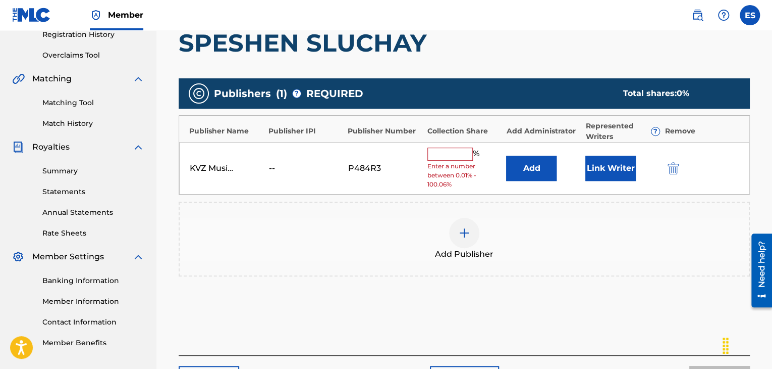
scroll to position [197, 0]
click at [456, 158] on input "text" at bounding box center [450, 153] width 45 height 13
type input "66.67"
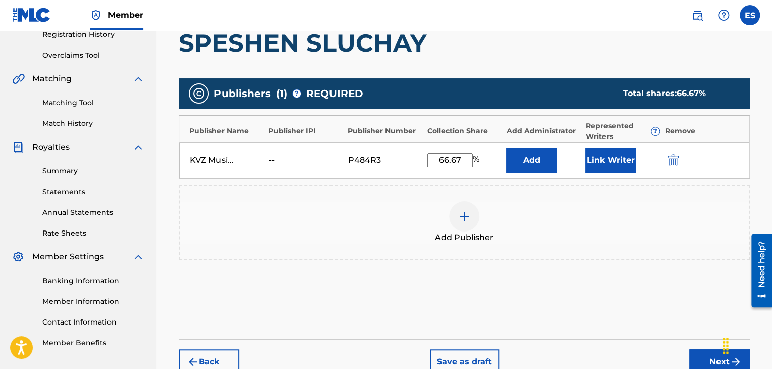
click at [700, 352] on button "Next" at bounding box center [720, 361] width 61 height 25
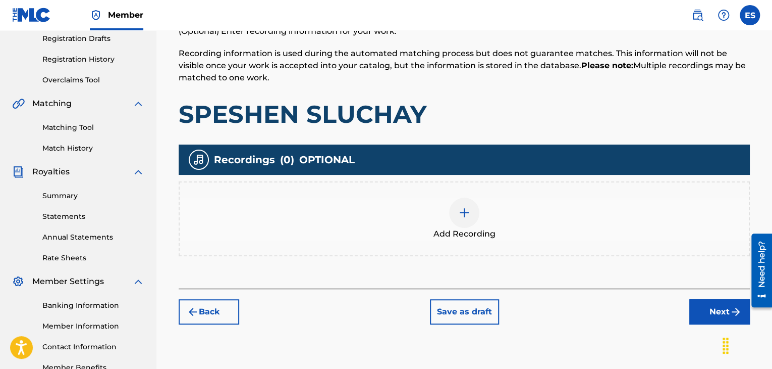
scroll to position [237, 0]
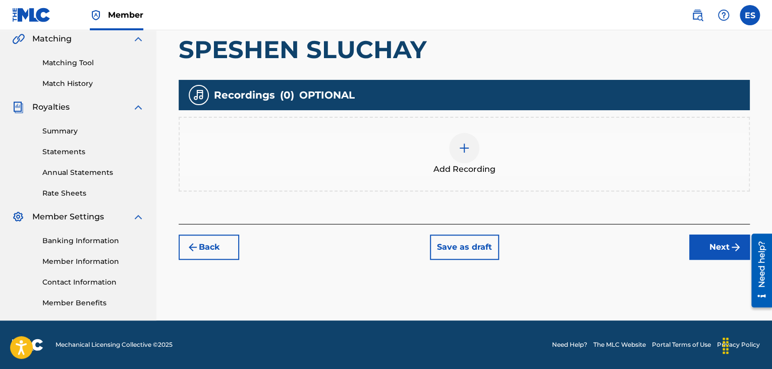
click at [468, 151] on img at bounding box center [464, 148] width 12 height 12
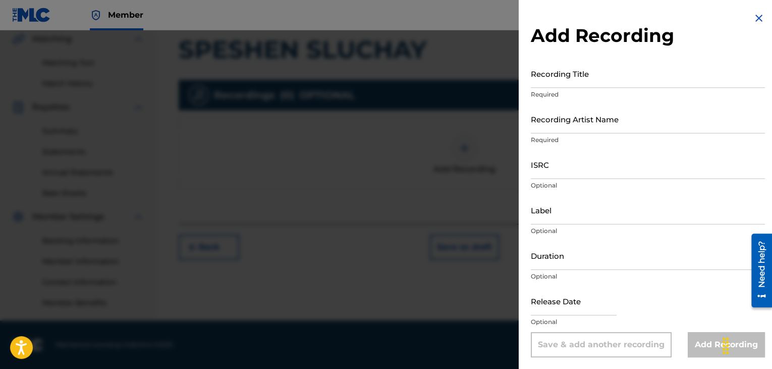
click at [564, 75] on input "Recording Title" at bounding box center [648, 73] width 234 height 29
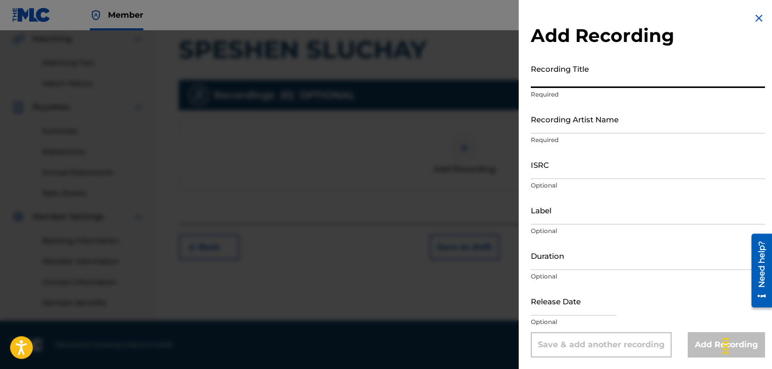
paste input "SPESHEN SLUCHAY"
click at [533, 80] on input "SPESHEN SLUCHAY" at bounding box center [648, 73] width 234 height 29
type input "SPESHEN SLUCHAY"
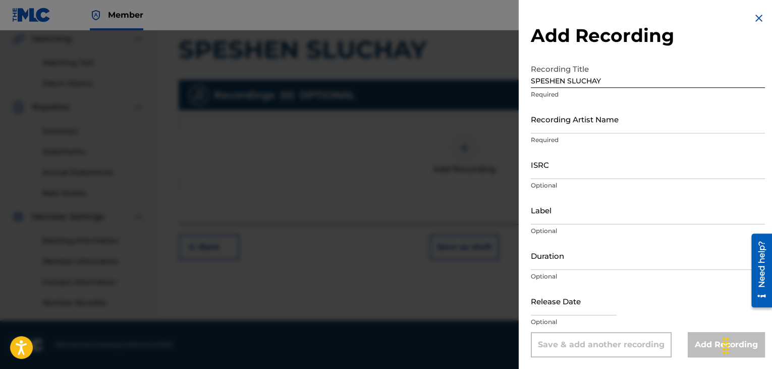
click at [527, 118] on div "Add Recording Recording Title SPESHEN SLUCHAY Required Recording Artist Name Re…" at bounding box center [648, 184] width 258 height 369
click at [539, 122] on input "Recording Artist Name" at bounding box center [648, 119] width 234 height 29
paste input "[PERSON_NAME]"
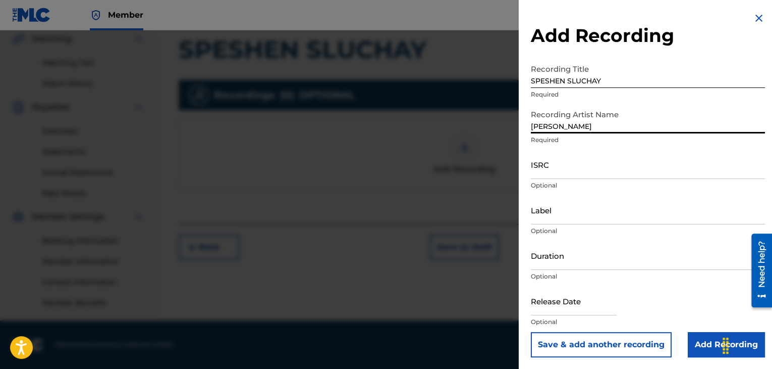
type input "[PERSON_NAME]"
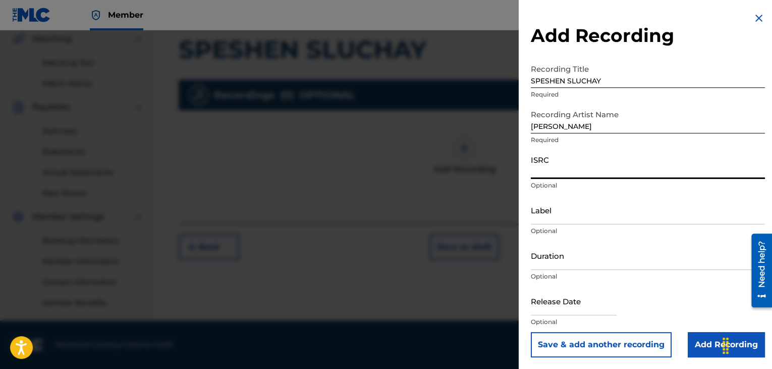
paste input "BGA672061505"
type input "BGA672061505"
click at [558, 212] on input "Label" at bounding box center [648, 209] width 234 height 29
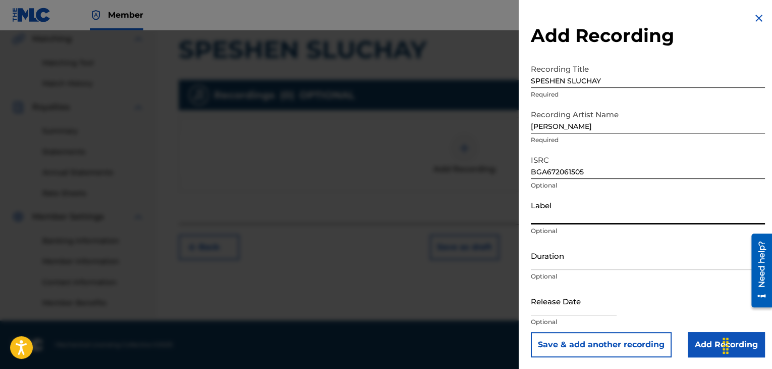
type input "BALKANTON AD"
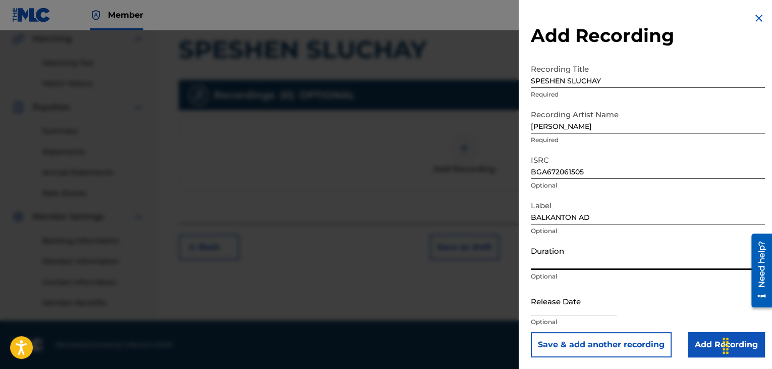
click at [570, 262] on input "Duration" at bounding box center [648, 255] width 234 height 29
type input "03:54"
click at [702, 340] on input "Add Recording" at bounding box center [726, 344] width 77 height 25
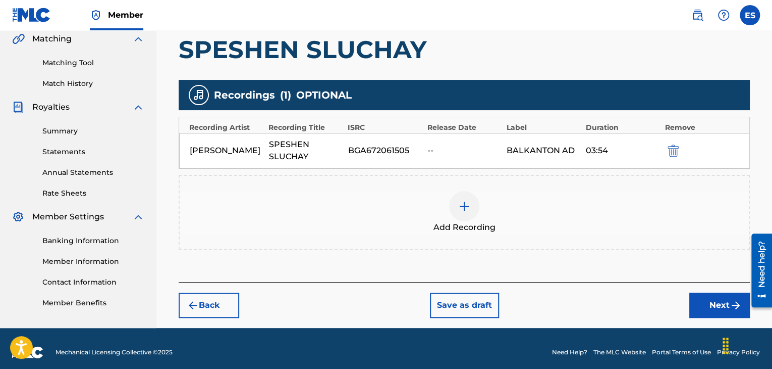
click at [701, 308] on button "Next" at bounding box center [720, 304] width 61 height 25
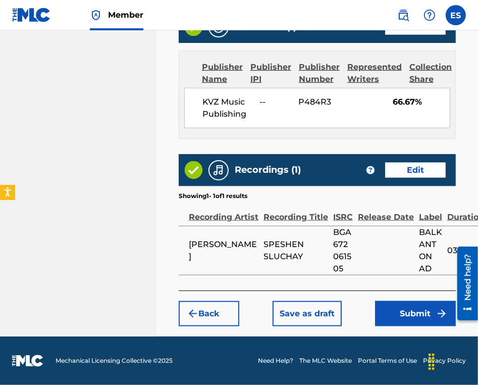
scroll to position [697, 0]
click at [407, 322] on button "Submit" at bounding box center [415, 313] width 81 height 25
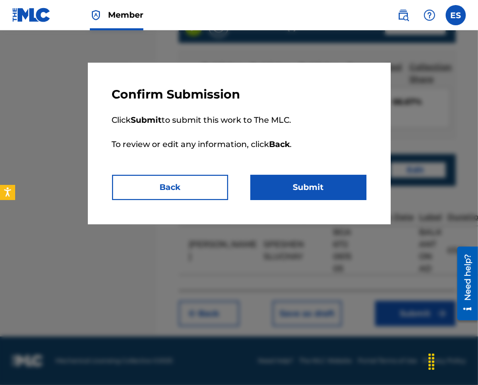
click at [340, 190] on button "Submit" at bounding box center [308, 187] width 116 height 25
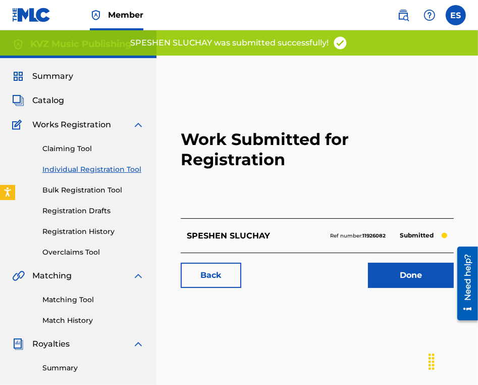
click at [131, 168] on link "Individual Registration Tool" at bounding box center [93, 169] width 102 height 11
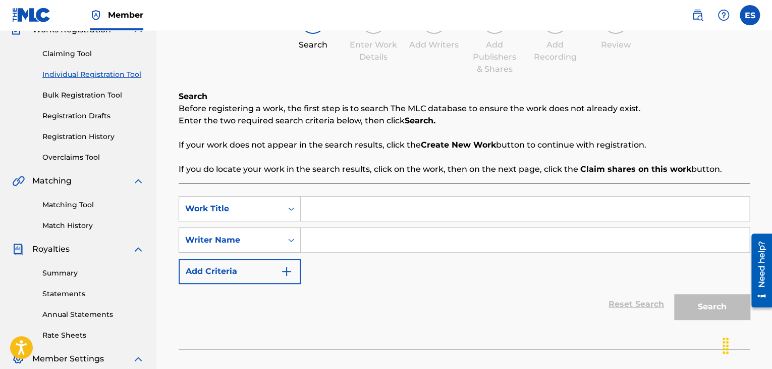
scroll to position [101, 0]
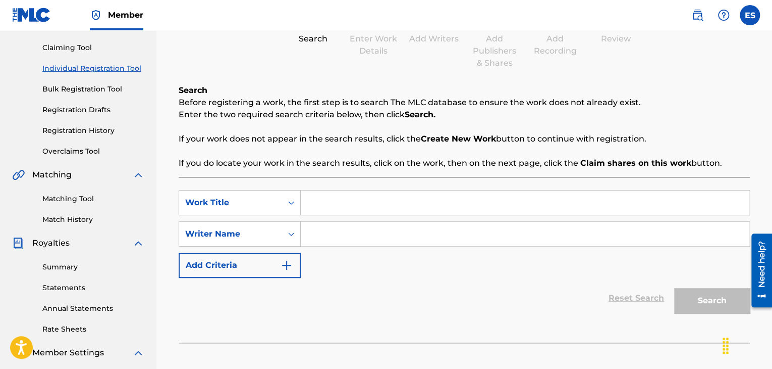
click at [380, 199] on input "Search Form" at bounding box center [525, 202] width 449 height 24
paste input "SPI MOYA MALKA SINYORITA"
type input "SPI MOYA MALKA SINYORITA"
click at [412, 233] on input "Search Form" at bounding box center [525, 234] width 449 height 24
type input "ASSEN DRAGNEV"
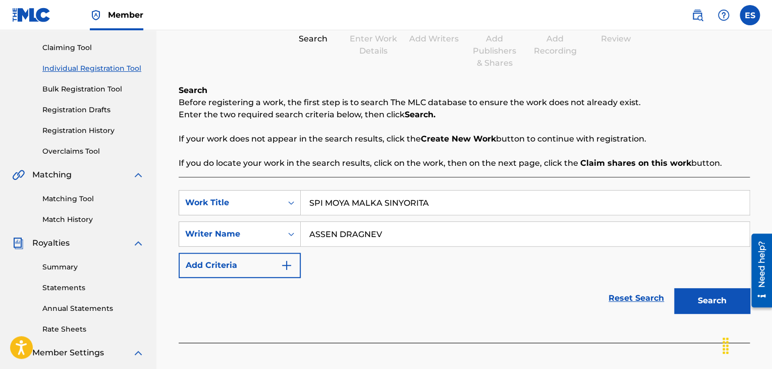
click at [313, 200] on input "SPI MOYA MALKA SINYORITA" at bounding box center [525, 202] width 449 height 24
type input "SPI MOYA MALKA SINYORITA"
click at [694, 301] on button "Search" at bounding box center [712, 300] width 76 height 25
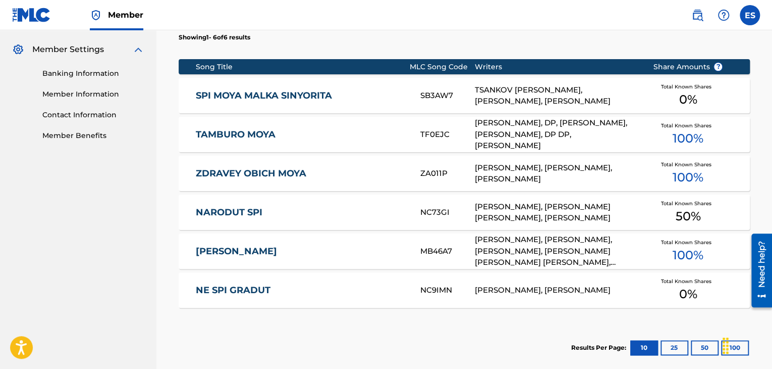
scroll to position [454, 0]
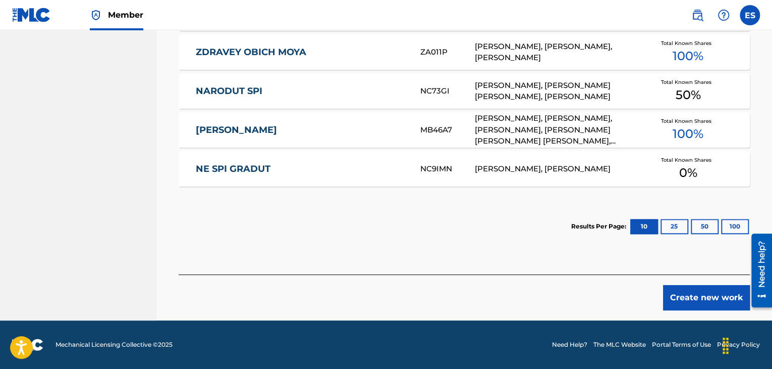
click at [678, 293] on button "Create new work" at bounding box center [706, 297] width 87 height 25
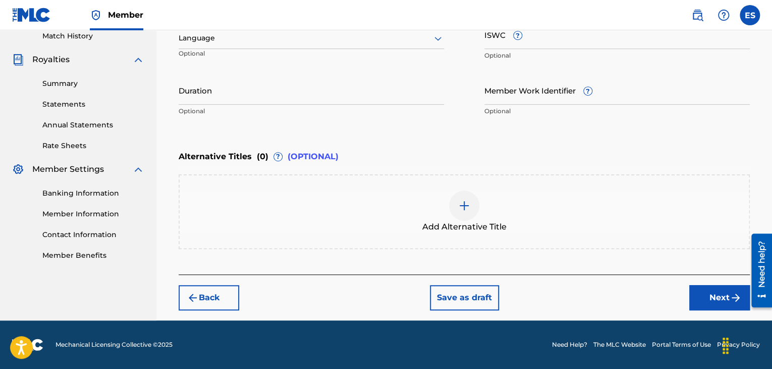
scroll to position [283, 0]
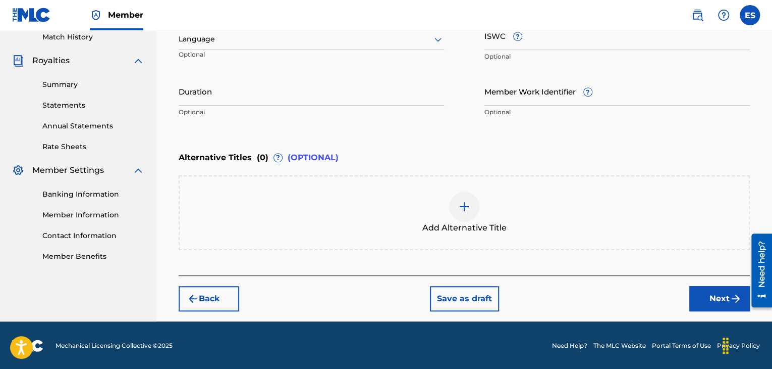
click at [252, 35] on div at bounding box center [312, 39] width 266 height 13
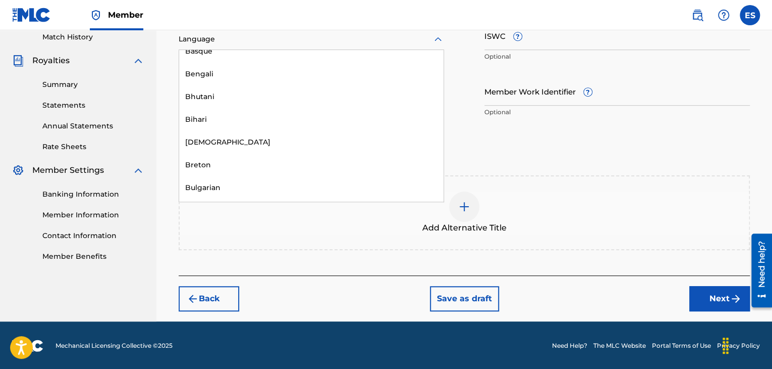
scroll to position [353, 0]
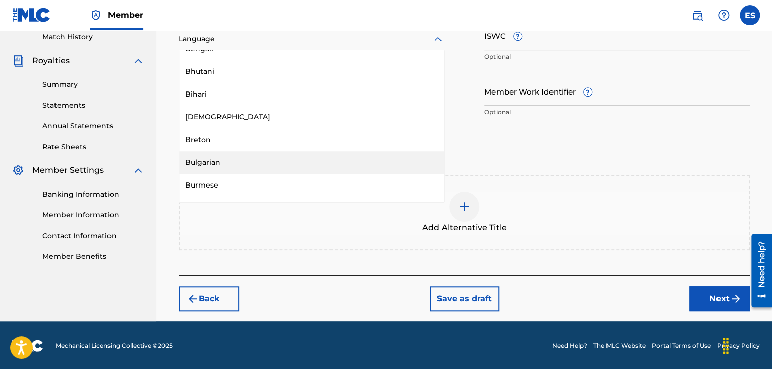
click at [253, 168] on div "Bulgarian" at bounding box center [311, 162] width 265 height 23
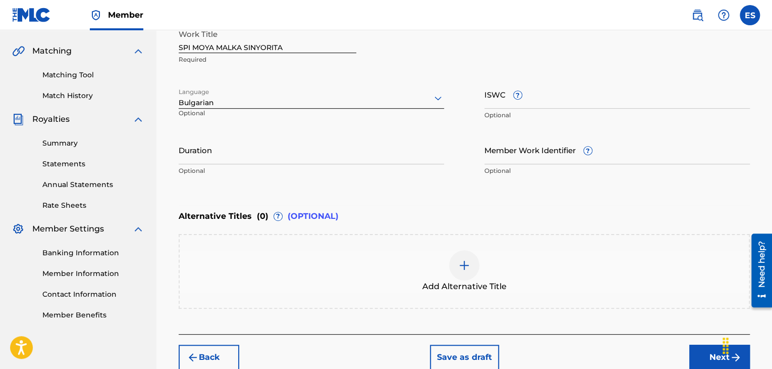
scroll to position [182, 0]
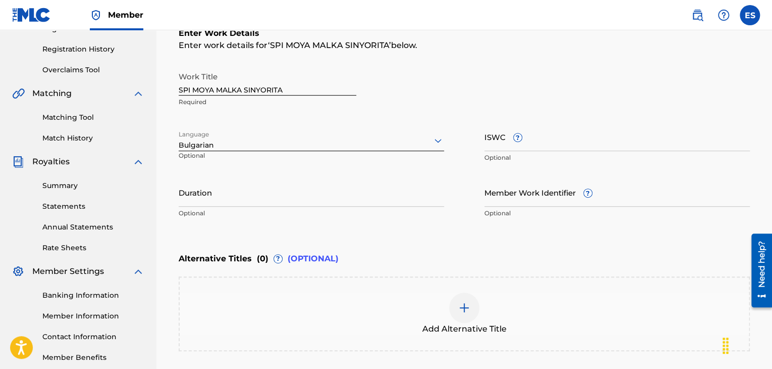
click at [473, 307] on div at bounding box center [464, 307] width 30 height 30
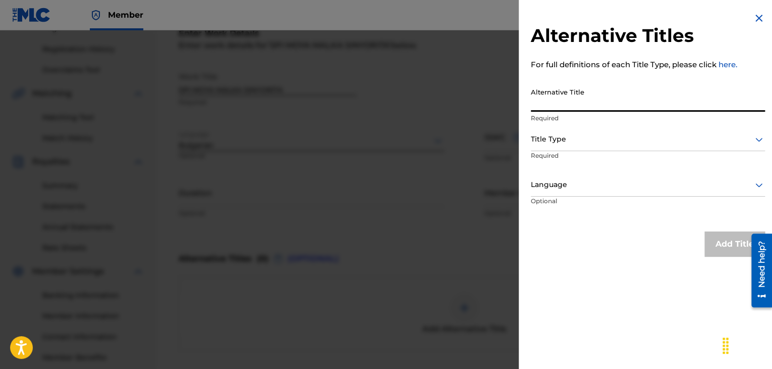
paste input "Спи, моя малка синьорита"
click at [547, 107] on input "Спи, моя малка синьорита" at bounding box center [648, 97] width 234 height 29
type input "Спи моя малка синьорита"
click at [584, 136] on div at bounding box center [648, 139] width 234 height 13
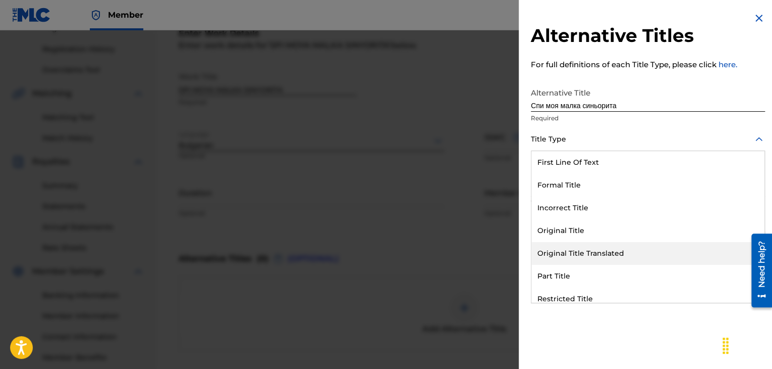
drag, startPoint x: 582, startPoint y: 253, endPoint x: 579, endPoint y: 219, distance: 34.9
click at [582, 253] on div "Original Title Translated" at bounding box center [648, 253] width 233 height 23
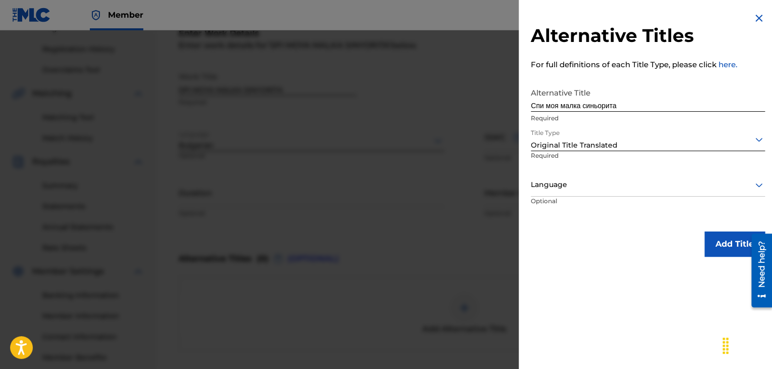
click at [577, 189] on div at bounding box center [648, 184] width 234 height 13
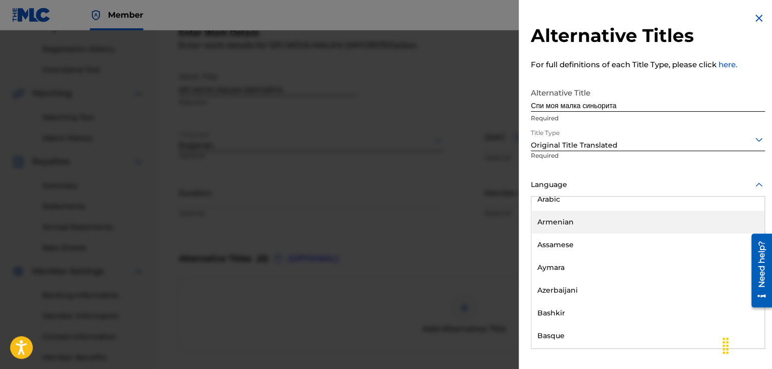
scroll to position [454, 0]
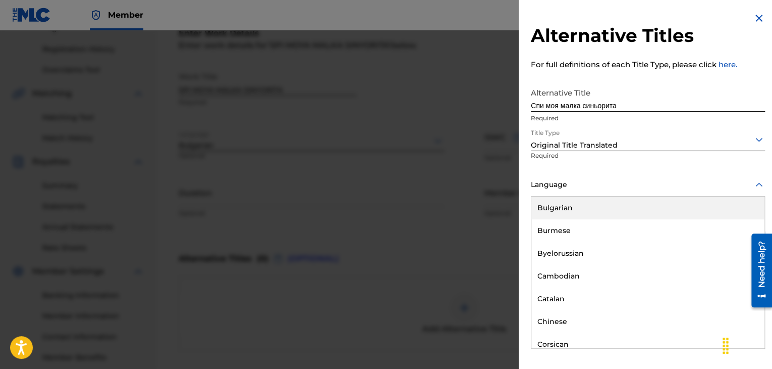
click at [565, 204] on div "Bulgarian" at bounding box center [648, 207] width 233 height 23
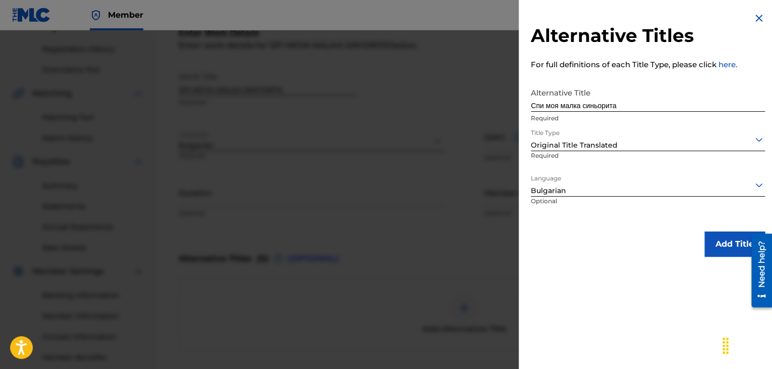
click at [718, 250] on button "Add Title" at bounding box center [735, 243] width 61 height 25
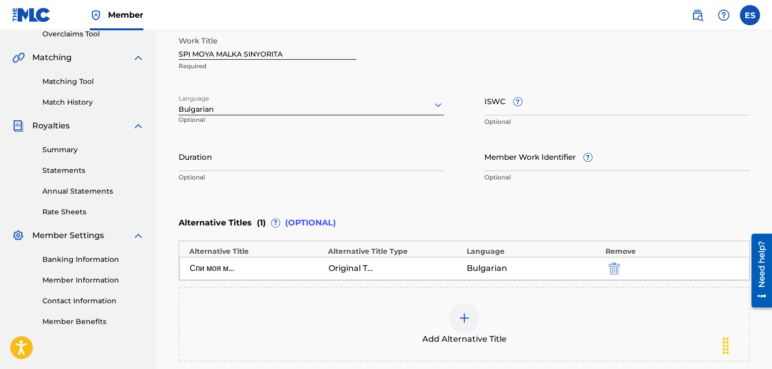
scroll to position [233, 0]
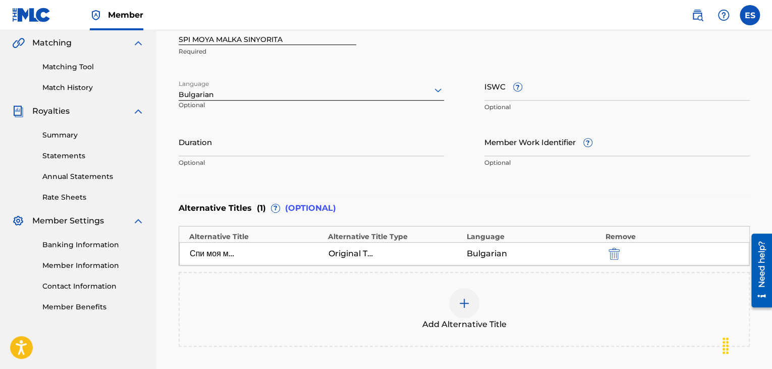
click at [348, 319] on div "Add Alternative Title" at bounding box center [464, 309] width 569 height 42
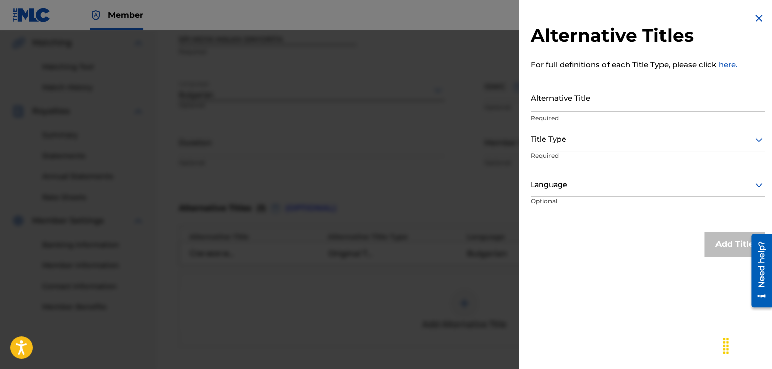
click at [754, 16] on img at bounding box center [759, 18] width 12 height 12
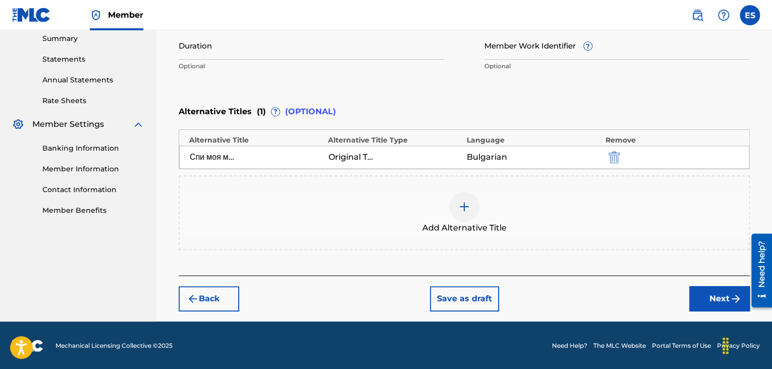
click at [721, 299] on button "Next" at bounding box center [720, 298] width 61 height 25
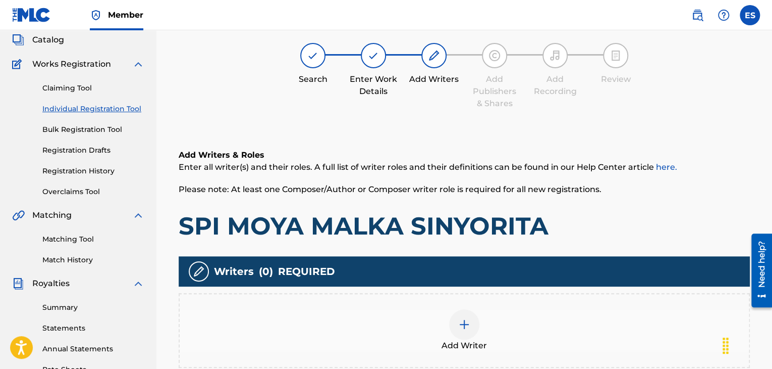
scroll to position [208, 0]
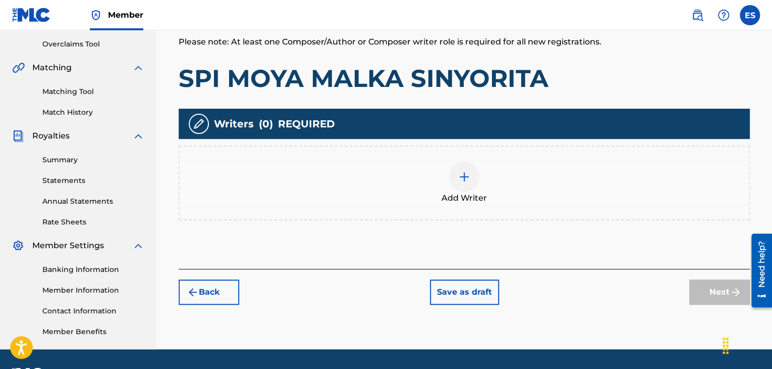
click at [446, 178] on div "Add Writer" at bounding box center [464, 183] width 569 height 42
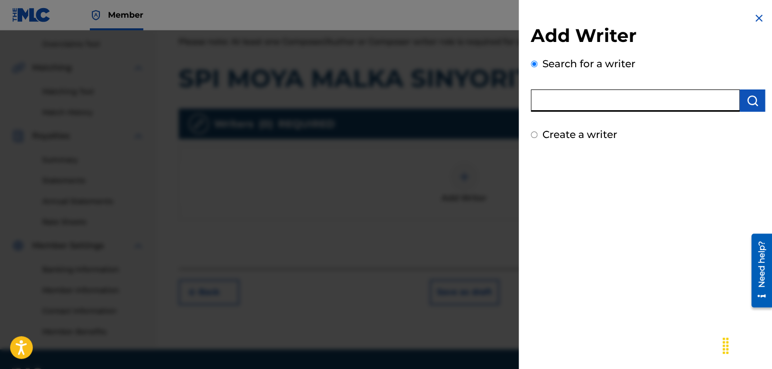
click at [580, 108] on input "text" at bounding box center [635, 100] width 209 height 22
paste input "00087889792"
type input "00087889792"
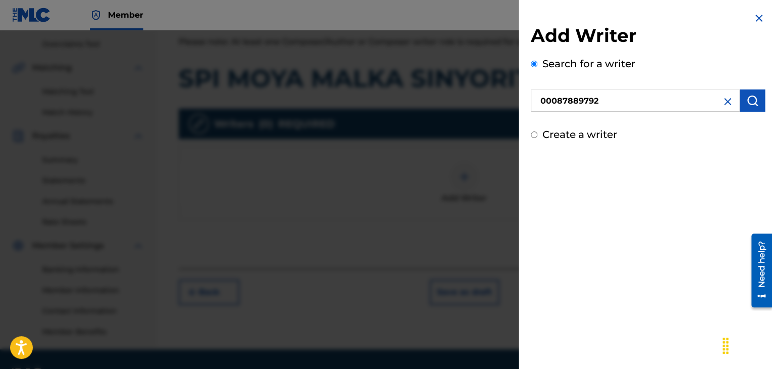
click at [747, 96] on img "submit" at bounding box center [753, 100] width 12 height 12
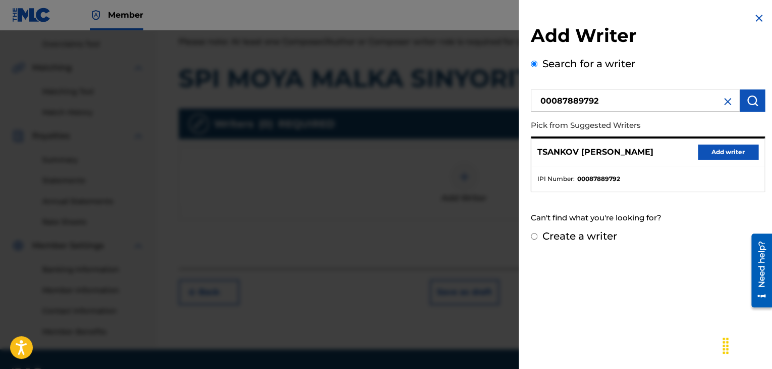
click at [715, 148] on button "Add writer" at bounding box center [728, 151] width 61 height 15
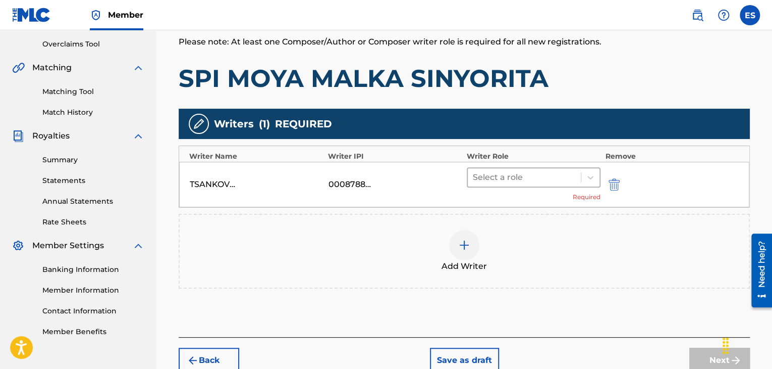
click at [507, 176] on div at bounding box center [524, 177] width 103 height 14
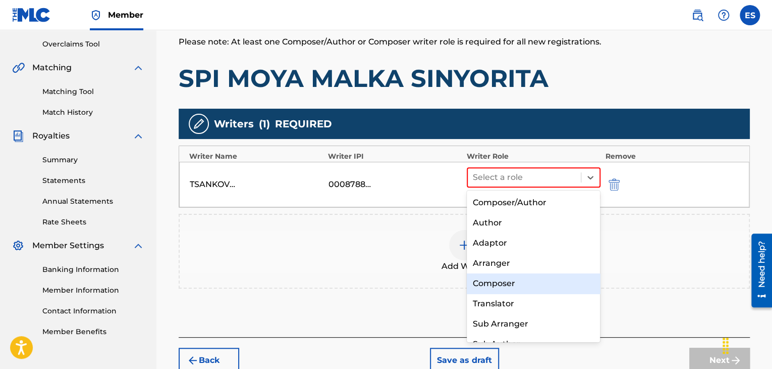
click at [501, 281] on div "Composer" at bounding box center [534, 283] width 134 height 20
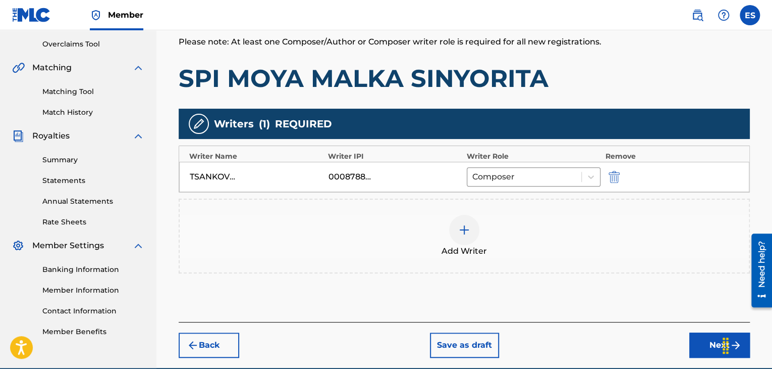
click at [468, 241] on div at bounding box center [464, 230] width 30 height 30
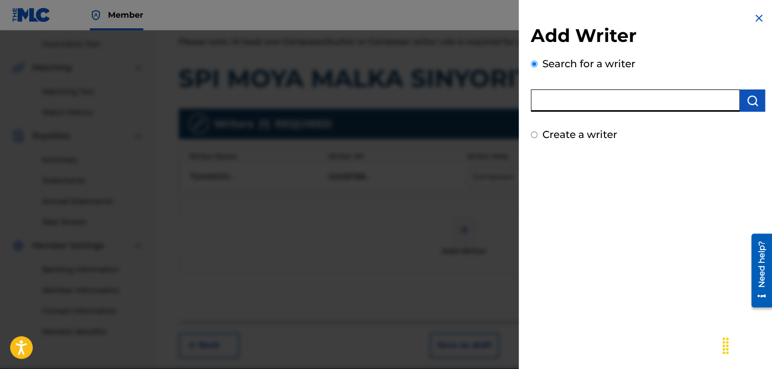
click at [624, 104] on input "text" at bounding box center [635, 100] width 209 height 22
paste input "00258906432"
click at [751, 91] on button "submit" at bounding box center [752, 100] width 25 height 22
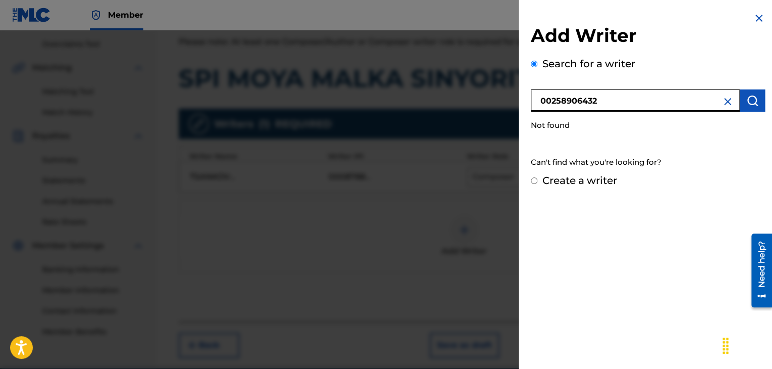
click at [543, 103] on input "00258906432" at bounding box center [635, 100] width 209 height 22
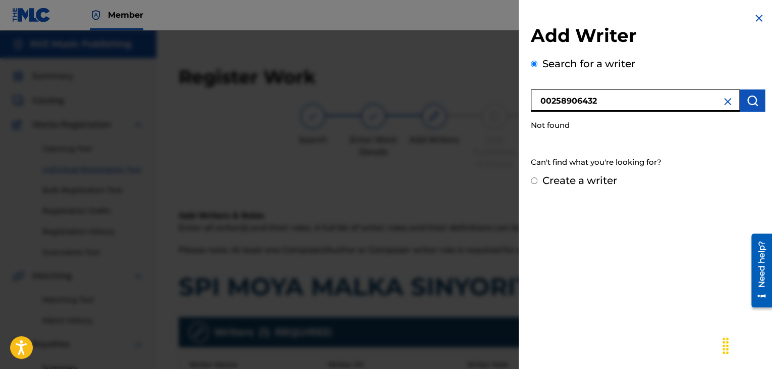
type input "00258906432"
click at [753, 111] on button "submit" at bounding box center [752, 100] width 25 height 22
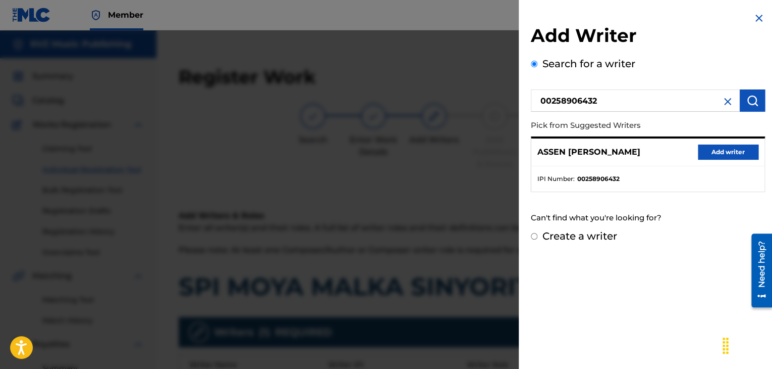
click at [723, 150] on button "Add writer" at bounding box center [728, 151] width 61 height 15
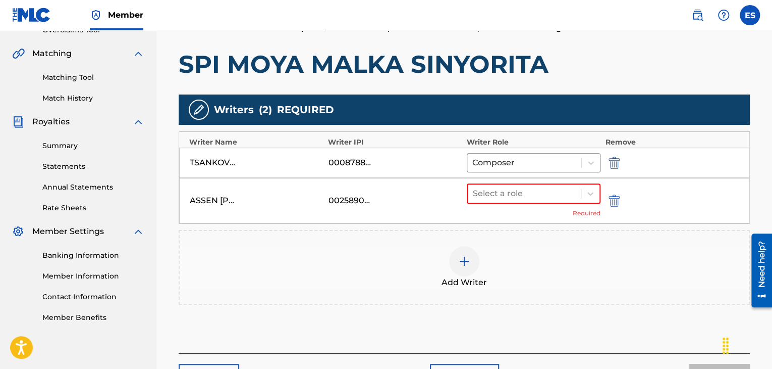
scroll to position [252, 0]
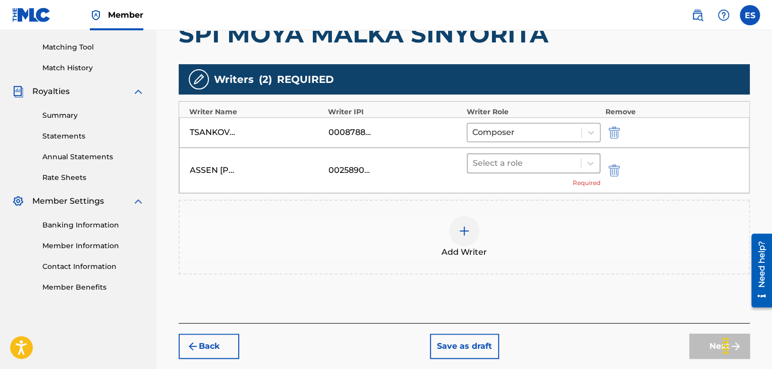
click at [483, 156] on div at bounding box center [524, 163] width 103 height 14
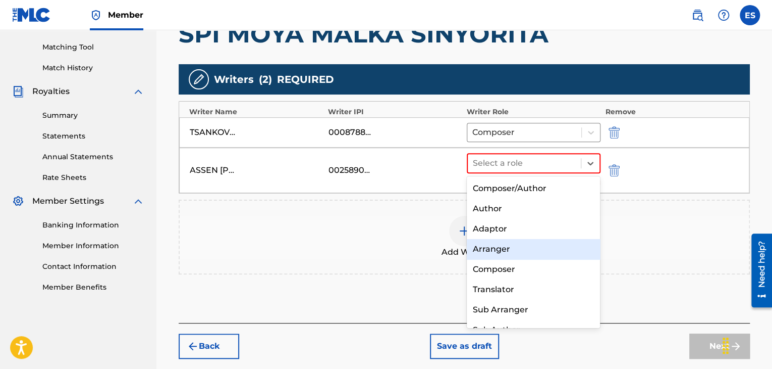
drag, startPoint x: 495, startPoint y: 255, endPoint x: 482, endPoint y: 226, distance: 31.9
click at [495, 254] on div "Arranger" at bounding box center [534, 249] width 134 height 20
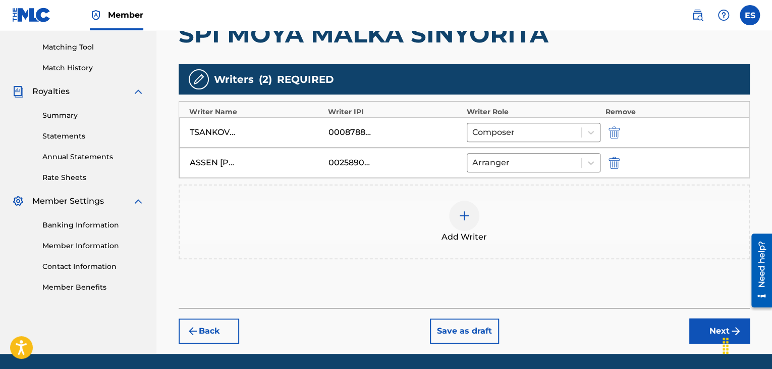
click at [473, 212] on div at bounding box center [464, 215] width 30 height 30
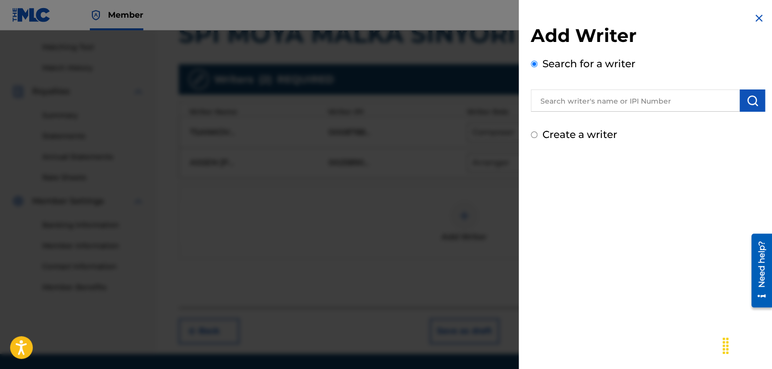
click at [638, 85] on div "Search for a writer" at bounding box center [648, 84] width 234 height 56
click at [633, 98] on input "text" at bounding box center [635, 100] width 209 height 22
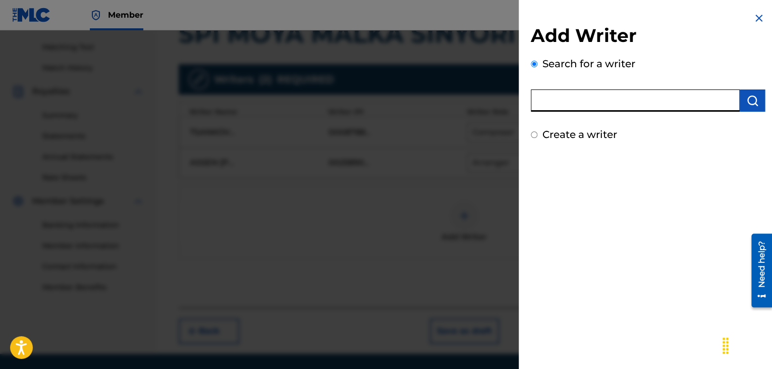
paste input "PIRINSKI PETUR"
type input "PIRINSKI PETUR"
click at [749, 99] on img "submit" at bounding box center [753, 100] width 12 height 12
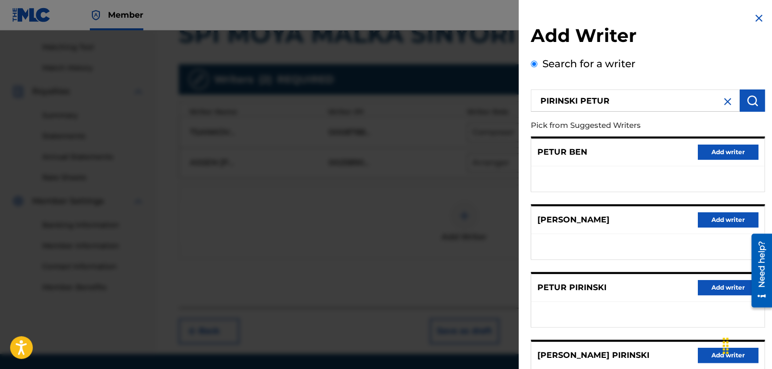
click at [707, 289] on button "Add writer" at bounding box center [728, 287] width 61 height 15
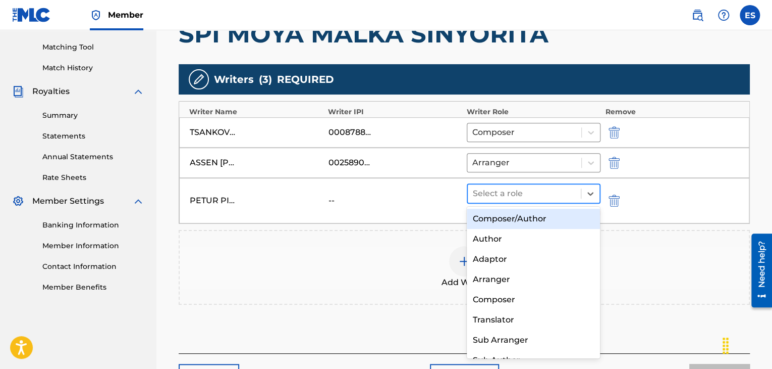
click at [506, 192] on div at bounding box center [524, 193] width 103 height 14
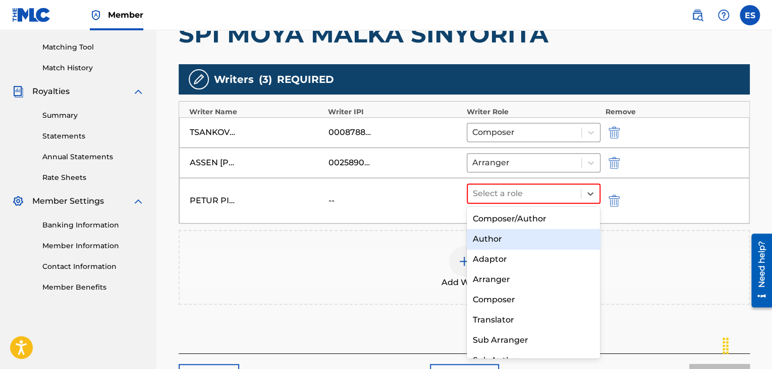
click at [504, 239] on div "Author" at bounding box center [534, 239] width 134 height 20
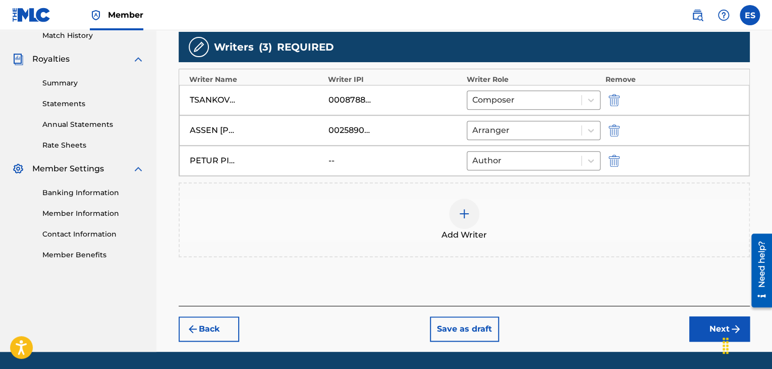
scroll to position [315, 0]
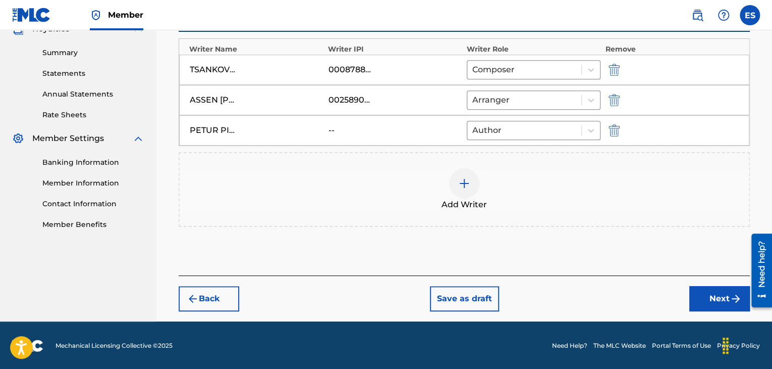
click at [695, 298] on button "Next" at bounding box center [720, 298] width 61 height 25
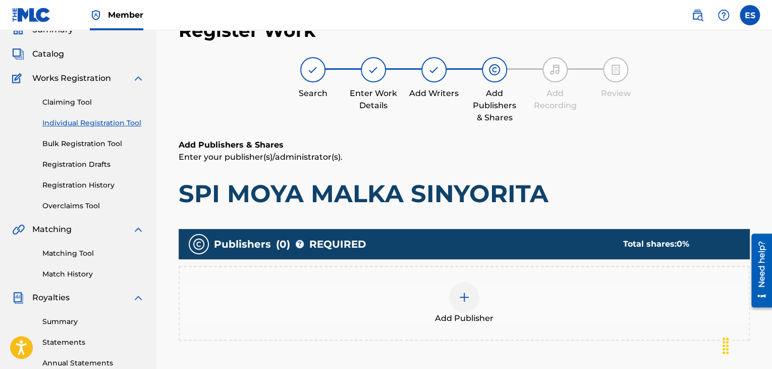
scroll to position [45, 0]
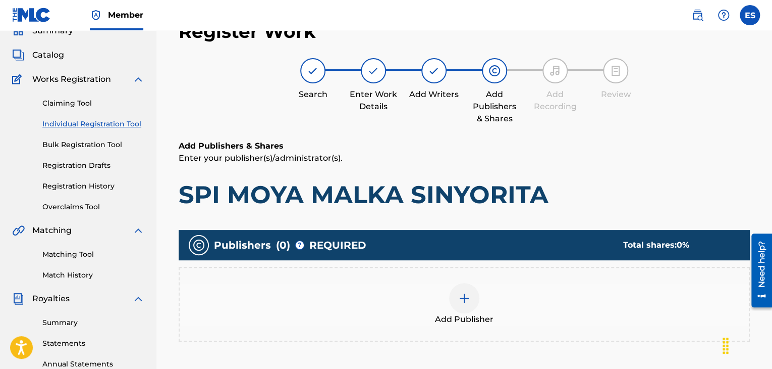
click at [471, 298] on div at bounding box center [464, 298] width 30 height 30
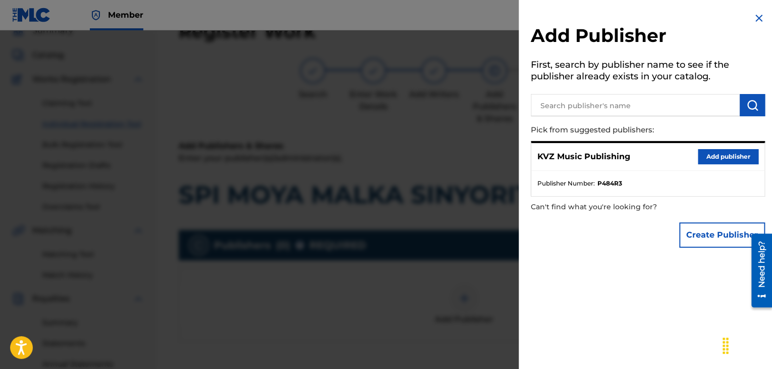
click at [710, 159] on button "Add publisher" at bounding box center [728, 156] width 61 height 15
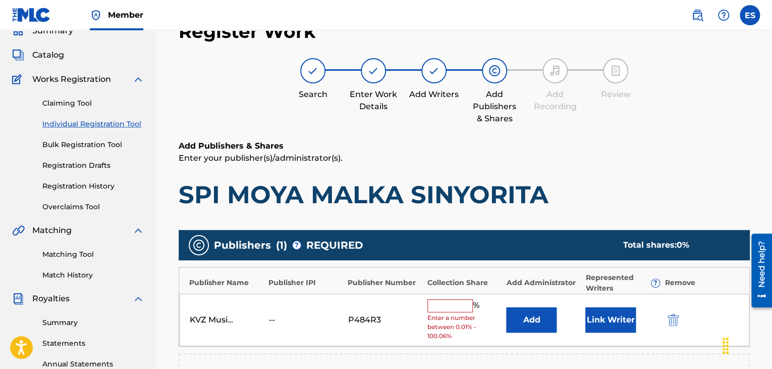
click at [468, 303] on input "text" at bounding box center [450, 305] width 45 height 13
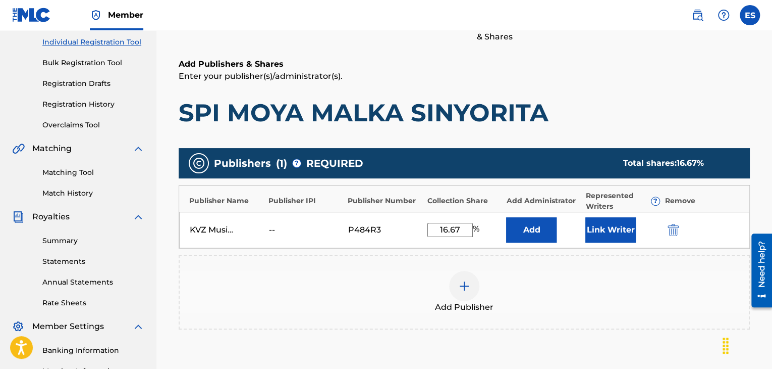
scroll to position [247, 0]
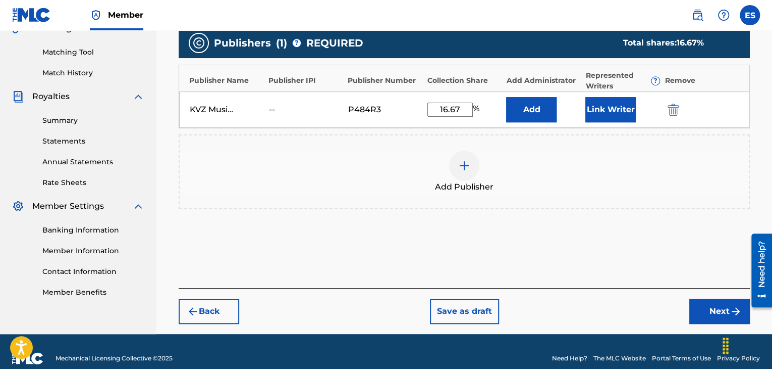
click at [451, 110] on input "16.67" at bounding box center [450, 109] width 45 height 14
click at [444, 107] on input "16.67" at bounding box center [450, 109] width 45 height 14
type input "66.67"
click at [705, 304] on button "Next" at bounding box center [720, 310] width 61 height 25
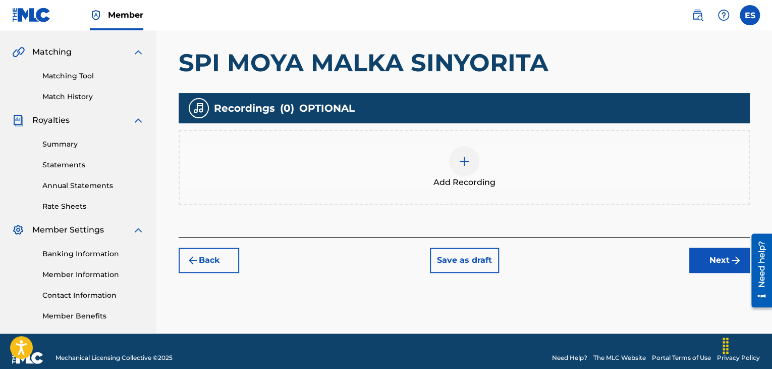
scroll to position [237, 0]
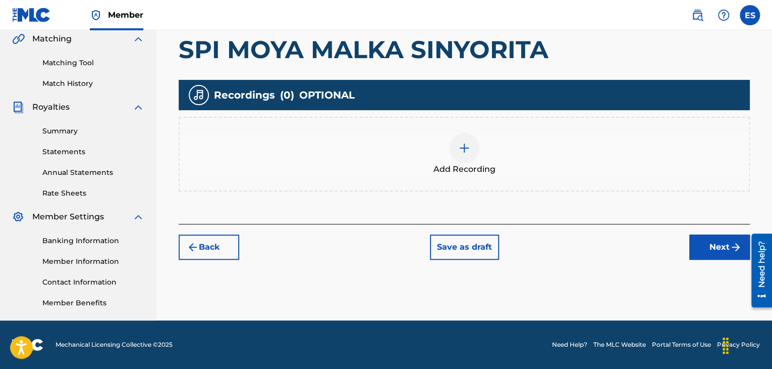
click at [443, 158] on div "Add Recording" at bounding box center [464, 154] width 569 height 42
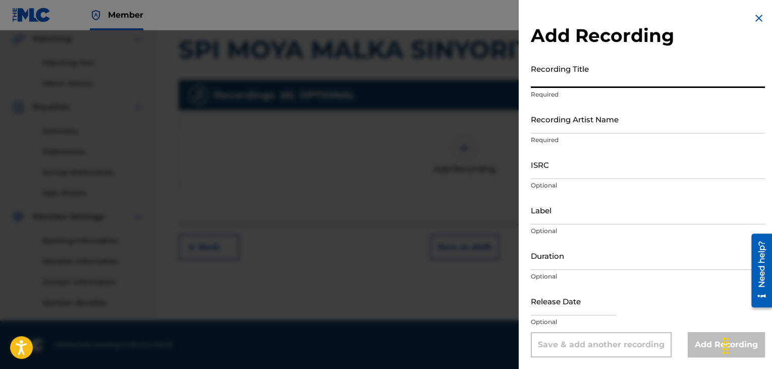
click at [627, 65] on input "Recording Title" at bounding box center [648, 73] width 234 height 29
paste input "SPI MOYA MALKA SINYORITA"
click at [534, 79] on input "SPI MOYA MALKA SINYORITA" at bounding box center [648, 73] width 234 height 29
type input "SPI MOYA MALKA SINYORITA"
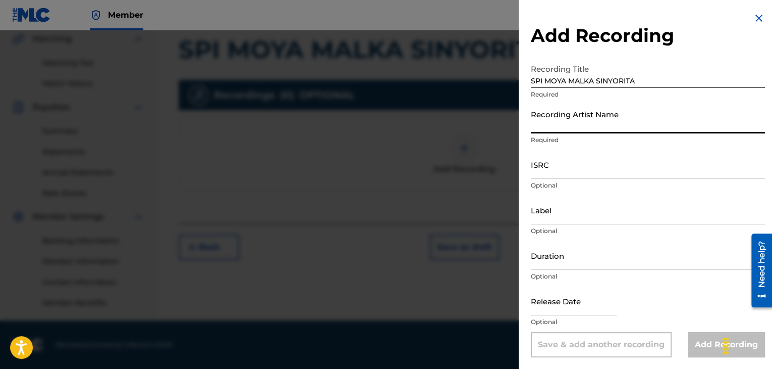
click at [556, 126] on input "Recording Artist Name" at bounding box center [648, 119] width 234 height 29
paste input "[PERSON_NAME]"
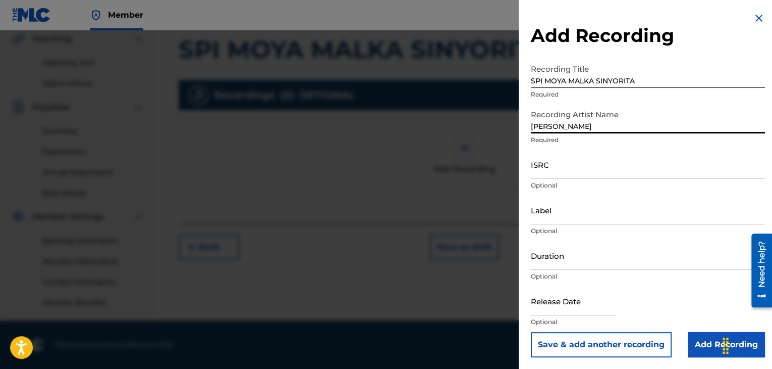
click at [535, 125] on input "[PERSON_NAME]" at bounding box center [648, 119] width 234 height 29
type input "[PERSON_NAME]"
click at [695, 344] on input "Add Recording" at bounding box center [726, 344] width 77 height 25
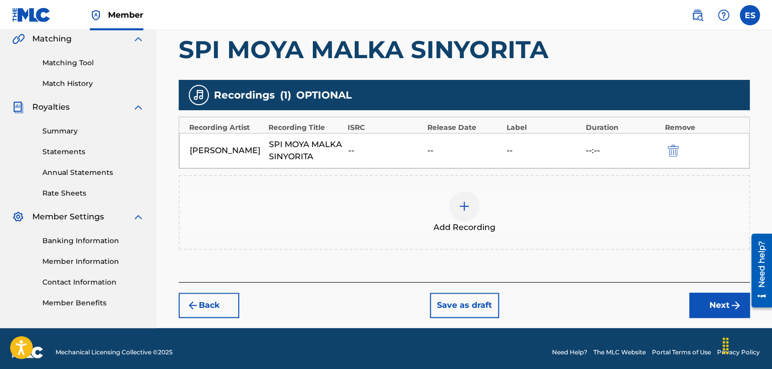
scroll to position [243, 0]
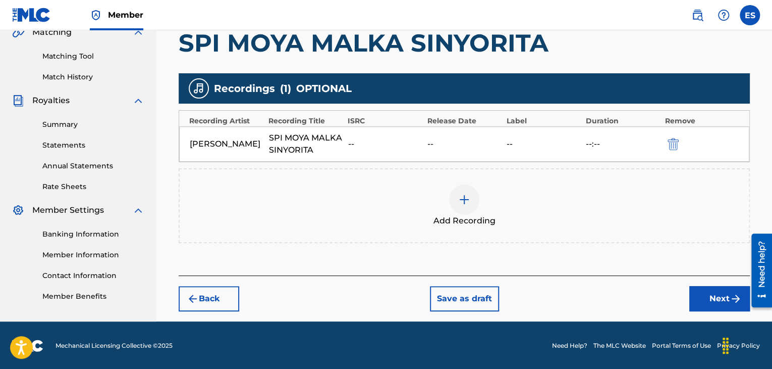
click at [707, 295] on button "Next" at bounding box center [720, 298] width 61 height 25
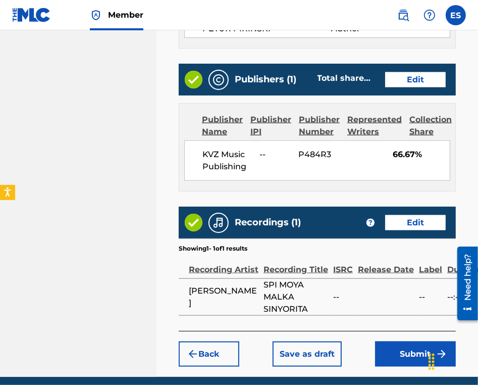
scroll to position [713, 0]
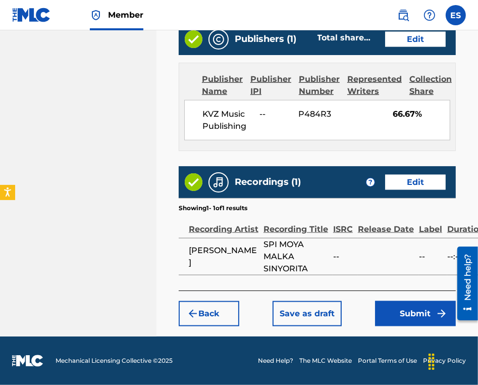
click at [398, 317] on button "Submit" at bounding box center [415, 313] width 81 height 25
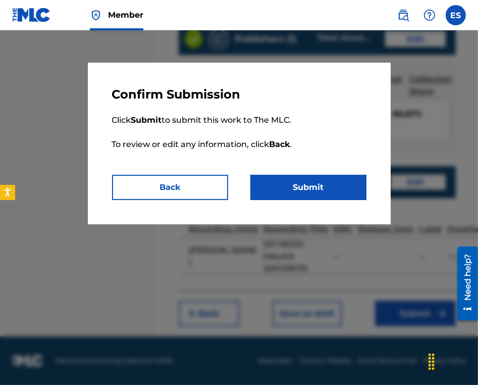
click at [352, 181] on button "Submit" at bounding box center [308, 187] width 116 height 25
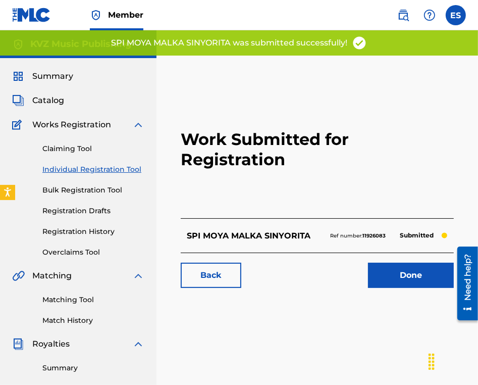
click at [125, 170] on link "Individual Registration Tool" at bounding box center [93, 169] width 102 height 11
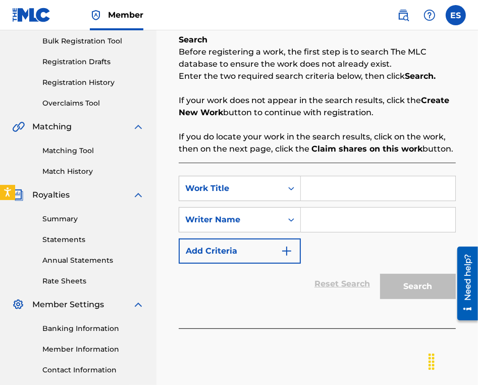
scroll to position [151, 0]
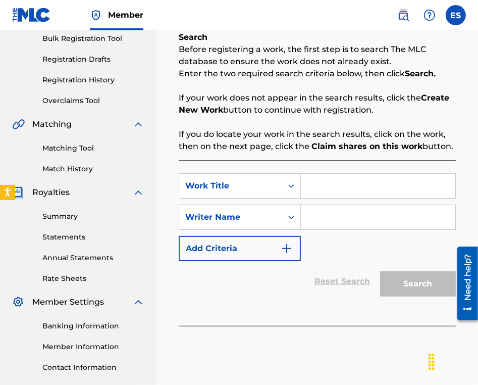
click at [366, 182] on input "Search Form" at bounding box center [378, 186] width 154 height 24
paste input "SPOMEN"
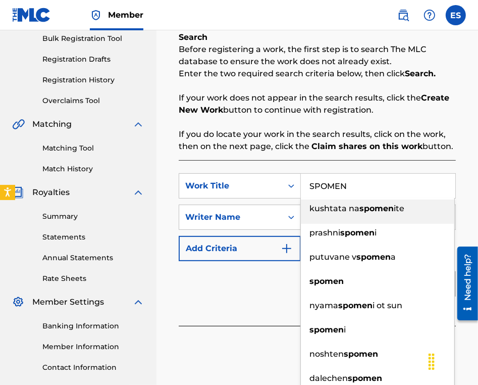
click at [344, 212] on span "kushtata na" at bounding box center [334, 208] width 50 height 10
type input "kushtata na spomenite"
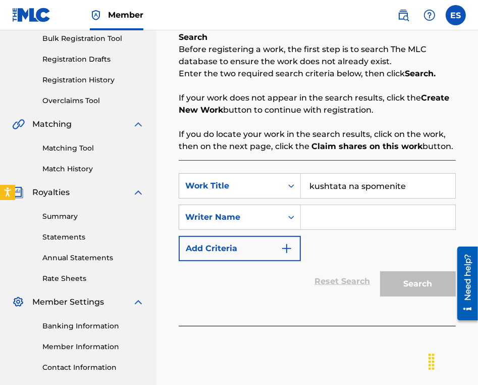
drag, startPoint x: 323, startPoint y: 190, endPoint x: 207, endPoint y: 168, distance: 117.8
click at [228, 177] on div "SearchWithCriteriac18689b7-48f5-464d-a69f-1202da3eebba Work Title kushtata na s…" at bounding box center [317, 185] width 277 height 25
paste input "SPOMEN"
type input "SPOMEN"
drag, startPoint x: 335, startPoint y: 224, endPoint x: 337, endPoint y: 239, distance: 14.8
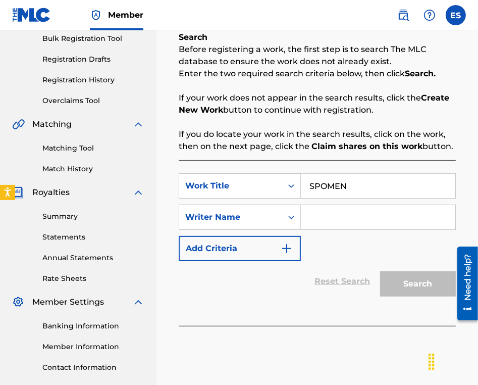
click at [335, 224] on input "Search Form" at bounding box center [378, 217] width 154 height 24
type input "ASSEN DRAGNEV"
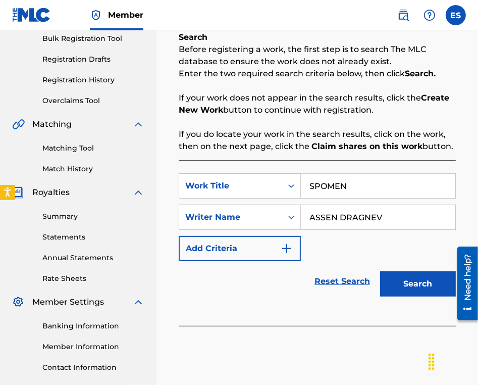
click at [396, 287] on button "Search" at bounding box center [418, 283] width 76 height 25
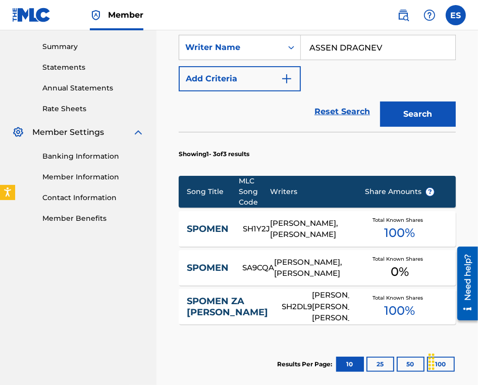
scroll to position [353, 0]
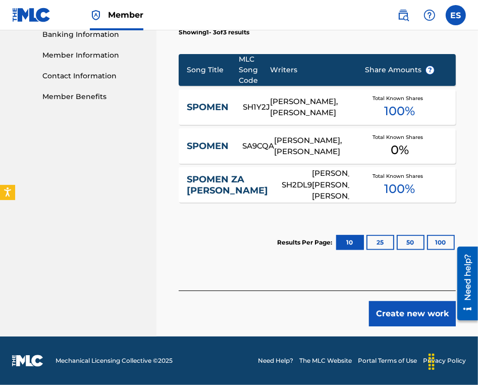
click at [382, 320] on button "Create new work" at bounding box center [412, 313] width 87 height 25
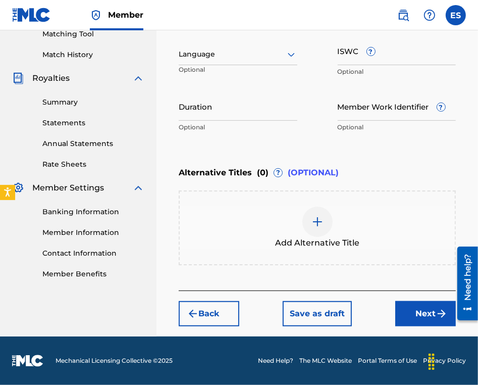
scroll to position [265, 0]
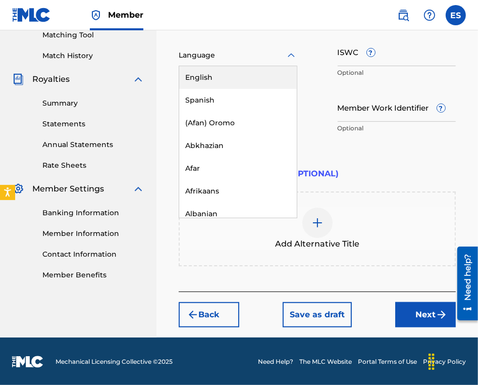
click at [213, 55] on div at bounding box center [238, 55] width 119 height 13
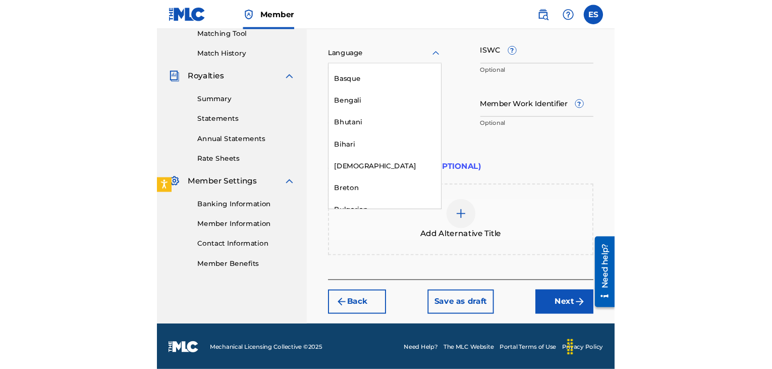
scroll to position [353, 0]
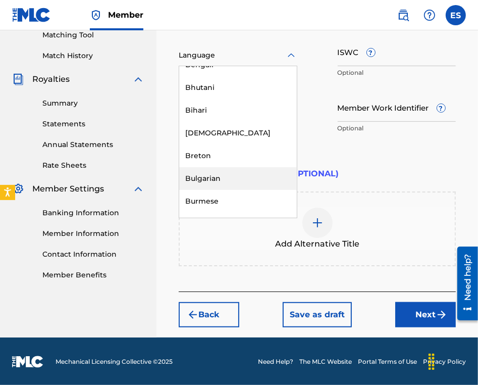
click at [220, 176] on div "Bulgarian" at bounding box center [238, 178] width 118 height 23
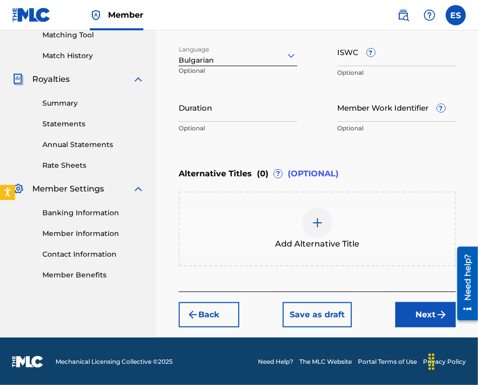
click at [343, 61] on input "ISWC ?" at bounding box center [397, 51] width 119 height 29
paste input "T9191933945"
type input "T9191933945"
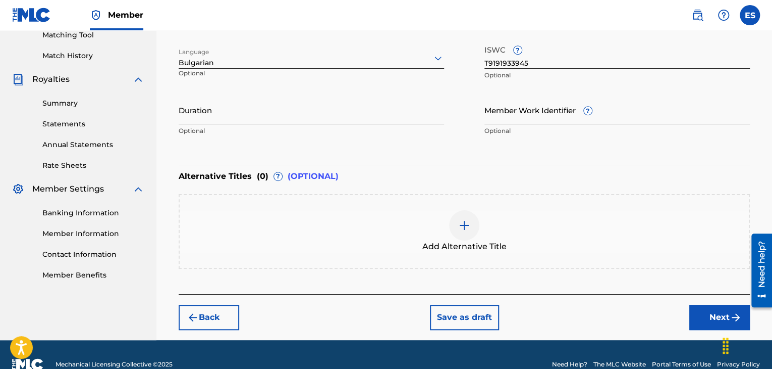
click at [283, 115] on input "Duration" at bounding box center [312, 109] width 266 height 29
type input "03:50"
click at [458, 221] on img at bounding box center [464, 225] width 12 height 12
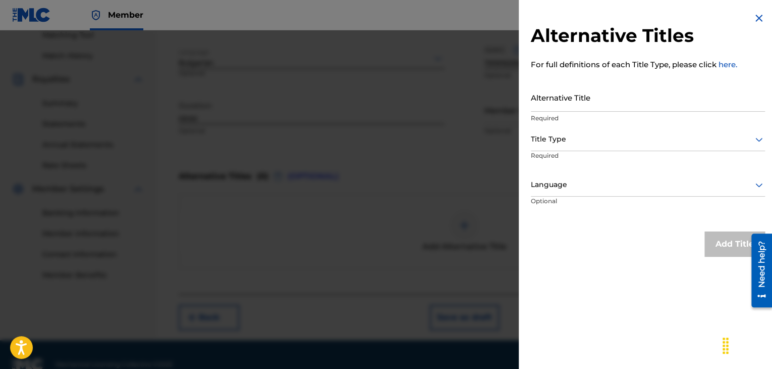
click at [656, 94] on input "Alternative Title" at bounding box center [648, 97] width 234 height 29
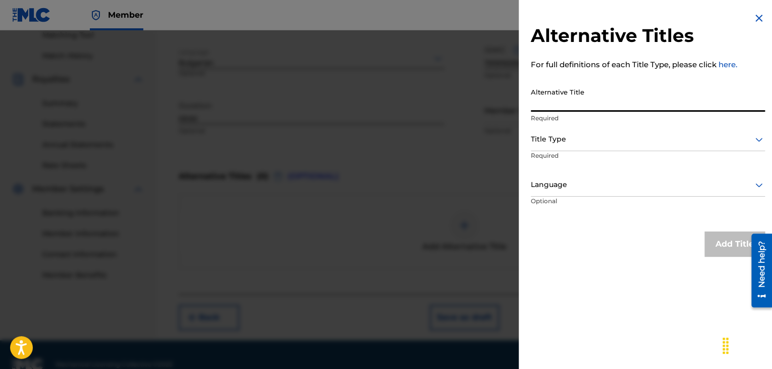
paste input "СПОМЕН"
type input "СПОМЕН"
click at [600, 144] on div at bounding box center [648, 139] width 234 height 13
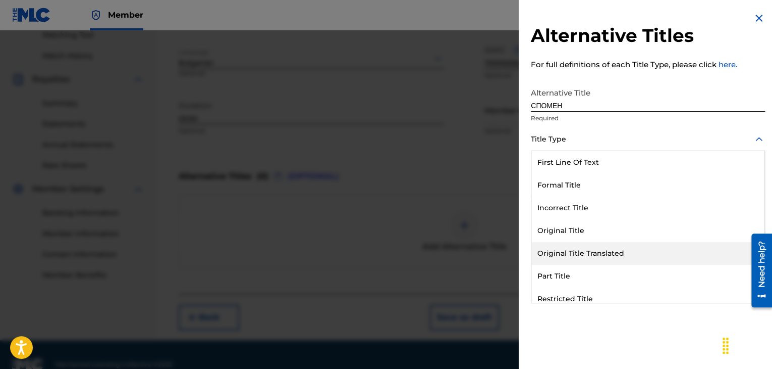
drag, startPoint x: 596, startPoint y: 255, endPoint x: 594, endPoint y: 245, distance: 10.4
click at [596, 252] on div "Original Title Translated" at bounding box center [648, 253] width 233 height 23
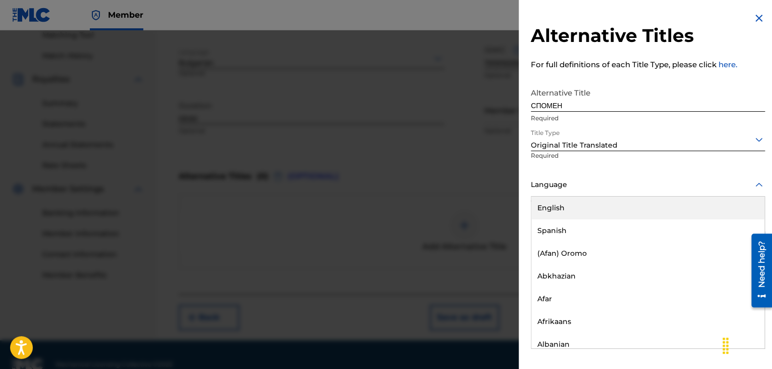
click at [561, 190] on div at bounding box center [648, 184] width 234 height 13
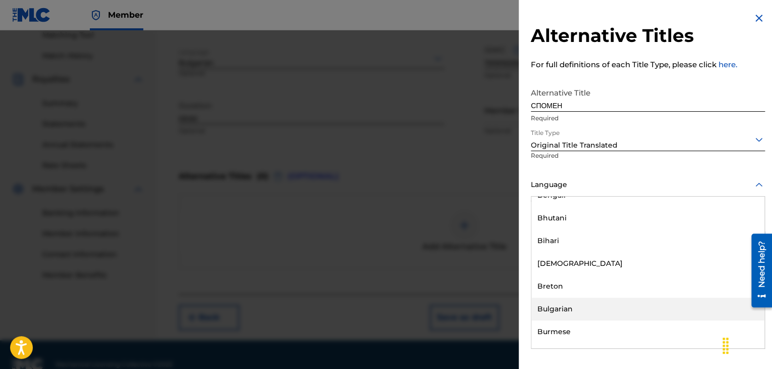
click at [570, 300] on div "Bulgarian" at bounding box center [648, 308] width 233 height 23
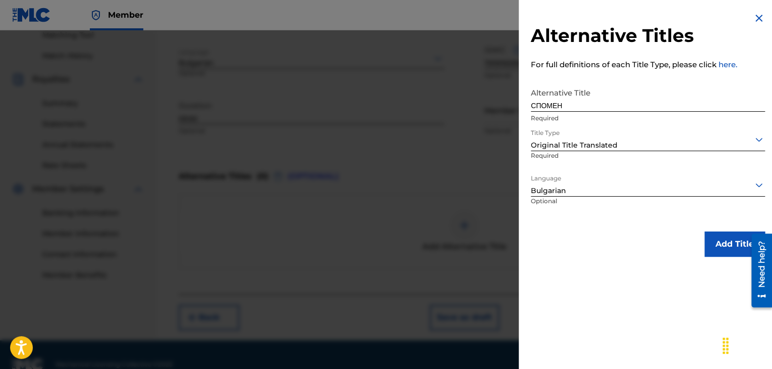
click at [736, 247] on button "Add Title" at bounding box center [735, 243] width 61 height 25
click at [736, 247] on div "Add Alternative Title" at bounding box center [464, 231] width 571 height 75
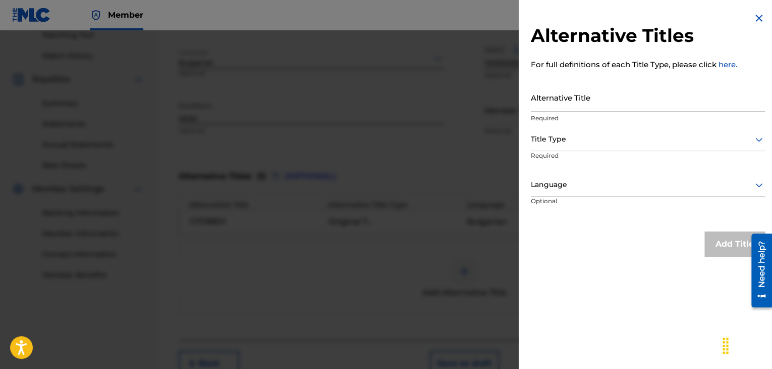
click at [753, 21] on img at bounding box center [759, 18] width 12 height 12
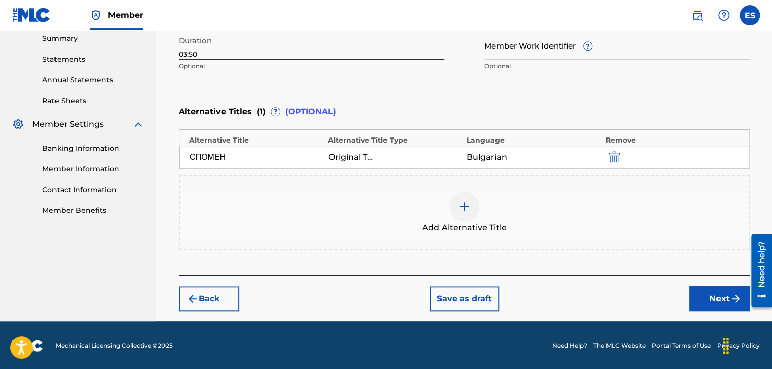
click at [702, 302] on button "Next" at bounding box center [720, 298] width 61 height 25
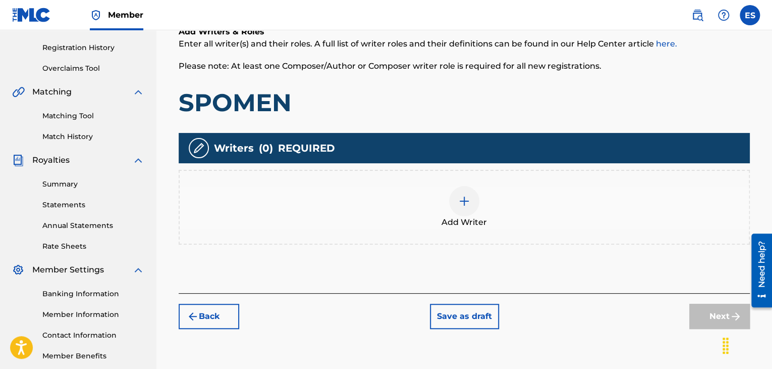
scroll to position [198, 0]
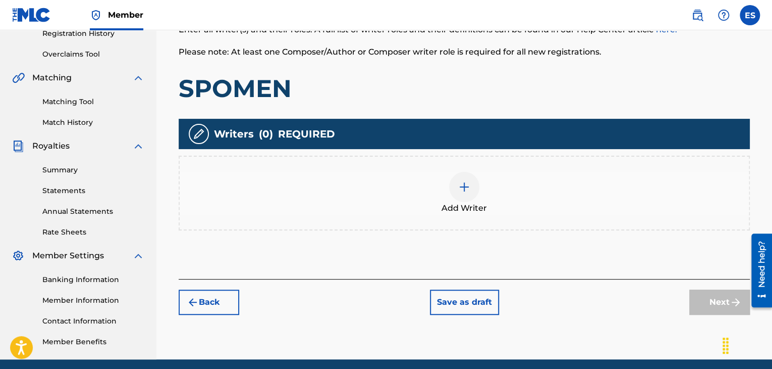
click at [469, 194] on div at bounding box center [464, 187] width 30 height 30
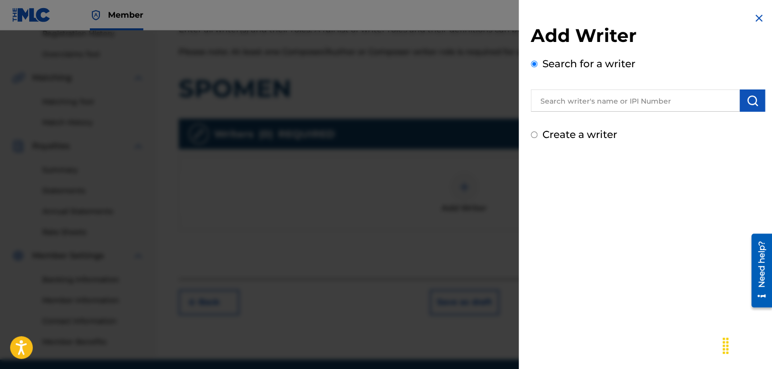
click at [648, 101] on input "text" at bounding box center [635, 100] width 209 height 22
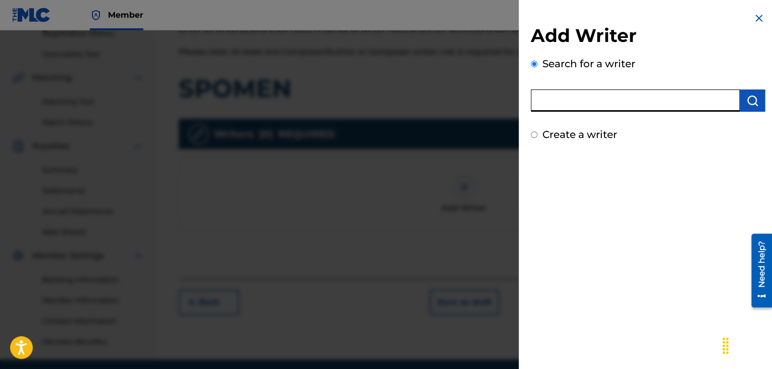
paste input "00767279882"
type input "00767279882"
click at [748, 97] on img "submit" at bounding box center [753, 100] width 12 height 12
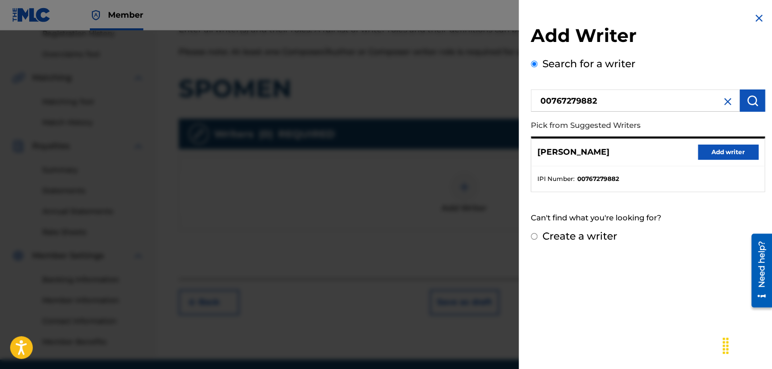
click at [718, 156] on button "Add writer" at bounding box center [728, 151] width 61 height 15
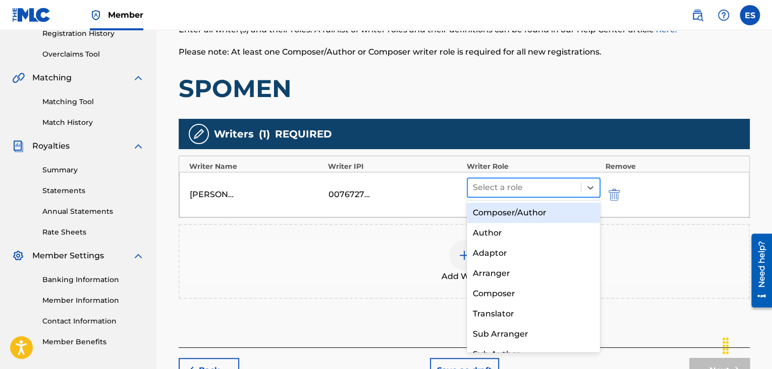
click at [535, 190] on div at bounding box center [524, 187] width 103 height 14
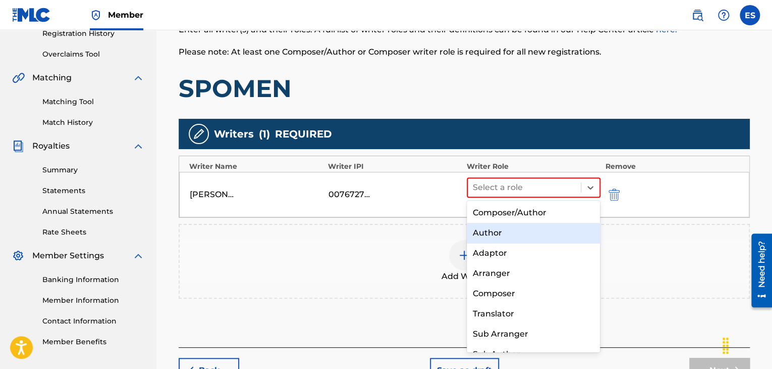
click at [496, 237] on div "Author" at bounding box center [534, 233] width 134 height 20
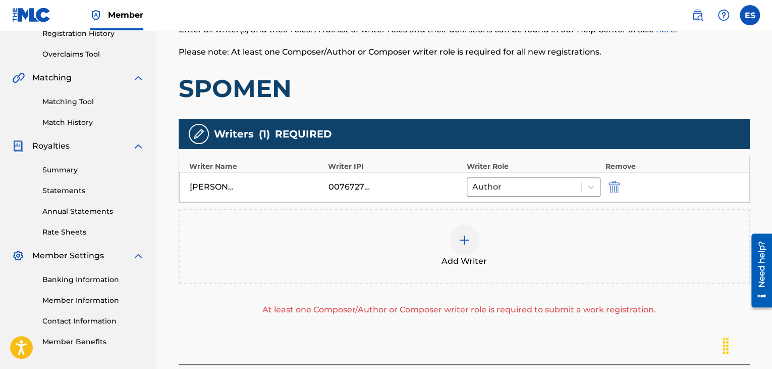
click at [474, 244] on div at bounding box center [464, 240] width 30 height 30
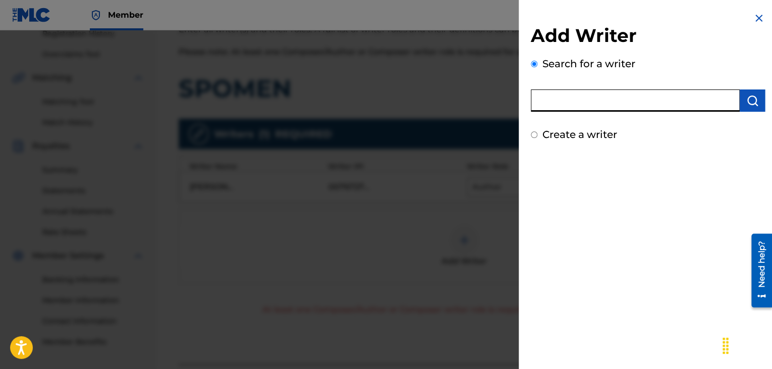
click at [652, 95] on input "text" at bounding box center [635, 100] width 209 height 22
paste input "00258906432"
type input "00258906432"
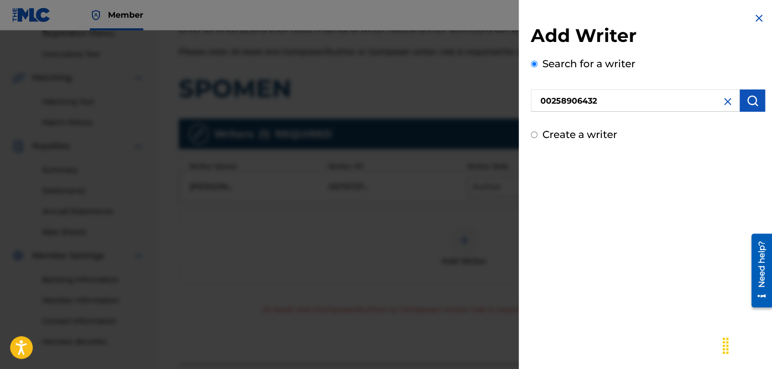
click at [743, 106] on button "submit" at bounding box center [752, 100] width 25 height 22
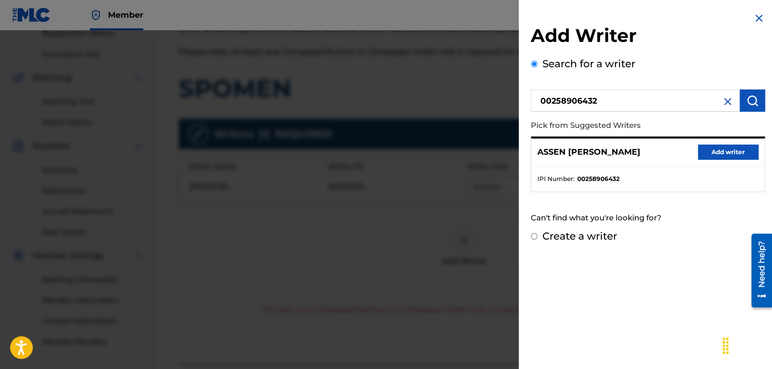
click at [711, 150] on button "Add writer" at bounding box center [728, 151] width 61 height 15
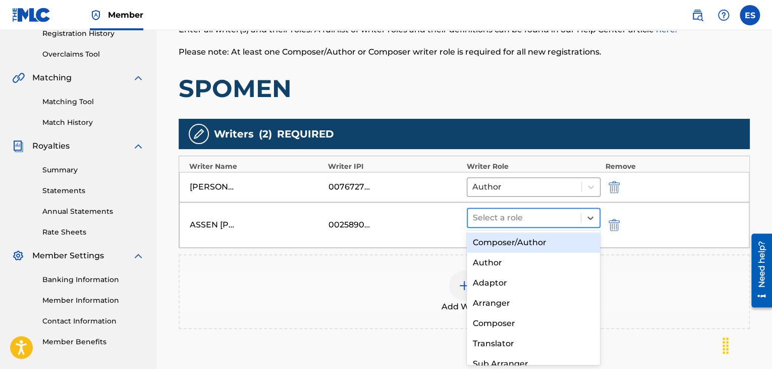
click at [552, 219] on div at bounding box center [524, 218] width 103 height 14
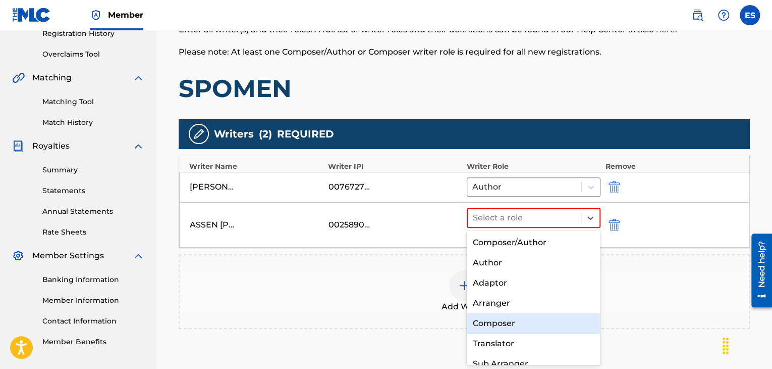
click at [535, 324] on div "Composer" at bounding box center [534, 323] width 134 height 20
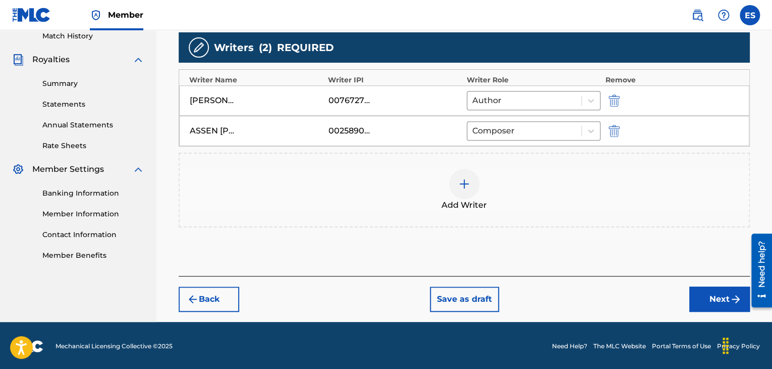
scroll to position [285, 0]
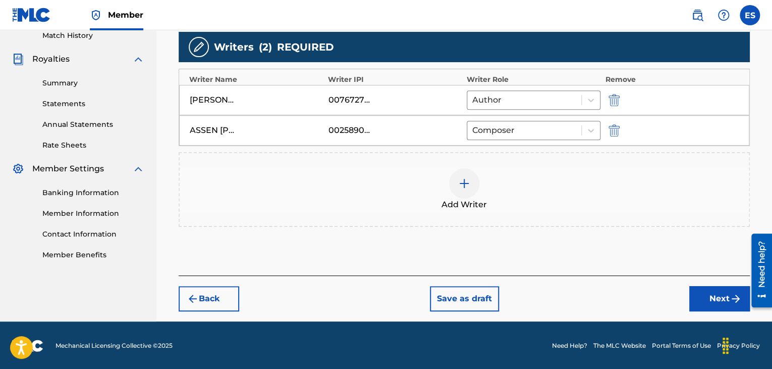
drag, startPoint x: 704, startPoint y: 294, endPoint x: 687, endPoint y: 277, distance: 24.3
click at [703, 293] on button "Next" at bounding box center [720, 298] width 61 height 25
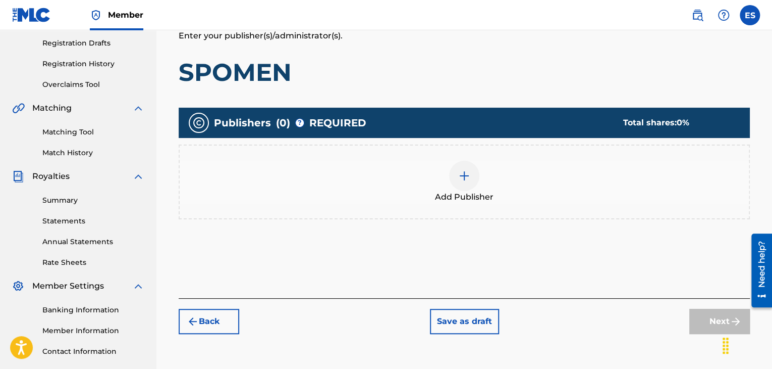
scroll to position [237, 0]
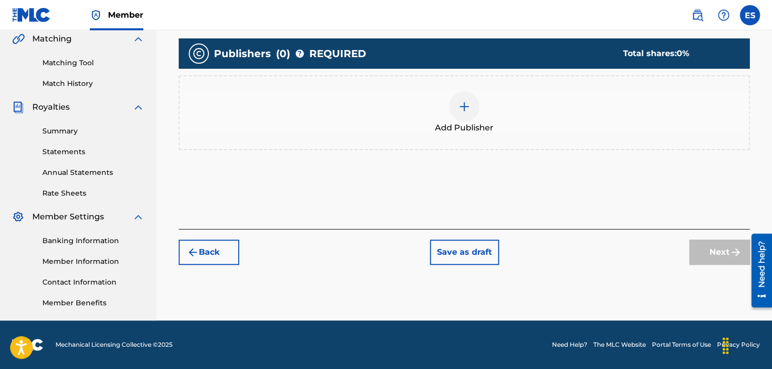
click at [465, 110] on img at bounding box center [464, 106] width 12 height 12
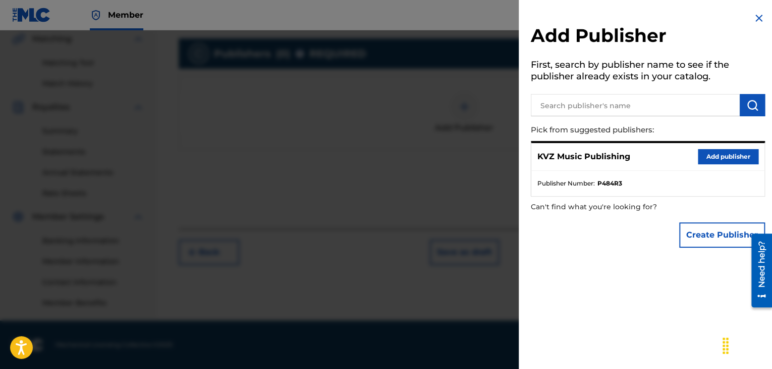
click at [709, 161] on button "Add publisher" at bounding box center [728, 156] width 61 height 15
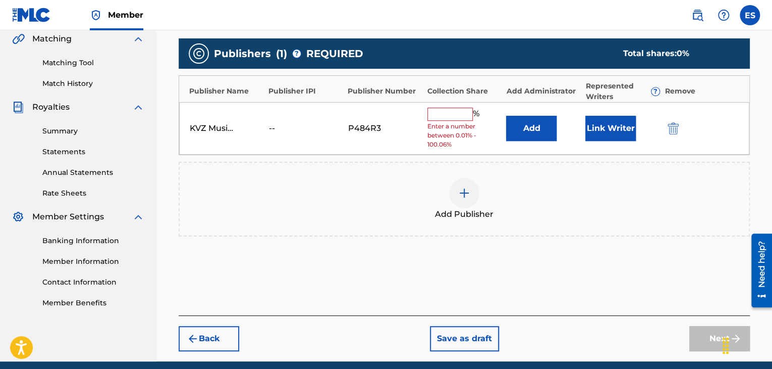
click at [455, 108] on input "text" at bounding box center [450, 114] width 45 height 13
type input "66.67"
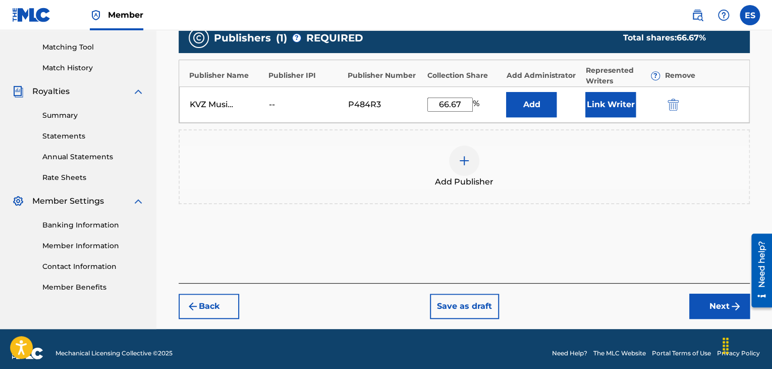
scroll to position [260, 0]
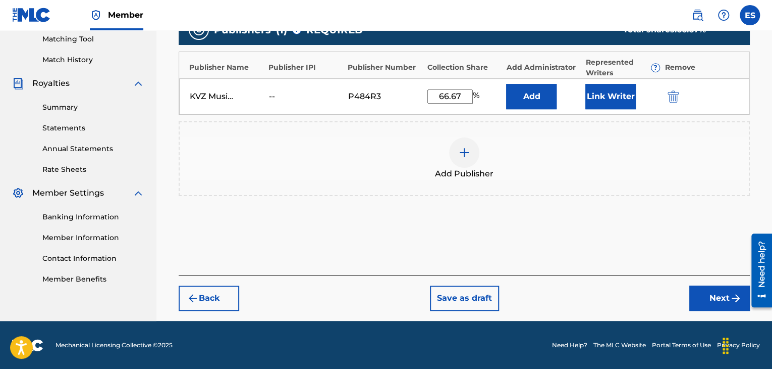
click at [708, 300] on button "Next" at bounding box center [720, 297] width 61 height 25
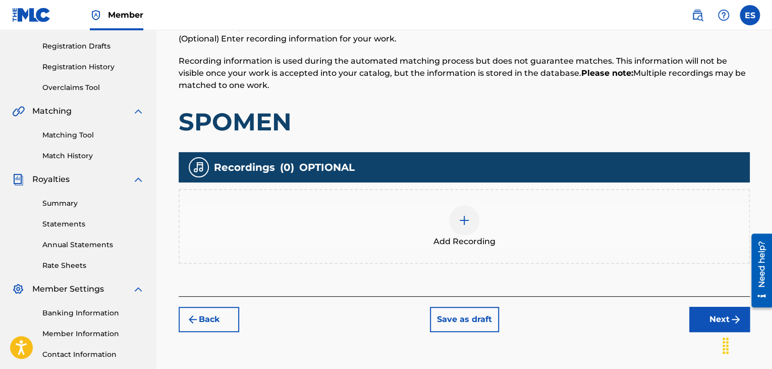
scroll to position [237, 0]
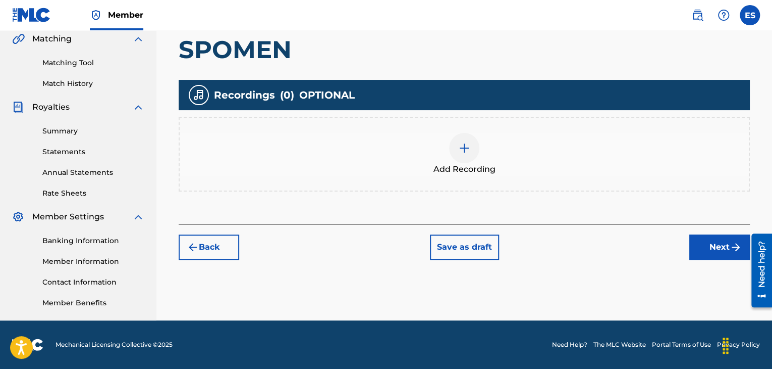
click at [473, 141] on div at bounding box center [464, 148] width 30 height 30
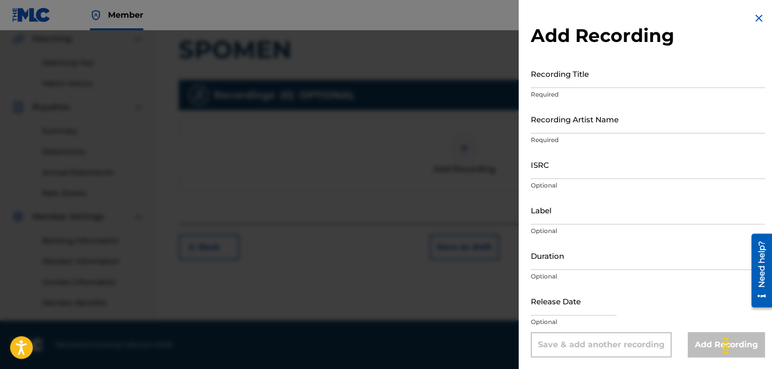
click at [584, 80] on input "Recording Title" at bounding box center [648, 73] width 234 height 29
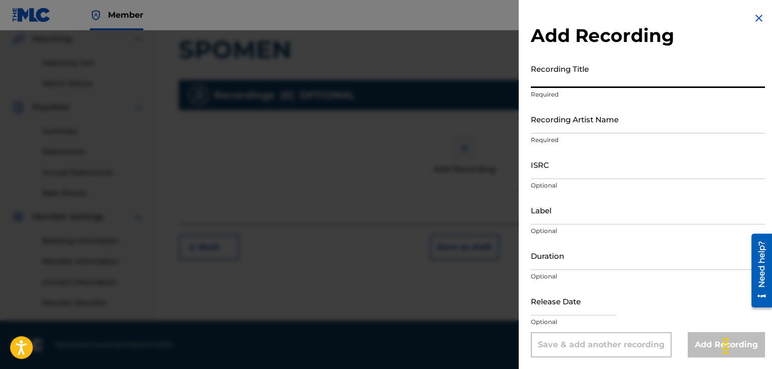
paste input "SPOMEN"
type input "SPOMEN"
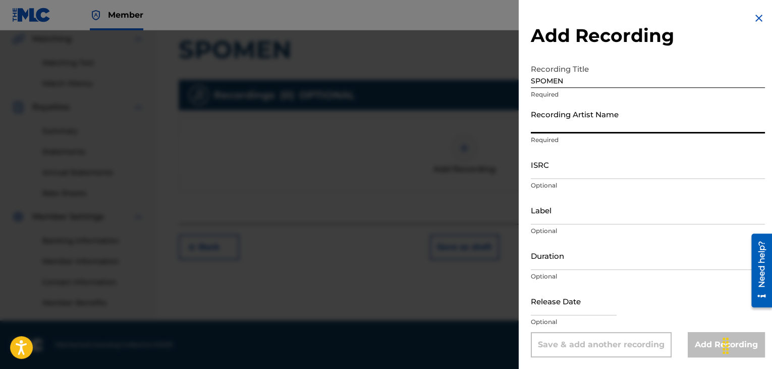
click at [566, 122] on input "Recording Artist Name" at bounding box center [648, 119] width 234 height 29
paste input "[PERSON_NAME]"
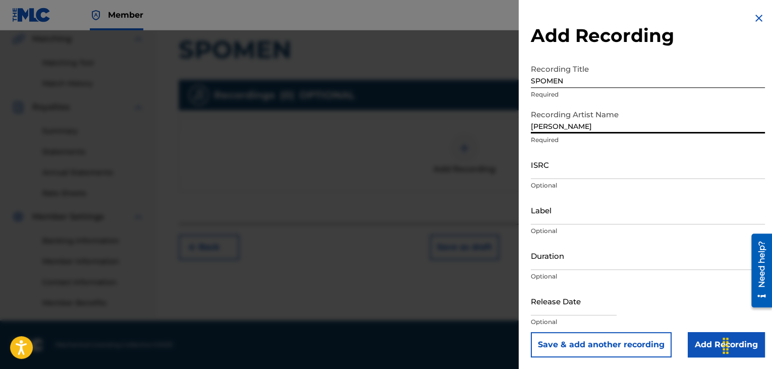
click at [533, 124] on input "[PERSON_NAME]" at bounding box center [648, 119] width 234 height 29
type input "[PERSON_NAME]"
click at [583, 259] on input "Duration" at bounding box center [648, 255] width 234 height 29
type input "03:50"
click at [699, 344] on input "Add Recording" at bounding box center [726, 344] width 77 height 25
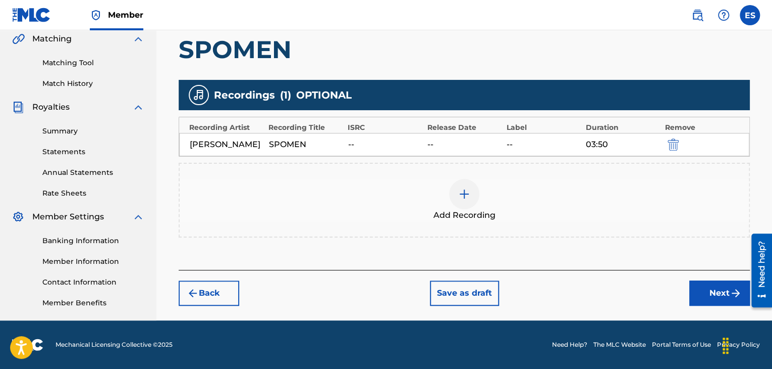
click at [693, 305] on button "Next" at bounding box center [720, 292] width 61 height 25
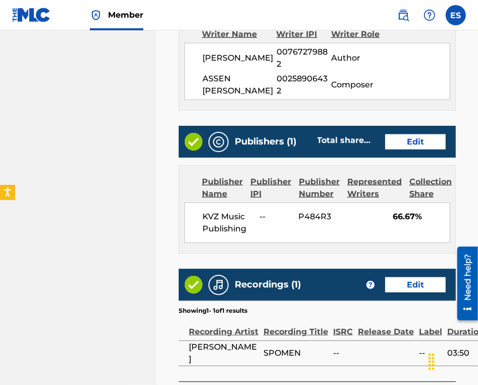
scroll to position [661, 0]
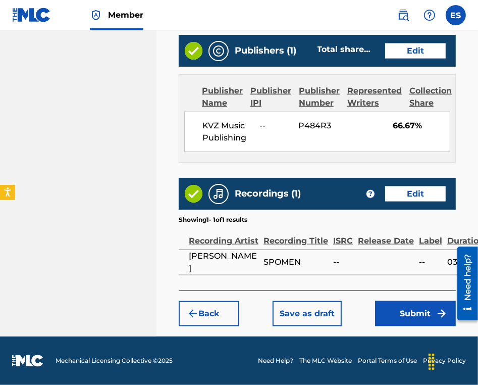
click at [410, 319] on button "Submit" at bounding box center [415, 313] width 81 height 25
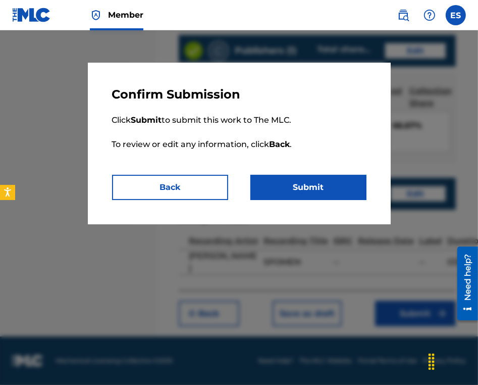
click at [358, 195] on button "Submit" at bounding box center [308, 187] width 116 height 25
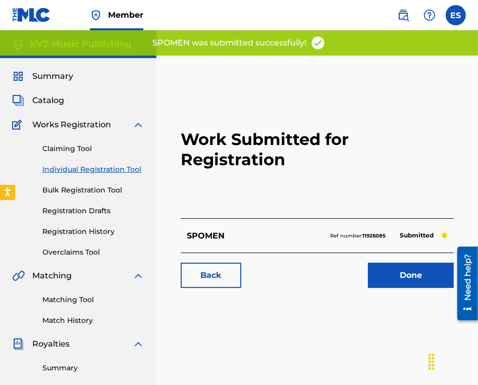
click at [101, 169] on link "Individual Registration Tool" at bounding box center [93, 169] width 102 height 11
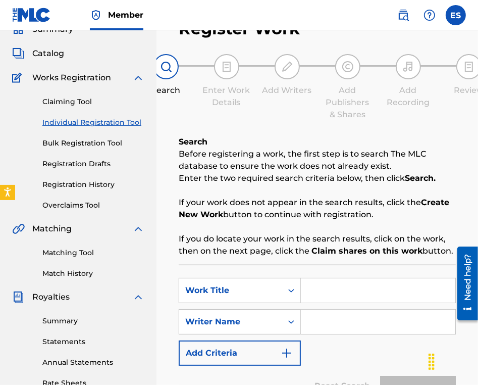
scroll to position [101, 0]
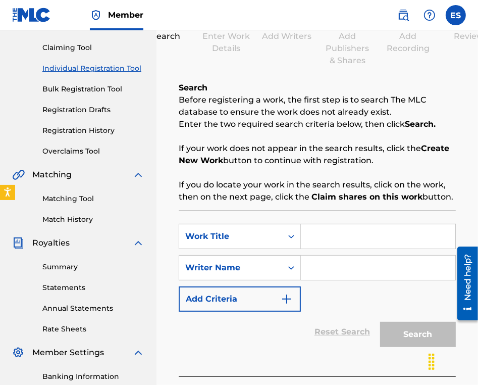
click at [408, 240] on input "Search Form" at bounding box center [378, 236] width 154 height 24
paste input "SPOMEN"
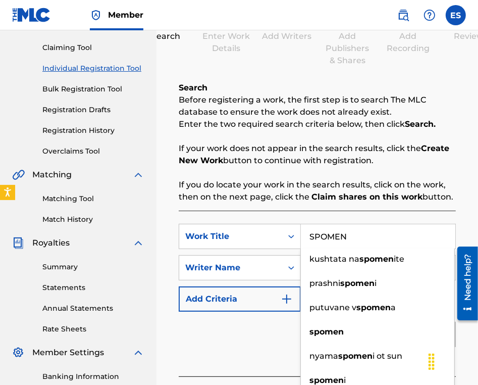
type input "SPOMEN"
click at [257, 354] on div "SearchWithCriteriac18689b7-48f5-464d-a69f-1202da3eebba Work Title SPOMEN kushta…" at bounding box center [317, 294] width 277 height 166
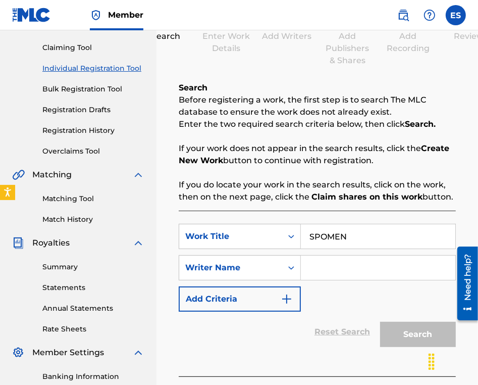
click at [359, 260] on input "Search Form" at bounding box center [378, 267] width 154 height 24
type input "ASSEN DRAGNEV"
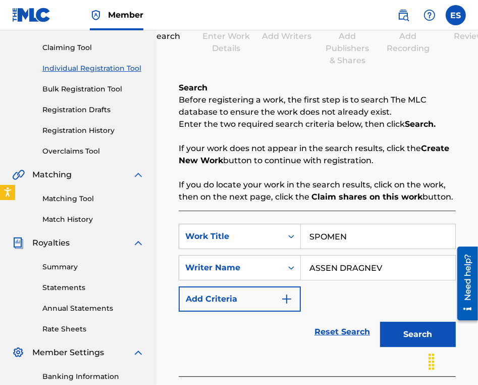
click at [396, 338] on button "Search" at bounding box center [418, 334] width 76 height 25
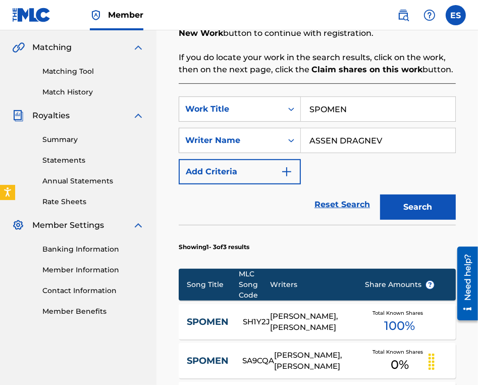
scroll to position [353, 0]
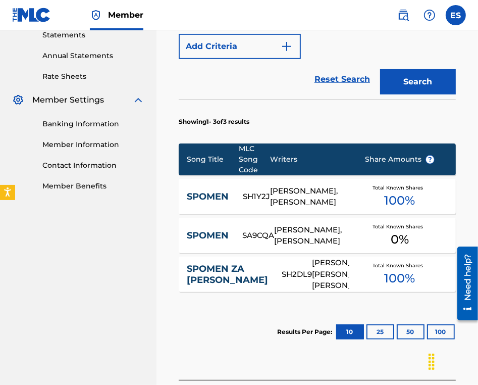
click at [293, 192] on div "[PERSON_NAME], [PERSON_NAME]" at bounding box center [310, 196] width 79 height 23
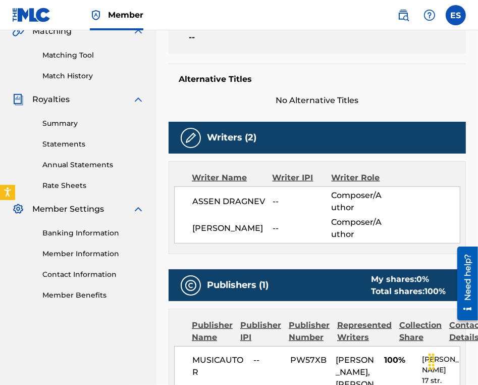
scroll to position [303, 0]
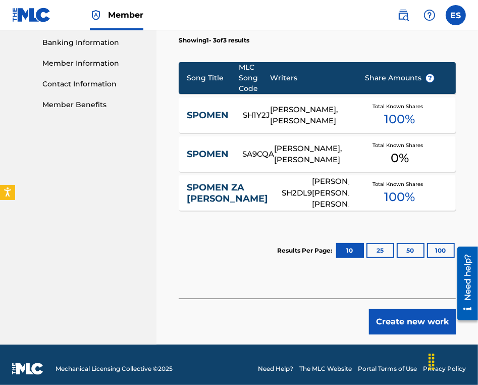
scroll to position [452, 0]
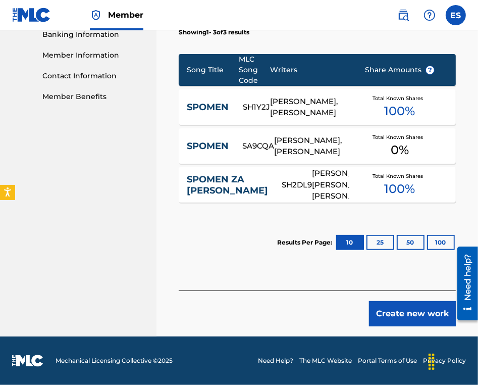
click at [430, 316] on button "Create new work" at bounding box center [412, 313] width 87 height 25
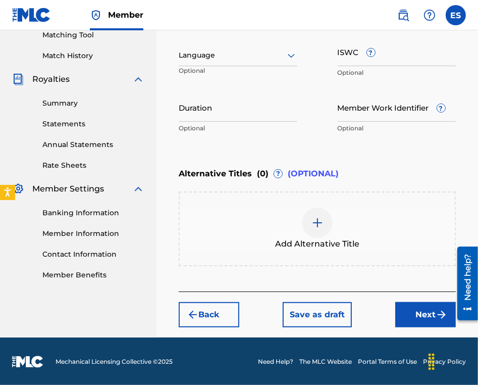
click at [219, 62] on div "Language" at bounding box center [238, 55] width 119 height 21
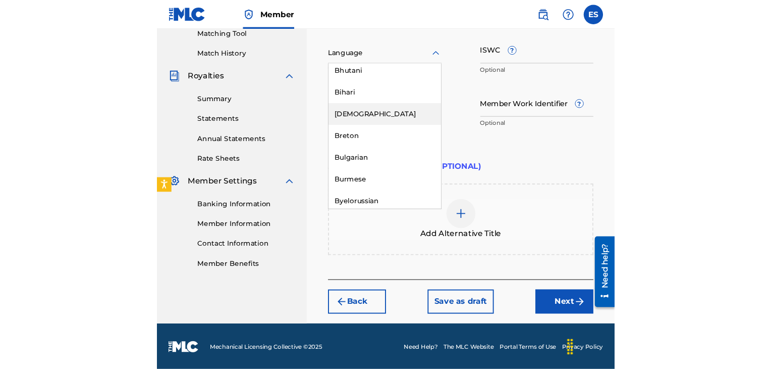
scroll to position [404, 0]
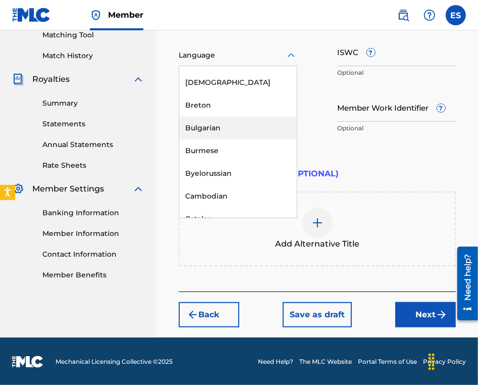
click at [229, 125] on div "Bulgarian" at bounding box center [238, 128] width 118 height 23
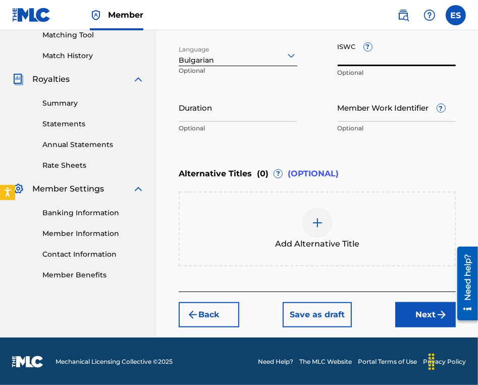
click at [380, 56] on input "ISWC ?" at bounding box center [397, 51] width 119 height 29
paste input "T9134005042"
type input "T9134005042"
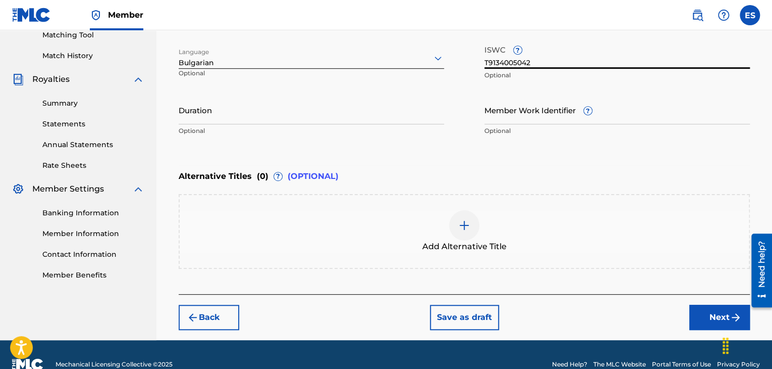
drag, startPoint x: 263, startPoint y: 118, endPoint x: 263, endPoint y: 112, distance: 6.1
click at [263, 116] on input "Duration" at bounding box center [312, 109] width 266 height 29
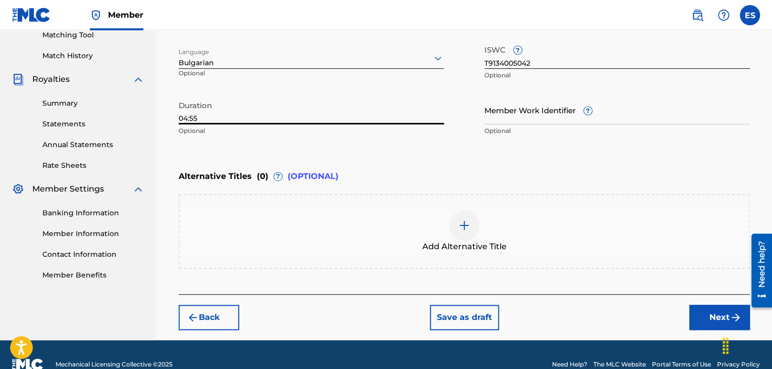
type input "04:55"
click at [467, 226] on img at bounding box center [464, 225] width 12 height 12
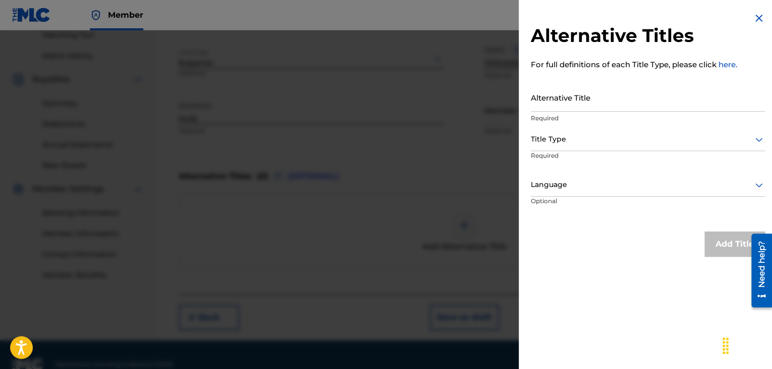
click at [569, 100] on input "Alternative Title" at bounding box center [648, 97] width 234 height 29
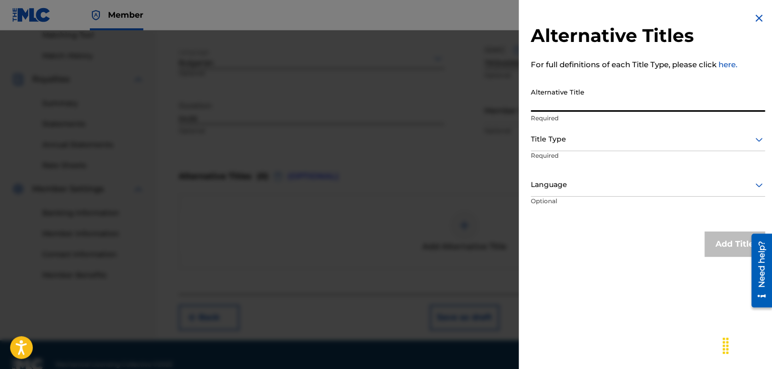
paste input "СПОМЕН"
type input "СПОМЕН"
click at [550, 132] on div "Title Type" at bounding box center [648, 139] width 234 height 23
click at [565, 140] on div at bounding box center [648, 139] width 234 height 13
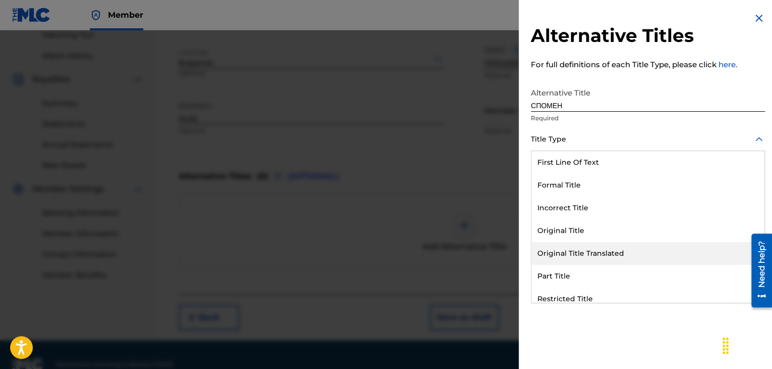
click at [571, 247] on div "Original Title Translated" at bounding box center [648, 253] width 233 height 23
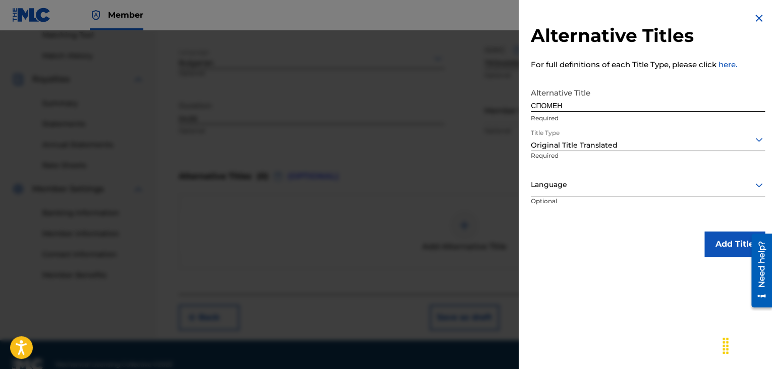
click at [575, 192] on div "Language" at bounding box center [648, 185] width 234 height 23
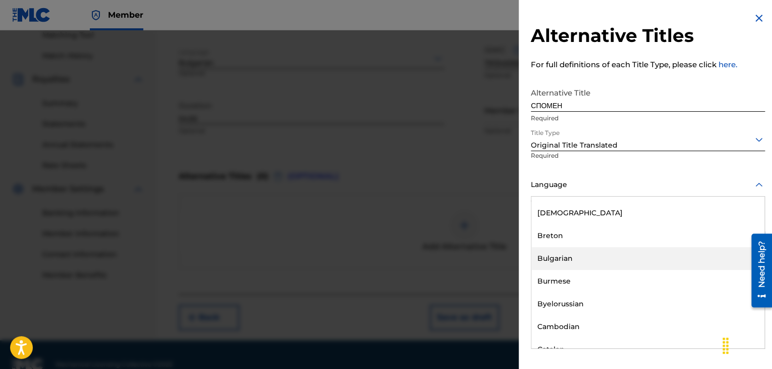
click at [568, 260] on div "Bulgarian" at bounding box center [648, 258] width 233 height 23
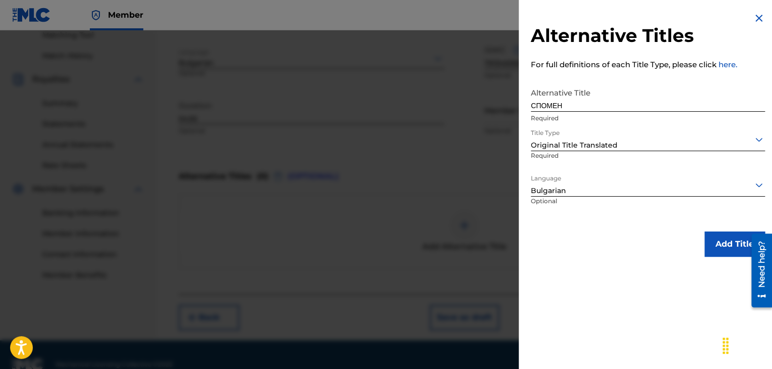
click at [709, 241] on button "Add Title" at bounding box center [735, 243] width 61 height 25
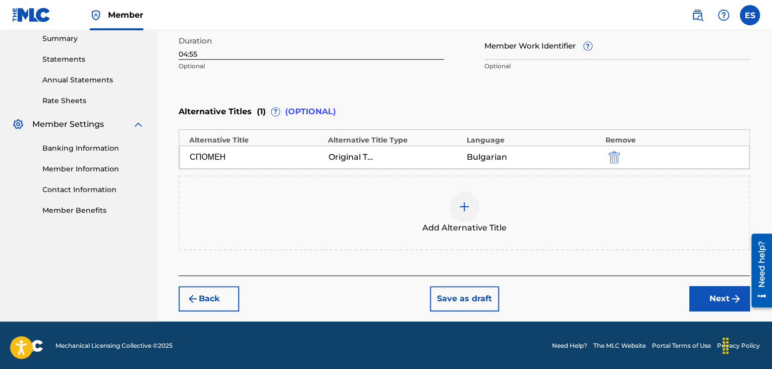
click at [698, 294] on button "Next" at bounding box center [720, 298] width 61 height 25
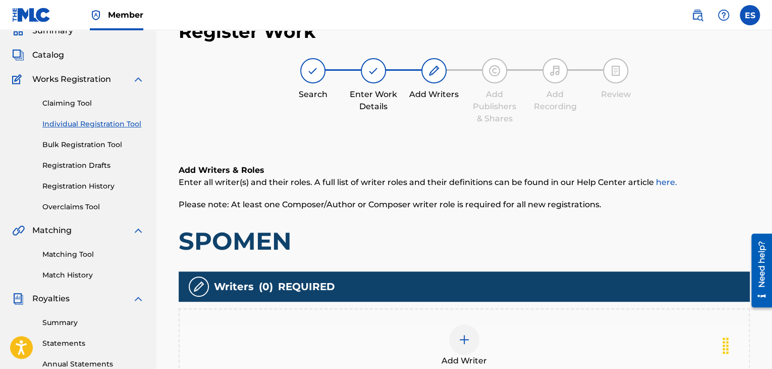
scroll to position [237, 0]
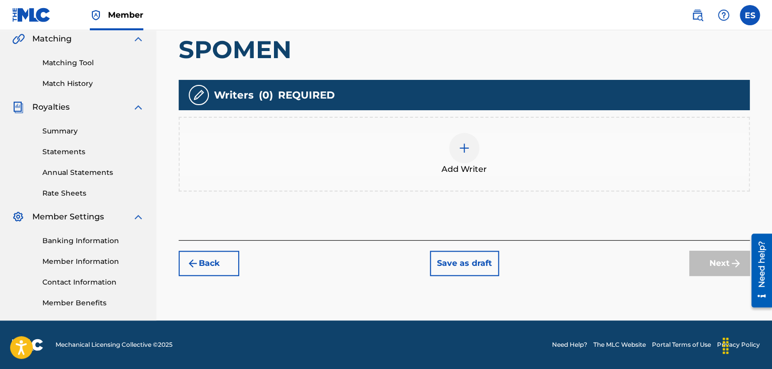
click at [461, 164] on span "Add Writer" at bounding box center [464, 169] width 45 height 12
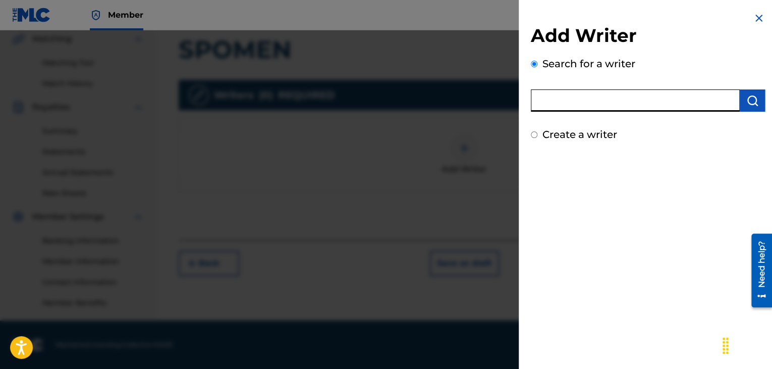
click at [635, 100] on input "text" at bounding box center [635, 100] width 209 height 22
paste input "00258906432"
type input "00258906432"
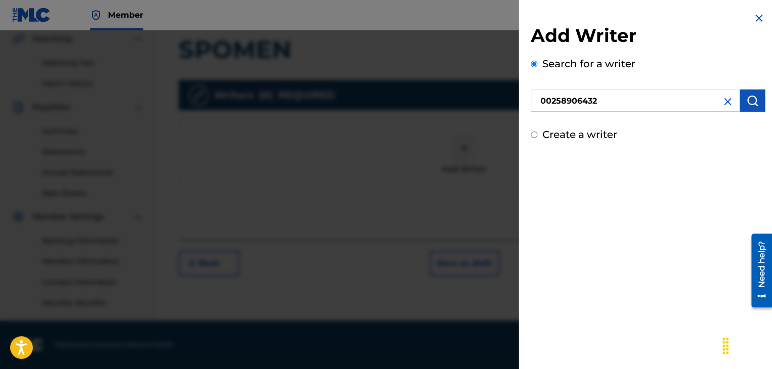
click at [747, 106] on img "submit" at bounding box center [753, 100] width 12 height 12
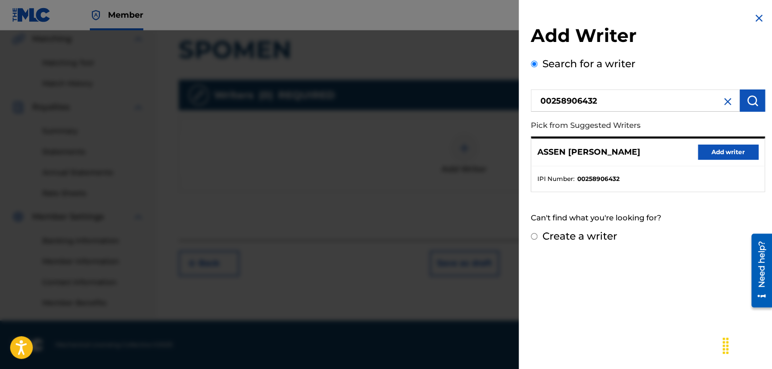
click at [709, 146] on button "Add writer" at bounding box center [728, 151] width 61 height 15
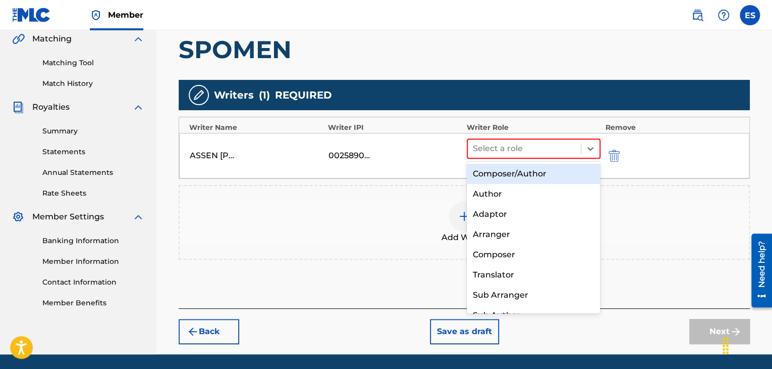
drag, startPoint x: 538, startPoint y: 144, endPoint x: 531, endPoint y: 158, distance: 15.1
click at [536, 149] on div at bounding box center [524, 148] width 103 height 14
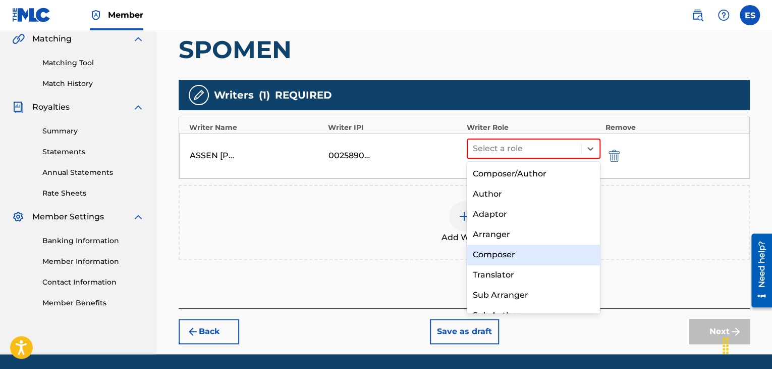
click at [502, 253] on div "Composer" at bounding box center [534, 254] width 134 height 20
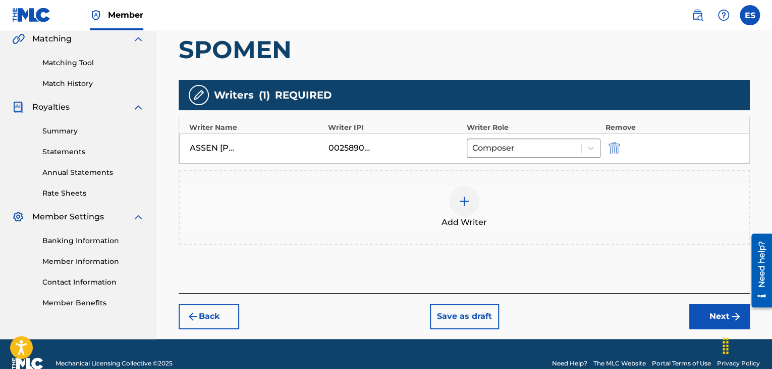
click at [466, 208] on div at bounding box center [464, 201] width 30 height 30
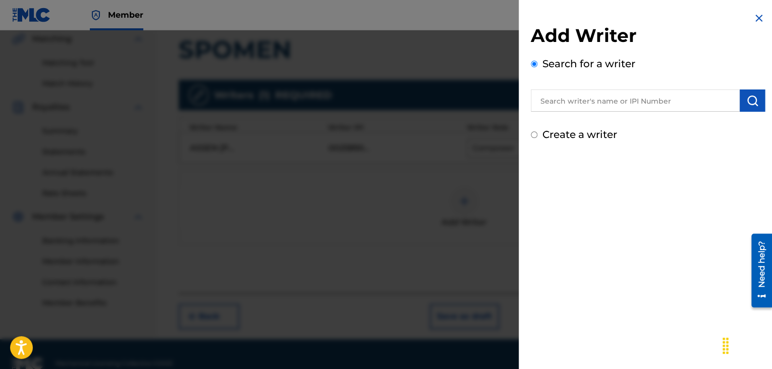
drag, startPoint x: 572, startPoint y: 111, endPoint x: 569, endPoint y: 101, distance: 10.5
click at [572, 110] on input "text" at bounding box center [635, 100] width 209 height 22
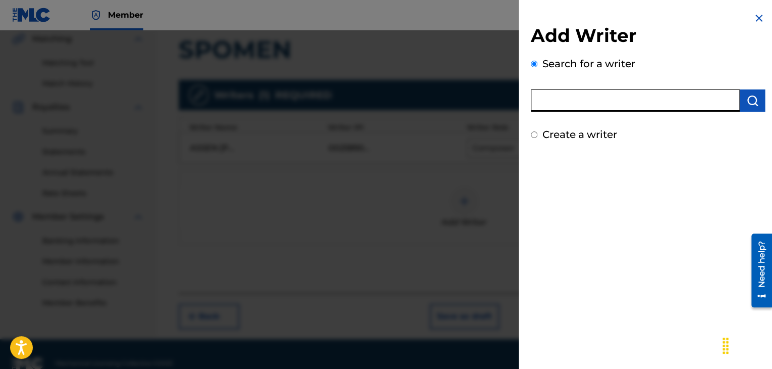
paste input "00143911194"
type input "00143911194"
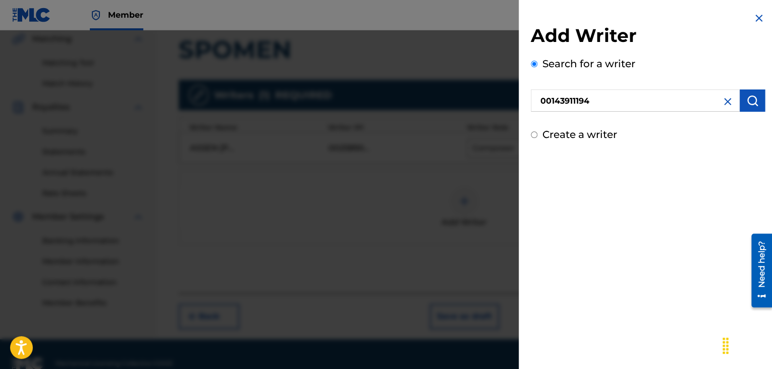
click at [747, 100] on img "submit" at bounding box center [753, 100] width 12 height 12
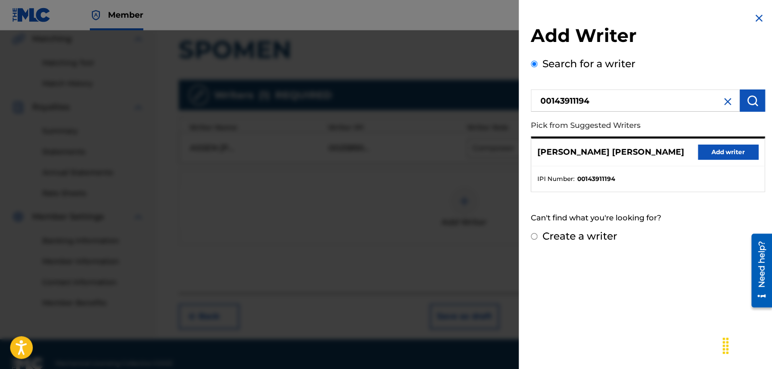
click at [704, 152] on button "Add writer" at bounding box center [728, 151] width 61 height 15
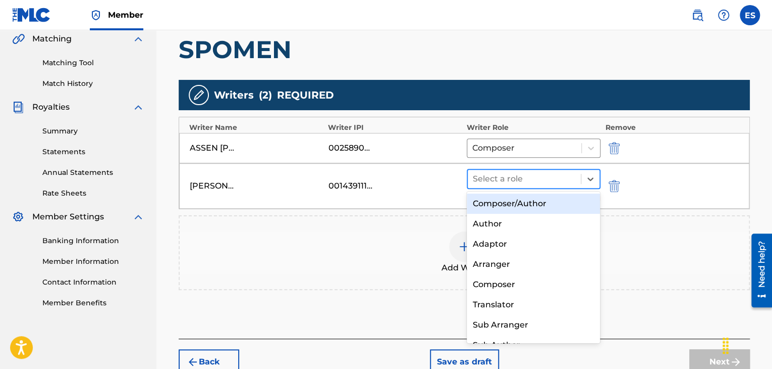
click at [539, 173] on div at bounding box center [524, 179] width 103 height 14
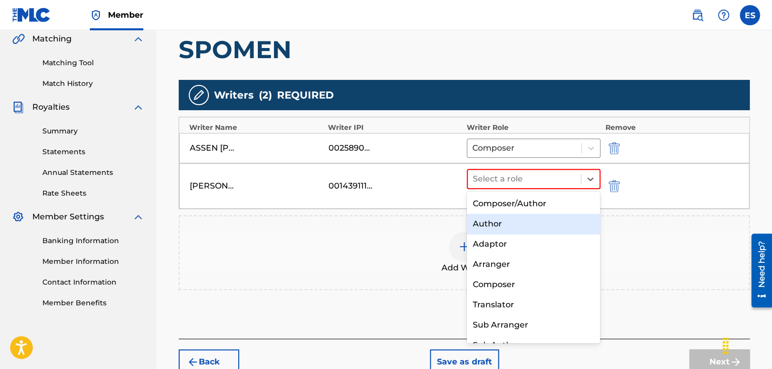
click at [498, 219] on div "Author" at bounding box center [534, 224] width 134 height 20
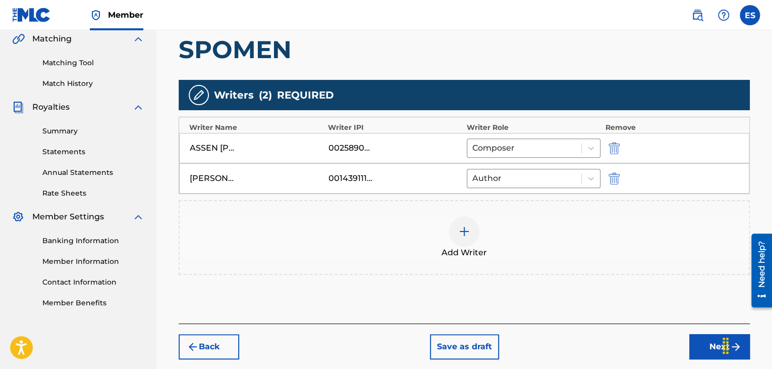
drag, startPoint x: 714, startPoint y: 354, endPoint x: 657, endPoint y: 311, distance: 72.1
click at [714, 354] on button "Next" at bounding box center [720, 346] width 61 height 25
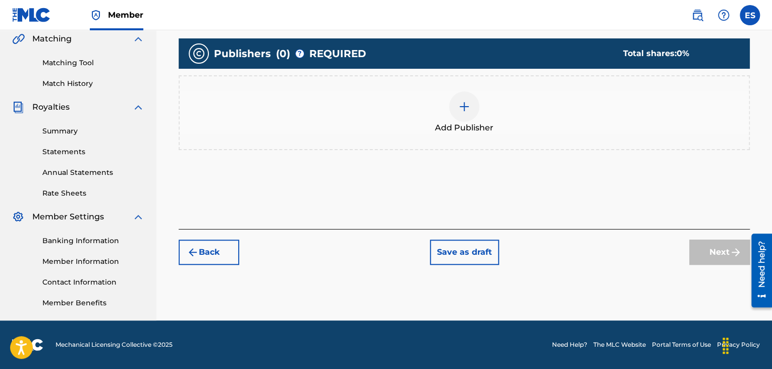
click at [467, 123] on span "Add Publisher" at bounding box center [464, 128] width 59 height 12
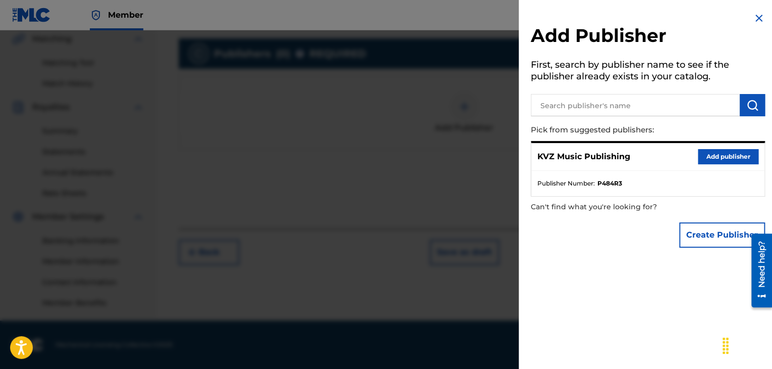
click at [698, 158] on button "Add publisher" at bounding box center [728, 156] width 61 height 15
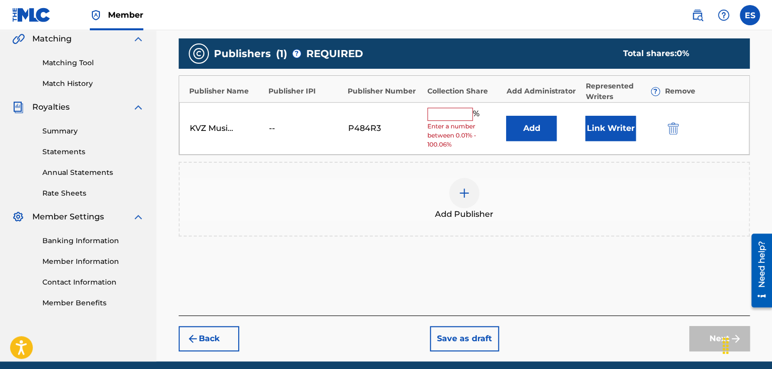
click at [456, 112] on input "text" at bounding box center [450, 114] width 45 height 13
type input "66.67"
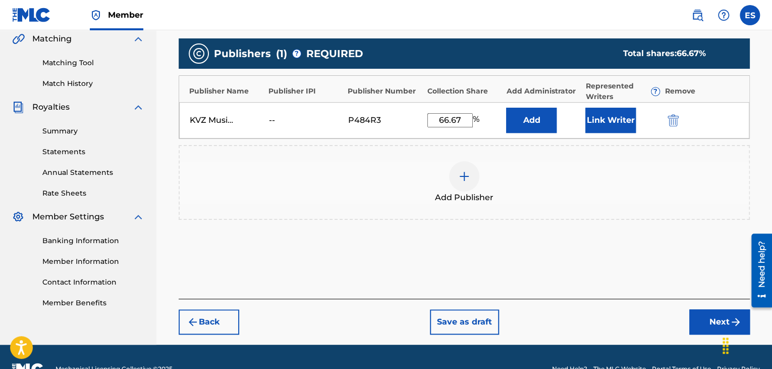
click at [711, 324] on button "Next" at bounding box center [720, 321] width 61 height 25
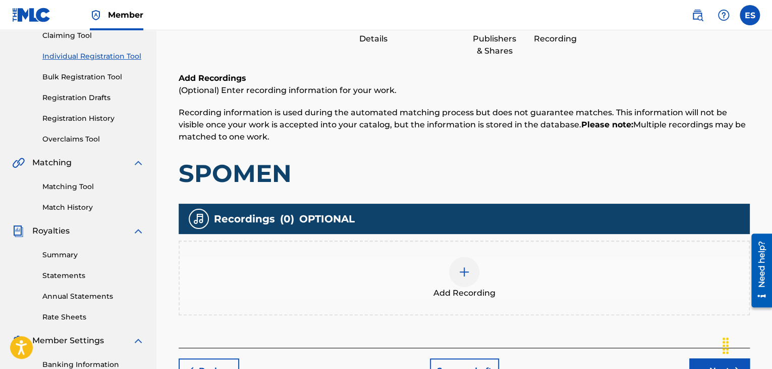
scroll to position [197, 0]
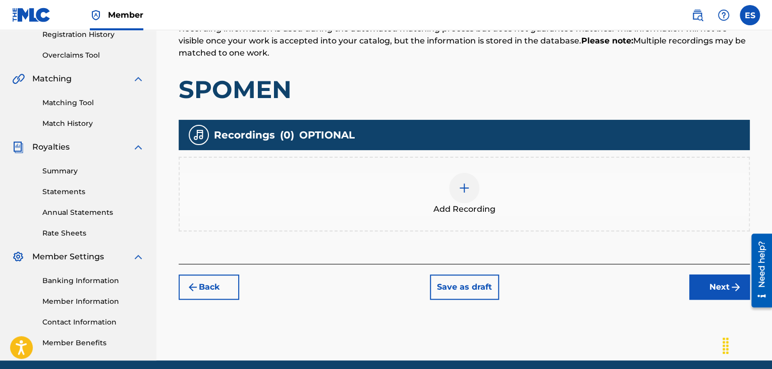
click at [465, 192] on img at bounding box center [464, 188] width 12 height 12
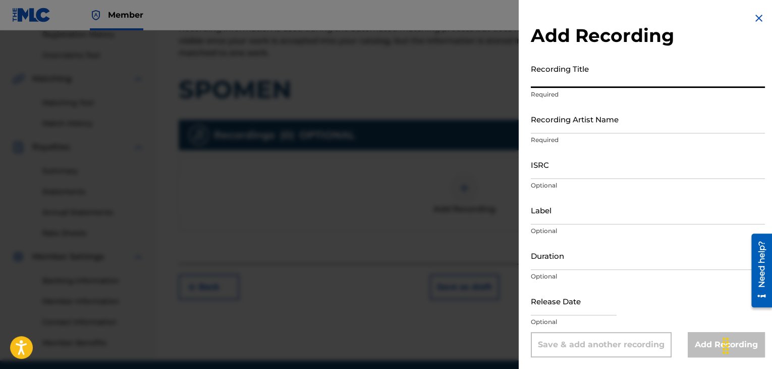
click at [590, 75] on input "Recording Title" at bounding box center [648, 73] width 234 height 29
paste input "SPOMEN"
type input "SPOMEN"
click at [588, 107] on input "Recording Artist Name" at bounding box center [648, 119] width 234 height 29
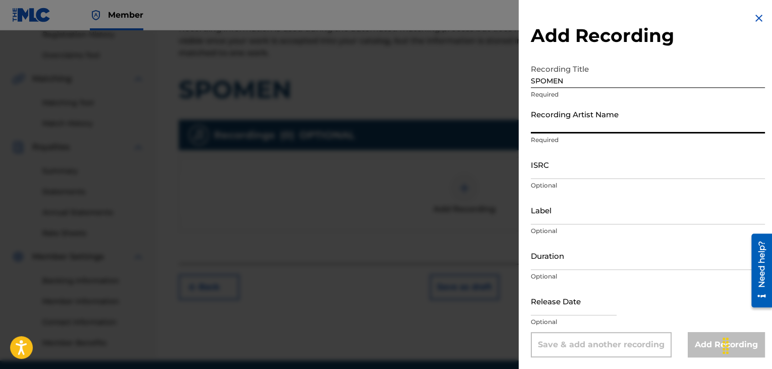
paste input "MILENA"
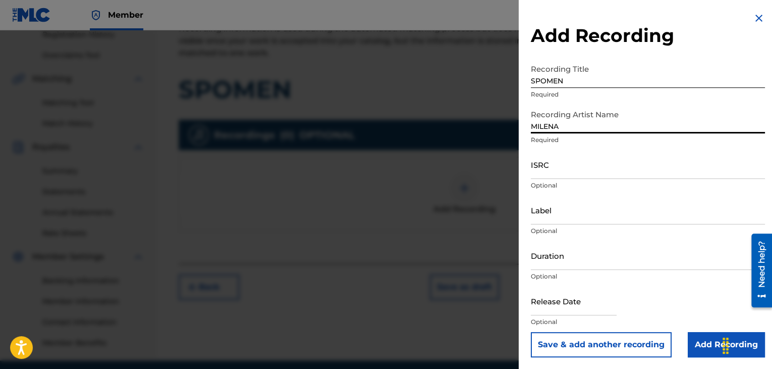
type input "MILENA"
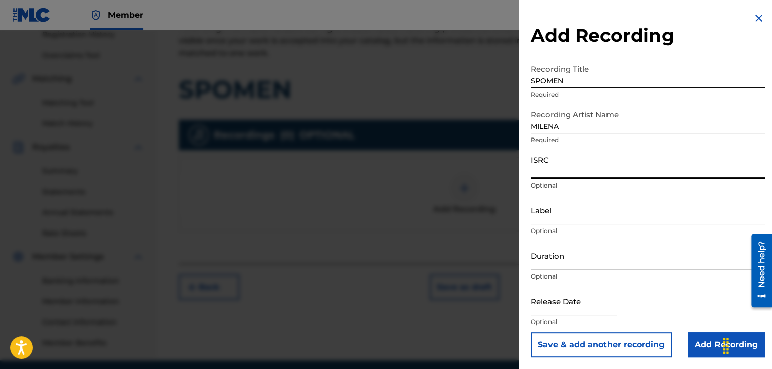
click at [535, 171] on input "ISRC" at bounding box center [648, 164] width 234 height 29
paste input "BGA262178124"
type input "BGA262178124"
drag, startPoint x: 546, startPoint y: 208, endPoint x: 570, endPoint y: 238, distance: 38.4
click at [546, 208] on input "Label" at bounding box center [648, 209] width 234 height 29
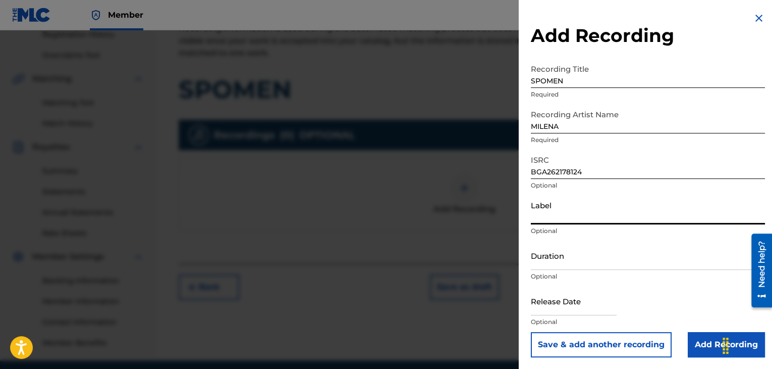
type input "BALKANTON AD"
click at [583, 256] on input "Duration" at bounding box center [648, 255] width 234 height 29
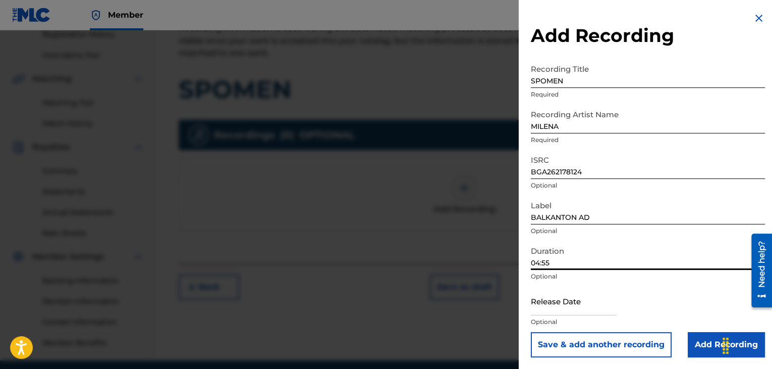
type input "04:55"
click at [702, 348] on input "Add Recording" at bounding box center [726, 344] width 77 height 25
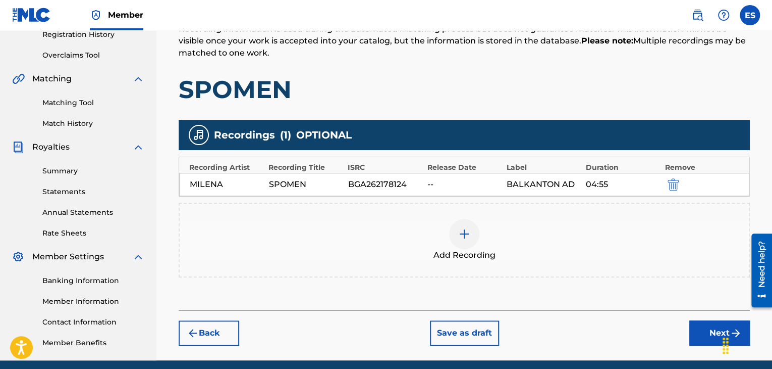
click at [697, 332] on button "Next" at bounding box center [720, 332] width 61 height 25
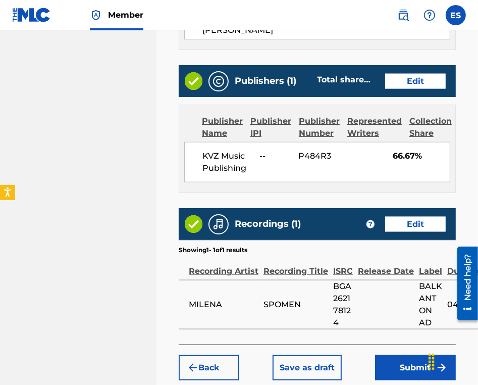
scroll to position [697, 0]
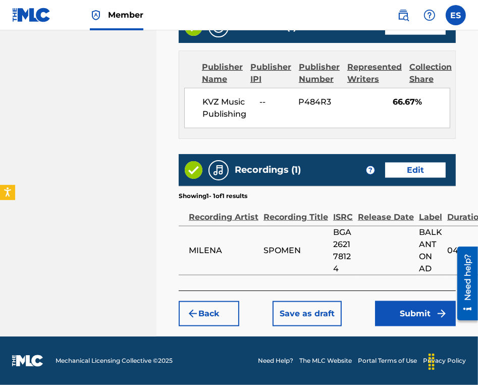
click at [392, 318] on button "Submit" at bounding box center [415, 313] width 81 height 25
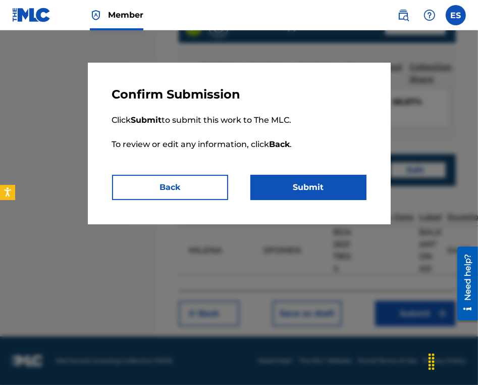
click at [325, 188] on button "Submit" at bounding box center [308, 187] width 116 height 25
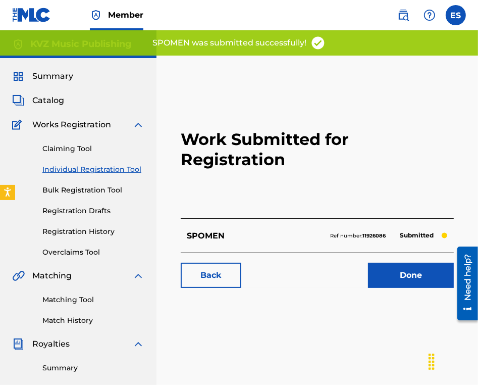
click at [100, 173] on link "Individual Registration Tool" at bounding box center [93, 169] width 102 height 11
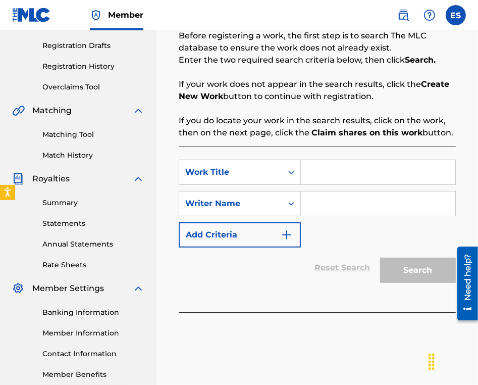
scroll to position [202, 0]
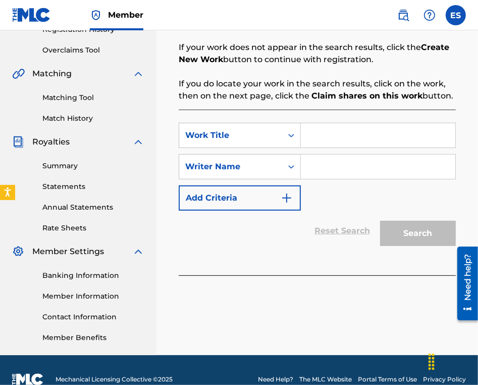
click at [373, 139] on input "Search Form" at bounding box center [378, 135] width 154 height 24
paste input "SPOMEN ZA [PERSON_NAME]"
type input "SPOMEN ZA [PERSON_NAME]"
click at [355, 167] on input "Search Form" at bounding box center [378, 166] width 154 height 24
type input "ASSEN DRAGNEV"
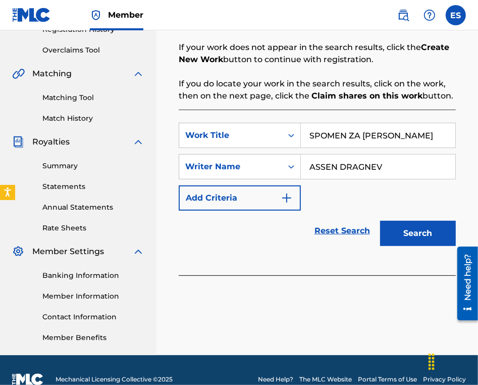
click at [314, 131] on input "SPOMEN ZA [PERSON_NAME]" at bounding box center [378, 135] width 154 height 24
type input "SPOMEN ZA [PERSON_NAME]"
click at [430, 239] on button "Search" at bounding box center [418, 233] width 76 height 25
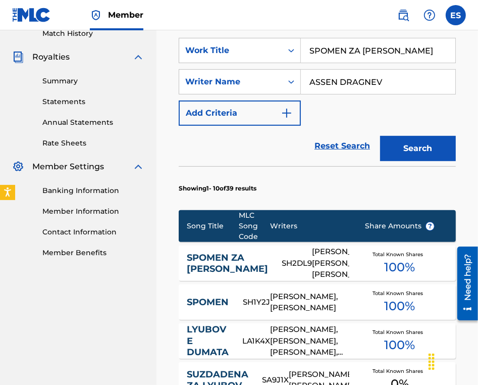
scroll to position [303, 0]
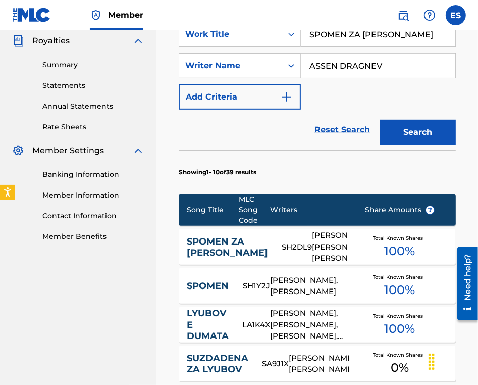
click at [312, 253] on div "[PERSON_NAME], [PERSON_NAME], [PERSON_NAME]" at bounding box center [330, 247] width 37 height 34
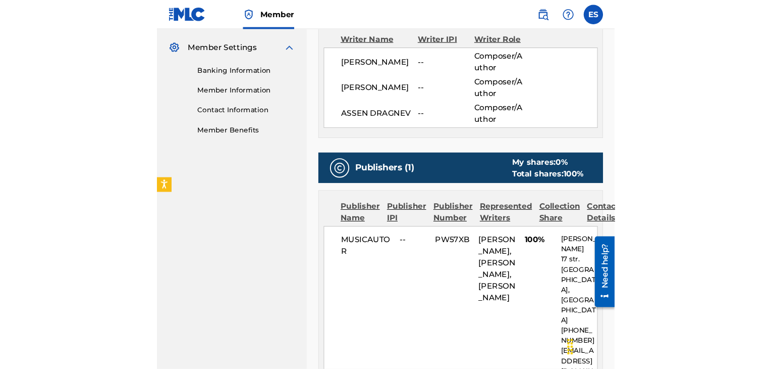
scroll to position [454, 0]
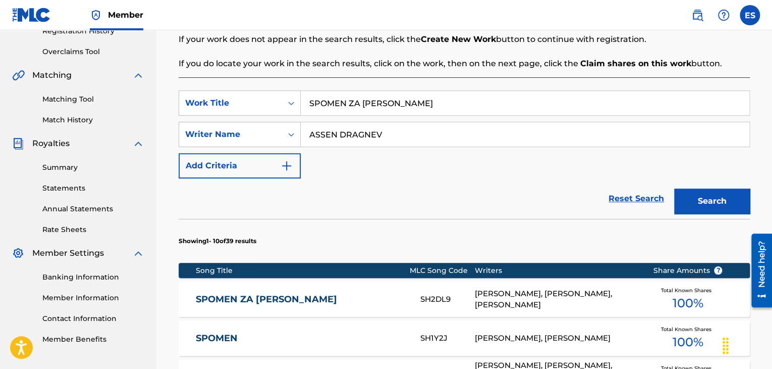
scroll to position [101, 0]
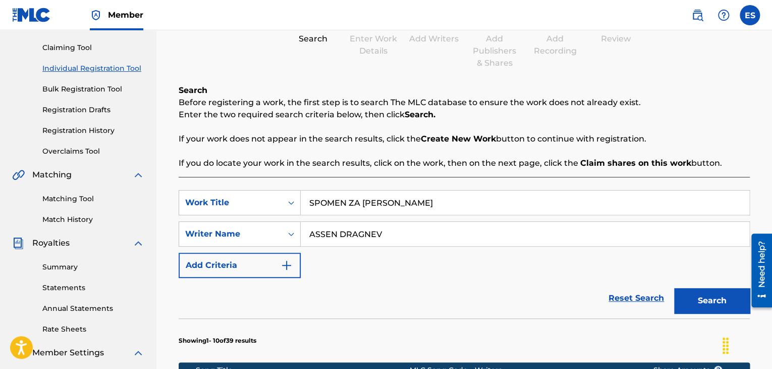
click at [87, 128] on link "Registration History" at bounding box center [93, 130] width 102 height 11
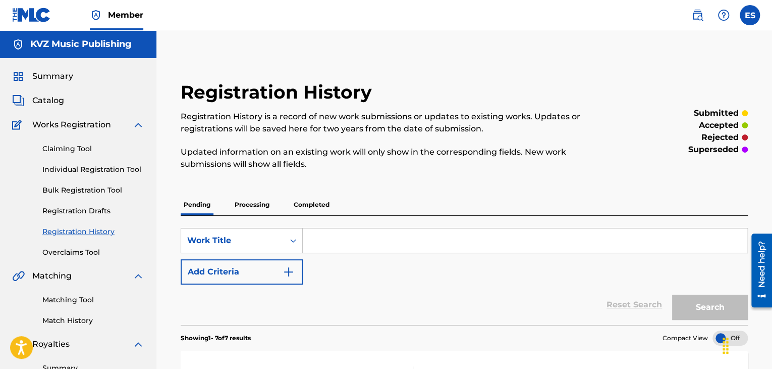
paste input "SPOMEN ZA [PERSON_NAME]"
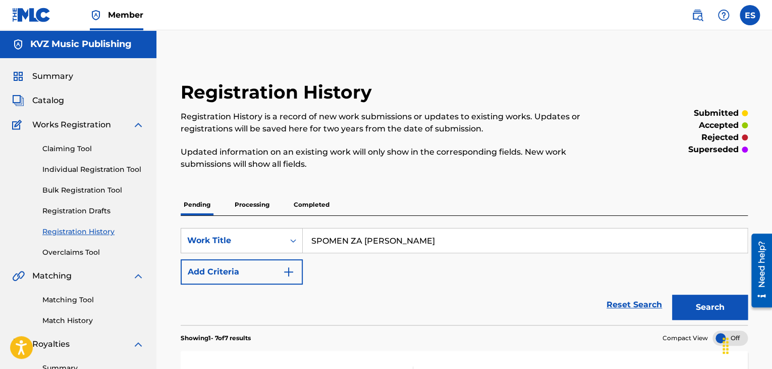
type input "SPOMEN ZA [PERSON_NAME]"
click at [694, 299] on button "Search" at bounding box center [710, 306] width 76 height 25
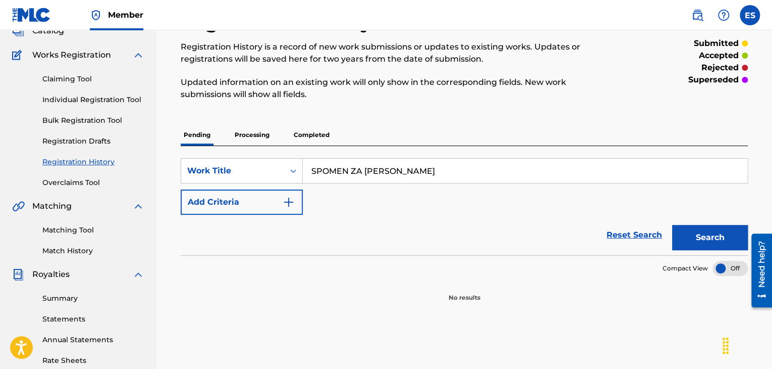
scroll to position [151, 0]
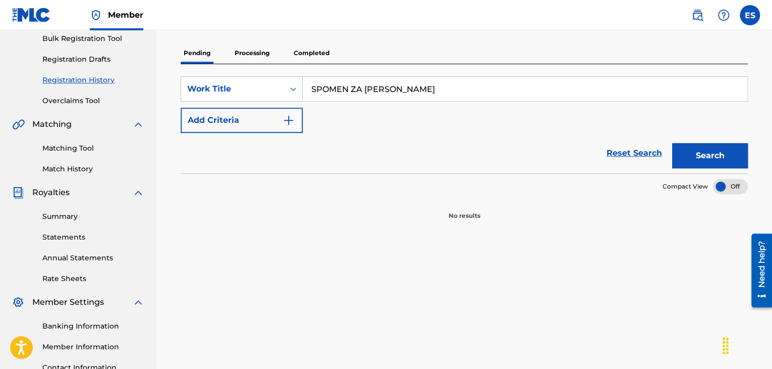
click at [251, 51] on p "Processing" at bounding box center [252, 52] width 41 height 21
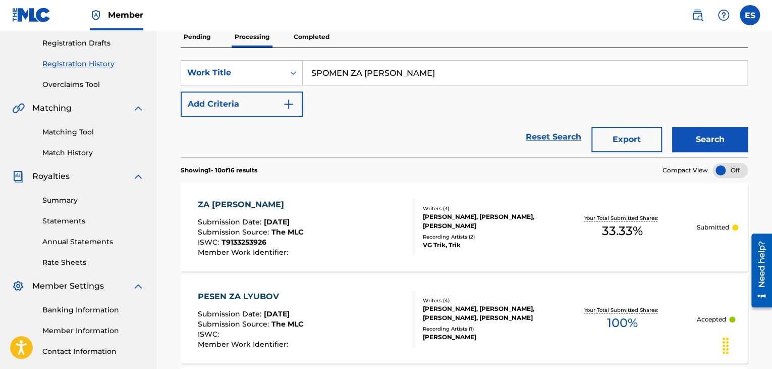
scroll to position [101, 0]
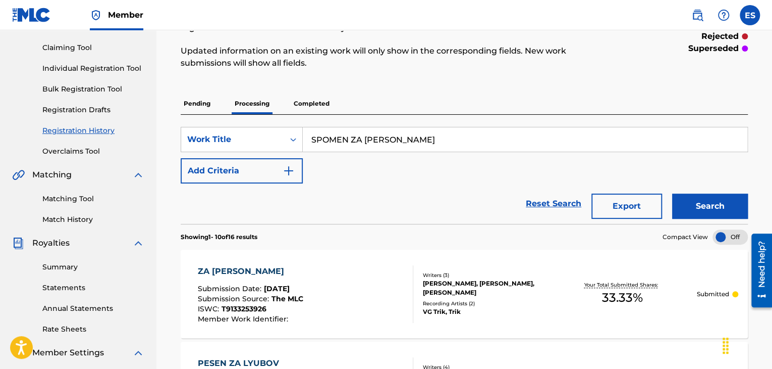
click at [305, 103] on p "Completed" at bounding box center [312, 103] width 42 height 21
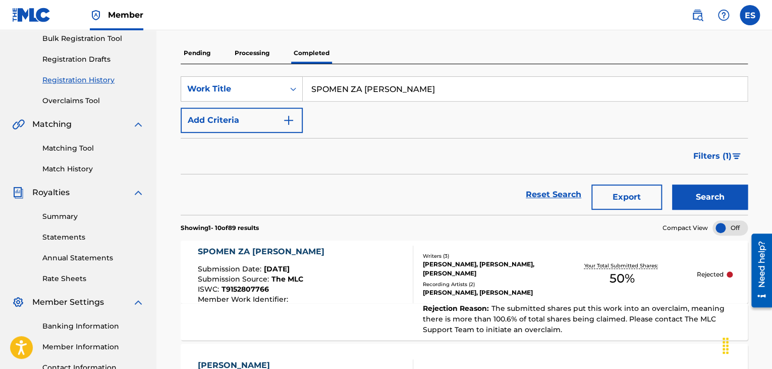
scroll to position [202, 0]
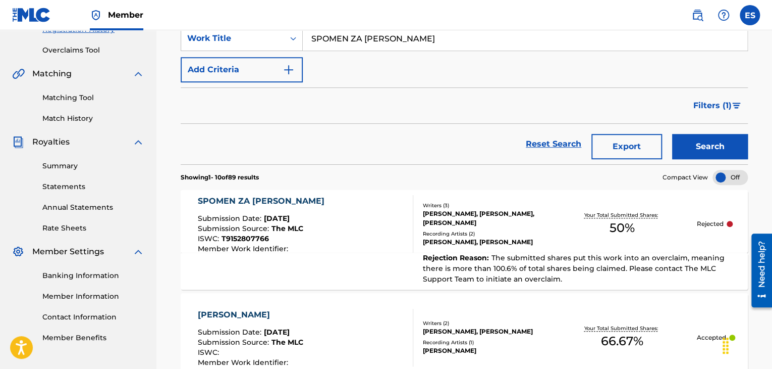
click at [405, 83] on form "SearchWithCriteria3c51a702-7999-466e-b7b6-6f51bd868852 Work Title SPOMEN ZA [PE…" at bounding box center [464, 95] width 567 height 138
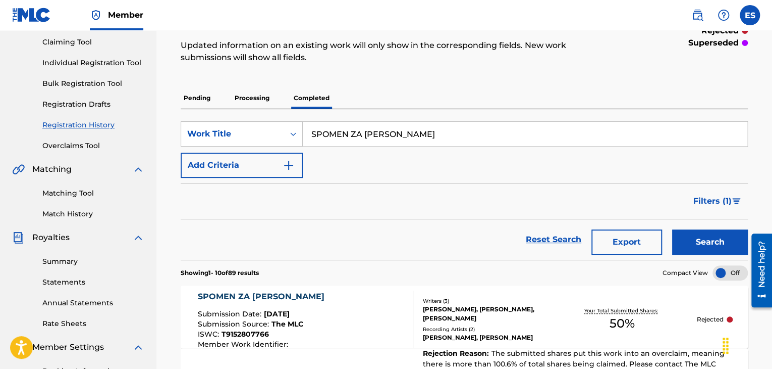
scroll to position [0, 0]
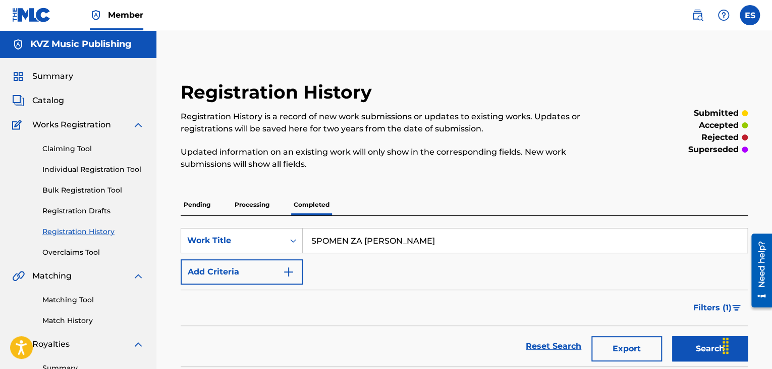
click at [87, 162] on div "Claiming Tool Individual Registration Tool Bulk Registration Tool Registration …" at bounding box center [78, 194] width 132 height 127
click at [89, 167] on link "Individual Registration Tool" at bounding box center [93, 169] width 102 height 11
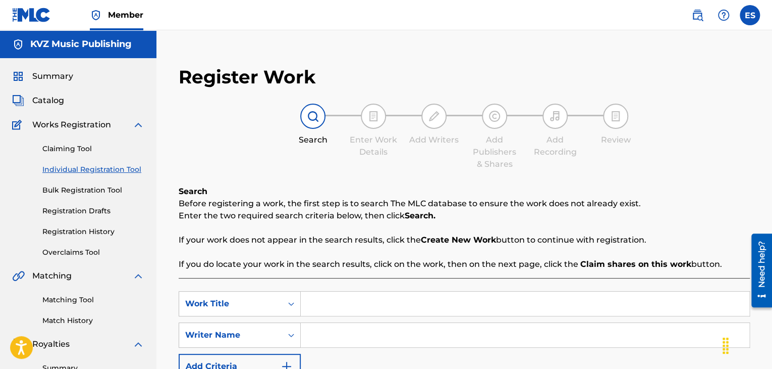
click at [370, 298] on input "Search Form" at bounding box center [525, 303] width 449 height 24
paste input "SPOMENI"
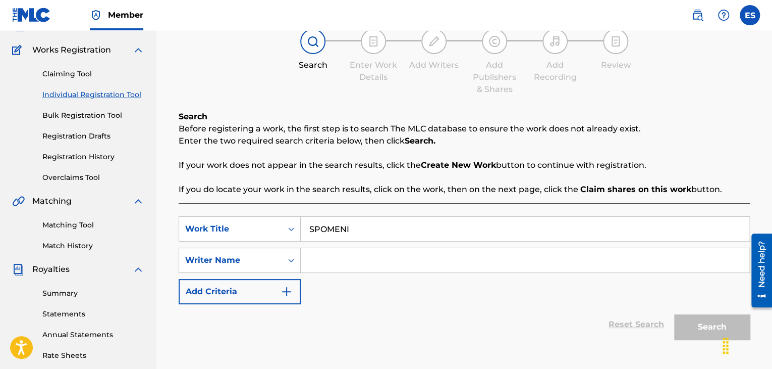
scroll to position [202, 0]
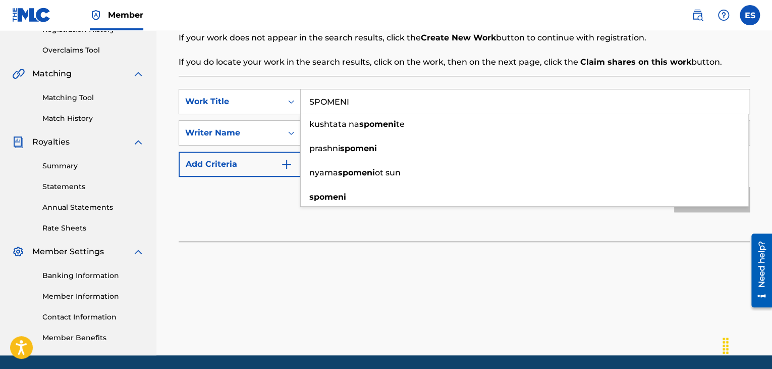
type input "SPOMENI"
drag, startPoint x: 388, startPoint y: 281, endPoint x: 384, endPoint y: 247, distance: 34.6
click at [387, 278] on div "Register Work Search Enter Work Details Add Writers Add Publishers & Shares Add…" at bounding box center [464, 104] width 616 height 501
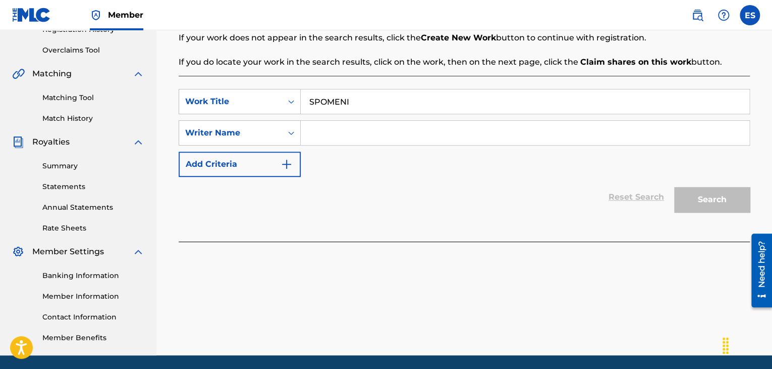
drag, startPoint x: 373, startPoint y: 132, endPoint x: 374, endPoint y: 143, distance: 11.2
click at [373, 135] on input "Search Form" at bounding box center [525, 133] width 449 height 24
type input "ASSEN DRAGNEV"
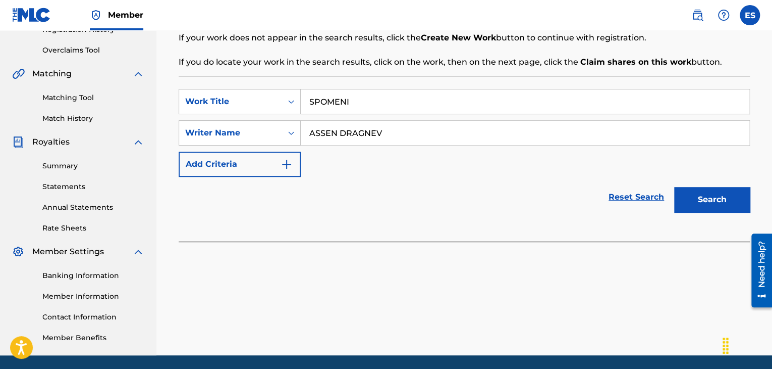
click at [691, 197] on button "Search" at bounding box center [712, 199] width 76 height 25
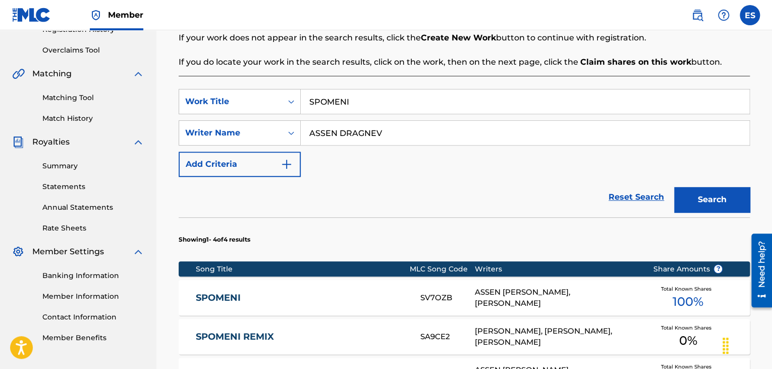
click at [506, 302] on div "ASSEN [PERSON_NAME], [PERSON_NAME]" at bounding box center [556, 297] width 163 height 23
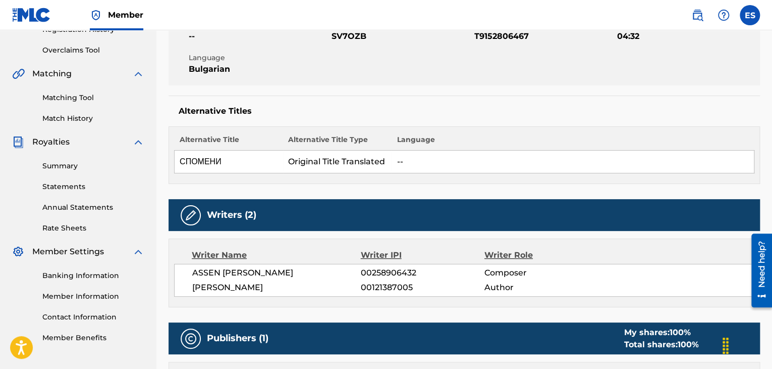
scroll to position [303, 0]
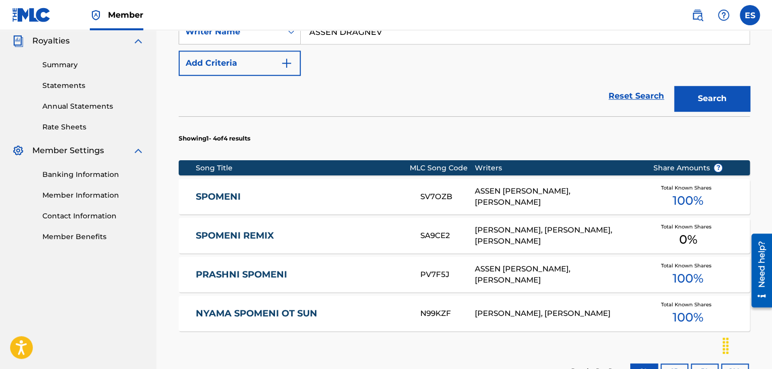
scroll to position [202, 0]
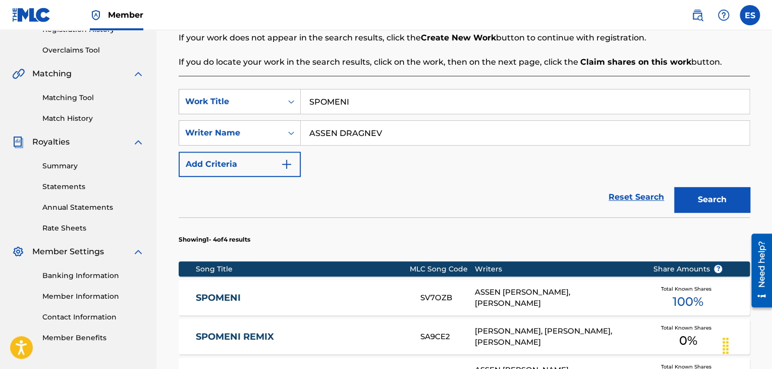
click at [345, 104] on input "SPOMENI" at bounding box center [525, 101] width 449 height 24
click at [346, 103] on input "SPOMENI" at bounding box center [525, 101] width 449 height 24
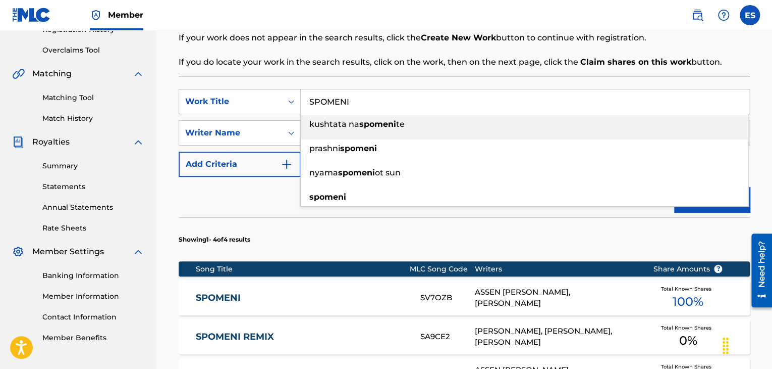
paste input "SPOMENI REMIX"
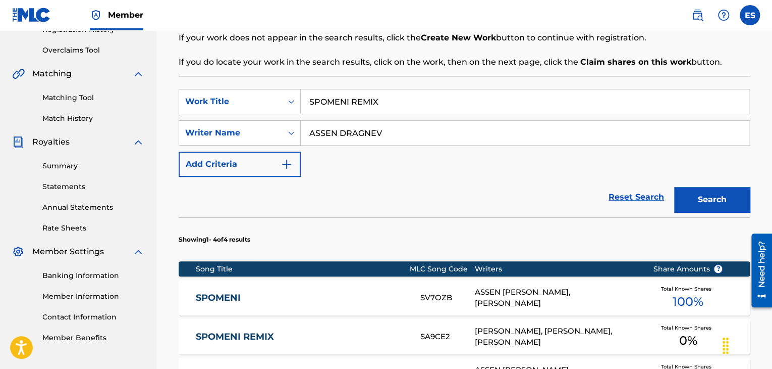
type input "SPOMENI REMIX"
click at [699, 209] on button "Search" at bounding box center [712, 199] width 76 height 25
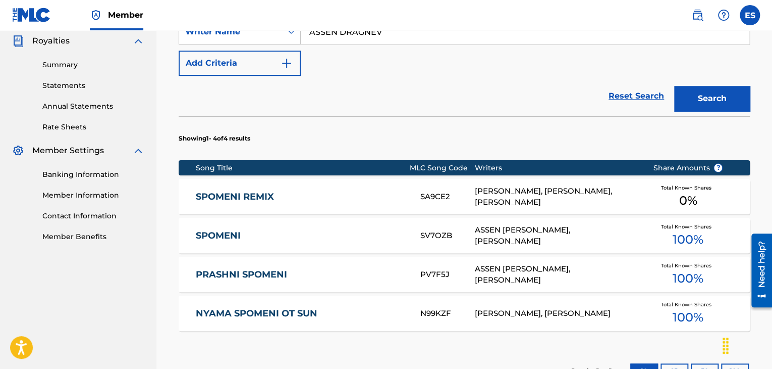
scroll to position [447, 0]
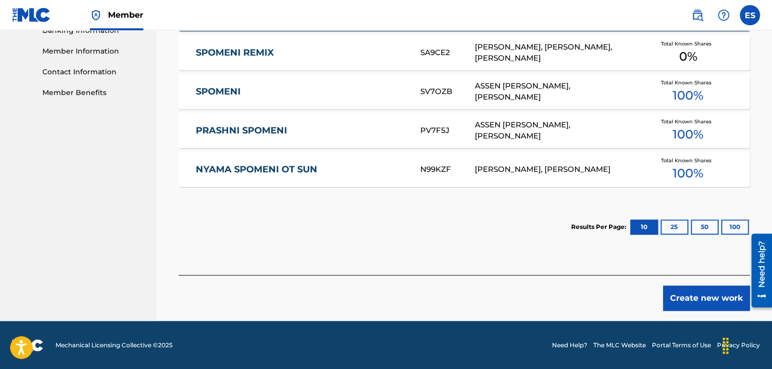
click at [690, 298] on button "Create new work" at bounding box center [706, 297] width 87 height 25
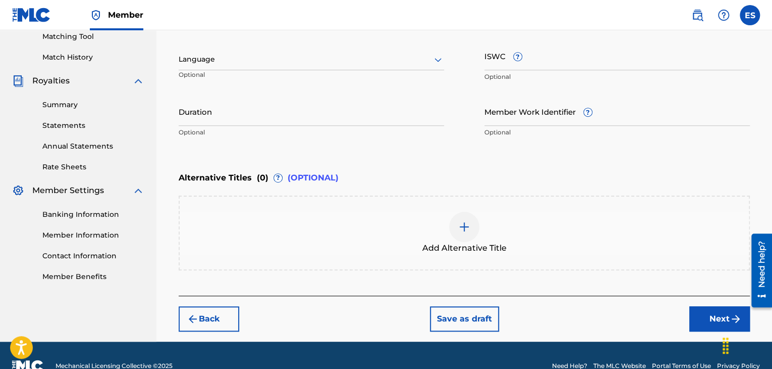
scroll to position [233, 0]
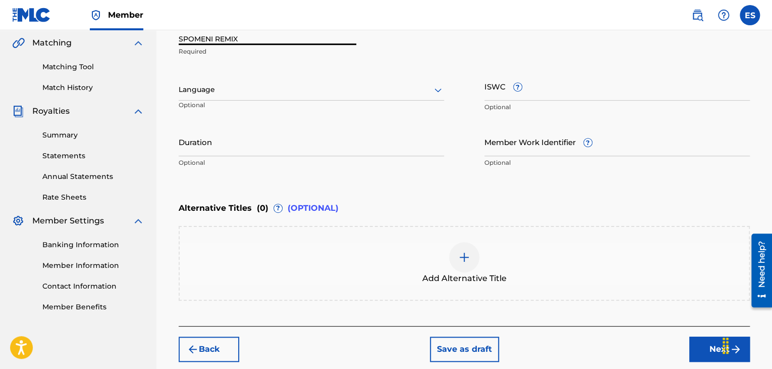
click at [182, 36] on input "SPOMENI REMIX" at bounding box center [268, 30] width 178 height 29
type input "SPOMENI REMIX"
click at [226, 93] on div at bounding box center [312, 89] width 266 height 13
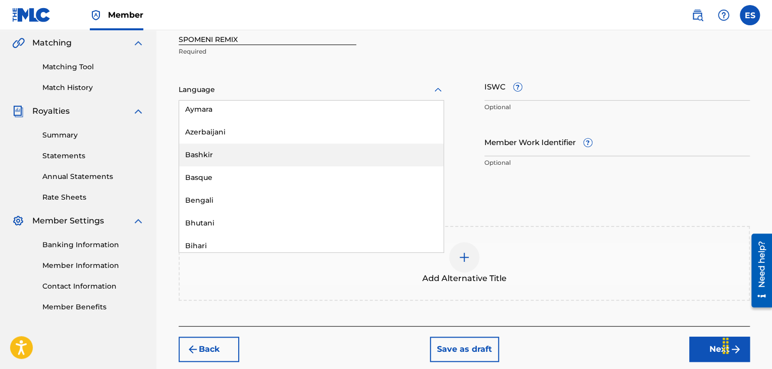
scroll to position [353, 0]
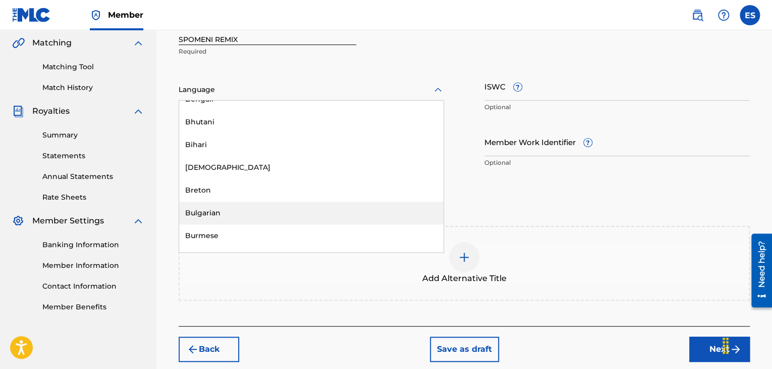
click at [243, 212] on div "Bulgarian" at bounding box center [311, 212] width 265 height 23
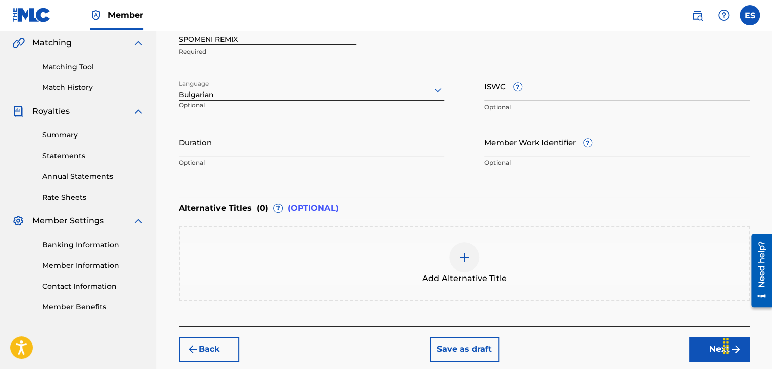
click at [256, 140] on input "Duration" at bounding box center [312, 141] width 266 height 29
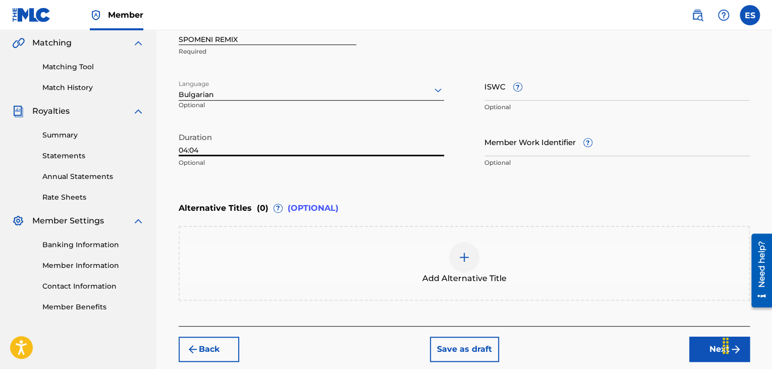
type input "04:04"
click at [472, 258] on div at bounding box center [464, 257] width 30 height 30
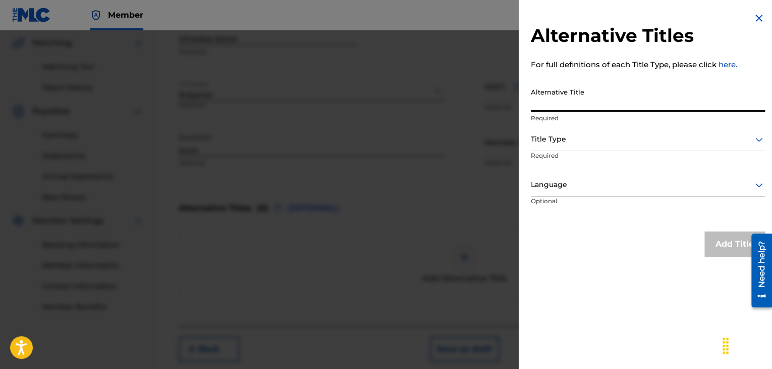
click at [554, 100] on input "Alternative Title" at bounding box center [648, 97] width 234 height 29
paste input "СПОМЕНИ РЕМИКС"
type input "СПОМЕНИ РЕМИКС"
click at [554, 137] on div at bounding box center [648, 139] width 234 height 13
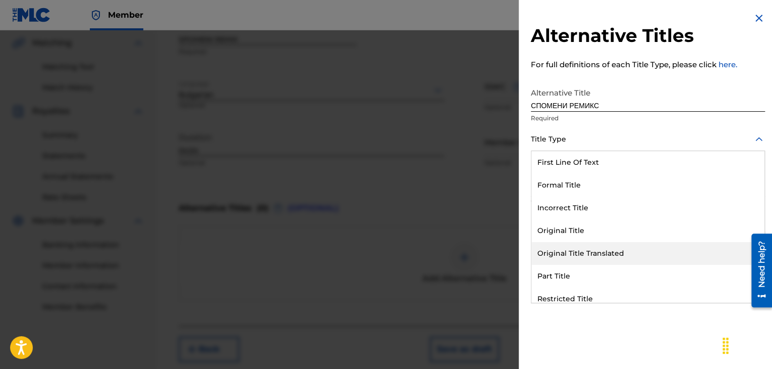
click at [571, 254] on div "Original Title Translated" at bounding box center [648, 253] width 233 height 23
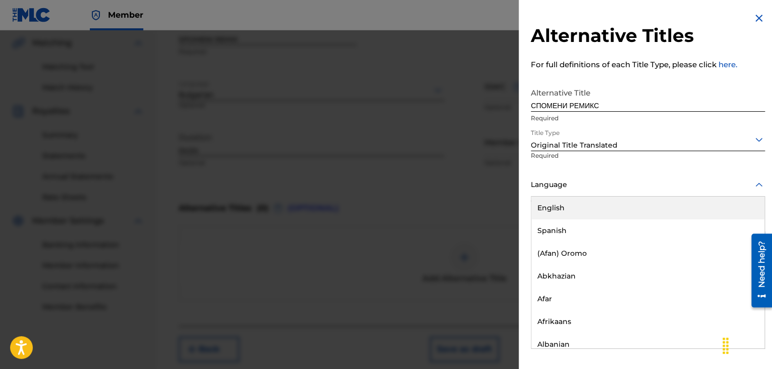
drag, startPoint x: 547, startPoint y: 193, endPoint x: 582, endPoint y: 269, distance: 83.8
click at [547, 193] on div "Language" at bounding box center [648, 185] width 234 height 23
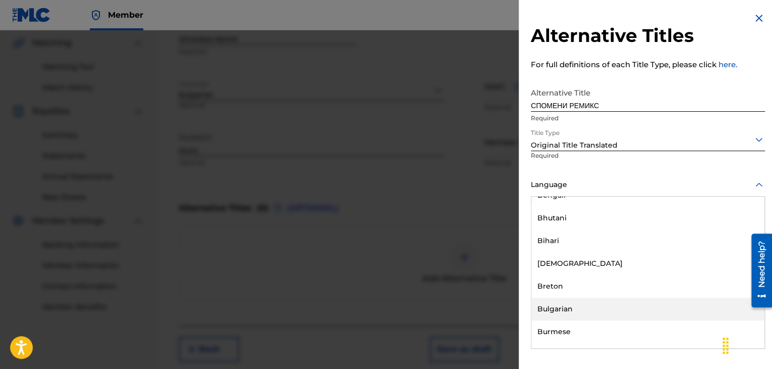
click at [577, 311] on div "Bulgarian" at bounding box center [648, 308] width 233 height 23
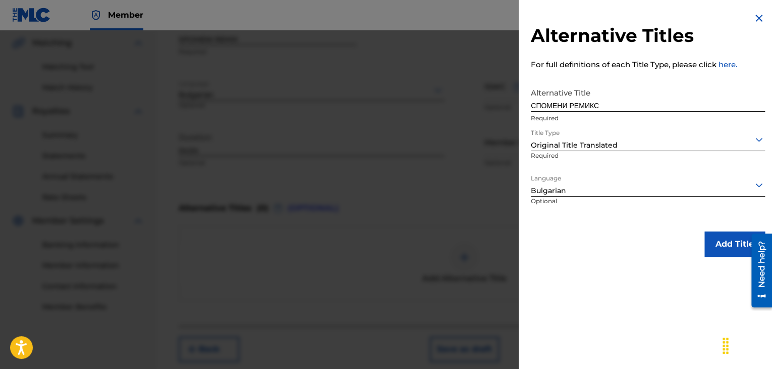
click at [705, 243] on button "Add Title" at bounding box center [735, 243] width 61 height 25
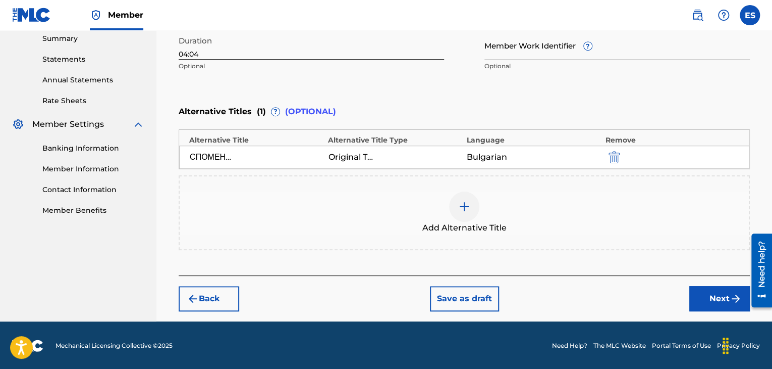
click at [701, 303] on button "Next" at bounding box center [720, 298] width 61 height 25
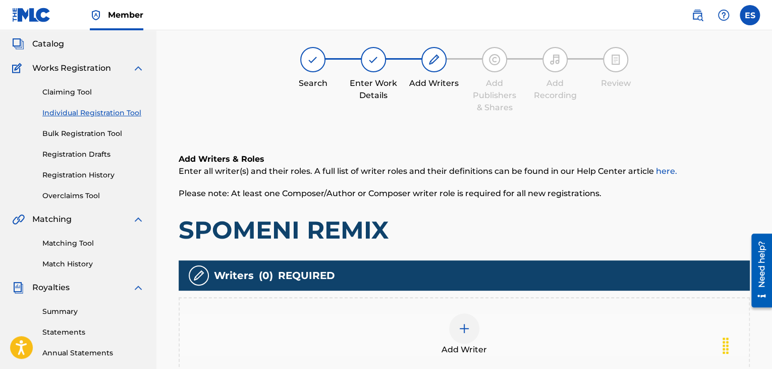
scroll to position [237, 0]
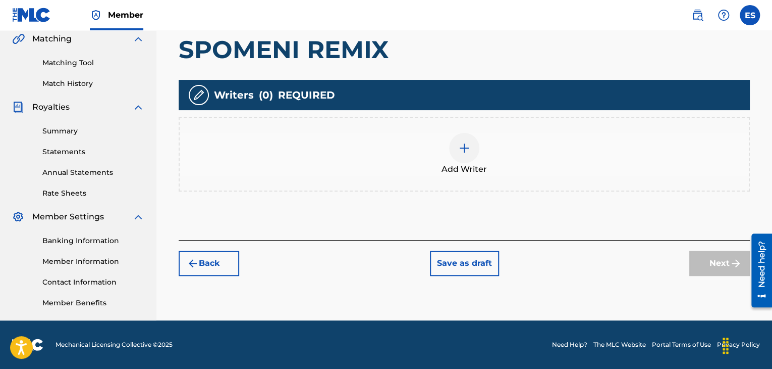
click at [469, 146] on img at bounding box center [464, 148] width 12 height 12
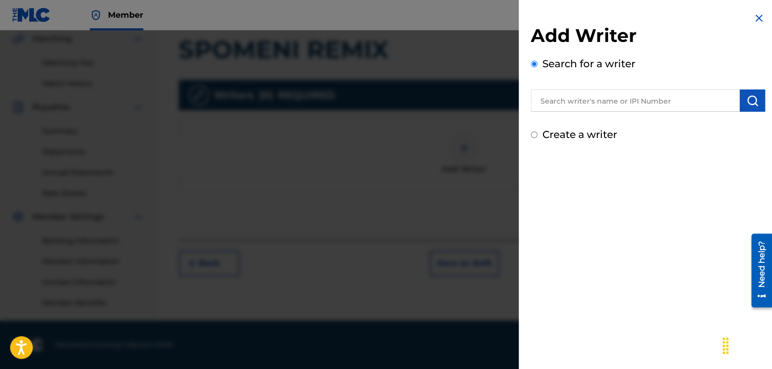
drag, startPoint x: 648, startPoint y: 119, endPoint x: 644, endPoint y: 113, distance: 8.0
click at [647, 118] on div "Add Writer Search for a writer Create a writer" at bounding box center [648, 83] width 234 height 118
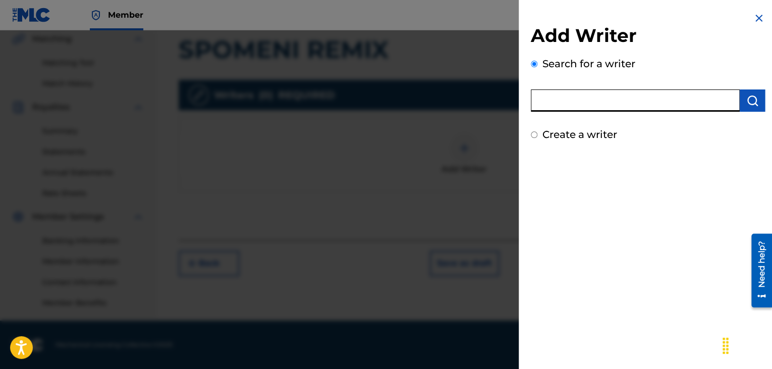
click at [642, 108] on input "text" at bounding box center [635, 100] width 209 height 22
paste input "00258906432"
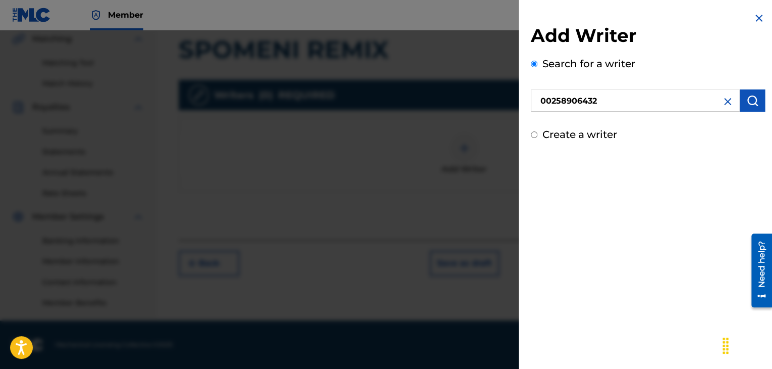
click at [740, 104] on button "submit" at bounding box center [752, 100] width 25 height 22
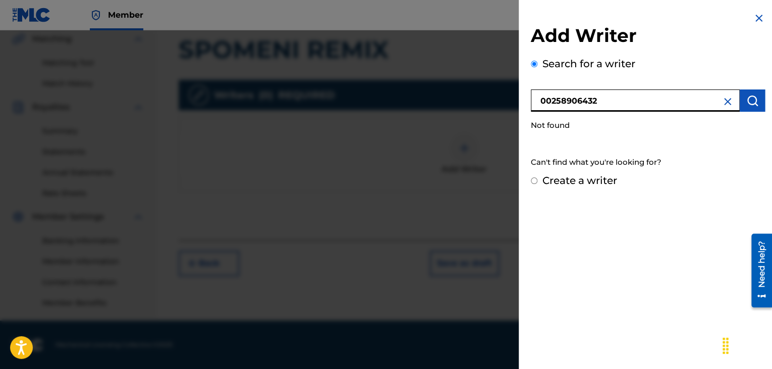
click at [542, 95] on input "00258906432" at bounding box center [635, 100] width 209 height 22
type input "00258906432"
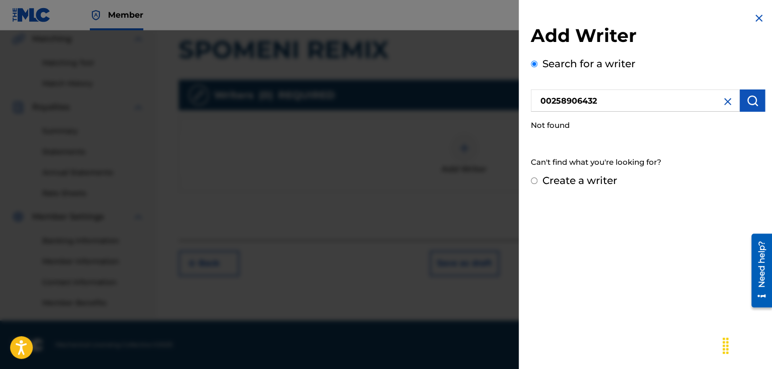
click at [756, 101] on button "submit" at bounding box center [752, 100] width 25 height 22
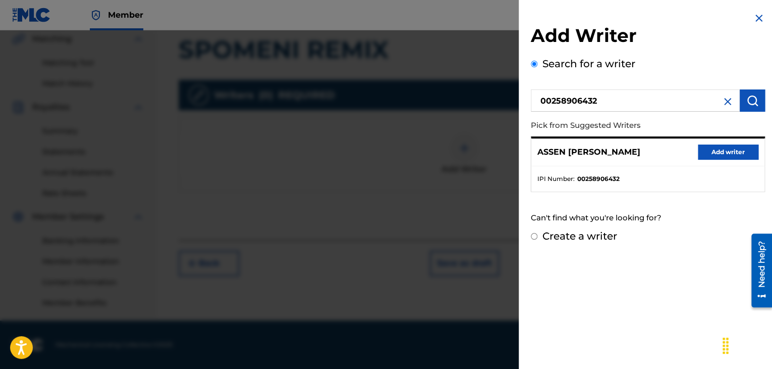
click at [714, 152] on button "Add writer" at bounding box center [728, 151] width 61 height 15
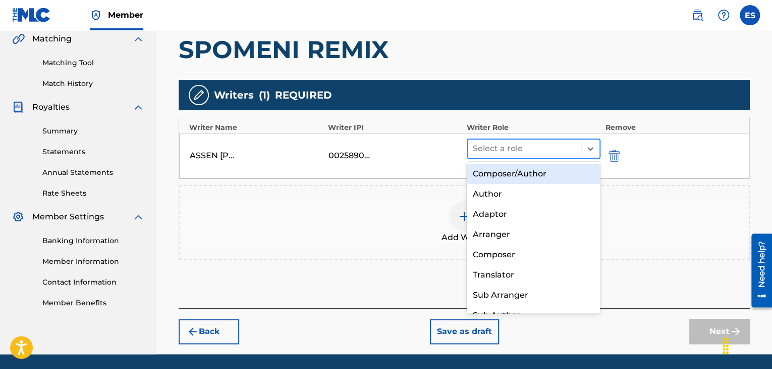
click at [490, 150] on div at bounding box center [524, 148] width 103 height 14
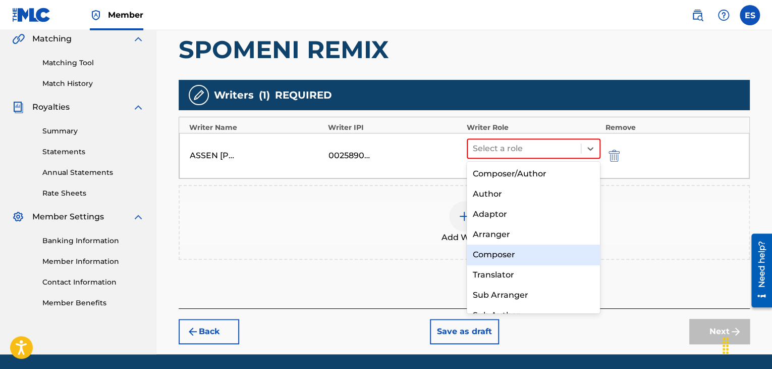
click at [468, 249] on div "Composer" at bounding box center [534, 254] width 134 height 20
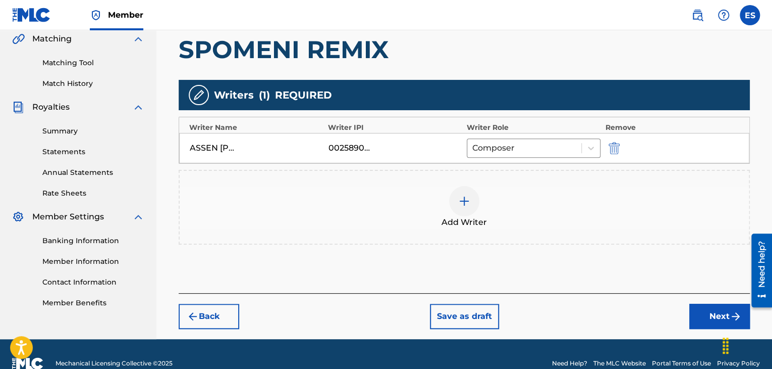
click at [454, 218] on span "Add Writer" at bounding box center [464, 222] width 45 height 12
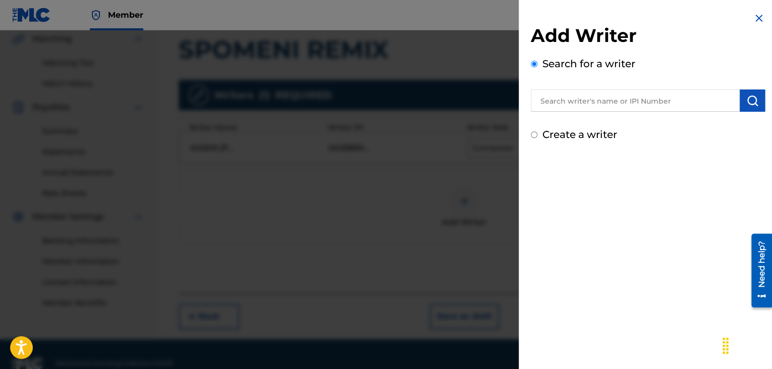
click at [580, 103] on input "text" at bounding box center [635, 100] width 209 height 22
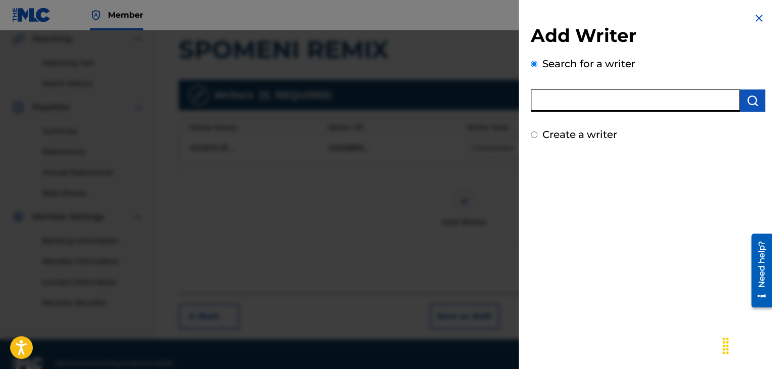
paste input "03907869502"
type input "03907869502"
click at [742, 108] on button "submit" at bounding box center [752, 100] width 25 height 22
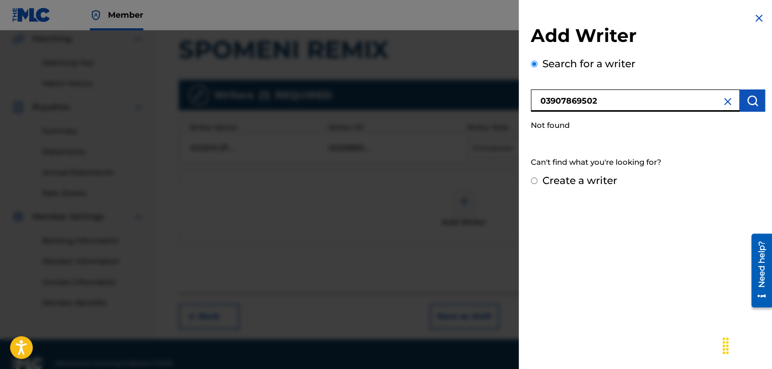
click at [540, 99] on input "03907869502" at bounding box center [635, 100] width 209 height 22
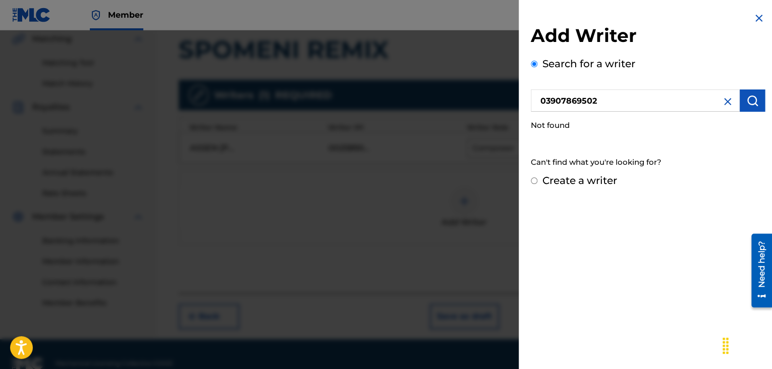
click at [722, 103] on img at bounding box center [728, 101] width 12 height 12
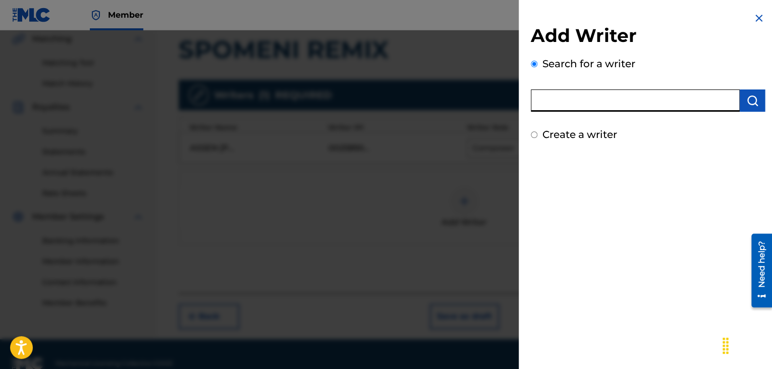
paste input "[PERSON_NAME]"
type input "[PERSON_NAME]"
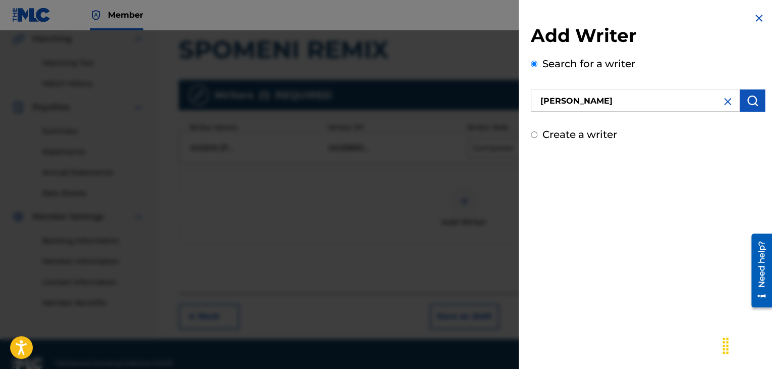
click at [751, 99] on img "submit" at bounding box center [753, 100] width 12 height 12
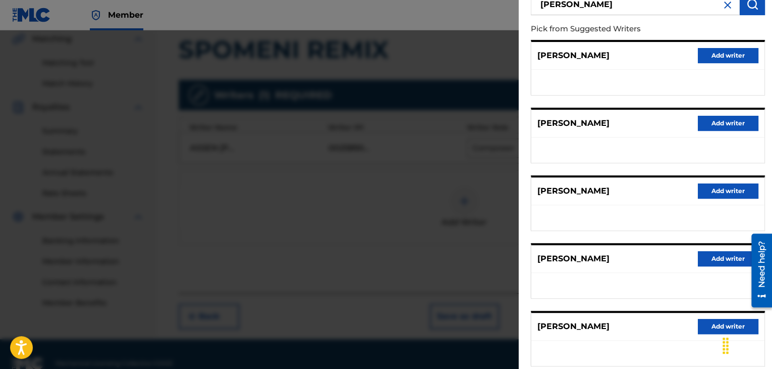
scroll to position [151, 0]
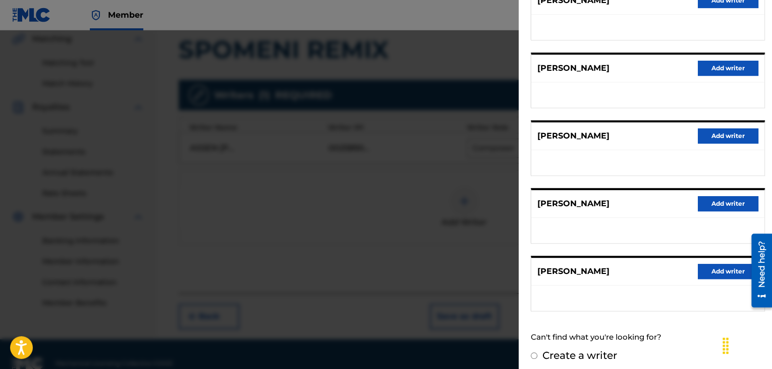
click at [706, 272] on button "Add writer" at bounding box center [728, 271] width 61 height 15
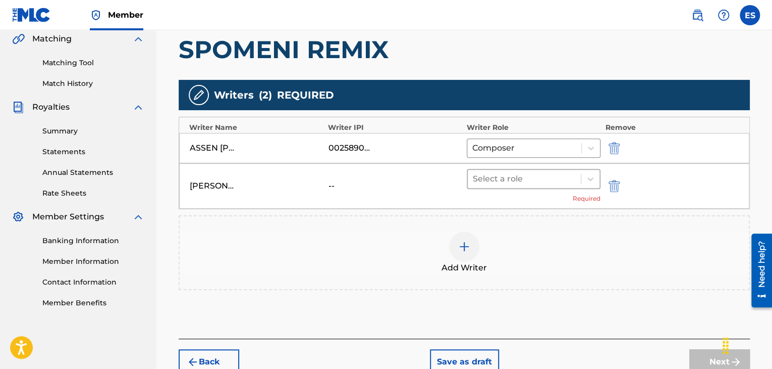
click at [532, 179] on div at bounding box center [524, 179] width 103 height 14
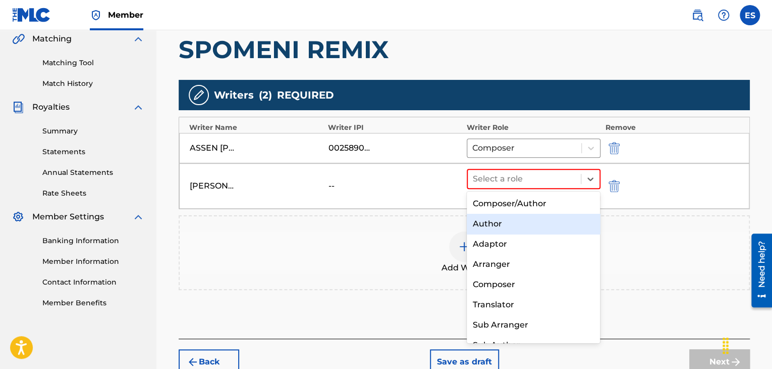
click at [504, 219] on div "Author" at bounding box center [534, 224] width 134 height 20
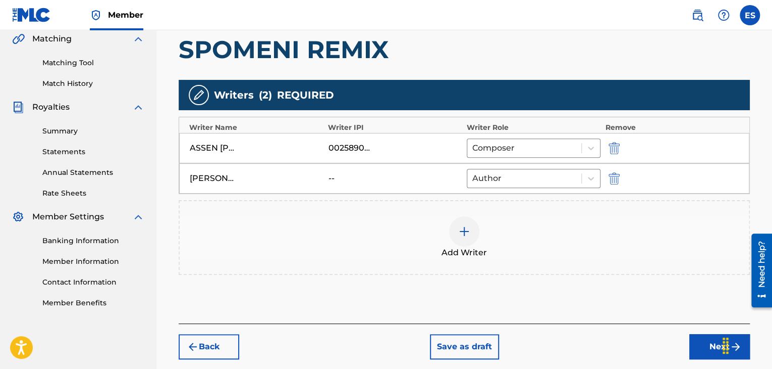
click at [464, 239] on div at bounding box center [464, 231] width 30 height 30
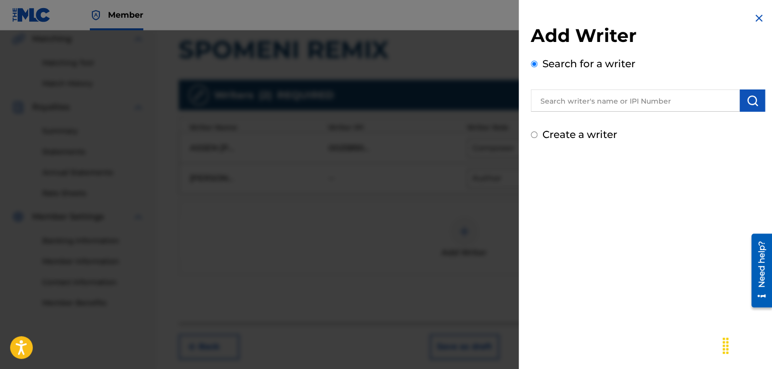
click at [670, 97] on input "text" at bounding box center [635, 100] width 209 height 22
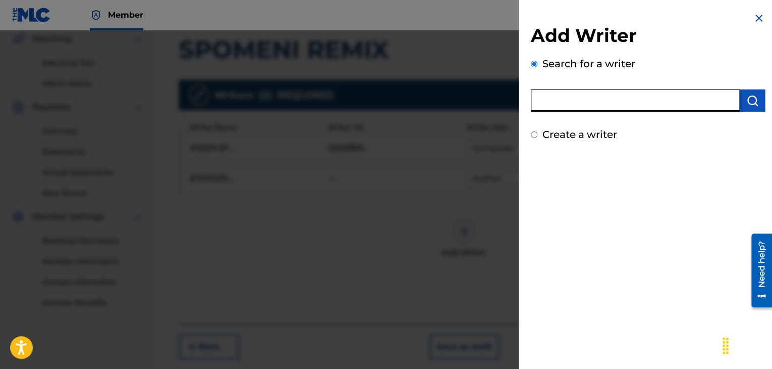
paste input "03907860713"
type input "03907860713"
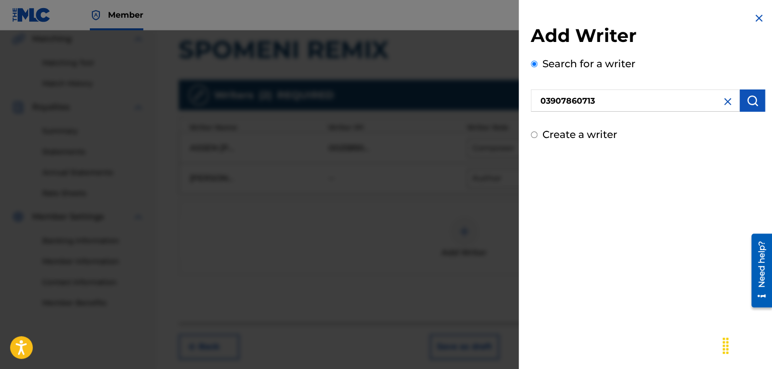
click at [750, 98] on img "submit" at bounding box center [753, 100] width 12 height 12
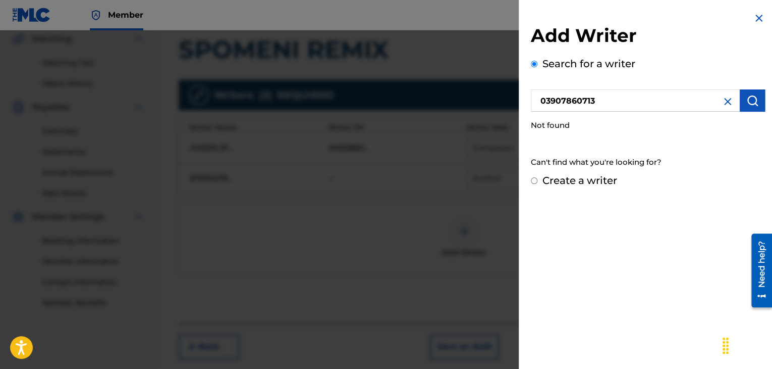
click at [713, 112] on div "03907860713 Not found" at bounding box center [648, 111] width 234 height 50
click at [726, 106] on img at bounding box center [728, 101] width 12 height 12
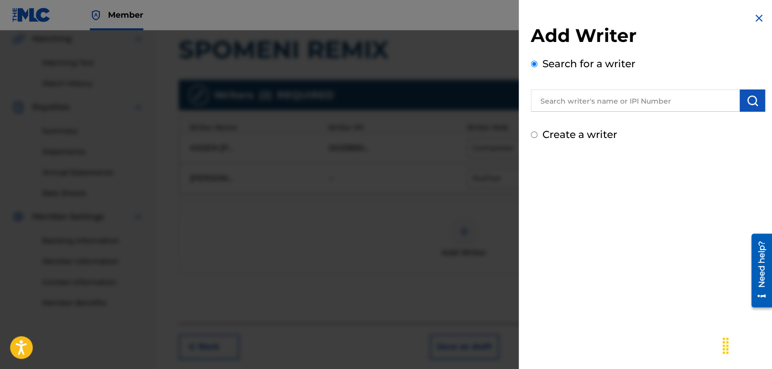
click at [572, 95] on input "text" at bounding box center [635, 100] width 209 height 22
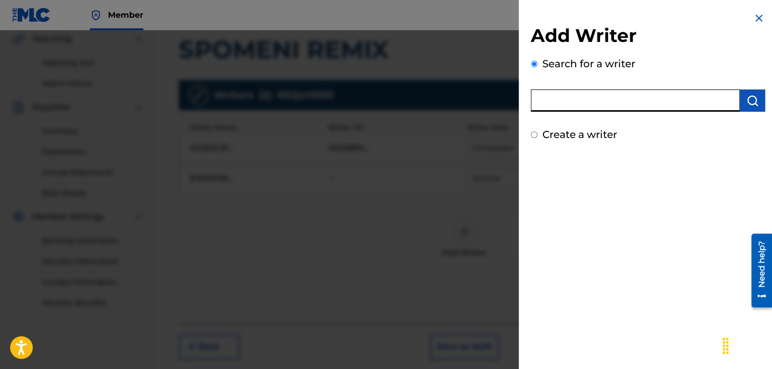
paste input "[PERSON_NAME]"
type input "[PERSON_NAME]"
click at [755, 102] on img "submit" at bounding box center [753, 100] width 12 height 12
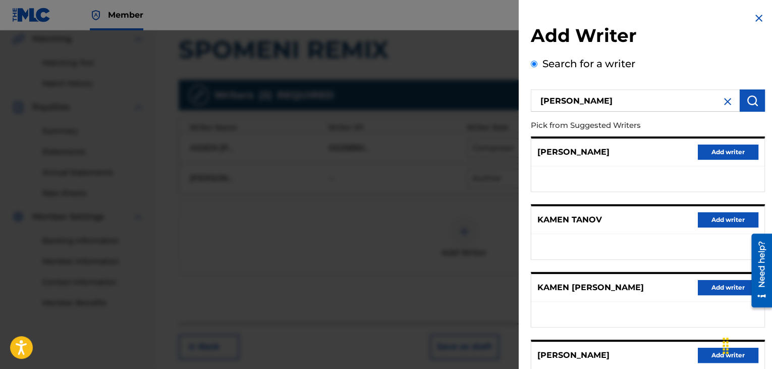
click at [729, 154] on button "Add writer" at bounding box center [728, 151] width 61 height 15
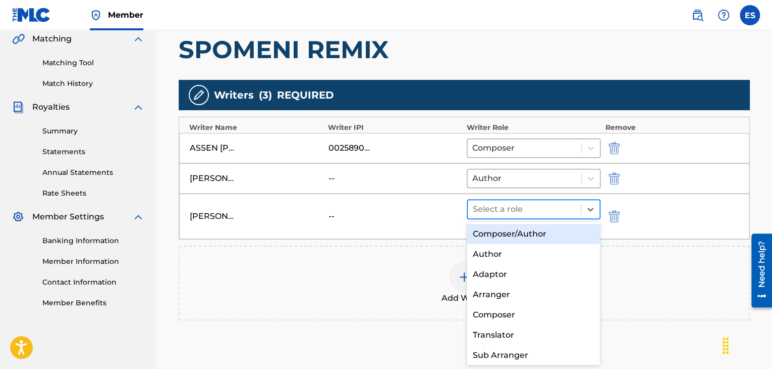
click at [537, 212] on div at bounding box center [524, 209] width 103 height 14
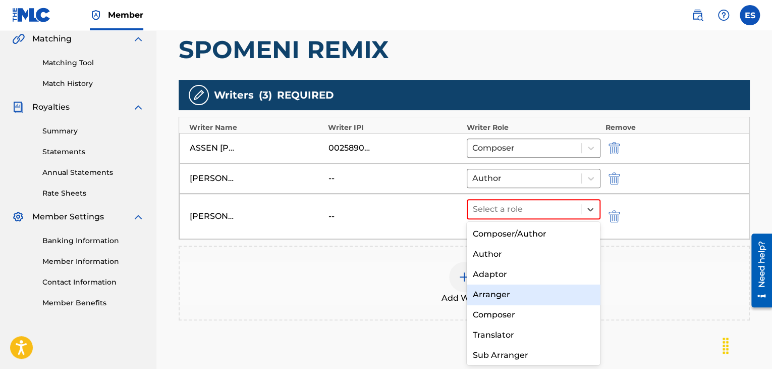
click at [511, 299] on div "Arranger" at bounding box center [534, 294] width 134 height 20
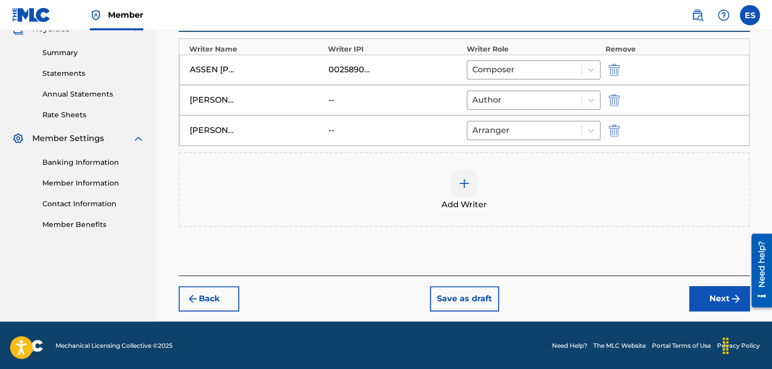
click at [707, 298] on button "Next" at bounding box center [720, 298] width 61 height 25
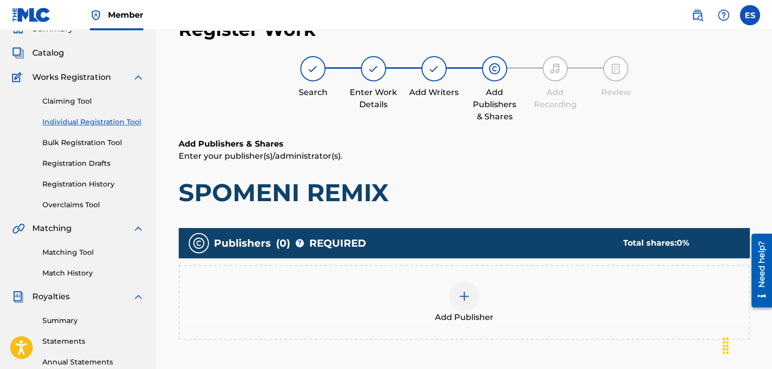
scroll to position [223, 0]
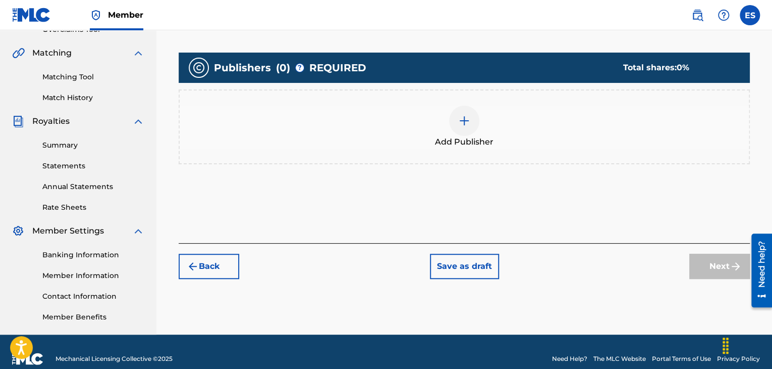
click at [474, 122] on div at bounding box center [464, 121] width 30 height 30
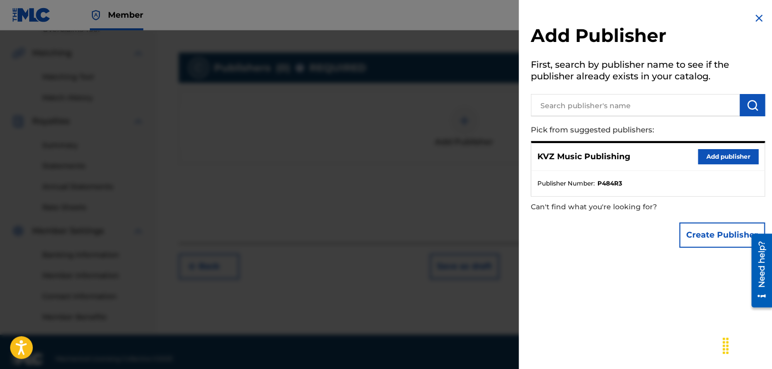
click at [702, 160] on button "Add publisher" at bounding box center [728, 156] width 61 height 15
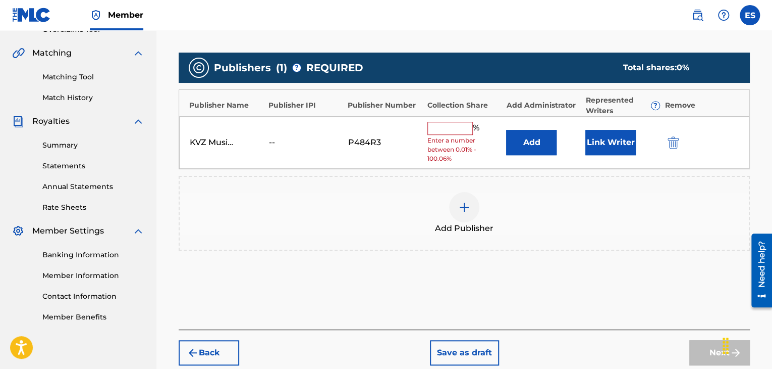
click at [434, 122] on input "text" at bounding box center [450, 128] width 45 height 13
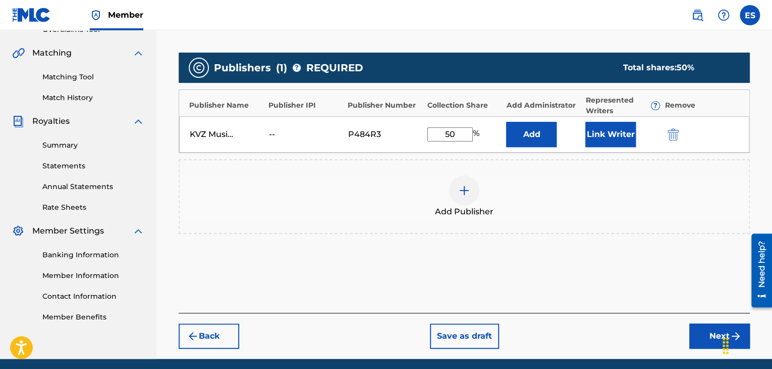
type input "50.00"
click at [707, 337] on button "Next" at bounding box center [720, 335] width 61 height 25
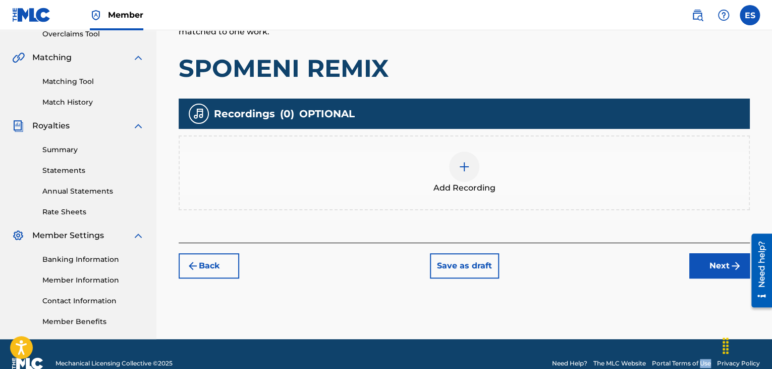
scroll to position [237, 0]
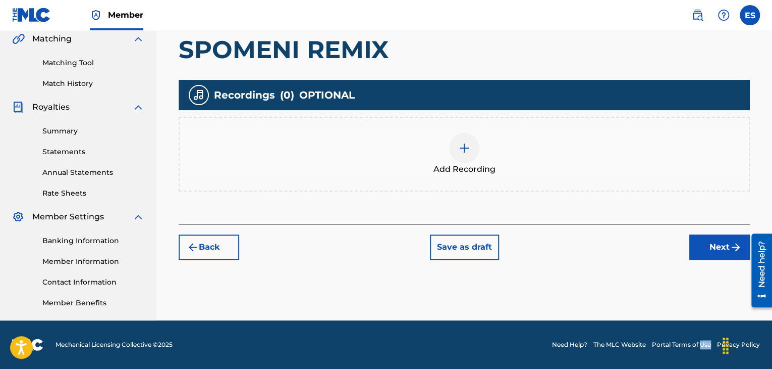
click at [464, 152] on img at bounding box center [464, 148] width 12 height 12
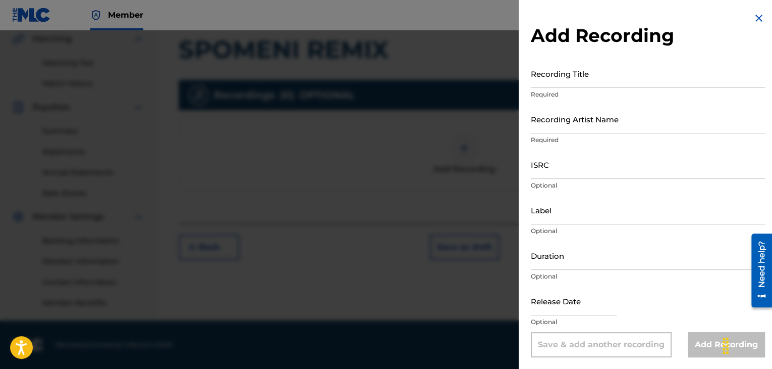
click at [593, 69] on input "Recording Title" at bounding box center [648, 73] width 234 height 29
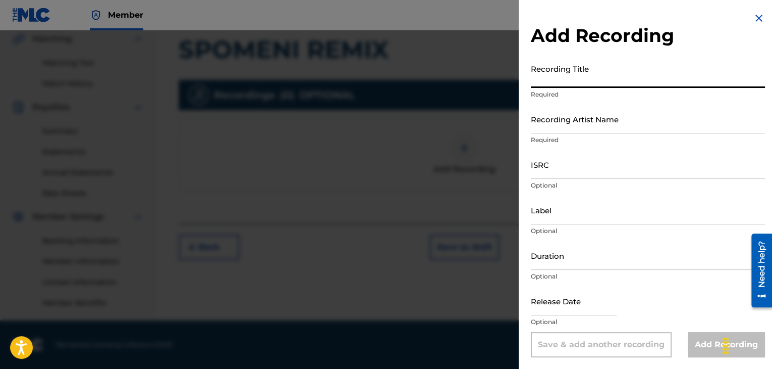
paste input "SPOMENI REMIX"
click at [533, 75] on input "SPOMENI REMIX" at bounding box center [648, 73] width 234 height 29
type input "SPOMENI REMIX"
click at [569, 117] on input "Recording Artist Name" at bounding box center [648, 119] width 234 height 29
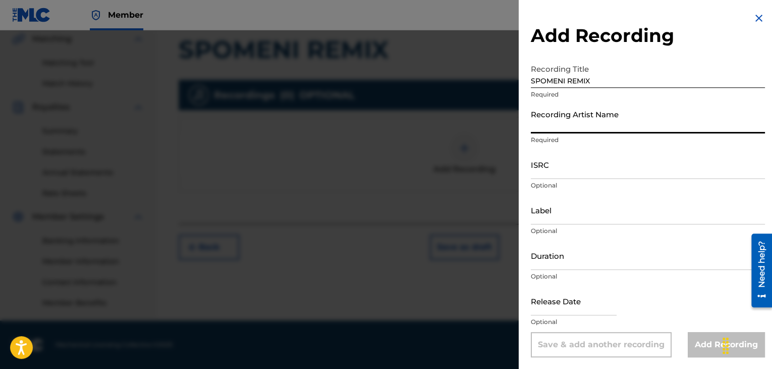
paste input "[PERSON_NAME]"
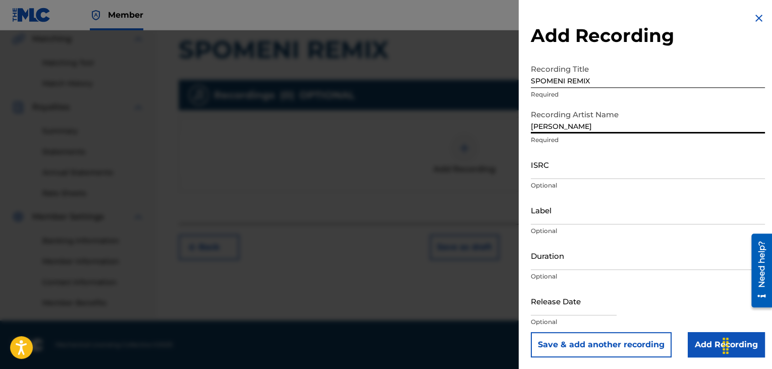
type input "[PERSON_NAME]"
click at [566, 262] on input "Duration" at bounding box center [648, 255] width 234 height 29
type input "04:04"
click at [704, 348] on input "Add Recording" at bounding box center [726, 344] width 77 height 25
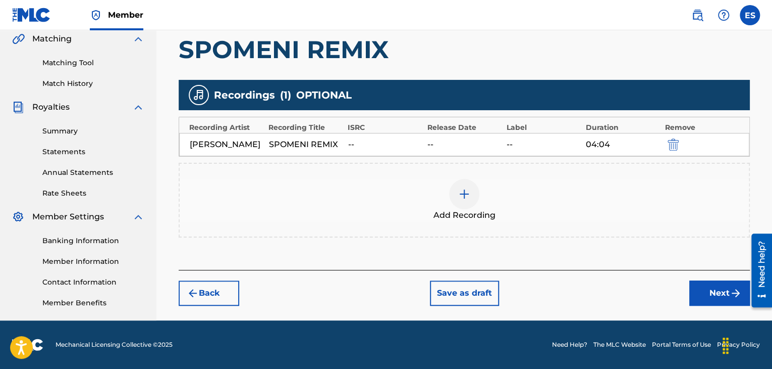
click at [693, 292] on button "Next" at bounding box center [720, 292] width 61 height 25
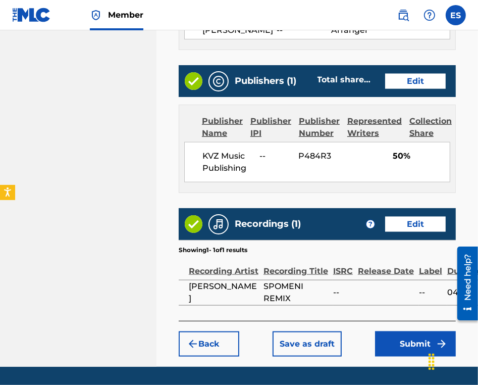
scroll to position [700, 0]
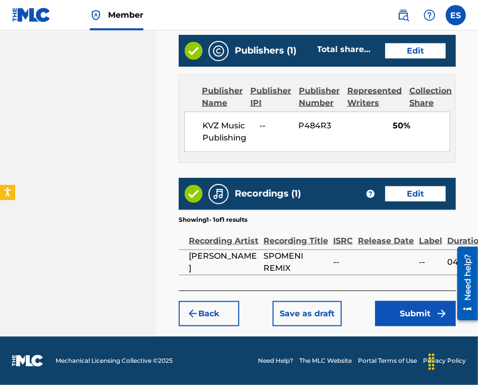
click at [400, 318] on button "Submit" at bounding box center [415, 313] width 81 height 25
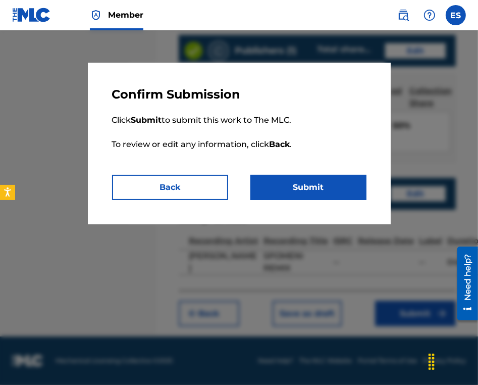
click at [328, 188] on button "Submit" at bounding box center [308, 187] width 116 height 25
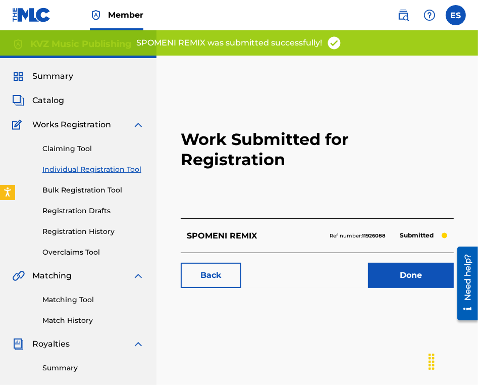
click at [117, 168] on link "Individual Registration Tool" at bounding box center [93, 169] width 102 height 11
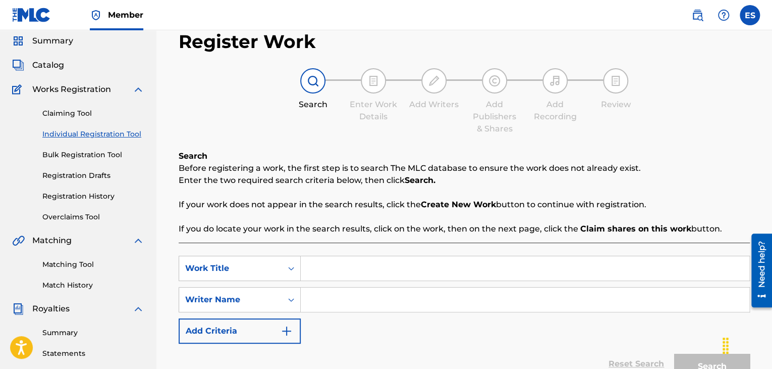
scroll to position [50, 0]
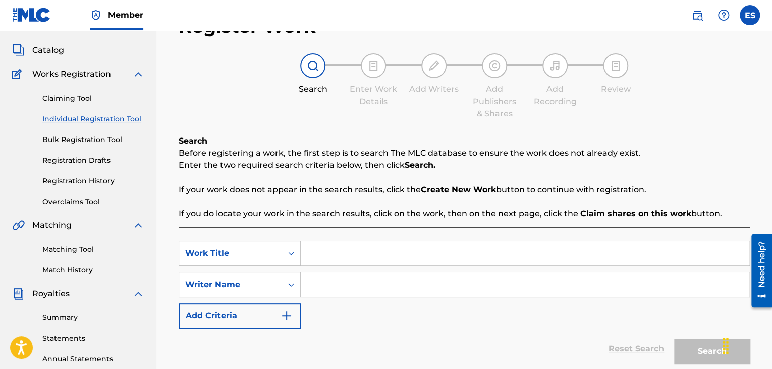
click at [337, 254] on input "Search Form" at bounding box center [525, 253] width 449 height 24
paste input "SPORTNA"
type input "SPORTNA"
click at [333, 282] on input "Search Form" at bounding box center [525, 284] width 449 height 24
type input "ASSEN DRAGNEV"
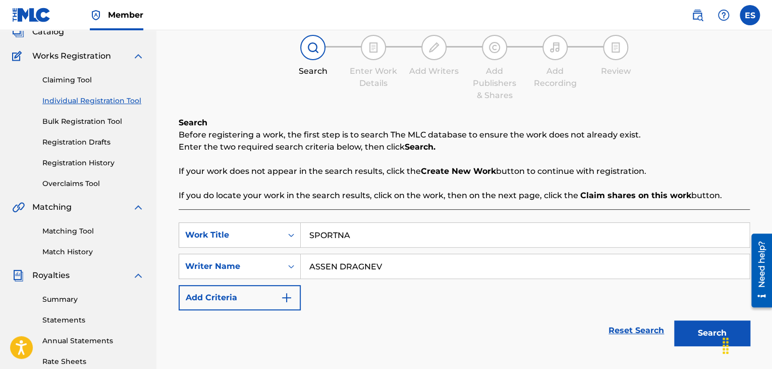
scroll to position [101, 0]
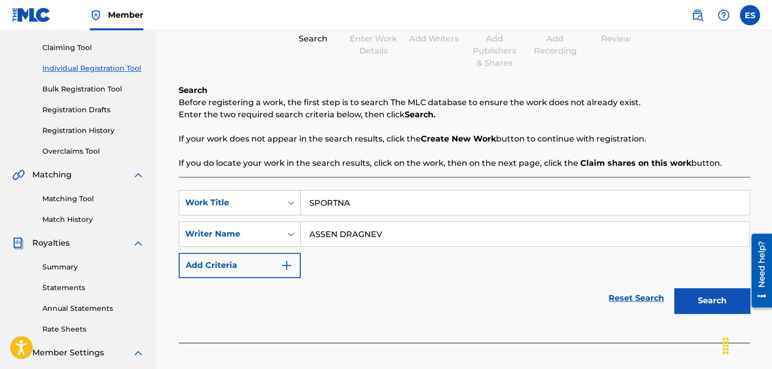
click at [699, 296] on button "Search" at bounding box center [712, 300] width 76 height 25
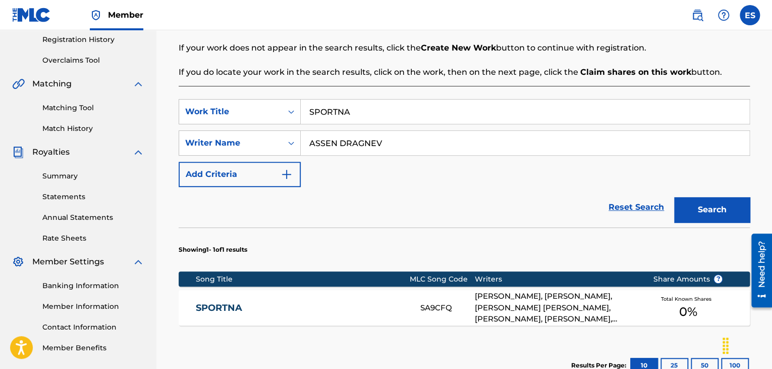
scroll to position [252, 0]
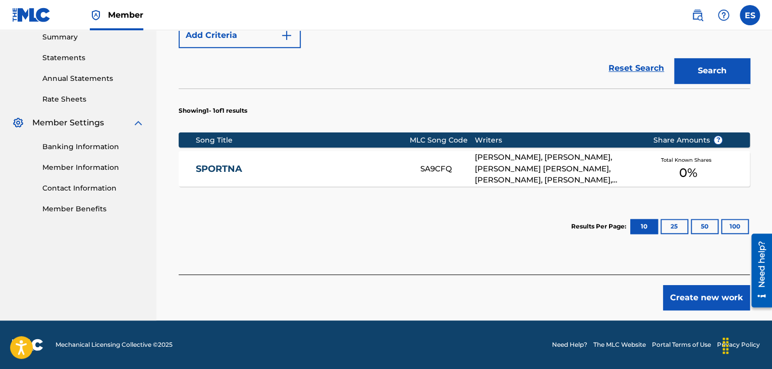
click at [689, 297] on button "Create new work" at bounding box center [706, 297] width 87 height 25
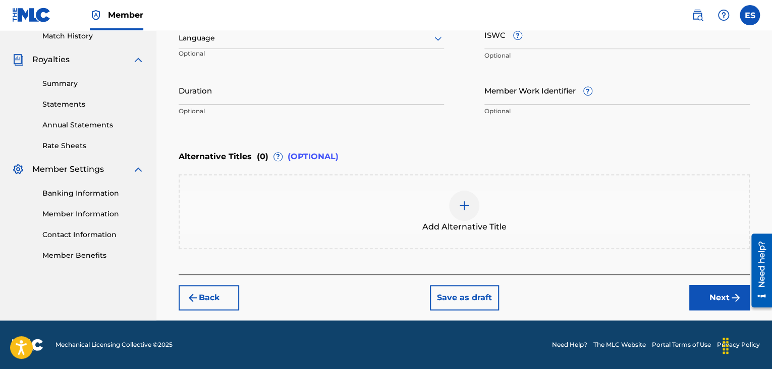
scroll to position [283, 0]
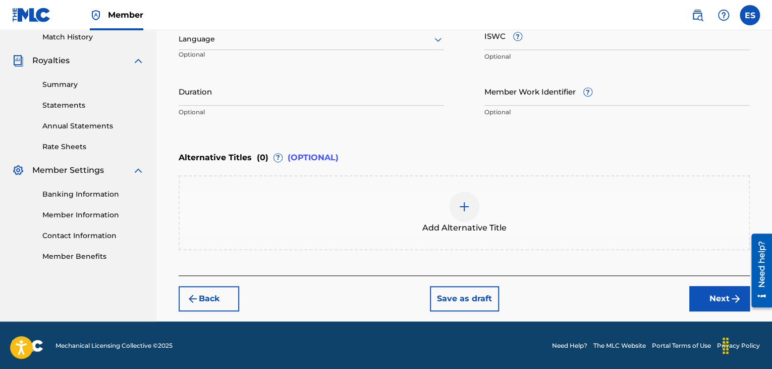
click at [294, 39] on div at bounding box center [312, 39] width 266 height 13
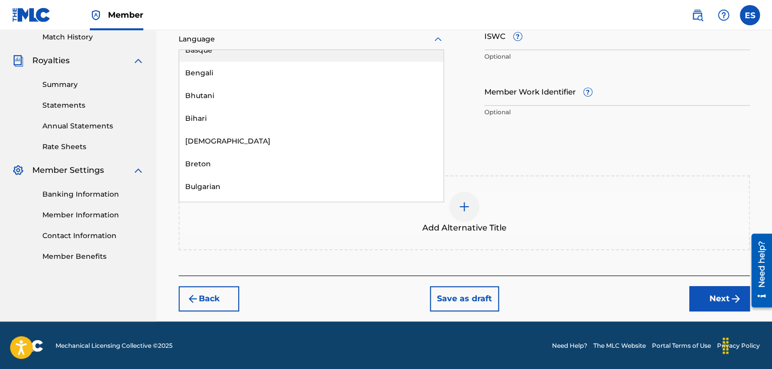
scroll to position [353, 0]
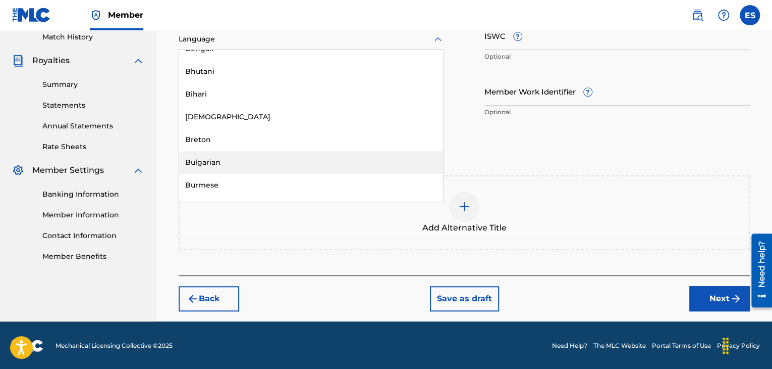
click at [277, 167] on div "Bulgarian" at bounding box center [311, 162] width 265 height 23
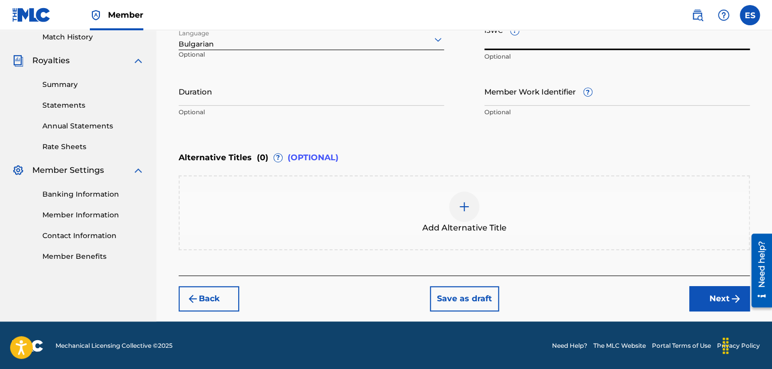
click at [582, 41] on input "ISWC ?" at bounding box center [618, 35] width 266 height 29
paste input "T9158448896"
type input "T9158448896"
click at [240, 97] on input "Duration" at bounding box center [312, 91] width 266 height 29
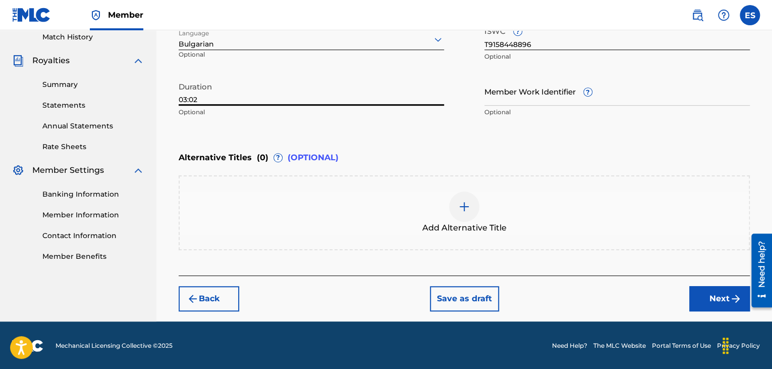
type input "03:02"
click at [471, 208] on div at bounding box center [464, 206] width 30 height 30
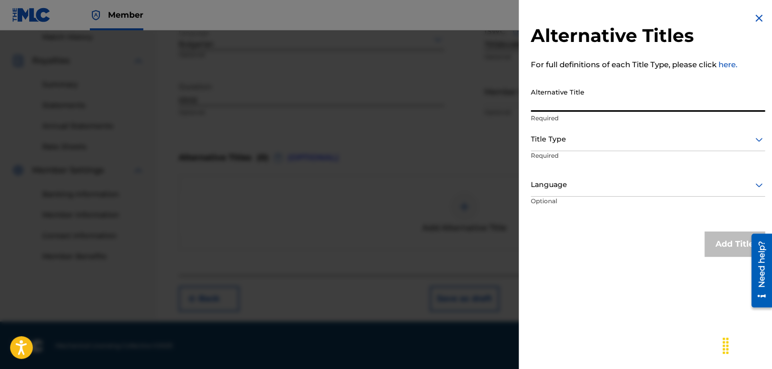
paste input "СПРИНТ"
type input "СПРИНТ"
drag, startPoint x: 560, startPoint y: 102, endPoint x: 511, endPoint y: 110, distance: 50.1
click at [516, 112] on div "Alternative Titles For full definitions of each Title Type, please click here. …" at bounding box center [386, 199] width 772 height 338
paste input "СПОРТНА"
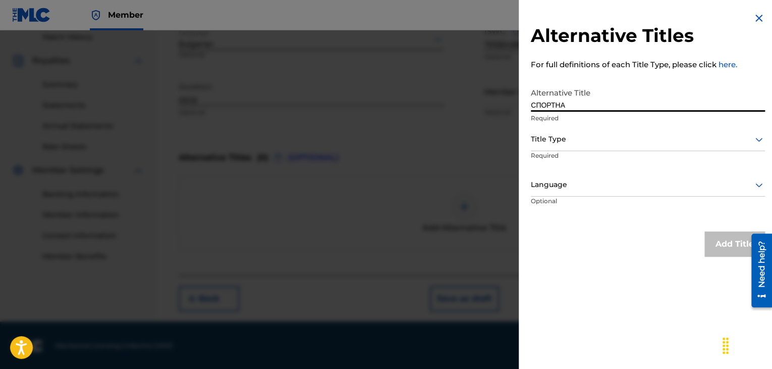
type input "СПОРТНА"
click at [573, 141] on div at bounding box center [648, 139] width 234 height 13
click at [573, 140] on div at bounding box center [648, 139] width 234 height 13
click at [575, 146] on div "Title Type" at bounding box center [648, 139] width 234 height 23
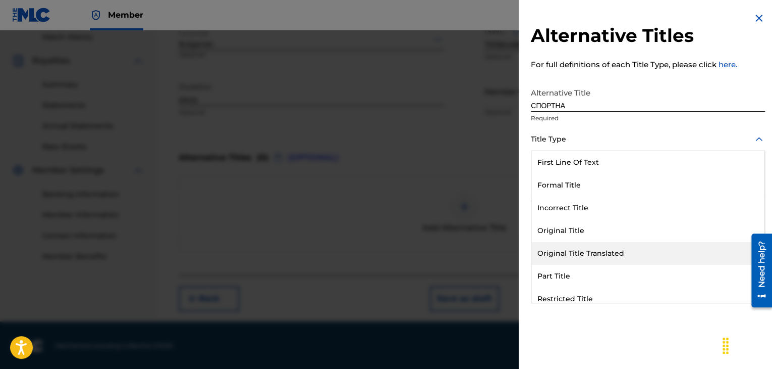
click at [563, 256] on div "Original Title Translated" at bounding box center [648, 253] width 233 height 23
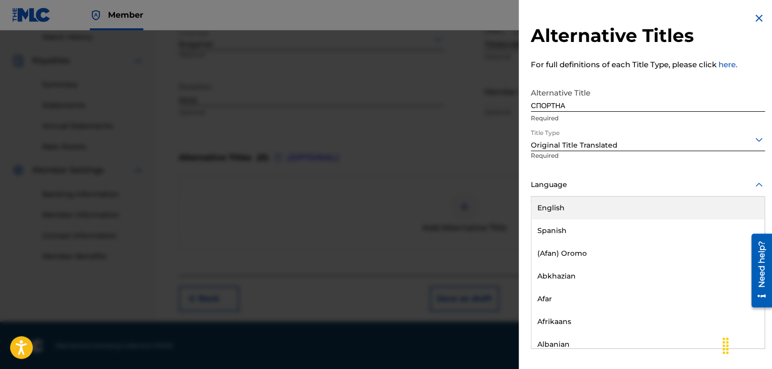
click at [566, 178] on div at bounding box center [648, 184] width 234 height 13
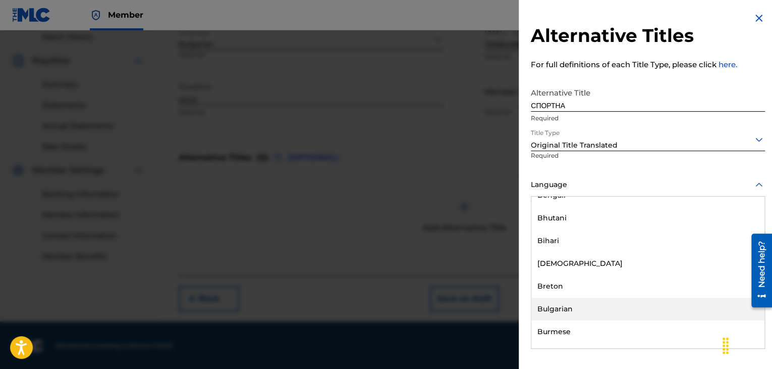
click at [565, 311] on div "Bulgarian" at bounding box center [648, 308] width 233 height 23
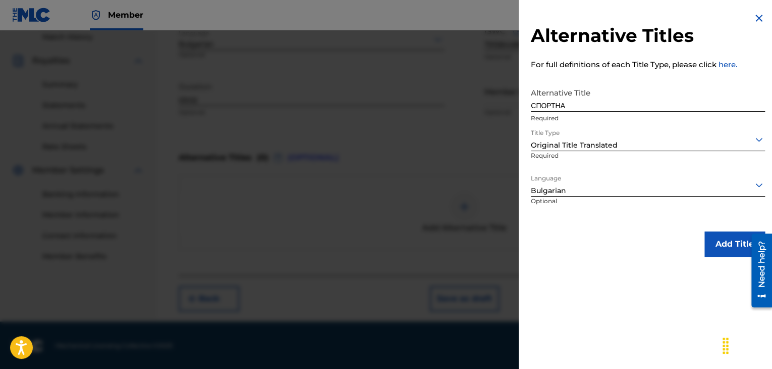
click at [715, 247] on button "Add Title" at bounding box center [735, 243] width 61 height 25
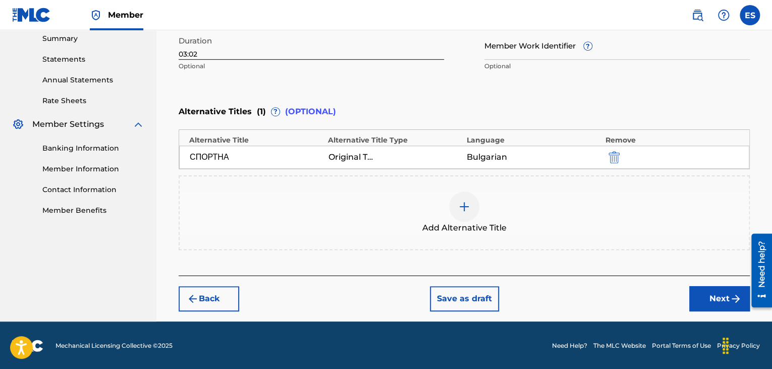
click at [698, 294] on button "Next" at bounding box center [720, 298] width 61 height 25
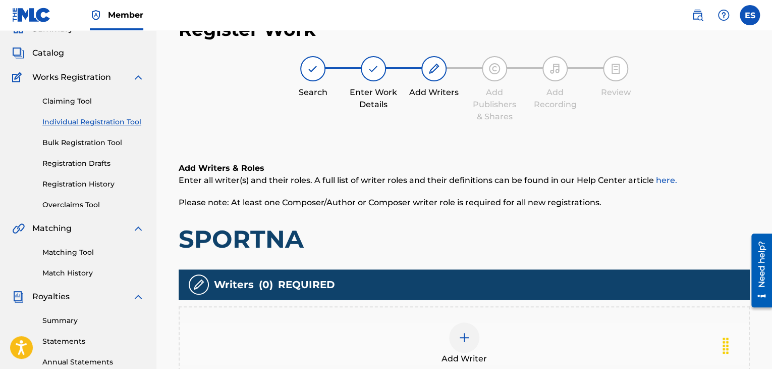
scroll to position [237, 0]
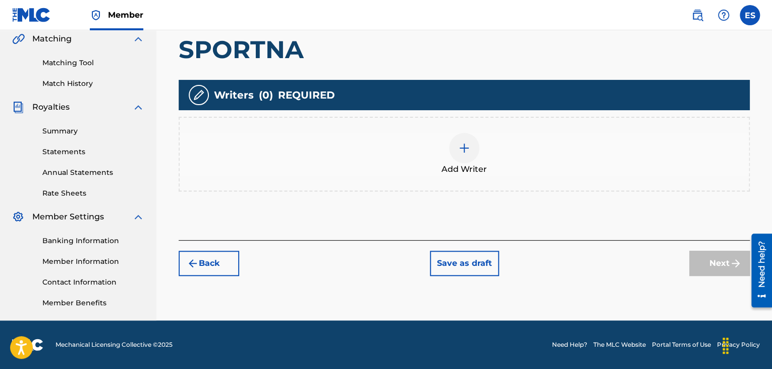
click at [456, 159] on div at bounding box center [464, 148] width 30 height 30
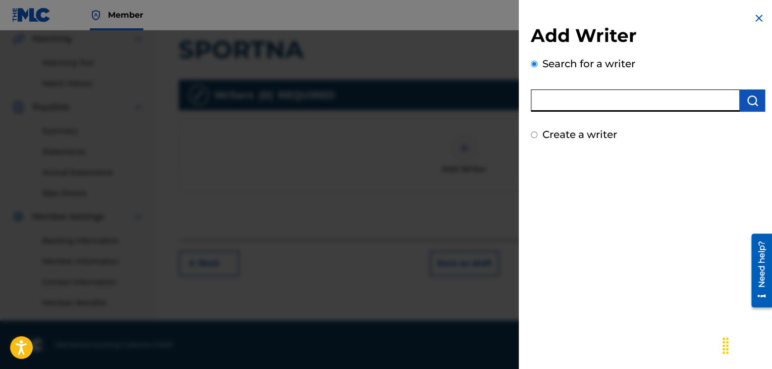
paste input "00258906432"
type input "00258906432"
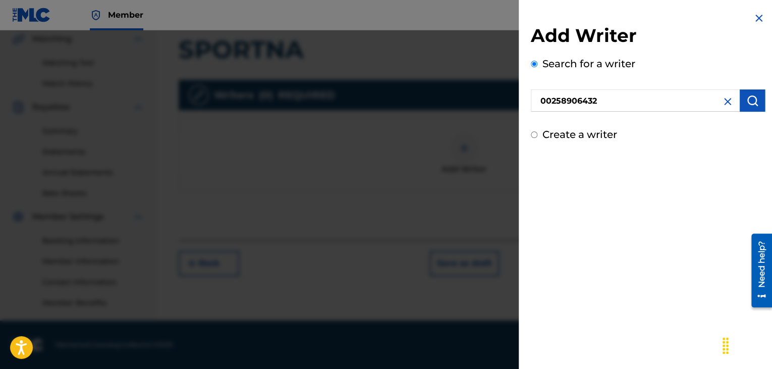
click at [752, 99] on img "submit" at bounding box center [753, 100] width 12 height 12
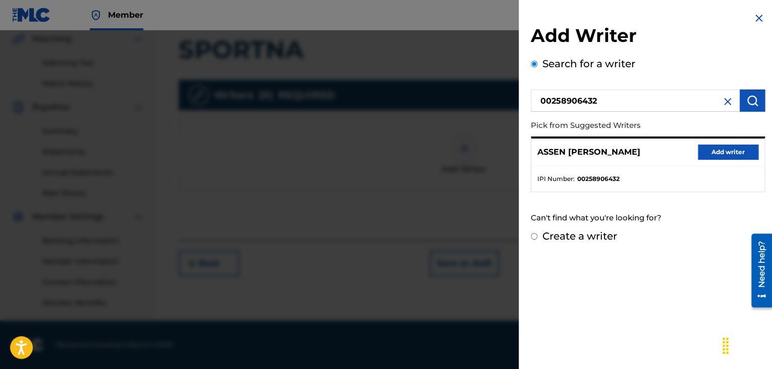
click at [698, 150] on button "Add writer" at bounding box center [728, 151] width 61 height 15
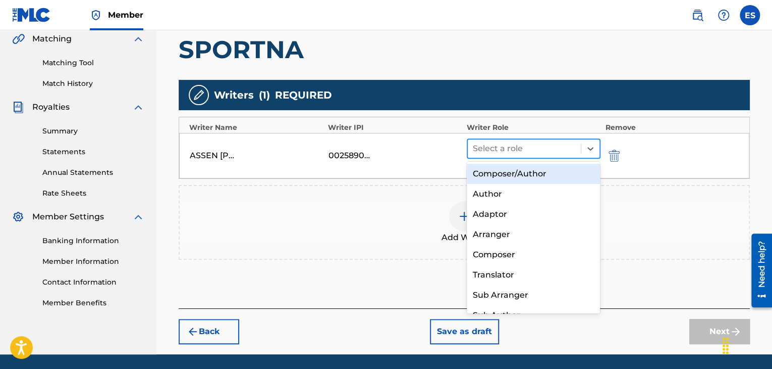
click at [505, 150] on div at bounding box center [524, 148] width 103 height 14
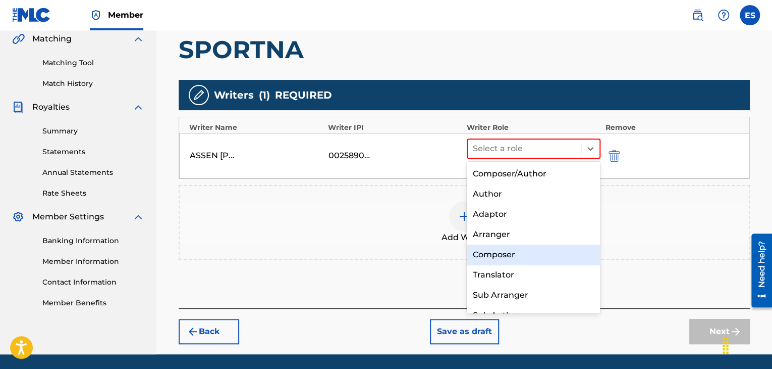
click at [510, 253] on div "Composer" at bounding box center [534, 254] width 134 height 20
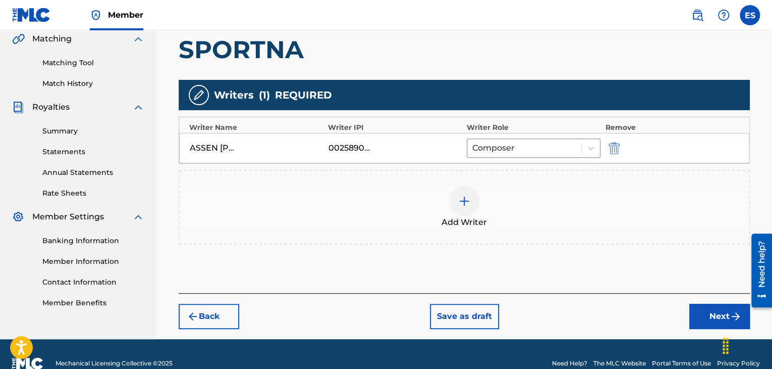
click at [465, 205] on img at bounding box center [464, 201] width 12 height 12
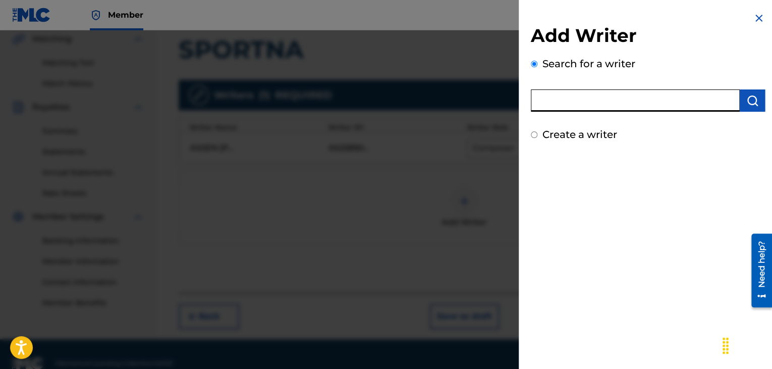
paste input "00258906432"
type input "00258906432"
click at [747, 105] on img "submit" at bounding box center [753, 100] width 12 height 12
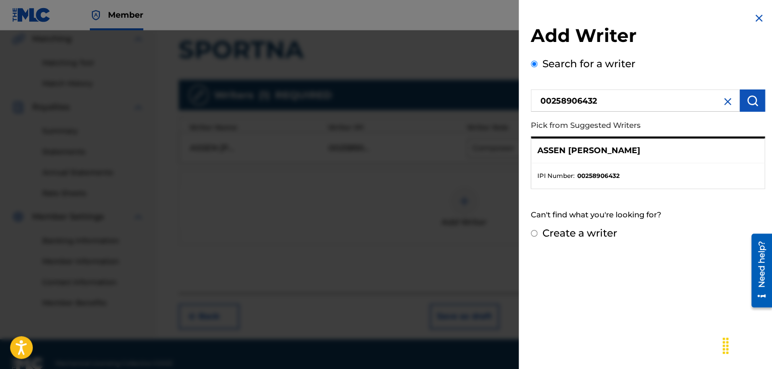
click at [641, 154] on p "ASSEN [PERSON_NAME]" at bounding box center [589, 150] width 103 height 12
click at [569, 237] on label "Create a writer" at bounding box center [580, 233] width 75 height 12
radio input "true"
click at [538, 236] on input "Create a writer" at bounding box center [534, 233] width 7 height 7
radio input "false"
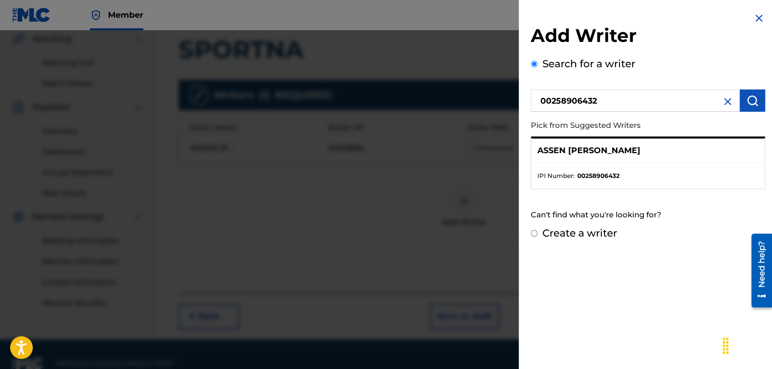
radio input "true"
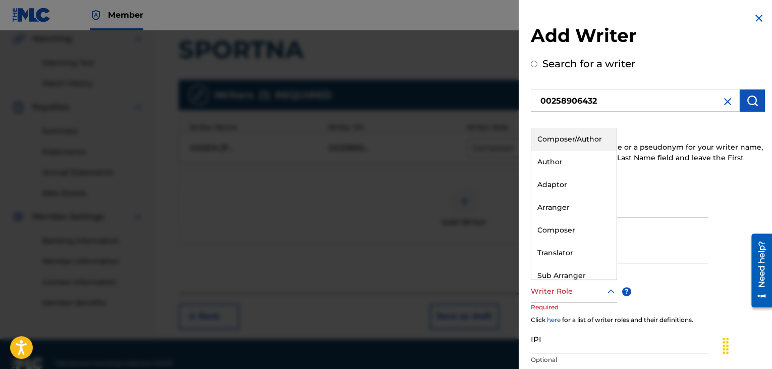
click at [569, 299] on div "Writer Role" at bounding box center [574, 291] width 86 height 23
click at [573, 211] on div "Arranger" at bounding box center [574, 207] width 85 height 23
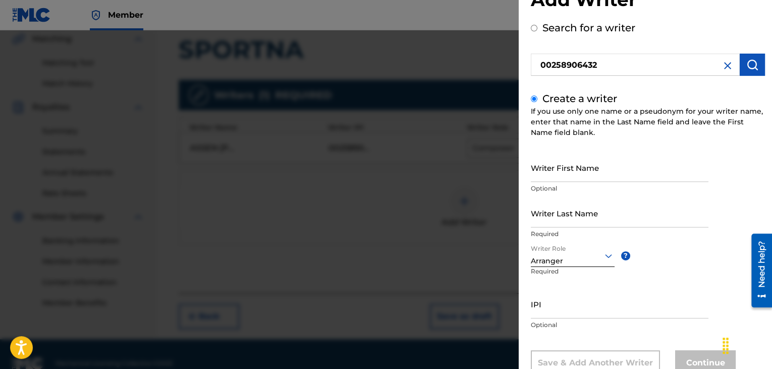
scroll to position [70, 0]
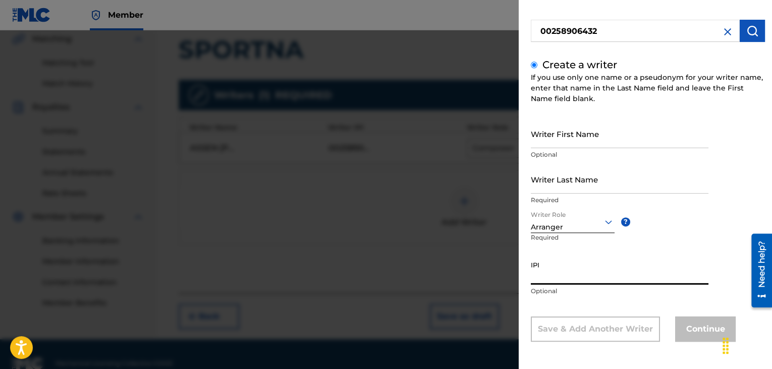
click at [578, 265] on input "IPI" at bounding box center [620, 269] width 178 height 29
paste input "00258906432"
type input "00258906432"
click at [554, 146] on input "Writer First Name" at bounding box center [620, 133] width 178 height 29
paste input "ASSEN [PERSON_NAME]"
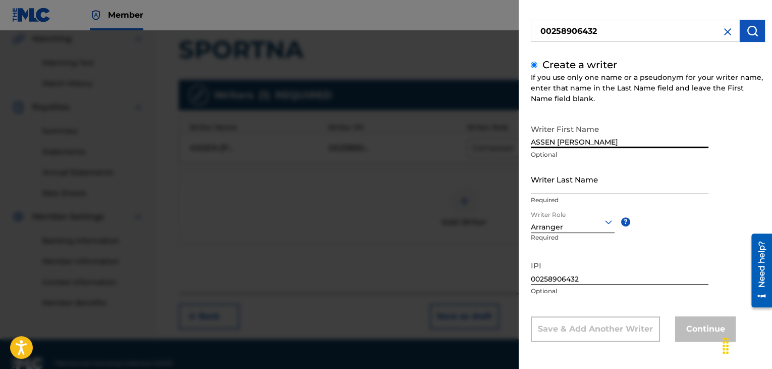
type input "ASSEN [PERSON_NAME]"
click at [553, 181] on input "Writer Last Name" at bounding box center [620, 179] width 178 height 29
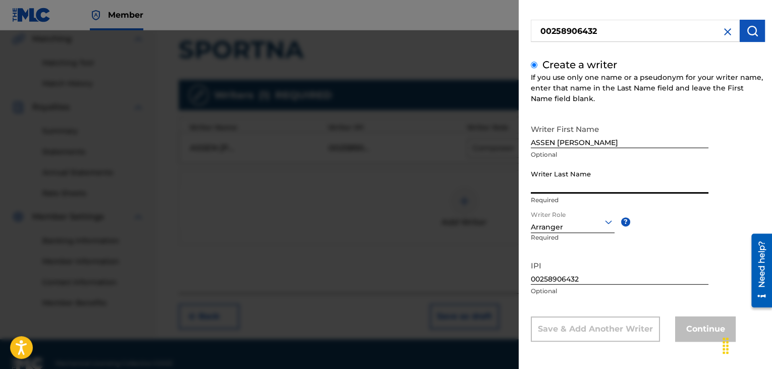
paste input "ASSEN [PERSON_NAME]"
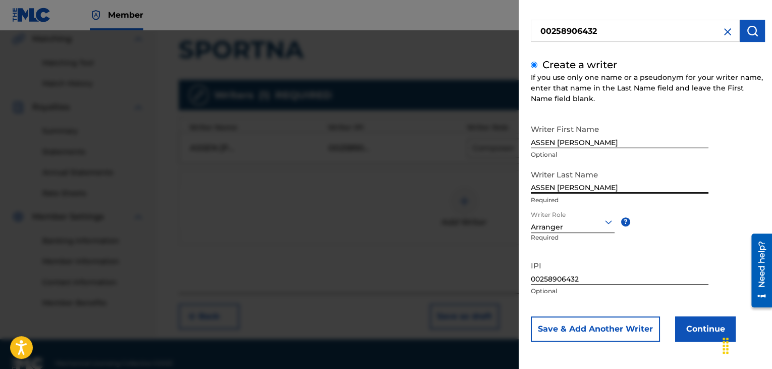
type input "ASSEN [PERSON_NAME]"
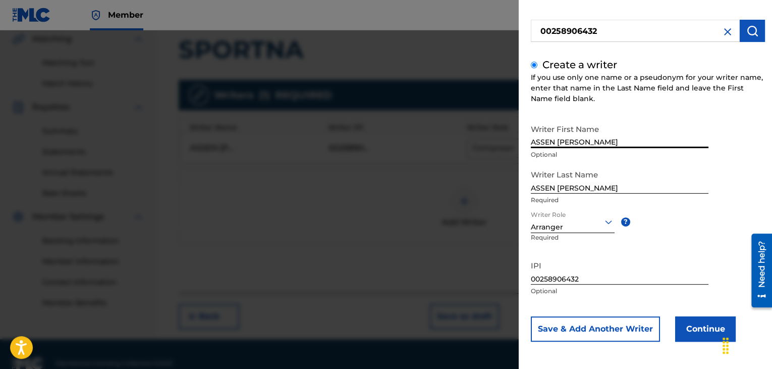
drag, startPoint x: 559, startPoint y: 139, endPoint x: 676, endPoint y: 136, distance: 117.1
click at [676, 136] on input "ASSEN [PERSON_NAME]" at bounding box center [620, 133] width 178 height 29
type input "ASSEN K"
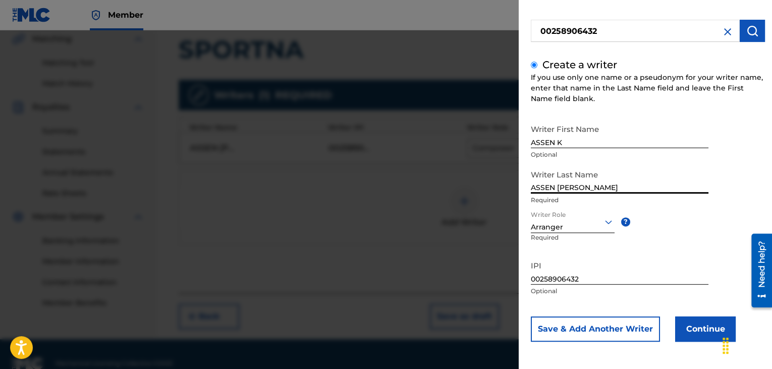
click at [559, 185] on input "ASSEN [PERSON_NAME]" at bounding box center [620, 179] width 178 height 29
click at [558, 186] on input "ASSEN [PERSON_NAME]" at bounding box center [620, 179] width 178 height 29
type input "[PERSON_NAME]"
click at [687, 324] on button "Continue" at bounding box center [705, 328] width 61 height 25
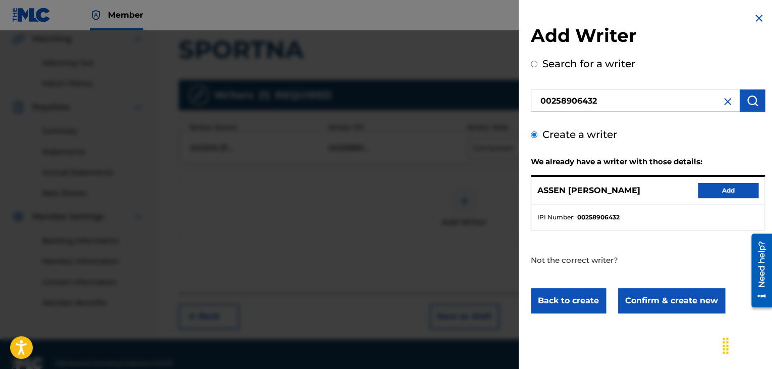
scroll to position [0, 0]
click at [719, 189] on button "Add" at bounding box center [728, 190] width 61 height 15
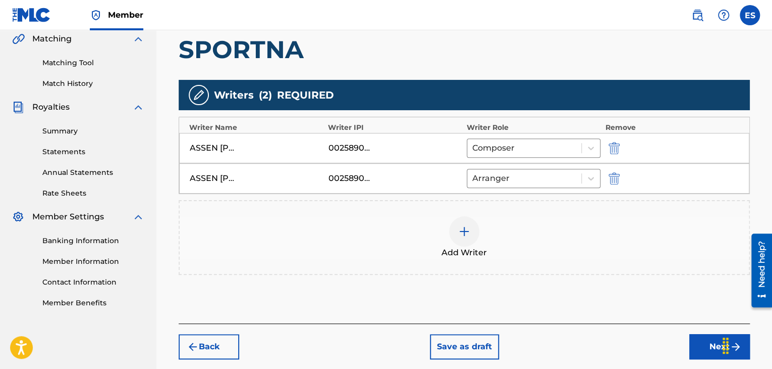
click at [481, 243] on div "Add Writer" at bounding box center [464, 237] width 569 height 42
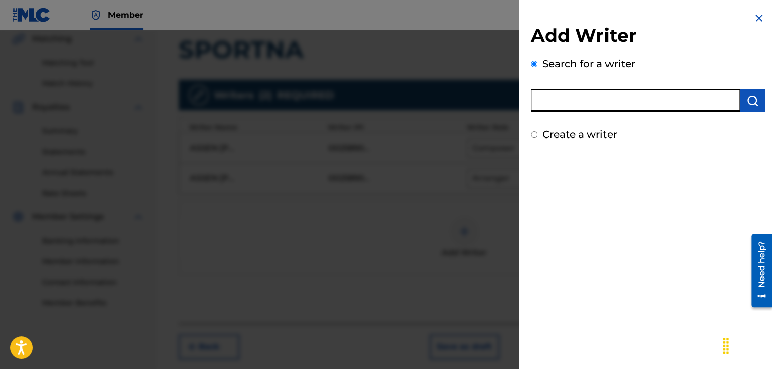
click at [574, 94] on input "text" at bounding box center [635, 100] width 209 height 22
paste input "00088953318"
type input "00088953318"
click at [741, 96] on button "submit" at bounding box center [752, 100] width 25 height 22
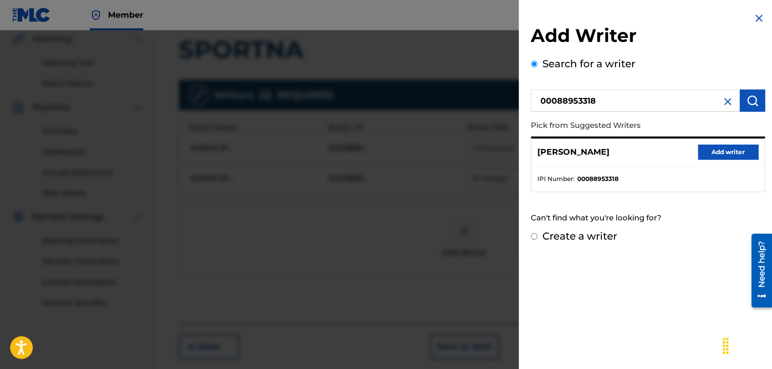
click at [725, 148] on button "Add writer" at bounding box center [728, 151] width 61 height 15
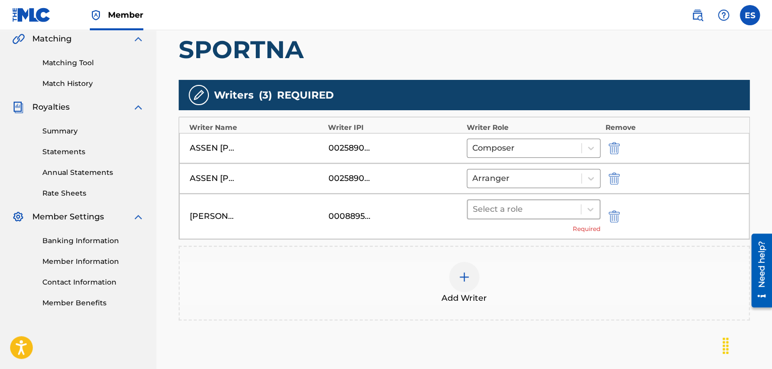
click at [520, 208] on div at bounding box center [524, 209] width 103 height 14
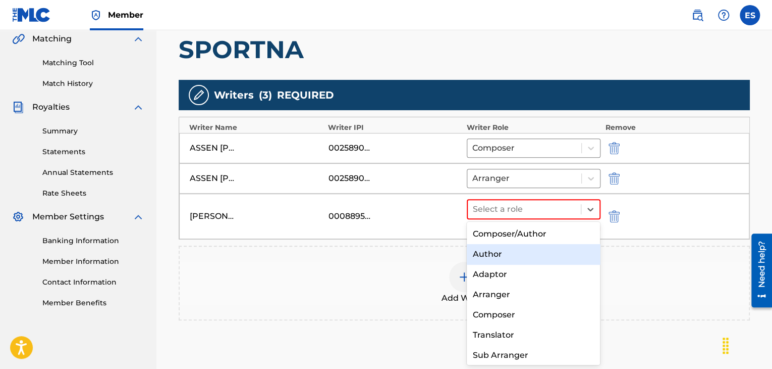
click at [503, 261] on div "Author" at bounding box center [534, 254] width 134 height 20
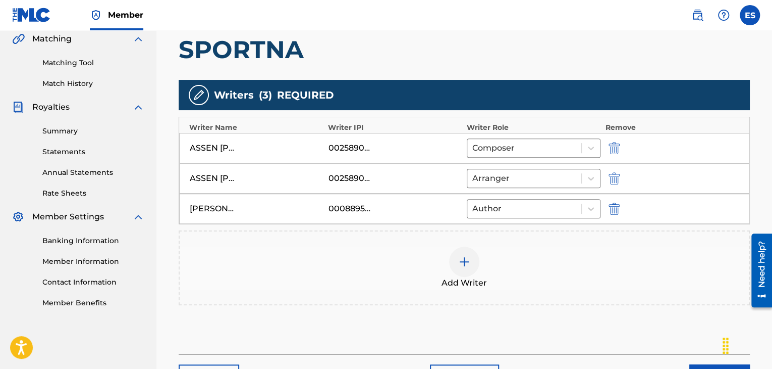
click at [472, 263] on div at bounding box center [464, 261] width 30 height 30
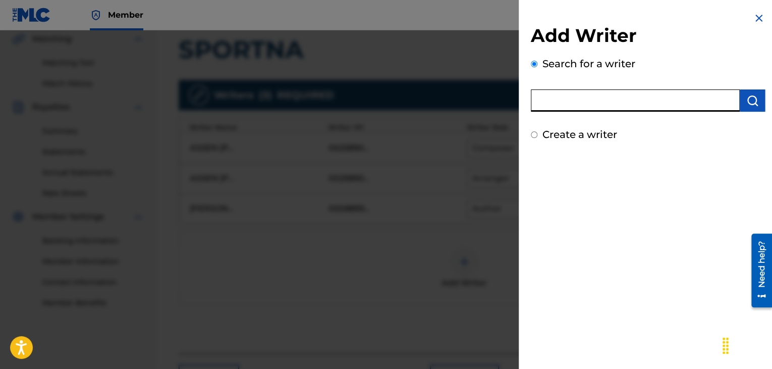
paste input "00295601256"
type input "00295601256"
click at [747, 99] on img "submit" at bounding box center [753, 100] width 12 height 12
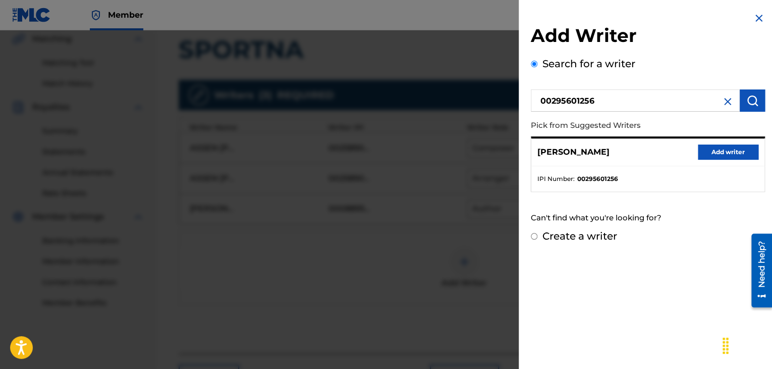
click at [710, 150] on button "Add writer" at bounding box center [728, 151] width 61 height 15
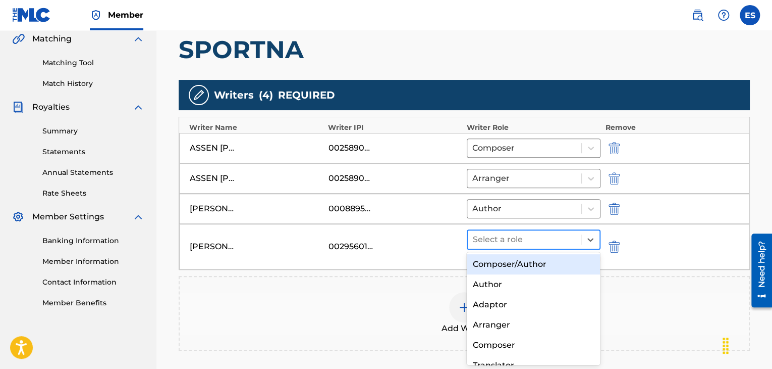
click at [492, 241] on div at bounding box center [524, 239] width 103 height 14
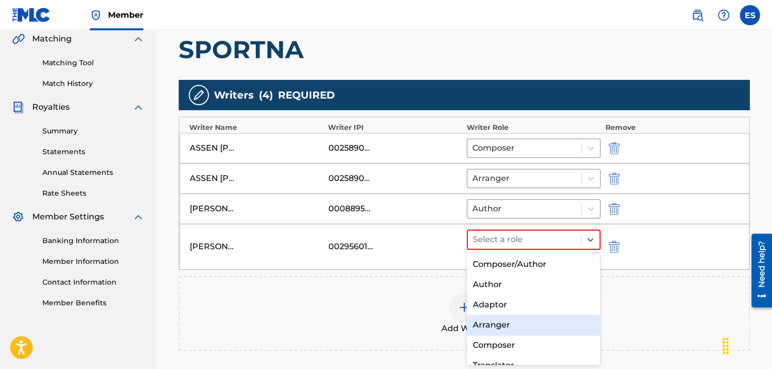
drag, startPoint x: 494, startPoint y: 325, endPoint x: 470, endPoint y: 306, distance: 30.2
click at [493, 324] on div "Arranger" at bounding box center [534, 325] width 134 height 20
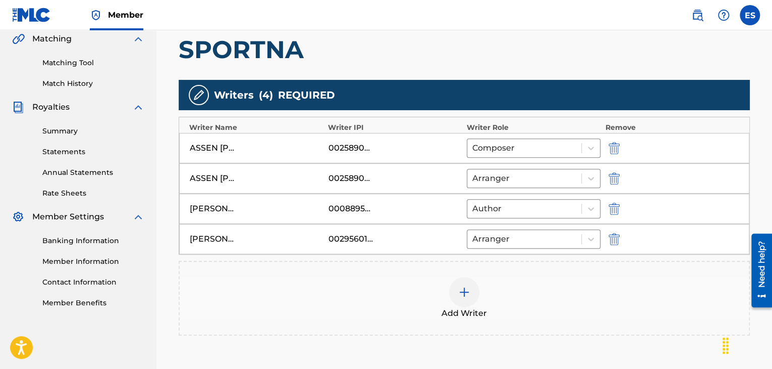
click at [454, 287] on div at bounding box center [464, 292] width 30 height 30
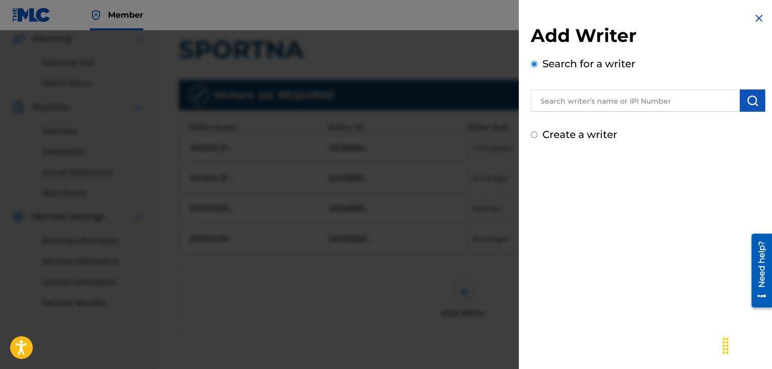
click at [625, 96] on input "text" at bounding box center [635, 100] width 209 height 22
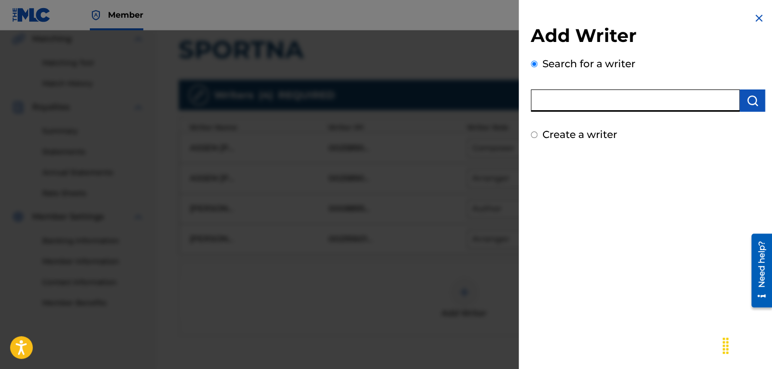
paste input "00143941476"
type input "00143941476"
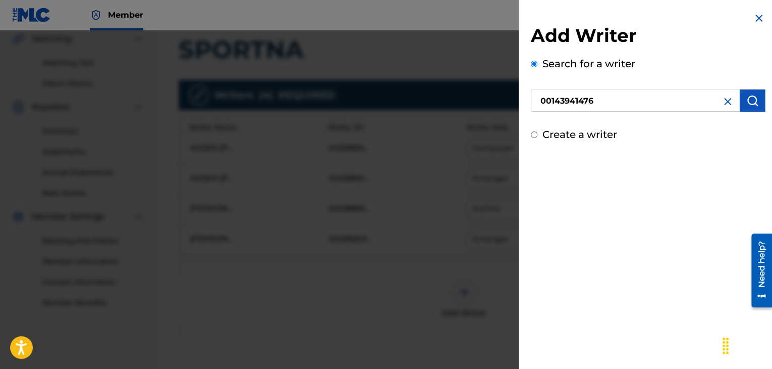
click at [759, 95] on button "submit" at bounding box center [752, 100] width 25 height 22
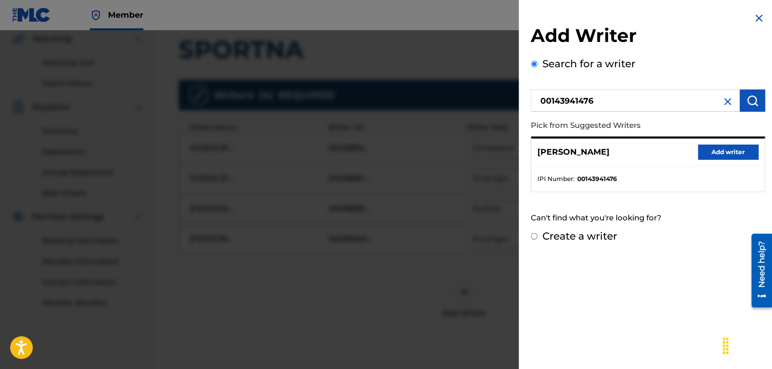
click at [702, 146] on button "Add writer" at bounding box center [728, 151] width 61 height 15
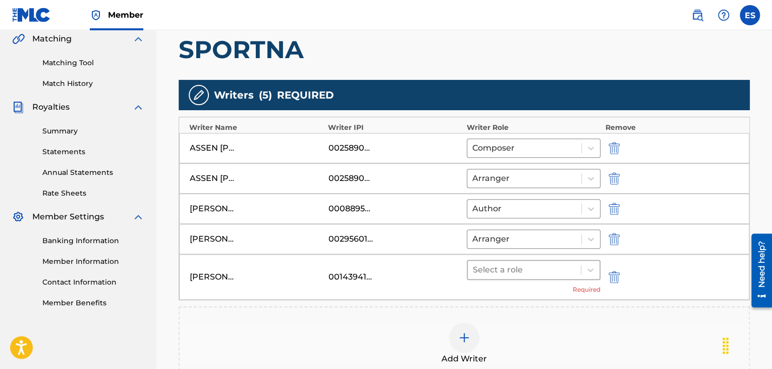
click at [538, 271] on div at bounding box center [524, 270] width 103 height 14
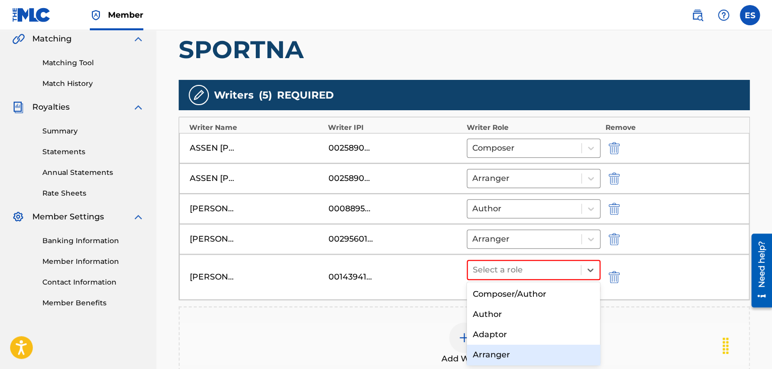
click at [502, 352] on div "Arranger" at bounding box center [534, 354] width 134 height 20
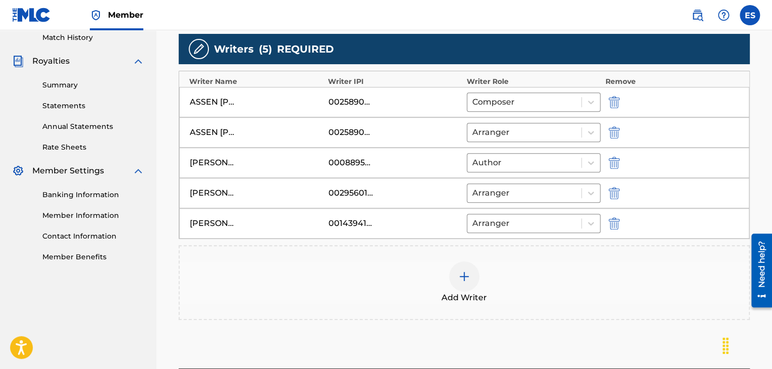
scroll to position [338, 0]
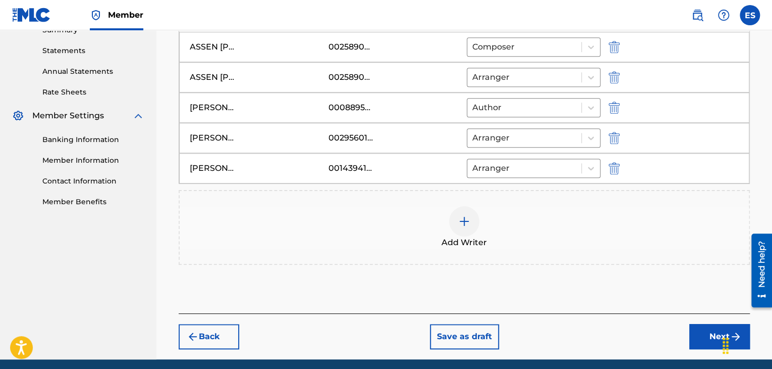
click at [468, 221] on img at bounding box center [464, 221] width 12 height 12
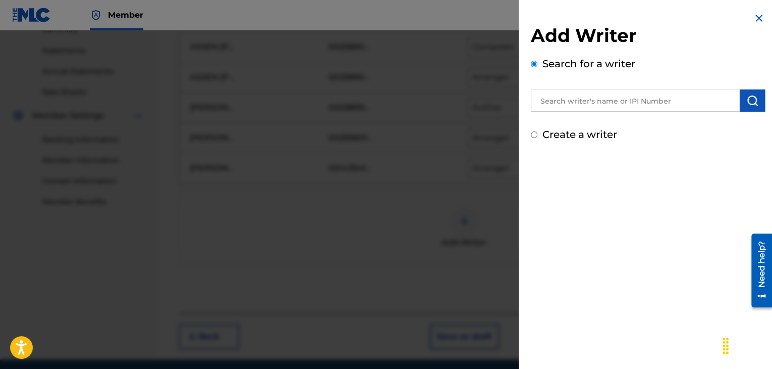
click at [610, 100] on input "text" at bounding box center [635, 100] width 209 height 22
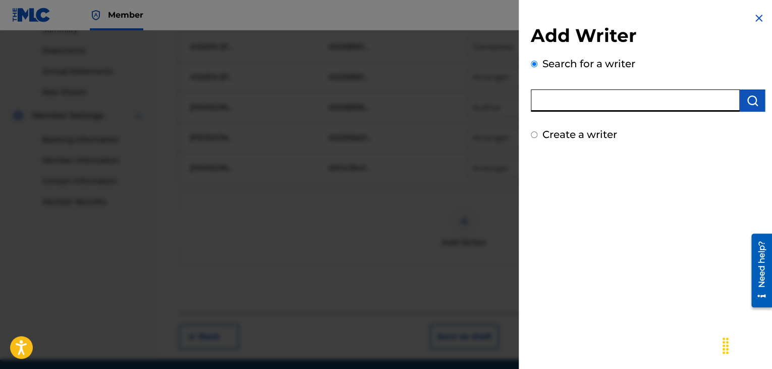
paste input "00143942571"
type input "00143942571"
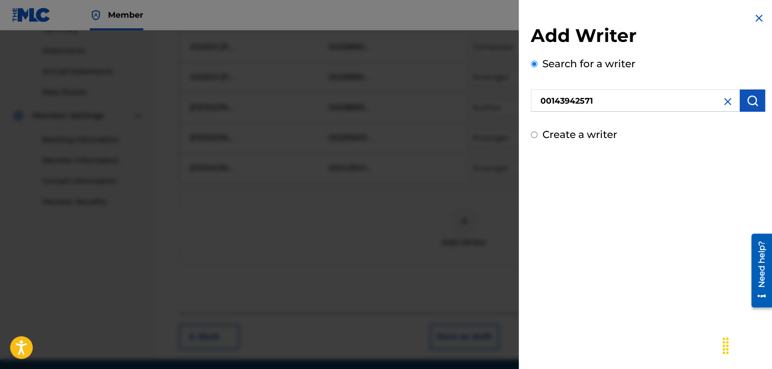
click at [750, 101] on img "submit" at bounding box center [753, 100] width 12 height 12
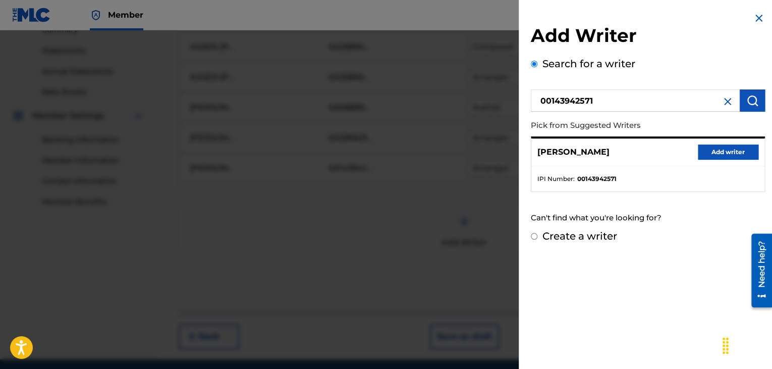
click at [705, 151] on button "Add writer" at bounding box center [728, 151] width 61 height 15
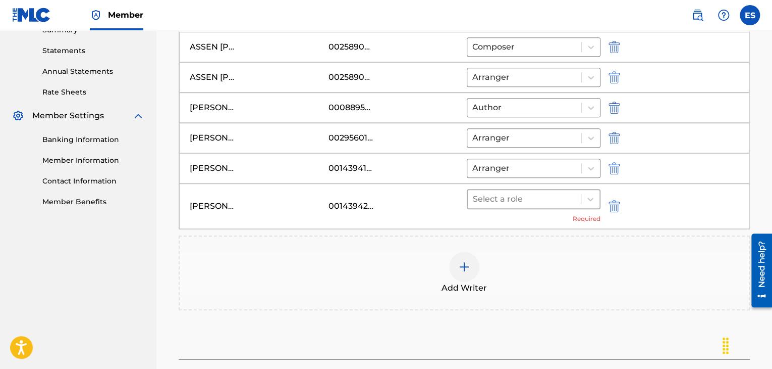
click at [506, 197] on div at bounding box center [524, 199] width 103 height 14
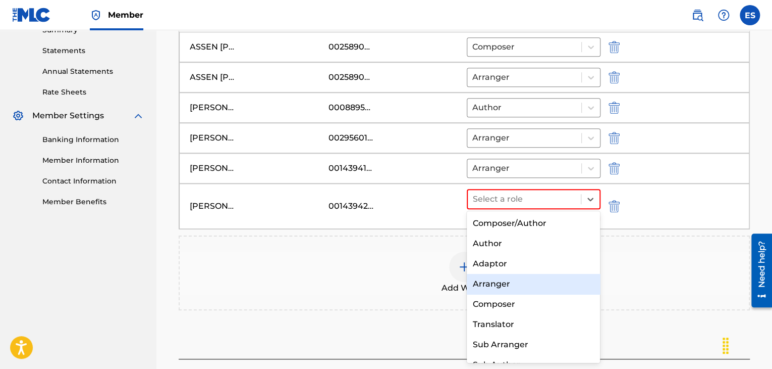
click at [487, 280] on div "Arranger" at bounding box center [534, 284] width 134 height 20
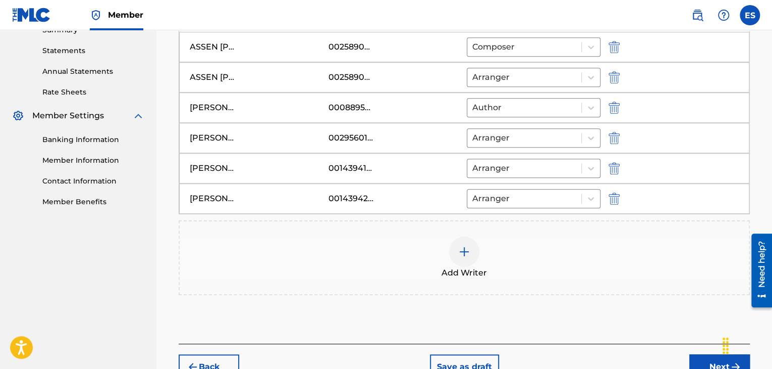
click at [473, 260] on div at bounding box center [464, 251] width 30 height 30
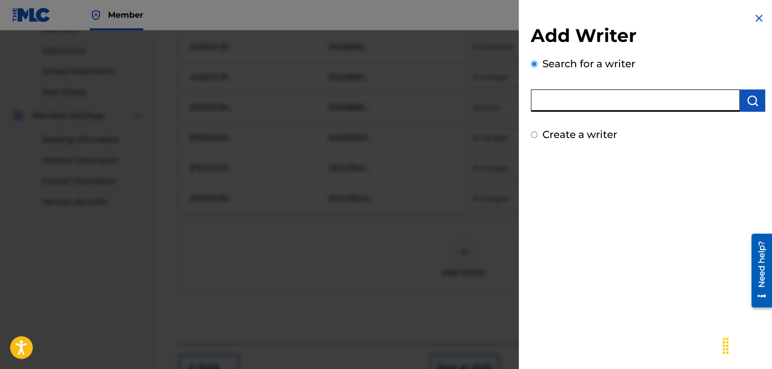
click at [595, 111] on input "text" at bounding box center [635, 100] width 209 height 22
paste input "00295628227"
type input "00295628227"
click at [750, 102] on img "submit" at bounding box center [753, 100] width 12 height 12
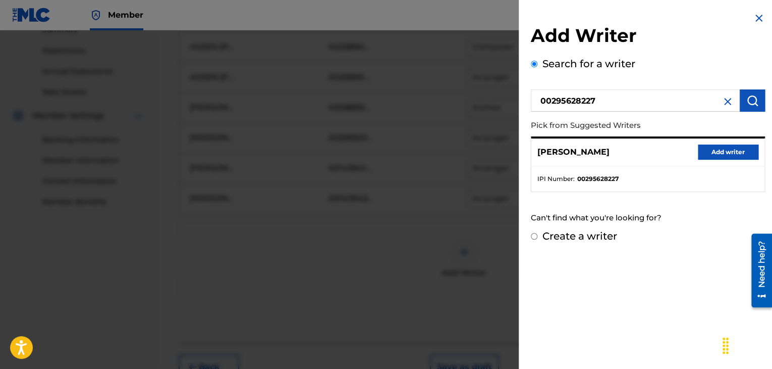
drag, startPoint x: 679, startPoint y: 166, endPoint x: 630, endPoint y: 197, distance: 58.4
click at [707, 151] on button "Add writer" at bounding box center [728, 151] width 61 height 15
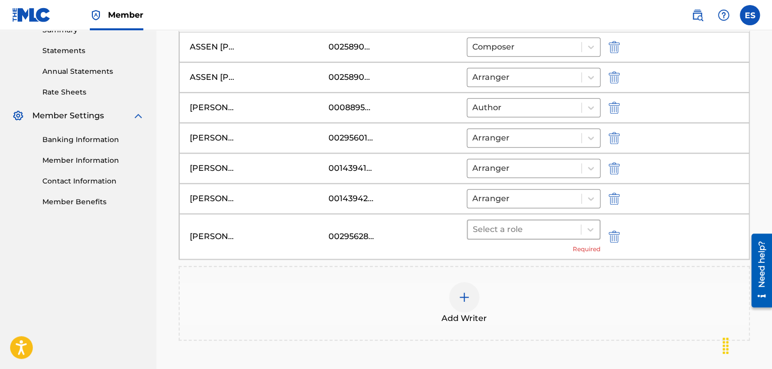
click at [498, 222] on div at bounding box center [524, 229] width 103 height 14
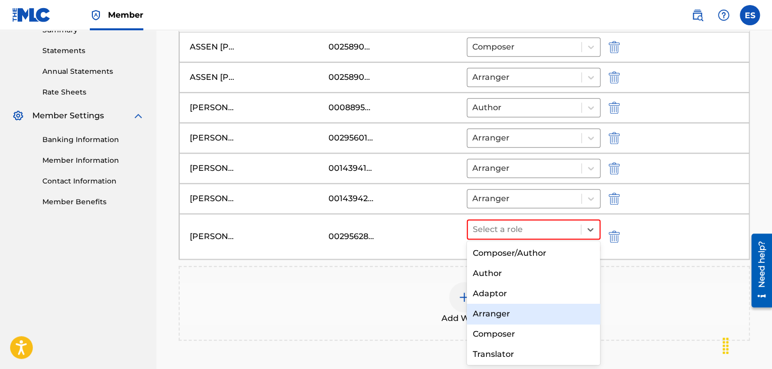
drag, startPoint x: 492, startPoint y: 316, endPoint x: 492, endPoint y: 297, distance: 18.2
click at [492, 311] on div "Arranger" at bounding box center [534, 313] width 134 height 20
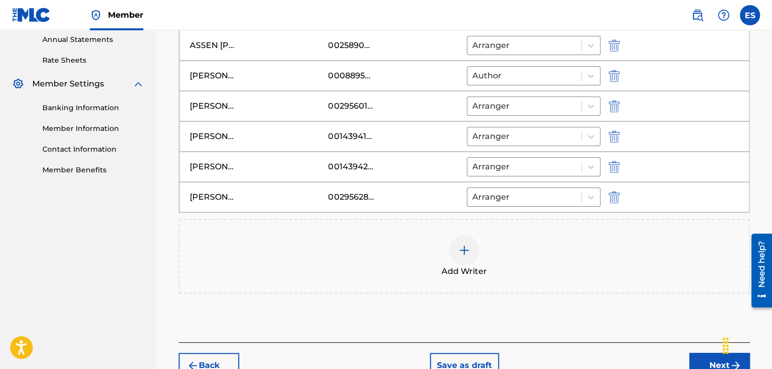
scroll to position [435, 0]
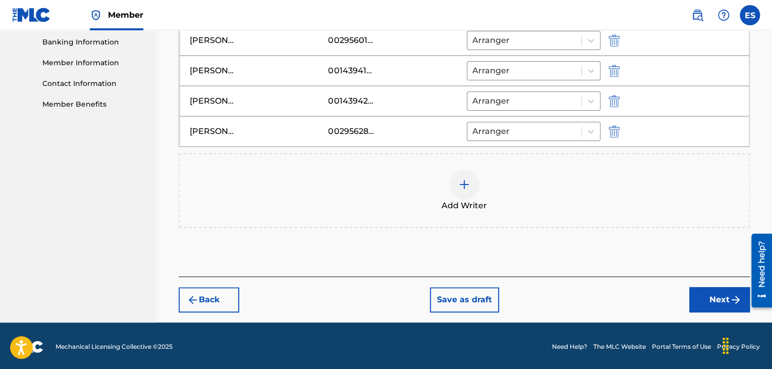
click at [705, 299] on button "Next" at bounding box center [720, 299] width 61 height 25
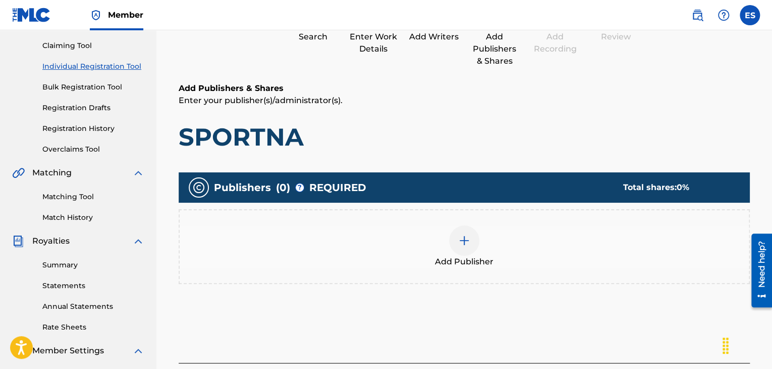
scroll to position [146, 0]
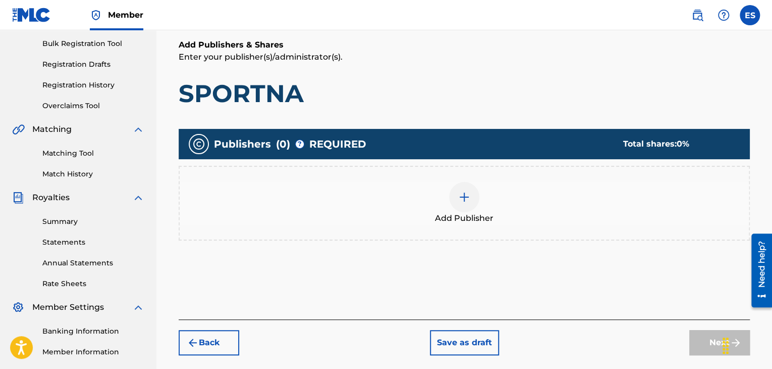
click at [474, 185] on div at bounding box center [464, 197] width 30 height 30
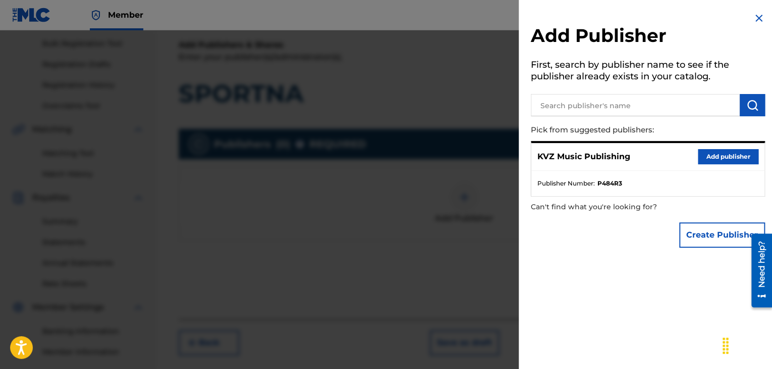
click at [716, 156] on button "Add publisher" at bounding box center [728, 156] width 61 height 15
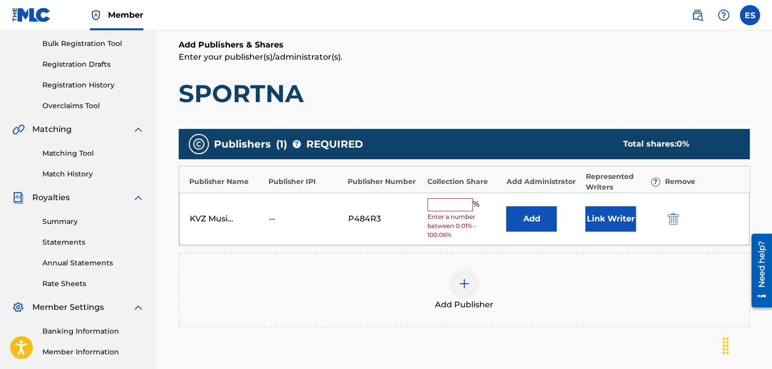
click at [449, 201] on input "text" at bounding box center [450, 204] width 45 height 13
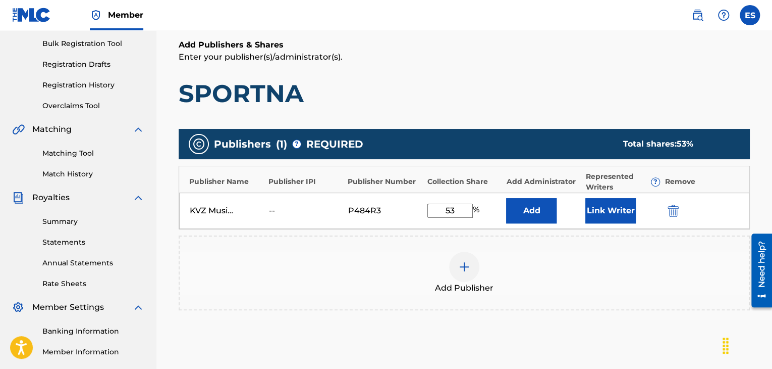
type input "53.34"
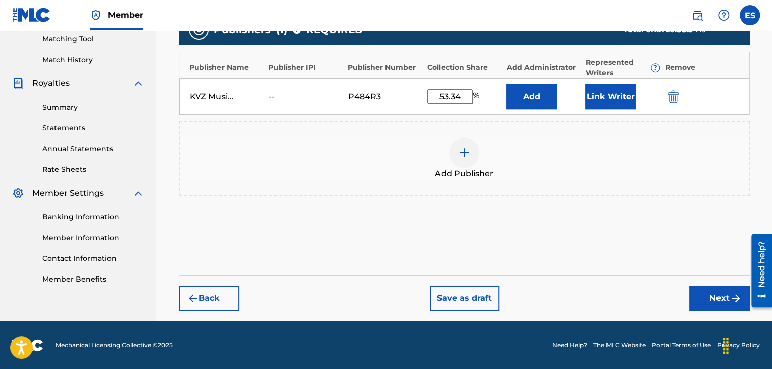
click at [715, 295] on button "Next" at bounding box center [720, 297] width 61 height 25
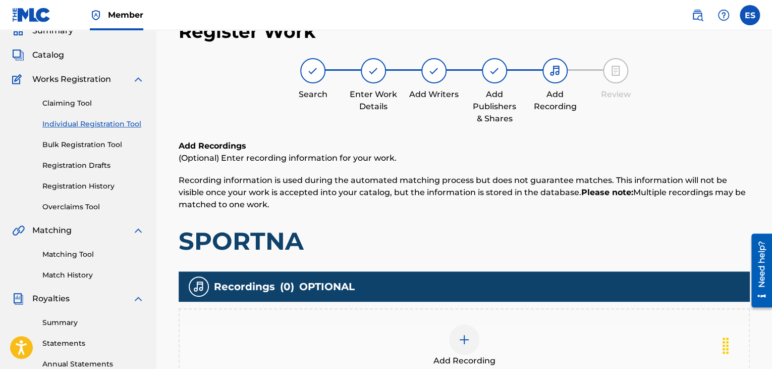
scroll to position [208, 0]
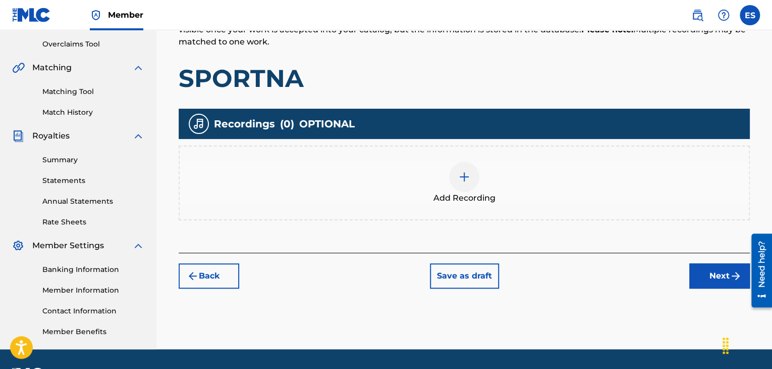
click at [467, 184] on div at bounding box center [464, 177] width 30 height 30
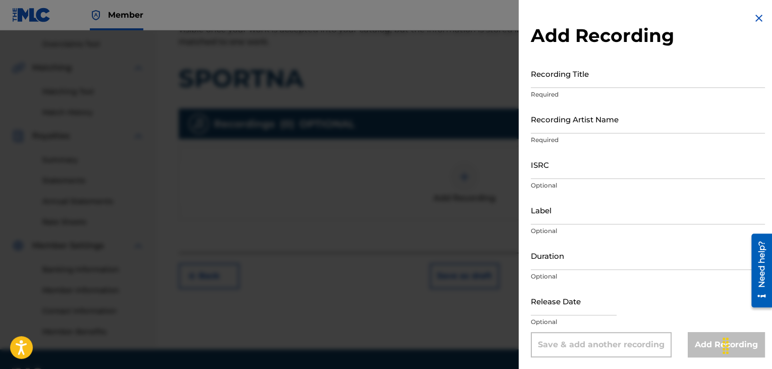
click at [620, 77] on input "Recording Title" at bounding box center [648, 73] width 234 height 29
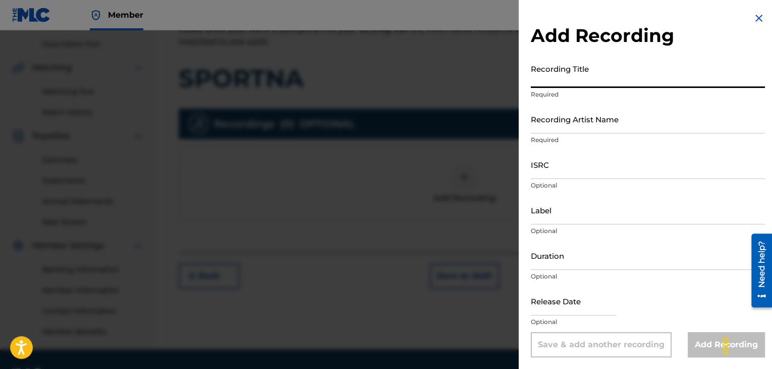
paste input "SPORTNA"
type input "SPORTNA"
click at [594, 265] on input "Duration" at bounding box center [648, 255] width 234 height 29
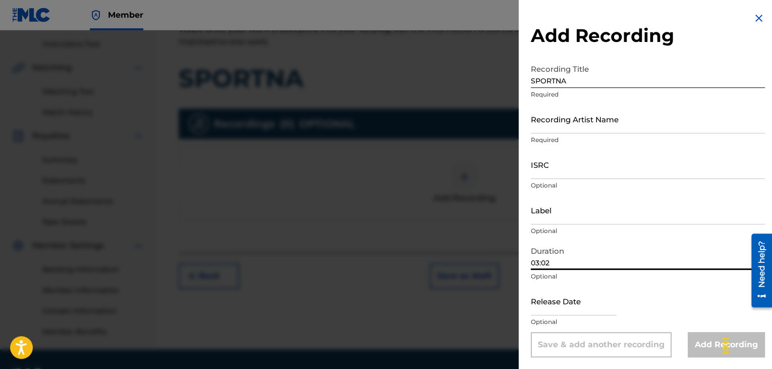
type input "03:02"
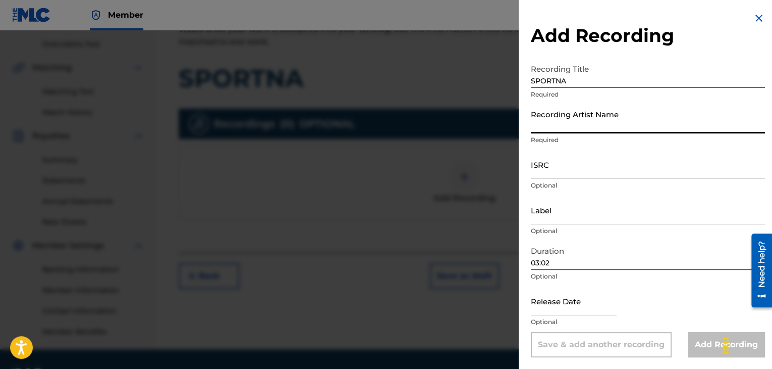
click at [604, 124] on input "Recording Artist Name" at bounding box center [648, 119] width 234 height 29
type input "SPRINT"
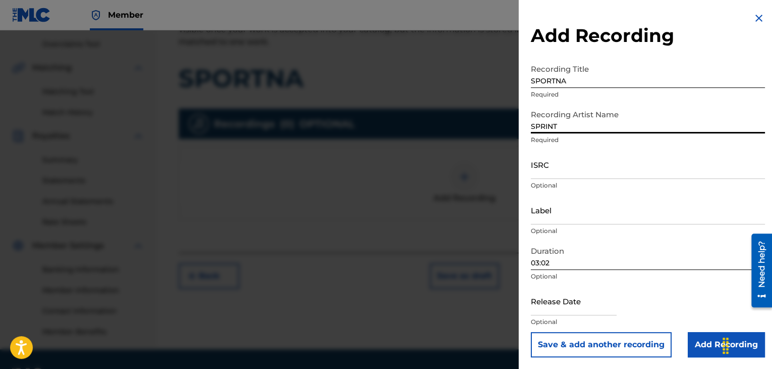
scroll to position [1, 0]
click at [702, 347] on input "Add Recording" at bounding box center [726, 343] width 77 height 25
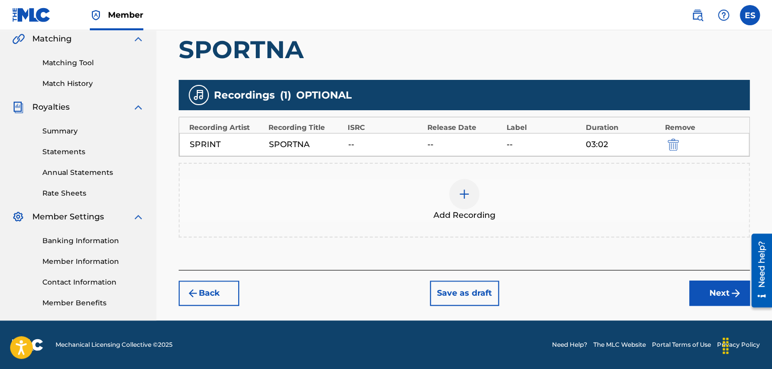
click at [709, 293] on button "Next" at bounding box center [720, 292] width 61 height 25
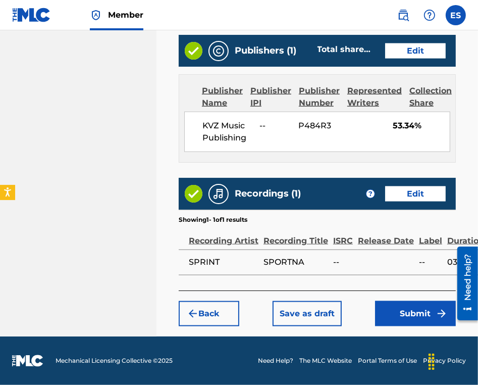
scroll to position [831, 0]
click at [414, 304] on button "Submit" at bounding box center [415, 313] width 81 height 25
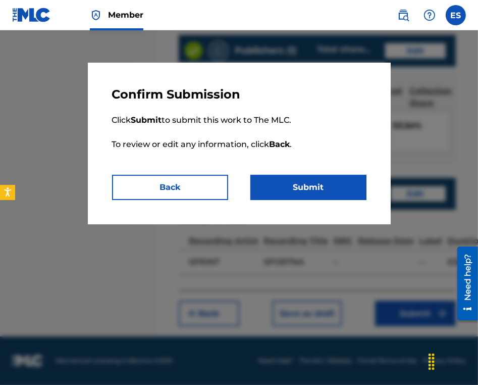
click at [336, 177] on button "Submit" at bounding box center [308, 187] width 116 height 25
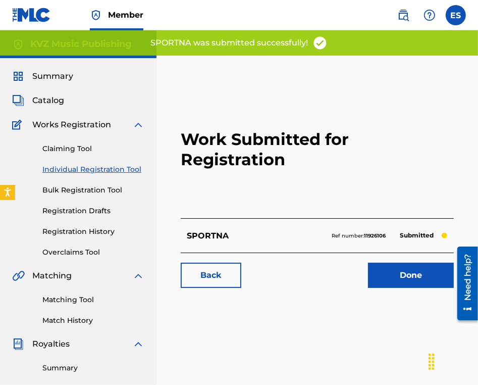
click at [129, 168] on link "Individual Registration Tool" at bounding box center [93, 169] width 102 height 11
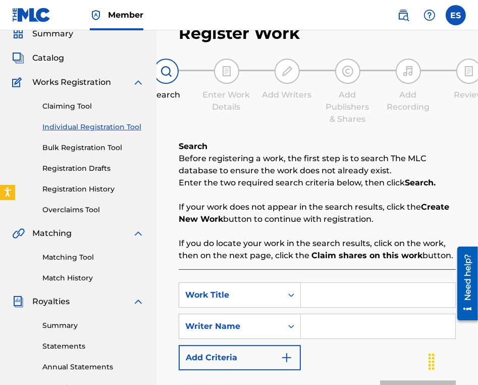
scroll to position [101, 0]
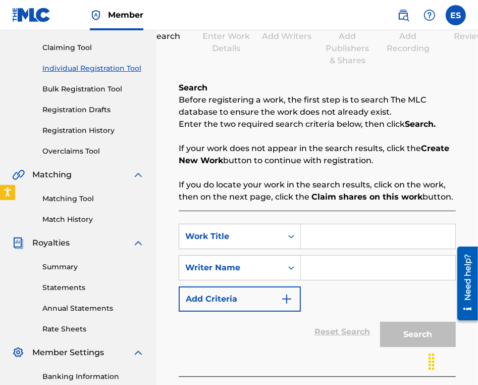
click at [355, 236] on input "Search Form" at bounding box center [378, 236] width 154 height 24
paste input "SPRI"
type input "SPRI"
click at [383, 301] on div "SearchWithCriteriac18689b7-48f5-464d-a69f-1202da3eebba Work Title SPRI SearchWi…" at bounding box center [317, 268] width 277 height 88
click at [368, 262] on input "Search Form" at bounding box center [378, 267] width 154 height 24
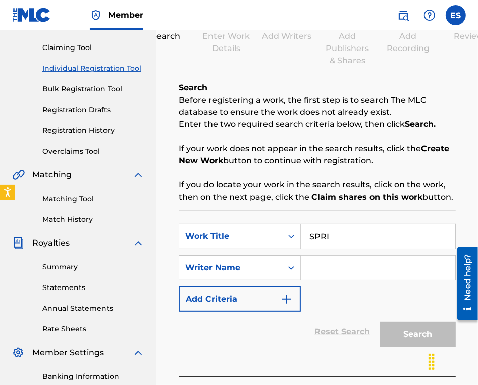
type input "ASSEN DRAGNEV"
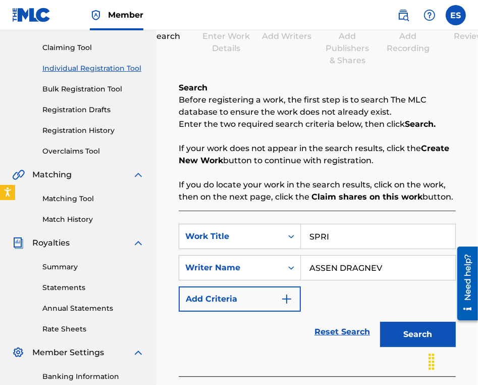
click at [403, 336] on button "Search" at bounding box center [418, 334] width 76 height 25
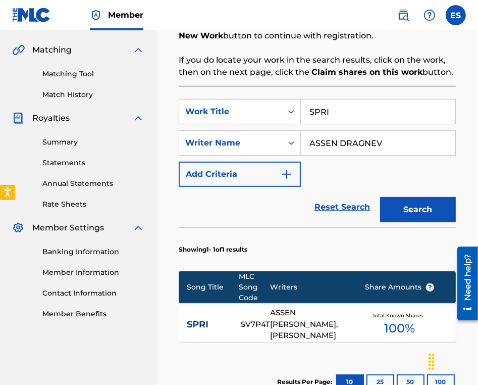
scroll to position [327, 0]
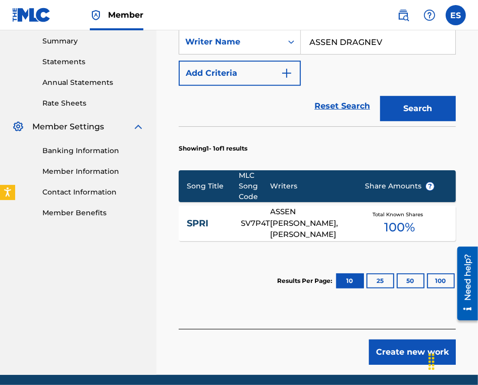
click at [311, 231] on div "ASSEN [PERSON_NAME], [PERSON_NAME]" at bounding box center [310, 223] width 79 height 34
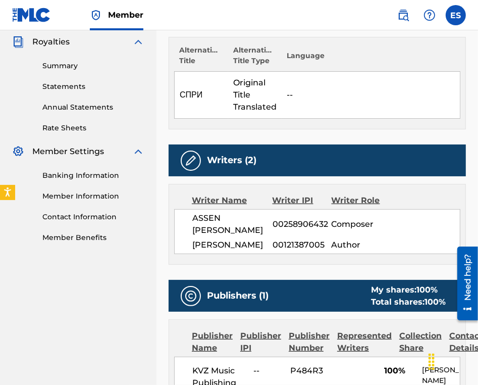
scroll to position [353, 0]
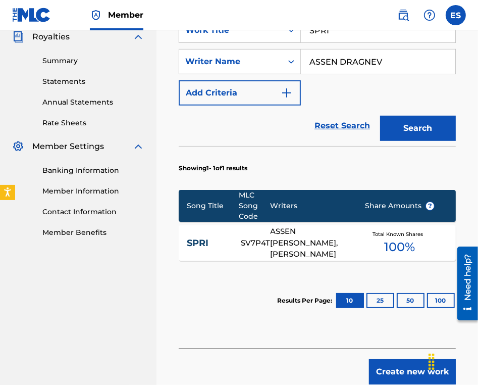
scroll to position [252, 0]
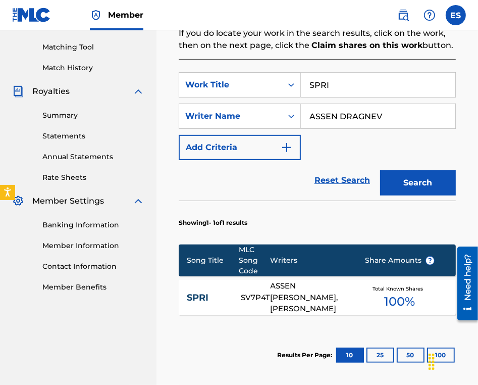
click at [325, 82] on input "SPRI" at bounding box center [378, 85] width 154 height 24
paste input "SPRI SE"
type input "SPRI SE"
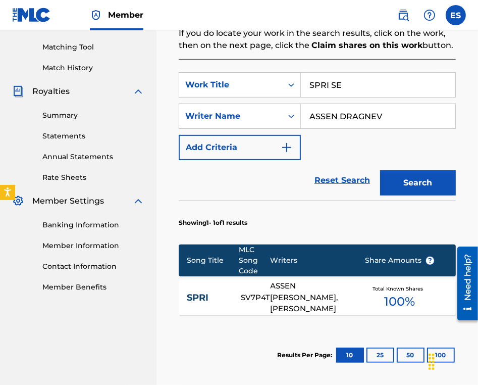
click at [424, 182] on button "Search" at bounding box center [418, 182] width 76 height 25
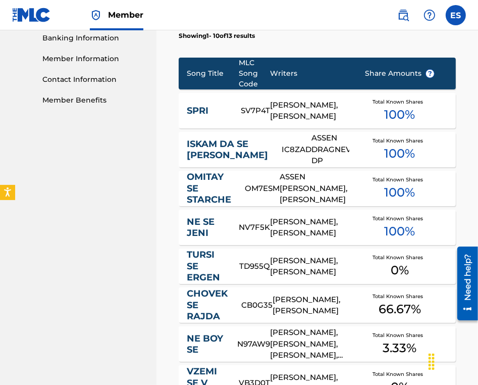
scroll to position [454, 0]
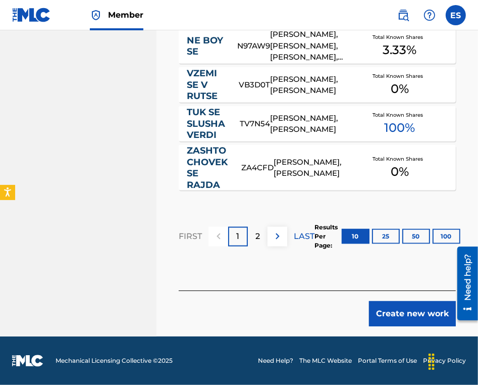
click at [404, 314] on button "Create new work" at bounding box center [412, 313] width 87 height 25
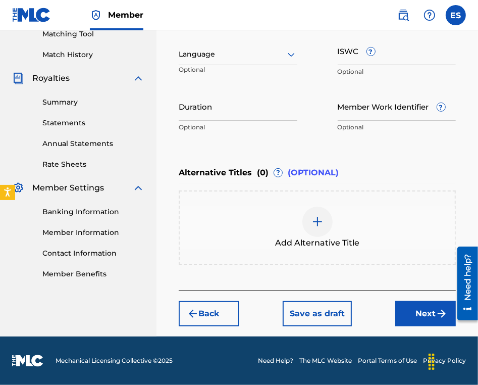
scroll to position [265, 0]
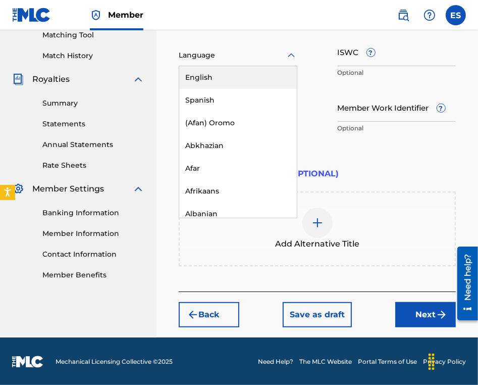
click at [242, 56] on div at bounding box center [238, 55] width 119 height 13
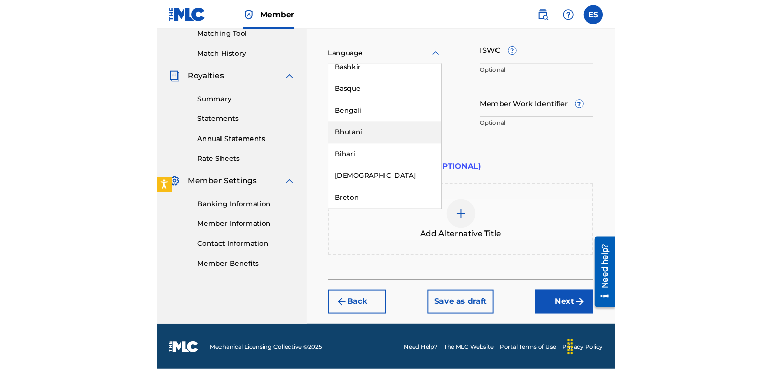
scroll to position [454, 0]
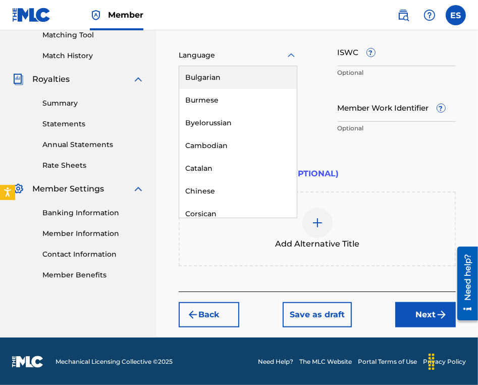
click at [240, 84] on div "Bulgarian" at bounding box center [238, 77] width 118 height 23
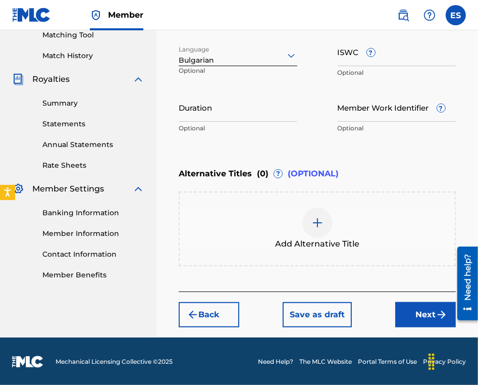
click at [397, 62] on input "ISWC ?" at bounding box center [397, 51] width 119 height 29
paste input "T9158449355"
type input "T9158449355"
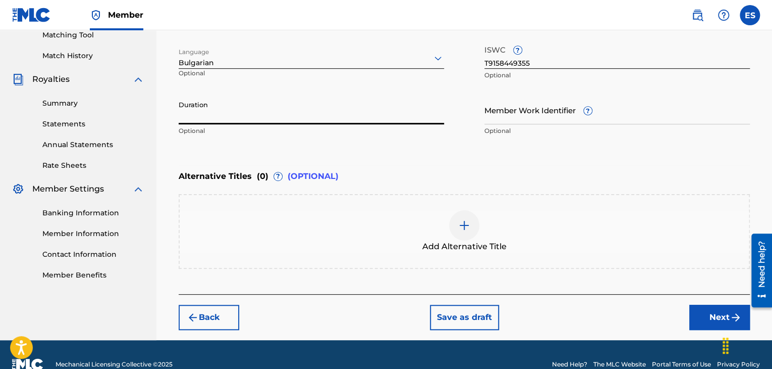
click at [289, 110] on input "Duration" at bounding box center [312, 109] width 266 height 29
type input "04:01"
click at [471, 223] on div at bounding box center [464, 225] width 30 height 30
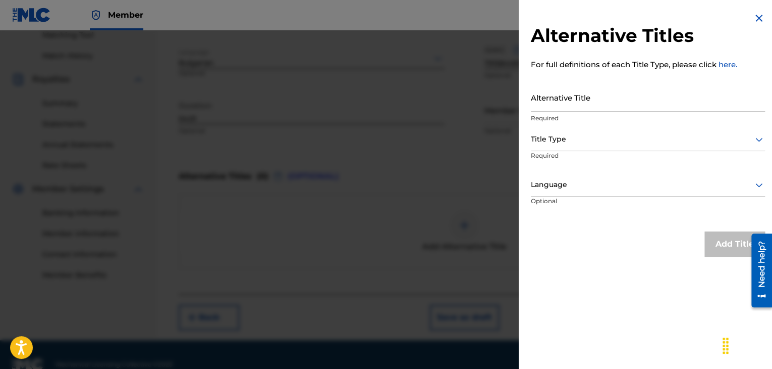
click at [593, 91] on input "Alternative Title" at bounding box center [648, 97] width 234 height 29
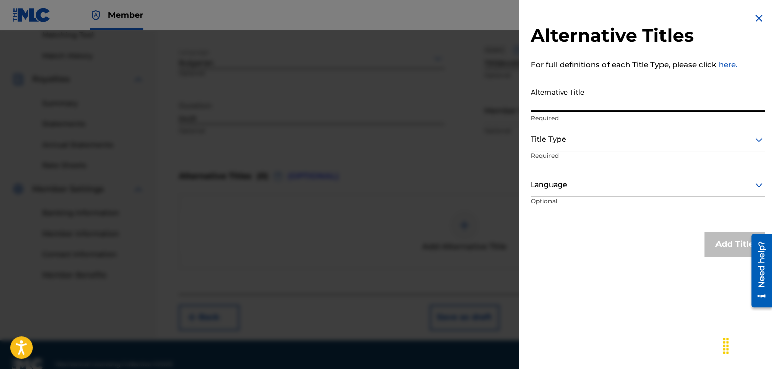
paste input "СПРИ СЕ"
type input "СПРИ СЕ"
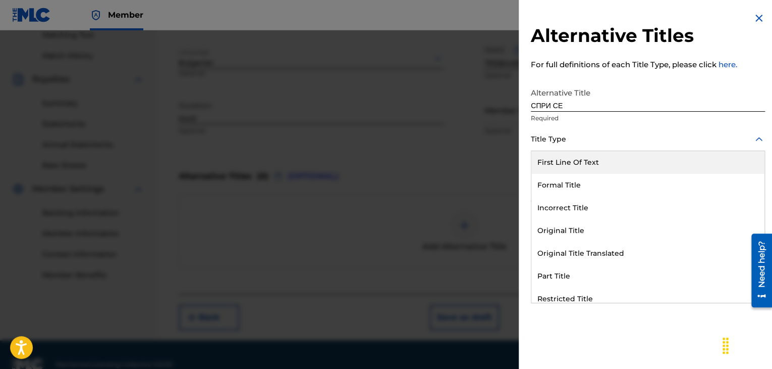
click at [573, 146] on div "Title Type" at bounding box center [648, 139] width 234 height 23
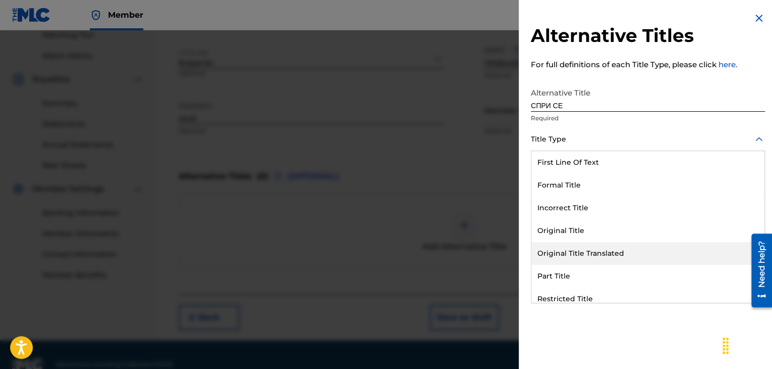
click at [576, 255] on div "Original Title Translated" at bounding box center [648, 253] width 233 height 23
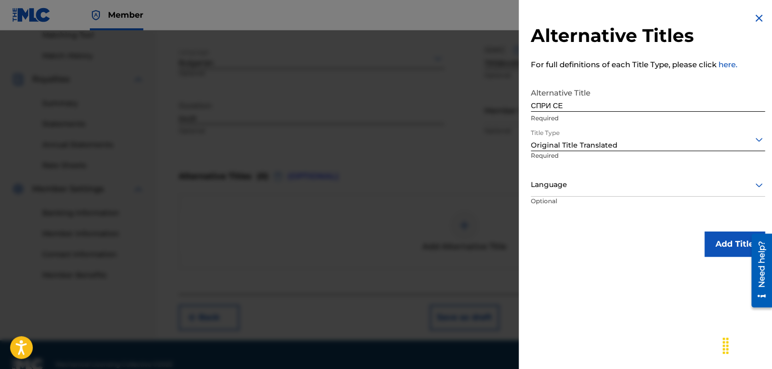
click at [570, 192] on div "Language" at bounding box center [648, 185] width 234 height 23
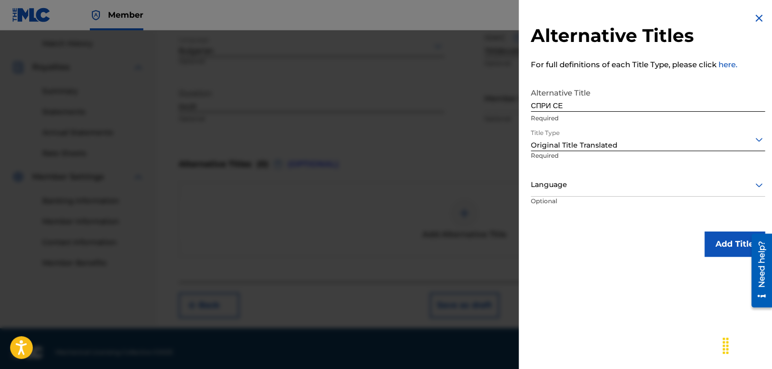
scroll to position [283, 0]
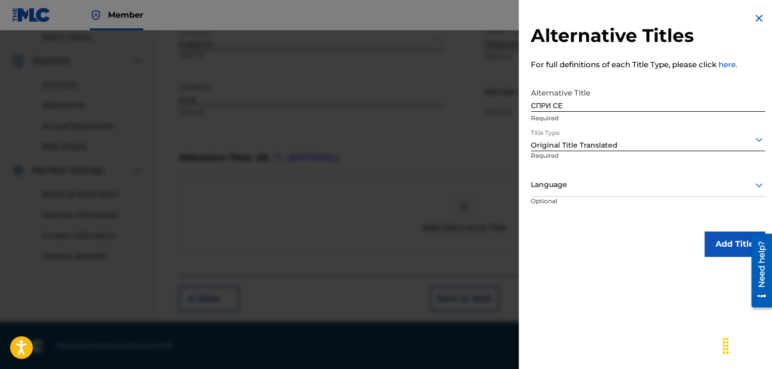
click at [572, 188] on div at bounding box center [648, 184] width 234 height 13
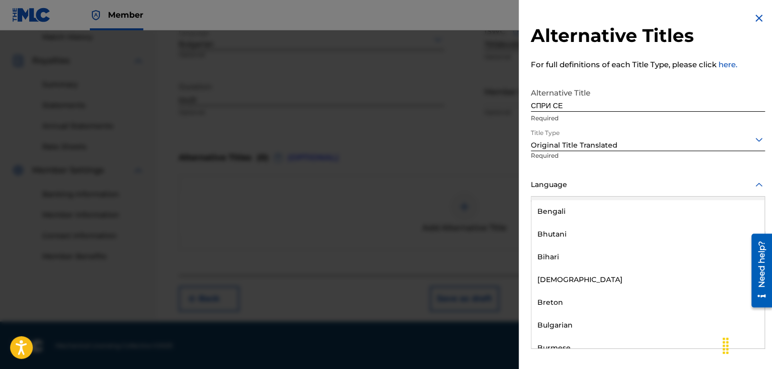
scroll to position [404, 0]
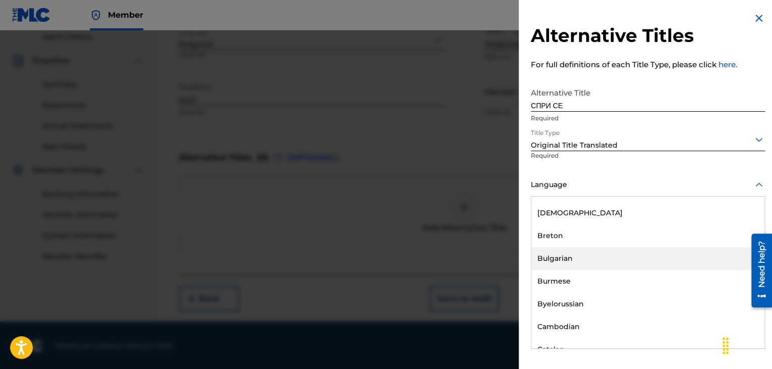
click at [576, 262] on div "Bulgarian" at bounding box center [648, 258] width 233 height 23
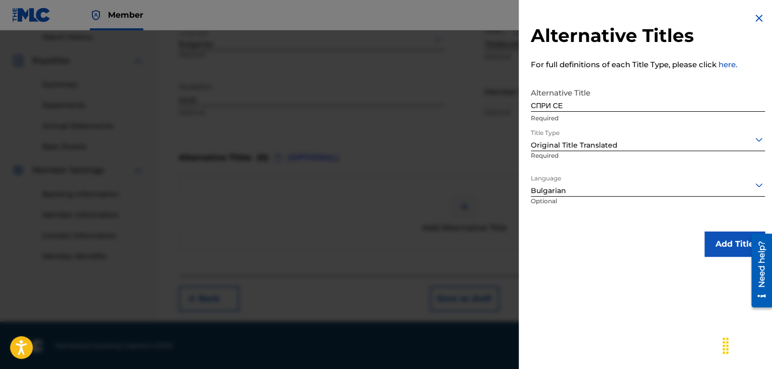
click at [711, 235] on button "Add Title" at bounding box center [735, 243] width 61 height 25
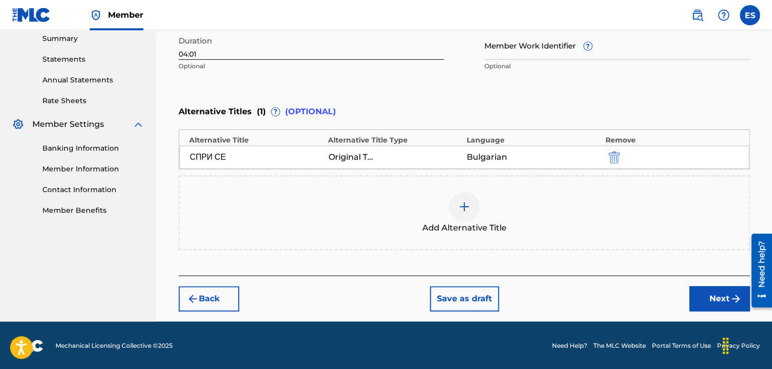
click at [724, 295] on button "Next" at bounding box center [720, 298] width 61 height 25
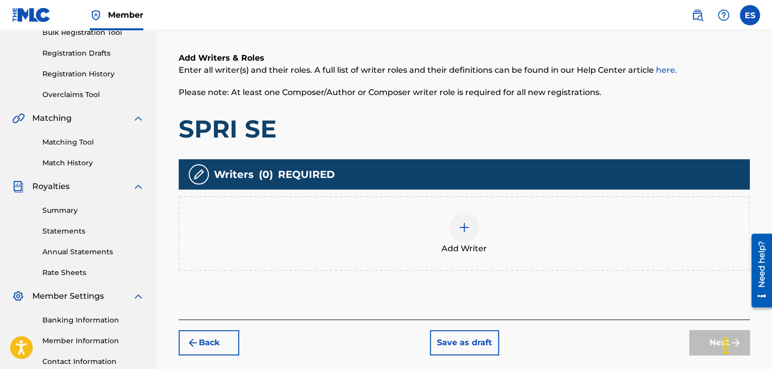
scroll to position [237, 0]
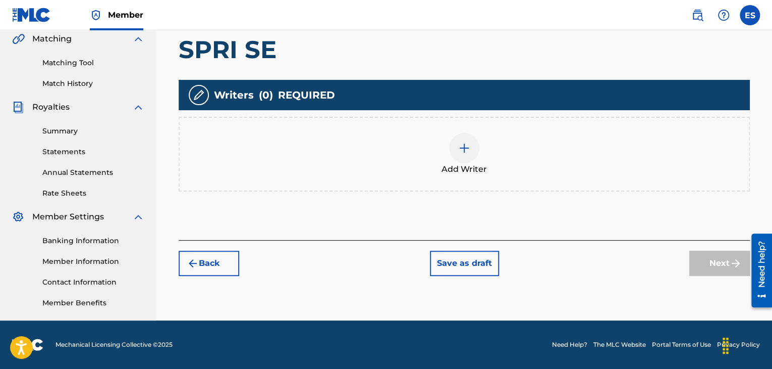
click at [468, 148] on img at bounding box center [464, 148] width 12 height 12
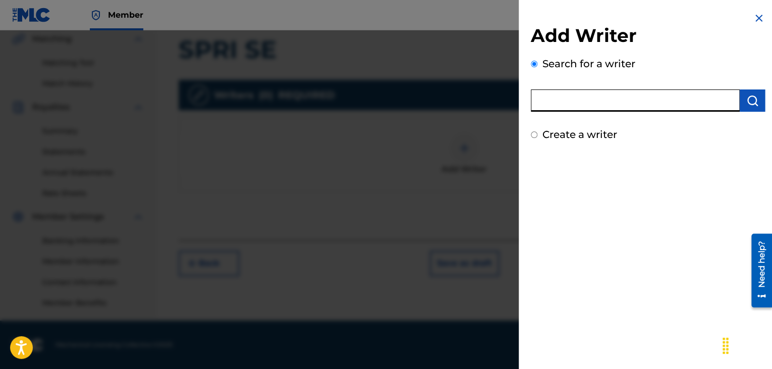
paste input "00088967302"
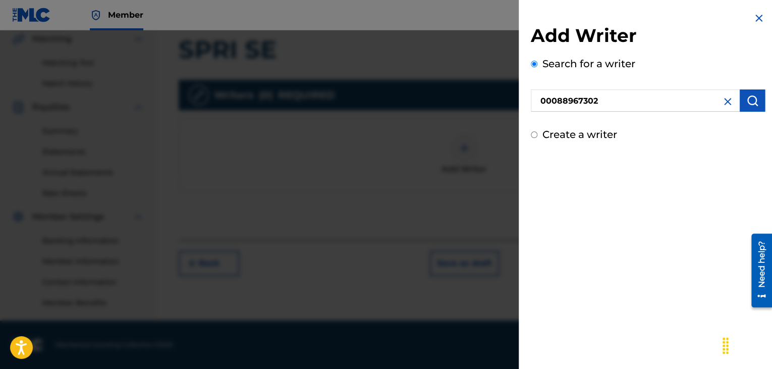
click at [742, 100] on button "submit" at bounding box center [752, 100] width 25 height 22
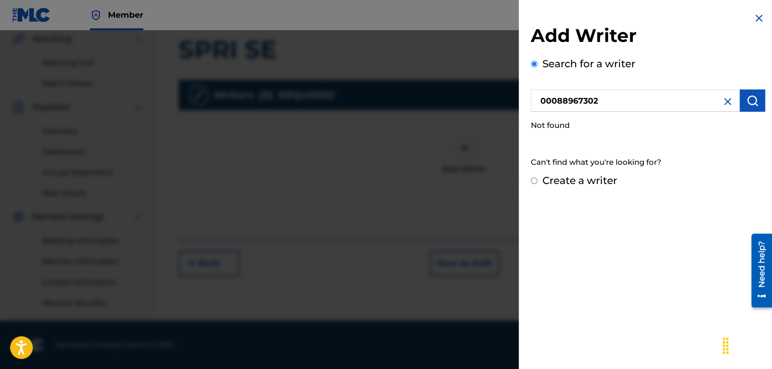
click at [544, 100] on input "00088967302" at bounding box center [635, 100] width 209 height 22
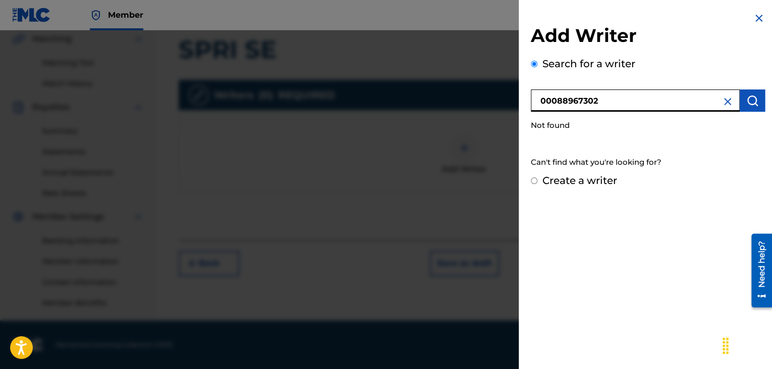
type input "00088967302"
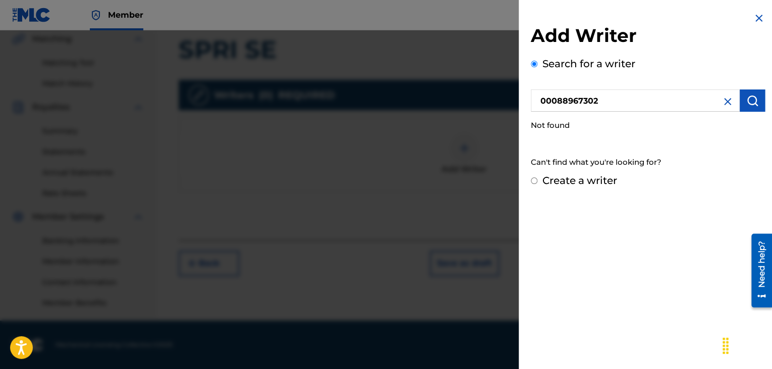
click at [747, 104] on img "submit" at bounding box center [753, 100] width 12 height 12
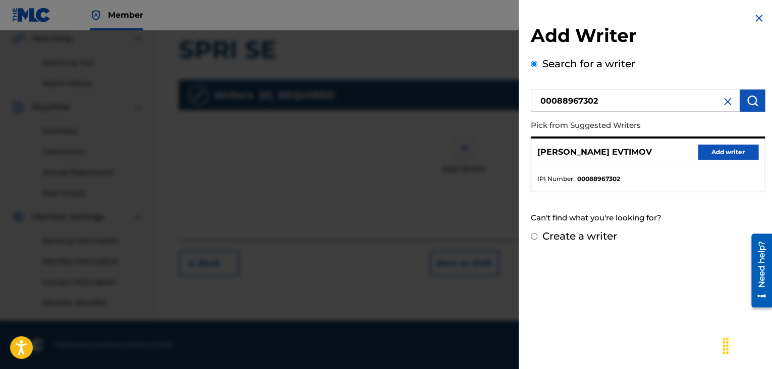
click at [703, 158] on button "Add writer" at bounding box center [728, 151] width 61 height 15
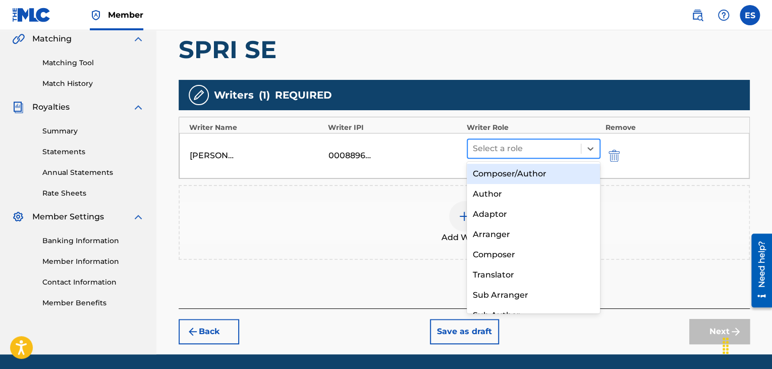
click at [505, 144] on div at bounding box center [524, 148] width 103 height 14
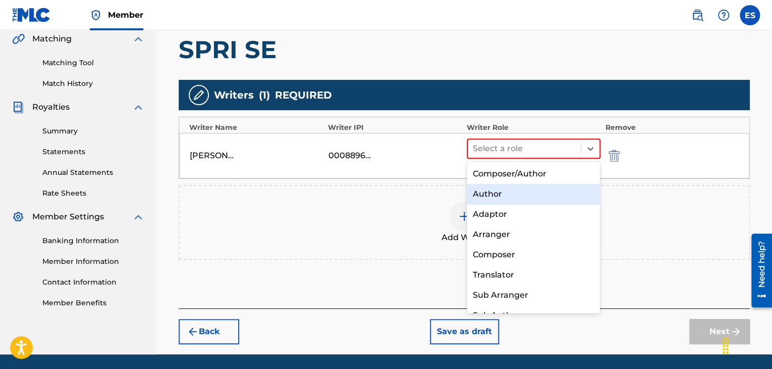
click at [495, 195] on div "Author" at bounding box center [534, 194] width 134 height 20
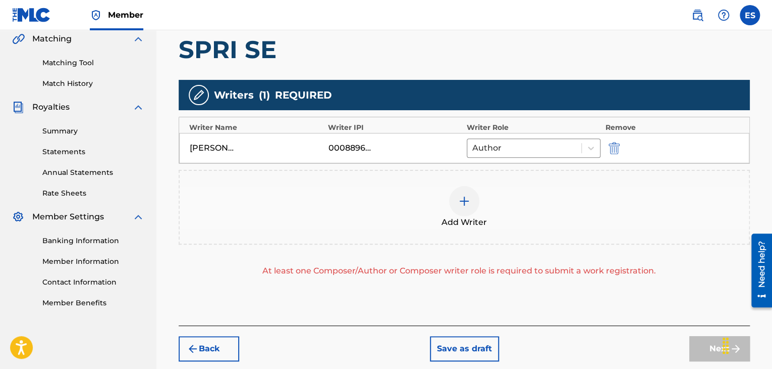
click at [470, 203] on img at bounding box center [464, 201] width 12 height 12
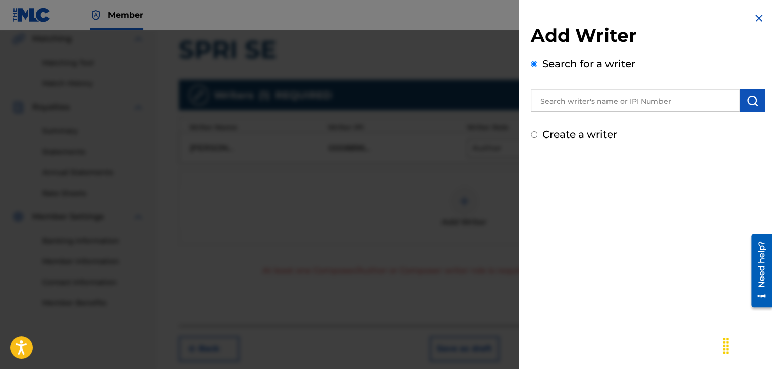
click at [567, 130] on label "Create a writer" at bounding box center [580, 134] width 75 height 12
radio input "true"
click at [538, 131] on input "Create a writer" at bounding box center [534, 134] width 7 height 7
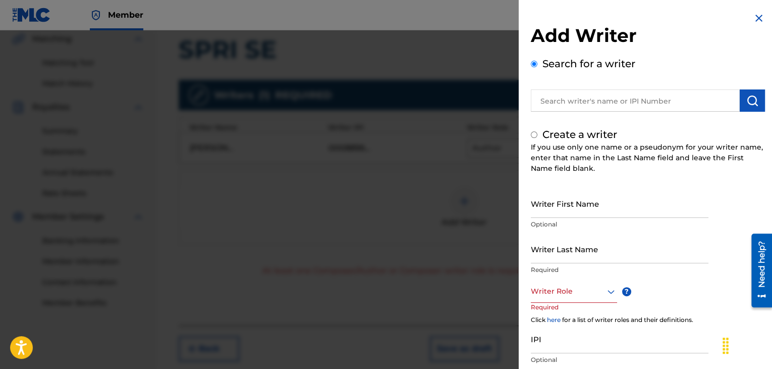
radio input "false"
radio input "true"
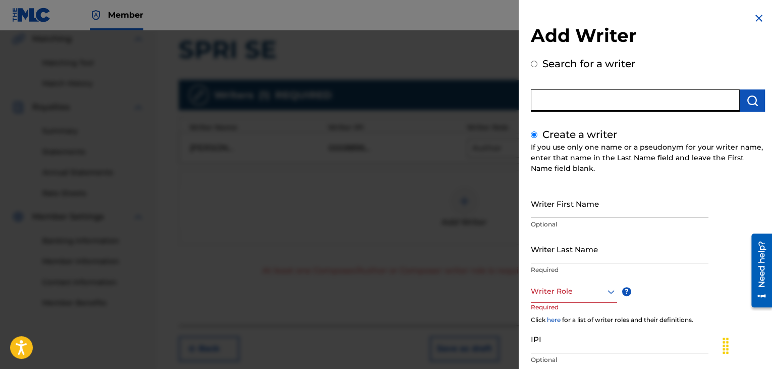
drag, startPoint x: 567, startPoint y: 129, endPoint x: 557, endPoint y: 95, distance: 34.8
paste input "00089024660"
type input "00089024660"
click at [751, 103] on img "submit" at bounding box center [753, 100] width 12 height 12
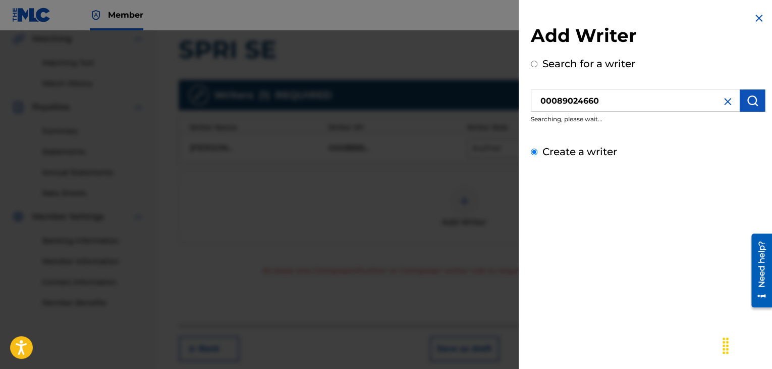
radio input "true"
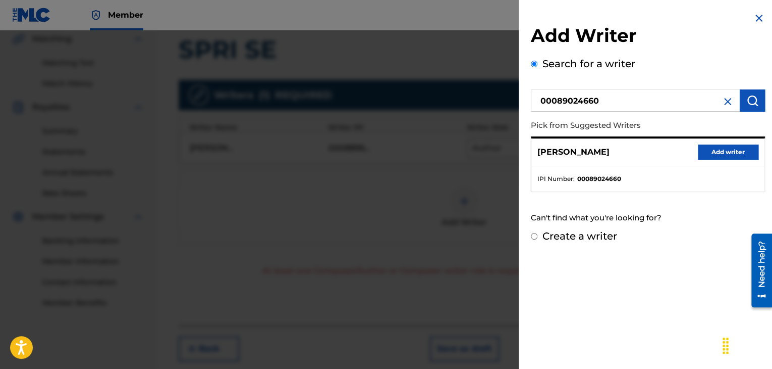
click at [719, 158] on button "Add writer" at bounding box center [728, 151] width 61 height 15
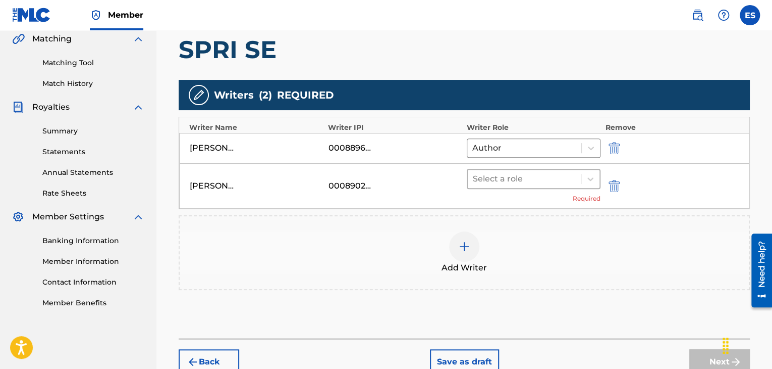
click at [506, 174] on div at bounding box center [524, 179] width 103 height 14
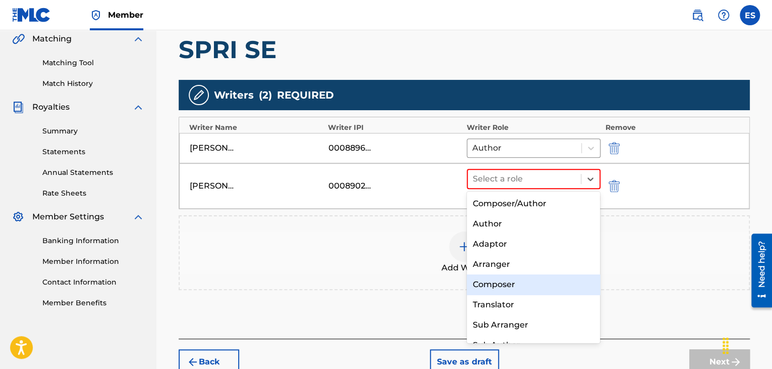
drag, startPoint x: 483, startPoint y: 285, endPoint x: 465, endPoint y: 252, distance: 37.3
click at [483, 284] on div "Composer" at bounding box center [534, 284] width 134 height 20
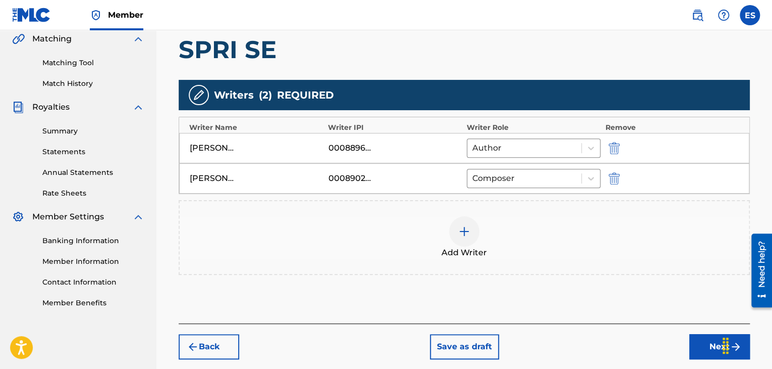
click at [462, 237] on div at bounding box center [464, 231] width 30 height 30
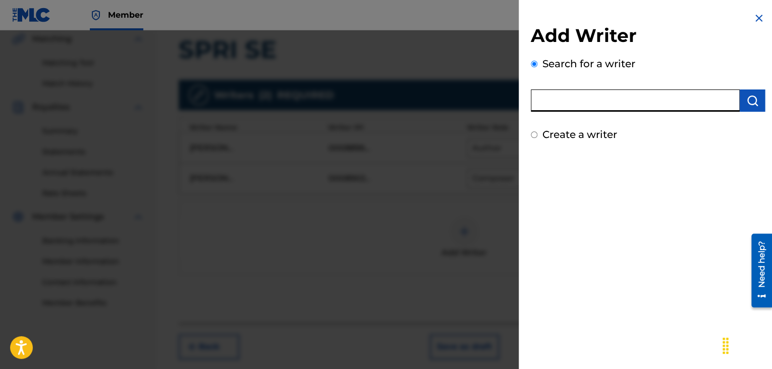
click at [591, 99] on input "text" at bounding box center [635, 100] width 209 height 22
paste input "00258906432"
click at [756, 95] on button "submit" at bounding box center [752, 100] width 25 height 22
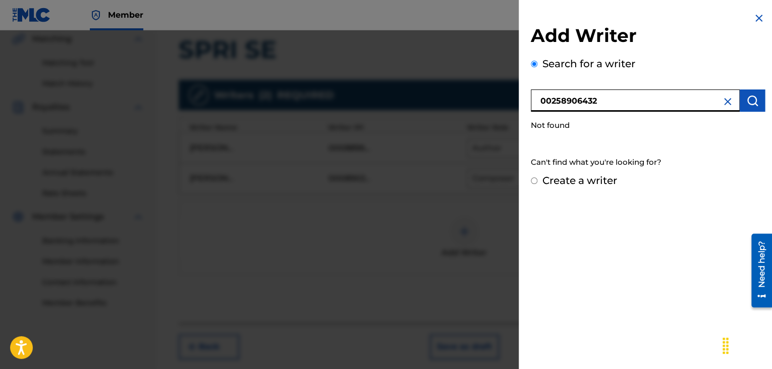
click at [544, 102] on input "00258906432" at bounding box center [635, 100] width 209 height 22
type input "00258906432"
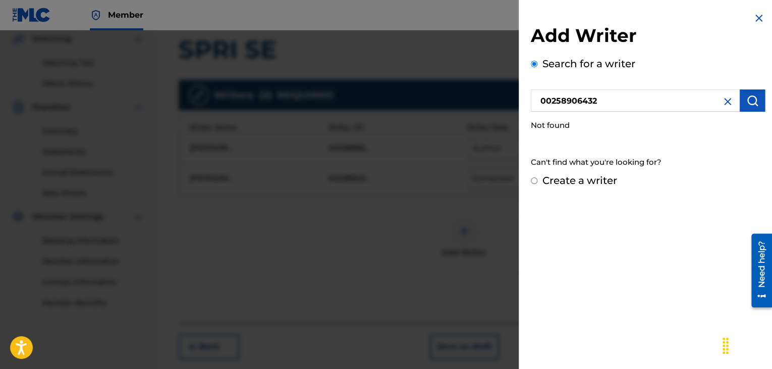
click at [740, 101] on button "submit" at bounding box center [752, 100] width 25 height 22
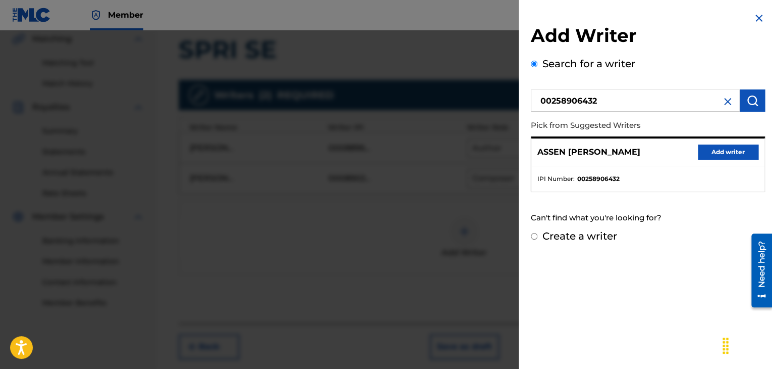
click at [694, 154] on div "[PERSON_NAME] Add writer" at bounding box center [648, 152] width 233 height 28
drag, startPoint x: 721, startPoint y: 153, endPoint x: 486, endPoint y: 174, distance: 236.2
click at [720, 153] on button "Add writer" at bounding box center [728, 151] width 61 height 15
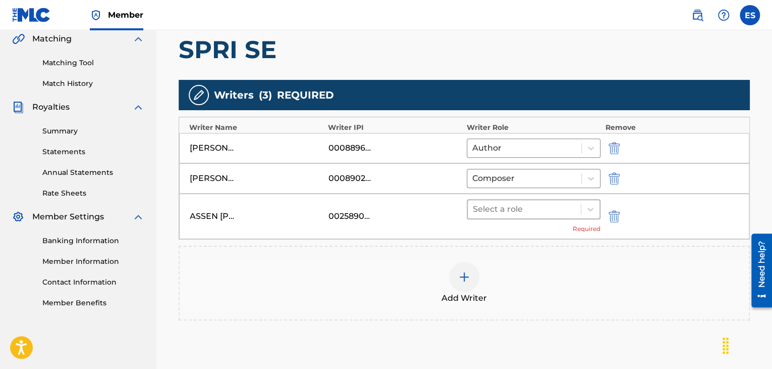
click at [489, 213] on div at bounding box center [524, 209] width 103 height 14
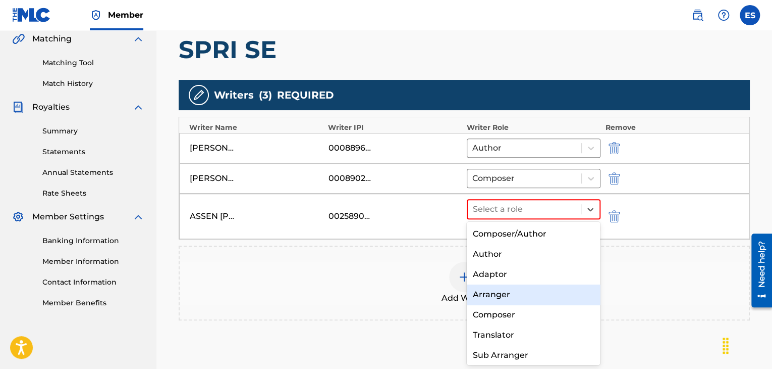
click at [494, 301] on div "Arranger" at bounding box center [534, 294] width 134 height 20
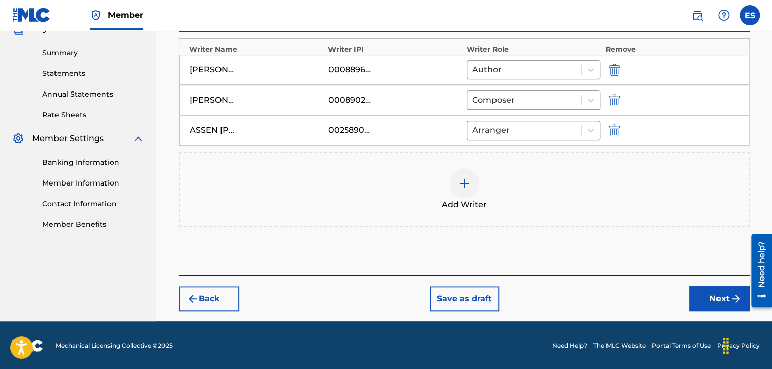
click at [716, 308] on button "Next" at bounding box center [720, 298] width 61 height 25
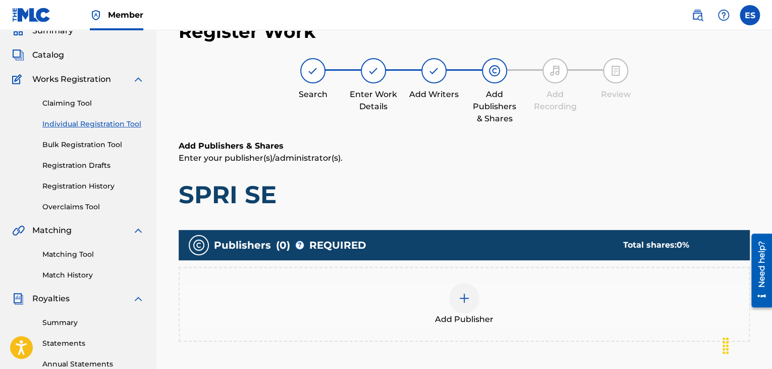
scroll to position [146, 0]
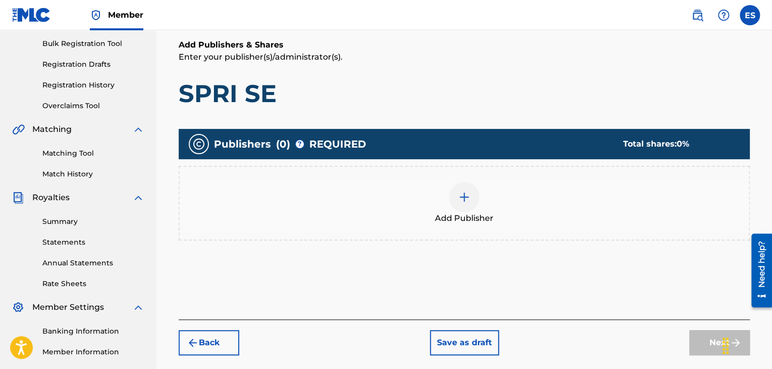
click at [477, 197] on div at bounding box center [464, 197] width 30 height 30
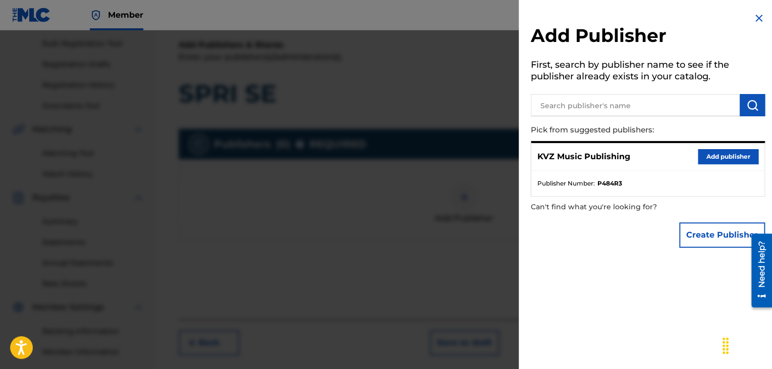
click at [722, 156] on button "Add publisher" at bounding box center [728, 156] width 61 height 15
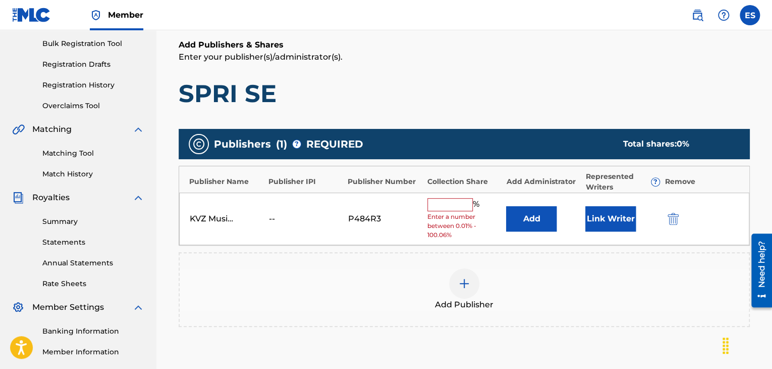
click at [444, 204] on input "text" at bounding box center [450, 204] width 45 height 13
type input "16.67"
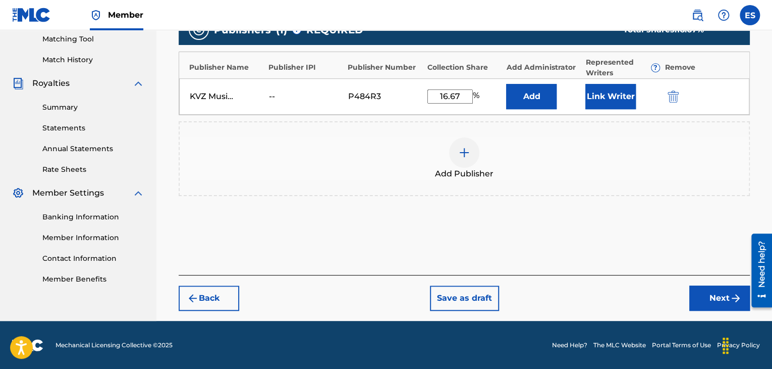
click at [721, 298] on button "Next" at bounding box center [720, 297] width 61 height 25
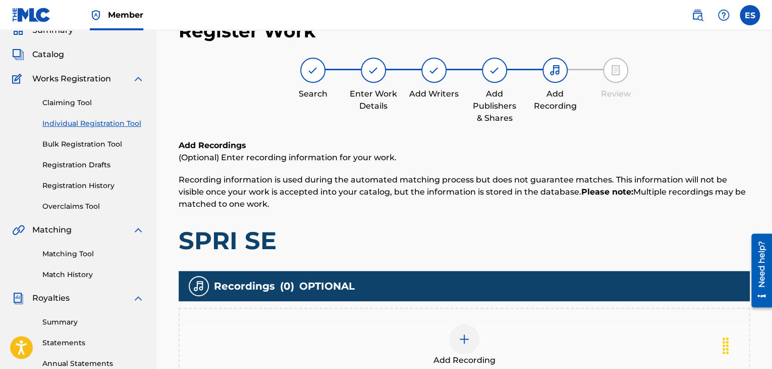
scroll to position [212, 0]
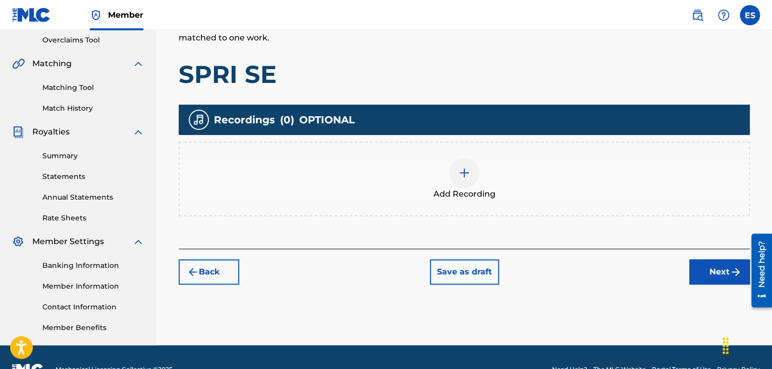
click at [473, 172] on div at bounding box center [464, 173] width 30 height 30
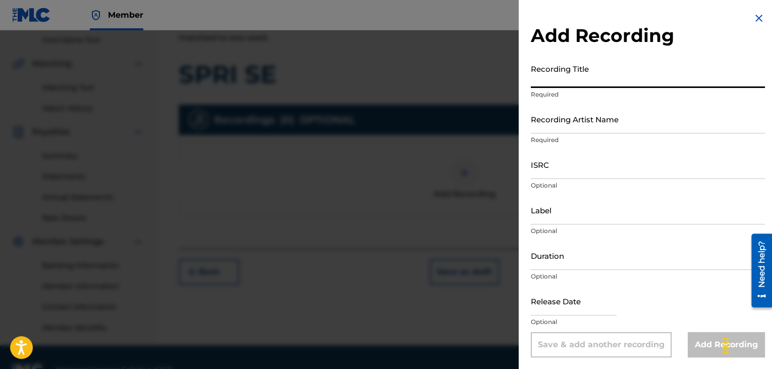
click at [654, 77] on input "Recording Title" at bounding box center [648, 73] width 234 height 29
paste input "00088967302"
type input "00088967302"
drag, startPoint x: 593, startPoint y: 79, endPoint x: 388, endPoint y: 47, distance: 207.4
click at [459, 61] on div "Add Recording Recording Title 00088967302 Required Recording Artist Name Requir…" at bounding box center [386, 199] width 772 height 338
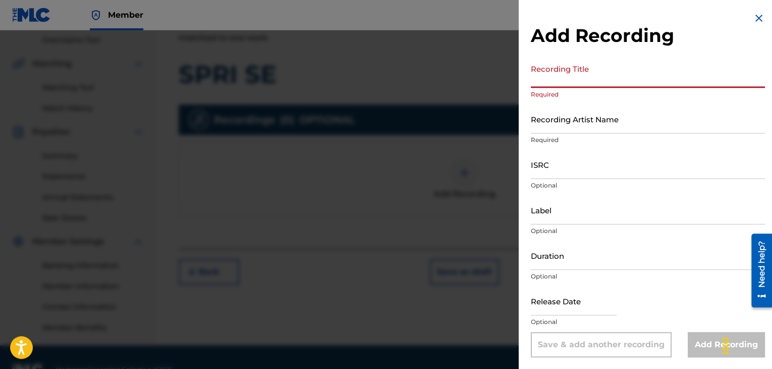
paste input "SPRI SE"
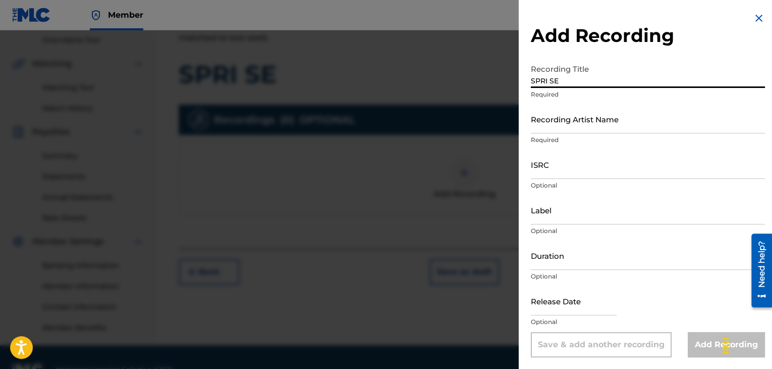
click at [531, 77] on input "SPRI SE" at bounding box center [648, 73] width 234 height 29
click at [534, 79] on input "SPRI SE" at bounding box center [648, 73] width 234 height 29
type input "SPRI SE"
click at [564, 123] on input "Recording Artist Name" at bounding box center [648, 119] width 234 height 29
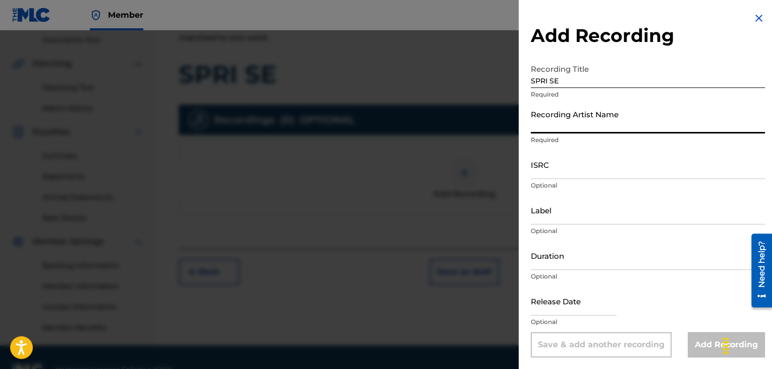
paste input "SPRINT"
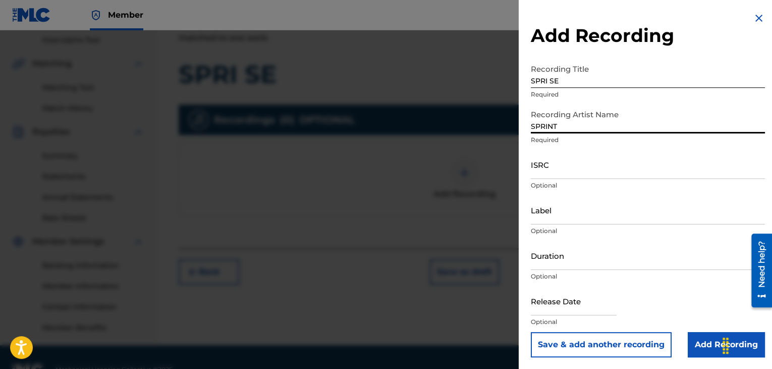
type input "SPRINT"
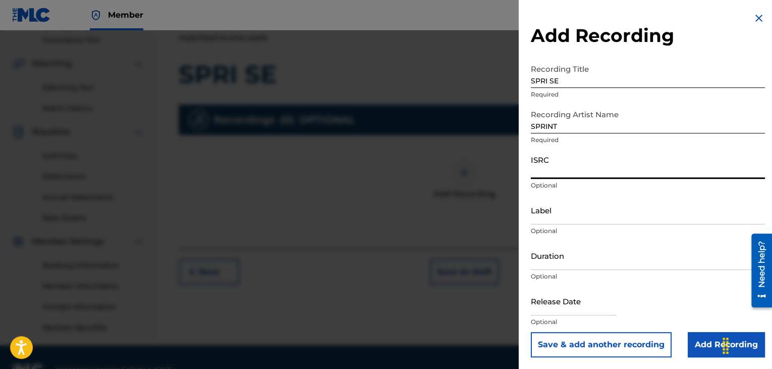
click at [586, 176] on input "ISRC" at bounding box center [648, 164] width 234 height 29
paste input "BGA262356204"
type input "BGA262356204"
click at [584, 212] on input "Label" at bounding box center [648, 209] width 234 height 29
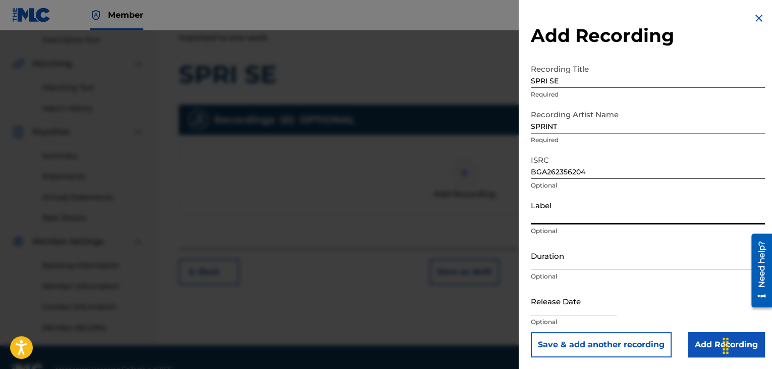
paste input "MIK BALKANTON"
type input "MIK BALKANTON"
click at [553, 259] on input "Duration" at bounding box center [648, 255] width 234 height 29
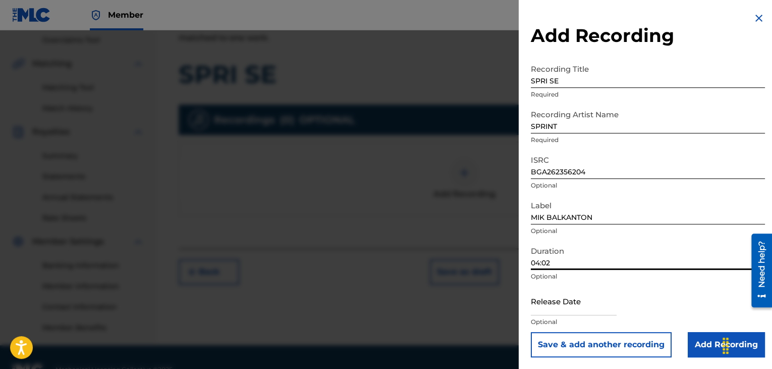
type input "04:02"
click at [699, 346] on input "Add Recording" at bounding box center [726, 344] width 77 height 25
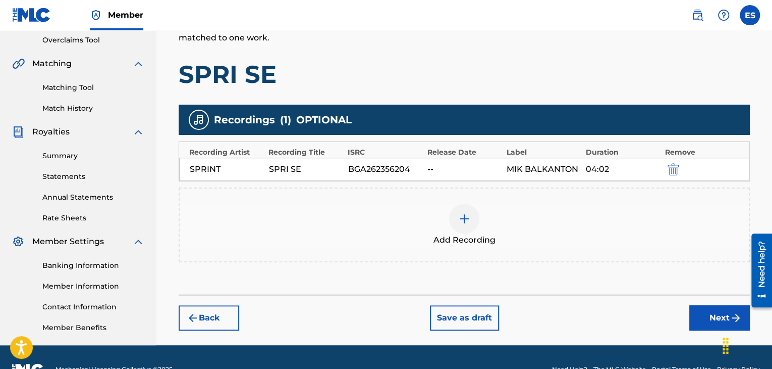
click at [690, 316] on button "Next" at bounding box center [720, 317] width 61 height 25
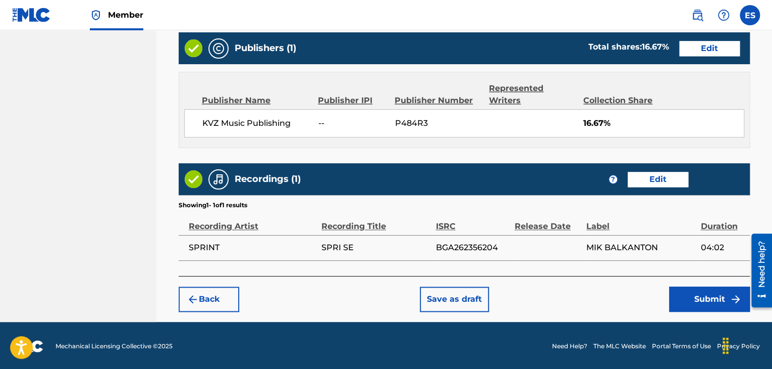
click at [214, 293] on button "Back" at bounding box center [209, 298] width 61 height 25
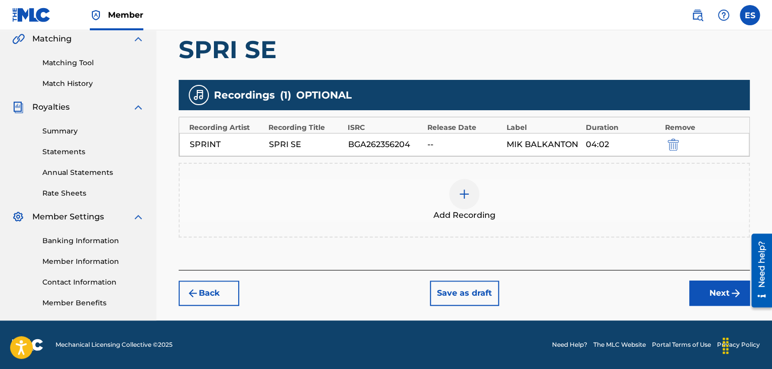
click at [197, 287] on img "submit" at bounding box center [193, 293] width 12 height 12
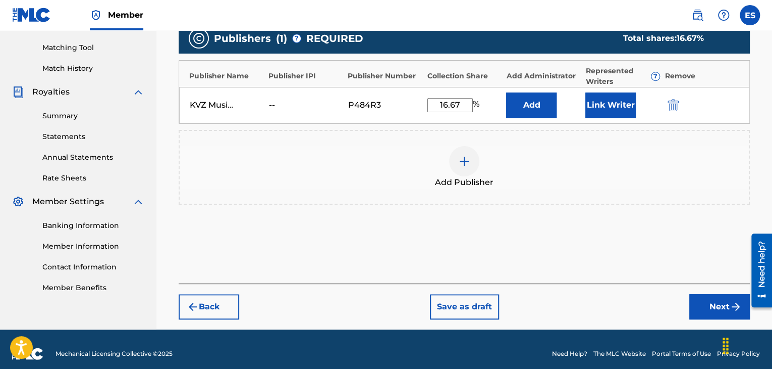
scroll to position [260, 0]
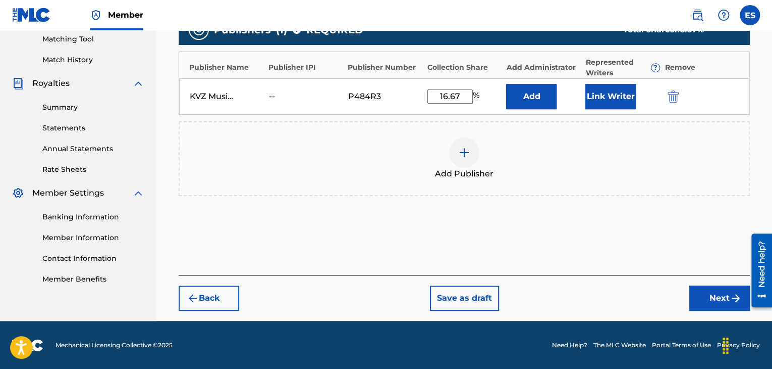
click at [210, 285] on button "Back" at bounding box center [209, 297] width 61 height 25
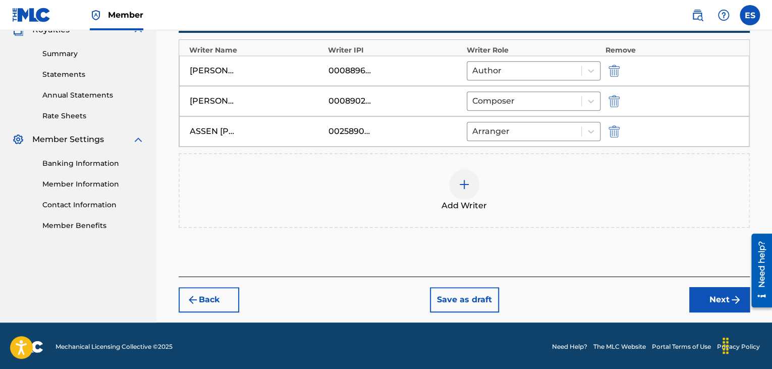
scroll to position [315, 0]
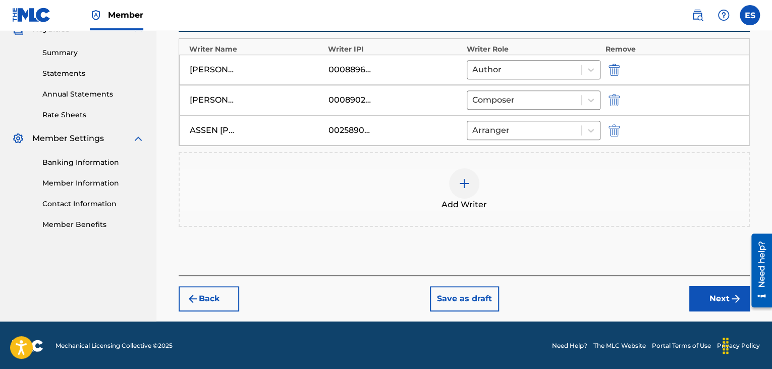
click at [216, 298] on button "Back" at bounding box center [209, 298] width 61 height 25
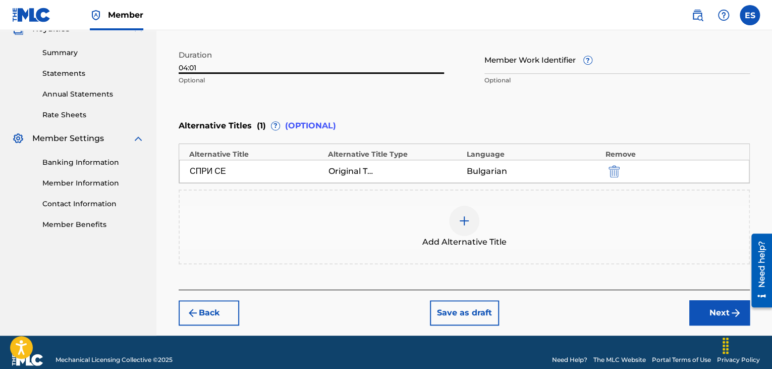
click at [224, 69] on input "04:01" at bounding box center [312, 59] width 266 height 29
type input "04:02"
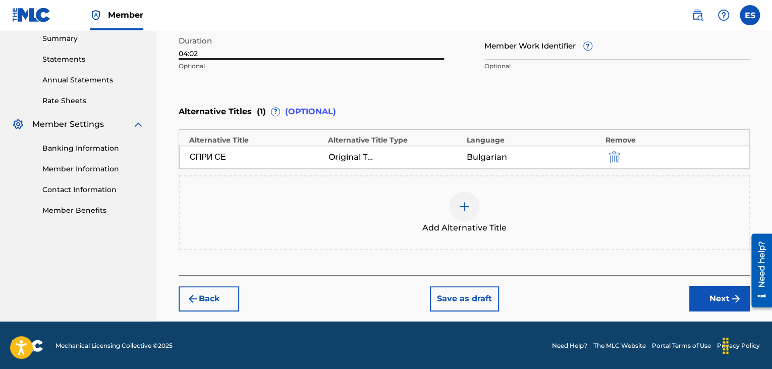
click at [721, 297] on button "Next" at bounding box center [720, 298] width 61 height 25
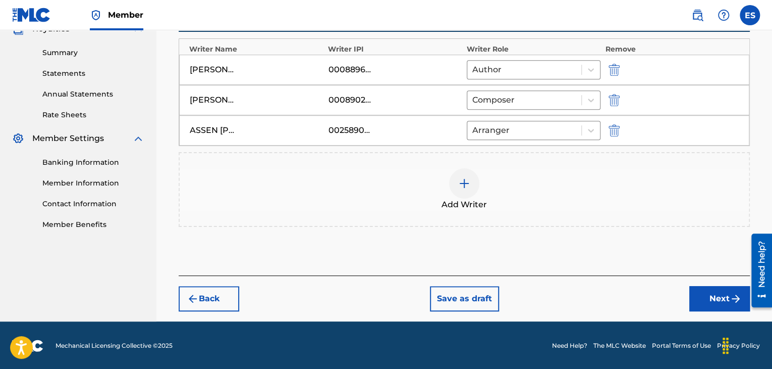
click at [700, 293] on button "Next" at bounding box center [720, 298] width 61 height 25
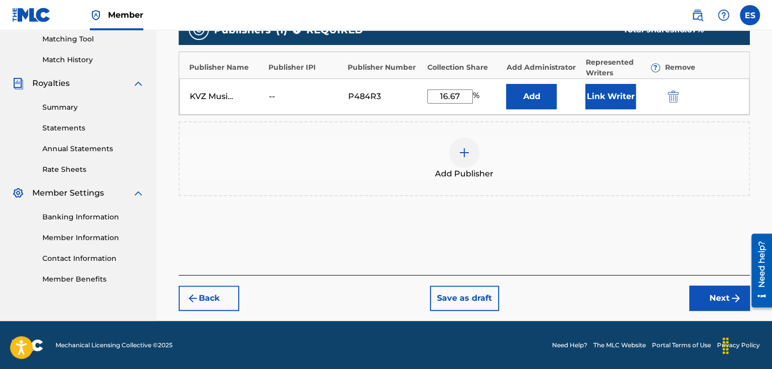
click at [706, 303] on button "Next" at bounding box center [720, 297] width 61 height 25
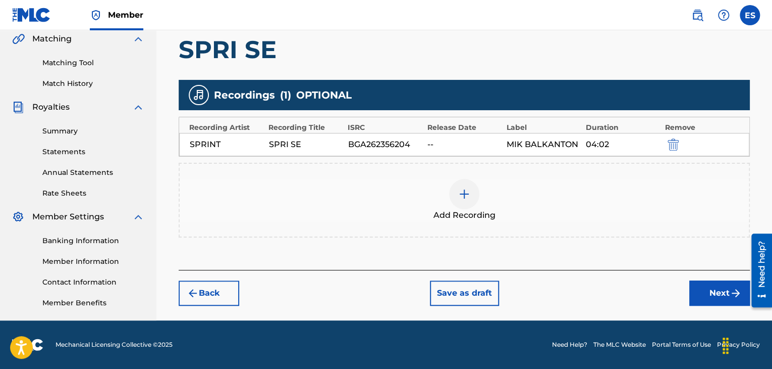
click at [705, 292] on button "Next" at bounding box center [720, 292] width 61 height 25
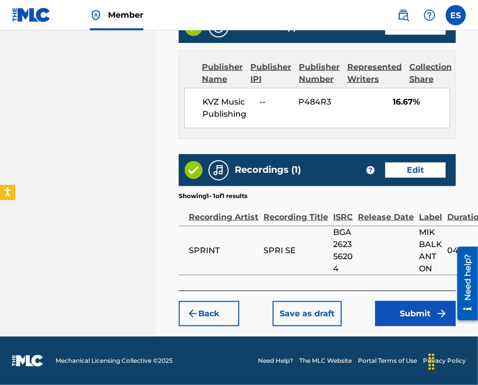
scroll to position [723, 0]
click at [416, 308] on button "Submit" at bounding box center [415, 313] width 81 height 25
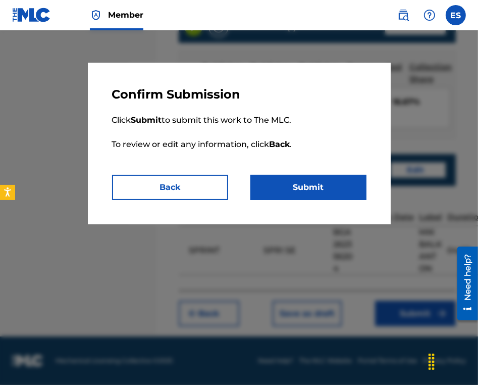
click at [291, 183] on button "Submit" at bounding box center [308, 187] width 116 height 25
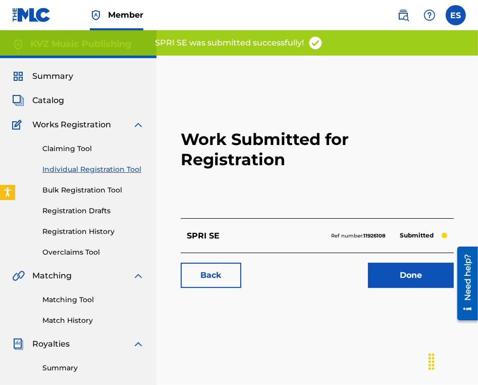
click at [126, 168] on link "Individual Registration Tool" at bounding box center [93, 169] width 102 height 11
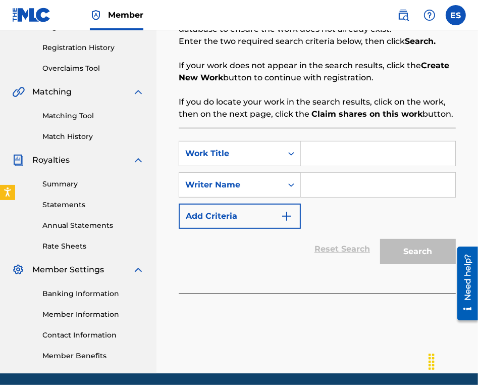
scroll to position [202, 0]
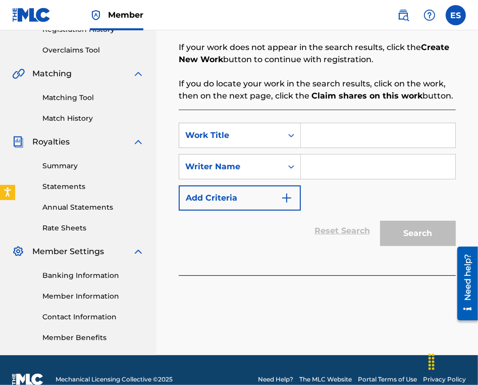
click at [348, 117] on div "SearchWithCriteriac18689b7-48f5-464d-a69f-1202da3eebba Work Title SearchWithCri…" at bounding box center [317, 193] width 277 height 166
click at [344, 134] on input "Search Form" at bounding box center [378, 135] width 154 height 24
paste input "SRESHTA"
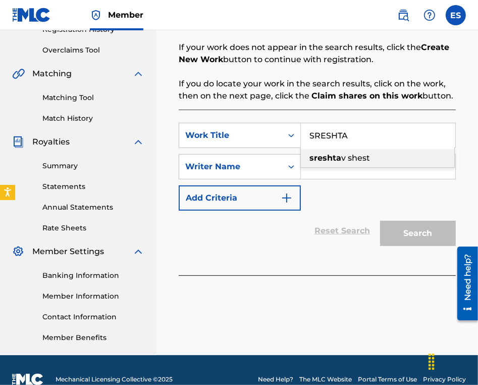
click at [322, 158] on strong "sreshta" at bounding box center [325, 158] width 32 height 10
type input "sreshta v shest"
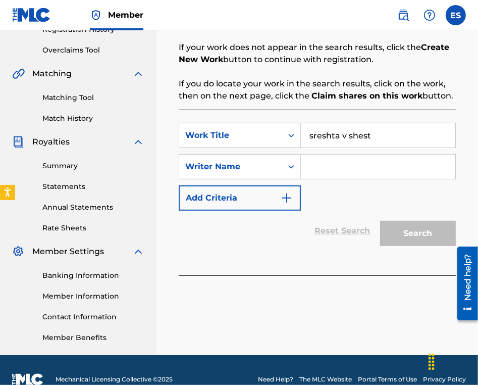
drag, startPoint x: 372, startPoint y: 133, endPoint x: 238, endPoint y: 101, distance: 136.9
click at [253, 111] on div "SearchWithCriteriac18689b7-48f5-464d-a69f-1202da3eebba Work Title sreshta v she…" at bounding box center [317, 193] width 277 height 166
paste input "SRESHTA"
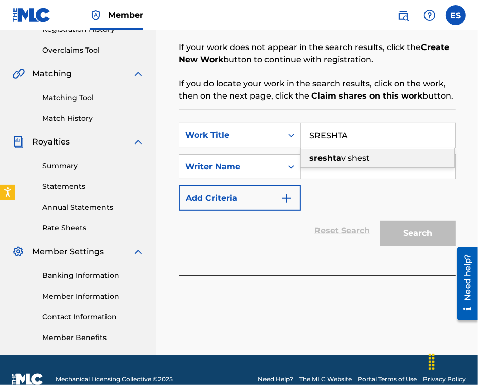
type input "SRESHTA"
click at [321, 193] on div "SearchWithCriteriac18689b7-48f5-464d-a69f-1202da3eebba Work Title SRESHTA sresh…" at bounding box center [317, 167] width 277 height 88
click at [323, 177] on input "Search Form" at bounding box center [378, 166] width 154 height 24
type input "ASSEN DRAGNEV"
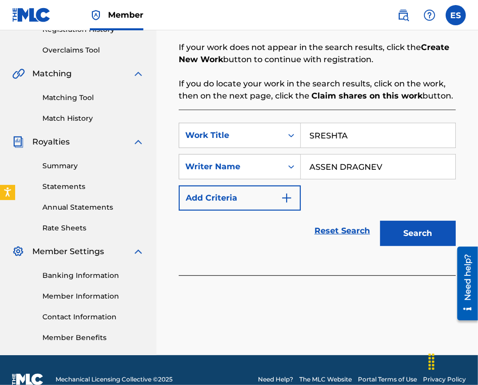
click at [396, 233] on button "Search" at bounding box center [418, 233] width 76 height 25
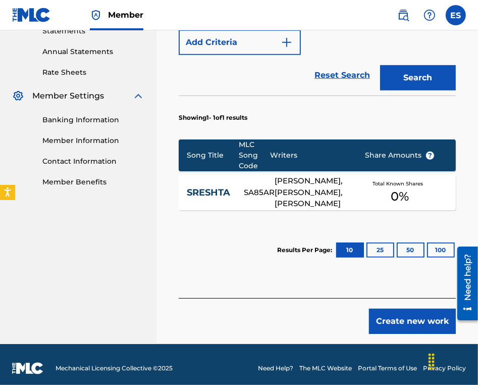
scroll to position [364, 0]
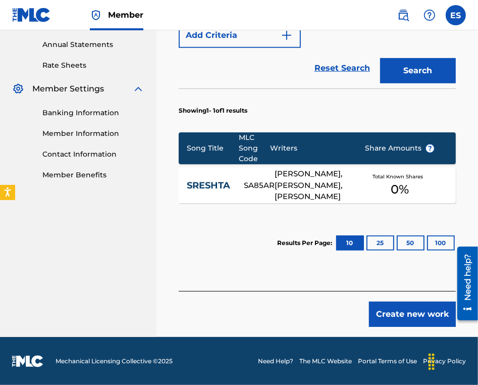
click at [409, 306] on button "Create new work" at bounding box center [412, 313] width 87 height 25
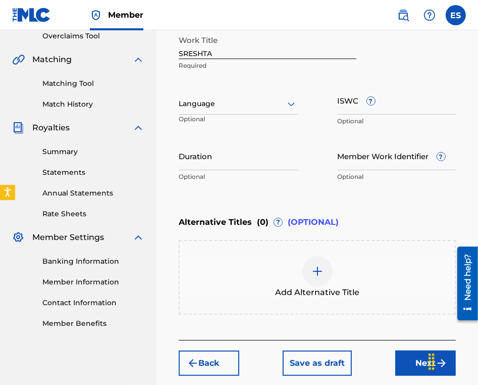
scroll to position [164, 0]
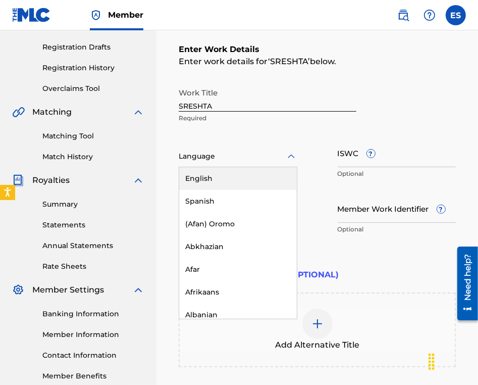
click at [203, 156] on div at bounding box center [238, 156] width 119 height 13
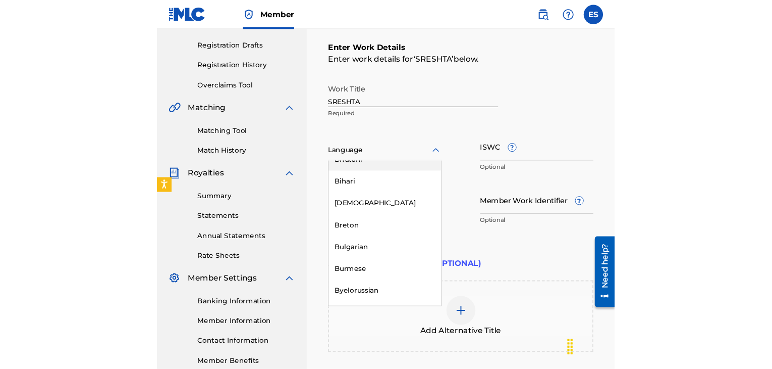
scroll to position [454, 0]
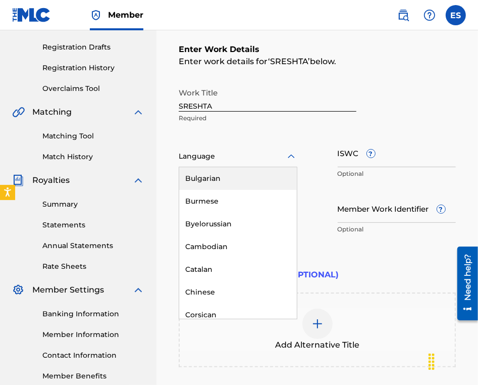
click at [200, 175] on div "Bulgarian" at bounding box center [238, 178] width 118 height 23
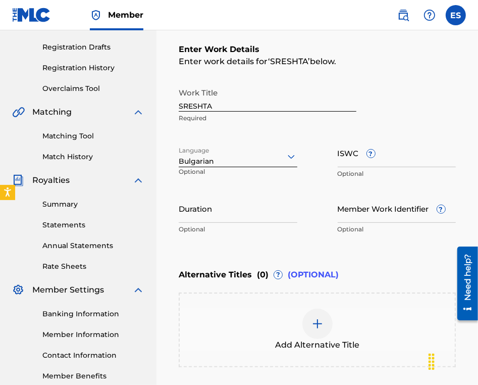
click at [426, 162] on input "ISWC ?" at bounding box center [397, 152] width 119 height 29
paste input "T9116647611"
type input "T9116647611"
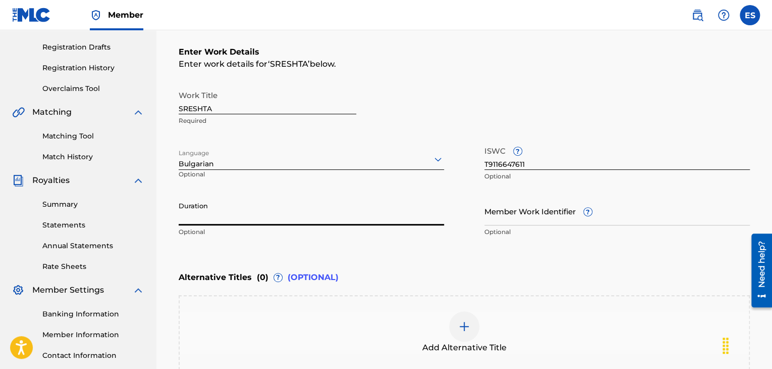
drag, startPoint x: 253, startPoint y: 222, endPoint x: 255, endPoint y: 215, distance: 7.2
click at [254, 217] on input "Duration" at bounding box center [312, 210] width 266 height 29
type input "03:40"
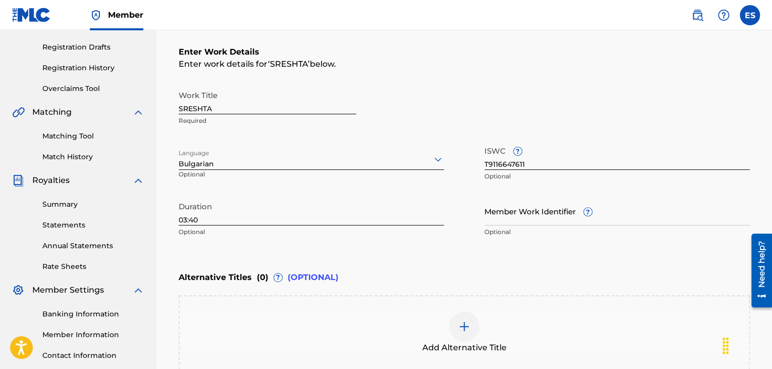
click at [467, 322] on img at bounding box center [464, 326] width 12 height 12
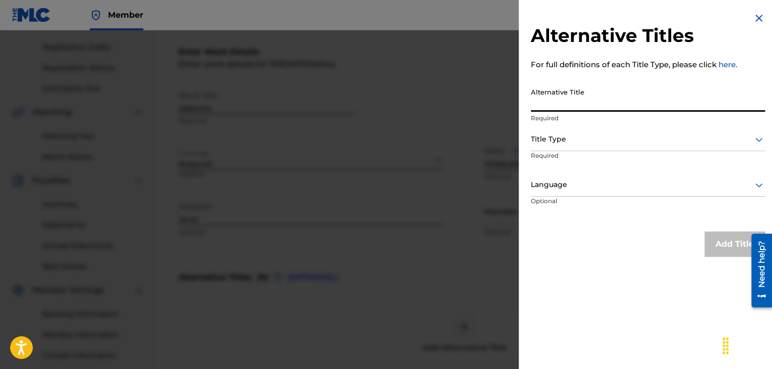
paste input "СРЕЩА"
type input "СРЕЩА"
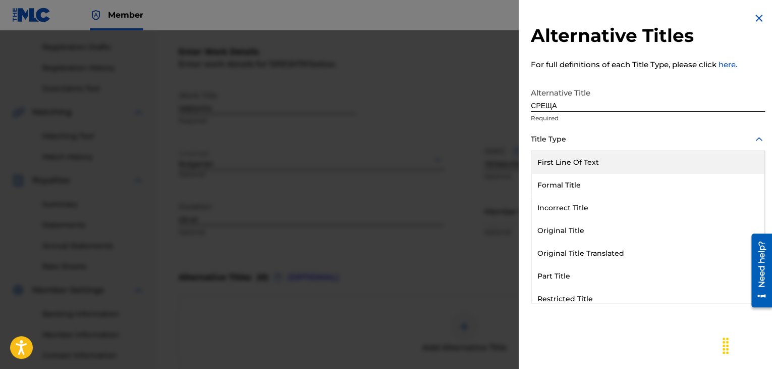
drag, startPoint x: 544, startPoint y: 133, endPoint x: 551, endPoint y: 232, distance: 99.7
click at [544, 136] on div at bounding box center [648, 139] width 234 height 13
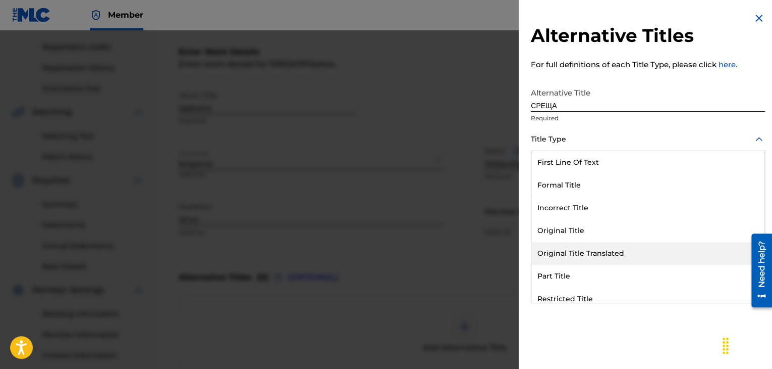
click at [555, 253] on div "Original Title Translated" at bounding box center [648, 253] width 233 height 23
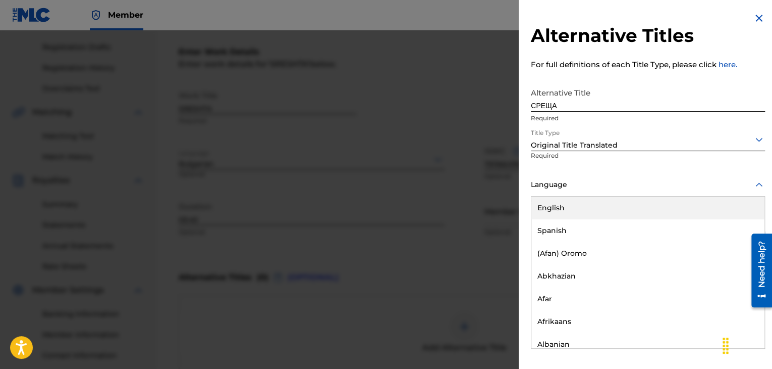
click at [557, 181] on div at bounding box center [648, 184] width 234 height 13
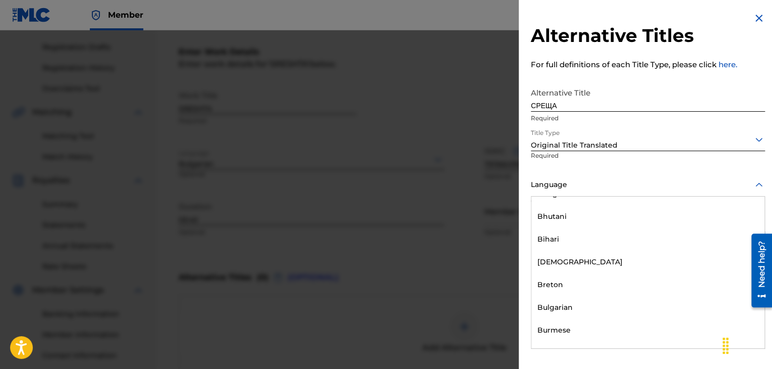
scroll to position [404, 0]
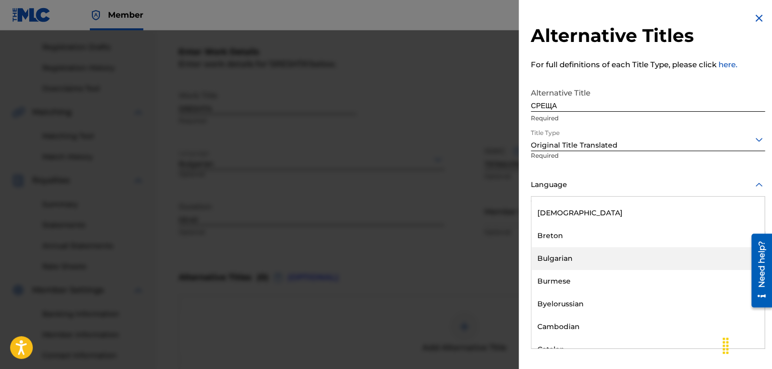
click at [551, 252] on div "Bulgarian" at bounding box center [648, 258] width 233 height 23
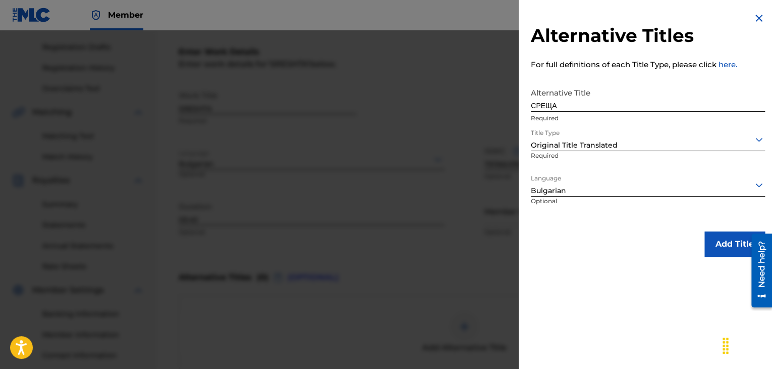
click at [733, 243] on button "Add Title" at bounding box center [735, 243] width 61 height 25
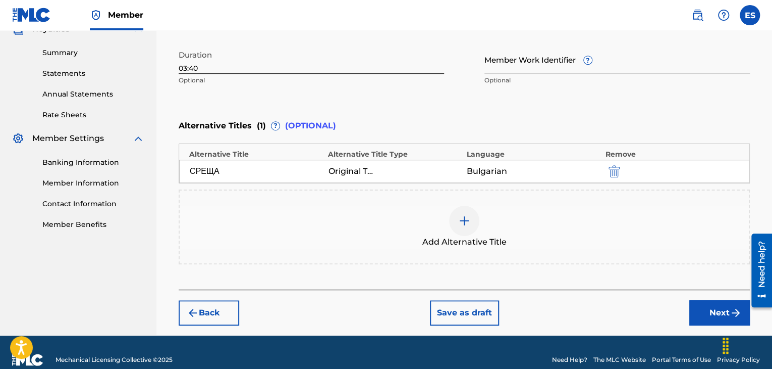
scroll to position [329, 0]
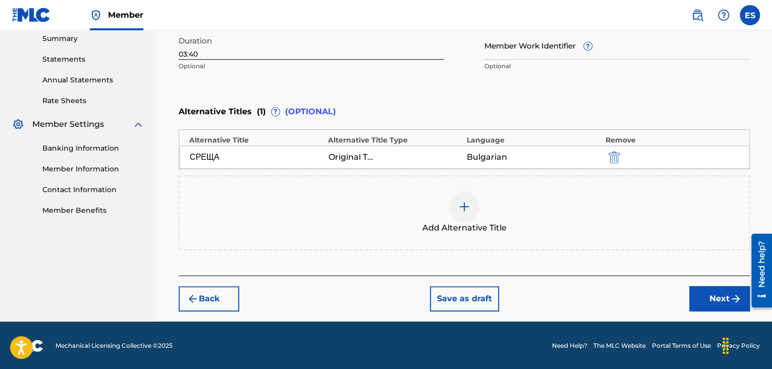
click at [726, 299] on button "Next" at bounding box center [720, 298] width 61 height 25
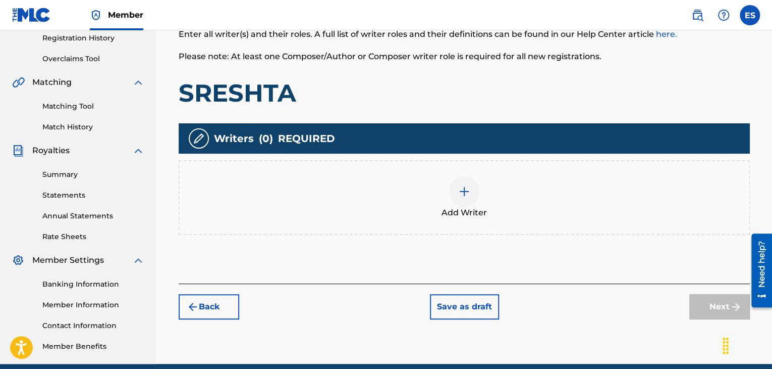
scroll to position [197, 0]
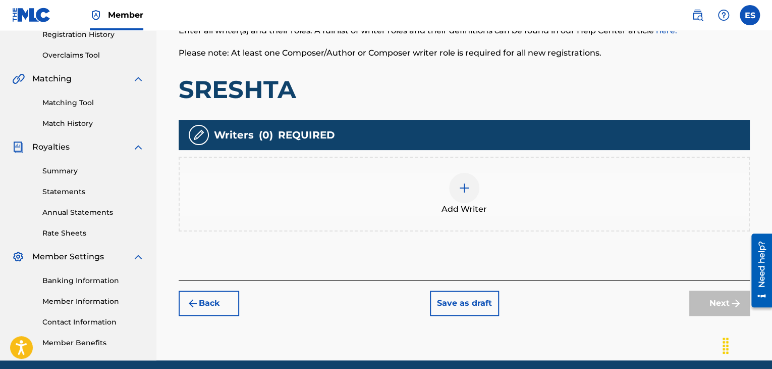
click at [468, 200] on div at bounding box center [464, 188] width 30 height 30
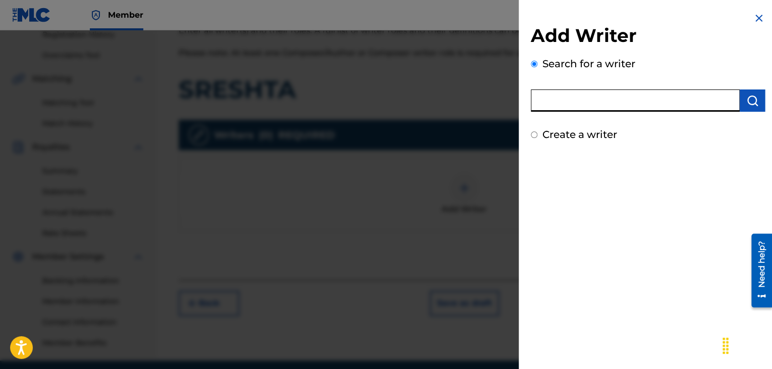
click at [618, 109] on input "text" at bounding box center [635, 100] width 209 height 22
paste input "00088948013"
type input "00088948013"
click at [755, 101] on img "submit" at bounding box center [753, 100] width 12 height 12
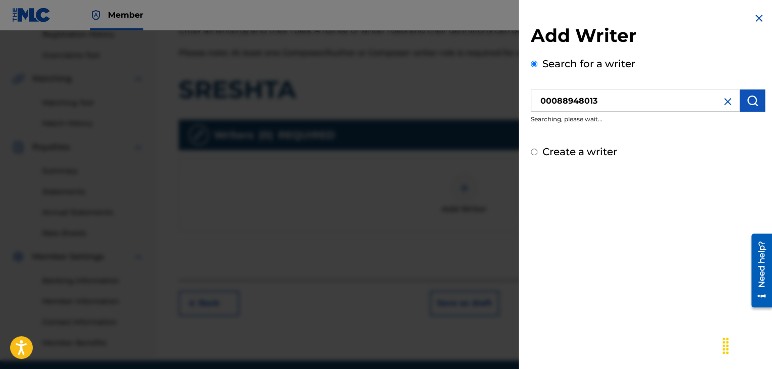
click at [747, 98] on img "submit" at bounding box center [753, 100] width 12 height 12
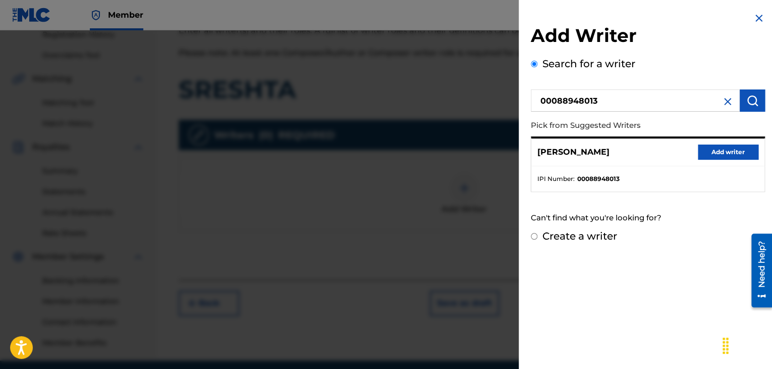
click at [712, 154] on button "Add writer" at bounding box center [728, 151] width 61 height 15
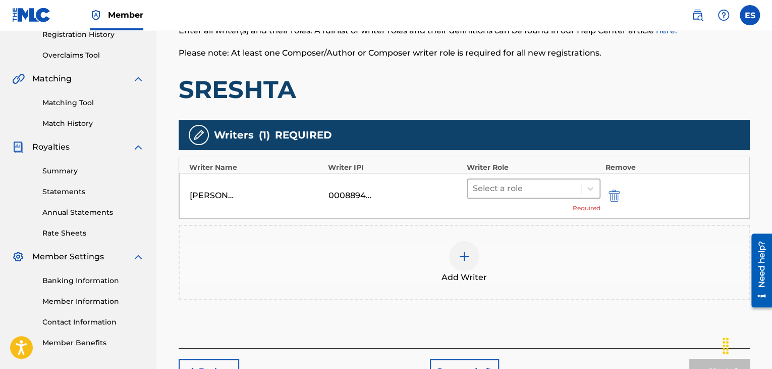
click at [512, 187] on div at bounding box center [524, 188] width 103 height 14
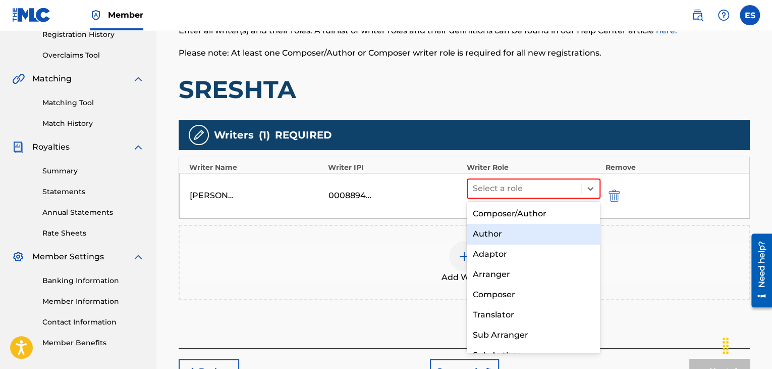
click at [498, 231] on div "Author" at bounding box center [534, 234] width 134 height 20
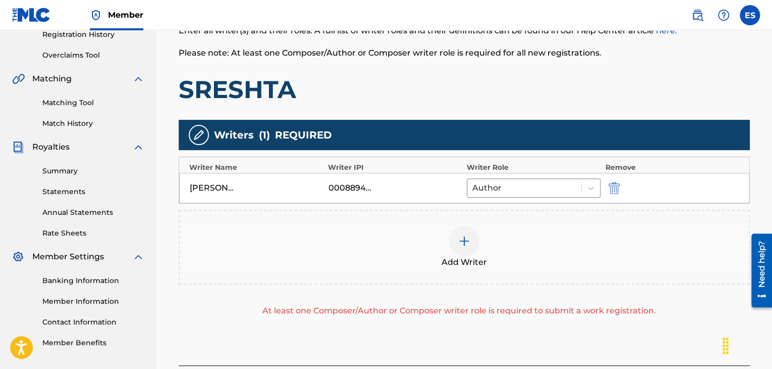
click at [466, 239] on img at bounding box center [464, 241] width 12 height 12
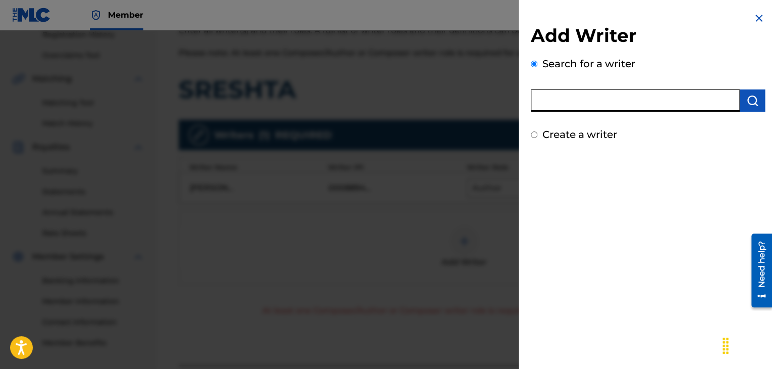
paste input "00258906432"
type input "00258906432"
click at [747, 105] on img "submit" at bounding box center [753, 100] width 12 height 12
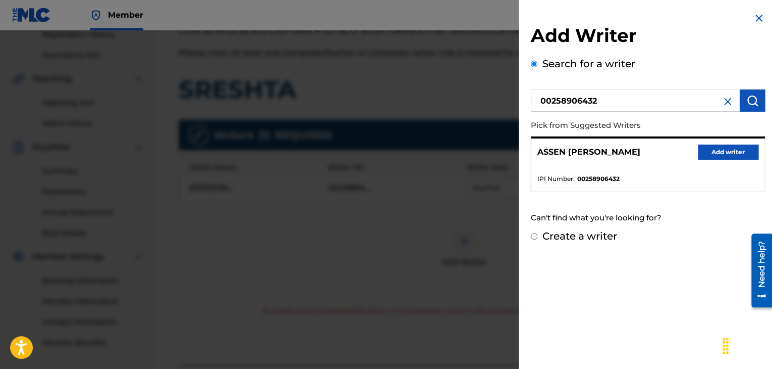
click at [730, 156] on button "Add writer" at bounding box center [728, 151] width 61 height 15
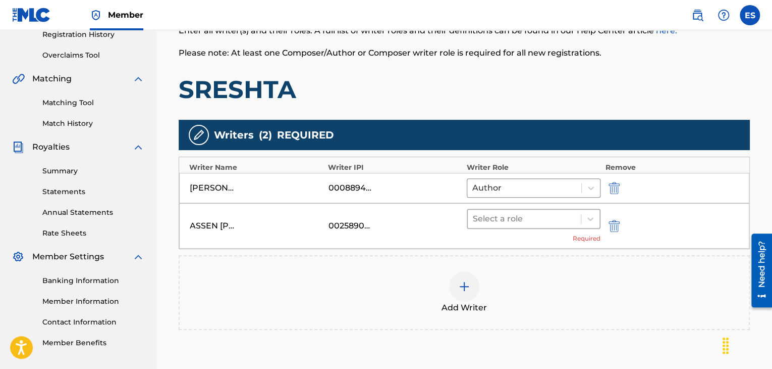
click at [498, 223] on div at bounding box center [524, 219] width 103 height 14
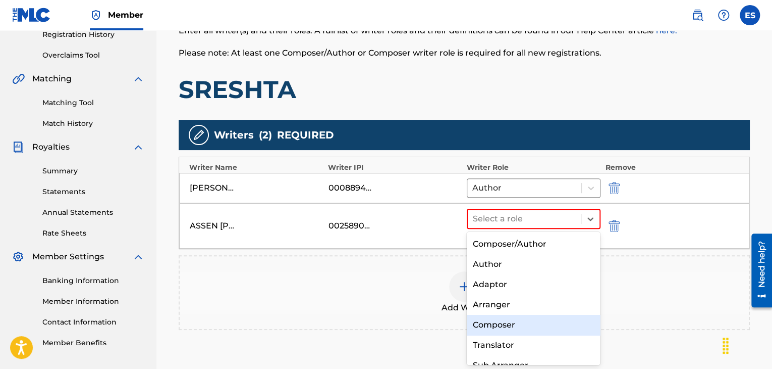
click at [493, 322] on div "Composer" at bounding box center [534, 325] width 134 height 20
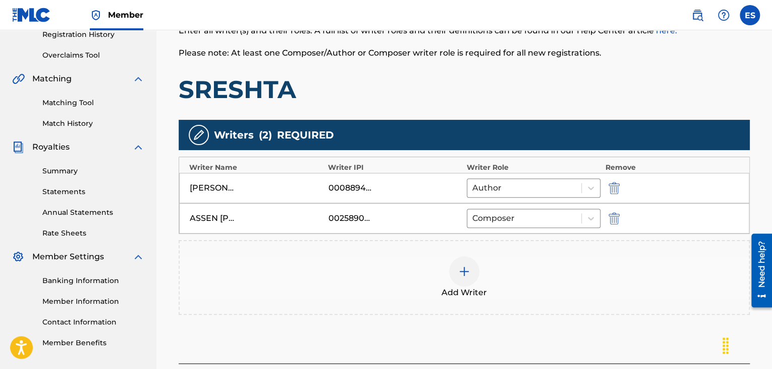
click at [468, 275] on img at bounding box center [464, 271] width 12 height 12
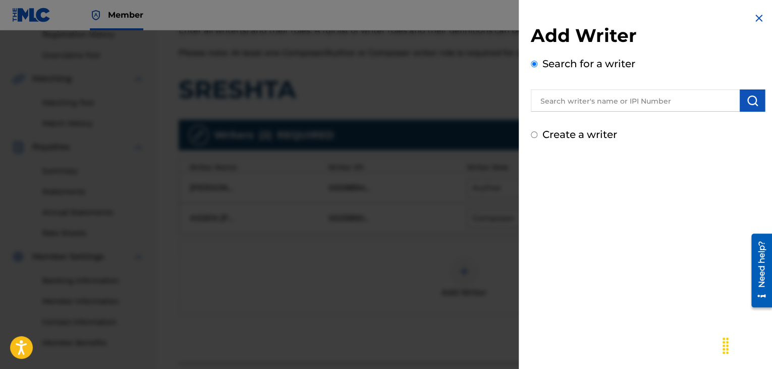
click at [581, 102] on input "text" at bounding box center [635, 100] width 209 height 22
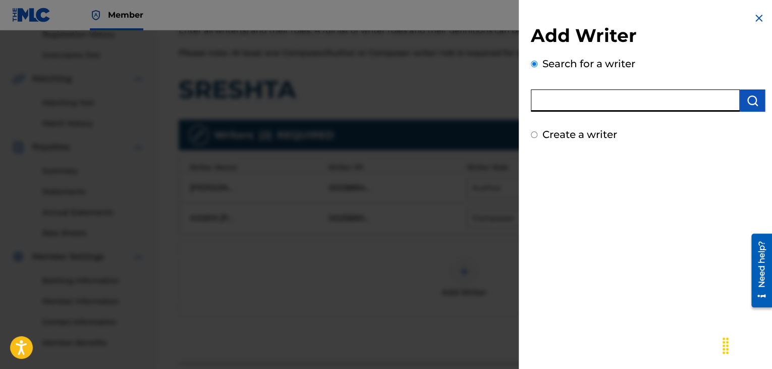
paste input "00143951864"
type input "00143951864"
click at [747, 102] on img "submit" at bounding box center [753, 100] width 12 height 12
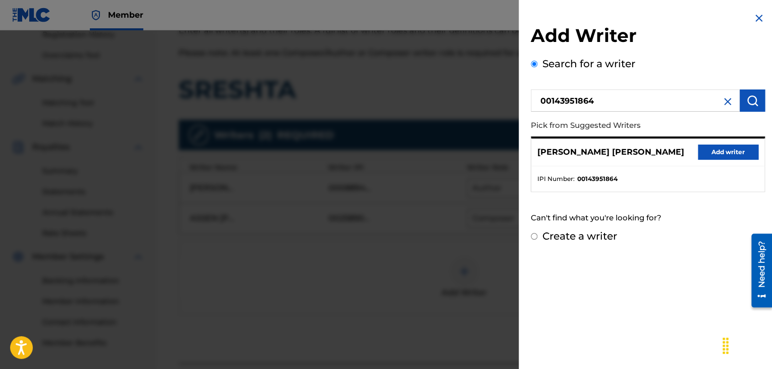
click at [709, 156] on button "Add writer" at bounding box center [728, 151] width 61 height 15
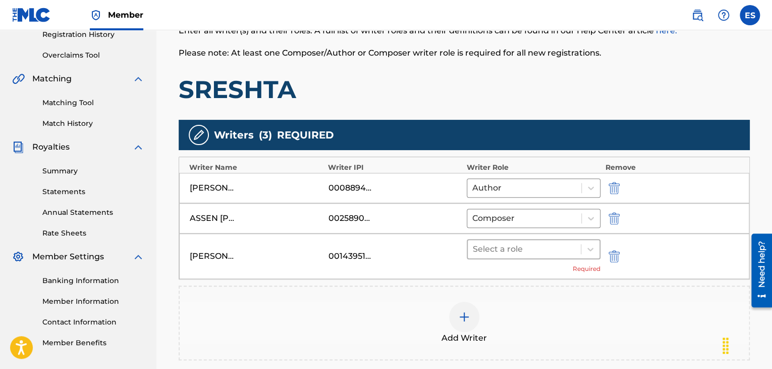
click at [519, 252] on div at bounding box center [524, 249] width 103 height 14
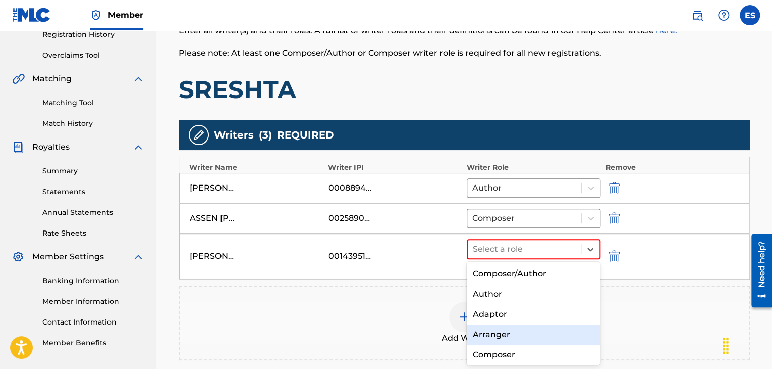
click at [497, 328] on div "Arranger" at bounding box center [534, 334] width 134 height 20
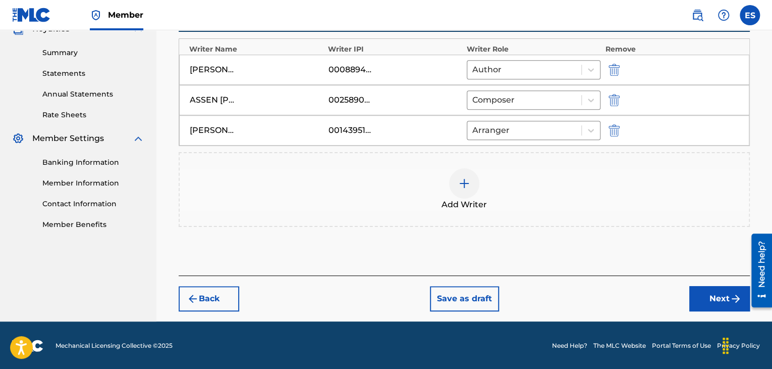
click at [697, 298] on button "Next" at bounding box center [720, 298] width 61 height 25
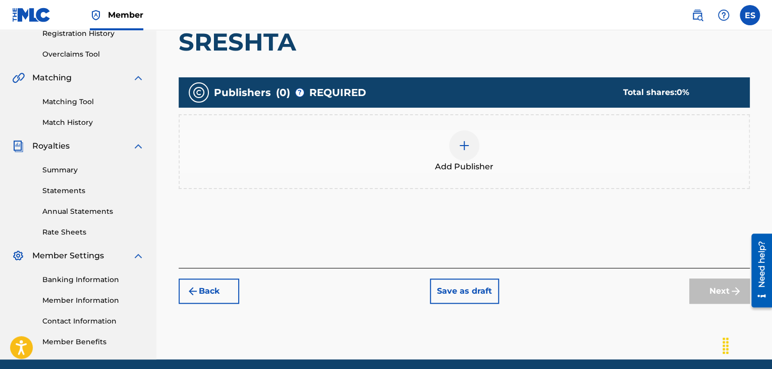
scroll to position [199, 0]
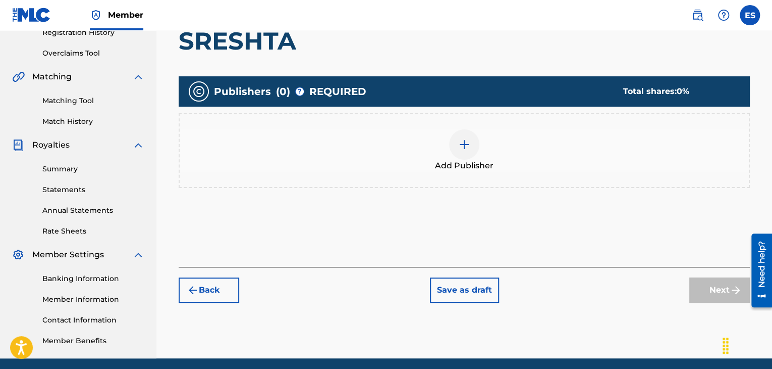
click at [459, 142] on img at bounding box center [464, 144] width 12 height 12
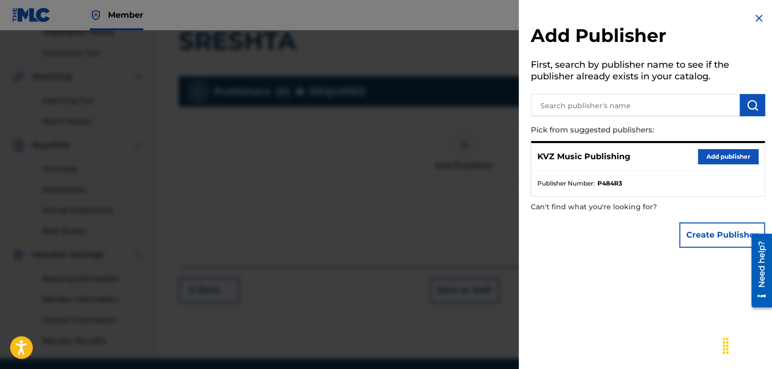
click at [705, 154] on button "Add publisher" at bounding box center [728, 156] width 61 height 15
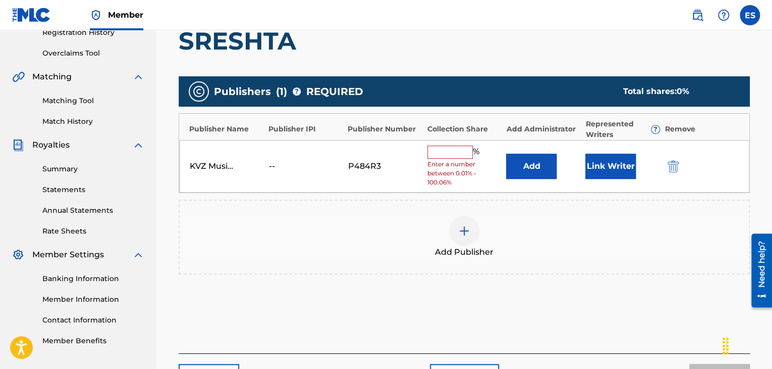
click at [455, 152] on input "text" at bounding box center [450, 151] width 45 height 13
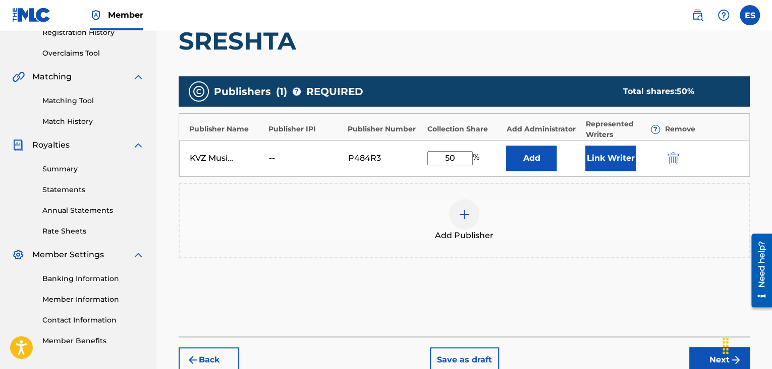
type input "50.00"
click at [693, 354] on button "Next" at bounding box center [720, 359] width 61 height 25
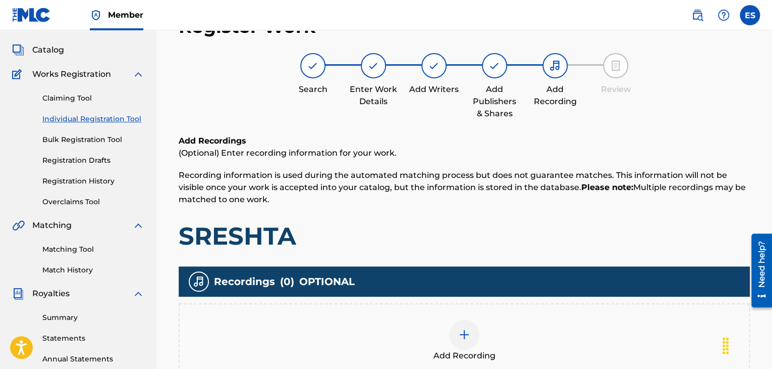
scroll to position [45, 0]
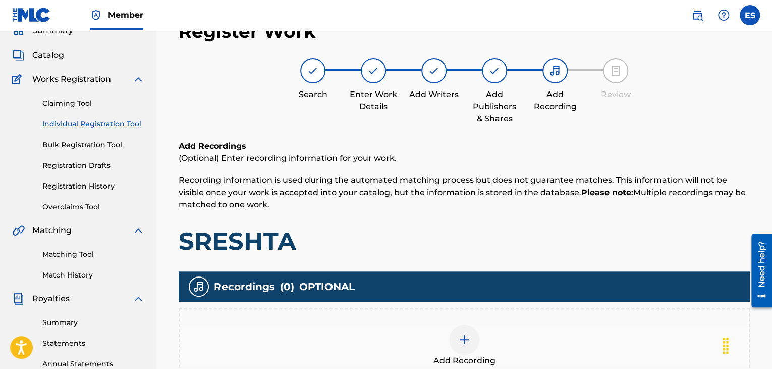
click at [458, 338] on img at bounding box center [464, 339] width 12 height 12
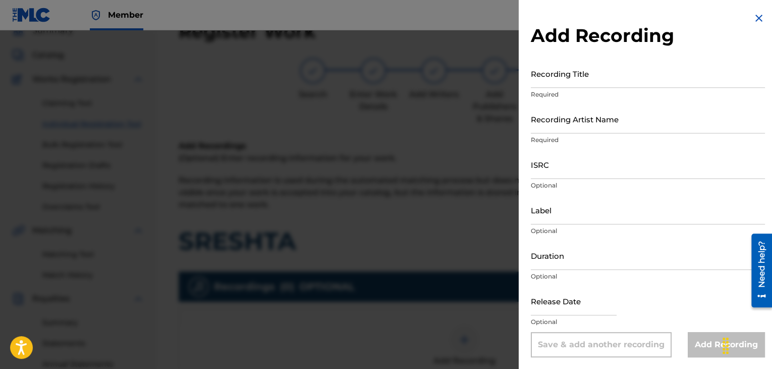
click at [620, 80] on input "Recording Title" at bounding box center [648, 73] width 234 height 29
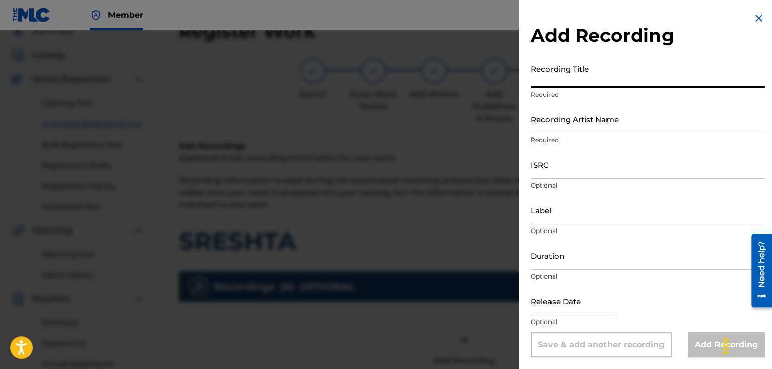
paste input "SRESHTA"
click at [535, 80] on input "SRESHTA" at bounding box center [648, 73] width 234 height 29
type input "SRESHTA"
click at [586, 122] on input "Recording Artist Name" at bounding box center [648, 119] width 234 height 29
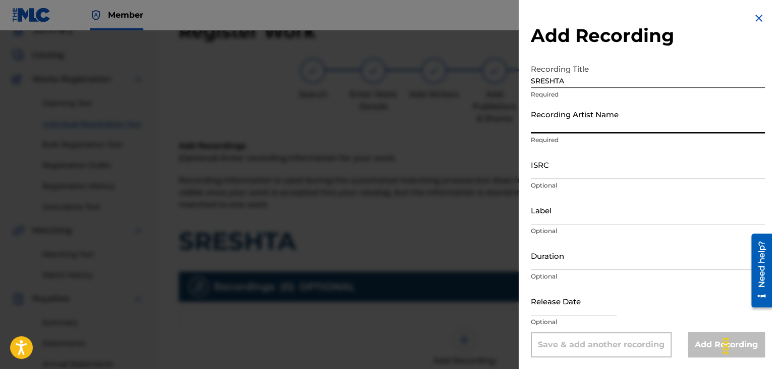
paste input "[PERSON_NAME]"
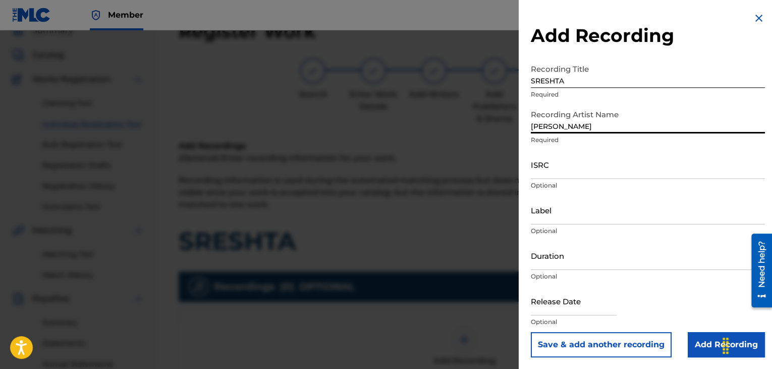
click at [535, 127] on input "[PERSON_NAME]" at bounding box center [648, 119] width 234 height 29
type input "[PERSON_NAME]"
click at [537, 168] on input "ISRC" at bounding box center [648, 164] width 234 height 29
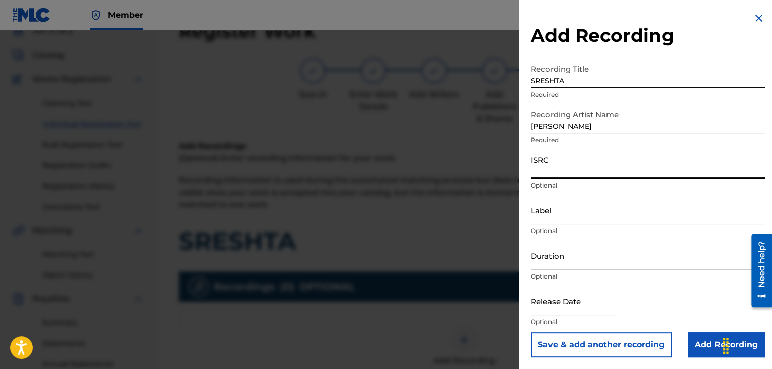
paste input "BGA672063011"
type input "BGA672063011"
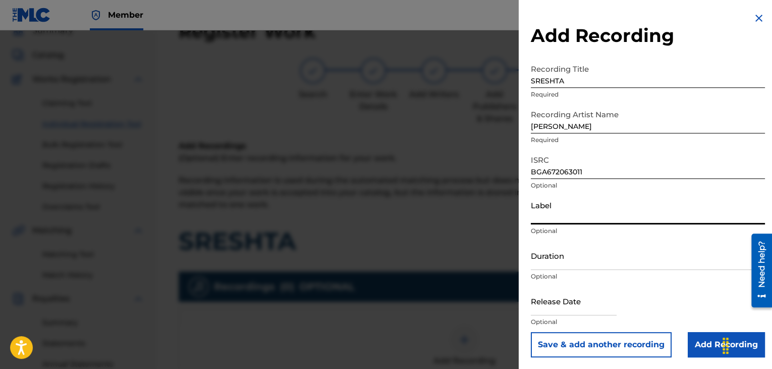
drag, startPoint x: 549, startPoint y: 208, endPoint x: 551, endPoint y: 229, distance: 21.4
click at [549, 208] on input "Label" at bounding box center [648, 209] width 234 height 29
type input "BALKANTON AD"
click at [579, 260] on input "Duration" at bounding box center [648, 255] width 234 height 29
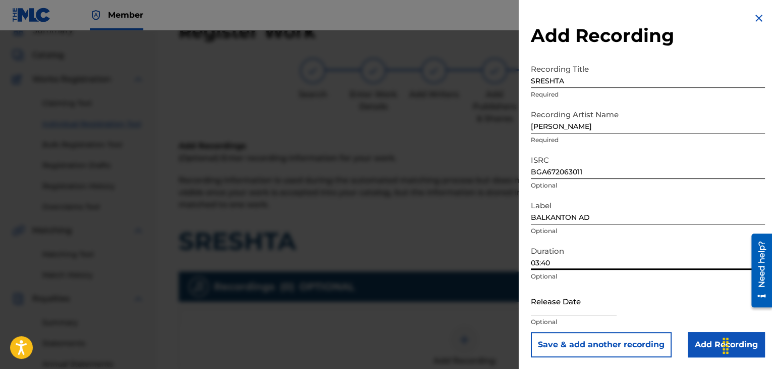
type input "03:40"
click at [694, 340] on input "Add Recording" at bounding box center [726, 344] width 77 height 25
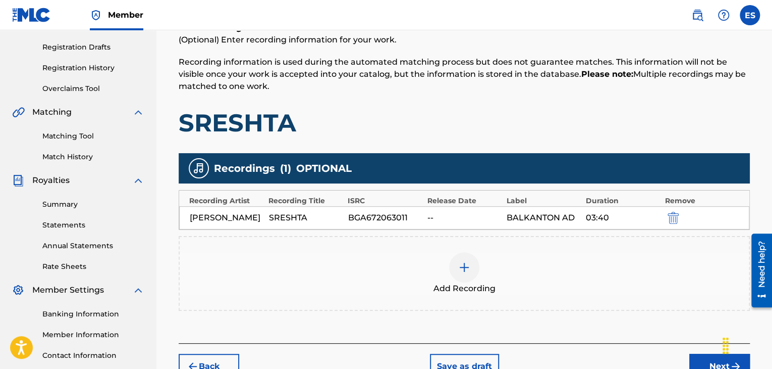
scroll to position [197, 0]
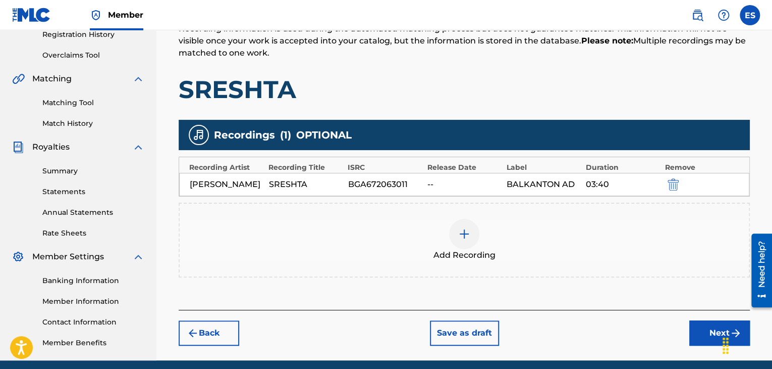
click at [696, 345] on button "Next" at bounding box center [720, 332] width 61 height 25
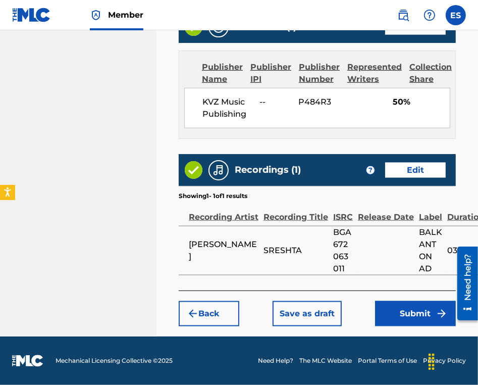
scroll to position [736, 0]
click at [386, 320] on button "Submit" at bounding box center [415, 313] width 81 height 25
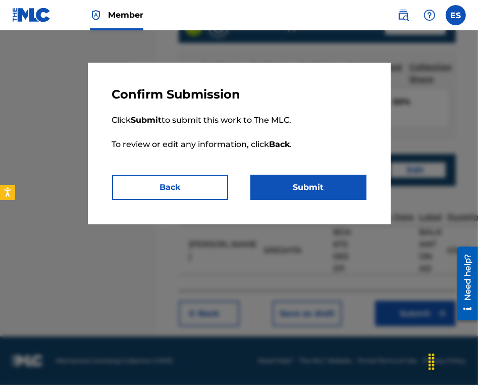
click at [305, 196] on button "Submit" at bounding box center [308, 187] width 116 height 25
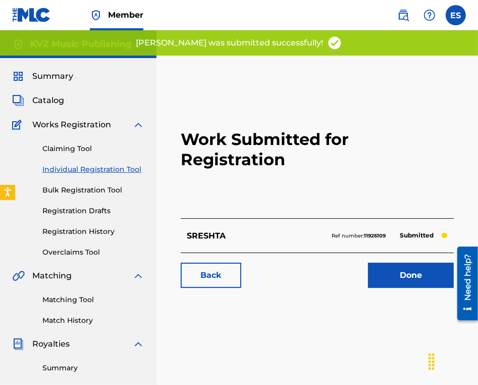
click at [122, 171] on link "Individual Registration Tool" at bounding box center [93, 169] width 102 height 11
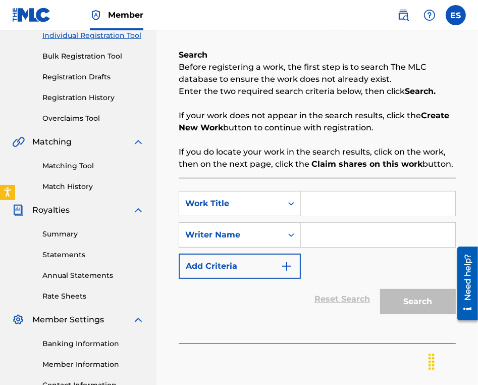
scroll to position [151, 0]
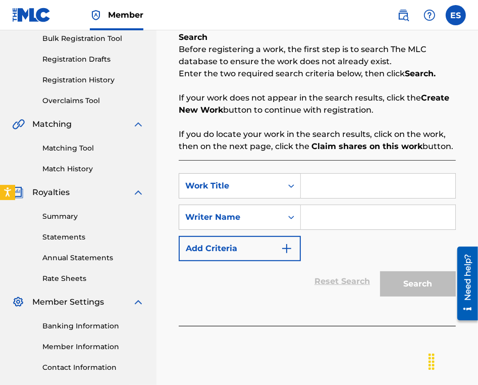
click at [409, 190] on input "Search Form" at bounding box center [378, 186] width 154 height 24
paste input "STARIYAT MUZIKANT"
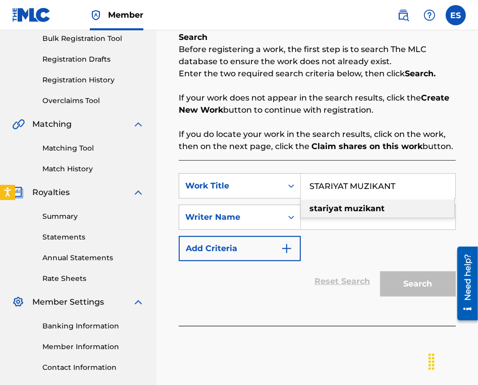
click at [342, 204] on span "Search Form" at bounding box center [343, 208] width 2 height 10
type input "stariyat muzikant"
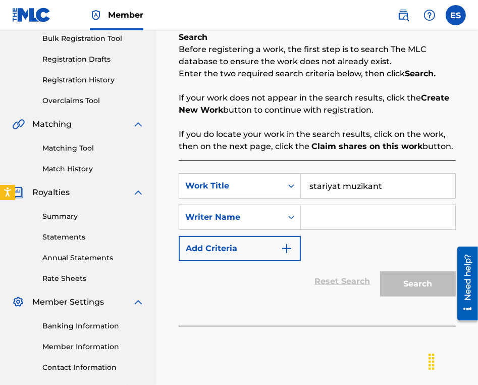
drag, startPoint x: 398, startPoint y: 186, endPoint x: 113, endPoint y: 143, distance: 288.5
click at [182, 162] on div "SearchWithCriteriac18689b7-48f5-464d-a69f-1202da3eebba Work Title stariyat muzi…" at bounding box center [317, 243] width 277 height 166
paste input "STARIYAT MUZIKANT"
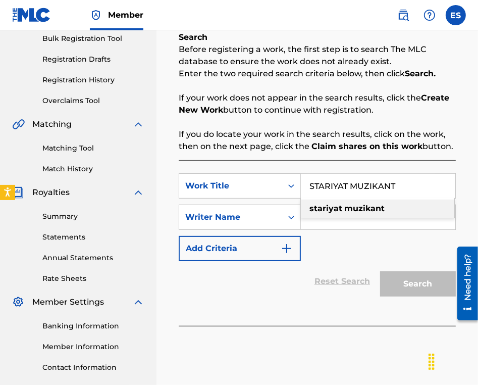
click at [321, 206] on strong "stariyat" at bounding box center [325, 208] width 33 height 10
type input "stariyat muzikant"
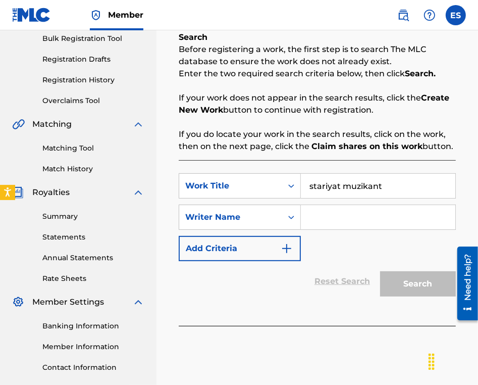
drag, startPoint x: 389, startPoint y: 183, endPoint x: 171, endPoint y: 156, distance: 219.2
click at [186, 164] on div "SearchWithCriteriac18689b7-48f5-464d-a69f-1202da3eebba Work Title stariyat muzi…" at bounding box center [317, 243] width 277 height 166
paste input "STARIYAT MUZIKANT"
type input "STARIYAT MUZIKANT"
click at [320, 256] on div "SearchWithCriteriac18689b7-48f5-464d-a69f-1202da3eebba Work Title STARIYAT MUZI…" at bounding box center [317, 217] width 277 height 88
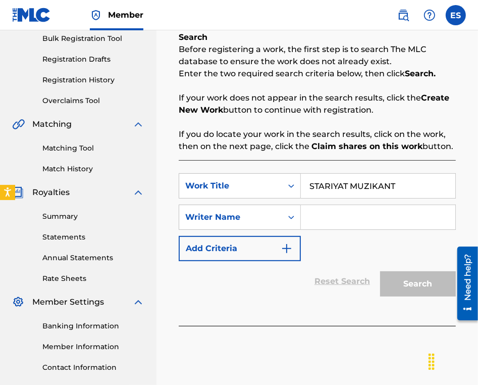
click at [333, 216] on input "Search Form" at bounding box center [378, 217] width 154 height 24
type input "ASSEN DRAGNEV"
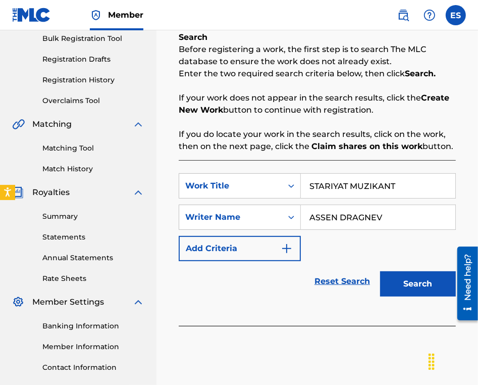
click at [394, 286] on button "Search" at bounding box center [418, 283] width 76 height 25
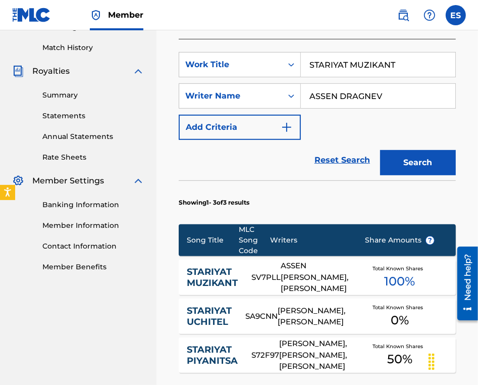
scroll to position [353, 0]
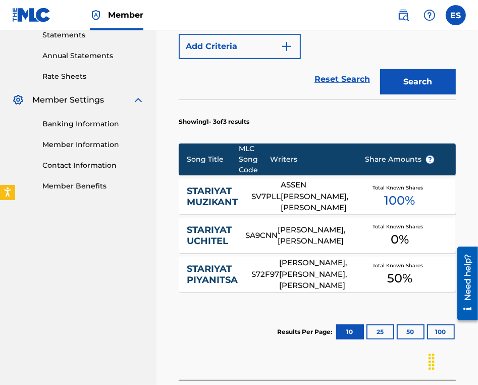
click at [285, 195] on div "ASSEN [PERSON_NAME], [PERSON_NAME]" at bounding box center [315, 196] width 69 height 34
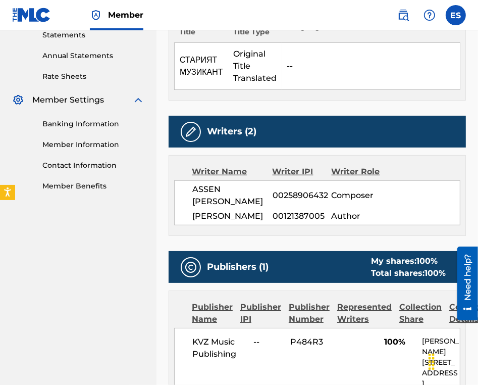
scroll to position [454, 0]
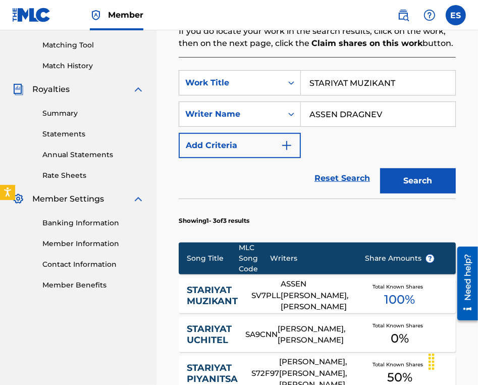
scroll to position [240, 0]
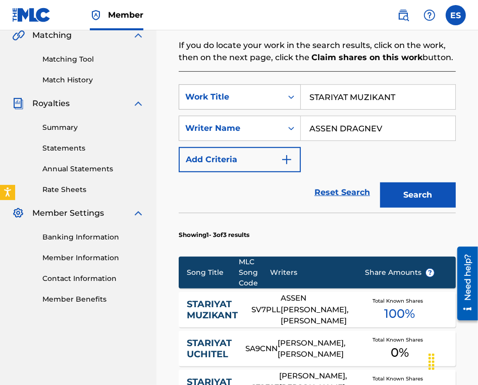
drag, startPoint x: 404, startPoint y: 99, endPoint x: 181, endPoint y: 93, distance: 223.2
click at [367, 99] on input "STARIYAT MUZIKANT" at bounding box center [378, 97] width 154 height 24
click at [181, 92] on div "SearchWithCriteriac18689b7-48f5-464d-a69f-1202da3eebba Work Title STARIYAT MUZI…" at bounding box center [317, 96] width 277 height 25
drag, startPoint x: 315, startPoint y: 94, endPoint x: 401, endPoint y: 93, distance: 86.3
click at [401, 93] on input "STARIYAT MUZIKANT" at bounding box center [378, 97] width 154 height 24
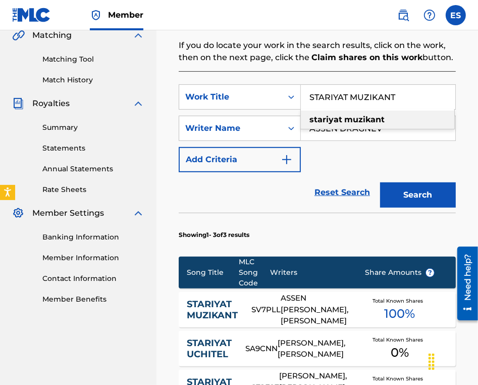
type input "S"
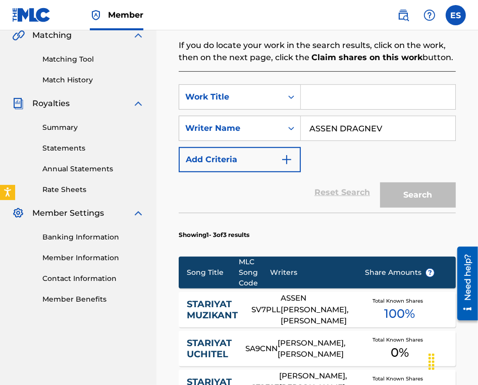
paste input "STARIYAT PIYANITSA"
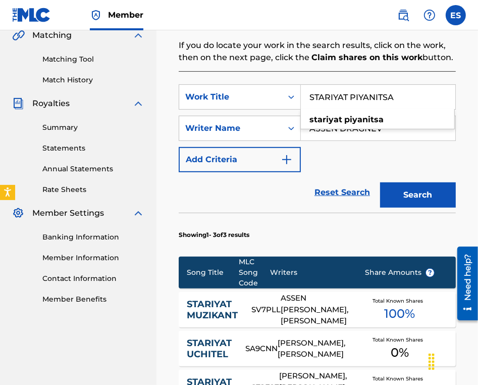
click at [316, 95] on input "STARIYAT PIYANITSA" at bounding box center [378, 97] width 154 height 24
type input "STARIYAT PIYANITSA"
click at [406, 185] on button "Search" at bounding box center [418, 194] width 76 height 25
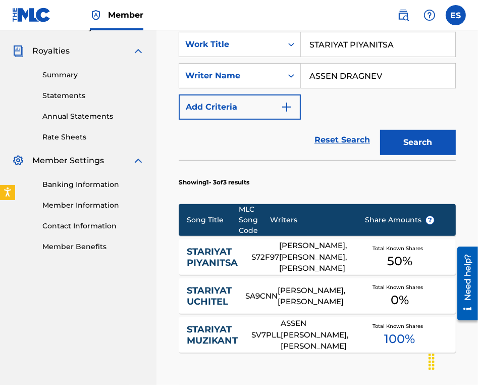
scroll to position [341, 0]
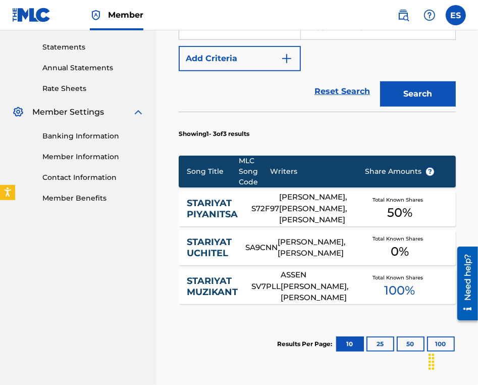
click at [293, 215] on div "[PERSON_NAME], [PERSON_NAME], [PERSON_NAME]" at bounding box center [314, 208] width 70 height 34
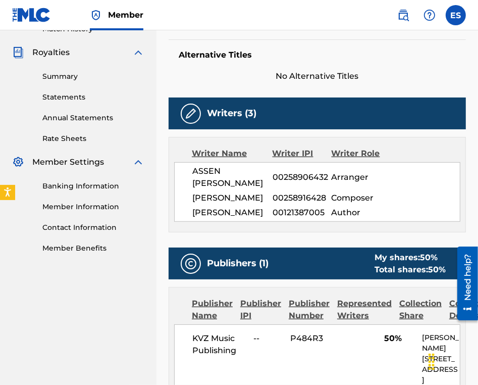
scroll to position [353, 0]
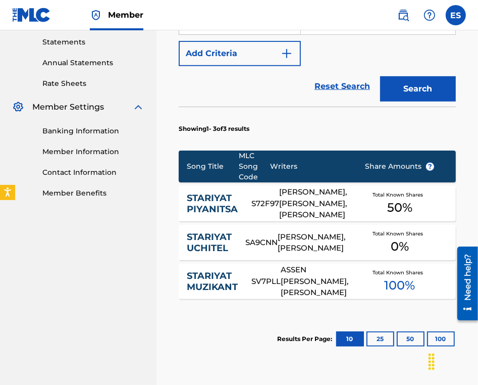
scroll to position [252, 0]
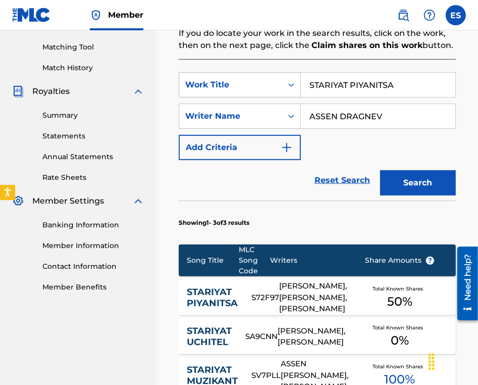
drag, startPoint x: 411, startPoint y: 85, endPoint x: 283, endPoint y: 81, distance: 128.8
click at [235, 85] on div "SearchWithCriteriac18689b7-48f5-464d-a69f-1202da3eebba Work Title STARIYAT PIYA…" at bounding box center [317, 84] width 277 height 25
paste input "STARIYAT UCHITEL"
click at [314, 81] on input "STARIYAT UCHITEL" at bounding box center [378, 85] width 154 height 24
click at [314, 84] on input "STARIYAT UCHITEL" at bounding box center [378, 85] width 154 height 24
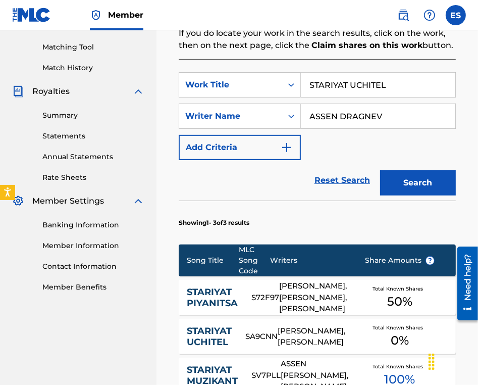
click at [312, 85] on input "STARIYAT UCHITEL" at bounding box center [378, 85] width 154 height 24
type input "STARIYAT UCHITEL"
click at [400, 184] on button "Search" at bounding box center [418, 182] width 76 height 25
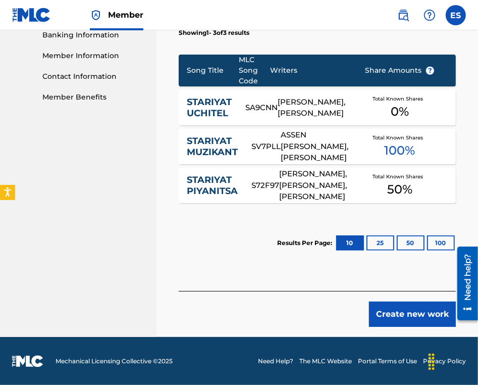
click at [428, 316] on button "Create new work" at bounding box center [412, 313] width 87 height 25
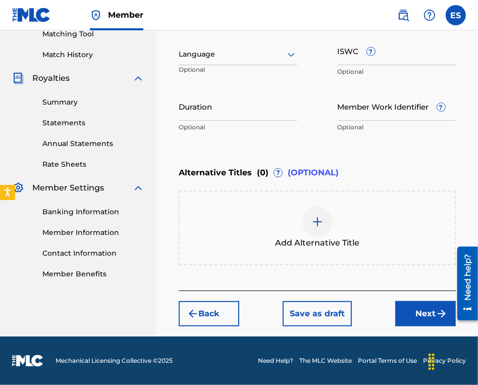
scroll to position [265, 0]
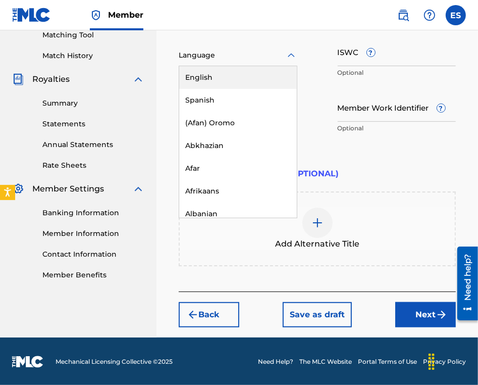
click at [223, 61] on div at bounding box center [238, 55] width 119 height 13
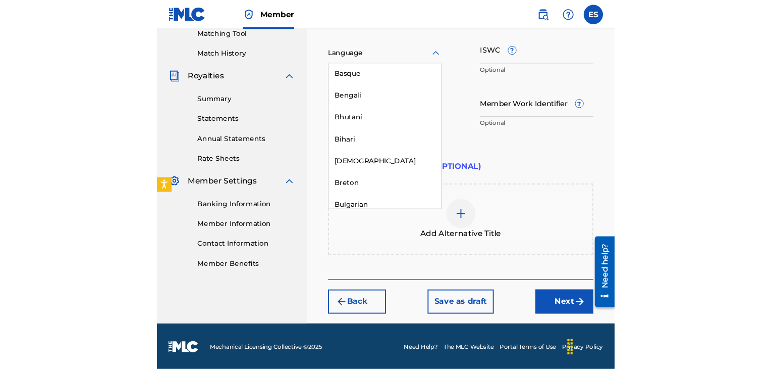
scroll to position [353, 0]
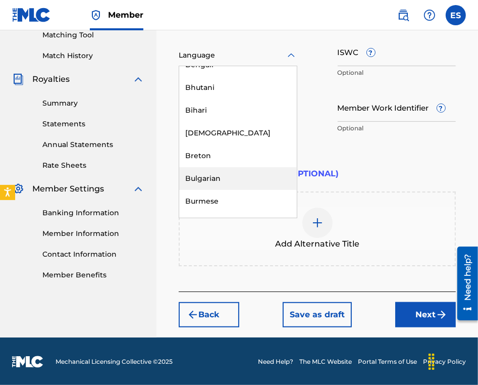
click at [220, 182] on div "Bulgarian" at bounding box center [238, 178] width 118 height 23
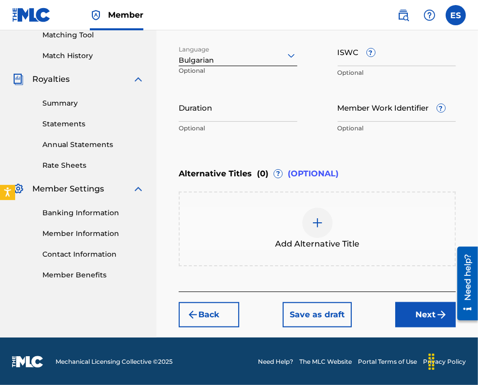
click at [400, 55] on input "ISWC ?" at bounding box center [397, 51] width 119 height 29
paste input "T9158448909"
type input "T9158448909"
drag, startPoint x: 400, startPoint y: 55, endPoint x: 433, endPoint y: 176, distance: 126.1
click at [433, 176] on div "Alternative Titles ( 0 ) ? (OPTIONAL)" at bounding box center [317, 174] width 277 height 22
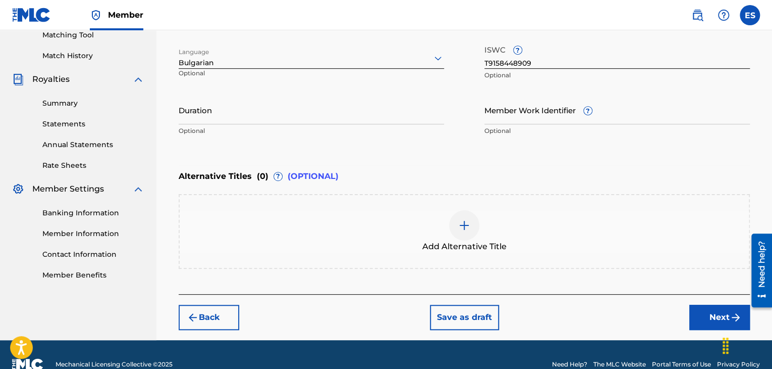
drag, startPoint x: 295, startPoint y: 120, endPoint x: 299, endPoint y: 110, distance: 10.9
click at [295, 120] on input "Duration" at bounding box center [312, 109] width 266 height 29
type input "03:23"
click at [472, 227] on div at bounding box center [464, 225] width 30 height 30
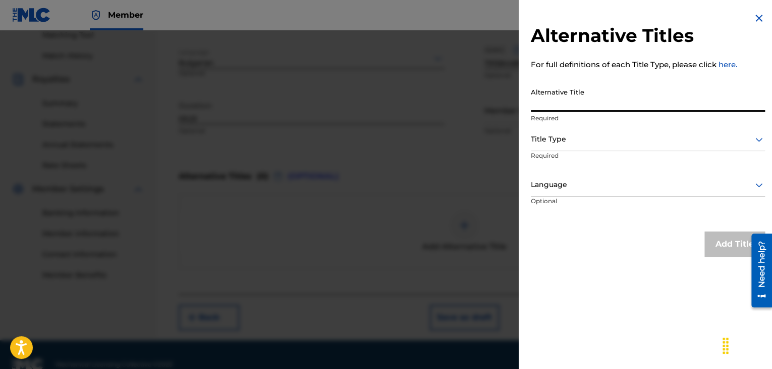
paste input "СТАРИЯТ УЧИТЕЛ"
type input "СТАРИЯТ УЧИТЕЛ"
click at [568, 136] on div at bounding box center [648, 139] width 234 height 13
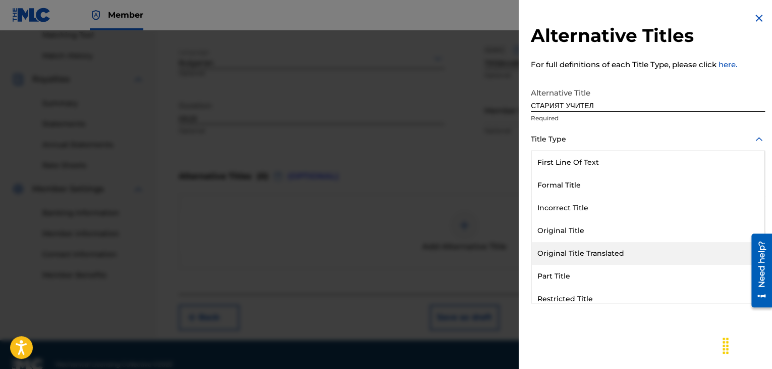
click at [578, 259] on div "Original Title Translated" at bounding box center [648, 253] width 233 height 23
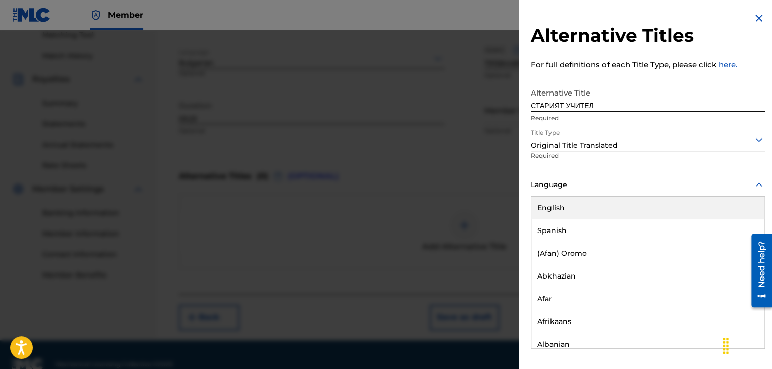
click at [564, 188] on div at bounding box center [648, 184] width 234 height 13
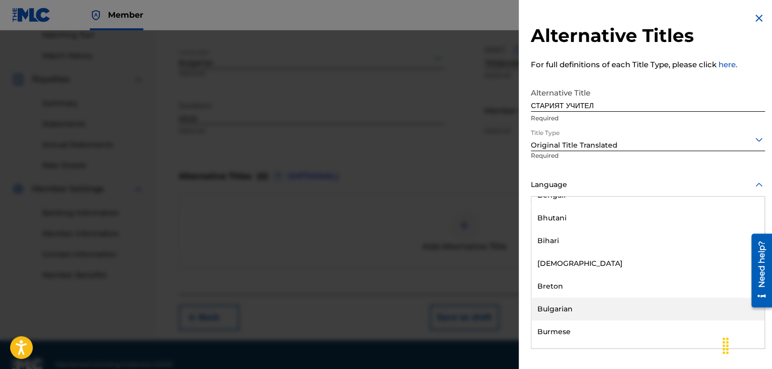
click at [570, 304] on div "Bulgarian" at bounding box center [648, 308] width 233 height 23
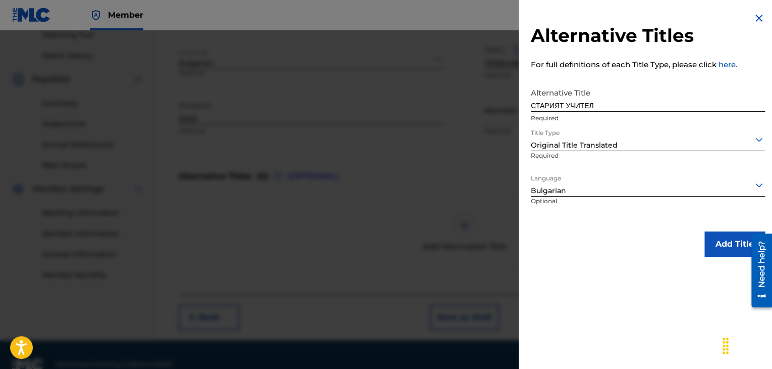
click at [710, 247] on button "Add Title" at bounding box center [735, 243] width 61 height 25
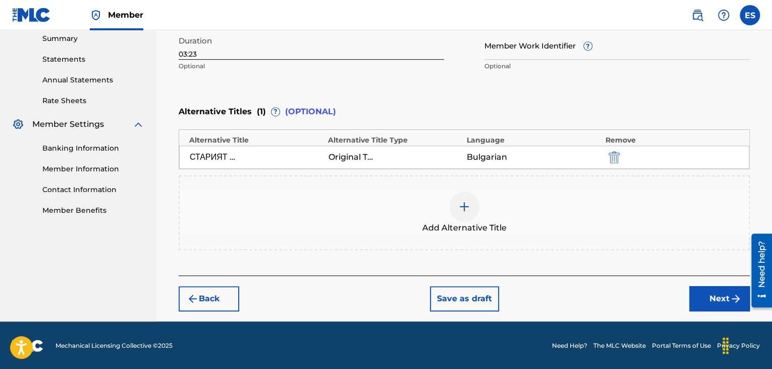
click at [693, 289] on button "Next" at bounding box center [720, 298] width 61 height 25
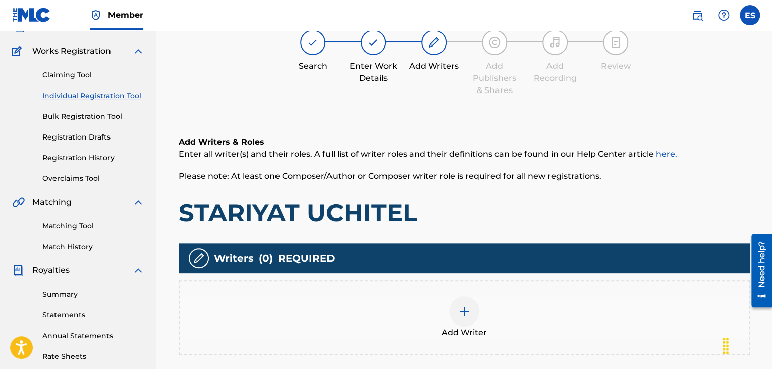
scroll to position [197, 0]
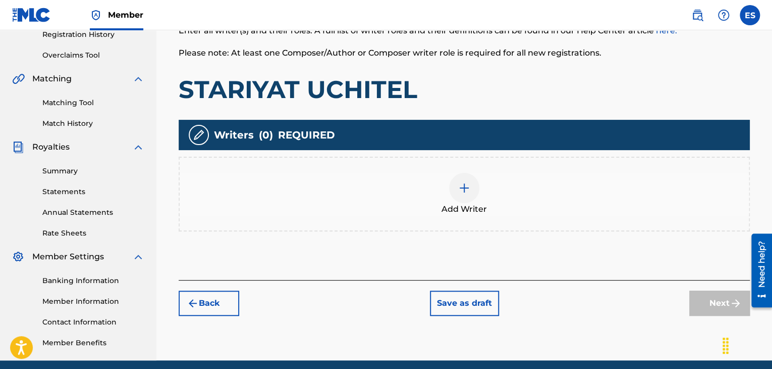
click at [459, 190] on img at bounding box center [464, 188] width 12 height 12
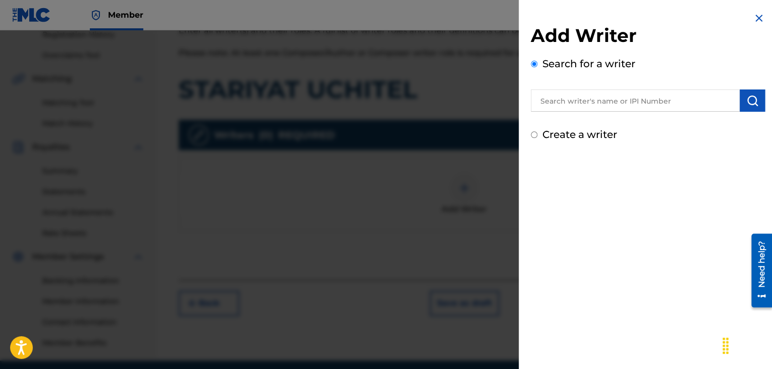
click at [614, 97] on input "text" at bounding box center [635, 100] width 209 height 22
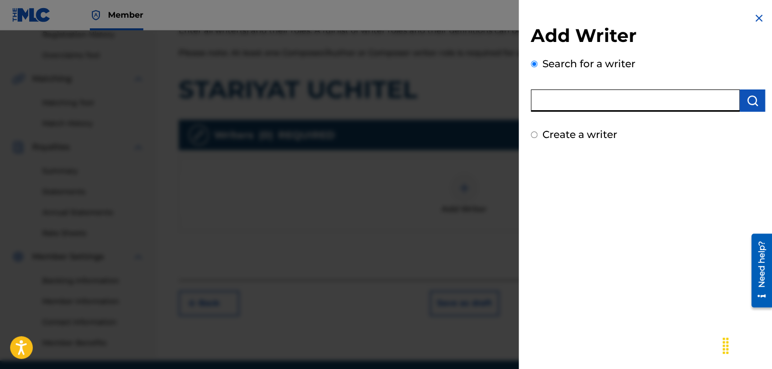
paste input "00258906432"
type input "00258906432"
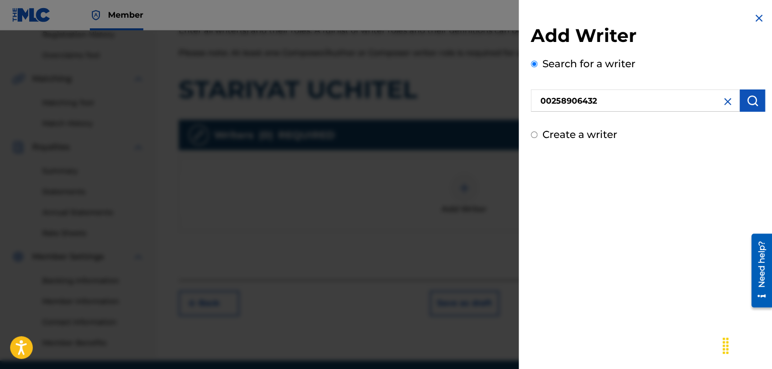
click at [747, 97] on img "submit" at bounding box center [753, 100] width 12 height 12
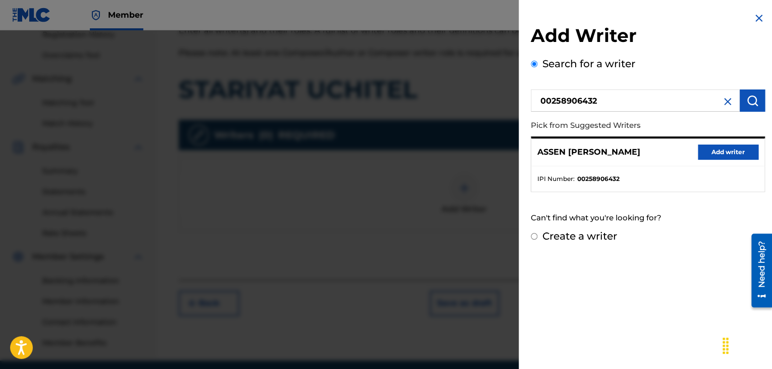
click at [707, 154] on button "Add writer" at bounding box center [728, 151] width 61 height 15
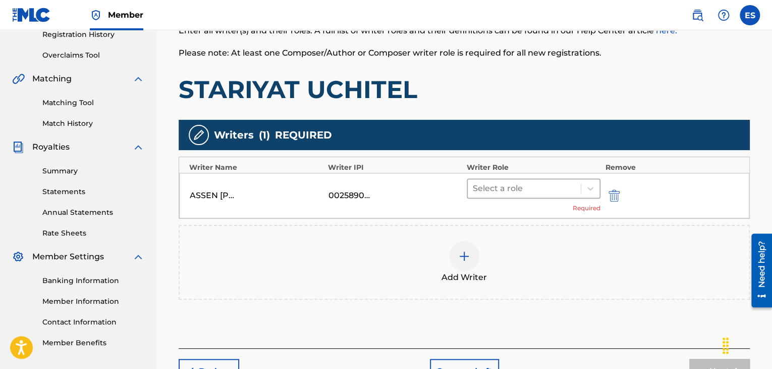
click at [521, 192] on div at bounding box center [524, 188] width 103 height 14
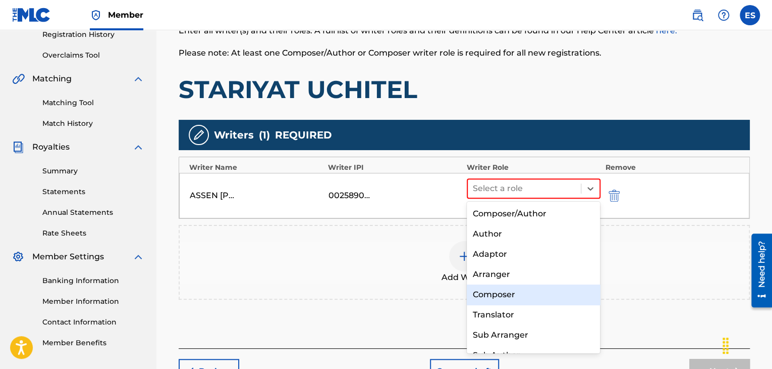
drag, startPoint x: 486, startPoint y: 297, endPoint x: 485, endPoint y: 289, distance: 8.2
click at [486, 295] on div "Composer" at bounding box center [534, 294] width 134 height 20
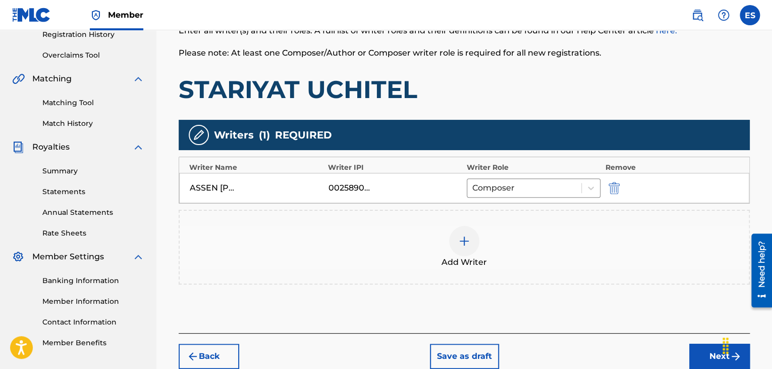
click at [464, 249] on div at bounding box center [464, 241] width 30 height 30
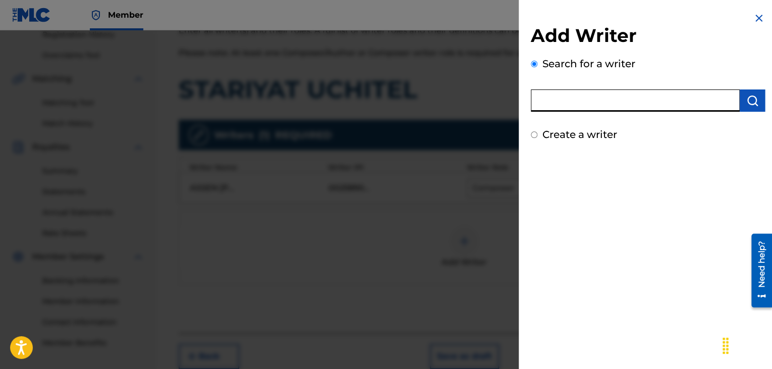
click at [658, 96] on input "text" at bounding box center [635, 100] width 209 height 22
paste input "00221778863"
type input "00221778863"
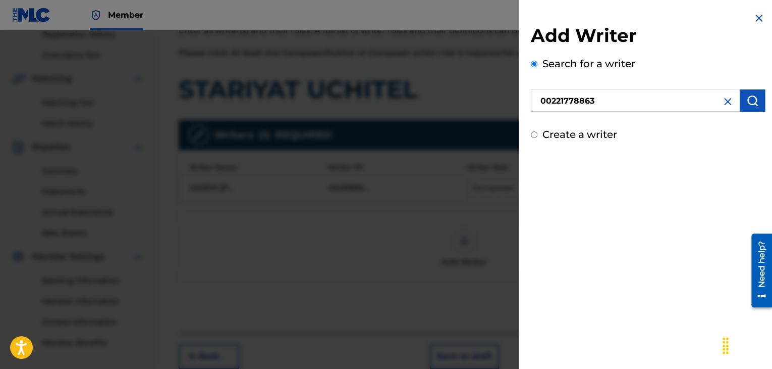
click at [747, 99] on img "submit" at bounding box center [753, 100] width 12 height 12
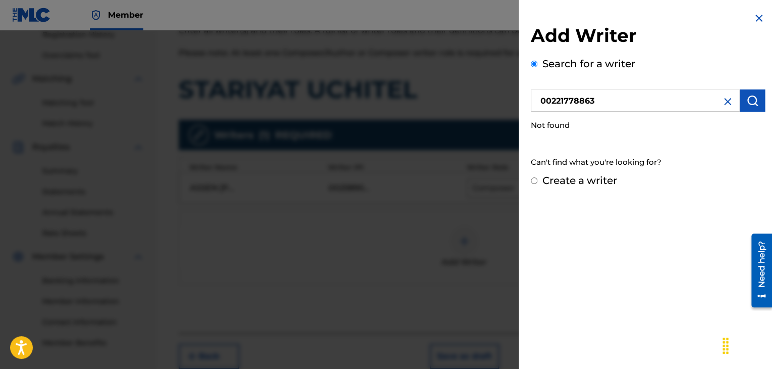
click at [542, 99] on input "00221778863" at bounding box center [635, 100] width 209 height 22
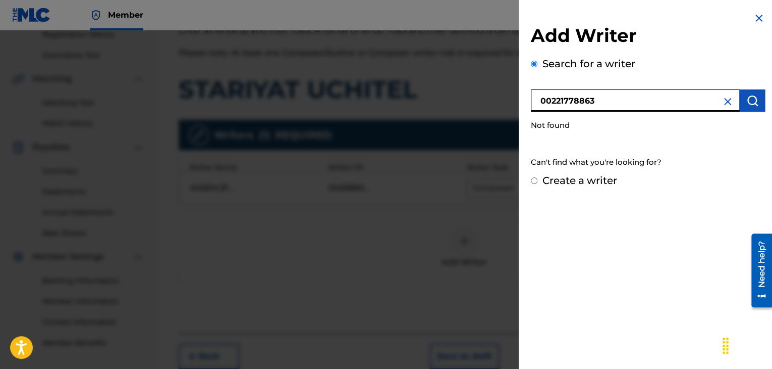
click at [748, 101] on img "submit" at bounding box center [753, 100] width 12 height 12
click at [603, 100] on input "00221778863" at bounding box center [635, 100] width 209 height 22
click at [725, 99] on img at bounding box center [728, 101] width 12 height 12
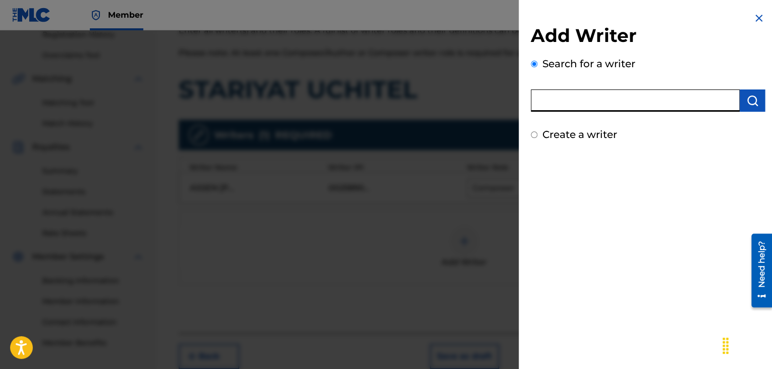
paste input "[PERSON_NAME]"
type input "[PERSON_NAME]"
click at [752, 101] on img "submit" at bounding box center [753, 100] width 12 height 12
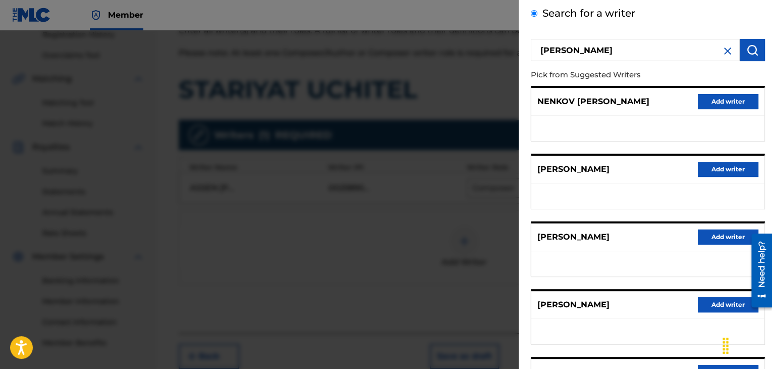
scroll to position [156, 0]
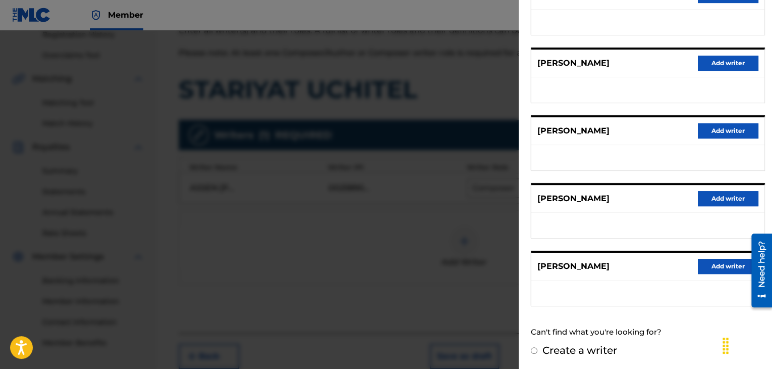
click at [713, 265] on button "Add writer" at bounding box center [728, 265] width 61 height 15
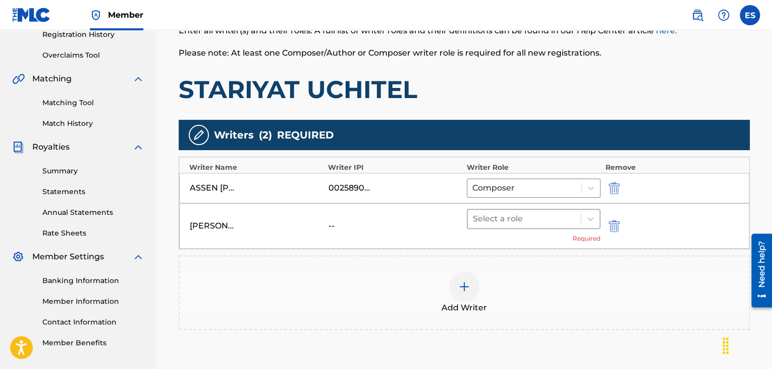
click at [530, 217] on div at bounding box center [524, 219] width 103 height 14
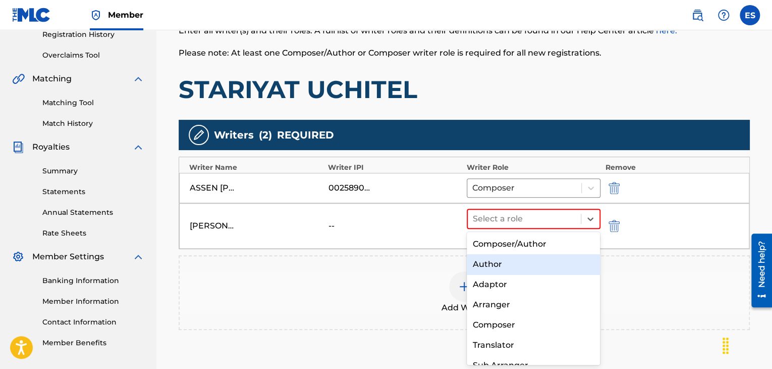
click at [517, 269] on div "Author" at bounding box center [534, 264] width 134 height 20
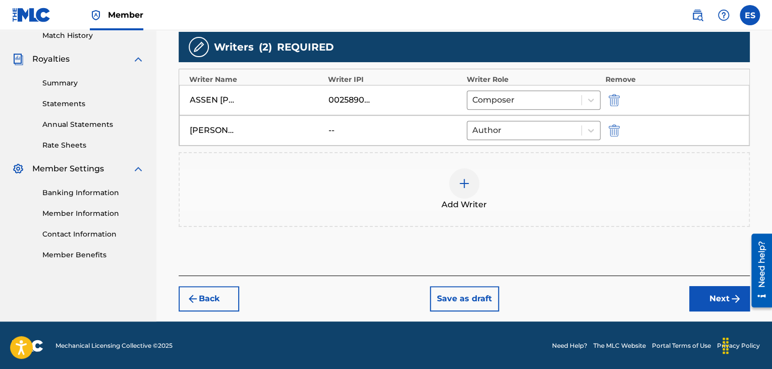
click at [708, 301] on button "Next" at bounding box center [720, 298] width 61 height 25
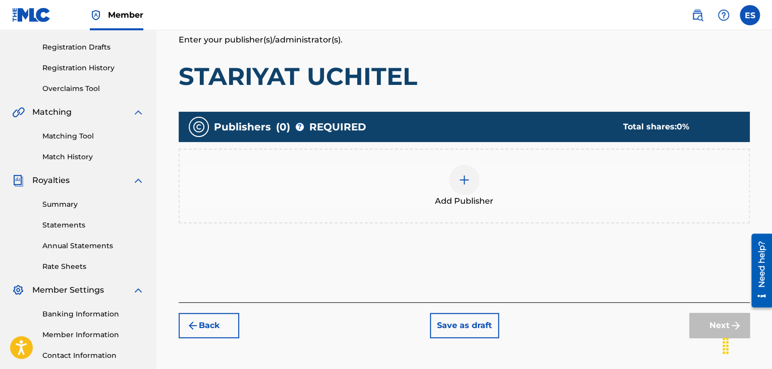
scroll to position [200, 0]
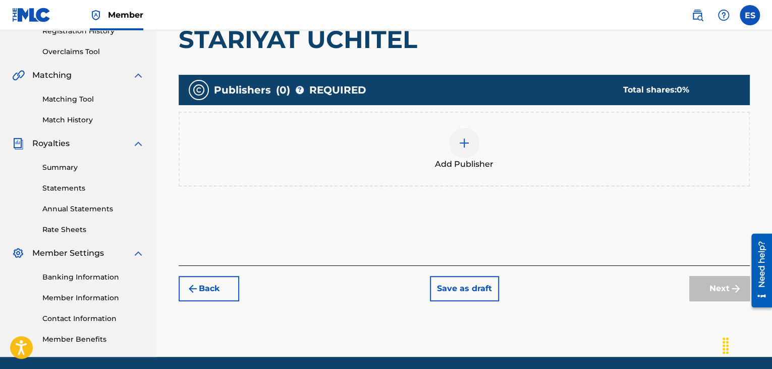
click at [482, 163] on span "Add Publisher" at bounding box center [464, 164] width 59 height 12
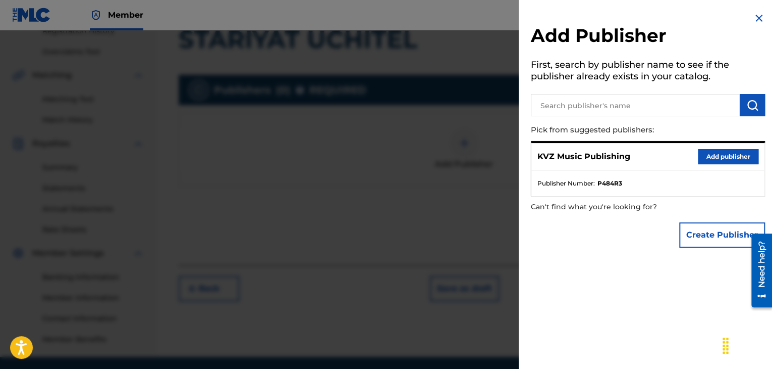
click at [734, 153] on button "Add publisher" at bounding box center [728, 156] width 61 height 15
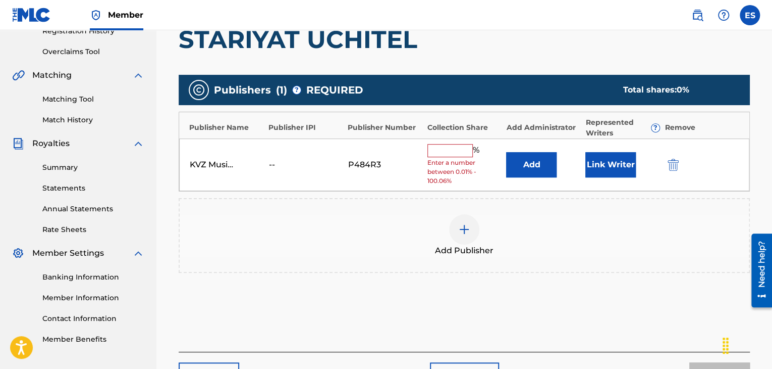
click at [445, 154] on input "text" at bounding box center [450, 150] width 45 height 13
type input "66.67"
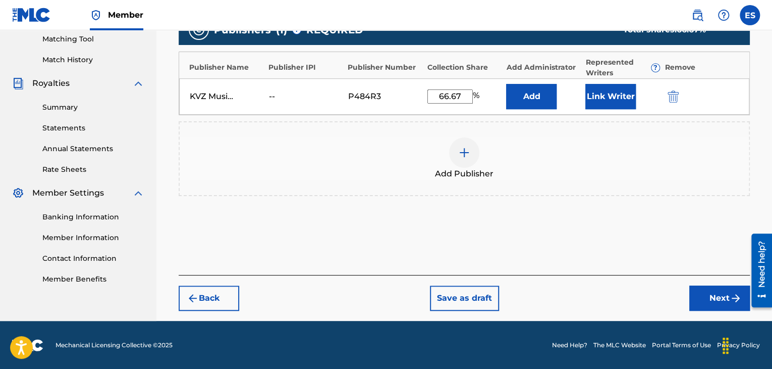
click at [703, 301] on button "Next" at bounding box center [720, 297] width 61 height 25
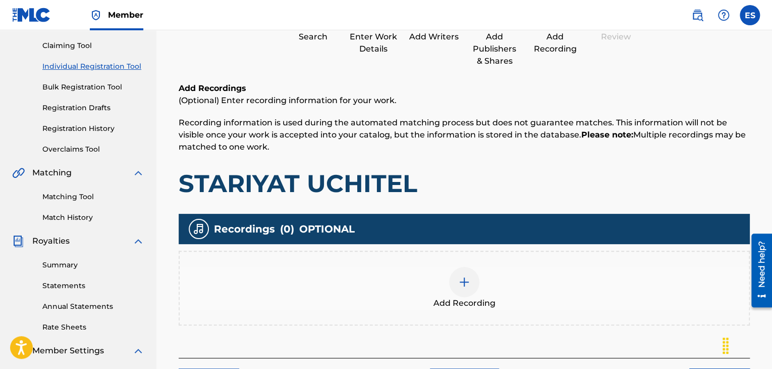
scroll to position [146, 0]
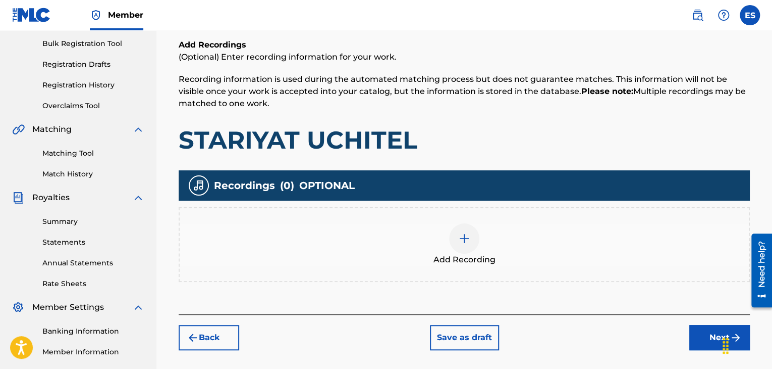
click at [470, 231] on div at bounding box center [464, 238] width 30 height 30
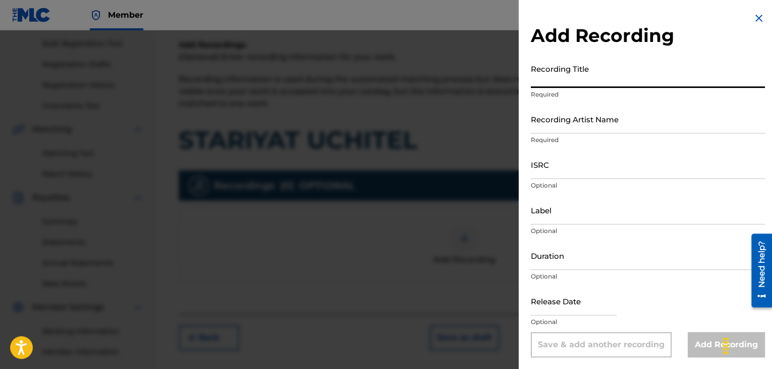
click at [608, 75] on input "Recording Title" at bounding box center [648, 73] width 234 height 29
paste input "STARIYAT UCHITEL"
click at [533, 79] on input "STARIYAT UCHITEL" at bounding box center [648, 73] width 234 height 29
type input "STARIYAT UCHITEL"
click at [557, 125] on input "Recording Artist Name" at bounding box center [648, 119] width 234 height 29
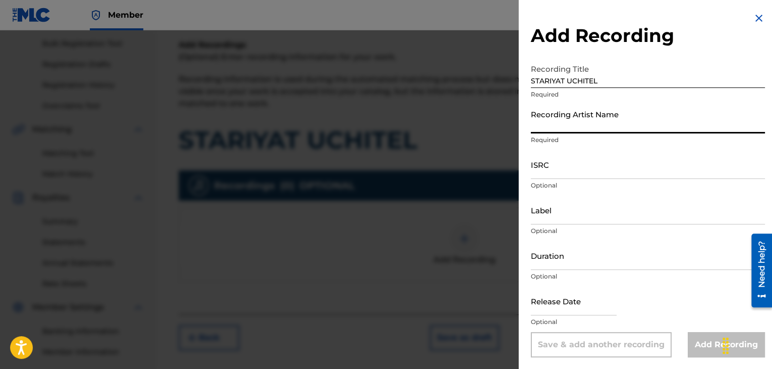
paste input "NLO"
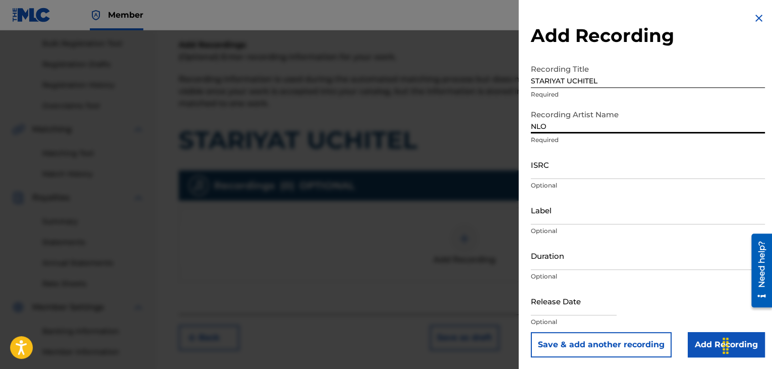
type input "NLO"
click at [573, 256] on input "Duration" at bounding box center [648, 255] width 234 height 29
type input "03:23"
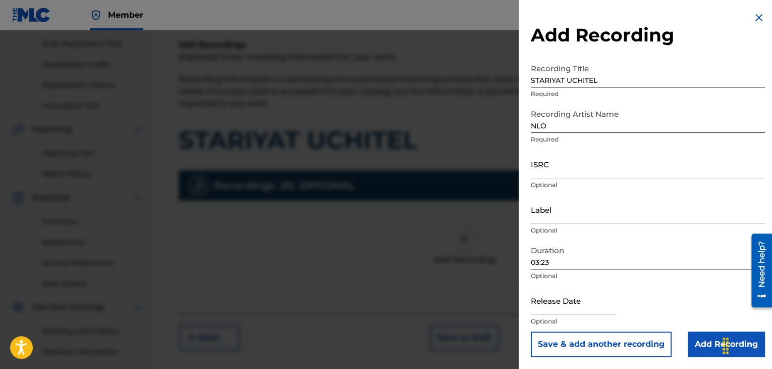
click at [698, 350] on input "Add Recording" at bounding box center [726, 343] width 77 height 25
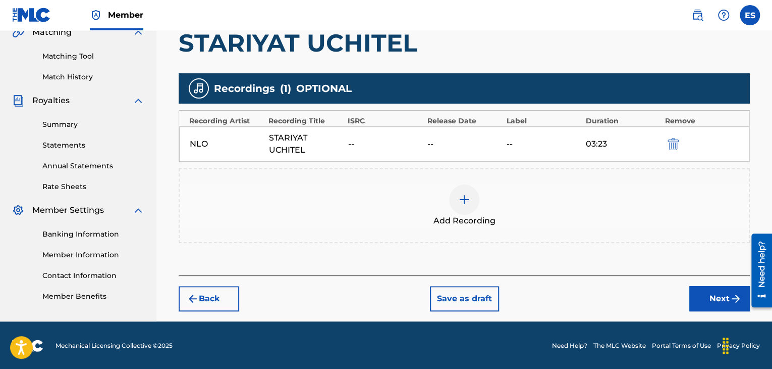
click at [697, 305] on button "Next" at bounding box center [720, 298] width 61 height 25
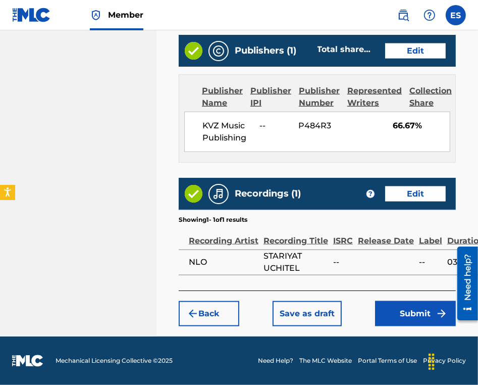
scroll to position [661, 0]
click at [422, 310] on button "Submit" at bounding box center [415, 313] width 81 height 25
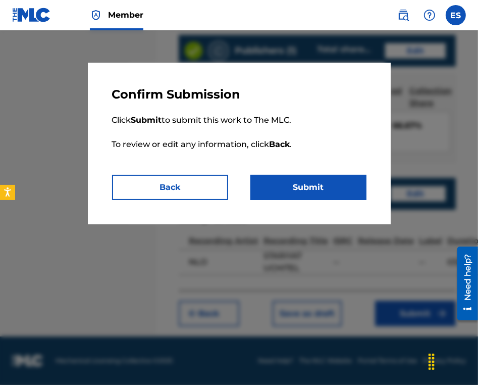
click at [342, 177] on button "Submit" at bounding box center [308, 187] width 116 height 25
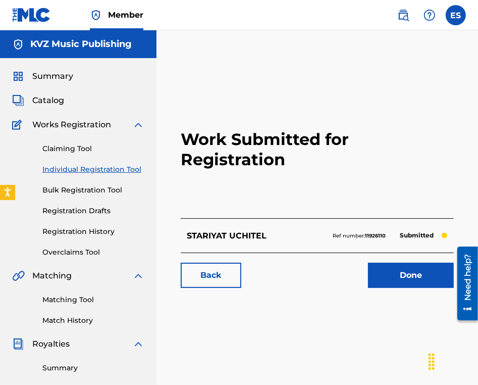
click at [73, 167] on link "Individual Registration Tool" at bounding box center [93, 169] width 102 height 11
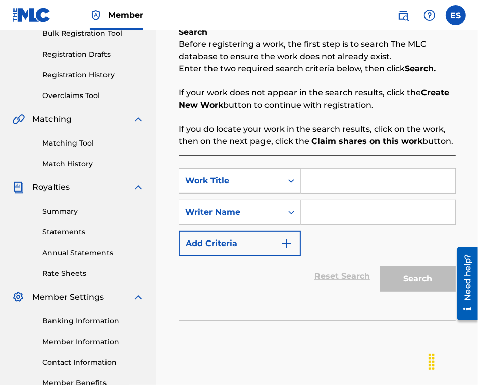
scroll to position [202, 0]
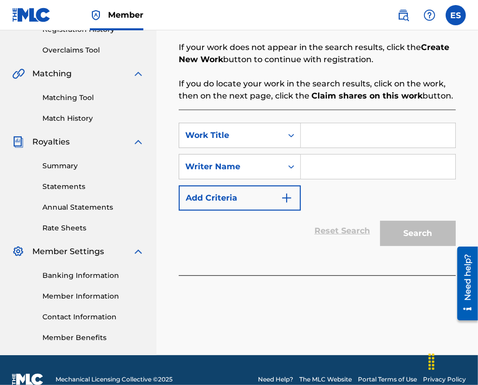
click at [326, 128] on input "Search Form" at bounding box center [378, 135] width 154 height 24
paste input "STARSHISHANATA NA ROTATA"
type input "STARSHISHANATA NA ROTATA"
click at [324, 172] on input "Search Form" at bounding box center [378, 166] width 154 height 24
type input "ASSEN DRAGNEV"
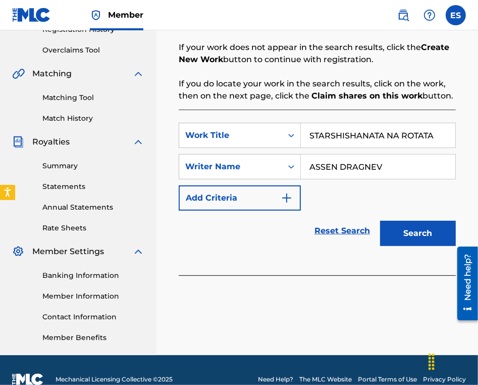
click at [312, 137] on input "STARSHISHANATA NA ROTATA" at bounding box center [378, 135] width 154 height 24
type input "STARSHISHANATA NA ROTATA"
click at [413, 239] on button "Search" at bounding box center [418, 233] width 76 height 25
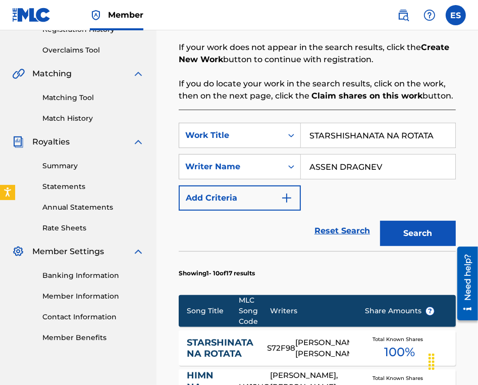
scroll to position [303, 0]
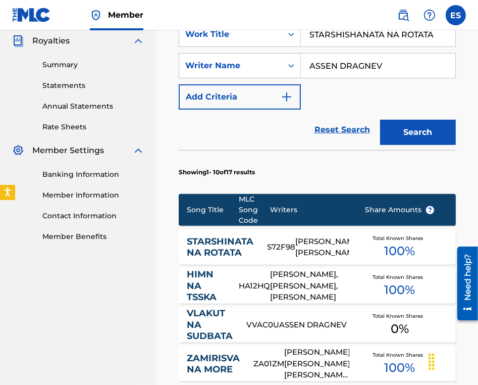
click at [313, 241] on div "[PERSON_NAME], [PERSON_NAME]" at bounding box center [322, 247] width 54 height 23
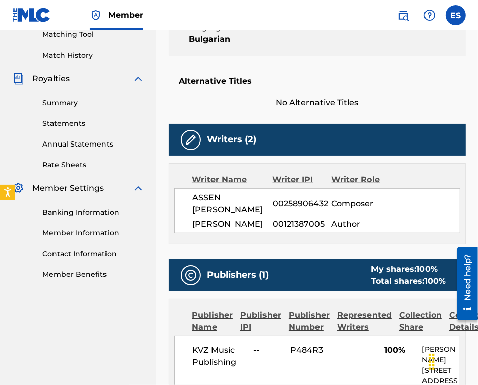
scroll to position [303, 0]
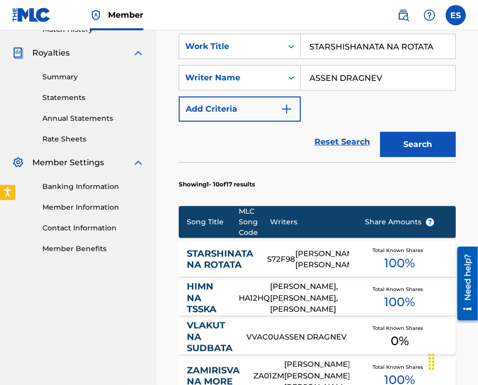
scroll to position [202, 0]
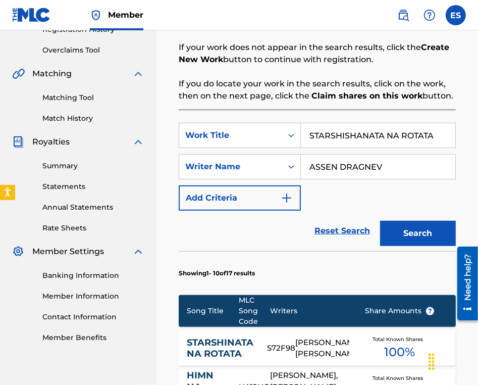
drag, startPoint x: 436, startPoint y: 135, endPoint x: 380, endPoint y: 136, distance: 56.0
click at [432, 135] on input "STARSHISHANATA NA ROTATA" at bounding box center [378, 135] width 154 height 24
drag, startPoint x: 380, startPoint y: 136, endPoint x: 309, endPoint y: 135, distance: 71.2
click at [309, 135] on input "STARSHISHANATA NA ROTATA" at bounding box center [378, 135] width 154 height 24
type input "A"
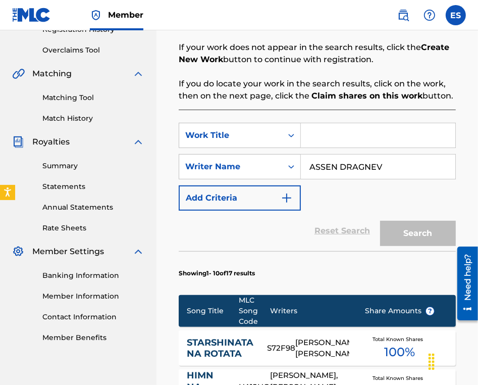
paste input "[PERSON_NAME]"
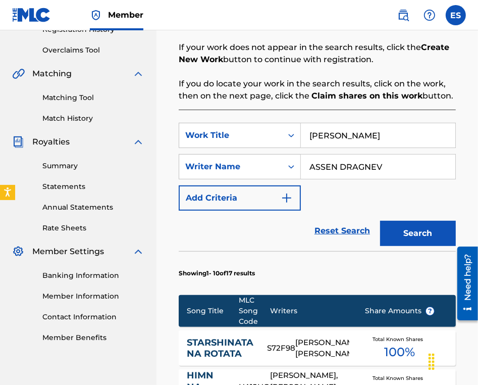
type input "[PERSON_NAME]"
click at [410, 232] on button "Search" at bounding box center [418, 233] width 76 height 25
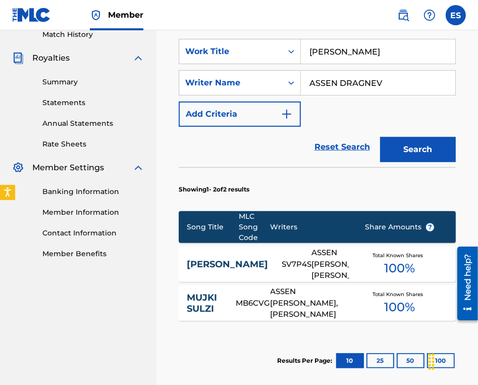
scroll to position [303, 0]
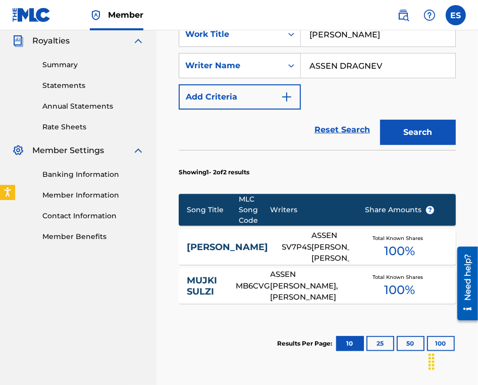
click at [311, 249] on div "ASSEN [PERSON_NAME], [PERSON_NAME]" at bounding box center [330, 247] width 38 height 34
click at [297, 249] on div "Register Work Search Enter Work Details Add Writers Add Publishers & Shares Add…" at bounding box center [317, 95] width 322 height 685
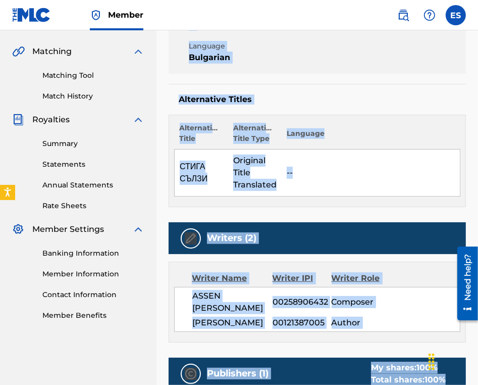
scroll to position [252, 0]
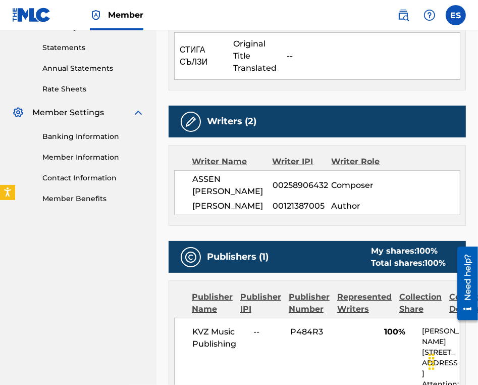
scroll to position [353, 0]
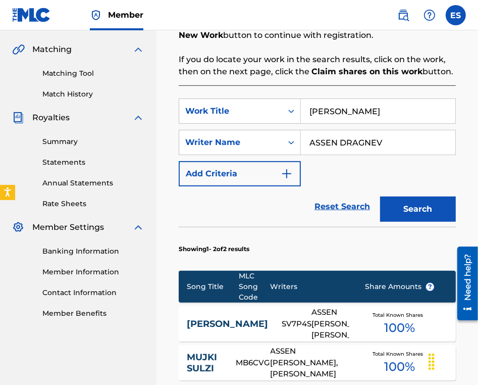
scroll to position [151, 0]
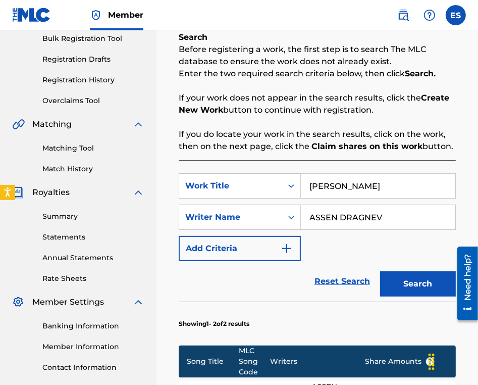
drag, startPoint x: 374, startPoint y: 184, endPoint x: 255, endPoint y: 172, distance: 119.3
click at [255, 172] on div "SearchWithCriteriac18689b7-48f5-464d-a69f-1202da3eebba Work Title STIGA SULZI S…" at bounding box center [317, 351] width 277 height 383
paste input "O PROTSENTA LYUBOV"
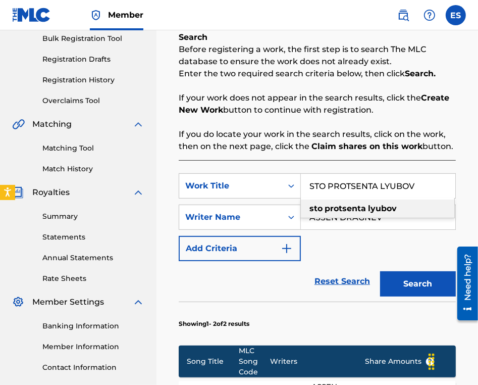
type input "STO PROTSENTA LYUBOV"
click at [423, 273] on button "Search" at bounding box center [418, 283] width 76 height 25
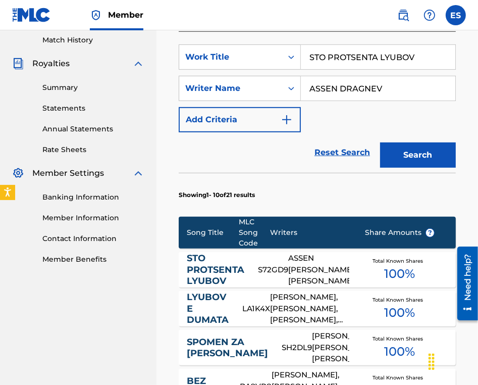
scroll to position [353, 0]
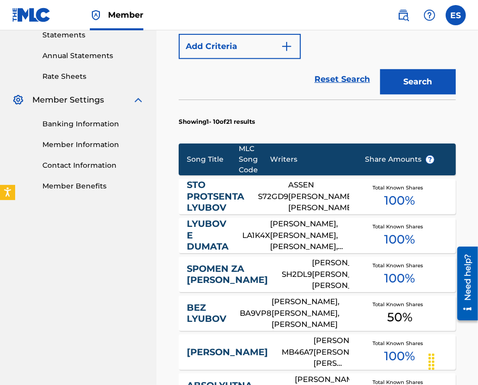
click at [301, 192] on div "ASSEN [PERSON_NAME], [PERSON_NAME]" at bounding box center [318, 196] width 61 height 34
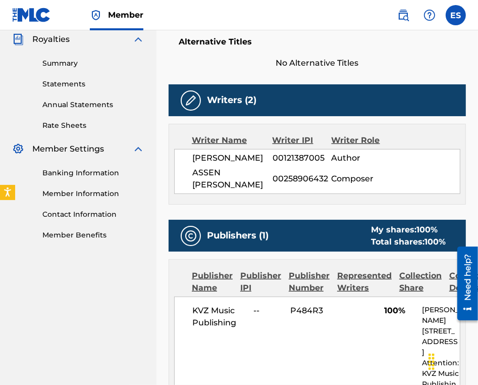
scroll to position [303, 0]
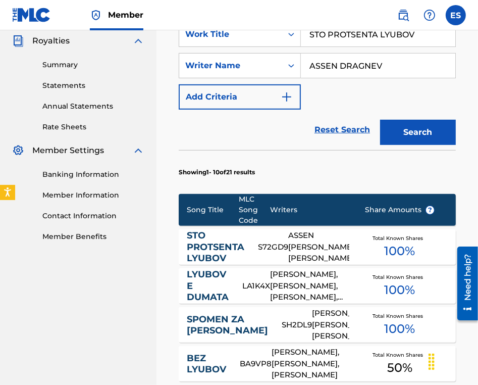
click at [360, 35] on input "STO PROTSENTA LYUBOV" at bounding box center [378, 34] width 154 height 24
paste input "STRANDJANKA"
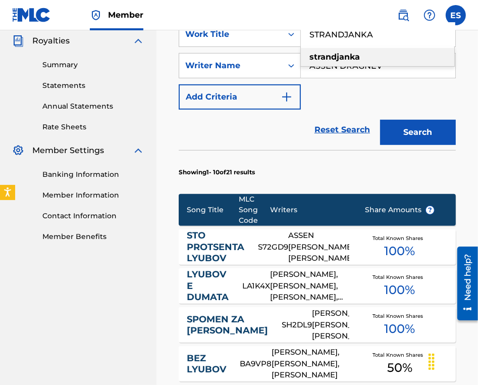
type input "STRANDJANKA"
click at [397, 126] on button "Search" at bounding box center [418, 132] width 76 height 25
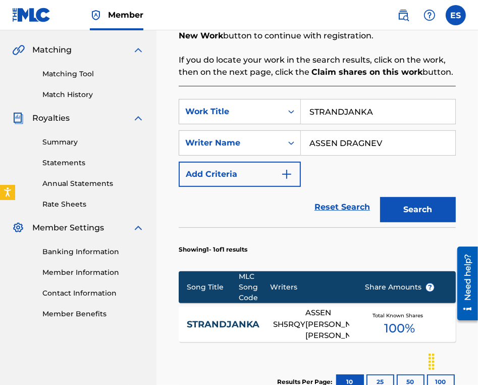
scroll to position [303, 0]
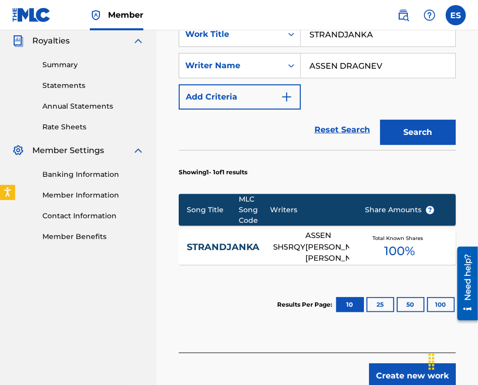
click at [342, 250] on div "ASSEN [PERSON_NAME], [PERSON_NAME]" at bounding box center [327, 247] width 44 height 34
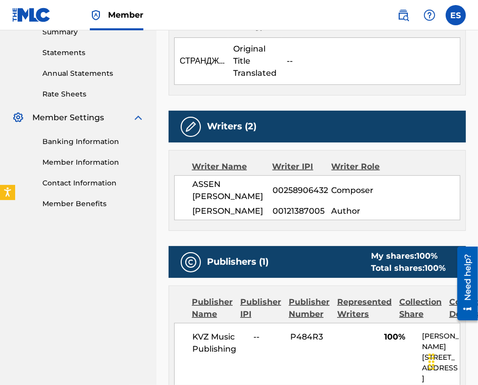
scroll to position [353, 0]
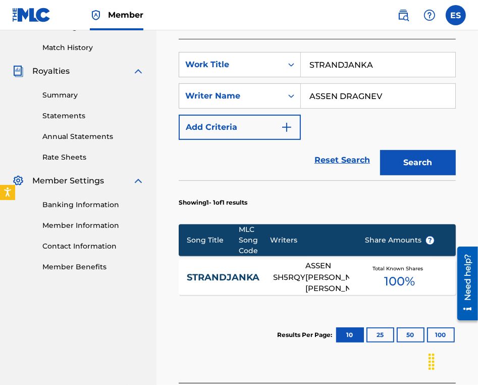
scroll to position [151, 0]
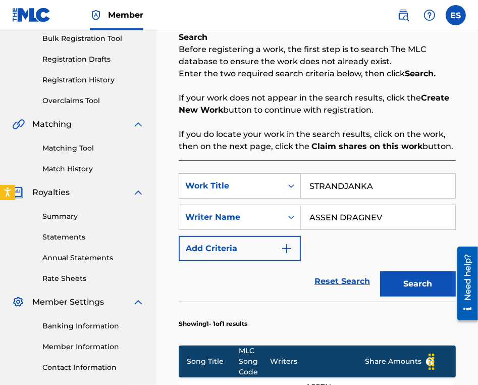
drag, startPoint x: 378, startPoint y: 186, endPoint x: 216, endPoint y: 175, distance: 161.9
click at [215, 175] on div "SearchWithCriteriac18689b7-48f5-464d-a69f-1202da3eebba Work Title STRANDJANKA" at bounding box center [317, 185] width 277 height 25
paste input "STRASHNIYAT GRAD"
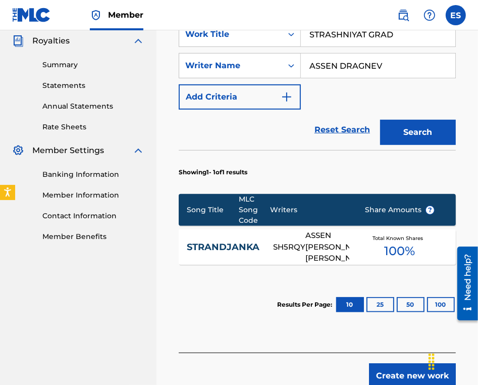
type input "STRASHNIYAT GRAD"
click at [405, 128] on button "Search" at bounding box center [418, 132] width 76 height 25
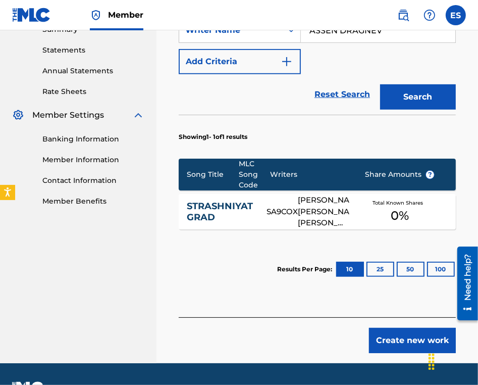
scroll to position [353, 0]
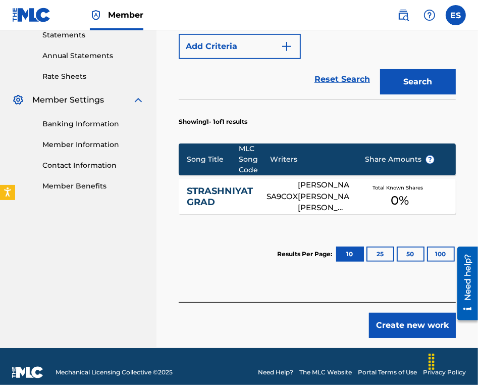
click at [413, 333] on button "Create new work" at bounding box center [412, 324] width 87 height 25
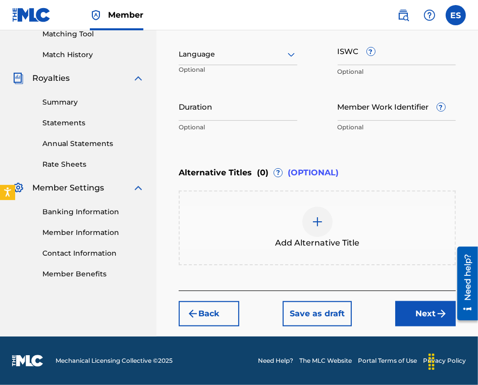
scroll to position [265, 0]
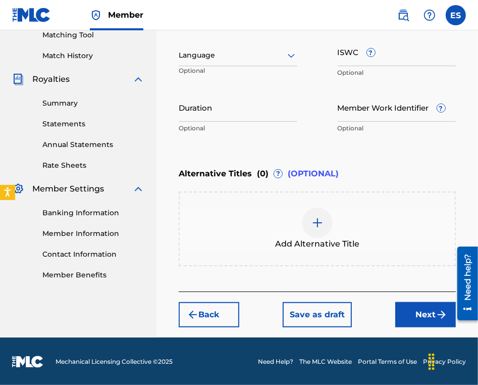
click at [215, 59] on div at bounding box center [238, 55] width 119 height 13
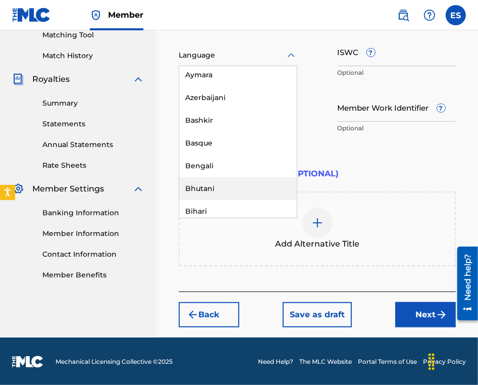
scroll to position [353, 0]
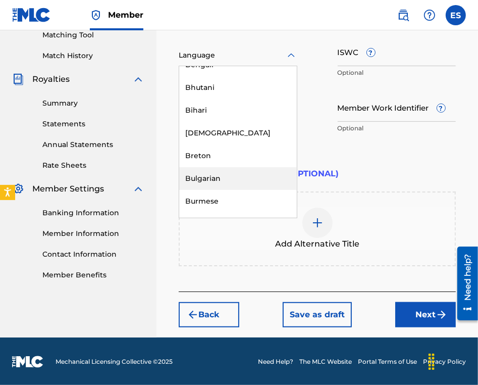
click at [229, 178] on div "Bulgarian" at bounding box center [238, 178] width 118 height 23
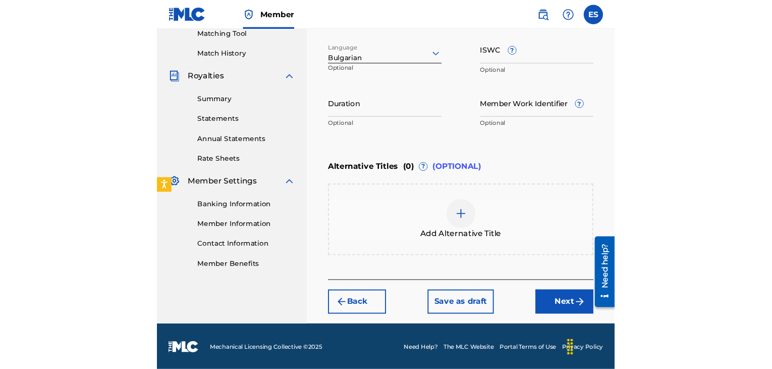
scroll to position [164, 0]
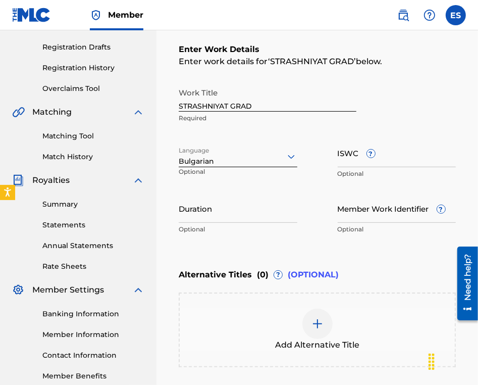
click at [181, 106] on input "STRASHNIYAT GRAD" at bounding box center [268, 97] width 178 height 29
type input "STRASHNIYAT GRAD"
click at [352, 159] on input "ISWC ?" at bounding box center [397, 152] width 119 height 29
paste input "T9134003148"
type input "T9134003148"
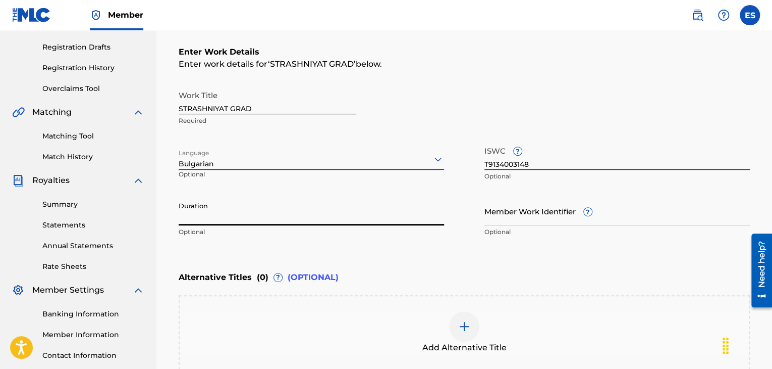
click at [273, 204] on input "Duration" at bounding box center [312, 210] width 266 height 29
type input "04:22"
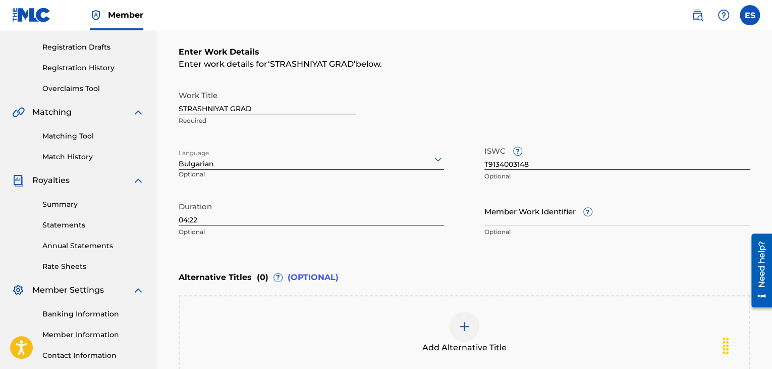
click at [463, 326] on img at bounding box center [464, 326] width 12 height 12
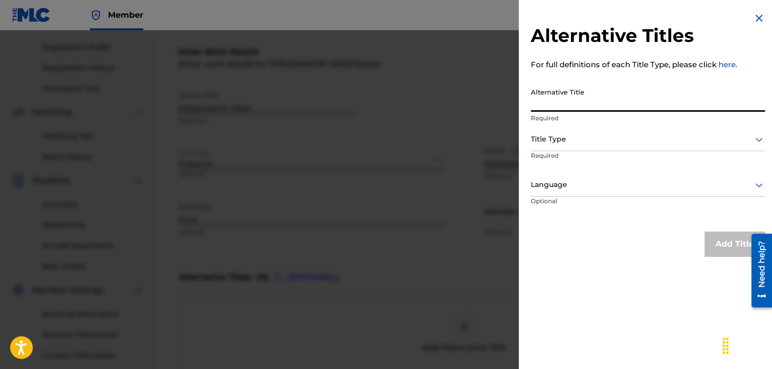
paste input "СТРАШНИЯТ ГРАД"
type input "СТРАШНИЯТ ГРАД"
click at [572, 136] on div at bounding box center [648, 139] width 234 height 13
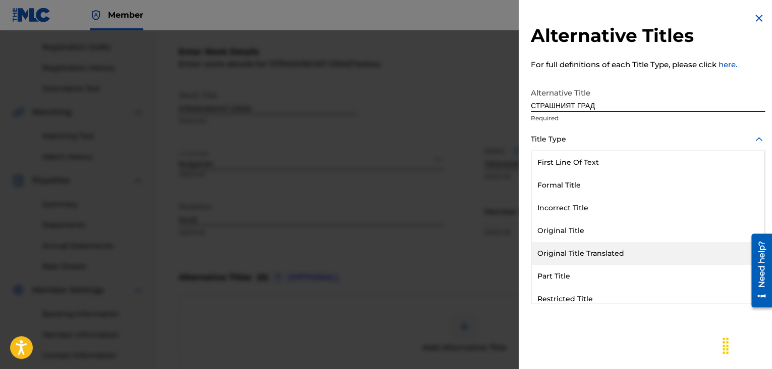
drag, startPoint x: 586, startPoint y: 251, endPoint x: 585, endPoint y: 244, distance: 7.2
click at [586, 250] on div "Original Title Translated" at bounding box center [648, 253] width 233 height 23
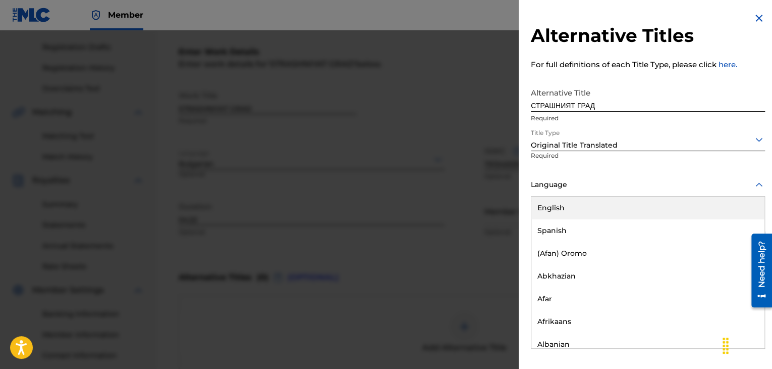
click at [581, 178] on div "Language" at bounding box center [648, 185] width 234 height 23
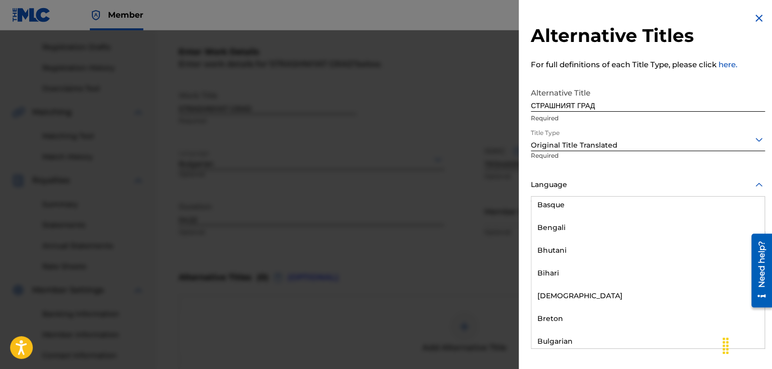
scroll to position [353, 0]
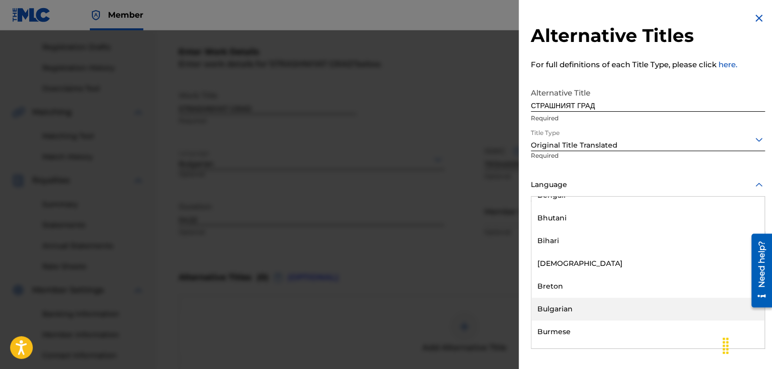
click at [565, 305] on div "Bulgarian" at bounding box center [648, 308] width 233 height 23
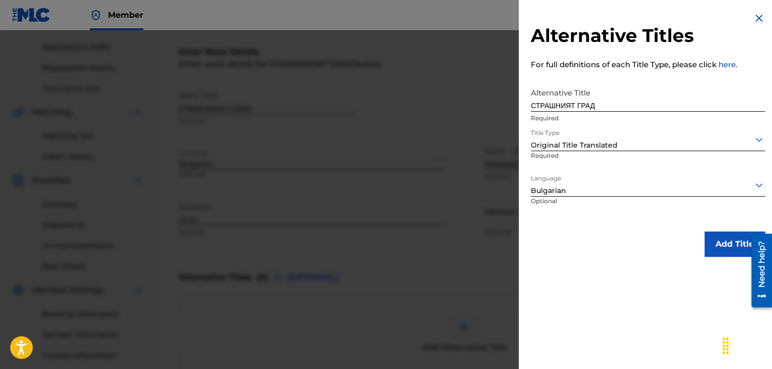
click at [711, 247] on button "Add Title" at bounding box center [735, 243] width 61 height 25
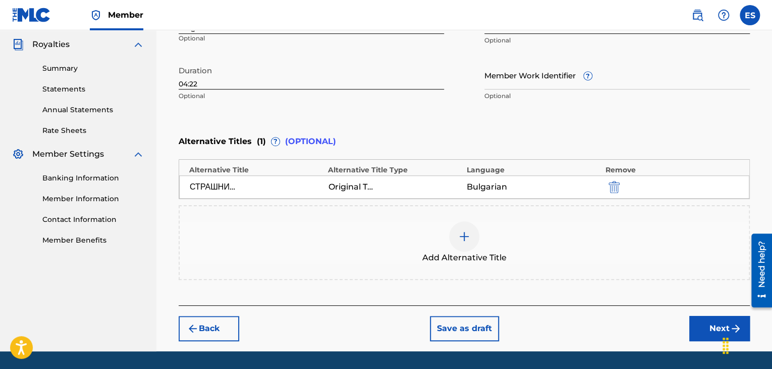
scroll to position [329, 0]
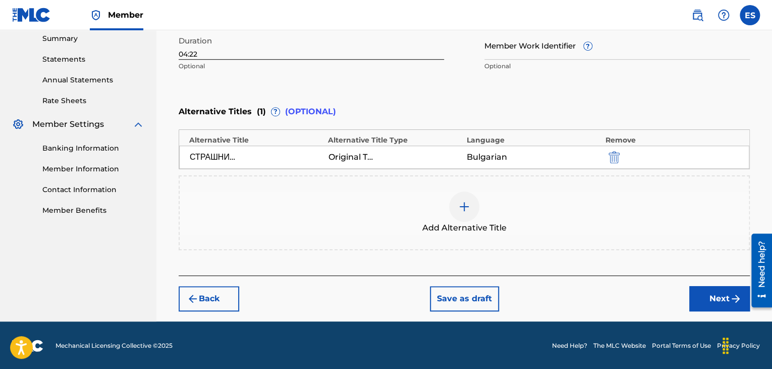
click at [707, 296] on button "Next" at bounding box center [720, 298] width 61 height 25
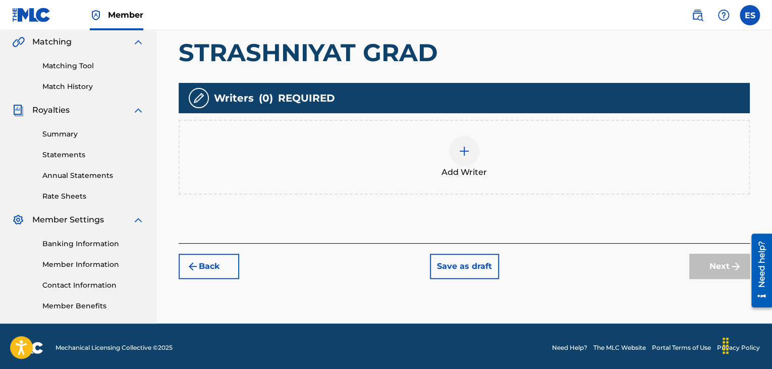
scroll to position [237, 0]
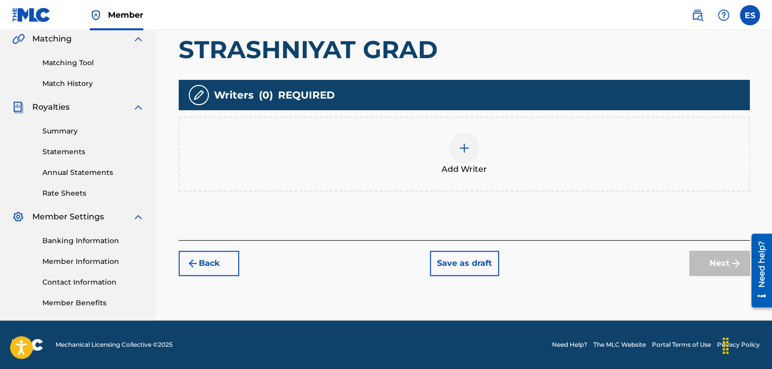
click at [466, 166] on span "Add Writer" at bounding box center [464, 169] width 45 height 12
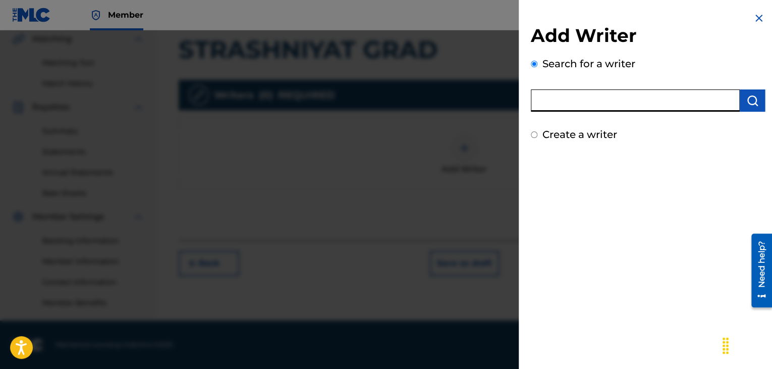
paste input "00232088979"
type input "00232088979"
click at [748, 99] on img "submit" at bounding box center [753, 100] width 12 height 12
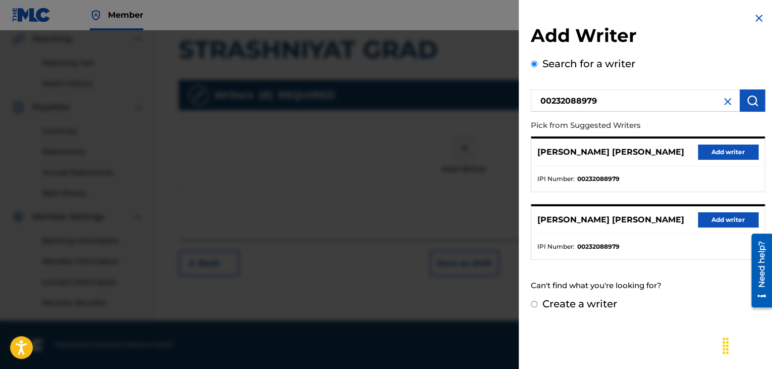
click at [717, 164] on div "[PERSON_NAME] [PERSON_NAME] Add writer" at bounding box center [648, 152] width 233 height 28
click at [715, 160] on button "Add writer" at bounding box center [728, 151] width 61 height 15
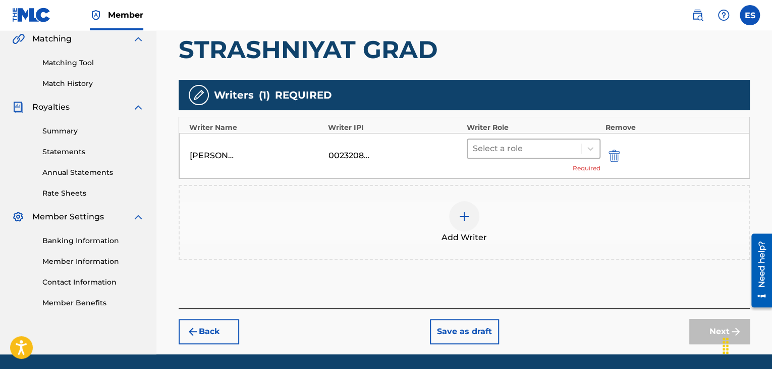
click at [497, 150] on div at bounding box center [524, 148] width 103 height 14
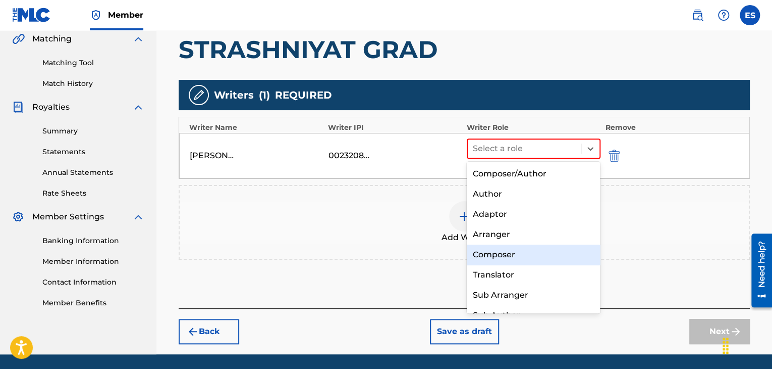
click at [500, 253] on div "Composer" at bounding box center [534, 254] width 134 height 20
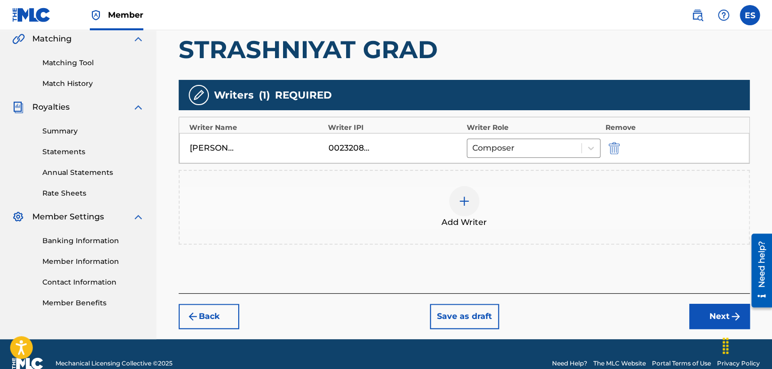
click at [461, 204] on img at bounding box center [464, 201] width 12 height 12
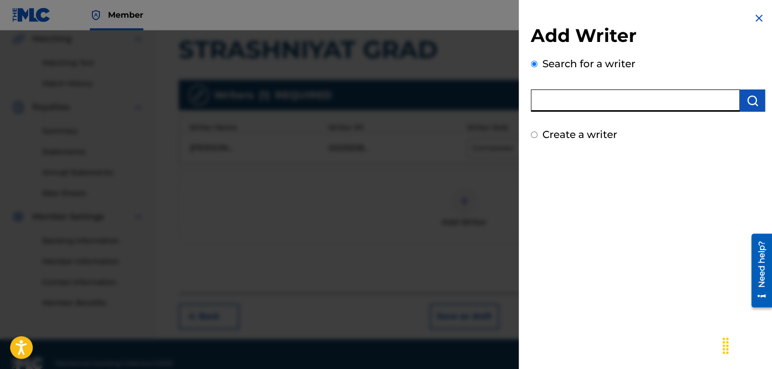
paste input "00258906432"
type input "00258906432"
click at [755, 97] on img "submit" at bounding box center [753, 100] width 12 height 12
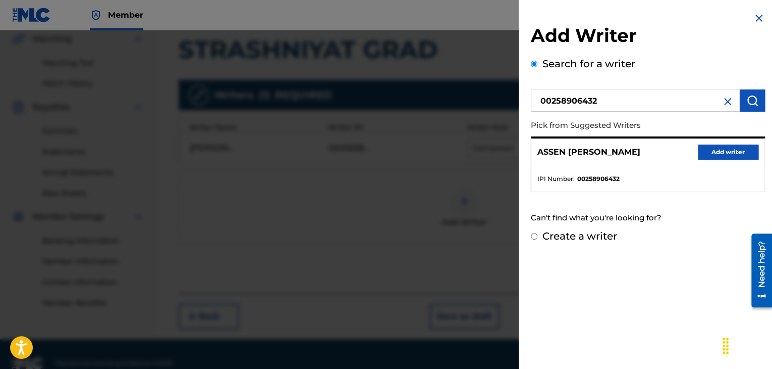
click at [721, 146] on button "Add writer" at bounding box center [728, 151] width 61 height 15
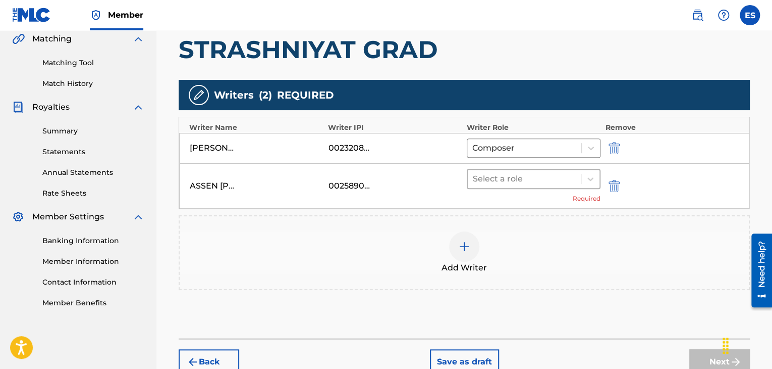
click at [525, 178] on div at bounding box center [524, 179] width 103 height 14
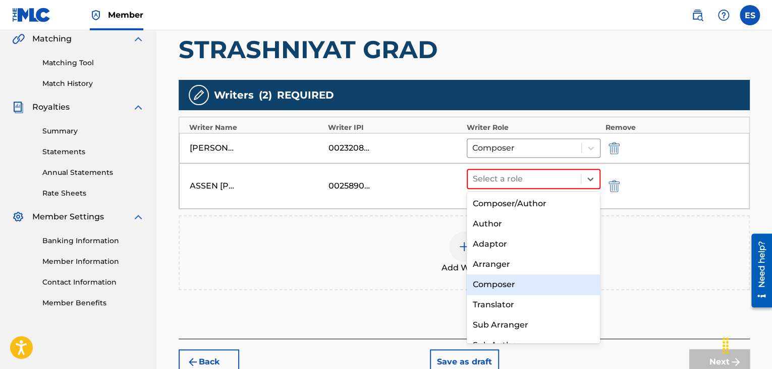
drag, startPoint x: 514, startPoint y: 283, endPoint x: 481, endPoint y: 252, distance: 45.4
click at [514, 283] on div "Composer" at bounding box center [534, 284] width 134 height 20
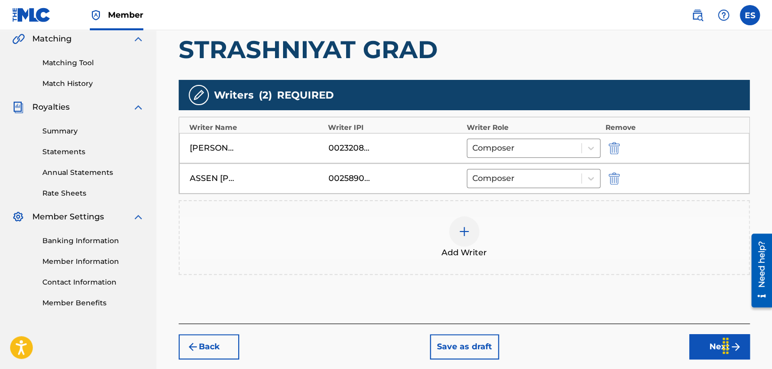
click at [471, 233] on div at bounding box center [464, 231] width 30 height 30
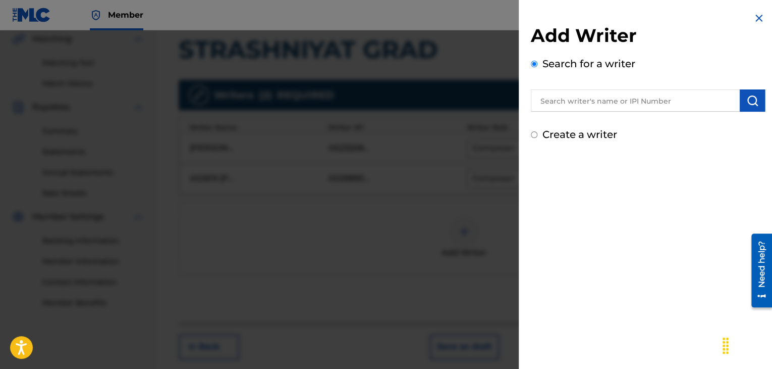
click at [627, 103] on input "text" at bounding box center [635, 100] width 209 height 22
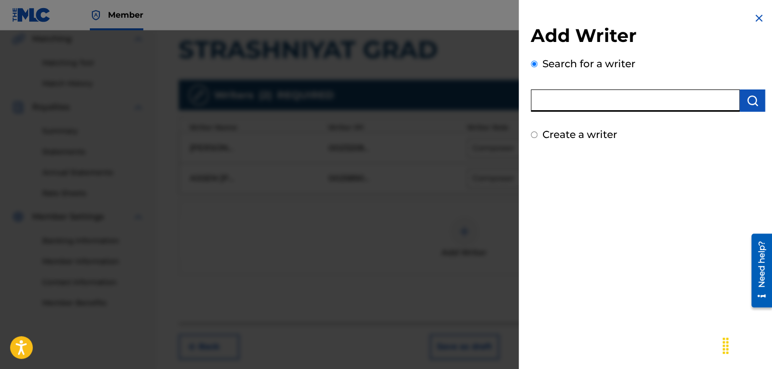
paste input "00143911194"
type input "00143911194"
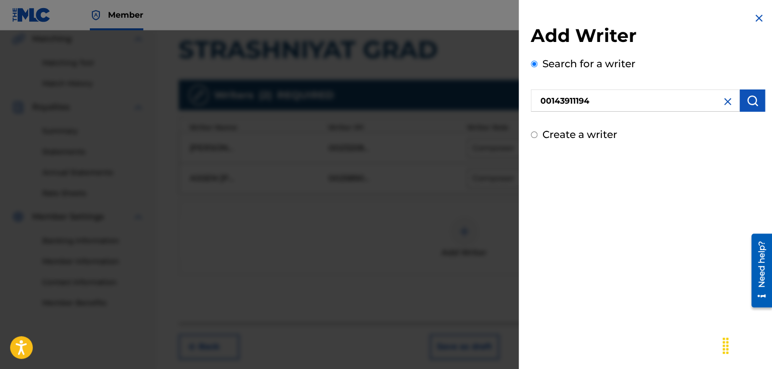
click at [751, 101] on img "submit" at bounding box center [753, 100] width 12 height 12
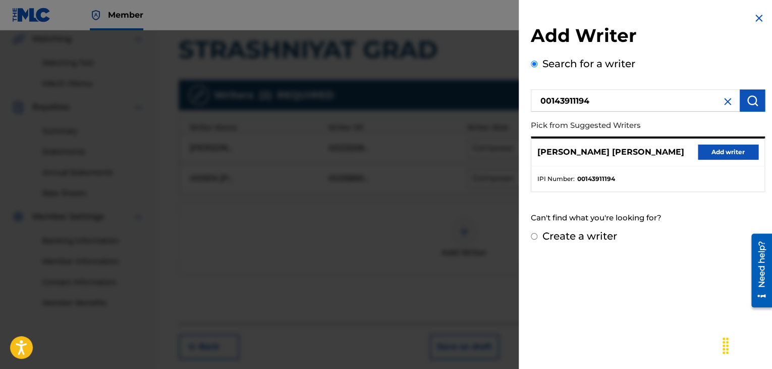
click at [709, 156] on button "Add writer" at bounding box center [728, 151] width 61 height 15
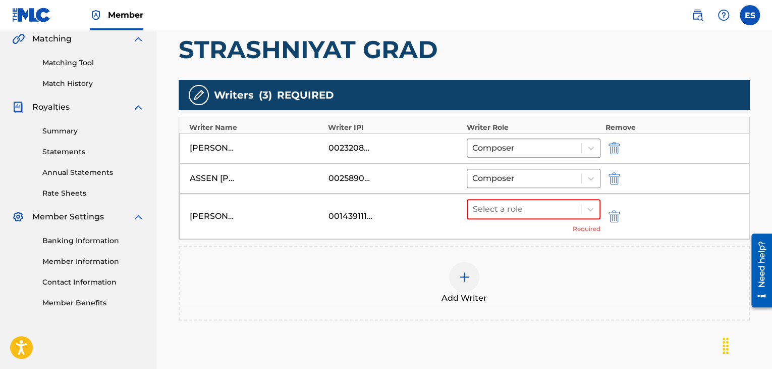
click at [495, 214] on div at bounding box center [524, 209] width 103 height 14
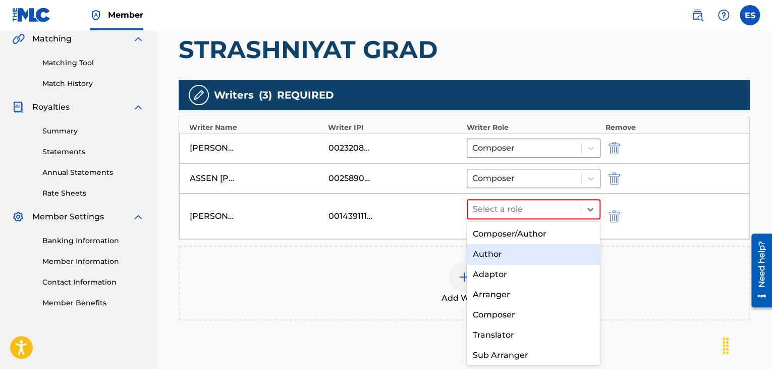
click at [486, 258] on div "Author" at bounding box center [534, 254] width 134 height 20
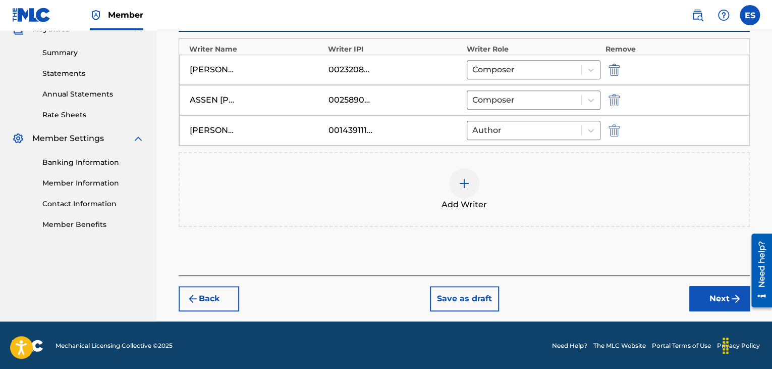
click at [695, 302] on button "Next" at bounding box center [720, 298] width 61 height 25
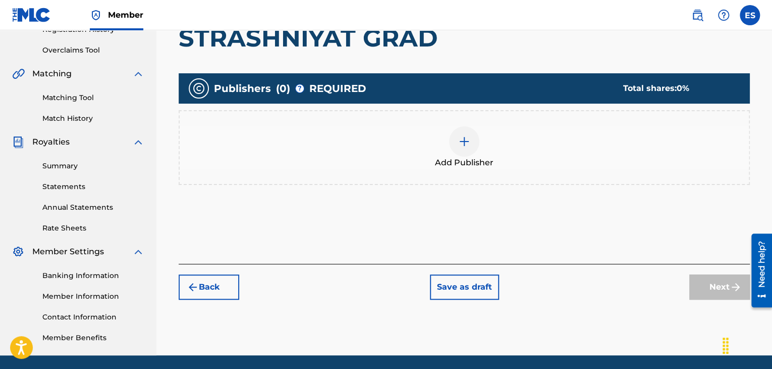
scroll to position [186, 0]
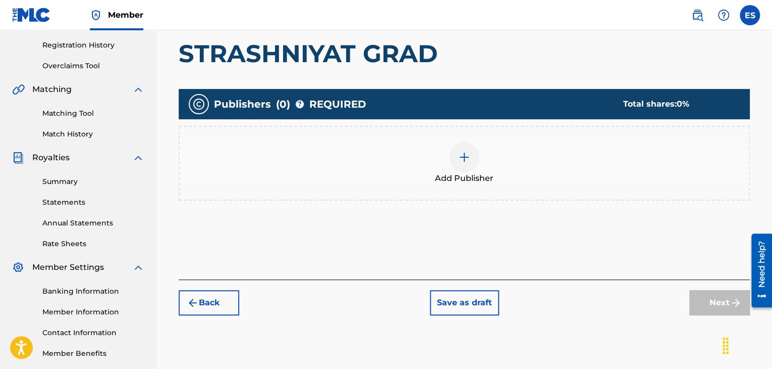
click at [459, 162] on div at bounding box center [464, 157] width 30 height 30
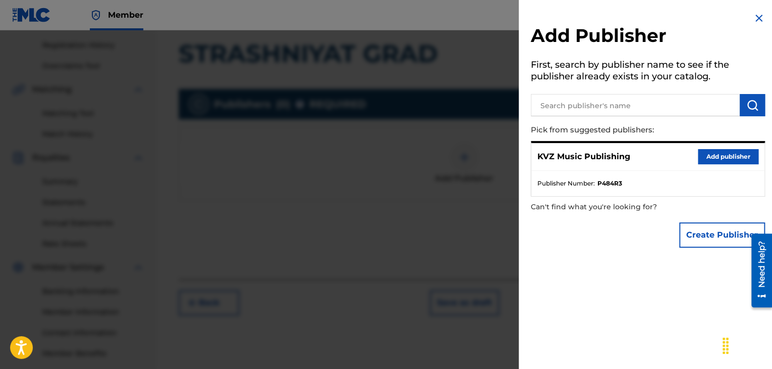
click at [706, 159] on button "Add publisher" at bounding box center [728, 156] width 61 height 15
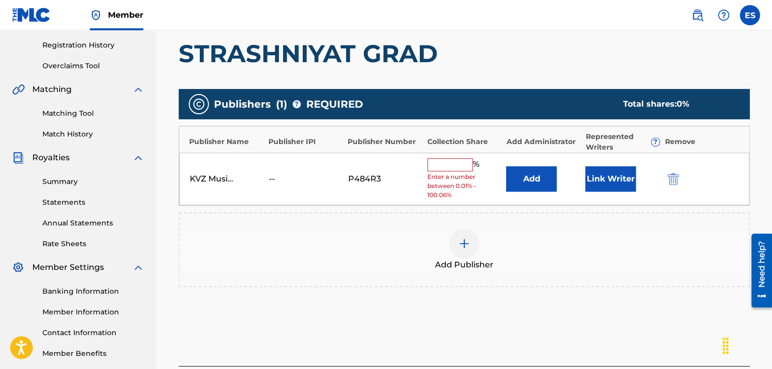
click at [442, 165] on input "text" at bounding box center [450, 164] width 45 height 13
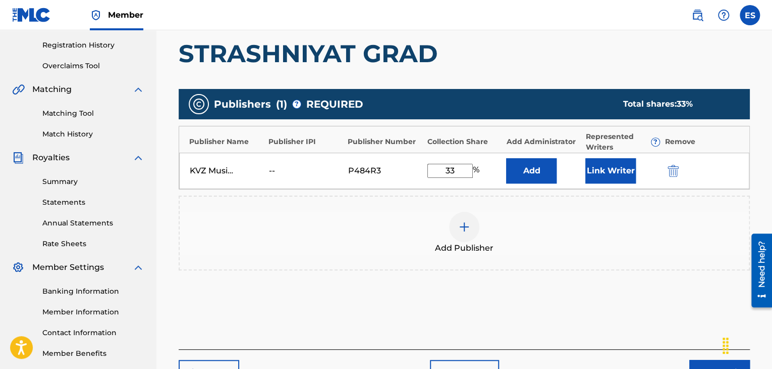
type input "33.33"
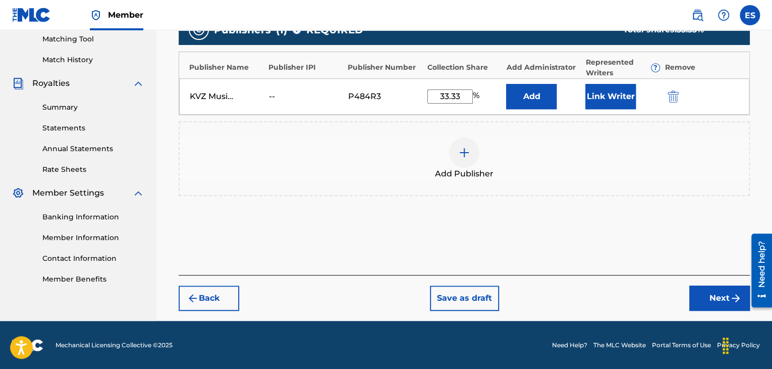
click at [706, 303] on button "Next" at bounding box center [720, 297] width 61 height 25
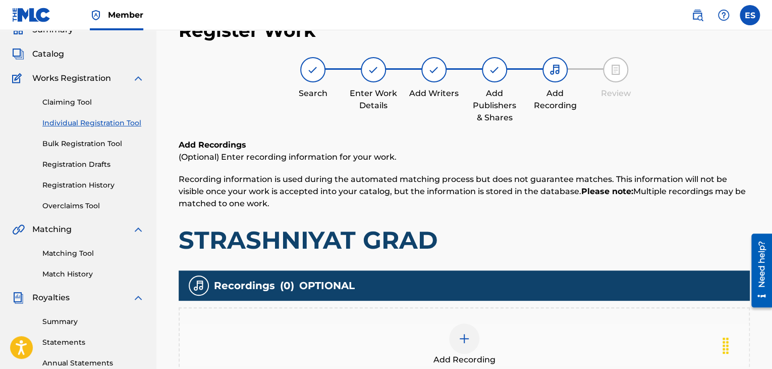
scroll to position [237, 0]
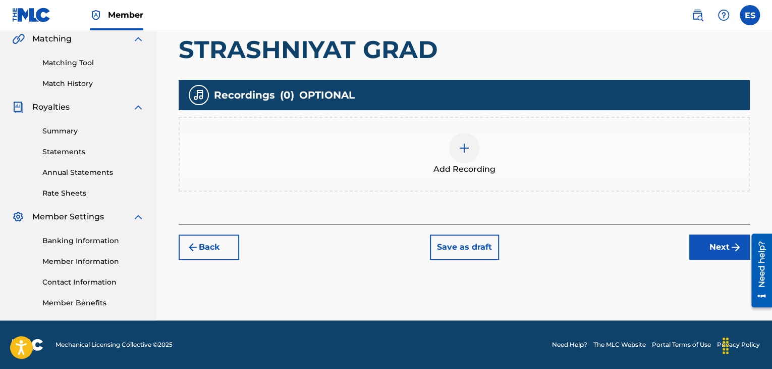
click at [466, 156] on div at bounding box center [464, 148] width 30 height 30
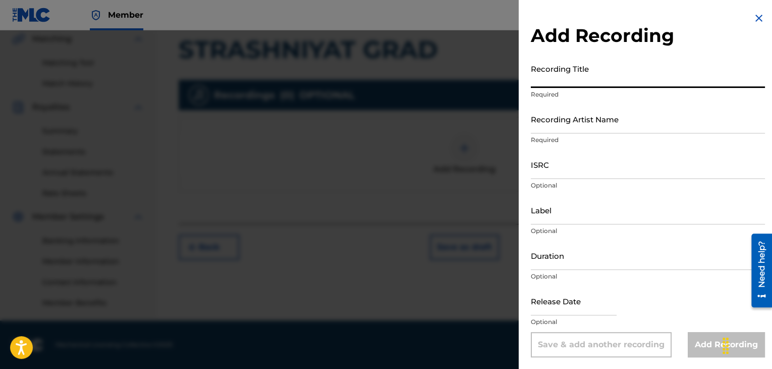
click at [591, 76] on input "Recording Title" at bounding box center [648, 73] width 234 height 29
click at [591, 74] on input "Recording Title" at bounding box center [648, 73] width 234 height 29
paste input "STRASHNIYAT GRAD"
click at [535, 79] on input "STRASHNIYAT GRAD" at bounding box center [648, 73] width 234 height 29
type input "STRASHNIYAT GRAD"
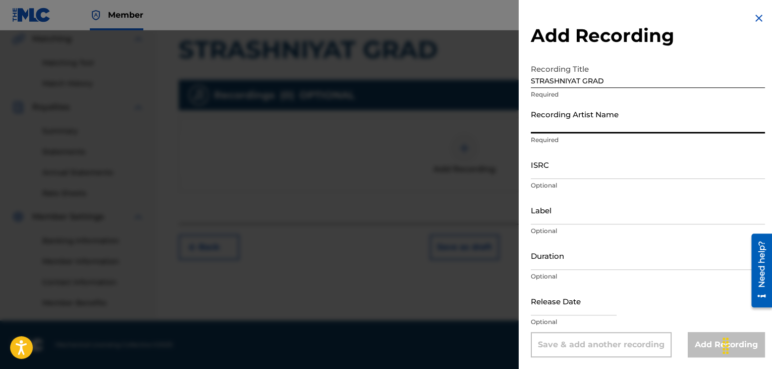
paste input "STENLI"
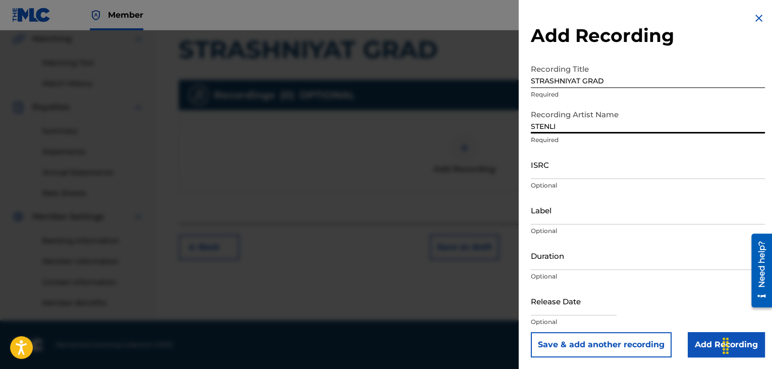
type input "STENLI"
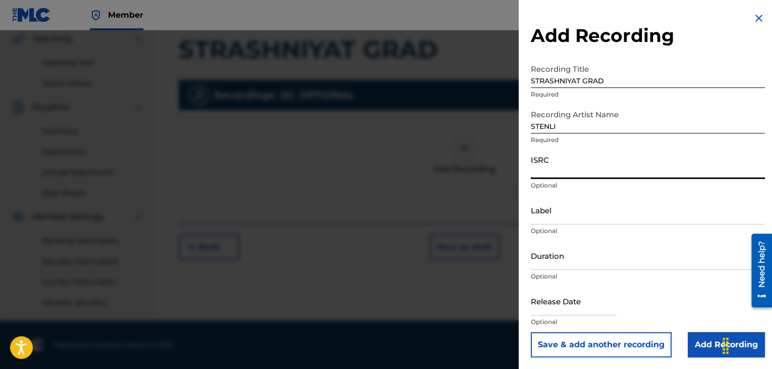
paste input "BGA672146307"
type input "BGA672146307"
click at [560, 257] on input "Duration" at bounding box center [648, 255] width 234 height 29
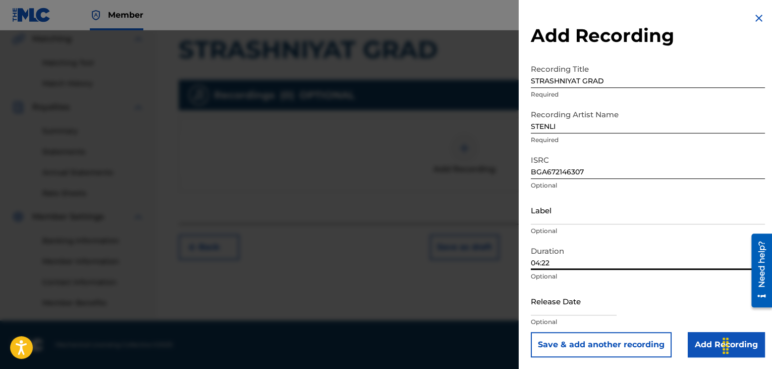
type input "04:22"
click at [576, 212] on input "Label" at bounding box center [648, 209] width 234 height 29
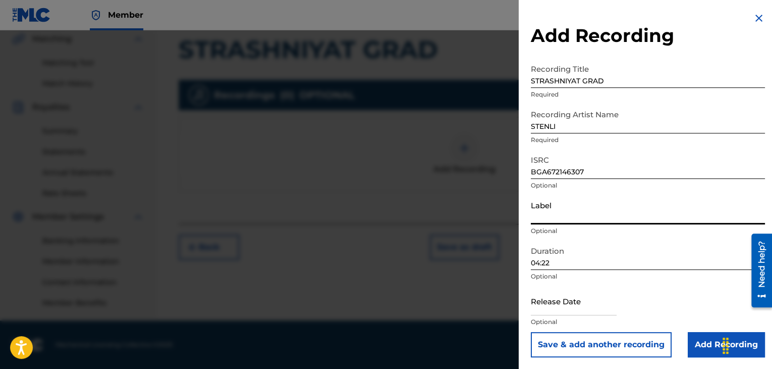
paste
type input "BALKANTON AD"
click at [711, 350] on input "Add Recording" at bounding box center [726, 344] width 77 height 25
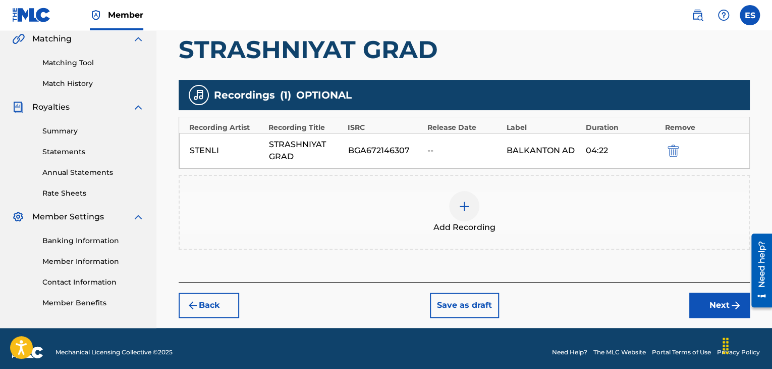
click at [707, 310] on button "Next" at bounding box center [720, 304] width 61 height 25
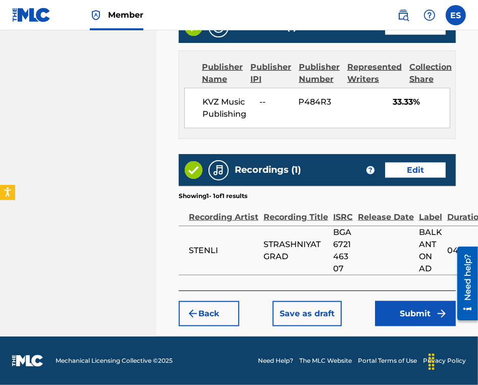
scroll to position [736, 0]
click at [406, 317] on button "Submit" at bounding box center [415, 313] width 81 height 25
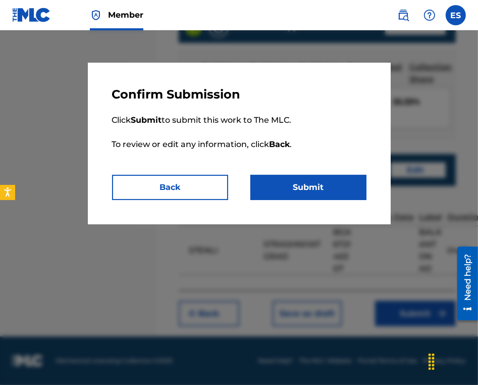
click at [331, 192] on button "Submit" at bounding box center [308, 187] width 116 height 25
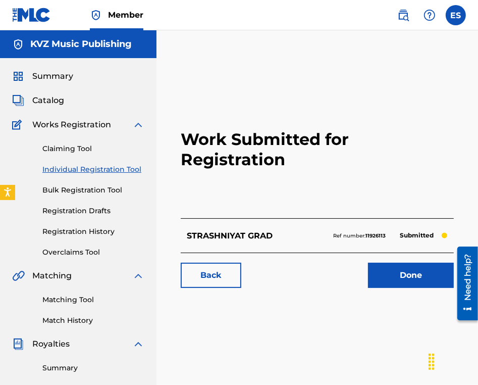
click at [111, 168] on link "Individual Registration Tool" at bounding box center [93, 169] width 102 height 11
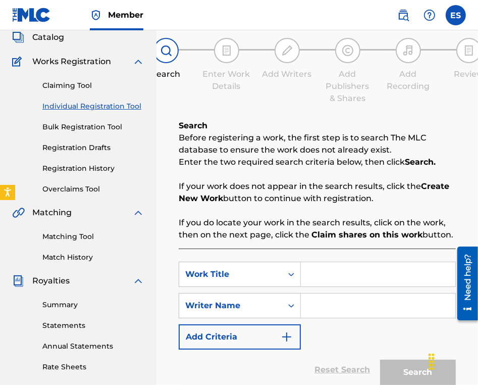
scroll to position [101, 0]
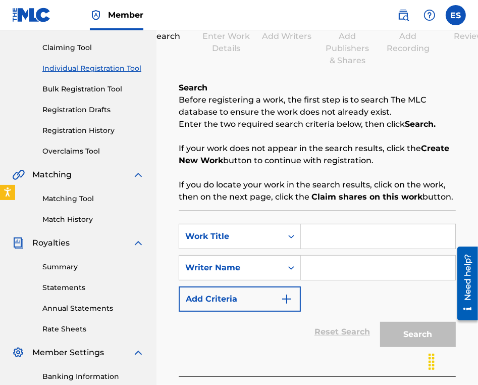
click at [338, 235] on input "Search Form" at bounding box center [378, 236] width 154 height 24
click at [314, 239] on input "STUDENTSKO LYATO" at bounding box center [378, 236] width 154 height 24
type input "STUDENTSKO LYATO"
click at [334, 268] on input "Search Form" at bounding box center [378, 267] width 154 height 24
type input "ASSEN DRAGNEV"
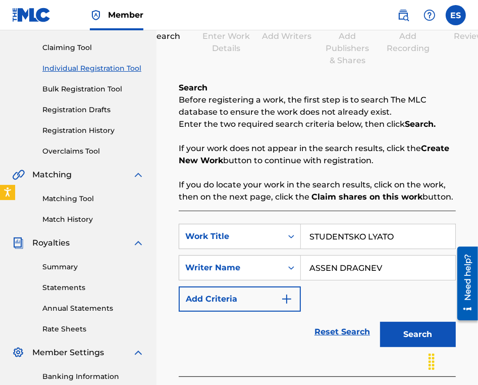
drag, startPoint x: 312, startPoint y: 235, endPoint x: 326, endPoint y: 219, distance: 21.1
click at [312, 235] on input "STUDENTSKO LYATO" at bounding box center [378, 236] width 154 height 24
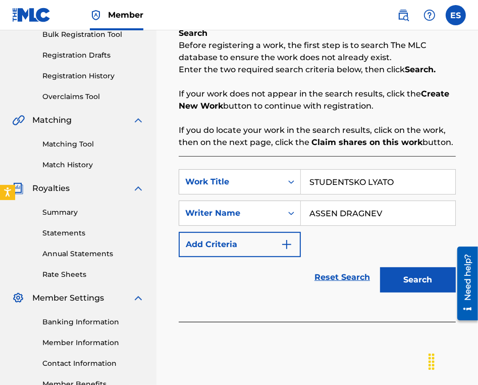
scroll to position [220, 0]
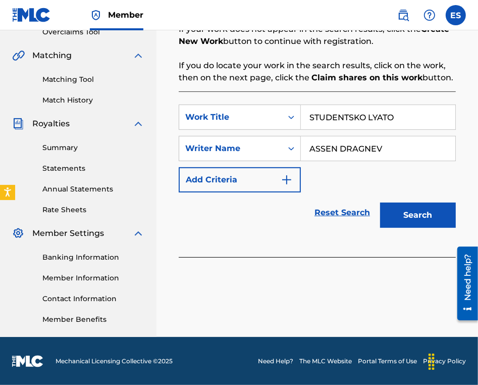
type input "STUDENTSKO LYATO"
click at [416, 216] on button "Search" at bounding box center [418, 214] width 76 height 25
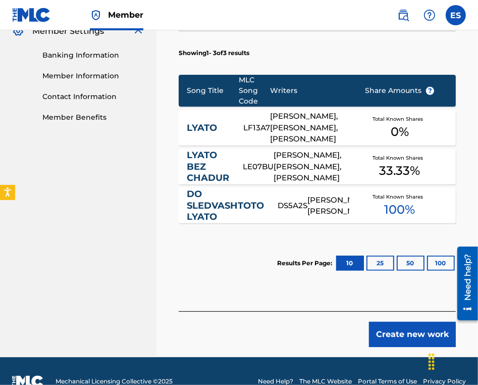
click at [403, 331] on button "Create new work" at bounding box center [412, 334] width 87 height 25
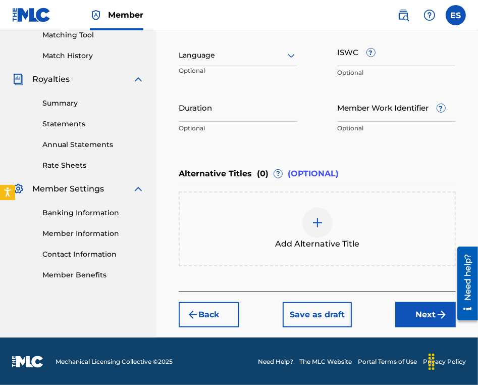
click at [211, 53] on div at bounding box center [238, 55] width 119 height 13
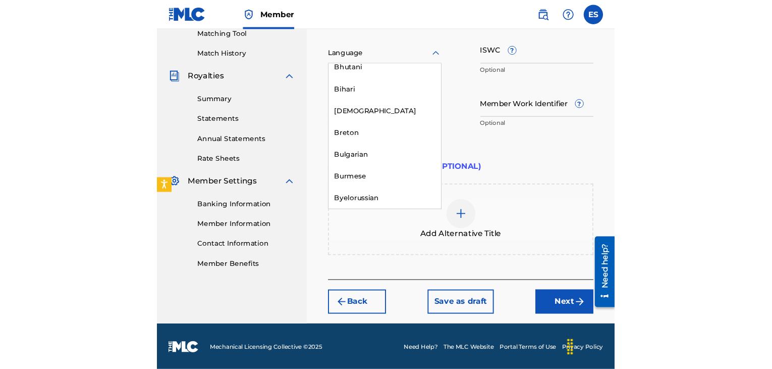
scroll to position [404, 0]
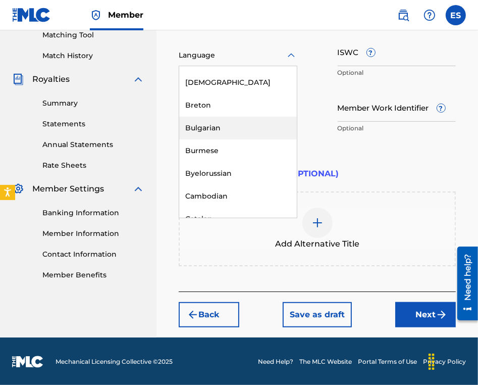
click at [226, 131] on div "Bulgarian" at bounding box center [238, 128] width 118 height 23
click at [226, 131] on p "Optional" at bounding box center [238, 128] width 119 height 9
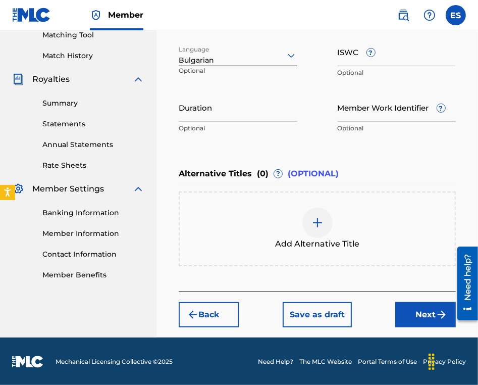
click at [385, 57] on input "ISWC ?" at bounding box center [397, 51] width 119 height 29
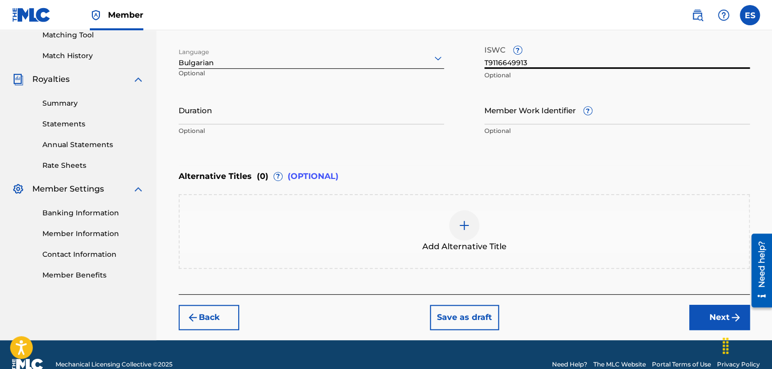
type input "T9116649913"
drag, startPoint x: 269, startPoint y: 110, endPoint x: 283, endPoint y: 83, distance: 29.8
click at [271, 104] on input "Duration" at bounding box center [312, 109] width 266 height 29
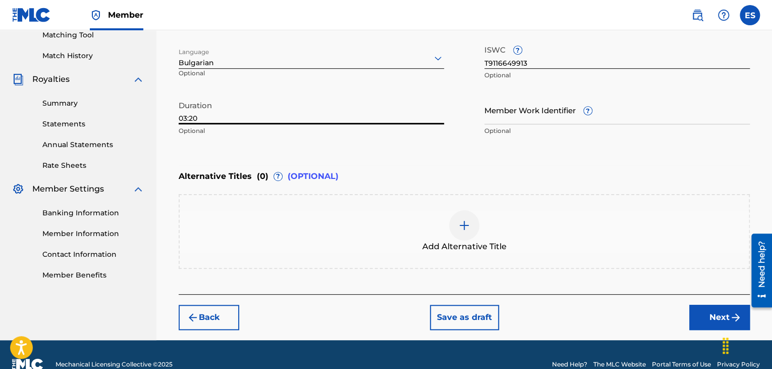
type input "03:20"
click at [462, 235] on div at bounding box center [464, 225] width 30 height 30
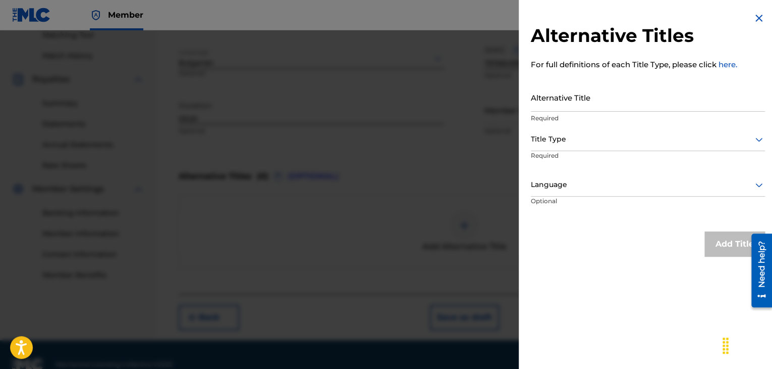
click at [586, 78] on div "Alternative Titles For full definitions of each Title Type, please click here. …" at bounding box center [648, 134] width 258 height 269
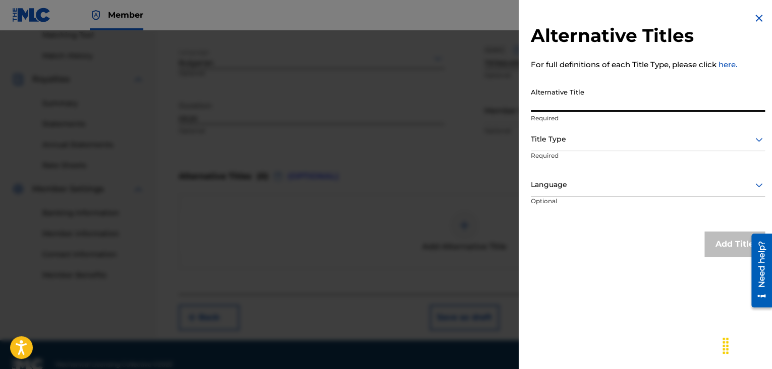
click at [577, 95] on input "Alternative Title" at bounding box center [648, 97] width 234 height 29
type input "СТУДЕНСТСКИ РОМАНС"
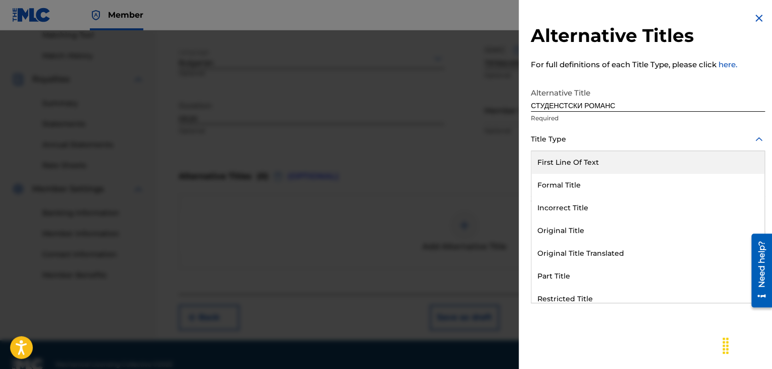
click at [561, 138] on div at bounding box center [648, 139] width 234 height 13
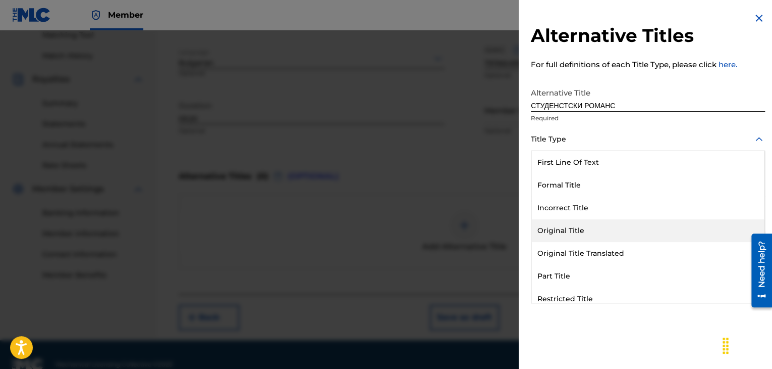
click at [566, 227] on div "Original Title" at bounding box center [648, 230] width 233 height 23
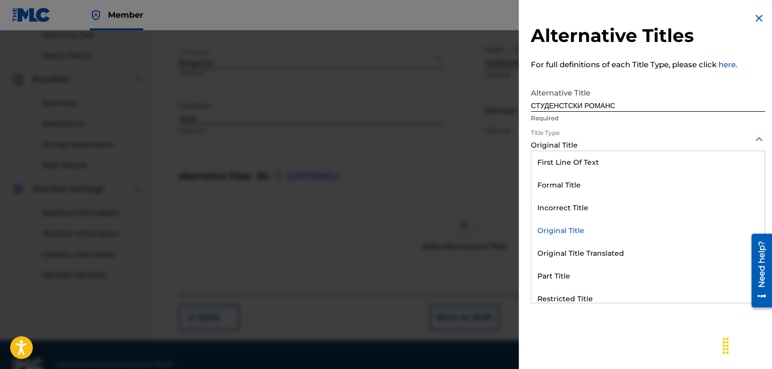
click at [564, 145] on div "Original Title" at bounding box center [648, 145] width 234 height 11
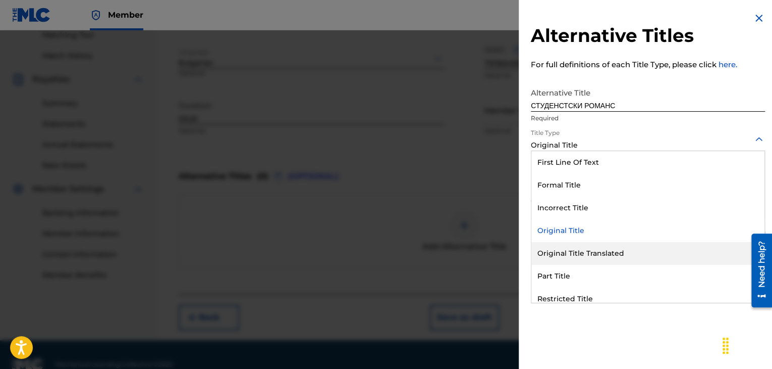
click at [588, 259] on div "Original Title Translated" at bounding box center [648, 253] width 233 height 23
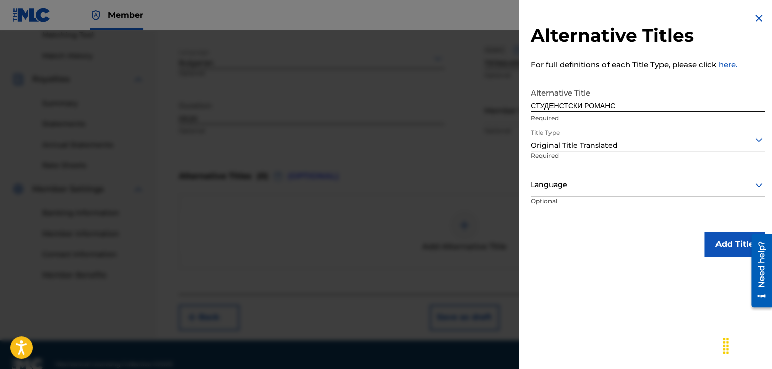
click at [572, 192] on div "Language" at bounding box center [648, 185] width 234 height 23
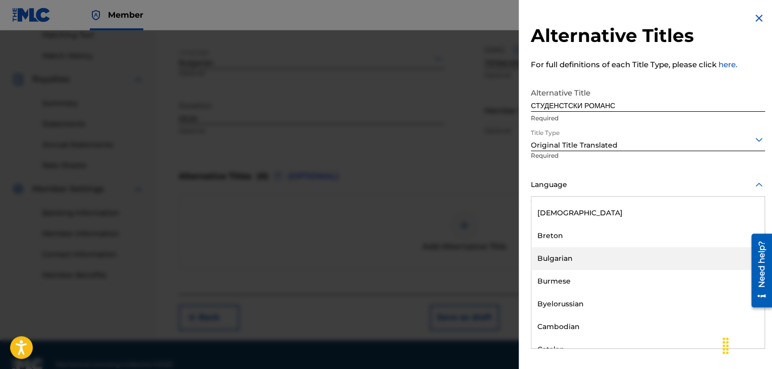
click at [574, 263] on div "Bulgarian" at bounding box center [648, 258] width 233 height 23
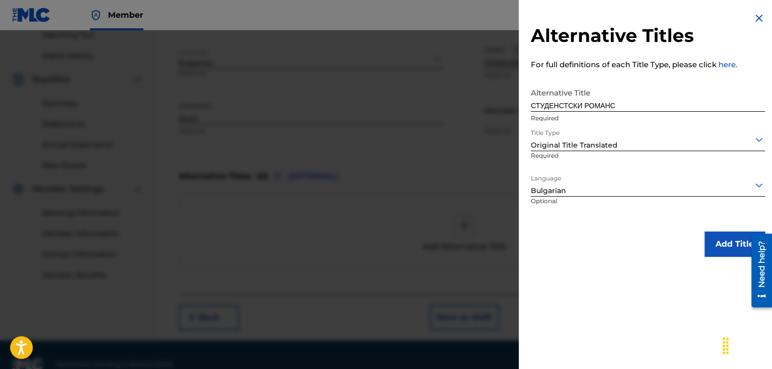
click at [719, 242] on button "Add Title" at bounding box center [735, 243] width 61 height 25
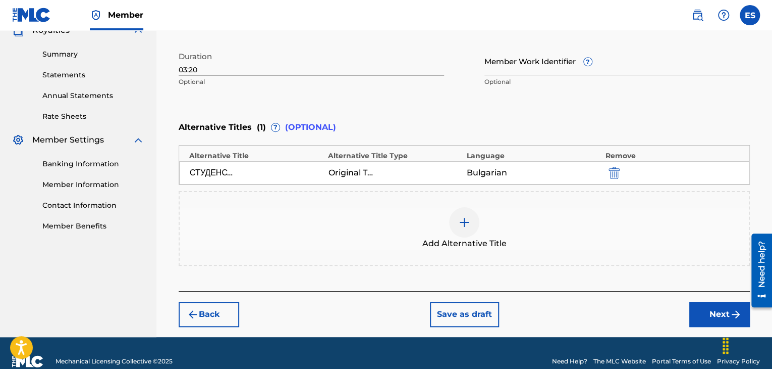
scroll to position [329, 0]
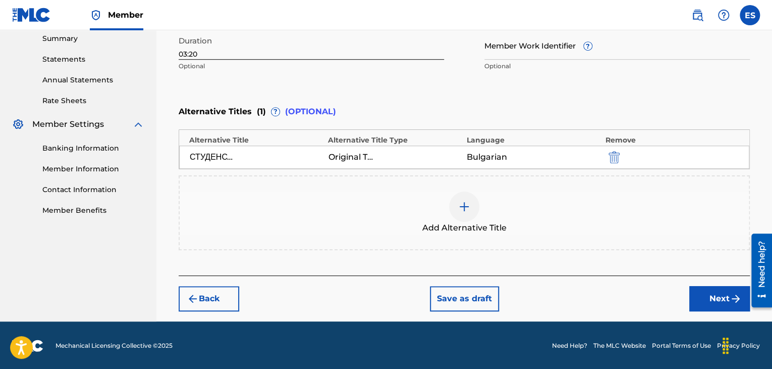
click at [697, 293] on button "Next" at bounding box center [720, 298] width 61 height 25
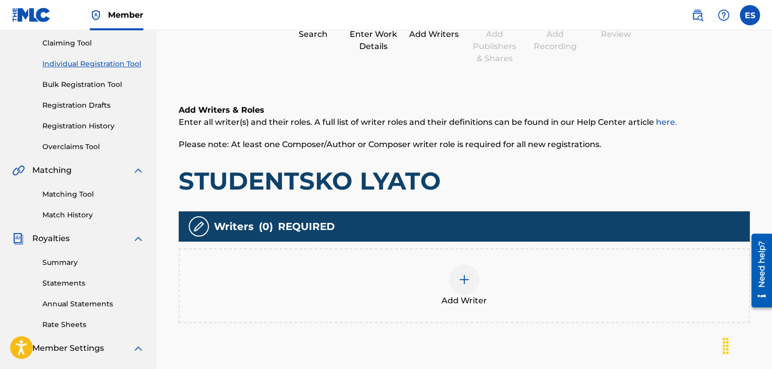
scroll to position [197, 0]
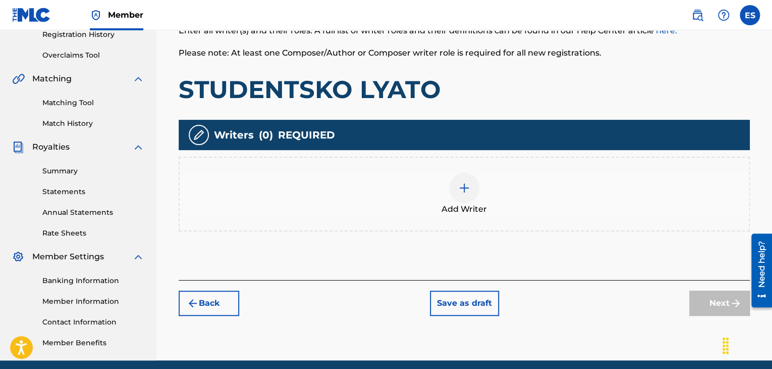
click at [471, 192] on div at bounding box center [464, 188] width 30 height 30
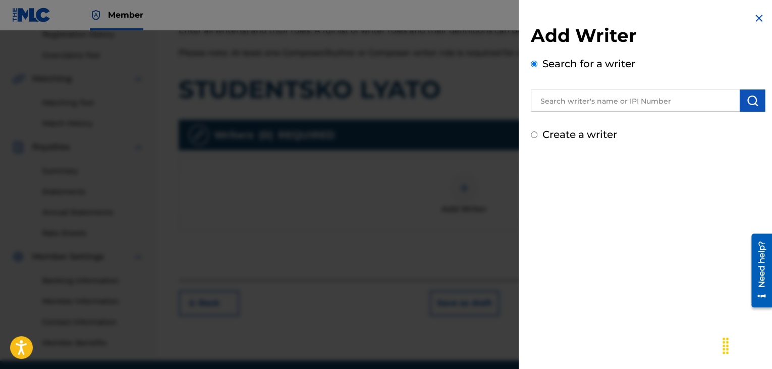
click at [420, 249] on div at bounding box center [386, 214] width 772 height 369
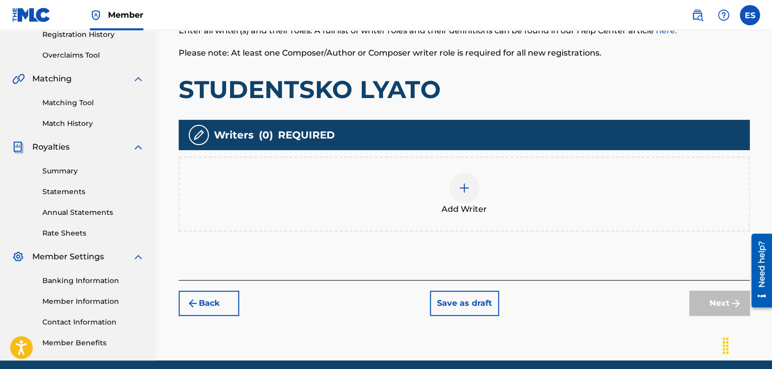
click at [196, 309] on button "Back" at bounding box center [209, 302] width 61 height 25
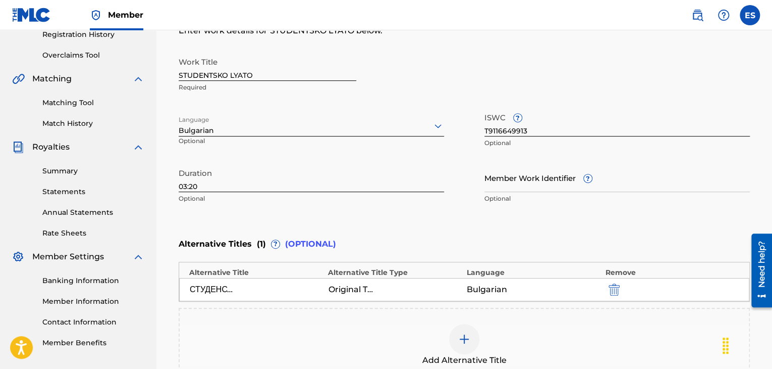
click at [612, 292] on img "submit" at bounding box center [614, 289] width 11 height 12
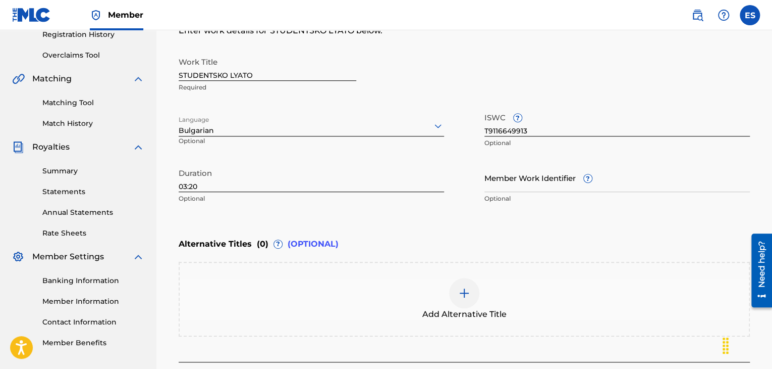
click at [457, 298] on div at bounding box center [464, 293] width 30 height 30
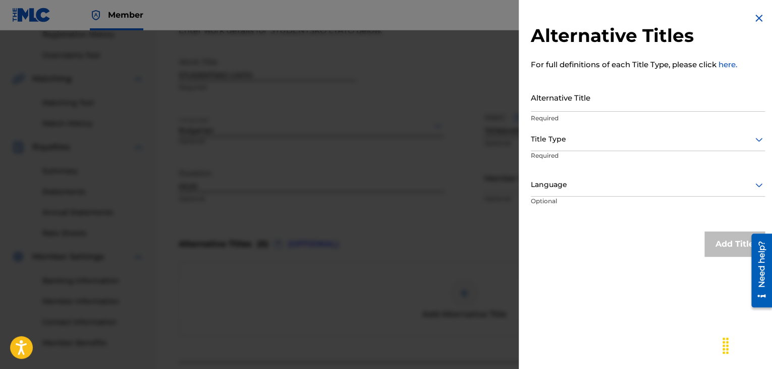
click at [563, 105] on input "Alternative Title" at bounding box center [648, 97] width 234 height 29
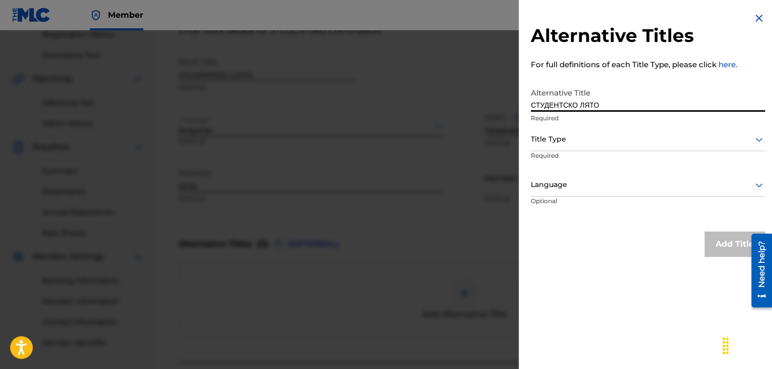
type input "СТУДЕНТСКО ЛЯТО"
click at [561, 140] on div at bounding box center [648, 139] width 234 height 13
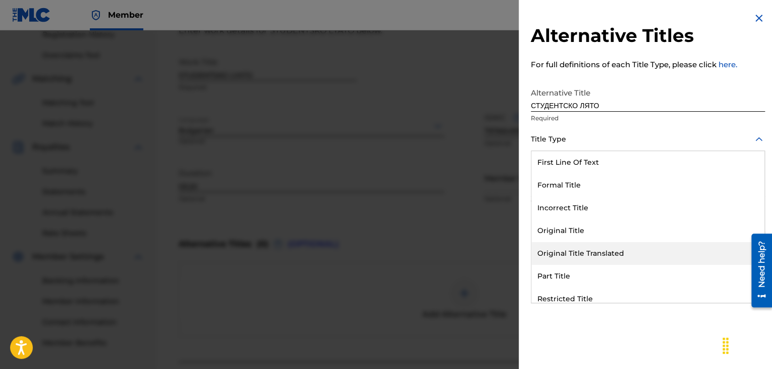
click at [573, 252] on div "Original Title Translated" at bounding box center [648, 253] width 233 height 23
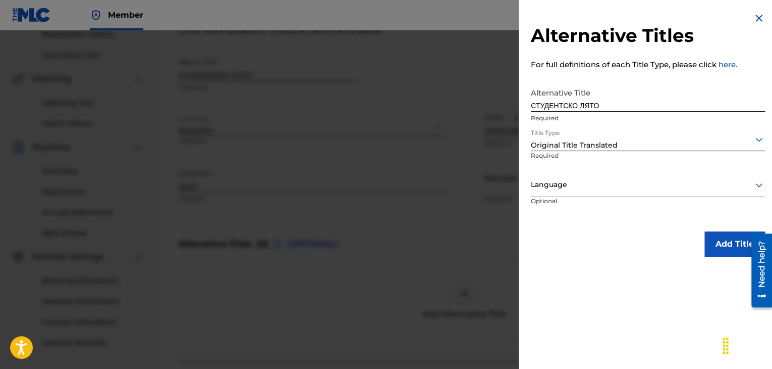
click at [569, 190] on div at bounding box center [648, 184] width 234 height 13
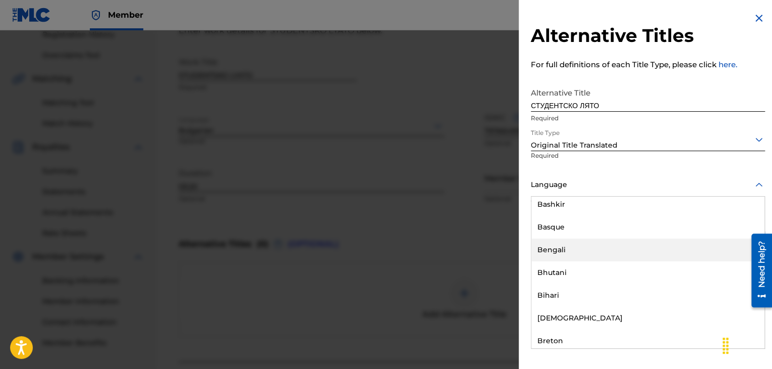
scroll to position [404, 0]
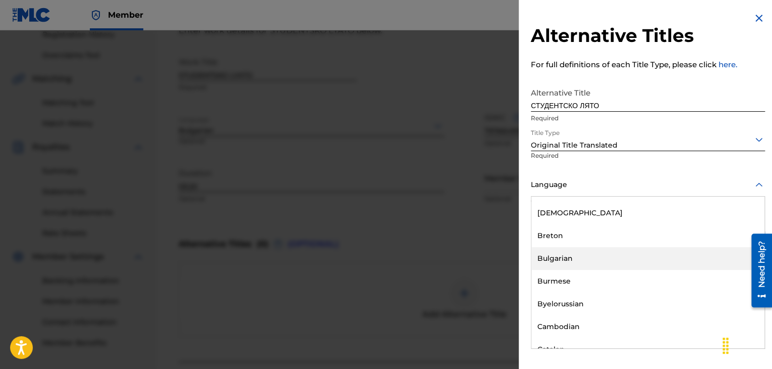
drag, startPoint x: 561, startPoint y: 263, endPoint x: 571, endPoint y: 252, distance: 14.6
click at [561, 262] on div "Bulgarian" at bounding box center [648, 258] width 233 height 23
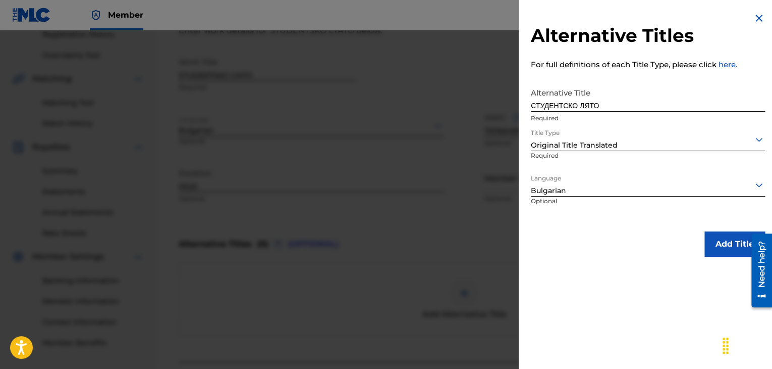
click at [708, 239] on button "Add Title" at bounding box center [735, 243] width 61 height 25
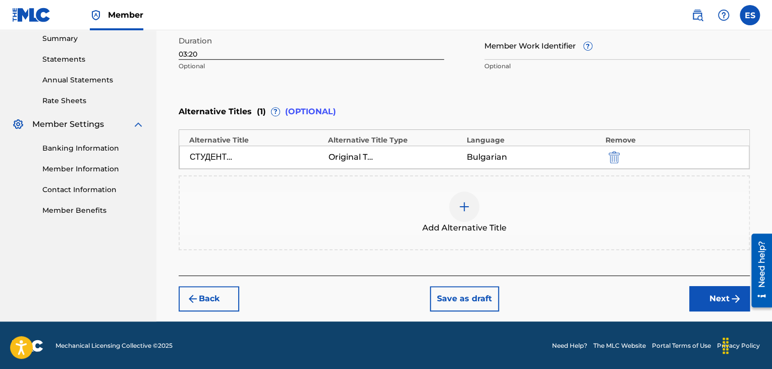
click at [701, 301] on button "Next" at bounding box center [720, 298] width 61 height 25
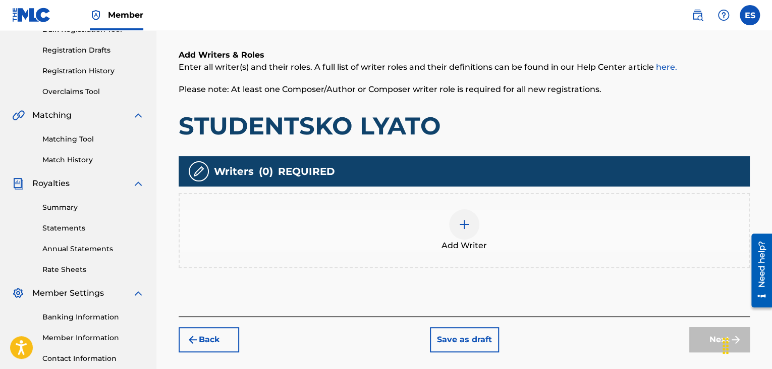
scroll to position [237, 0]
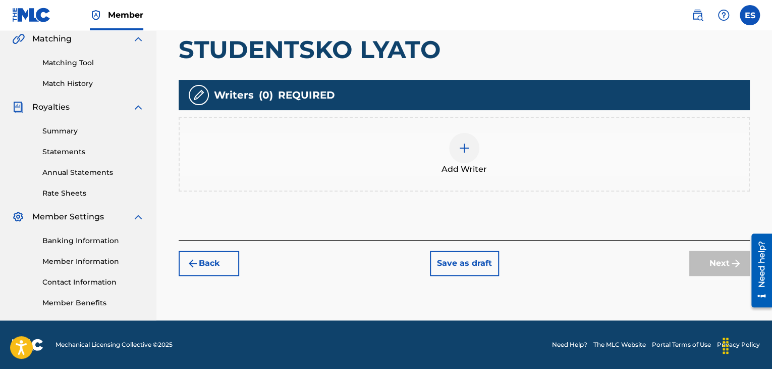
click at [446, 147] on div "Add Writer" at bounding box center [464, 154] width 569 height 42
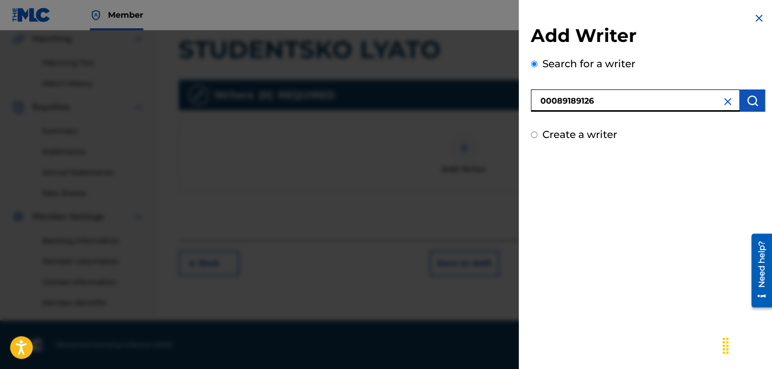
type input "00089189126"
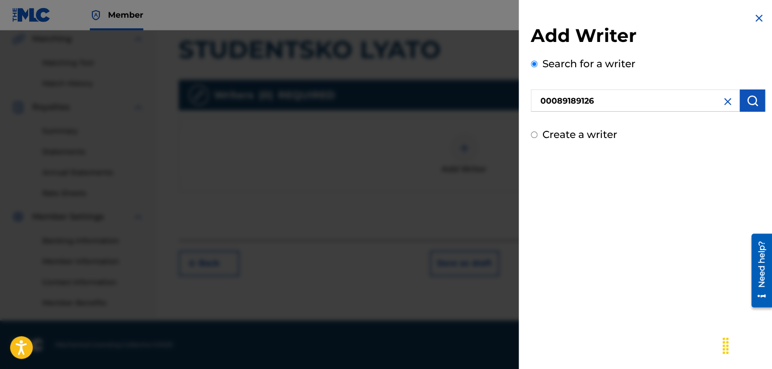
click at [755, 94] on button "submit" at bounding box center [752, 100] width 25 height 22
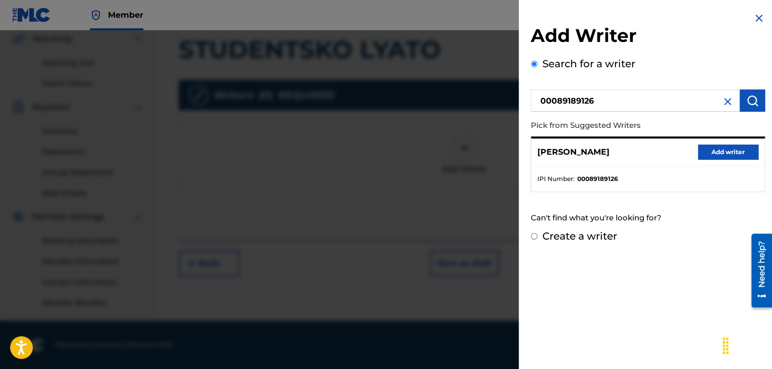
click at [711, 150] on button "Add writer" at bounding box center [728, 151] width 61 height 15
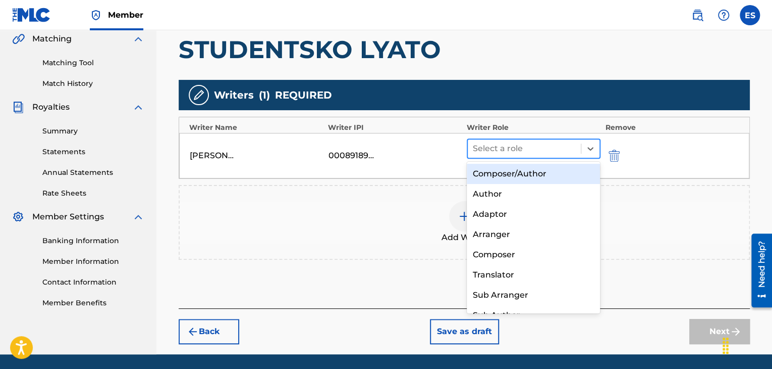
click at [539, 148] on div at bounding box center [524, 148] width 103 height 14
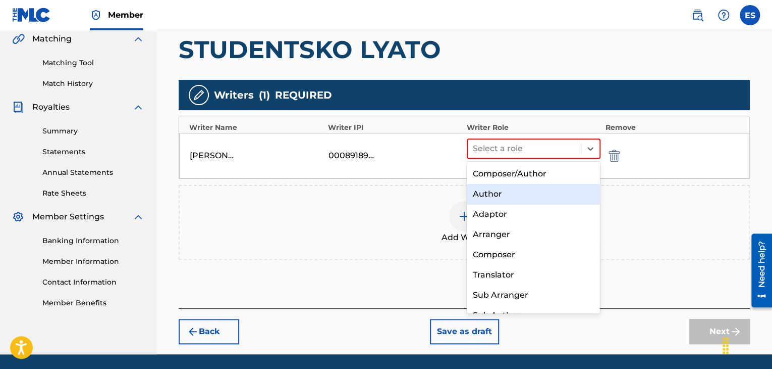
click at [495, 195] on div "Author" at bounding box center [534, 194] width 134 height 20
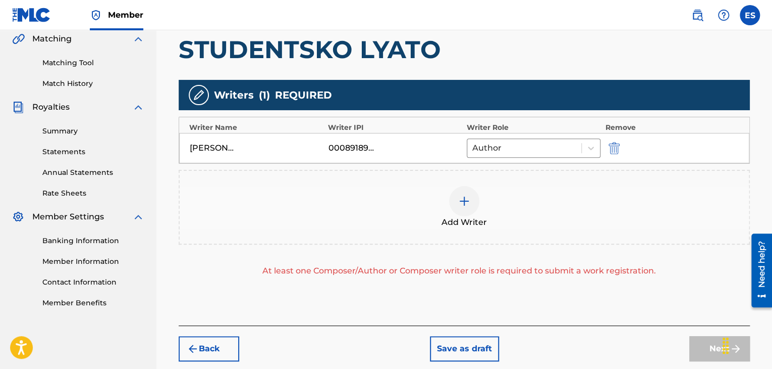
click at [453, 210] on div at bounding box center [464, 201] width 30 height 30
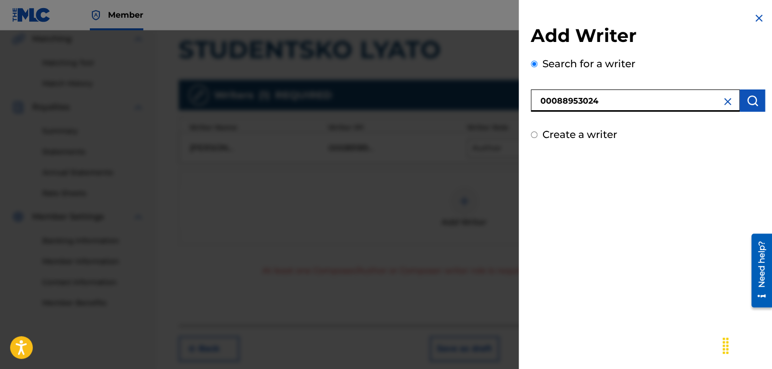
type input "00088953024"
click at [747, 98] on img "submit" at bounding box center [753, 100] width 12 height 12
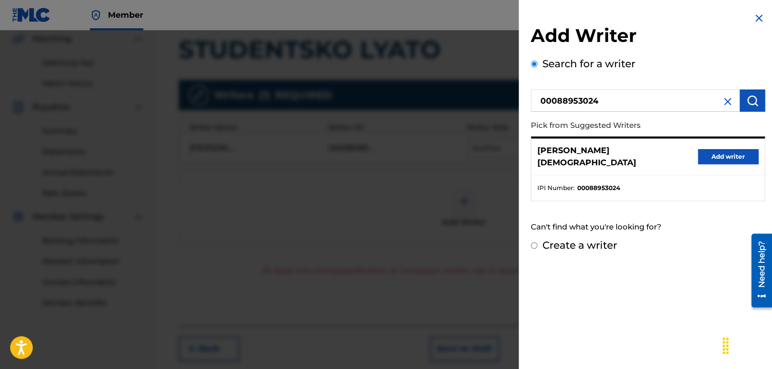
click at [700, 152] on button "Add writer" at bounding box center [728, 156] width 61 height 15
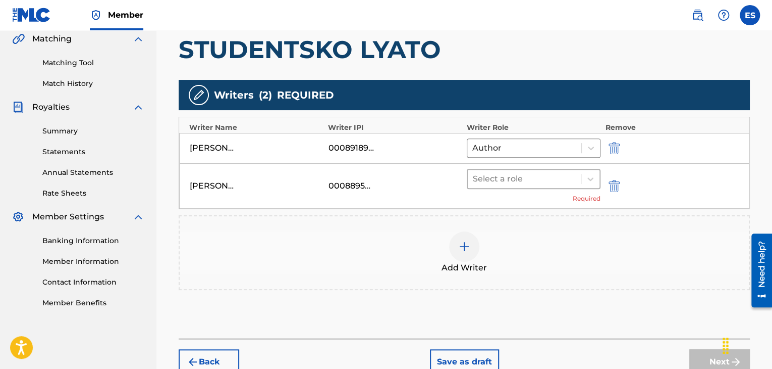
click at [489, 177] on div at bounding box center [524, 179] width 103 height 14
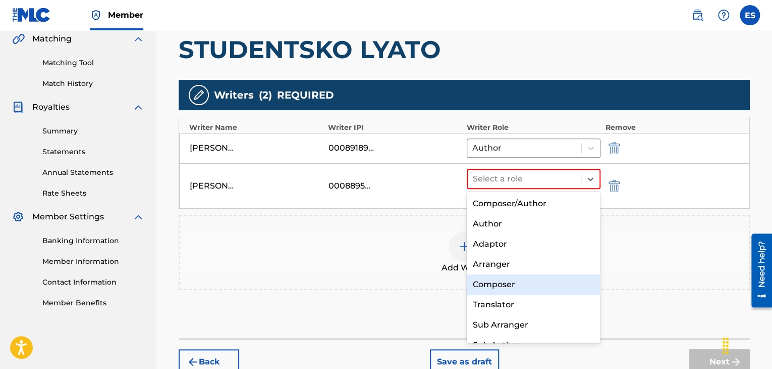
drag, startPoint x: 494, startPoint y: 288, endPoint x: 480, endPoint y: 255, distance: 35.7
click at [494, 287] on div "Composer" at bounding box center [534, 284] width 134 height 20
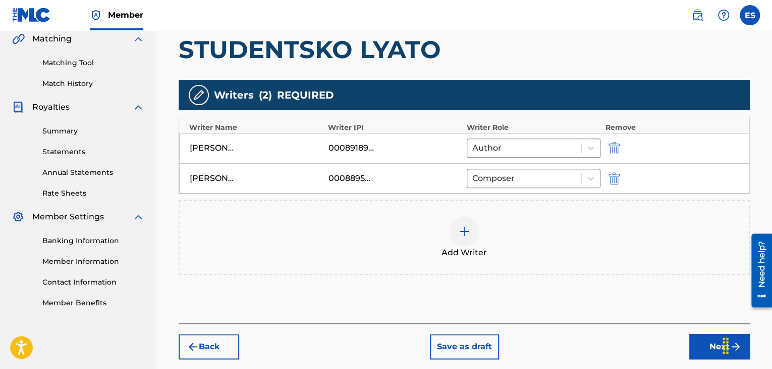
click at [471, 233] on div at bounding box center [464, 231] width 30 height 30
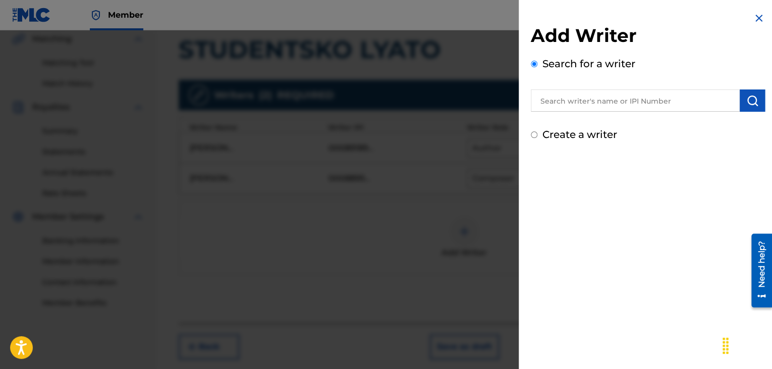
click at [612, 99] on input "text" at bounding box center [635, 100] width 209 height 22
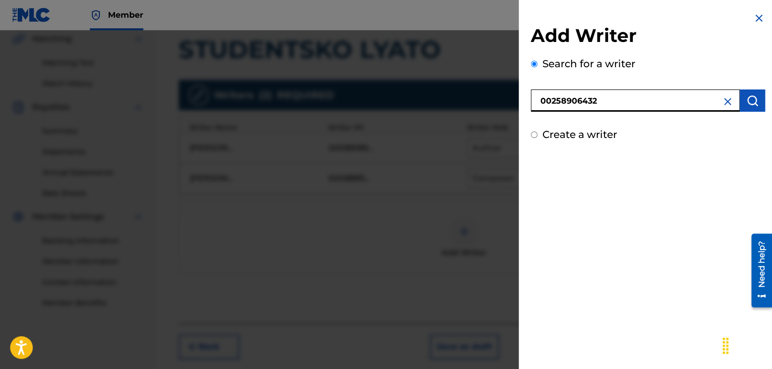
type input "00258906432"
click at [746, 89] on button "submit" at bounding box center [752, 100] width 25 height 22
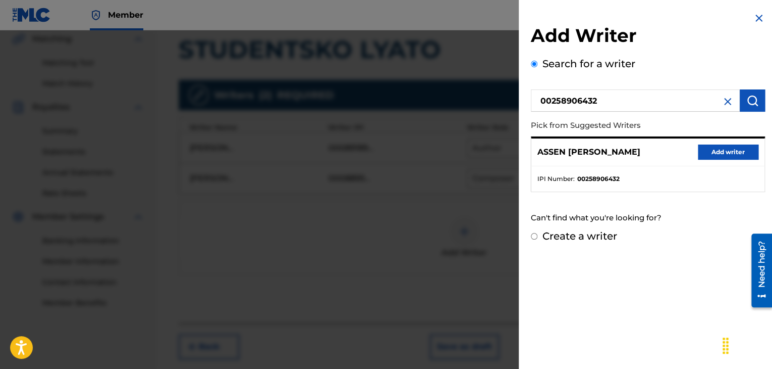
click at [713, 145] on button "Add writer" at bounding box center [728, 151] width 61 height 15
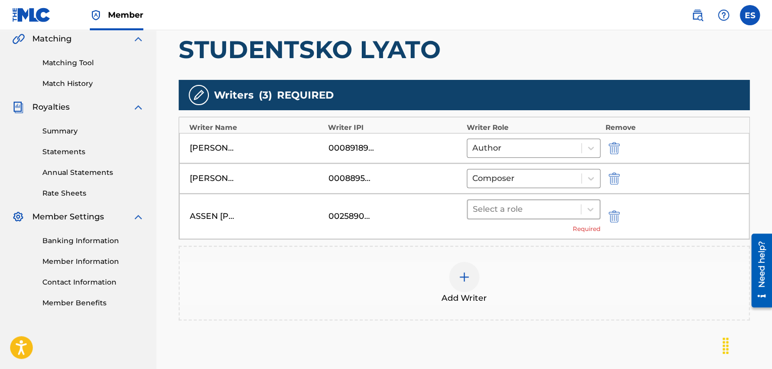
click at [550, 205] on div at bounding box center [524, 209] width 103 height 14
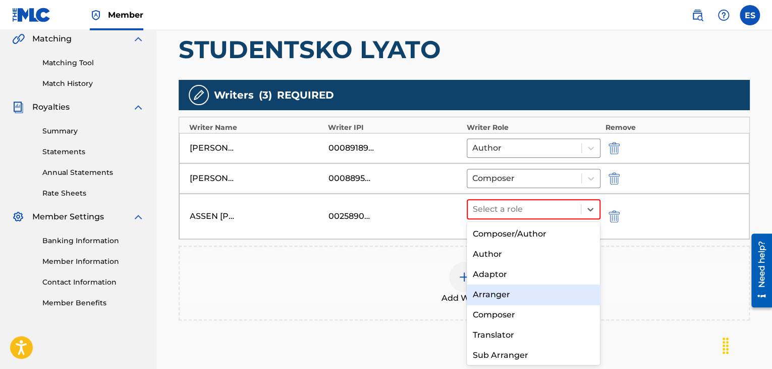
click at [500, 297] on div "Arranger" at bounding box center [534, 294] width 134 height 20
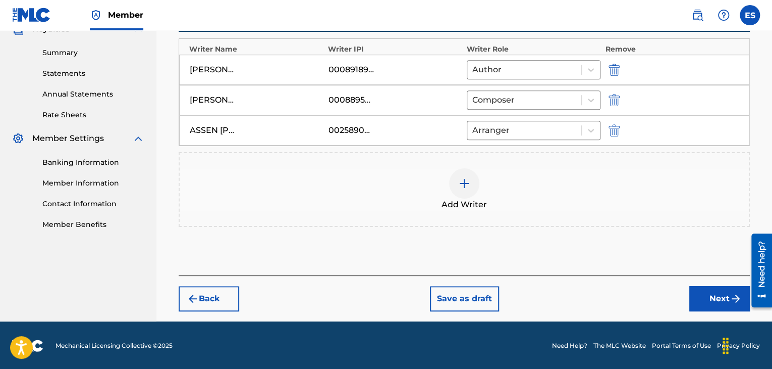
click at [695, 298] on button "Next" at bounding box center [720, 298] width 61 height 25
click at [694, 297] on div "Register Work Search Enter Work Details Add Writers Add Publishers & Shares Add…" at bounding box center [464, 31] width 616 height 581
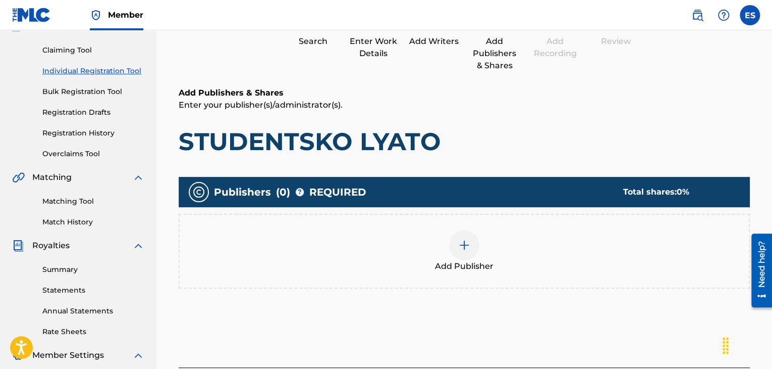
scroll to position [146, 0]
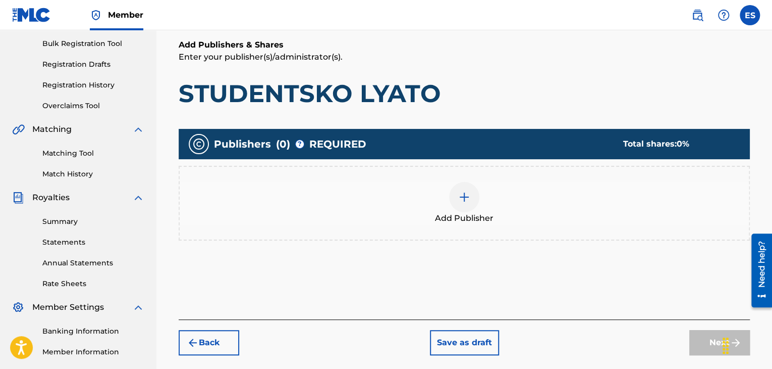
click at [459, 195] on img at bounding box center [464, 197] width 12 height 12
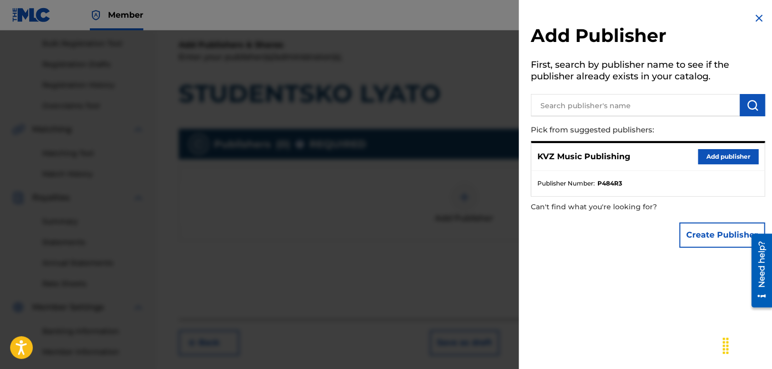
click at [716, 155] on button "Add publisher" at bounding box center [728, 156] width 61 height 15
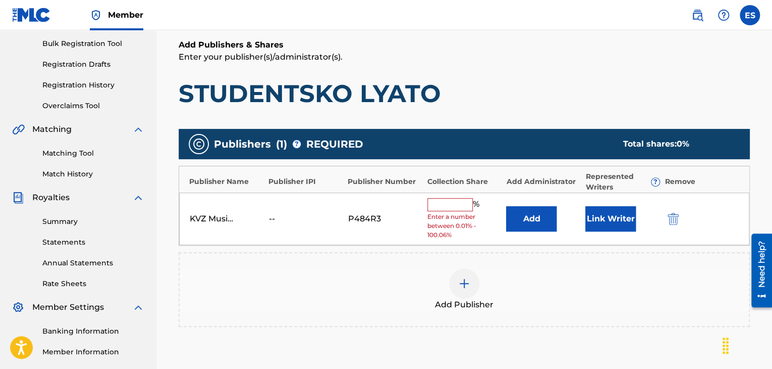
click at [439, 198] on input "text" at bounding box center [450, 204] width 45 height 13
type input "16.67"
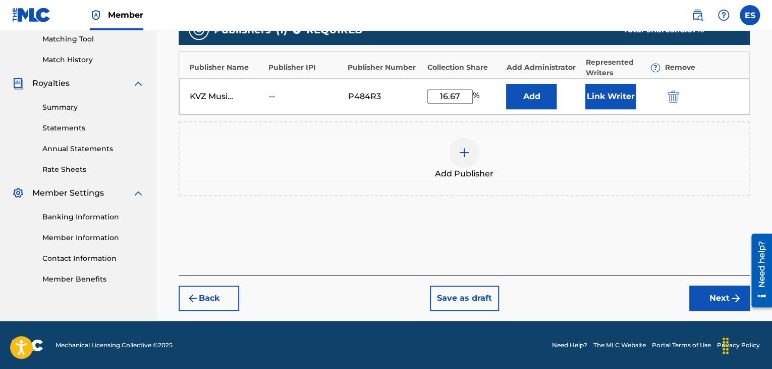
click at [693, 301] on button "Next" at bounding box center [720, 297] width 61 height 25
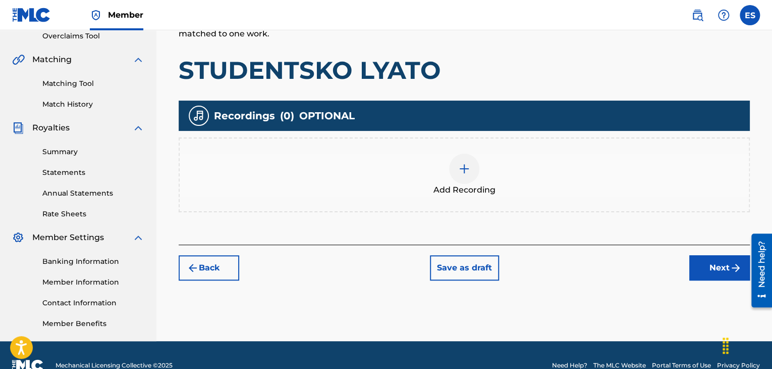
scroll to position [217, 0]
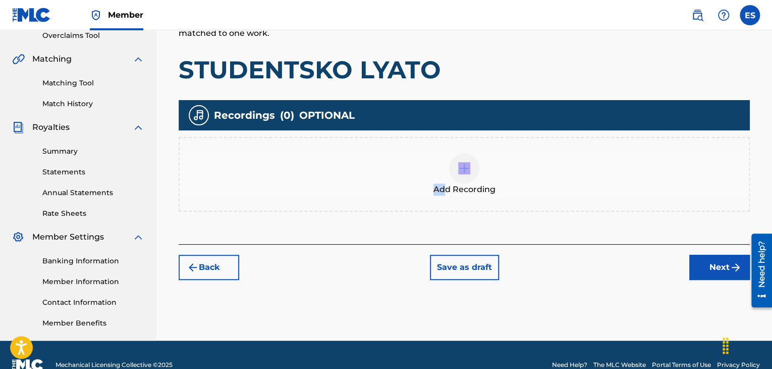
click at [445, 178] on div "Add Recording" at bounding box center [464, 174] width 569 height 42
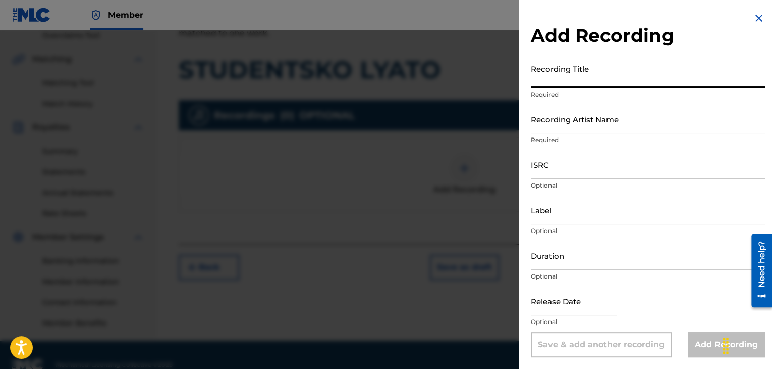
click at [624, 79] on input "Recording Title" at bounding box center [648, 73] width 234 height 29
click at [533, 77] on input "STUDENTSKO LYATO" at bounding box center [648, 73] width 234 height 29
type input "STUDENTSKO LYATO"
click at [600, 124] on input "Recording Artist Name" at bounding box center [648, 119] width 234 height 29
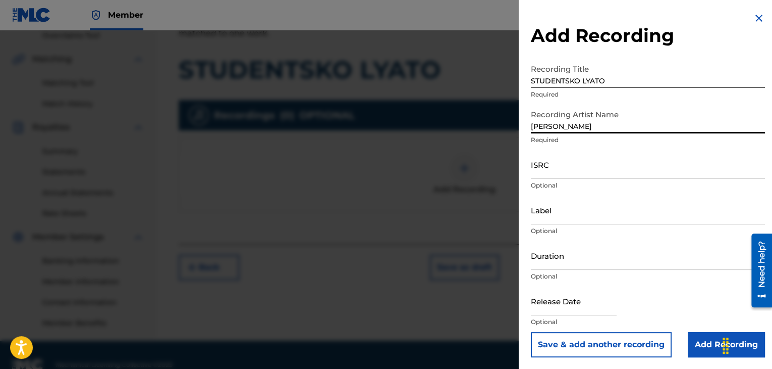
click at [534, 126] on input "[PERSON_NAME]" at bounding box center [648, 119] width 234 height 29
type input "[PERSON_NAME]"
drag, startPoint x: 557, startPoint y: 258, endPoint x: 567, endPoint y: 239, distance: 21.7
click at [557, 258] on input "Duration" at bounding box center [648, 255] width 234 height 29
type input "03:20"
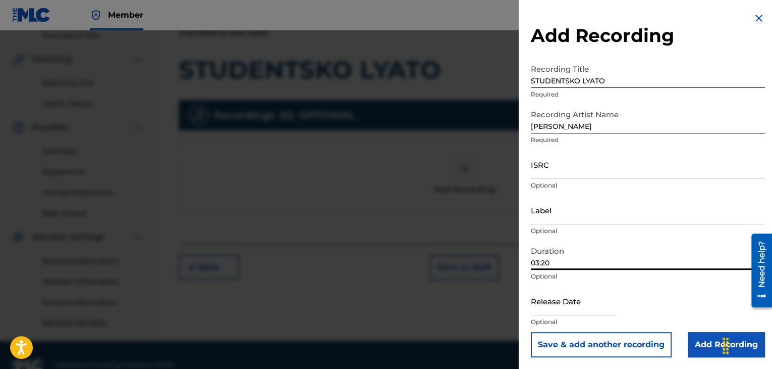
click at [701, 347] on input "Add Recording" at bounding box center [726, 344] width 77 height 25
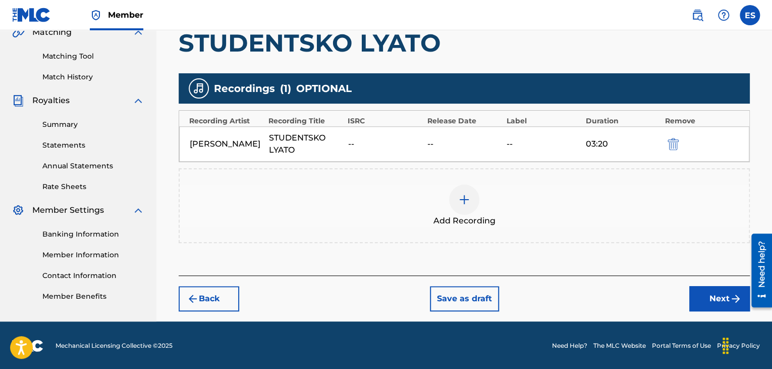
click at [707, 297] on button "Next" at bounding box center [720, 298] width 61 height 25
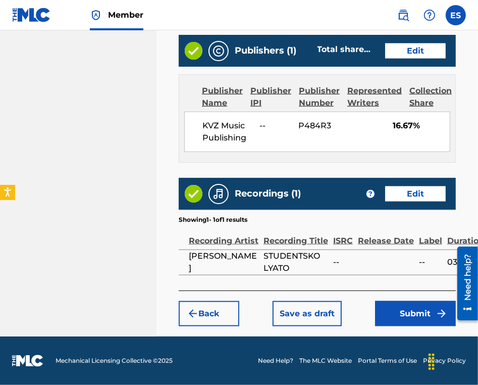
scroll to position [700, 0]
click at [403, 321] on button "Submit" at bounding box center [415, 313] width 81 height 25
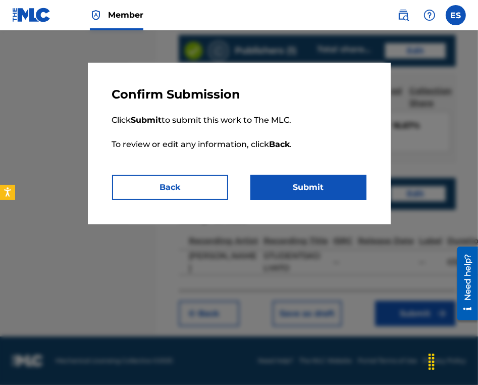
click at [340, 185] on button "Submit" at bounding box center [308, 187] width 116 height 25
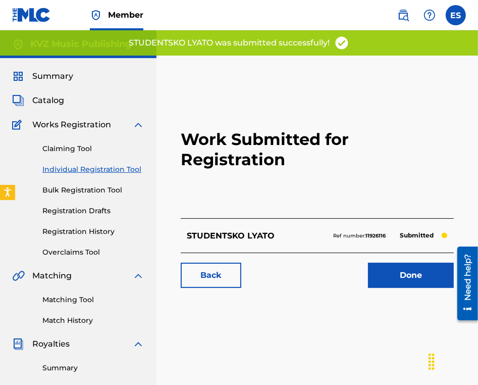
click at [136, 169] on link "Individual Registration Tool" at bounding box center [93, 169] width 102 height 11
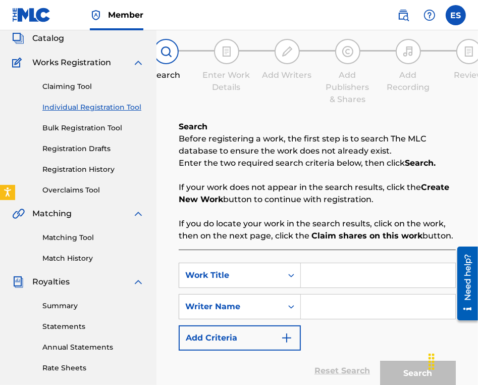
scroll to position [101, 0]
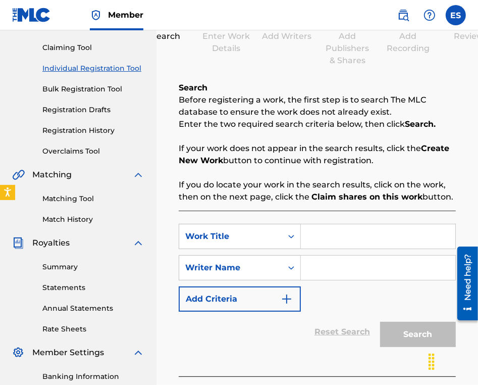
click at [358, 237] on input "Search Form" at bounding box center [378, 236] width 154 height 24
type input "SUETA"
drag, startPoint x: 346, startPoint y: 266, endPoint x: 347, endPoint y: 271, distance: 5.1
click at [346, 266] on input "Search Form" at bounding box center [378, 267] width 154 height 24
type input "ASSEN DRAGNEV"
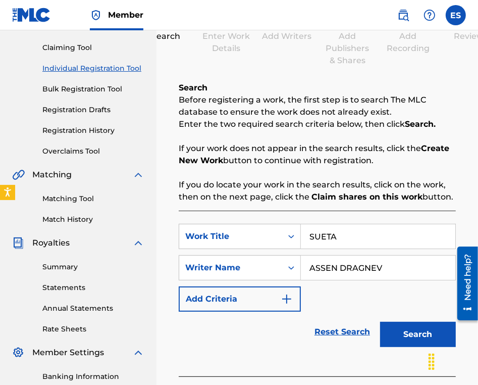
click at [403, 338] on button "Search" at bounding box center [418, 334] width 76 height 25
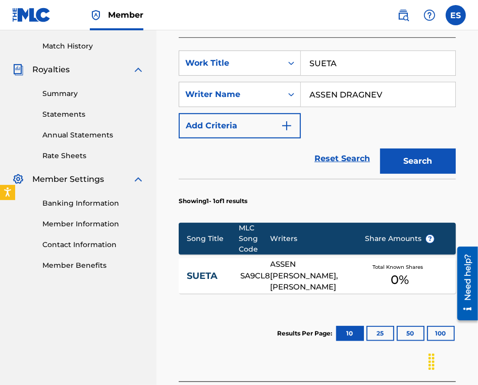
scroll to position [327, 0]
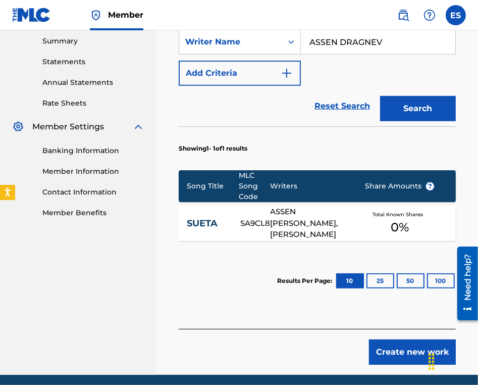
click at [415, 357] on button "Create new work" at bounding box center [412, 351] width 87 height 25
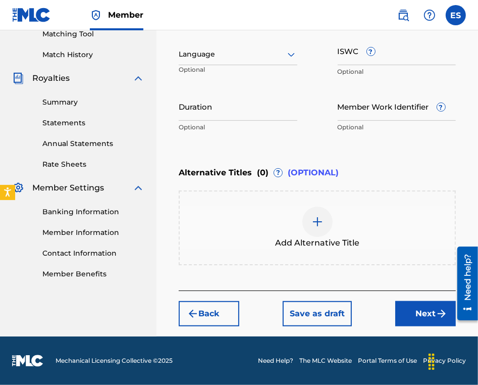
click at [415, 357] on link "Portal Terms of Use" at bounding box center [387, 360] width 59 height 9
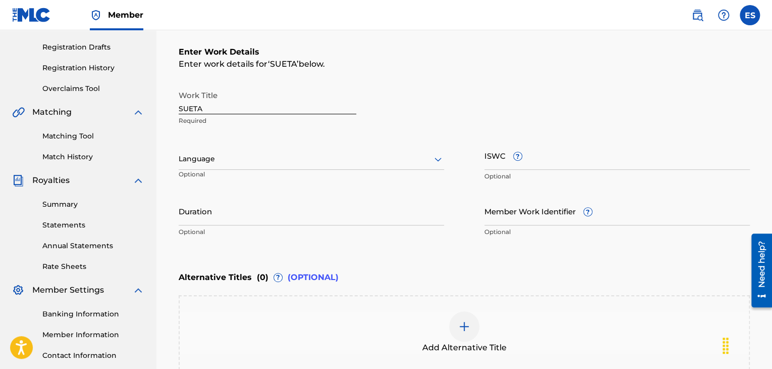
scroll to position [113, 0]
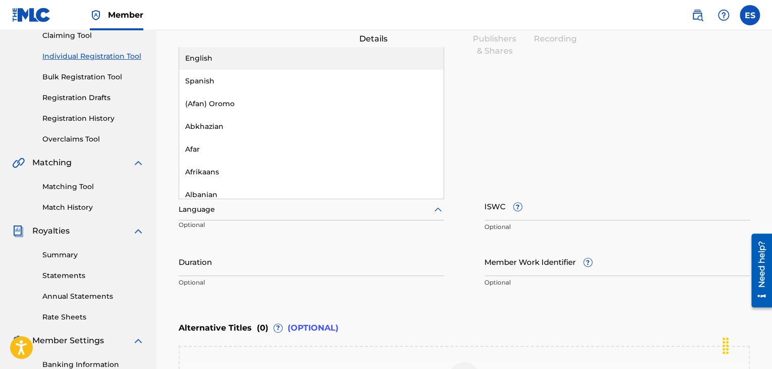
click at [317, 205] on div at bounding box center [312, 209] width 266 height 13
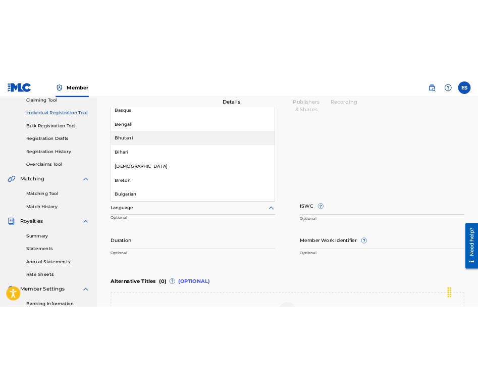
scroll to position [353, 0]
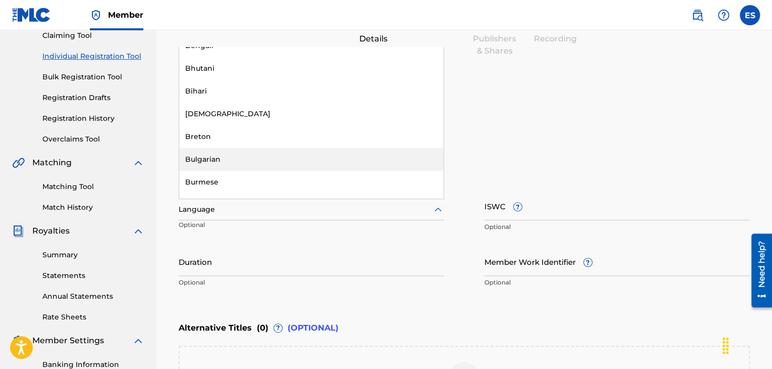
click at [289, 162] on div "Bulgarian" at bounding box center [311, 159] width 265 height 23
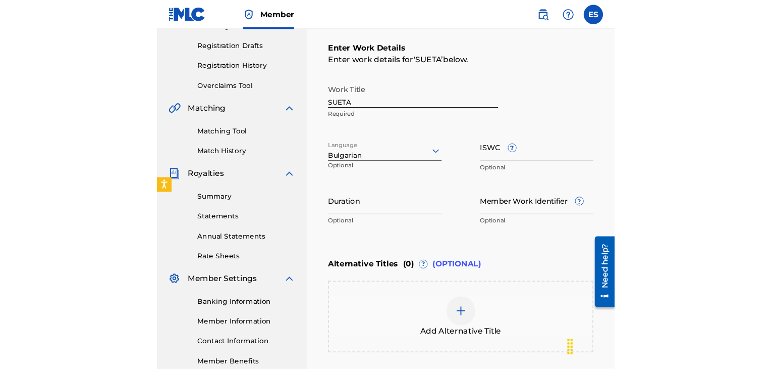
scroll to position [214, 0]
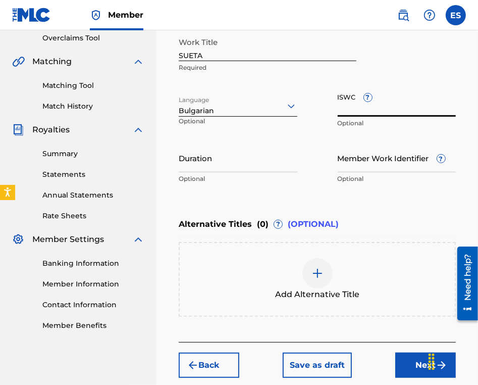
click at [434, 109] on input "ISWC ?" at bounding box center [397, 102] width 119 height 29
type input "T9156297153"
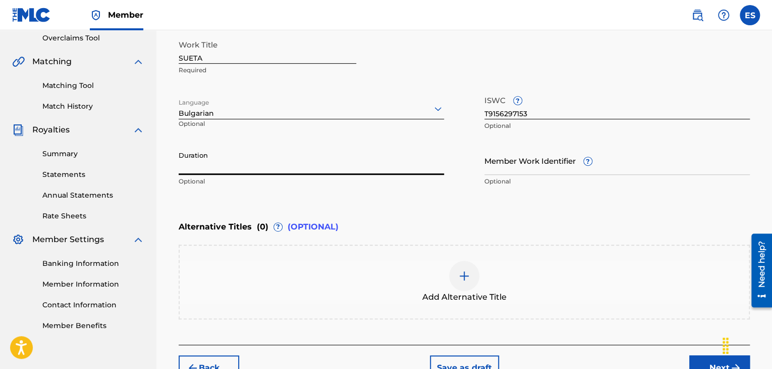
drag, startPoint x: 288, startPoint y: 157, endPoint x: 300, endPoint y: 144, distance: 17.9
click at [289, 157] on input "Duration" at bounding box center [312, 160] width 266 height 29
type input "03:20"
click at [444, 284] on div "Add Alternative Title" at bounding box center [464, 281] width 569 height 42
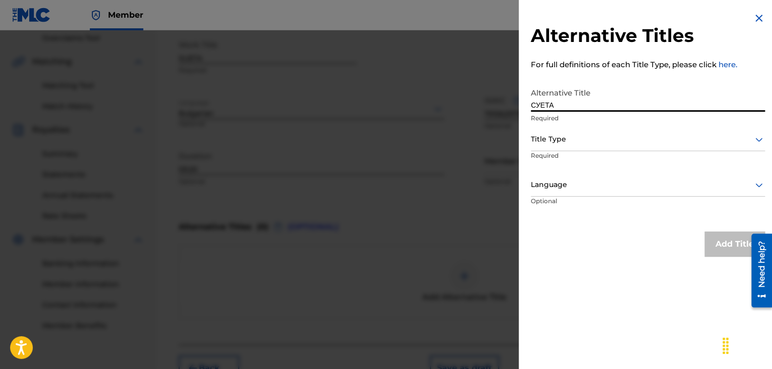
type input "СУЕТА"
click at [551, 144] on div at bounding box center [648, 139] width 234 height 13
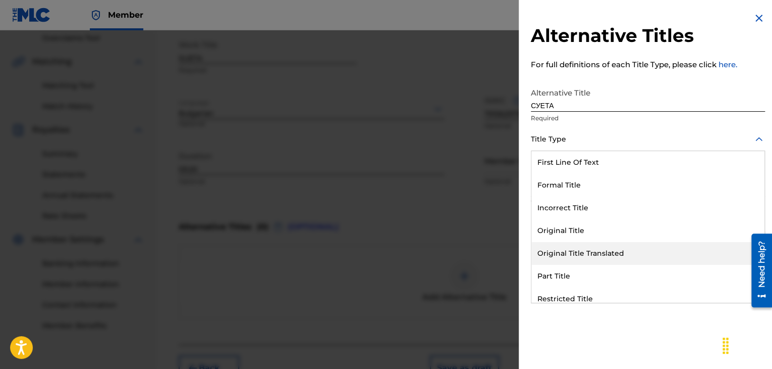
drag, startPoint x: 575, startPoint y: 252, endPoint x: 571, endPoint y: 200, distance: 51.7
click at [573, 247] on div "Original Title Translated" at bounding box center [648, 253] width 233 height 23
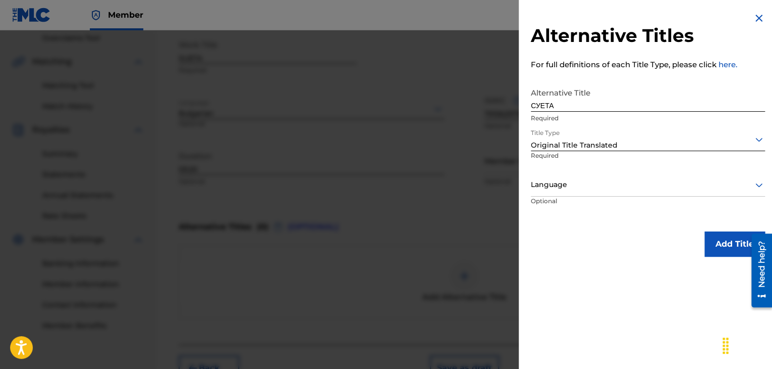
click at [571, 190] on div at bounding box center [648, 184] width 234 height 13
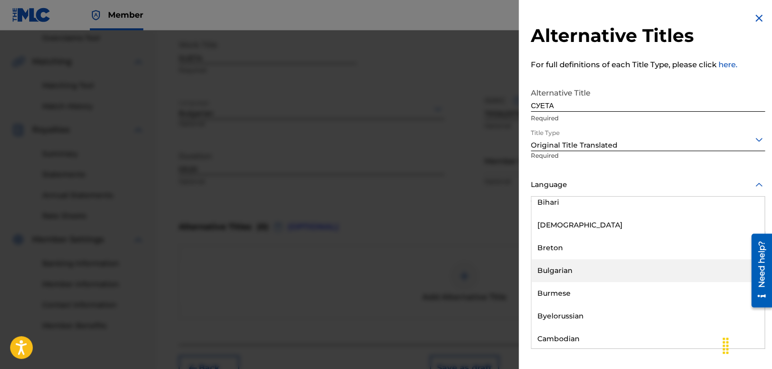
scroll to position [404, 0]
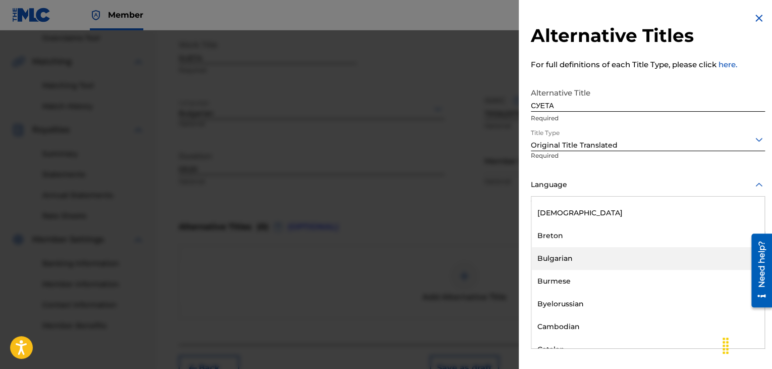
drag, startPoint x: 566, startPoint y: 258, endPoint x: 571, endPoint y: 254, distance: 7.2
click at [566, 258] on div "Bulgarian" at bounding box center [648, 258] width 233 height 23
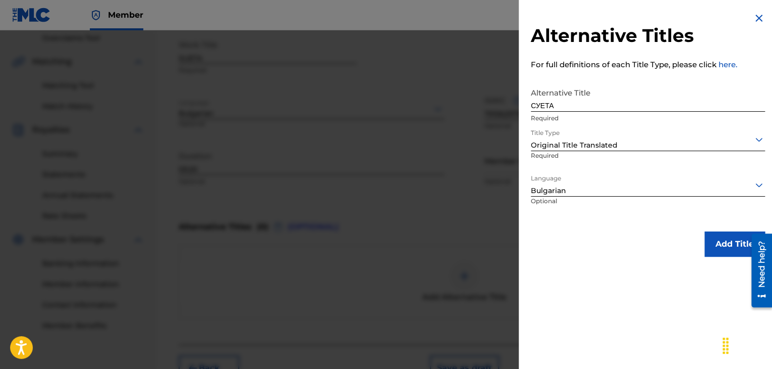
click at [724, 239] on button "Add Title" at bounding box center [735, 243] width 61 height 25
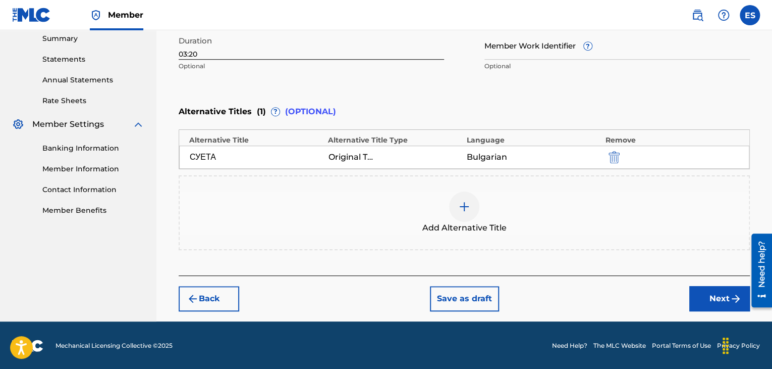
click at [723, 301] on button "Next" at bounding box center [720, 298] width 61 height 25
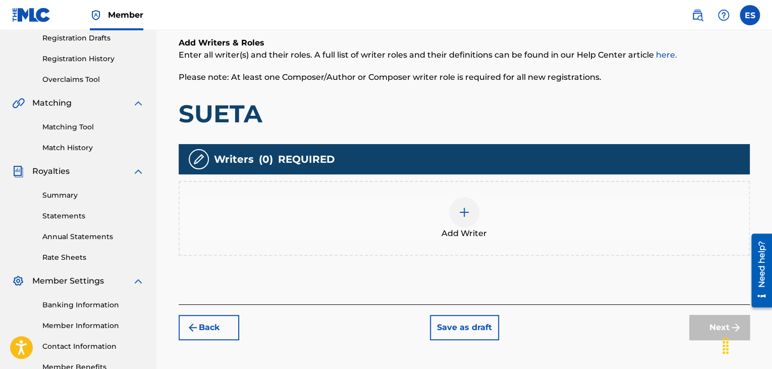
scroll to position [237, 0]
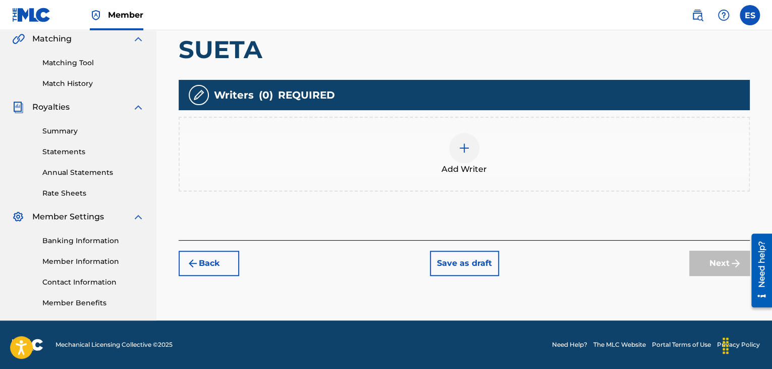
click at [462, 136] on div at bounding box center [464, 148] width 30 height 30
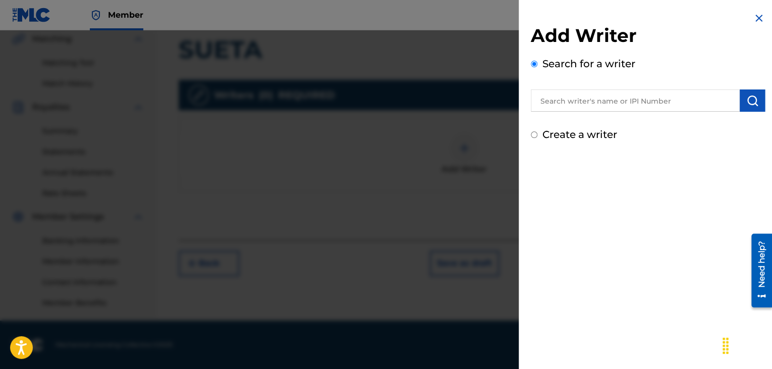
click at [646, 115] on div "Add Writer Search for a writer Create a writer" at bounding box center [648, 83] width 234 height 118
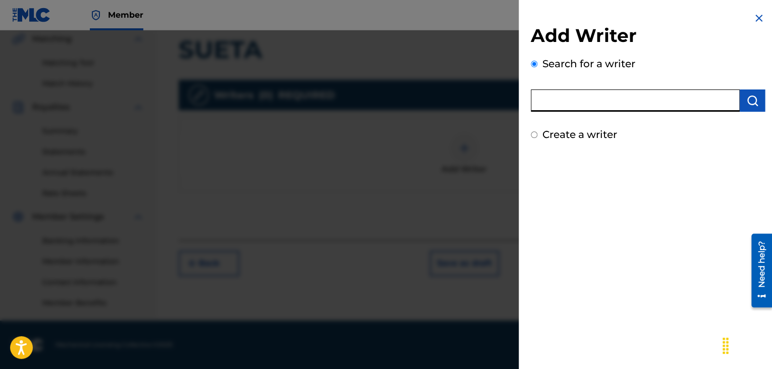
click at [642, 100] on input "text" at bounding box center [635, 100] width 209 height 22
type input "00212606802"
click at [749, 99] on img "submit" at bounding box center [753, 100] width 12 height 12
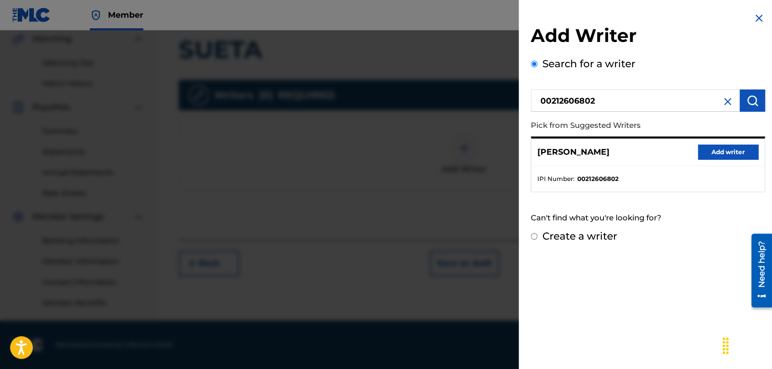
click at [732, 152] on button "Add writer" at bounding box center [728, 151] width 61 height 15
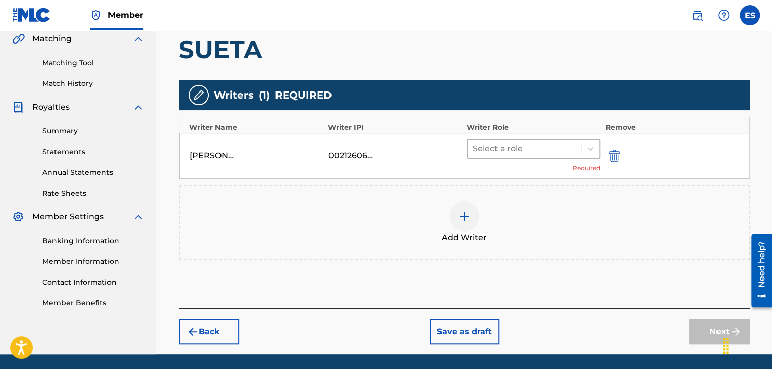
click at [540, 142] on div at bounding box center [524, 148] width 103 height 14
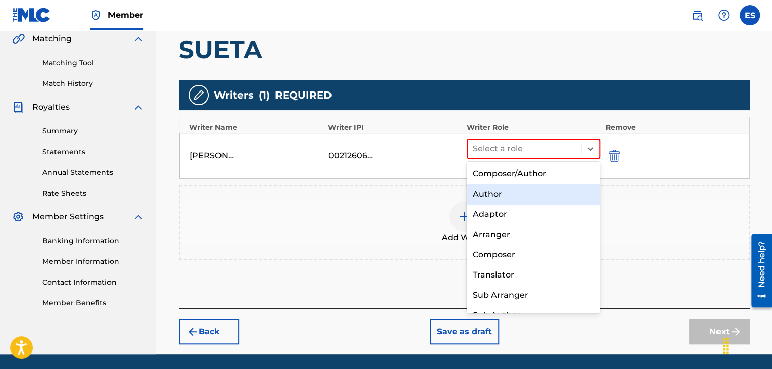
click at [492, 196] on div "Author" at bounding box center [534, 194] width 134 height 20
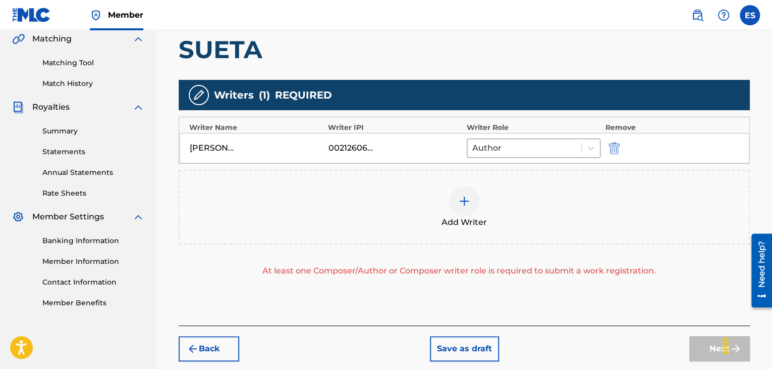
click at [469, 204] on img at bounding box center [464, 201] width 12 height 12
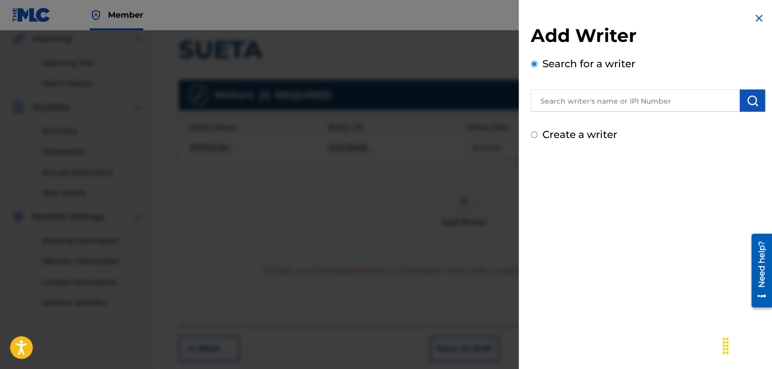
click at [610, 98] on input "text" at bounding box center [635, 100] width 209 height 22
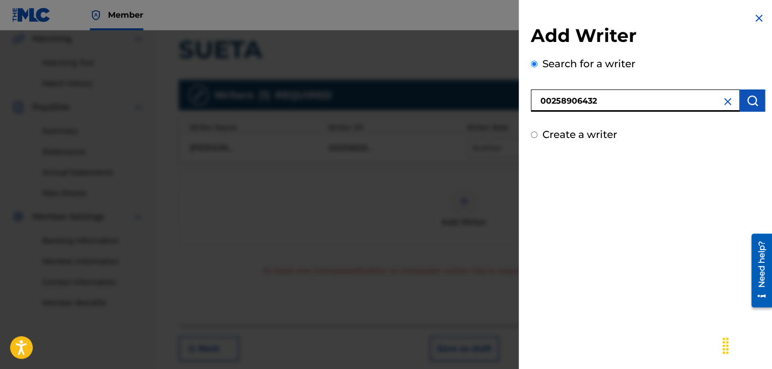
type input "00258906432"
click at [751, 108] on button "submit" at bounding box center [752, 100] width 25 height 22
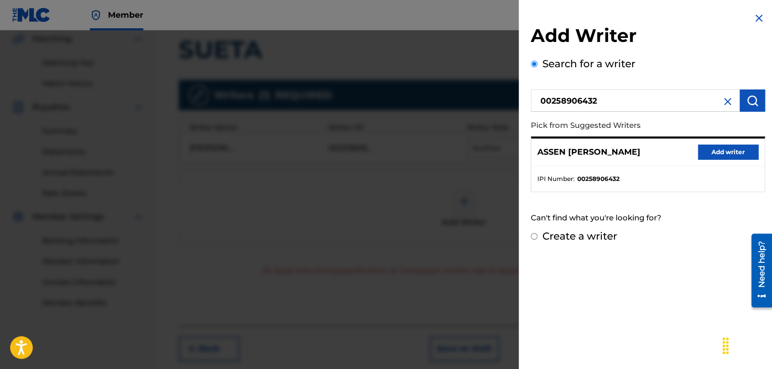
click at [700, 160] on div "[PERSON_NAME] Add writer" at bounding box center [648, 152] width 233 height 28
click at [721, 158] on button "Add writer" at bounding box center [728, 151] width 61 height 15
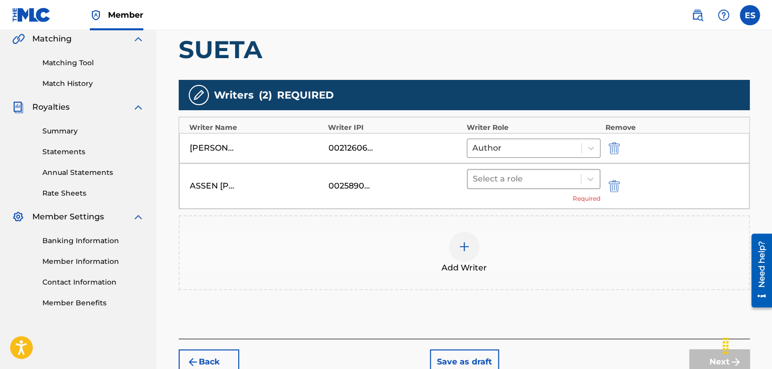
click at [514, 182] on div at bounding box center [524, 179] width 103 height 14
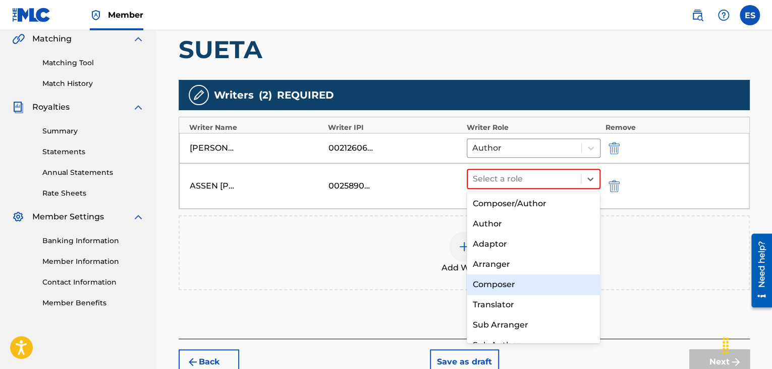
click at [490, 285] on div "Composer" at bounding box center [534, 284] width 134 height 20
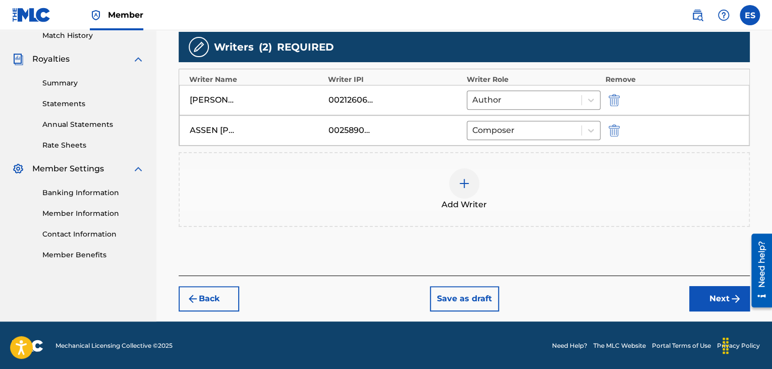
click at [691, 297] on button "Next" at bounding box center [720, 298] width 61 height 25
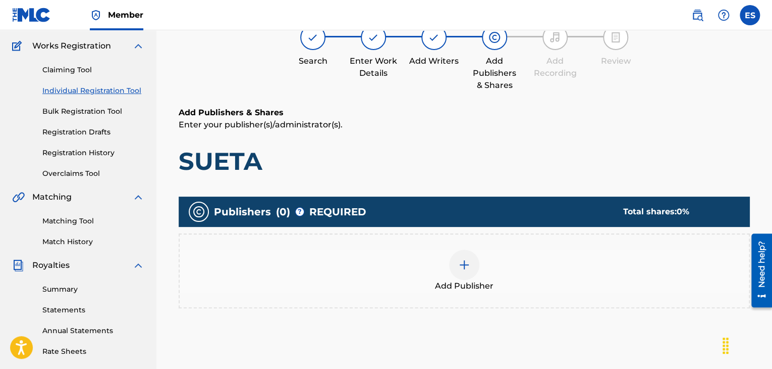
scroll to position [197, 0]
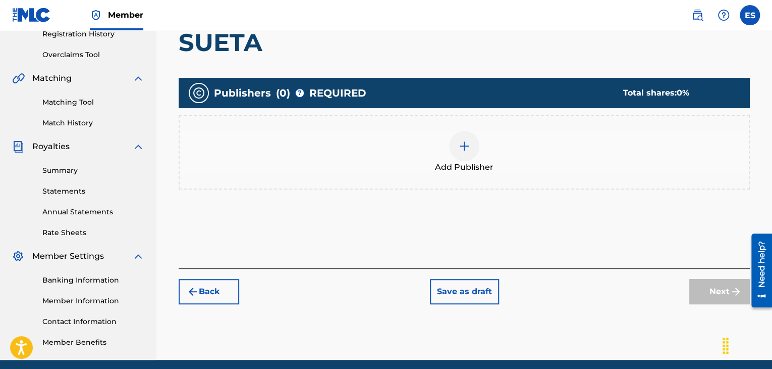
click at [466, 146] on img at bounding box center [464, 146] width 12 height 12
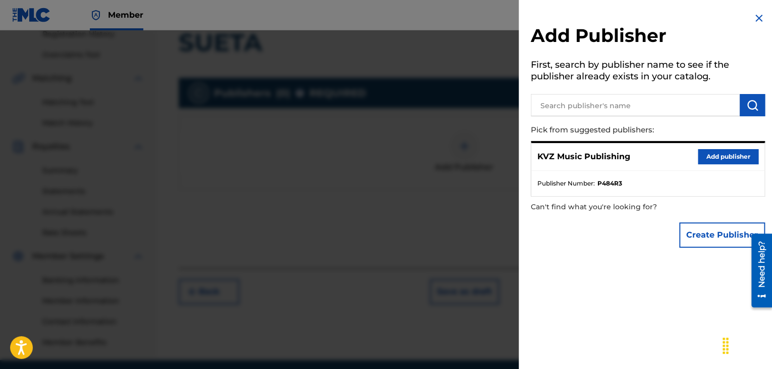
click at [727, 158] on button "Add publisher" at bounding box center [728, 156] width 61 height 15
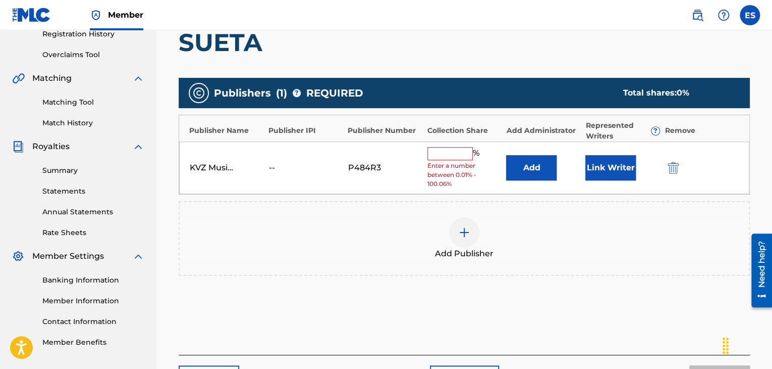
click at [455, 156] on input "text" at bounding box center [450, 153] width 45 height 13
type input "66.67"
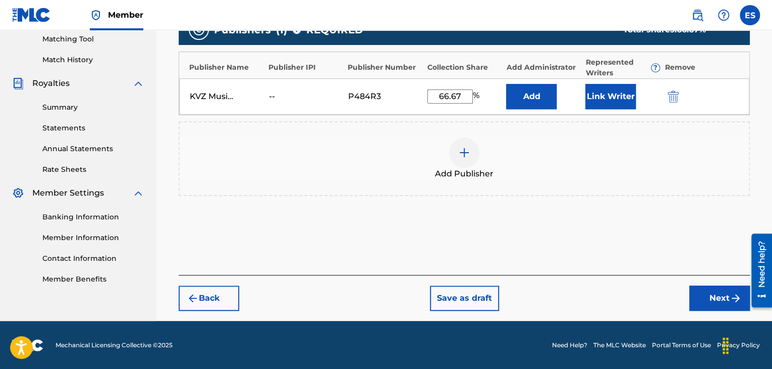
drag, startPoint x: 696, startPoint y: 298, endPoint x: 682, endPoint y: 286, distance: 18.6
click at [696, 298] on button "Next" at bounding box center [720, 297] width 61 height 25
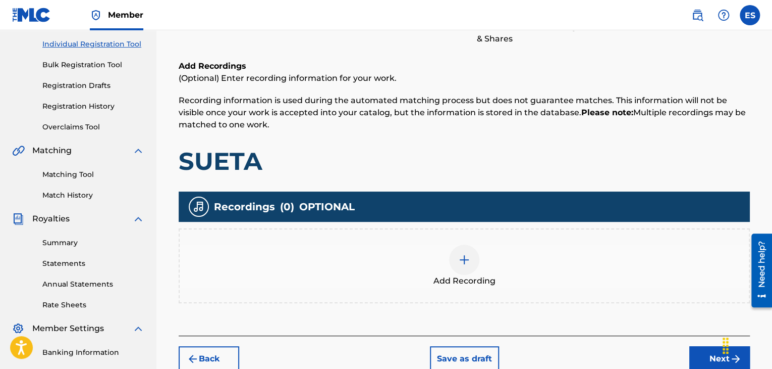
scroll to position [198, 0]
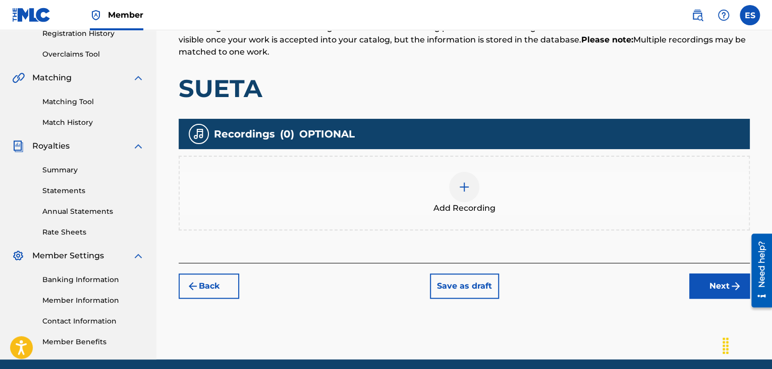
click at [462, 190] on img at bounding box center [464, 187] width 12 height 12
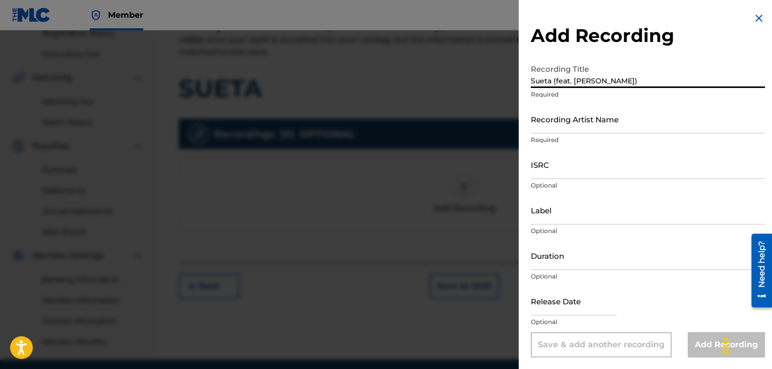
type input "Sueta (feat. [PERSON_NAME])"
click at [544, 250] on input "Duration" at bounding box center [648, 255] width 234 height 29
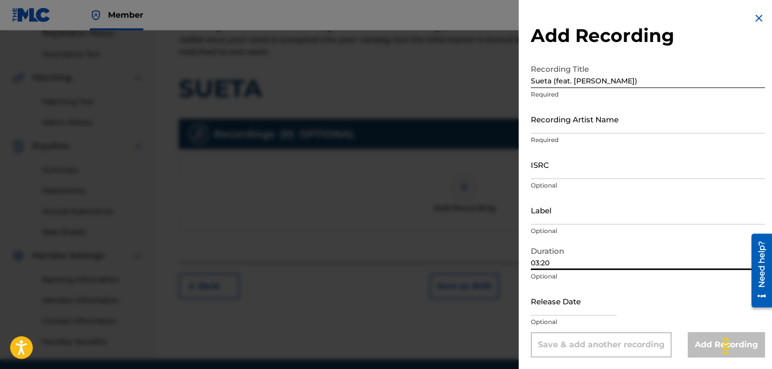
type input "03:20"
click at [566, 174] on input "ISRC" at bounding box center [648, 164] width 234 height 29
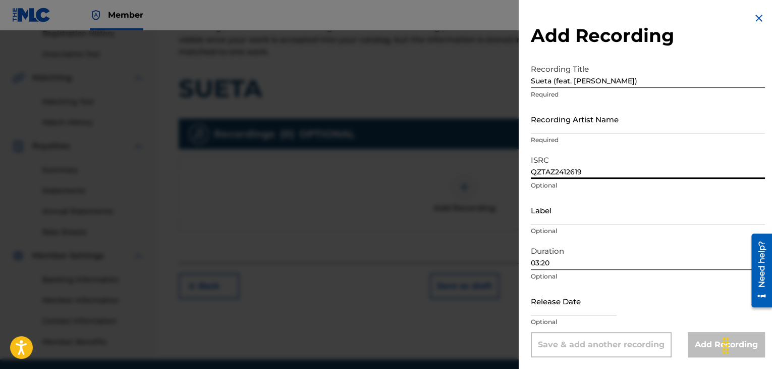
type input "QZTAZ2412619"
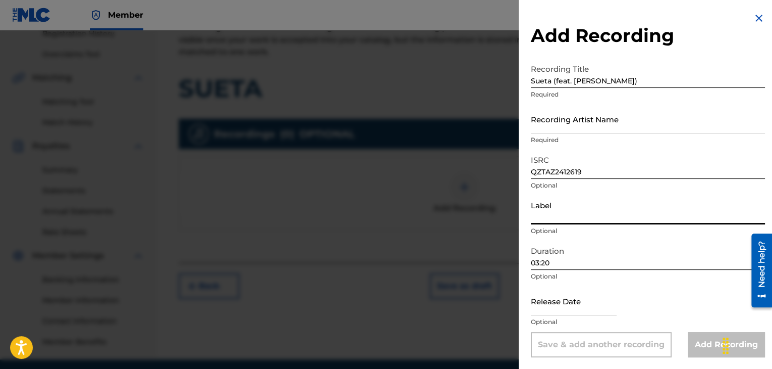
click at [538, 212] on input "Label" at bounding box center [648, 209] width 234 height 29
type input "7569055 Records DK"
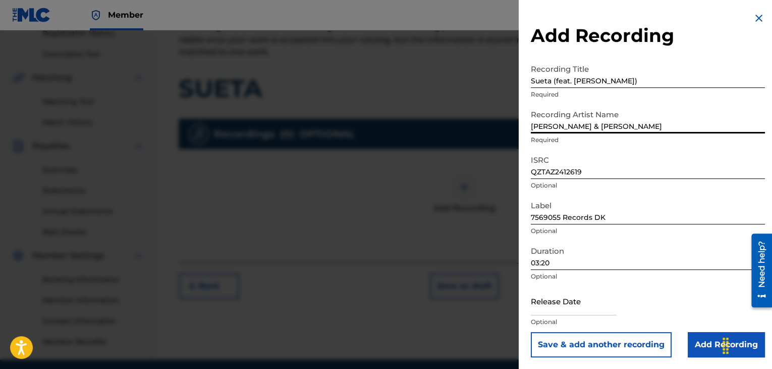
type input "[PERSON_NAME] & [PERSON_NAME]"
click at [688, 344] on input "Add Recording" at bounding box center [726, 344] width 77 height 25
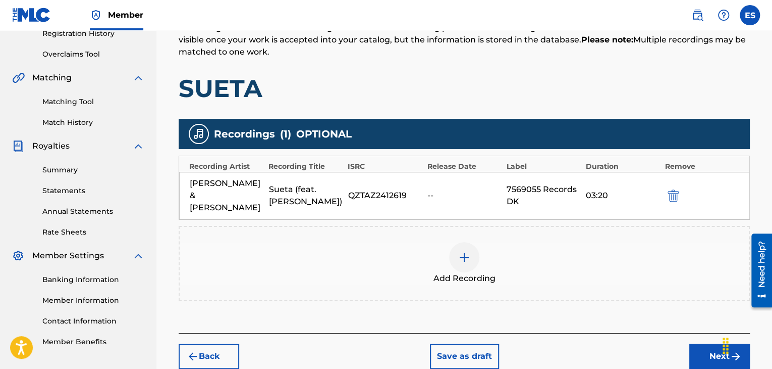
click at [699, 344] on button "Next" at bounding box center [720, 355] width 61 height 25
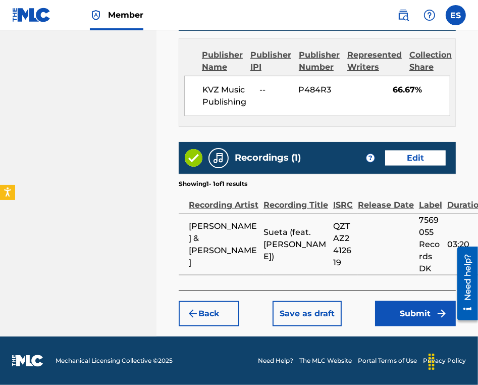
scroll to position [697, 0]
click at [405, 318] on button "Submit" at bounding box center [415, 313] width 81 height 25
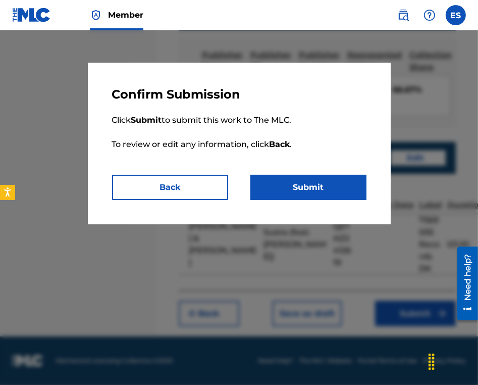
click at [219, 188] on button "Back" at bounding box center [170, 187] width 116 height 25
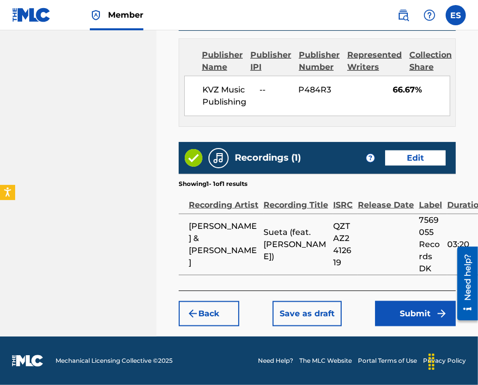
click at [399, 320] on button "Submit" at bounding box center [415, 313] width 81 height 25
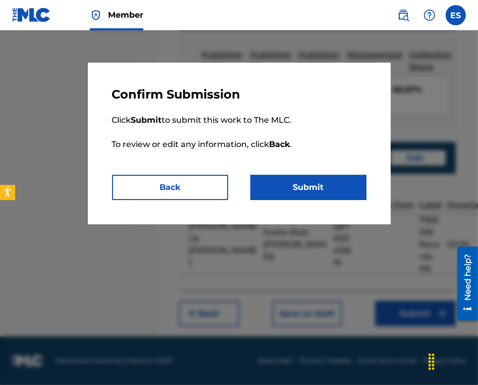
click at [319, 194] on button "Submit" at bounding box center [308, 187] width 116 height 25
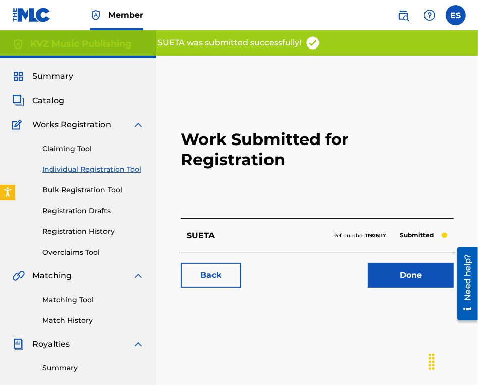
click at [96, 166] on link "Individual Registration Tool" at bounding box center [93, 169] width 102 height 11
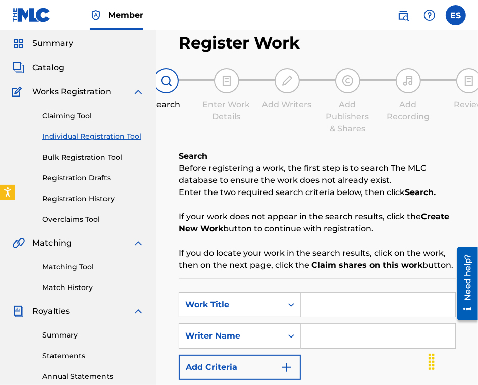
scroll to position [50, 0]
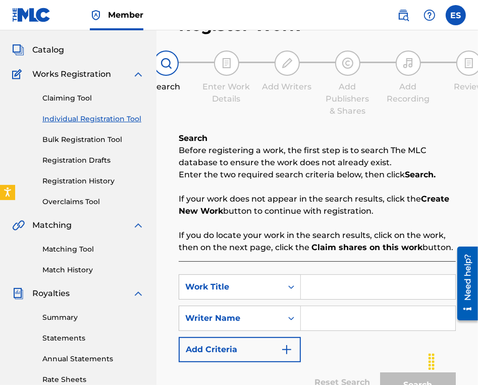
click at [338, 285] on input "Search Form" at bounding box center [378, 287] width 154 height 24
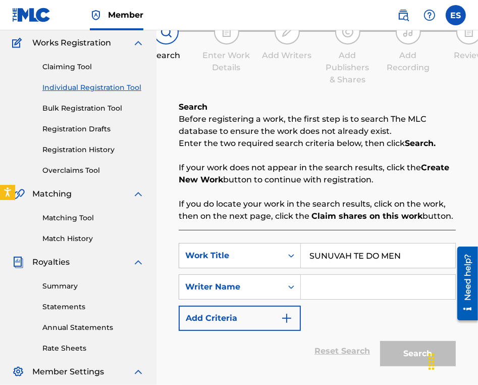
scroll to position [202, 0]
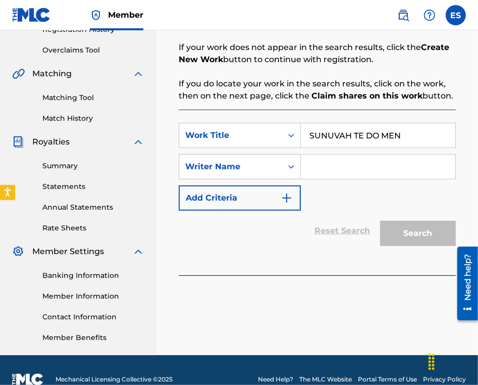
type input "SUNUVAH TE DO MEN"
click at [337, 168] on input "Search Form" at bounding box center [378, 166] width 154 height 24
type input "ASSEN DRAGNEV"
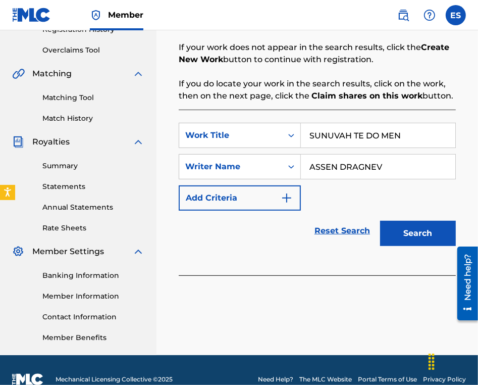
click at [313, 139] on input "SUNUVAH TE DO MEN" at bounding box center [378, 135] width 154 height 24
type input "SUNUVAH TE DO MEN"
click at [425, 229] on button "Search" at bounding box center [418, 233] width 76 height 25
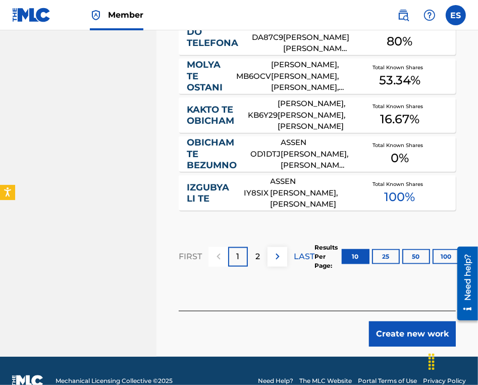
click at [409, 330] on button "Create new work" at bounding box center [412, 333] width 87 height 25
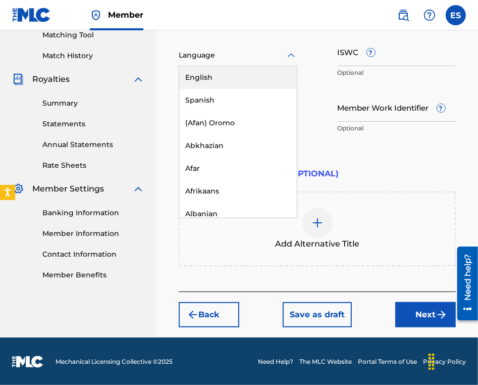
click at [190, 51] on div at bounding box center [238, 55] width 119 height 13
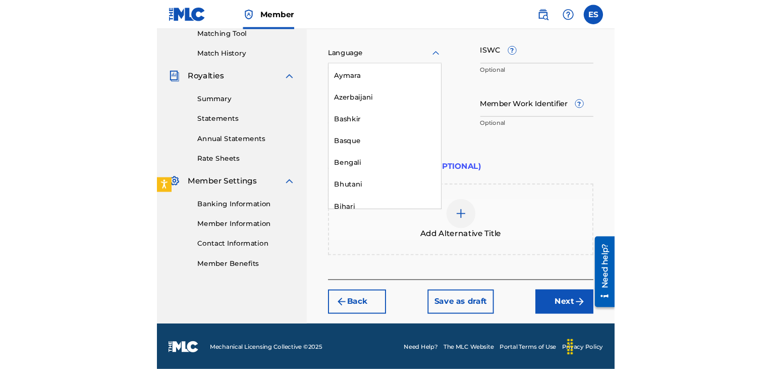
scroll to position [454, 0]
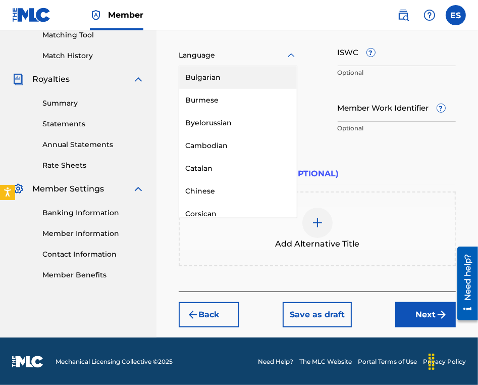
click at [213, 77] on div "Bulgarian" at bounding box center [238, 77] width 118 height 23
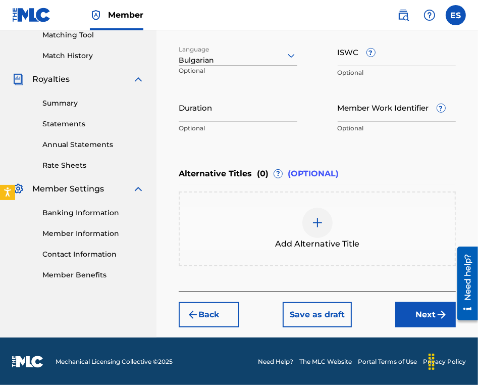
click at [438, 61] on input "ISWC ?" at bounding box center [397, 51] width 119 height 29
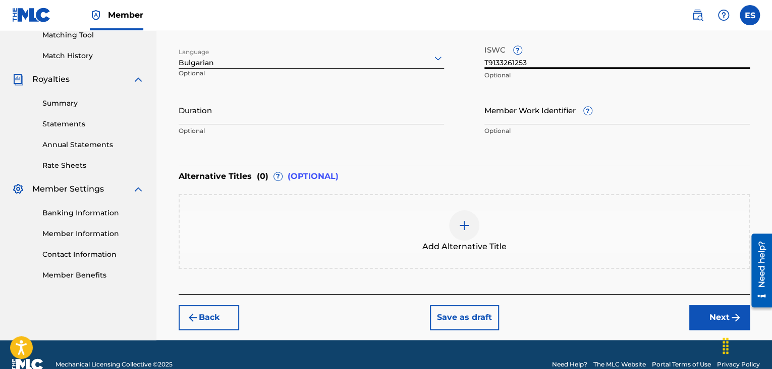
type input "T9133261253"
drag, startPoint x: 280, startPoint y: 121, endPoint x: 282, endPoint y: 111, distance: 10.3
click at [280, 115] on input "Duration" at bounding box center [312, 109] width 266 height 29
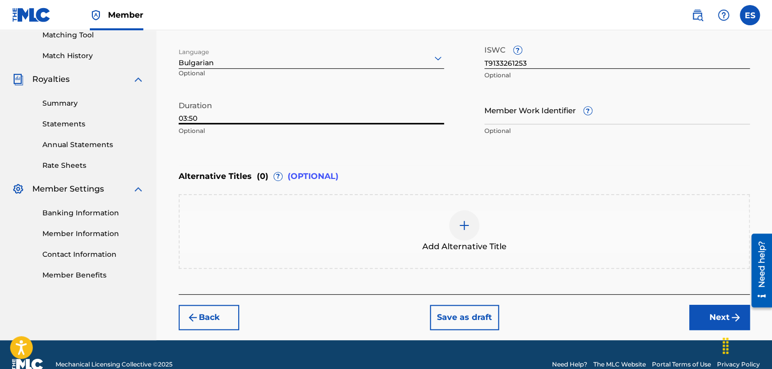
type input "03:50"
click at [472, 222] on div at bounding box center [464, 225] width 30 height 30
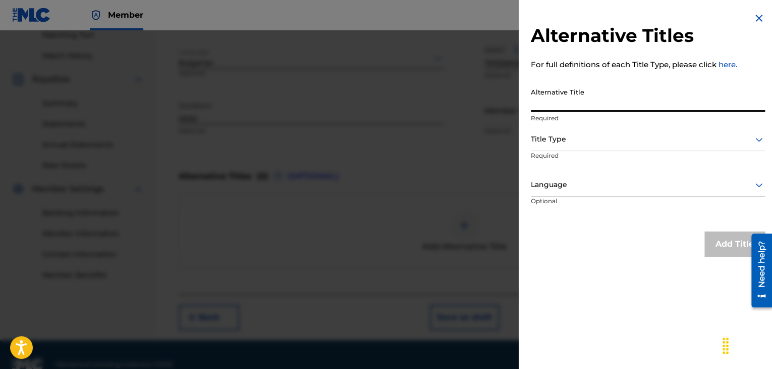
click at [560, 97] on input "Alternative Title" at bounding box center [648, 97] width 234 height 29
type input "СЪНУВАХ ТЕ ДО МЕН"
click at [558, 136] on div at bounding box center [648, 139] width 234 height 13
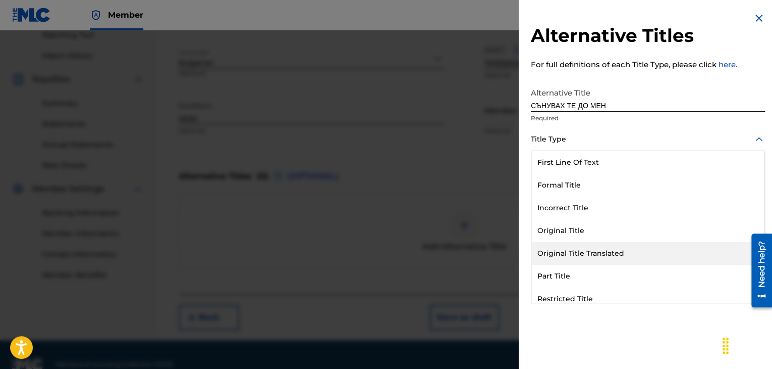
click at [567, 254] on div "Original Title Translated" at bounding box center [648, 253] width 233 height 23
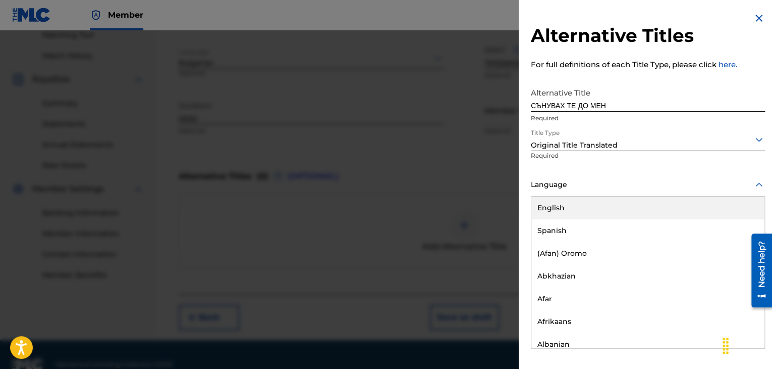
click at [565, 179] on div at bounding box center [648, 184] width 234 height 13
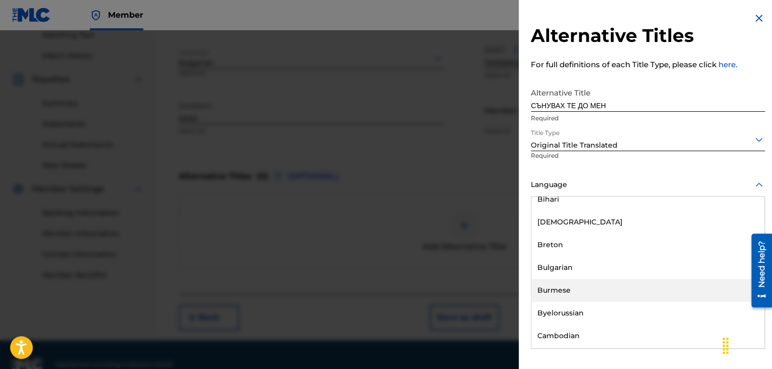
scroll to position [404, 0]
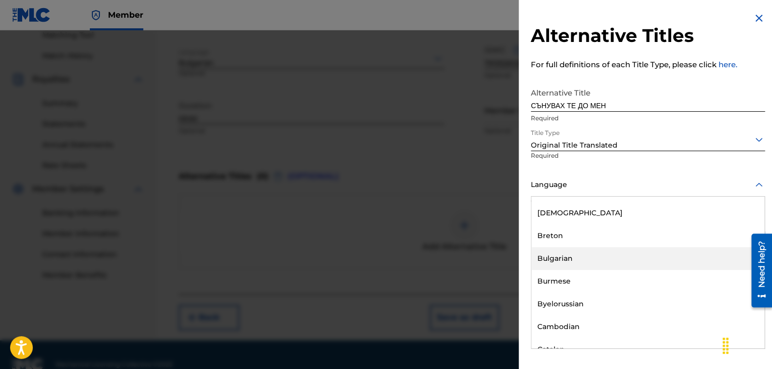
click at [560, 260] on div "Bulgarian" at bounding box center [648, 258] width 233 height 23
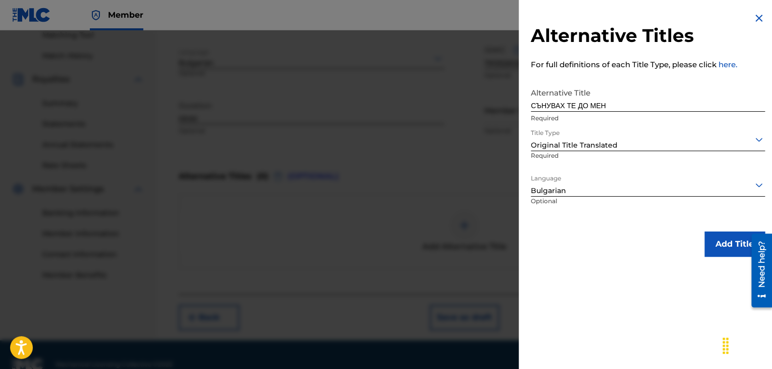
click at [722, 249] on button "Add Title" at bounding box center [735, 243] width 61 height 25
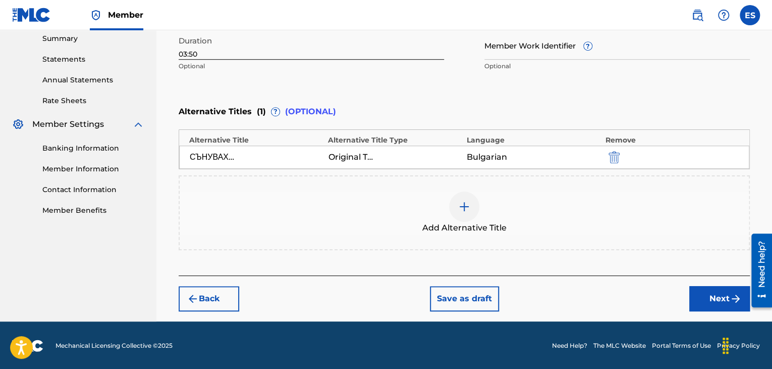
click at [715, 288] on button "Next" at bounding box center [720, 298] width 61 height 25
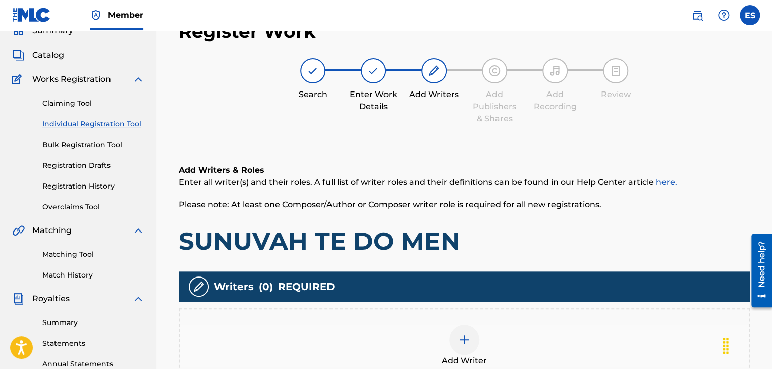
scroll to position [237, 0]
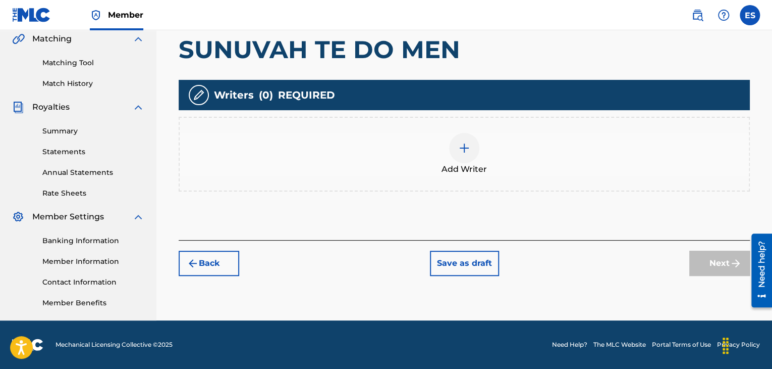
click at [462, 157] on div at bounding box center [464, 148] width 30 height 30
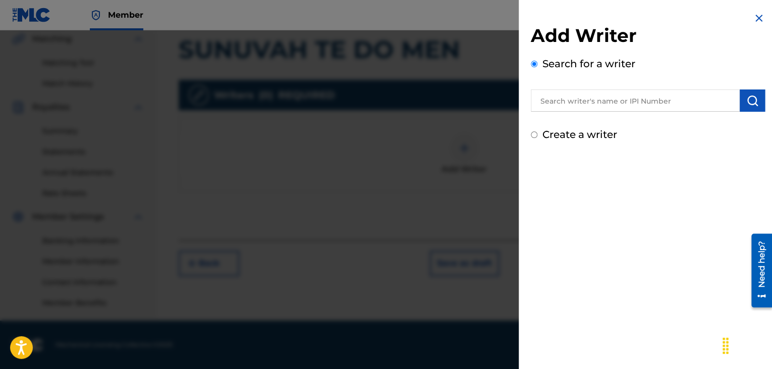
click at [683, 97] on input "text" at bounding box center [635, 100] width 209 height 22
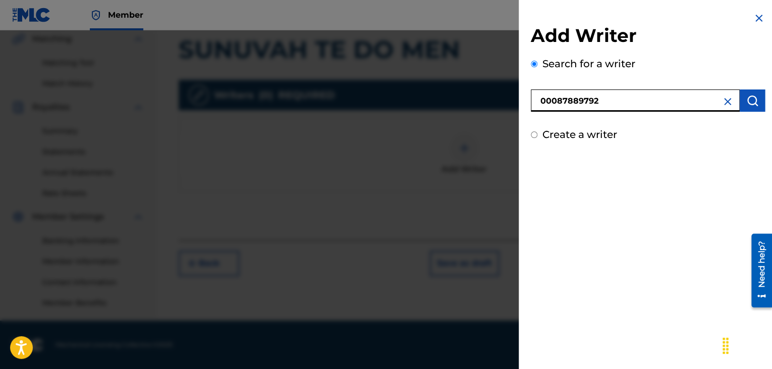
type input "00087889792"
click at [741, 100] on button "submit" at bounding box center [752, 100] width 25 height 22
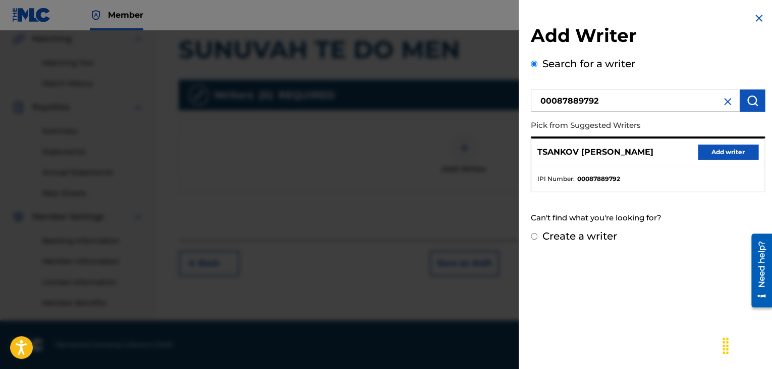
click at [723, 148] on button "Add writer" at bounding box center [728, 151] width 61 height 15
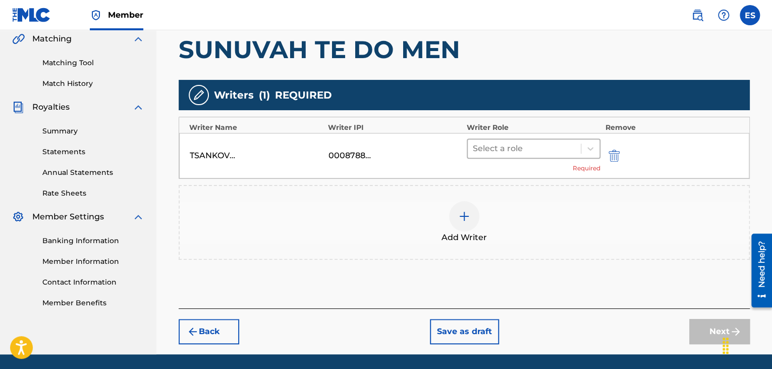
click at [540, 151] on div at bounding box center [524, 148] width 103 height 14
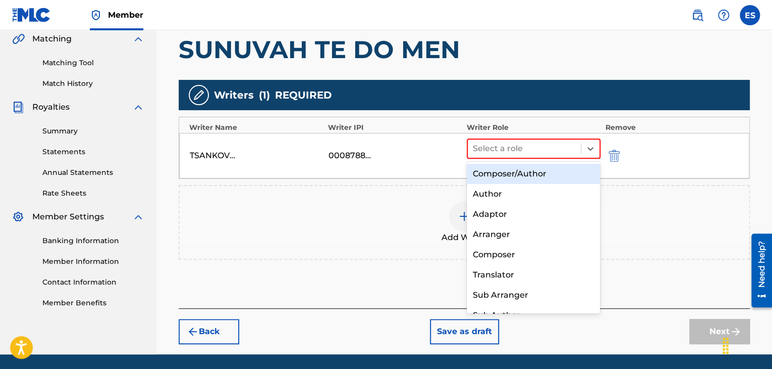
click at [521, 176] on div "Composer/Author" at bounding box center [534, 174] width 134 height 20
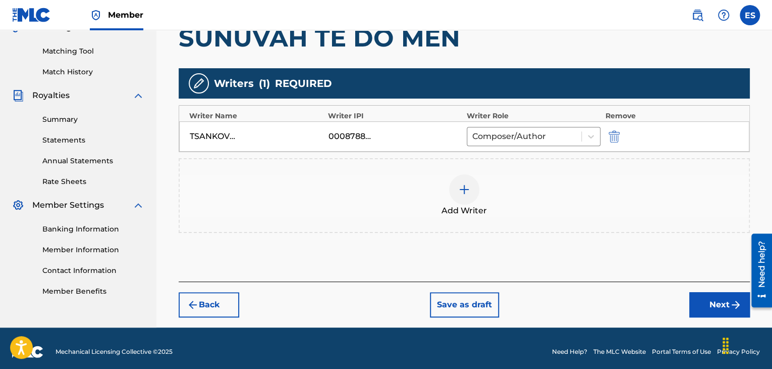
scroll to position [254, 0]
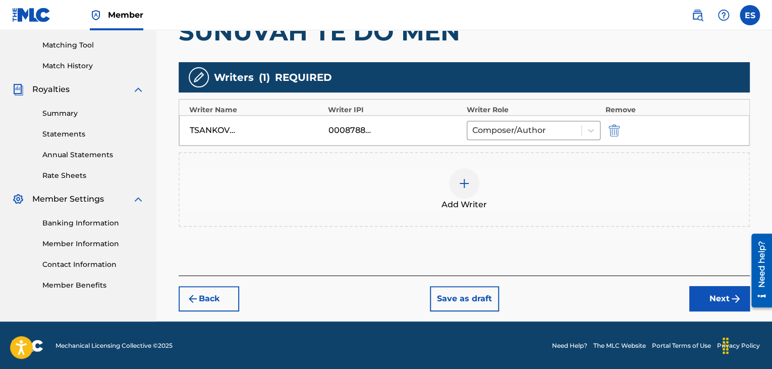
click at [466, 183] on img at bounding box center [464, 183] width 12 height 12
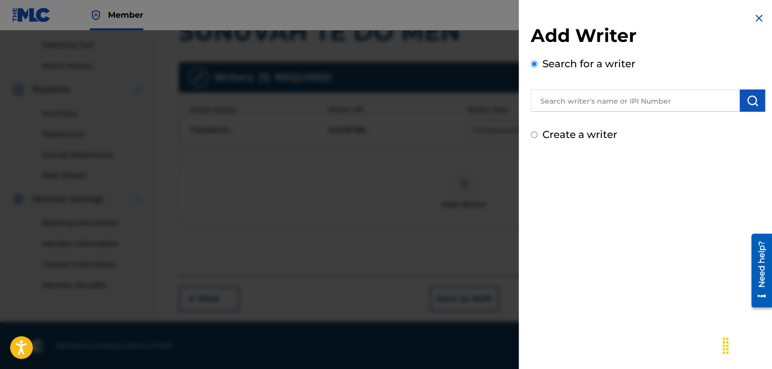
click at [622, 109] on input "text" at bounding box center [635, 100] width 209 height 22
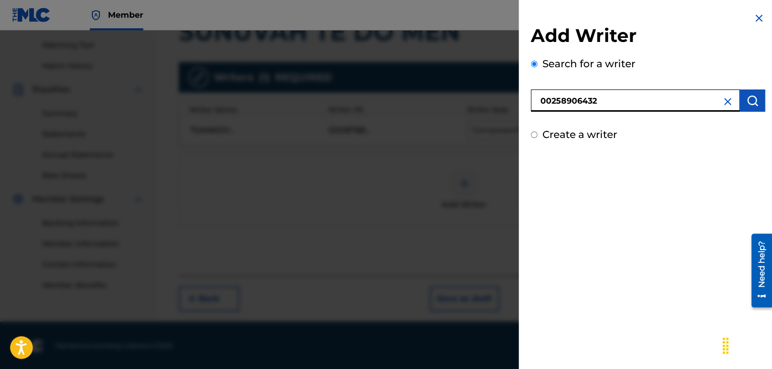
type input "00258906432"
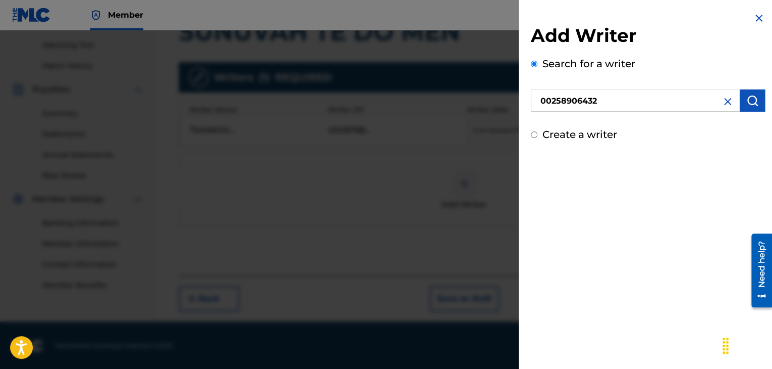
click at [740, 99] on button "submit" at bounding box center [752, 100] width 25 height 22
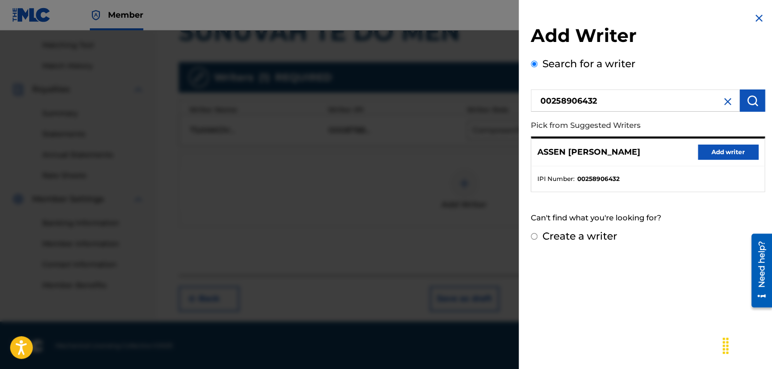
click at [704, 151] on button "Add writer" at bounding box center [728, 151] width 61 height 15
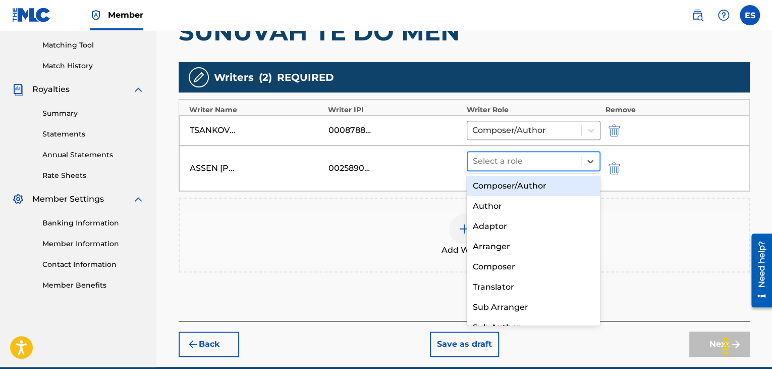
click at [535, 161] on div at bounding box center [524, 161] width 103 height 14
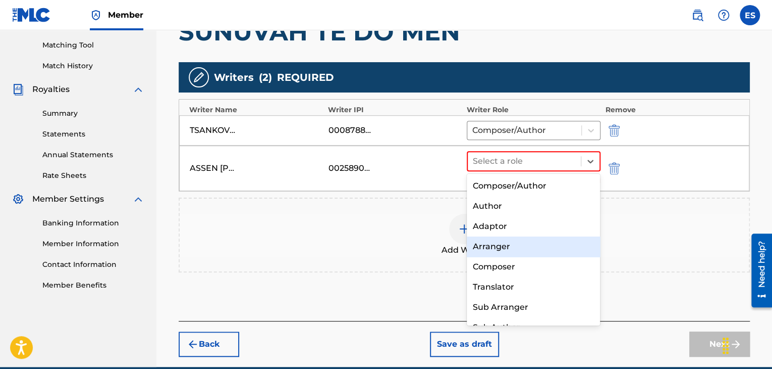
click at [503, 247] on div "Arranger" at bounding box center [534, 246] width 134 height 20
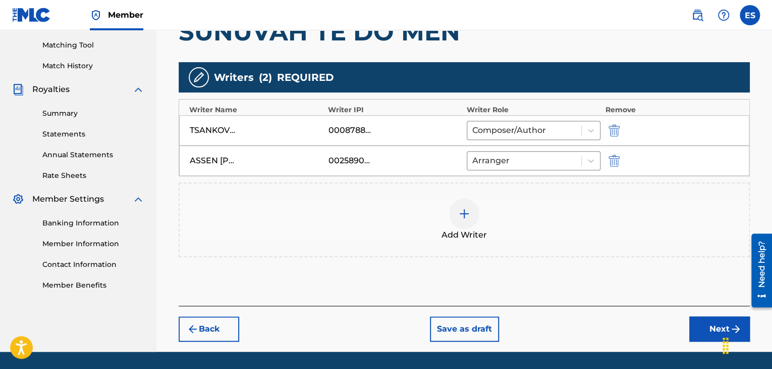
click at [702, 328] on button "Next" at bounding box center [720, 328] width 61 height 25
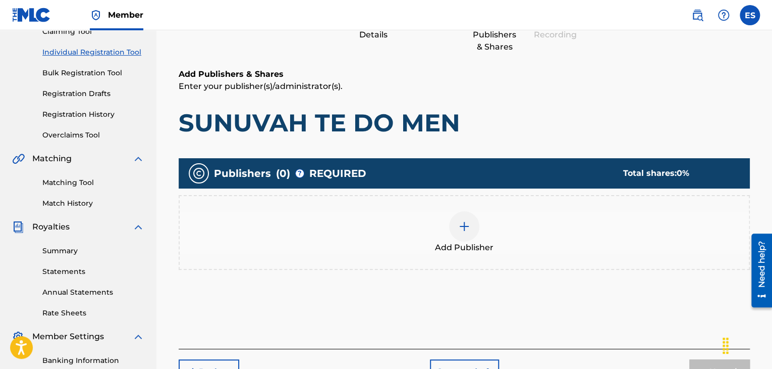
scroll to position [197, 0]
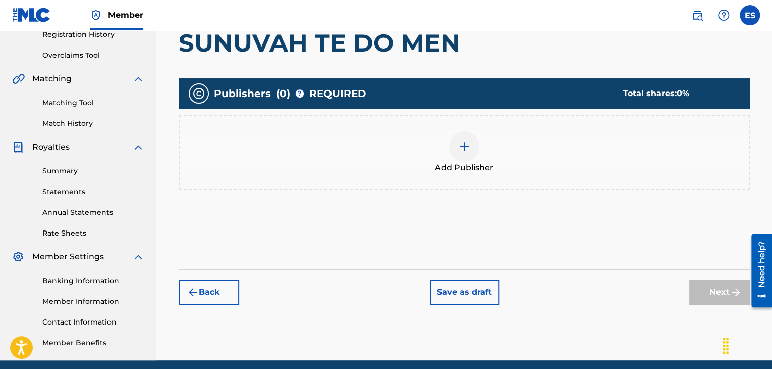
click at [480, 163] on span "Add Publisher" at bounding box center [464, 168] width 59 height 12
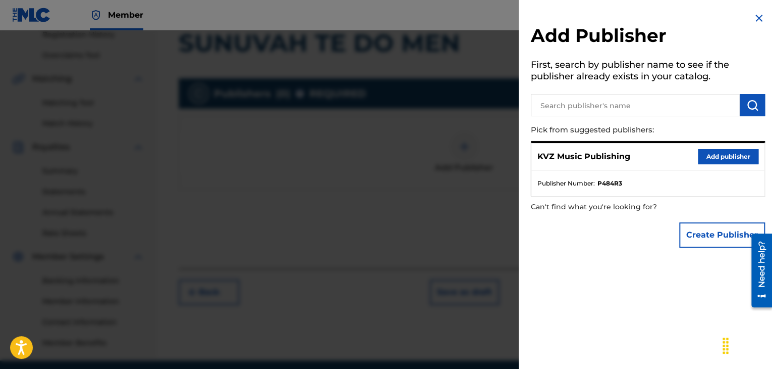
click at [716, 162] on button "Add publisher" at bounding box center [728, 156] width 61 height 15
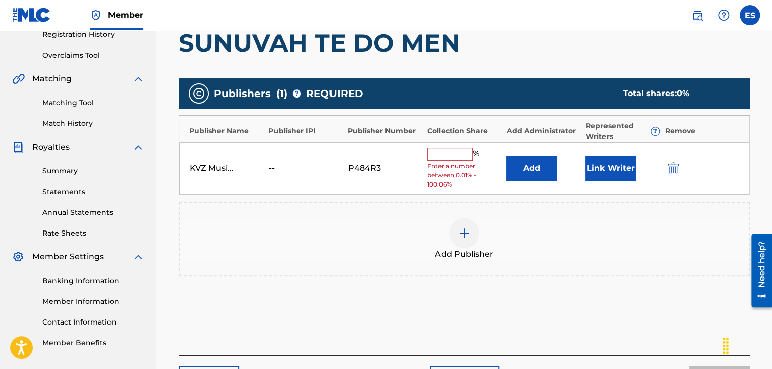
click at [464, 159] on input "text" at bounding box center [450, 153] width 45 height 13
type input "100"
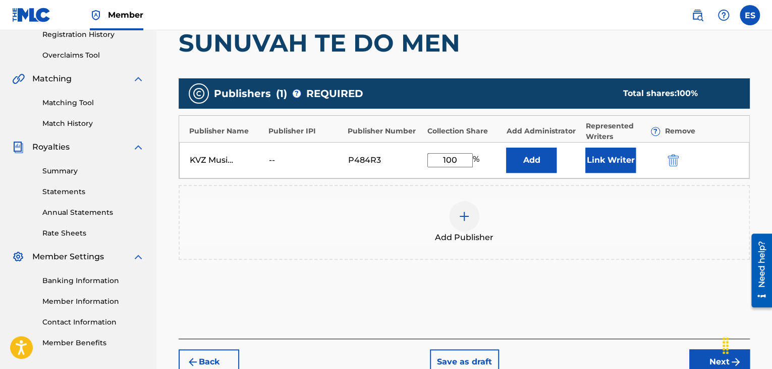
click at [706, 356] on button "Next" at bounding box center [720, 361] width 61 height 25
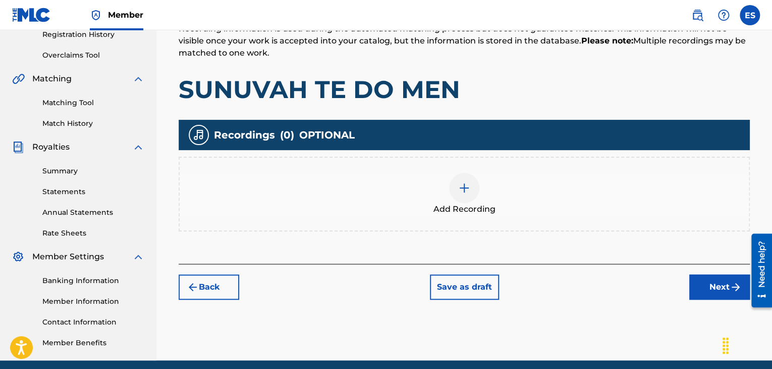
click at [461, 194] on div at bounding box center [464, 188] width 30 height 30
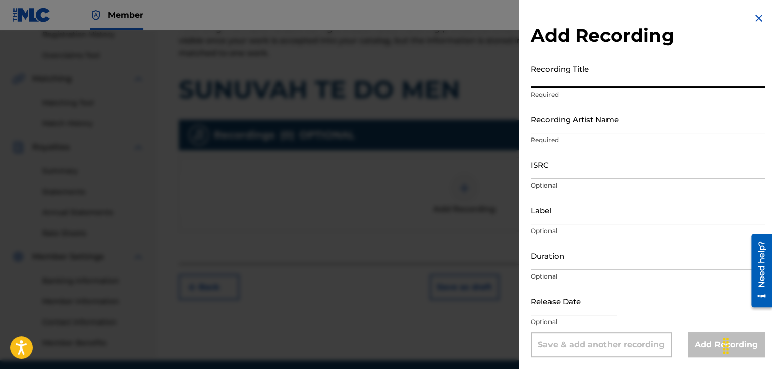
click at [637, 87] on input "Recording Title" at bounding box center [648, 73] width 234 height 29
click at [534, 81] on input "SUNUVAH TE DO MEN" at bounding box center [648, 73] width 234 height 29
type input "SUNUVAH TE DO MEN"
click at [598, 110] on input "Recording Artist Name" at bounding box center [648, 119] width 234 height 29
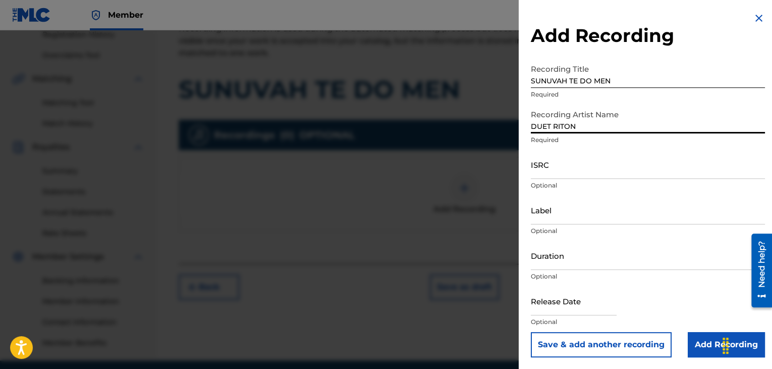
click at [535, 126] on input "DUET RITON" at bounding box center [648, 119] width 234 height 29
type input "DUET RITON"
click at [554, 261] on input "Duration" at bounding box center [648, 255] width 234 height 29
type input "03:50"
click at [695, 341] on input "Add Recording" at bounding box center [726, 344] width 77 height 25
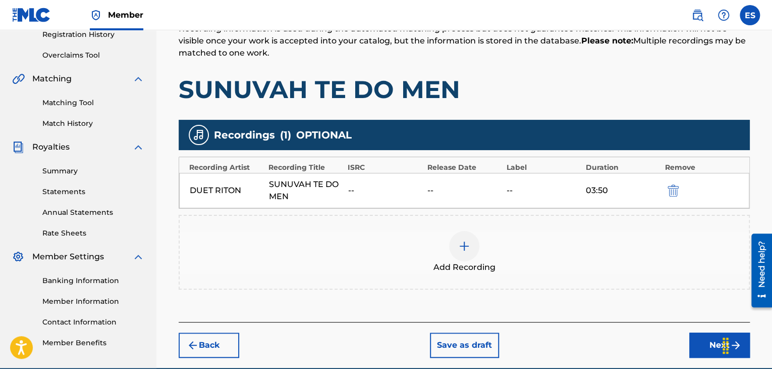
click at [705, 341] on button "Next" at bounding box center [720, 344] width 61 height 25
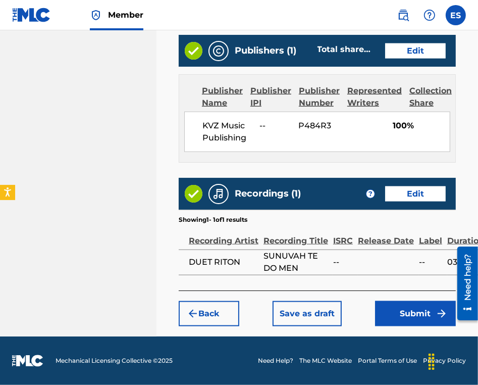
scroll to position [661, 0]
click at [406, 320] on button "Submit" at bounding box center [415, 313] width 81 height 25
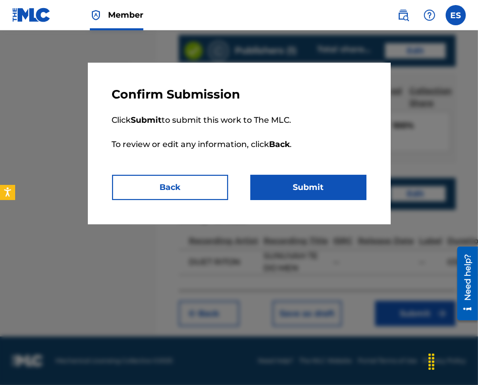
click at [331, 190] on button "Submit" at bounding box center [308, 187] width 116 height 25
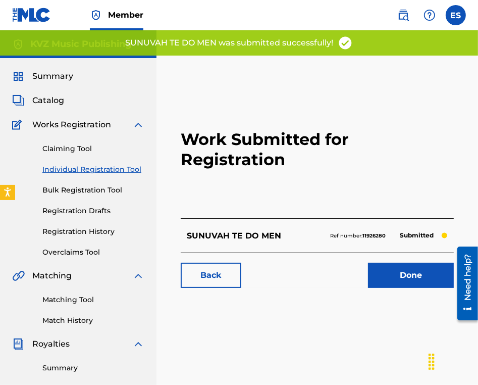
drag, startPoint x: 109, startPoint y: 171, endPoint x: 117, endPoint y: 171, distance: 7.6
click at [110, 171] on link "Individual Registration Tool" at bounding box center [93, 169] width 102 height 11
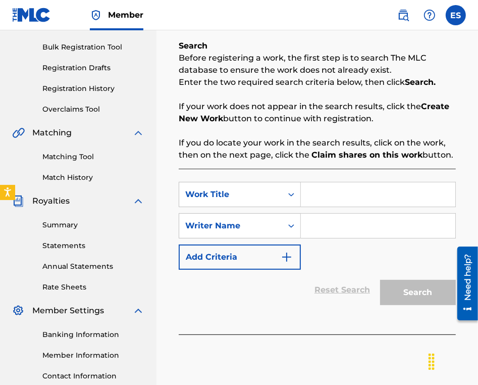
scroll to position [151, 0]
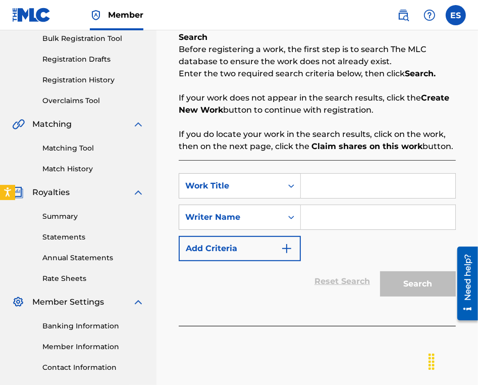
click at [360, 171] on div "SearchWithCriteriac18689b7-48f5-464d-a69f-1202da3eebba Work Title SearchWithCri…" at bounding box center [317, 243] width 277 height 166
click at [357, 192] on input "Search Form" at bounding box center [378, 186] width 154 height 24
click at [314, 186] on input "SUNUVAH TE OSHTE" at bounding box center [378, 186] width 154 height 24
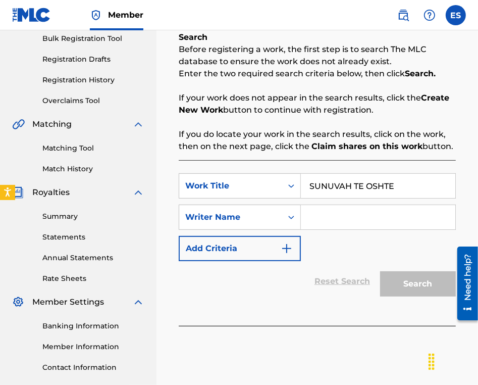
click at [312, 186] on input "SUNUVAH TE OSHTE" at bounding box center [378, 186] width 154 height 24
type input "SUNUVAH TE OSHTE"
click at [350, 220] on input "Search Form" at bounding box center [378, 217] width 154 height 24
type input "ASSEN DRAGNEV"
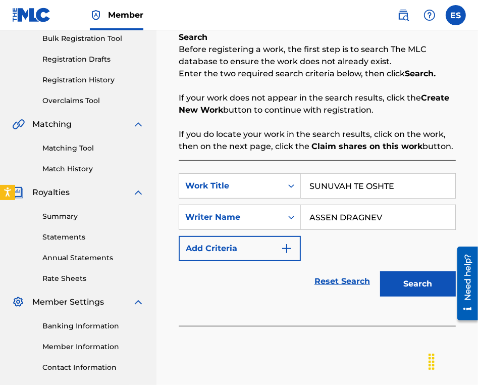
click at [394, 290] on button "Search" at bounding box center [418, 283] width 76 height 25
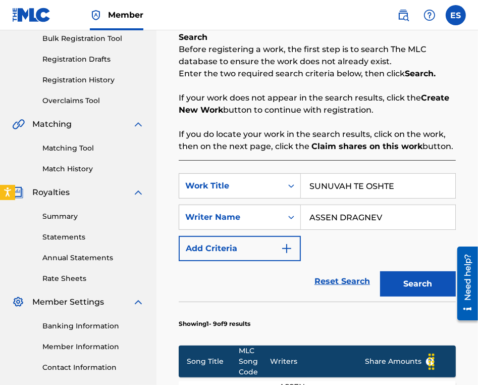
scroll to position [353, 0]
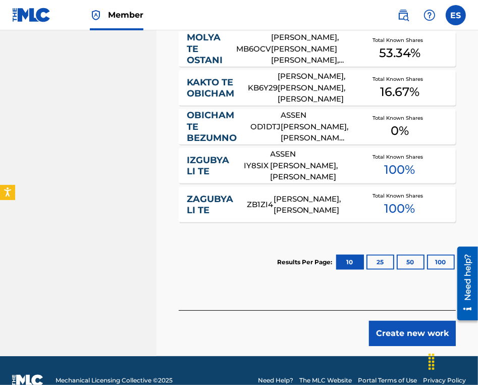
click at [402, 328] on button "Create new work" at bounding box center [412, 333] width 87 height 25
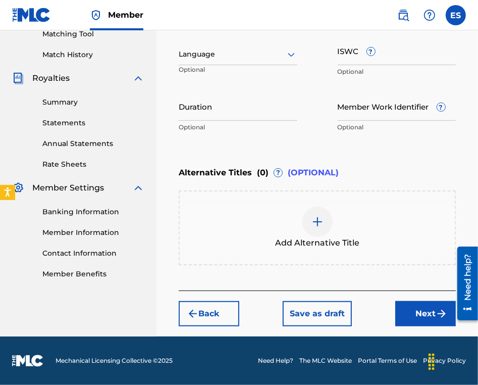
scroll to position [265, 0]
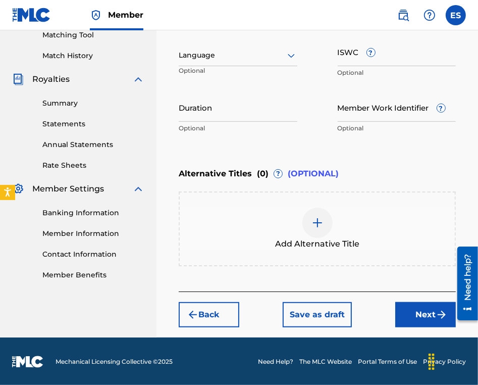
click at [210, 50] on div at bounding box center [238, 55] width 119 height 13
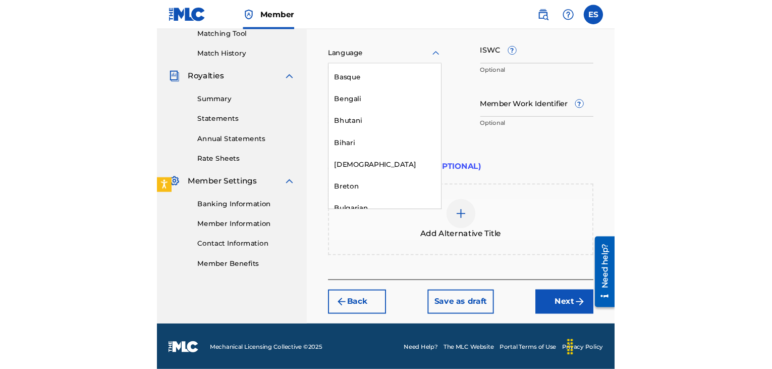
scroll to position [353, 0]
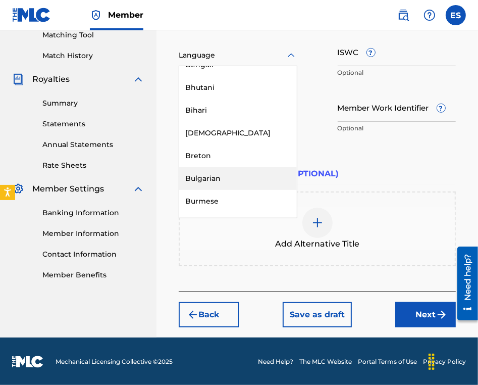
click at [211, 177] on div "Bulgarian" at bounding box center [238, 178] width 118 height 23
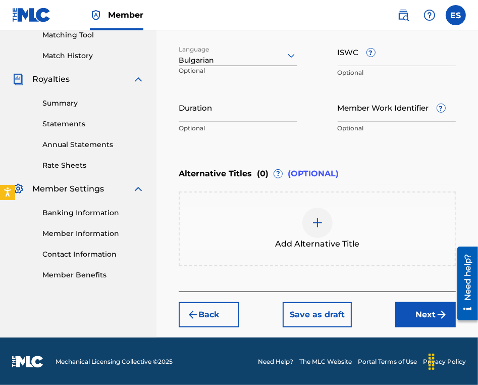
click at [355, 57] on input "ISWC ?" at bounding box center [397, 51] width 119 height 29
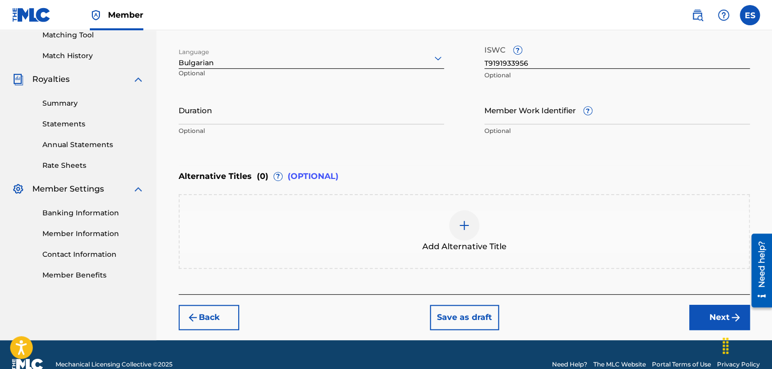
click at [305, 116] on input "Duration" at bounding box center [312, 109] width 266 height 29
click at [469, 238] on div "Add Alternative Title" at bounding box center [464, 231] width 569 height 42
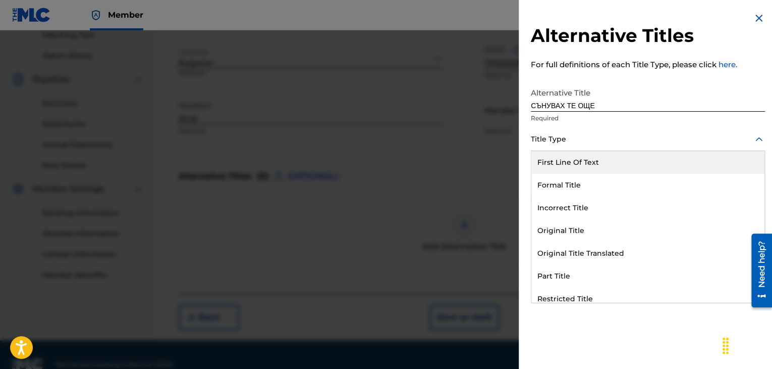
click at [547, 144] on div at bounding box center [648, 139] width 234 height 13
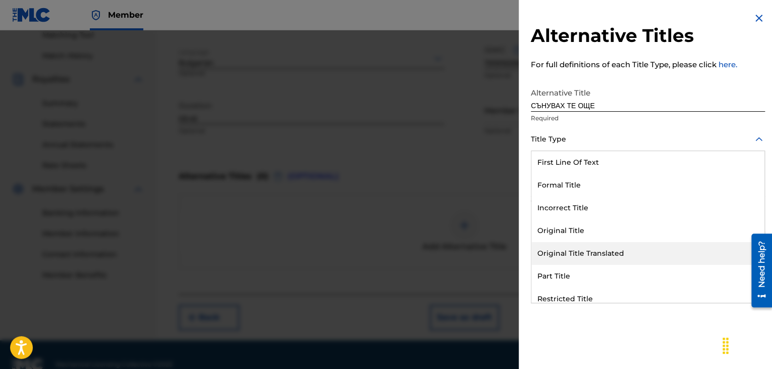
click at [571, 252] on div "Original Title Translated" at bounding box center [648, 253] width 233 height 23
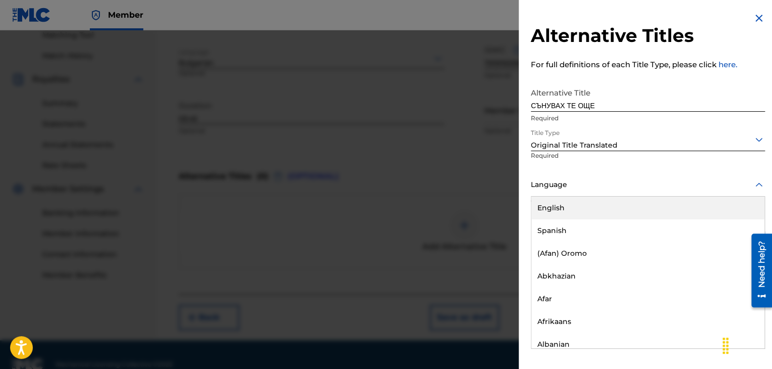
click at [610, 179] on div at bounding box center [648, 184] width 234 height 13
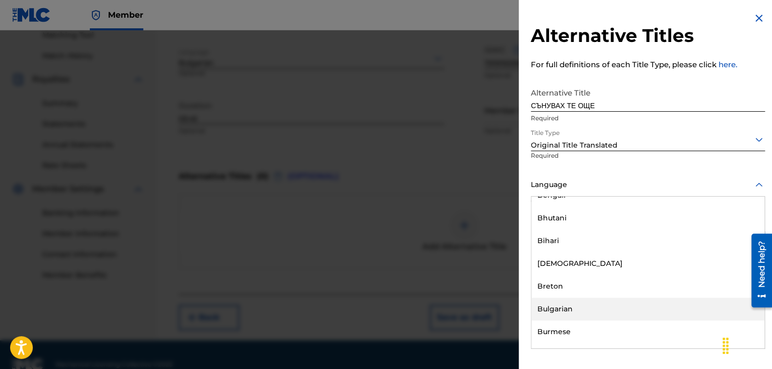
drag, startPoint x: 583, startPoint y: 314, endPoint x: 610, endPoint y: 283, distance: 40.8
click at [583, 313] on div "Bulgarian" at bounding box center [648, 308] width 233 height 23
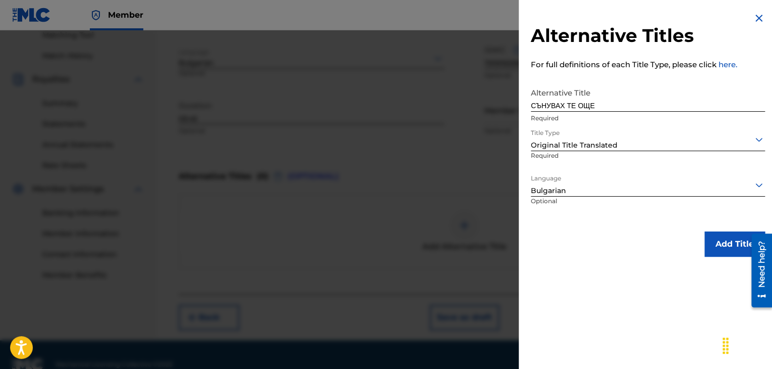
click at [718, 247] on button "Add Title" at bounding box center [735, 243] width 61 height 25
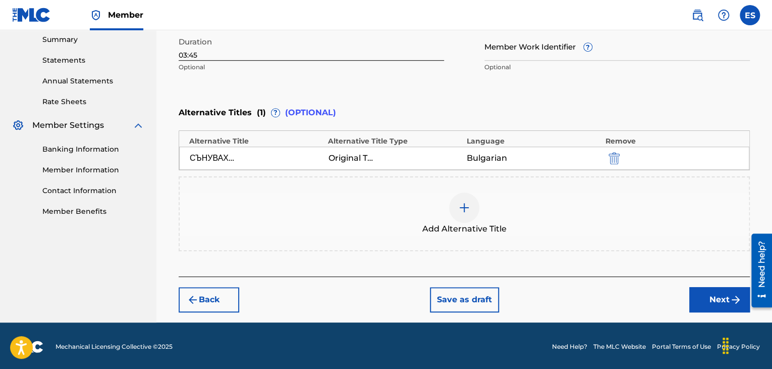
scroll to position [329, 0]
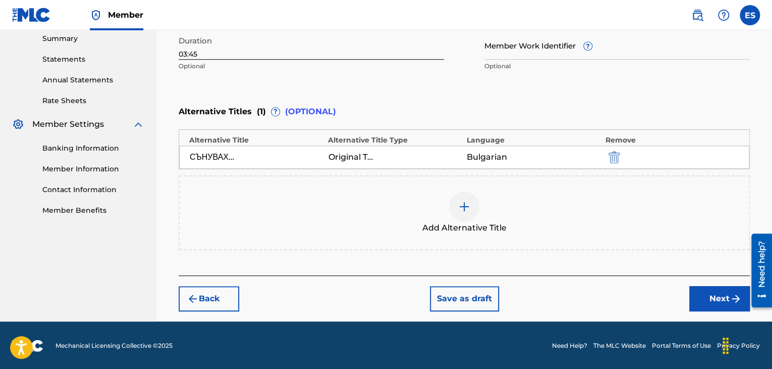
click at [701, 301] on button "Next" at bounding box center [720, 298] width 61 height 25
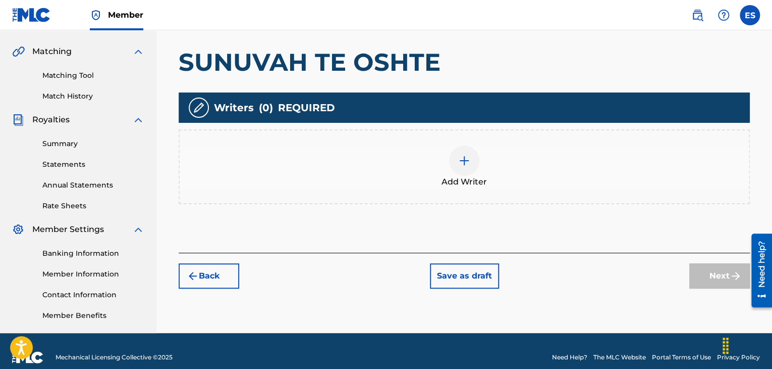
scroll to position [237, 0]
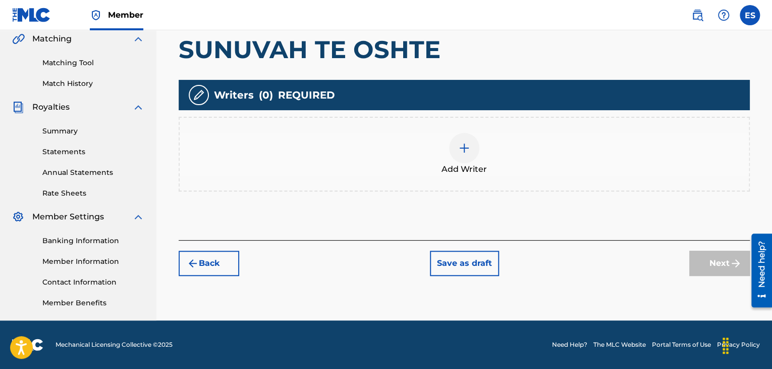
click at [453, 148] on div at bounding box center [464, 148] width 30 height 30
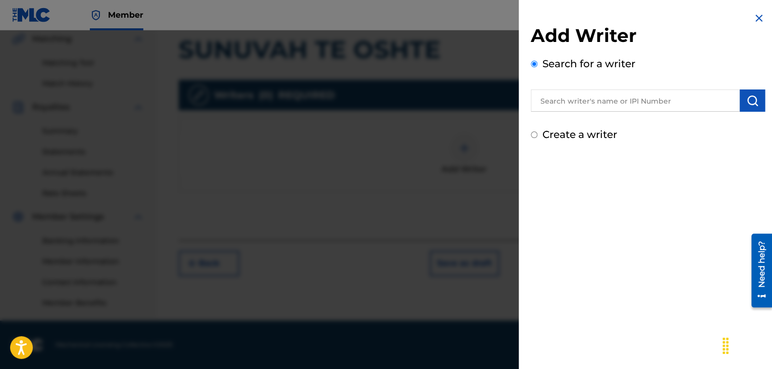
click at [626, 105] on input "text" at bounding box center [635, 100] width 209 height 22
click at [747, 103] on img "submit" at bounding box center [753, 100] width 12 height 12
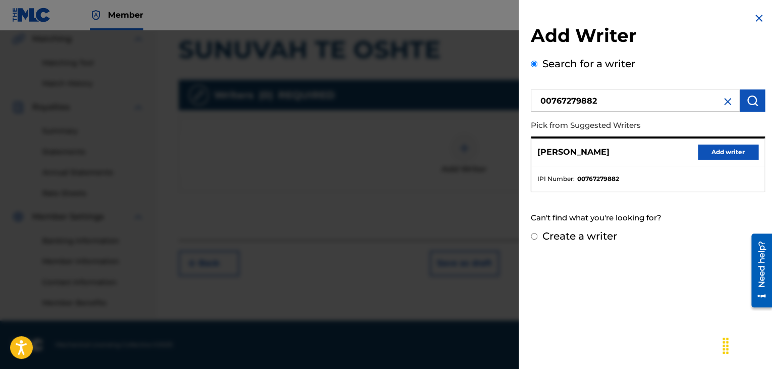
click at [714, 150] on button "Add writer" at bounding box center [728, 151] width 61 height 15
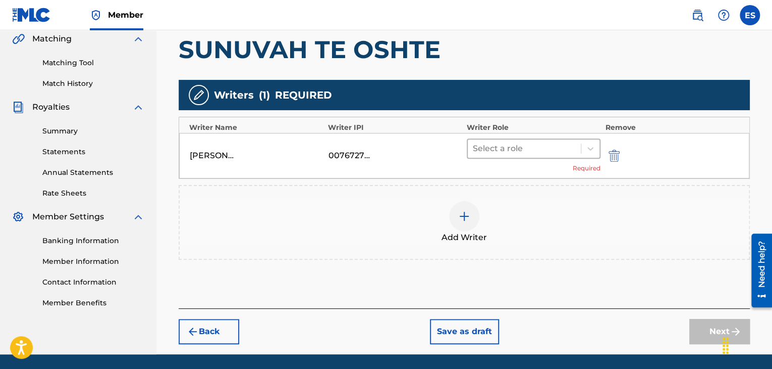
click at [547, 150] on div at bounding box center [524, 148] width 103 height 14
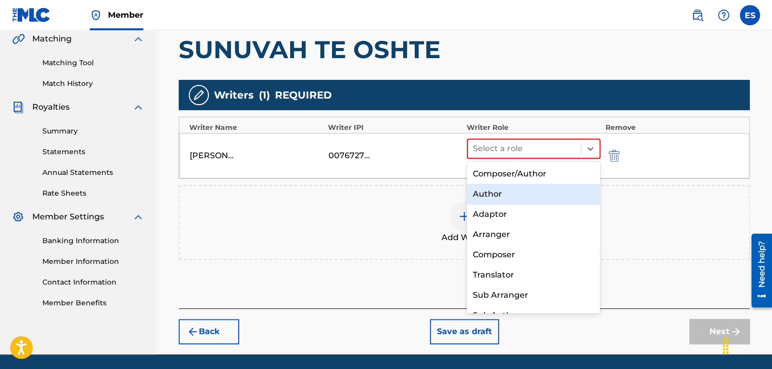
click at [492, 190] on div "Author" at bounding box center [534, 194] width 134 height 20
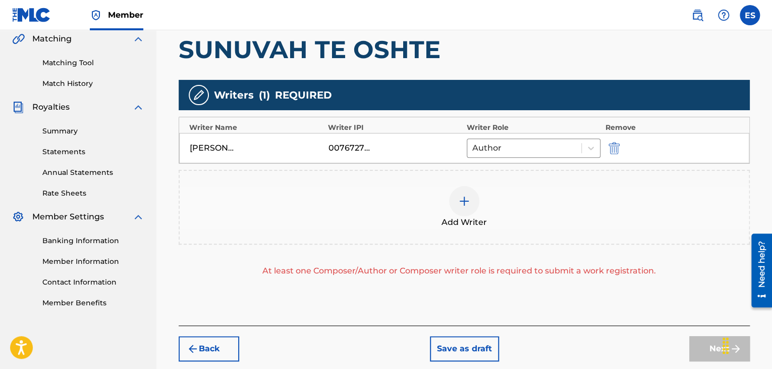
click at [473, 206] on div at bounding box center [464, 201] width 30 height 30
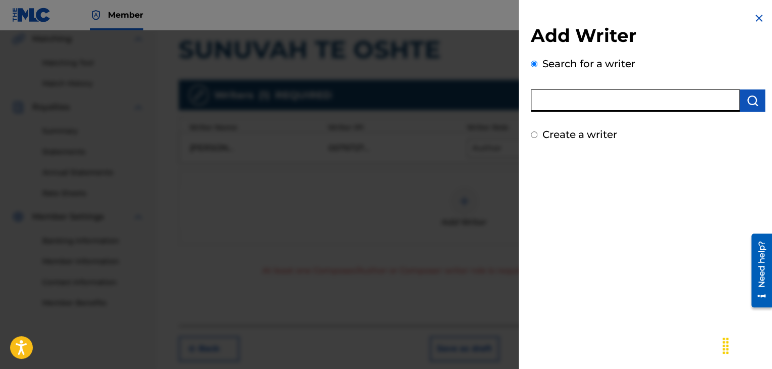
click at [626, 97] on input "text" at bounding box center [635, 100] width 209 height 22
click at [747, 99] on img "submit" at bounding box center [753, 100] width 12 height 12
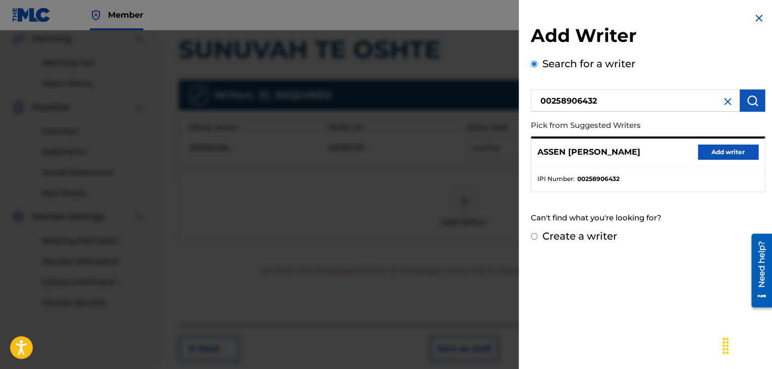
click at [702, 149] on button "Add writer" at bounding box center [728, 151] width 61 height 15
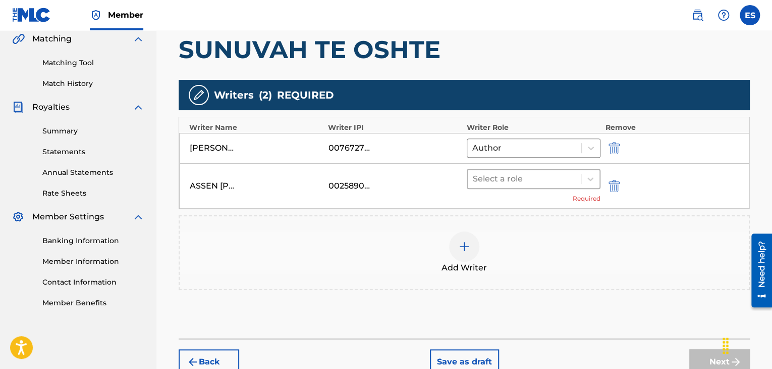
click at [524, 172] on div at bounding box center [524, 179] width 103 height 14
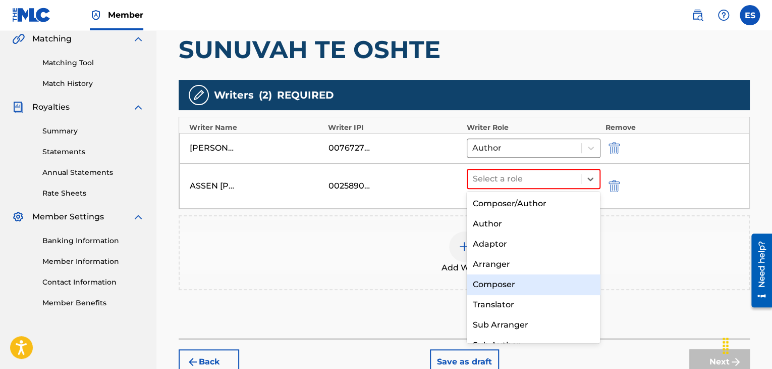
click at [497, 289] on div "Composer" at bounding box center [534, 284] width 134 height 20
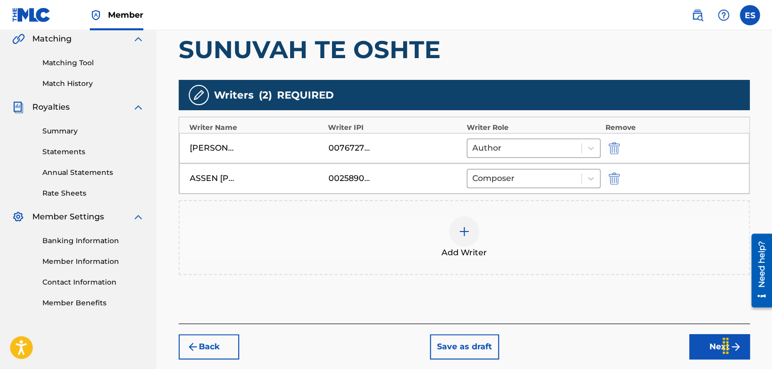
click at [697, 338] on button "Next" at bounding box center [720, 346] width 61 height 25
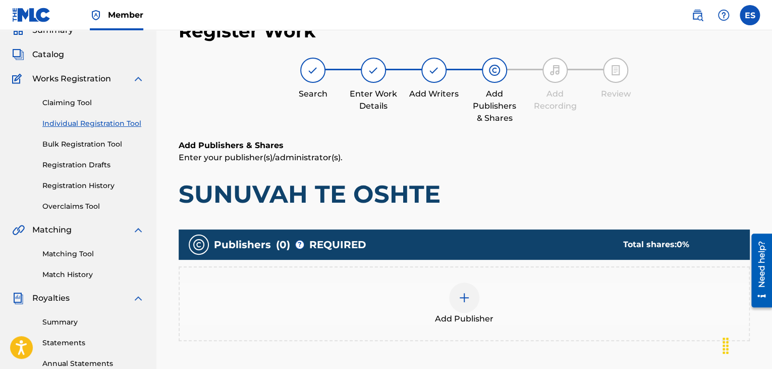
scroll to position [217, 0]
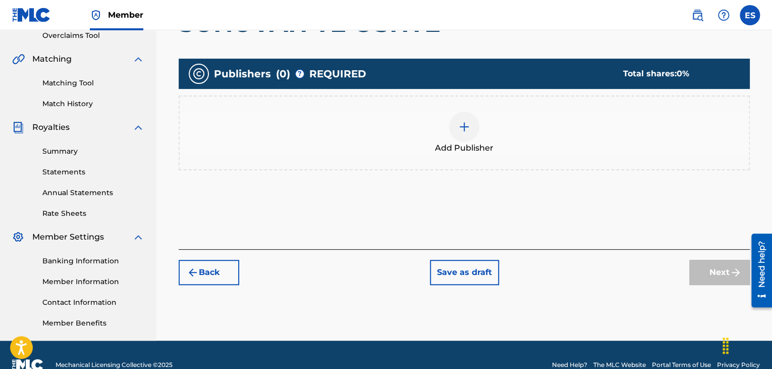
click at [470, 129] on img at bounding box center [464, 127] width 12 height 12
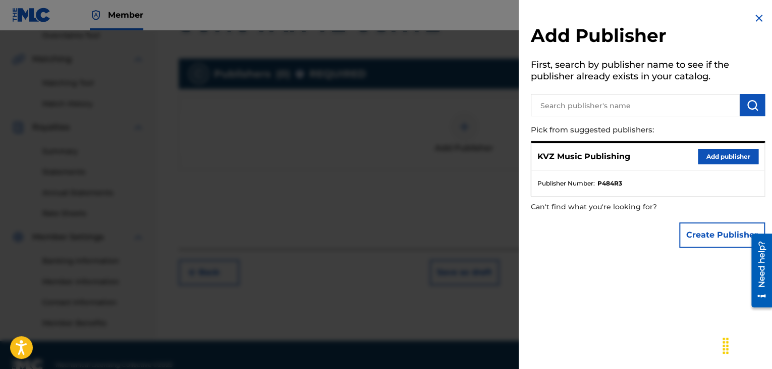
click at [721, 154] on button "Add publisher" at bounding box center [728, 156] width 61 height 15
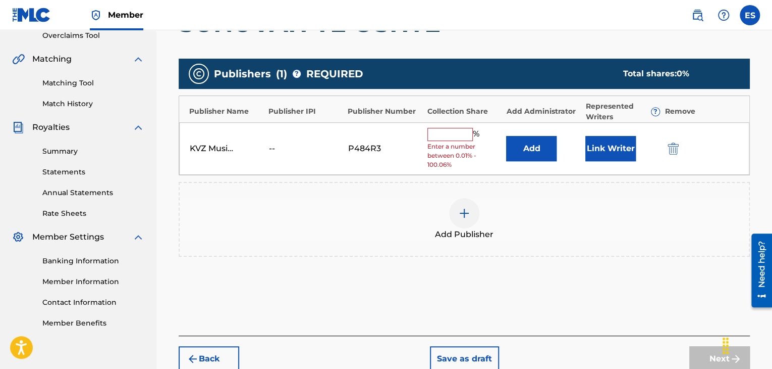
click at [452, 136] on input "text" at bounding box center [450, 134] width 45 height 13
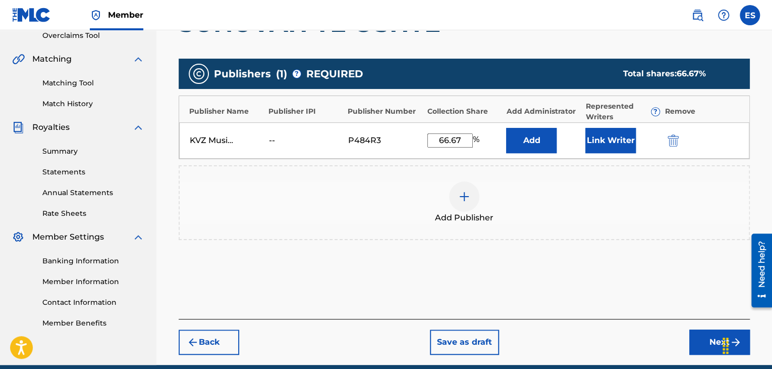
click at [695, 339] on button "Next" at bounding box center [720, 341] width 61 height 25
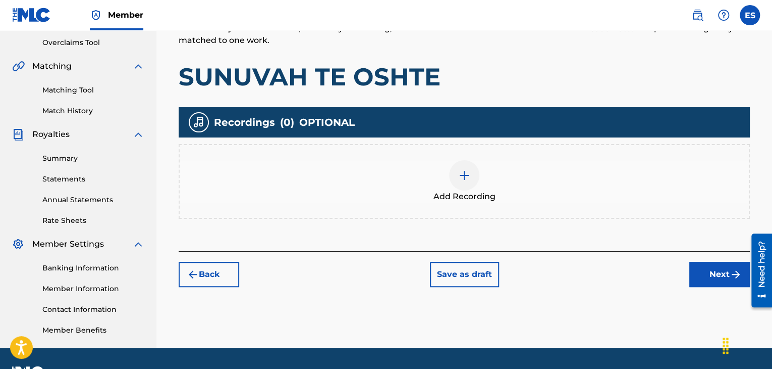
scroll to position [237, 0]
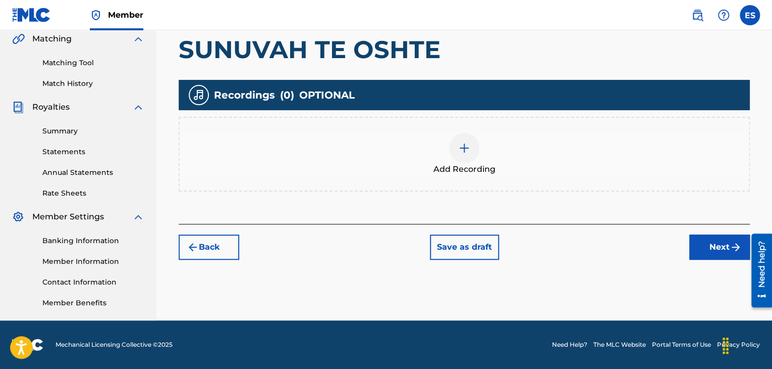
click at [463, 163] on span "Add Recording" at bounding box center [465, 169] width 62 height 12
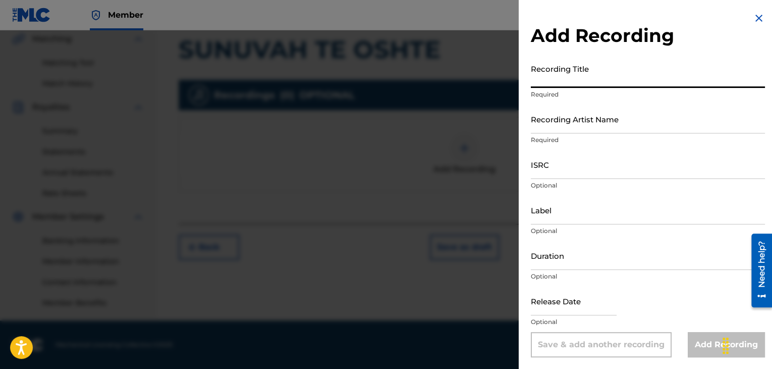
click at [621, 75] on input "Recording Title" at bounding box center [648, 73] width 234 height 29
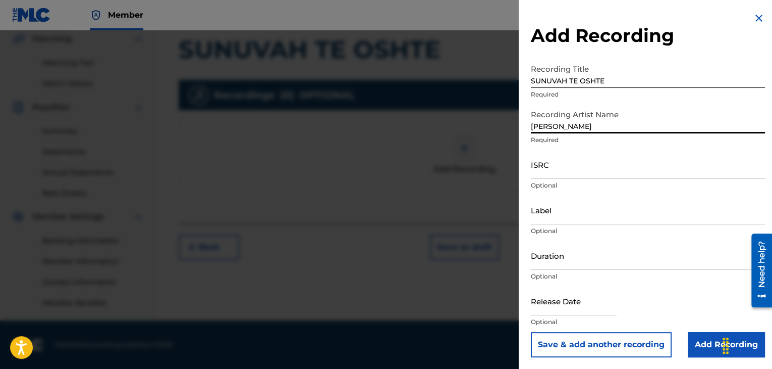
click at [535, 128] on input "[PERSON_NAME]" at bounding box center [648, 119] width 234 height 29
click at [535, 80] on input "SUNUVAH TE OSHTE" at bounding box center [648, 73] width 234 height 29
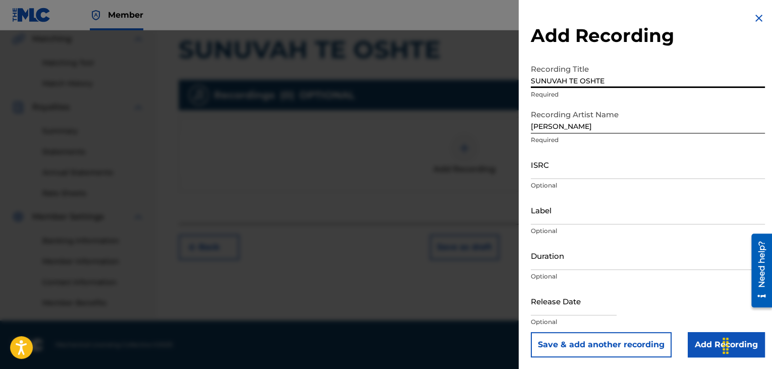
click at [571, 217] on input "Label" at bounding box center [648, 209] width 234 height 29
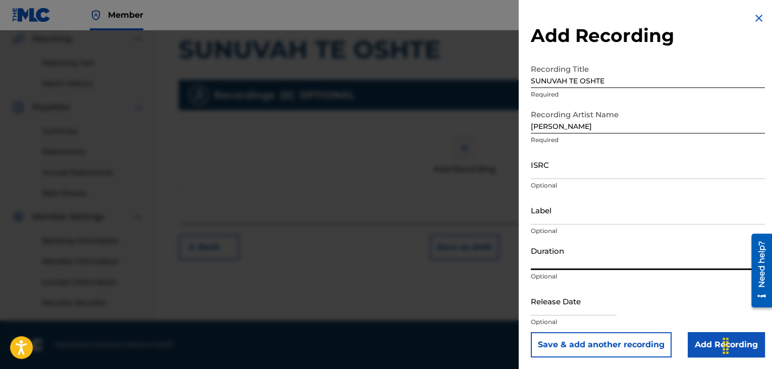
click at [563, 256] on input "Duration" at bounding box center [648, 255] width 234 height 29
click at [700, 344] on input "Add Recording" at bounding box center [726, 344] width 77 height 25
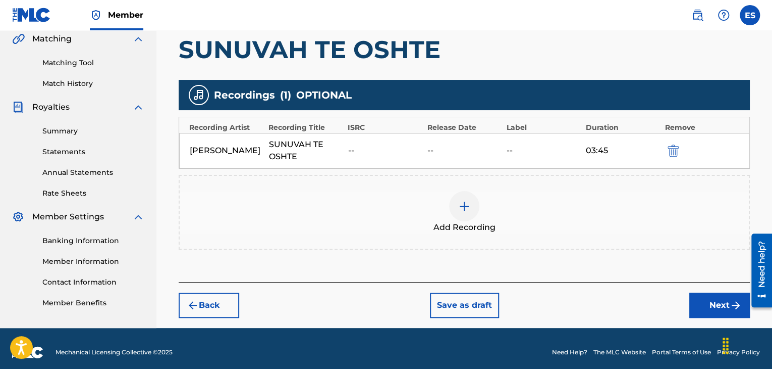
click at [703, 303] on button "Next" at bounding box center [720, 304] width 61 height 25
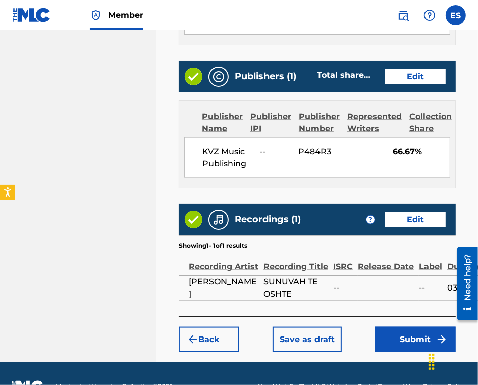
scroll to position [661, 0]
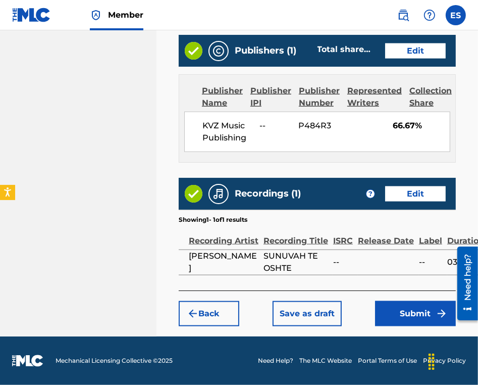
click at [408, 320] on button "Submit" at bounding box center [415, 313] width 81 height 25
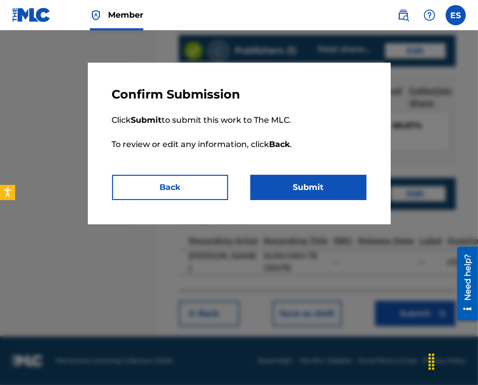
click at [331, 179] on button "Submit" at bounding box center [308, 187] width 116 height 25
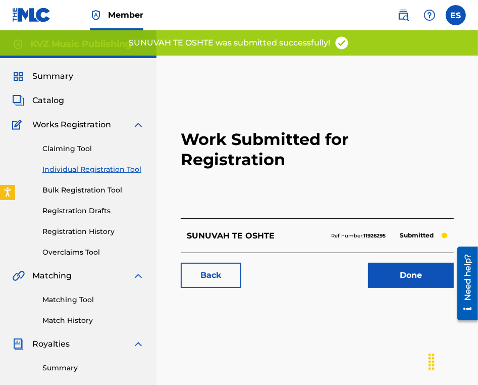
click at [100, 169] on link "Individual Registration Tool" at bounding box center [93, 169] width 102 height 11
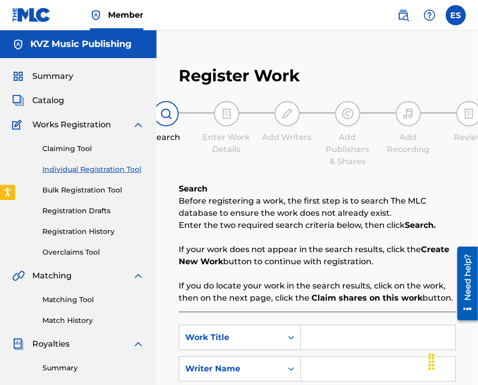
scroll to position [151, 0]
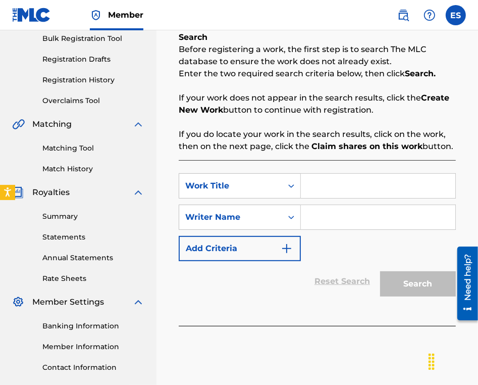
click at [375, 185] on input "Search Form" at bounding box center [378, 186] width 154 height 24
drag, startPoint x: 369, startPoint y: 213, endPoint x: 369, endPoint y: 221, distance: 8.6
click at [369, 213] on input "Search Form" at bounding box center [378, 217] width 154 height 24
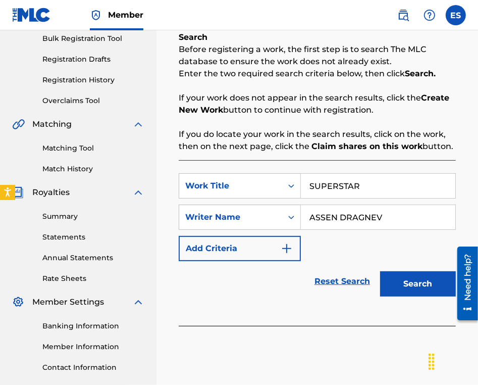
click at [397, 287] on button "Search" at bounding box center [418, 283] width 76 height 25
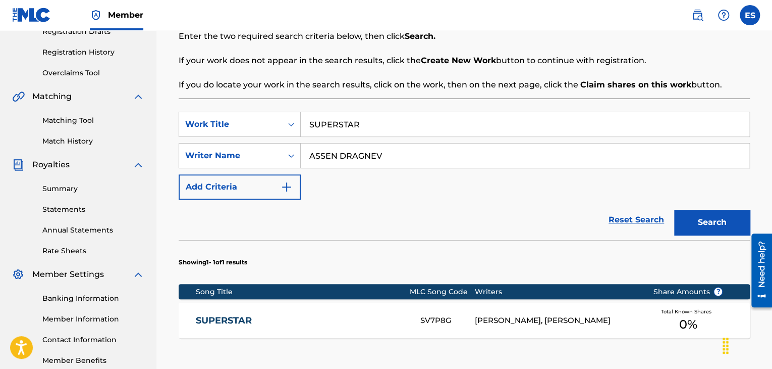
scroll to position [78, 0]
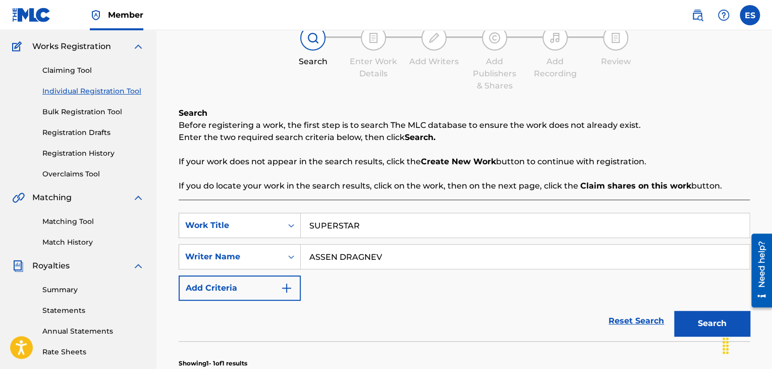
click at [91, 150] on link "Registration History" at bounding box center [93, 153] width 102 height 11
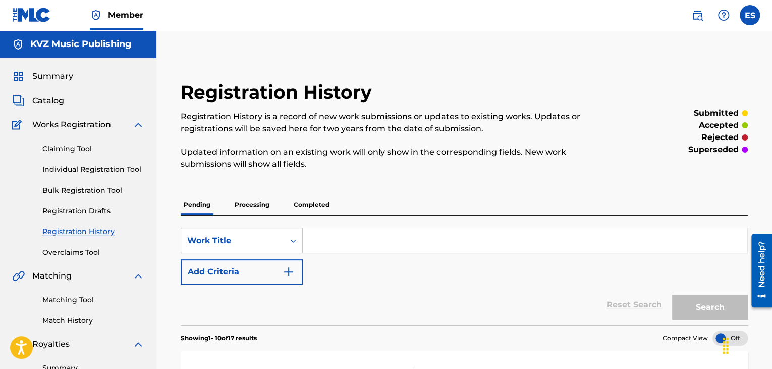
click at [322, 233] on input "Search Form" at bounding box center [525, 240] width 445 height 24
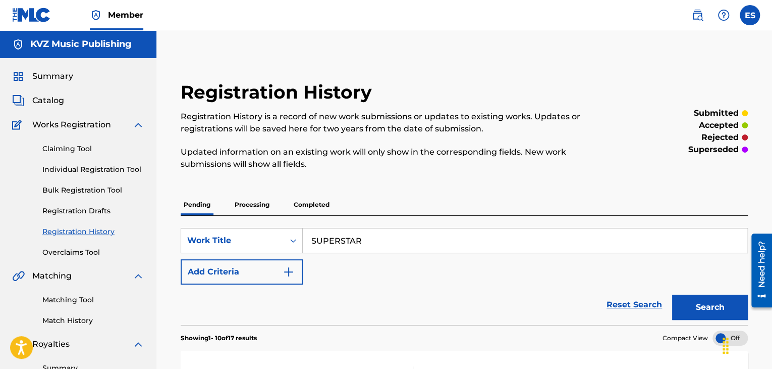
click at [683, 299] on button "Search" at bounding box center [710, 306] width 76 height 25
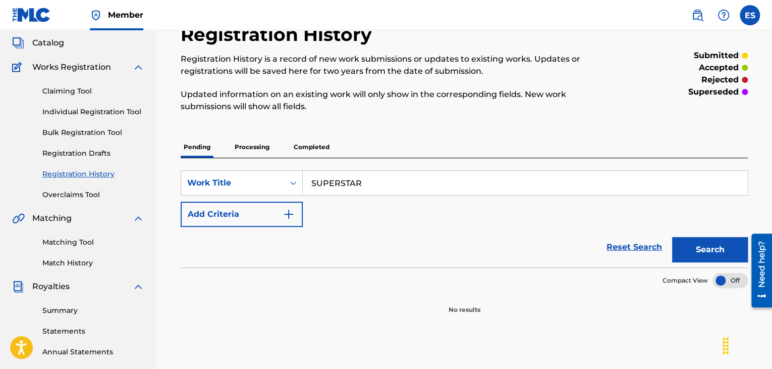
scroll to position [101, 0]
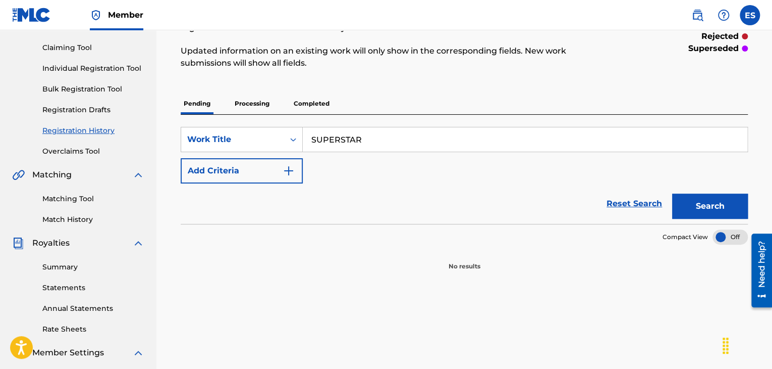
click at [258, 102] on p "Processing" at bounding box center [252, 103] width 41 height 21
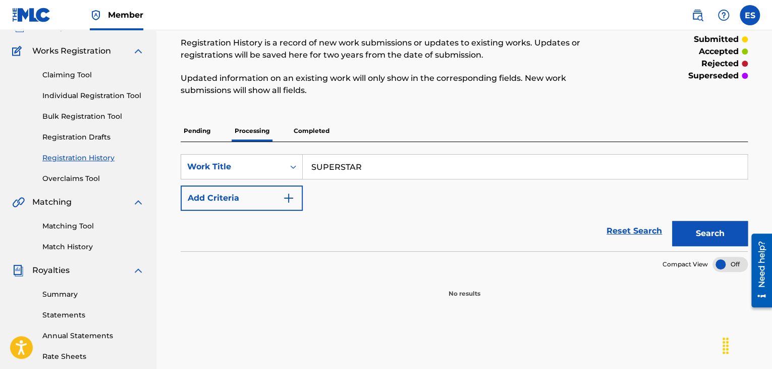
scroll to position [151, 0]
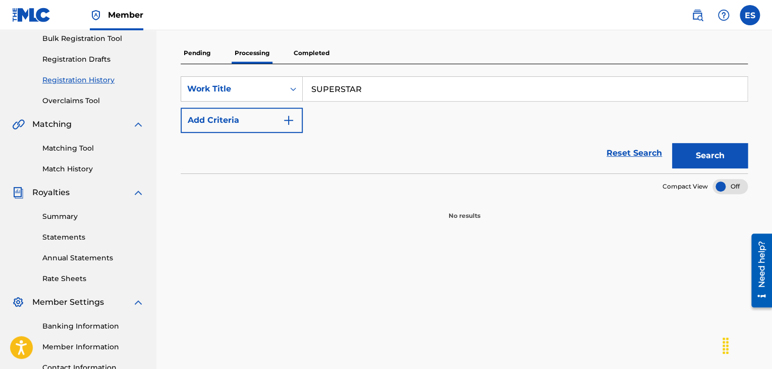
click at [693, 153] on button "Search" at bounding box center [710, 155] width 76 height 25
click at [312, 54] on p "Completed" at bounding box center [312, 52] width 42 height 21
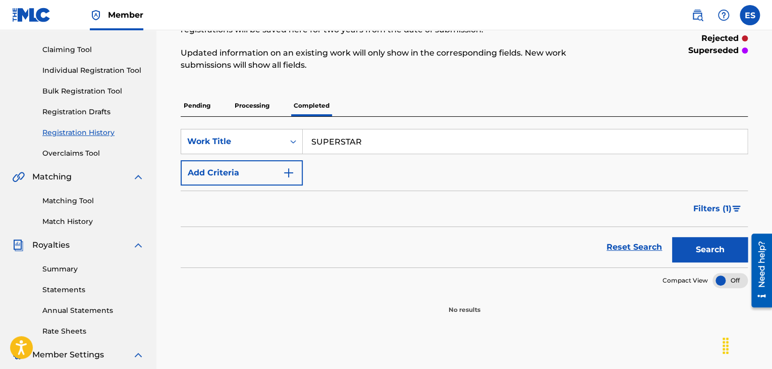
scroll to position [101, 0]
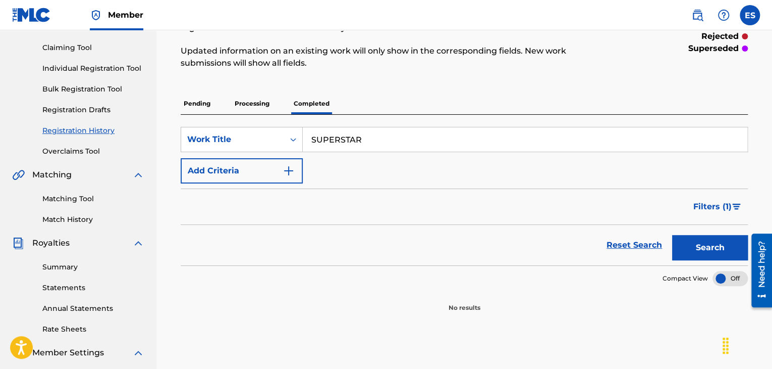
click at [692, 247] on button "Search" at bounding box center [710, 247] width 76 height 25
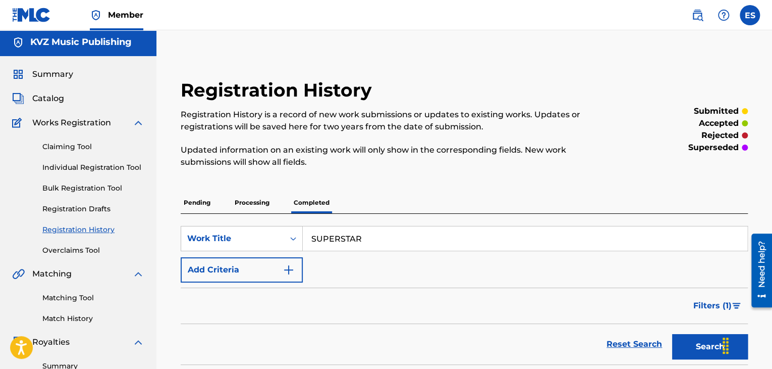
scroll to position [0, 0]
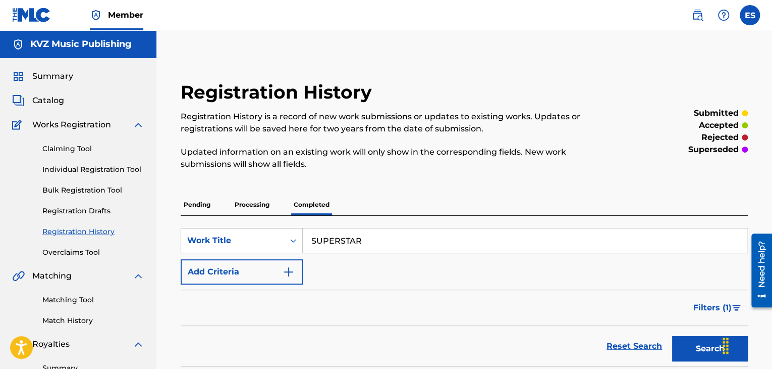
click at [109, 170] on link "Individual Registration Tool" at bounding box center [93, 169] width 102 height 11
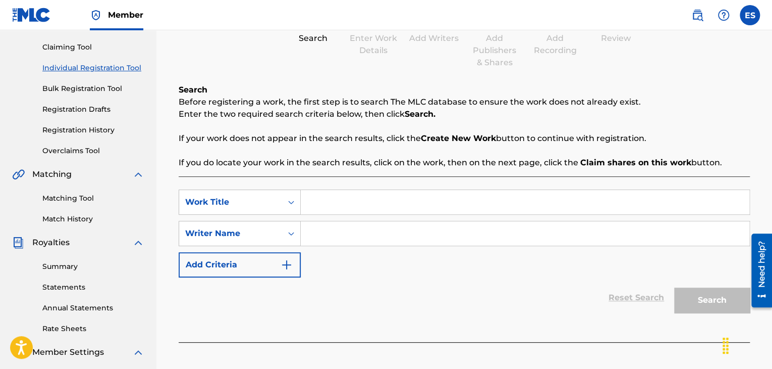
scroll to position [202, 0]
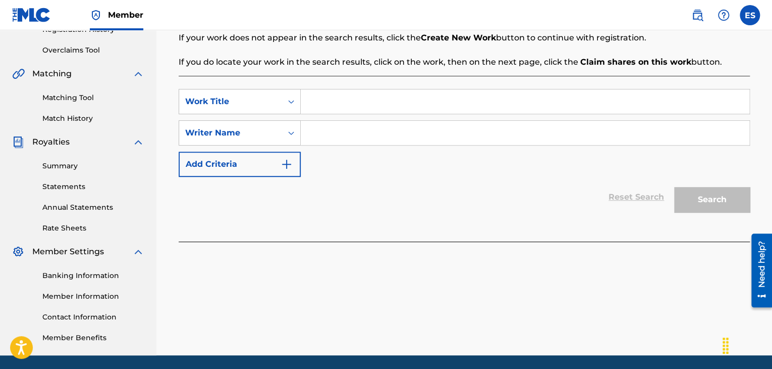
click at [353, 101] on input "Search Form" at bounding box center [525, 101] width 449 height 24
drag, startPoint x: 332, startPoint y: 130, endPoint x: 337, endPoint y: 159, distance: 28.7
click at [332, 130] on input "Search Form" at bounding box center [525, 133] width 449 height 24
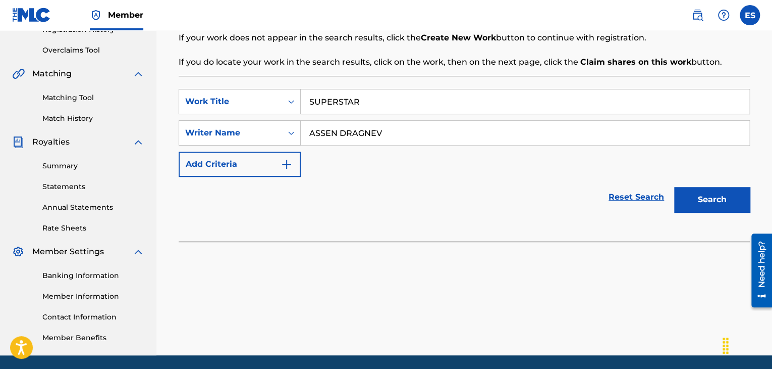
click at [705, 200] on button "Search" at bounding box center [712, 199] width 76 height 25
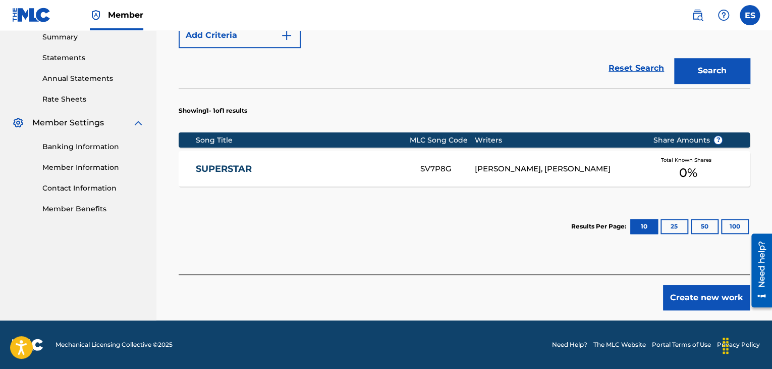
click at [712, 296] on button "Create new work" at bounding box center [706, 297] width 87 height 25
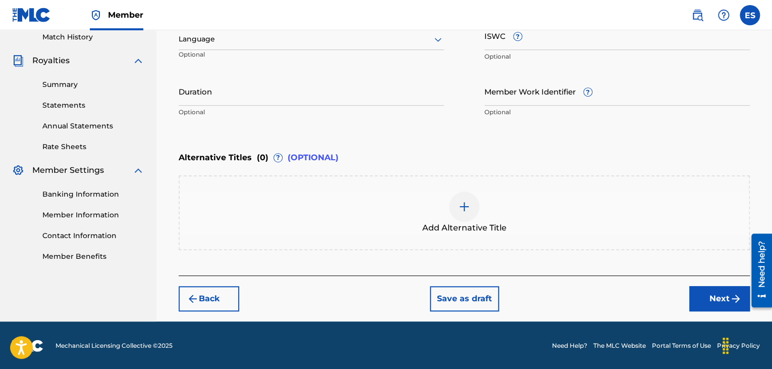
click at [257, 47] on div "Language" at bounding box center [312, 39] width 266 height 21
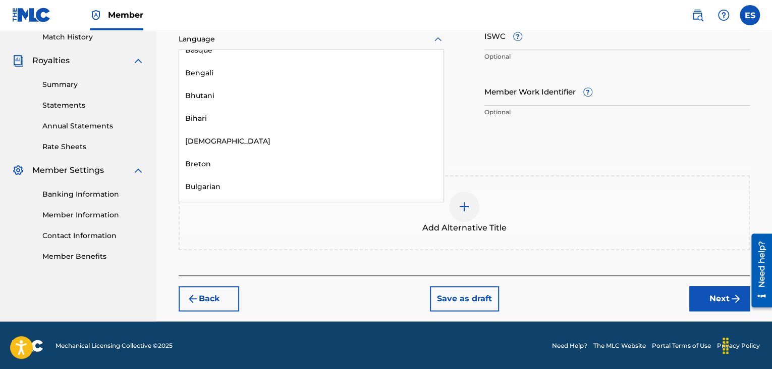
scroll to position [404, 0]
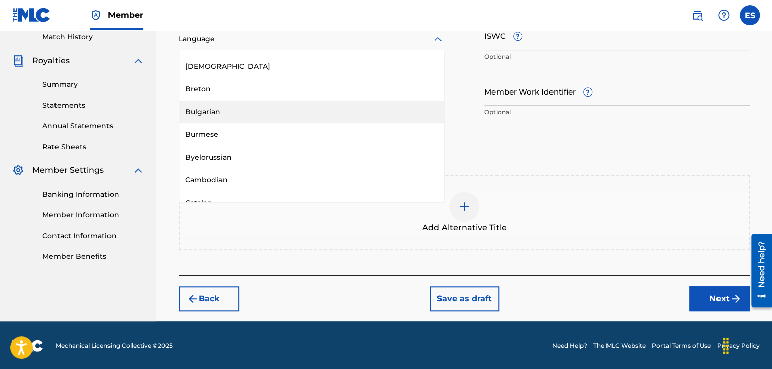
click at [234, 117] on div "Bulgarian" at bounding box center [311, 111] width 265 height 23
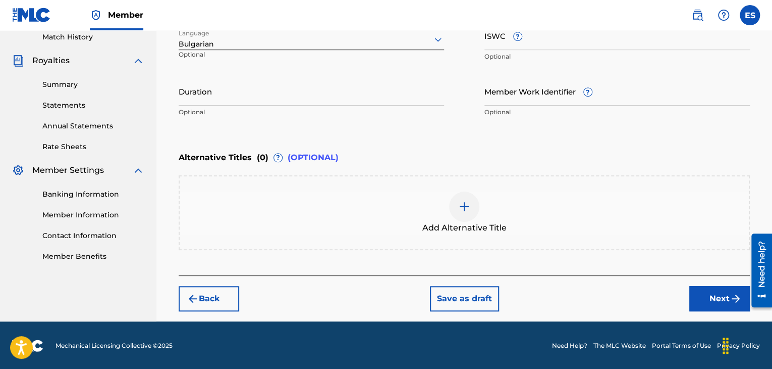
click at [227, 96] on input "Duration" at bounding box center [312, 91] width 266 height 29
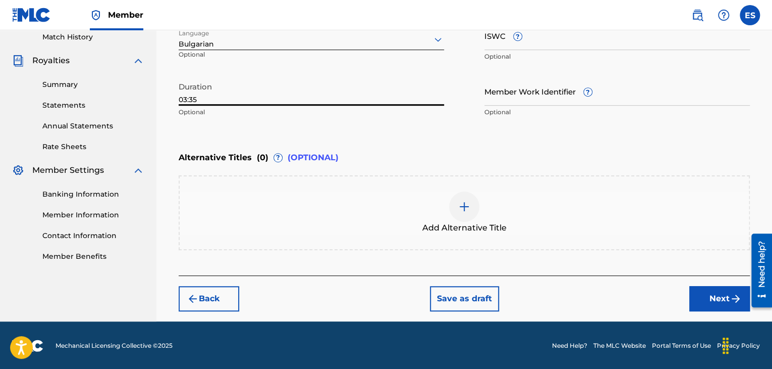
click at [472, 212] on div at bounding box center [464, 206] width 30 height 30
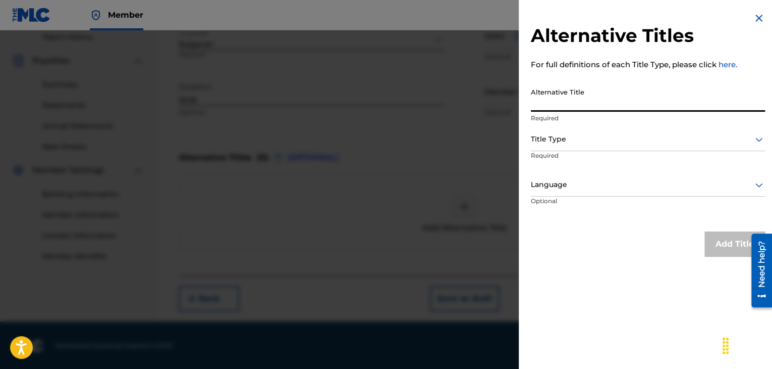
click at [618, 95] on input "Alternative Title" at bounding box center [648, 97] width 234 height 29
click at [564, 136] on div at bounding box center [648, 139] width 234 height 13
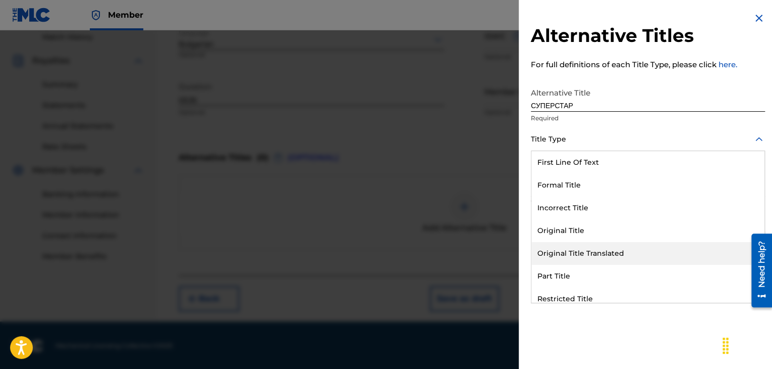
click at [573, 251] on div "Original Title Translated" at bounding box center [648, 253] width 233 height 23
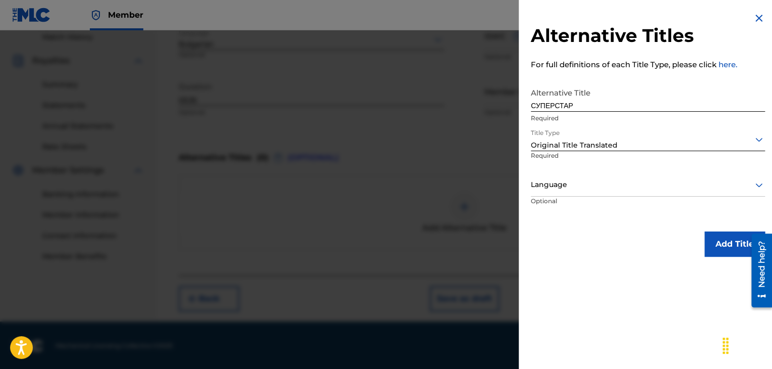
drag, startPoint x: 560, startPoint y: 196, endPoint x: 561, endPoint y: 183, distance: 13.2
click at [561, 191] on div "Language Optional" at bounding box center [648, 196] width 234 height 45
click at [561, 182] on div at bounding box center [648, 184] width 234 height 13
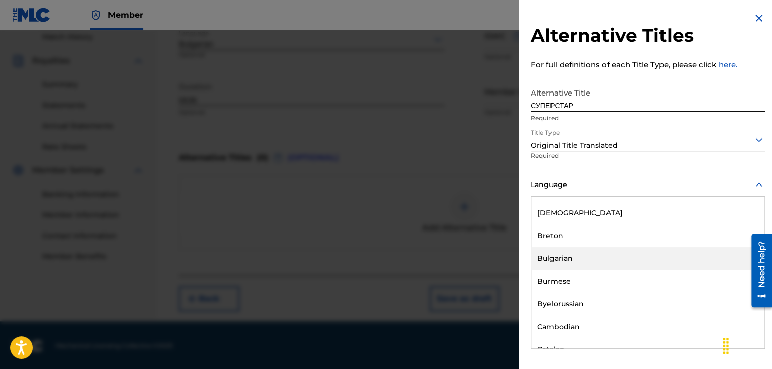
click at [568, 265] on div "Bulgarian" at bounding box center [648, 258] width 233 height 23
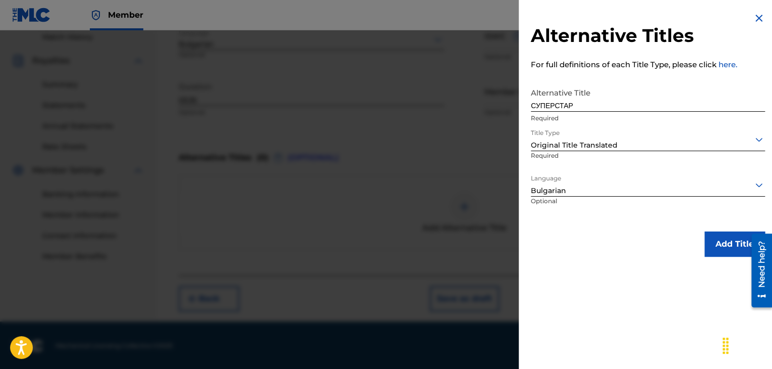
click at [713, 244] on button "Add Title" at bounding box center [735, 243] width 61 height 25
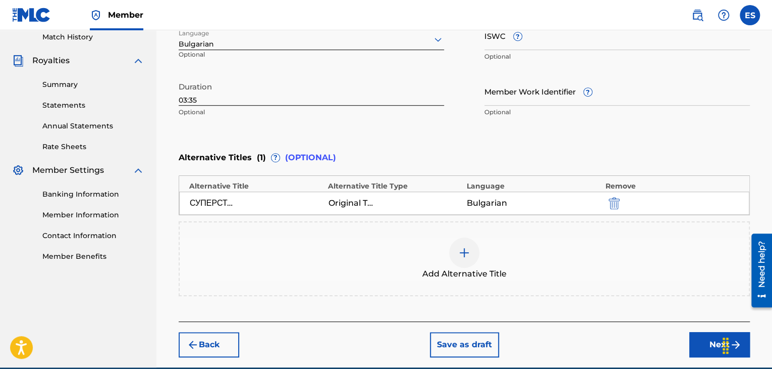
click at [694, 346] on button "Next" at bounding box center [720, 344] width 61 height 25
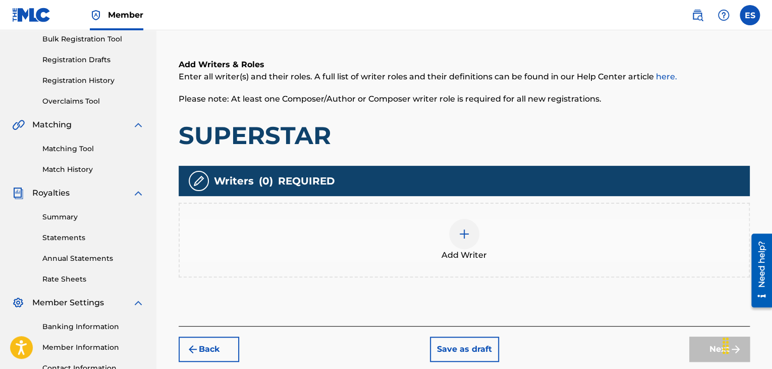
scroll to position [237, 0]
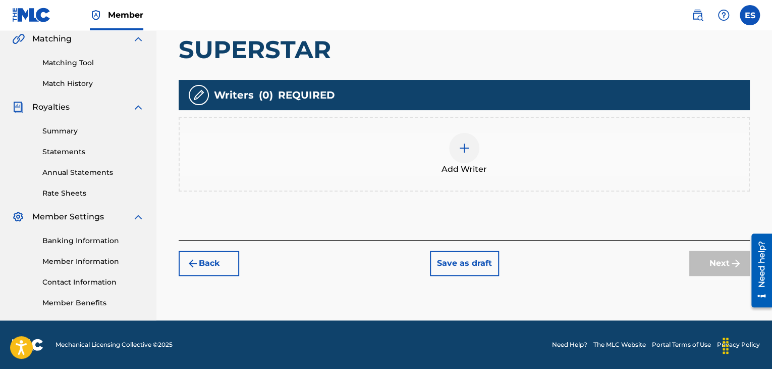
click at [450, 156] on div "Add Writer" at bounding box center [464, 154] width 569 height 42
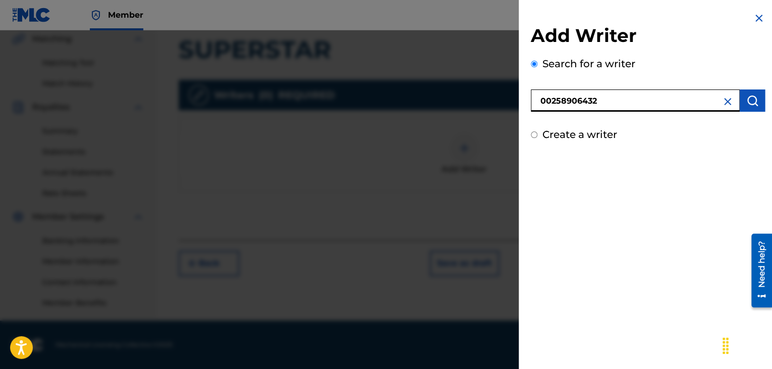
click at [753, 102] on img "submit" at bounding box center [753, 100] width 12 height 12
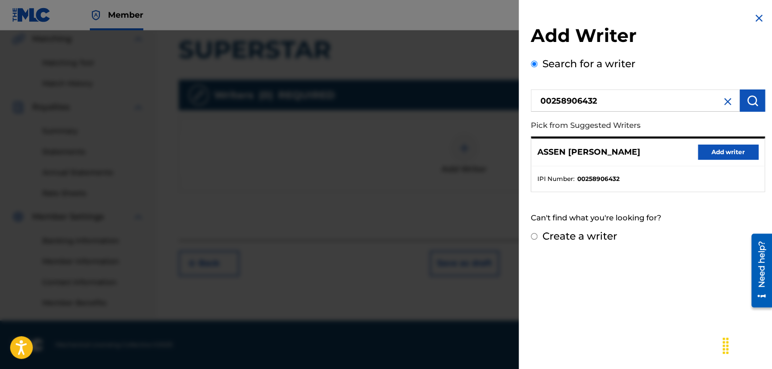
drag, startPoint x: 727, startPoint y: 158, endPoint x: 705, endPoint y: 193, distance: 41.7
click at [727, 159] on button "Add writer" at bounding box center [728, 151] width 61 height 15
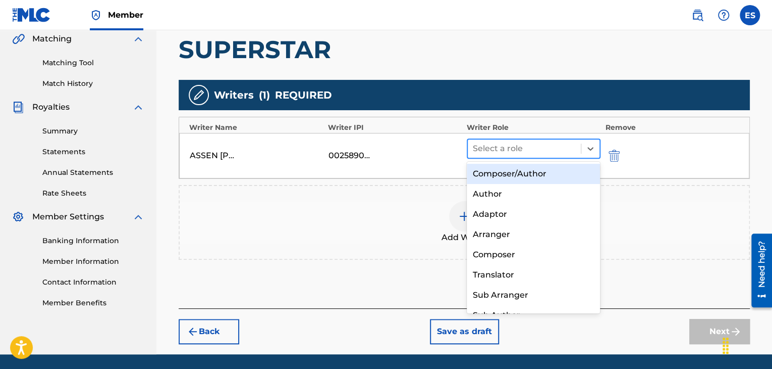
click at [547, 152] on div at bounding box center [524, 148] width 103 height 14
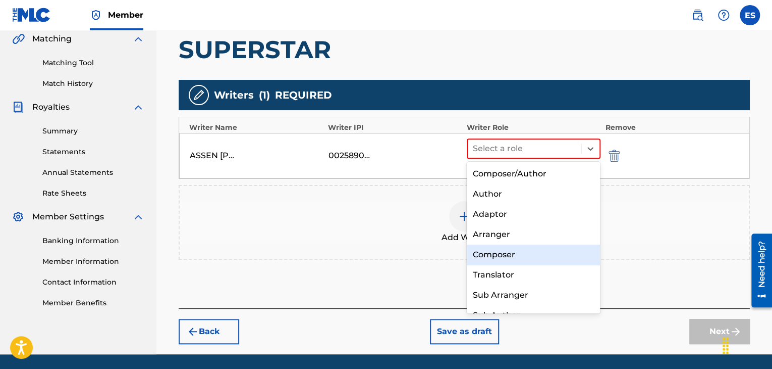
click at [515, 261] on div "Composer" at bounding box center [534, 254] width 134 height 20
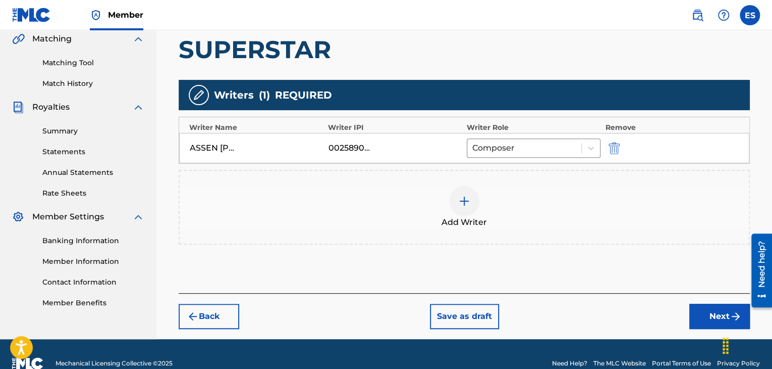
click at [466, 213] on div at bounding box center [464, 201] width 30 height 30
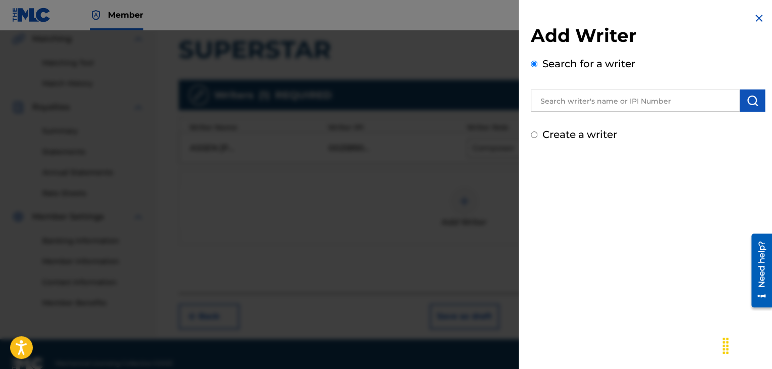
click at [636, 101] on input "text" at bounding box center [635, 100] width 209 height 22
click at [751, 108] on button "submit" at bounding box center [752, 100] width 25 height 22
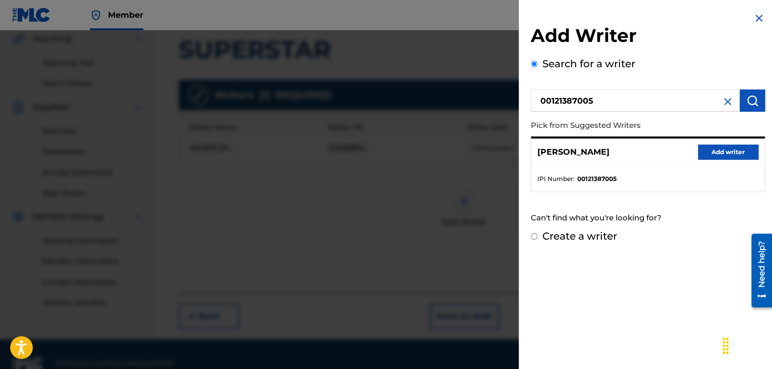
click at [726, 154] on button "Add writer" at bounding box center [728, 151] width 61 height 15
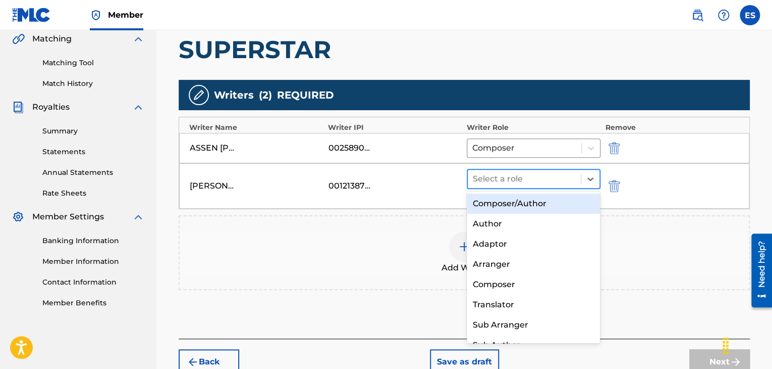
click at [507, 174] on div at bounding box center [524, 179] width 103 height 14
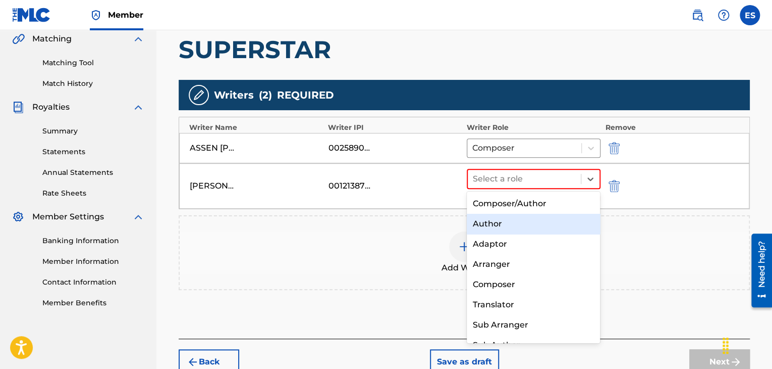
click at [505, 219] on div "Author" at bounding box center [534, 224] width 134 height 20
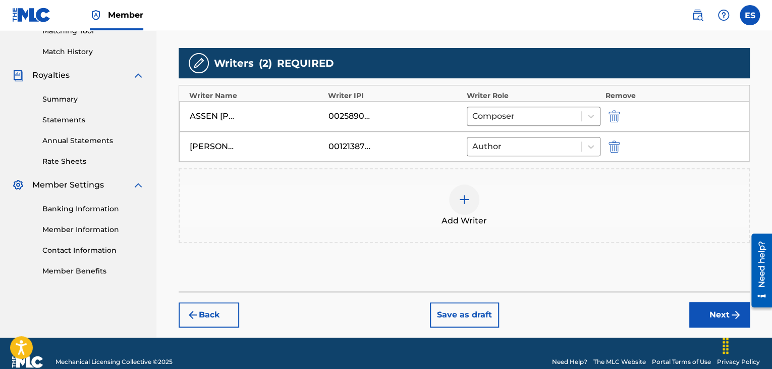
scroll to position [285, 0]
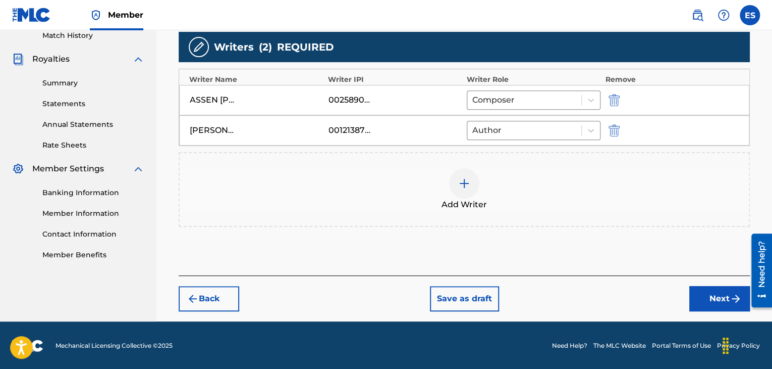
click at [695, 297] on button "Next" at bounding box center [720, 298] width 61 height 25
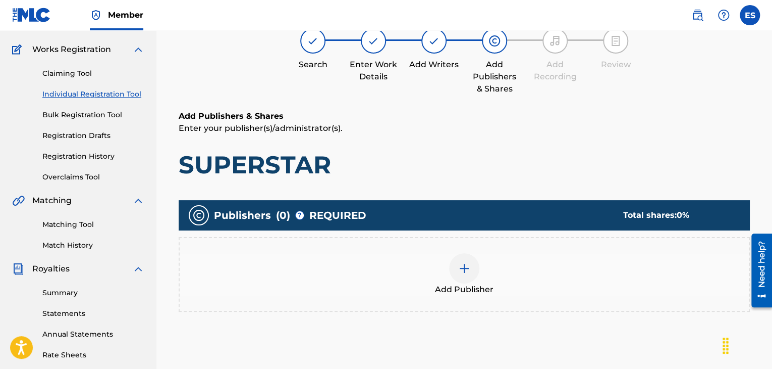
scroll to position [146, 0]
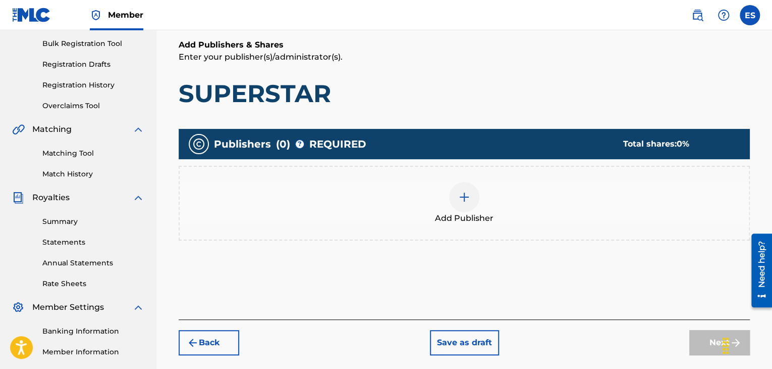
click at [464, 191] on img at bounding box center [464, 197] width 12 height 12
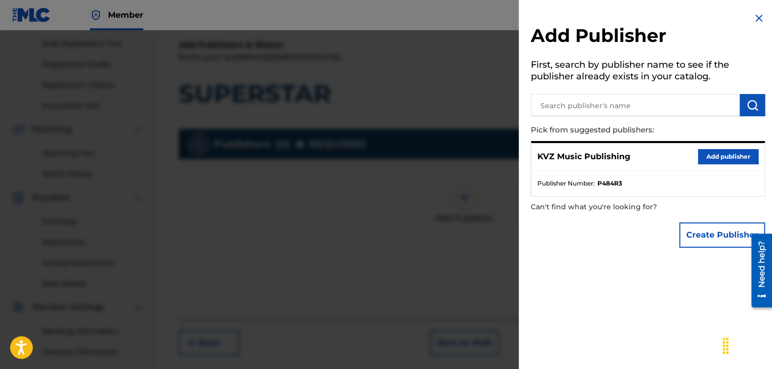
click at [706, 151] on button "Add publisher" at bounding box center [728, 156] width 61 height 15
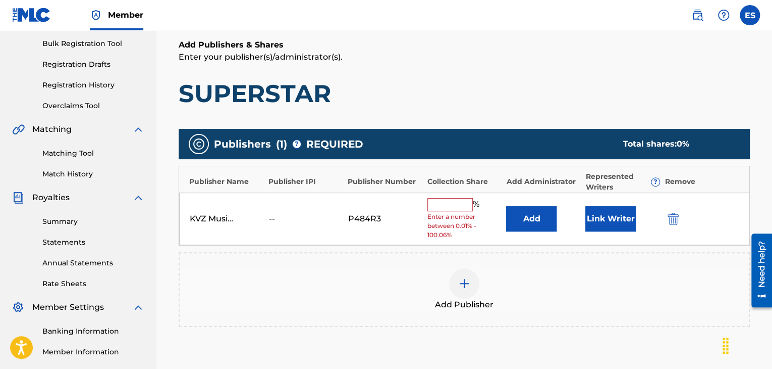
drag, startPoint x: 450, startPoint y: 211, endPoint x: 452, endPoint y: 216, distance: 5.8
click at [450, 210] on div "% Enter a number between 0.01% - 100.06%" at bounding box center [465, 219] width 74 height 42
click at [458, 205] on input "text" at bounding box center [450, 204] width 45 height 13
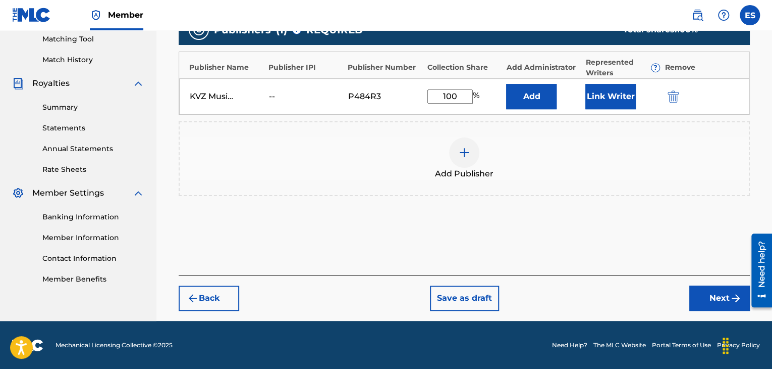
click at [712, 297] on button "Next" at bounding box center [720, 297] width 61 height 25
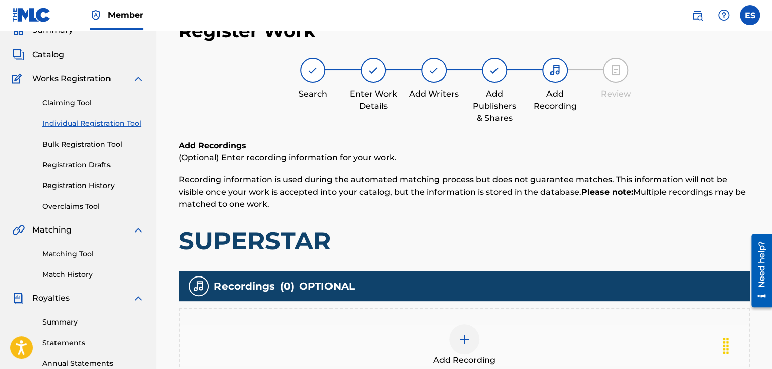
scroll to position [237, 0]
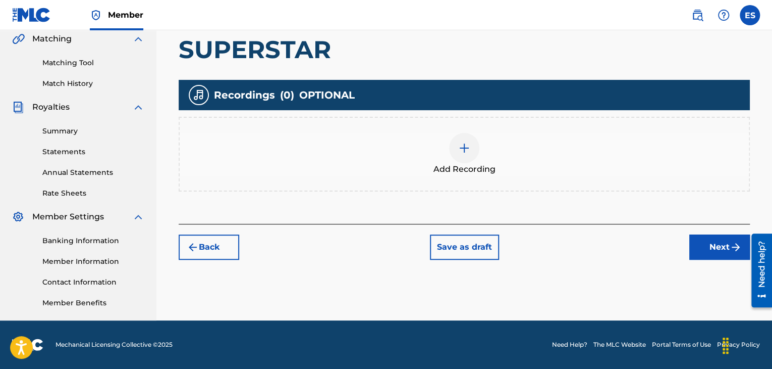
click at [476, 165] on span "Add Recording" at bounding box center [465, 169] width 62 height 12
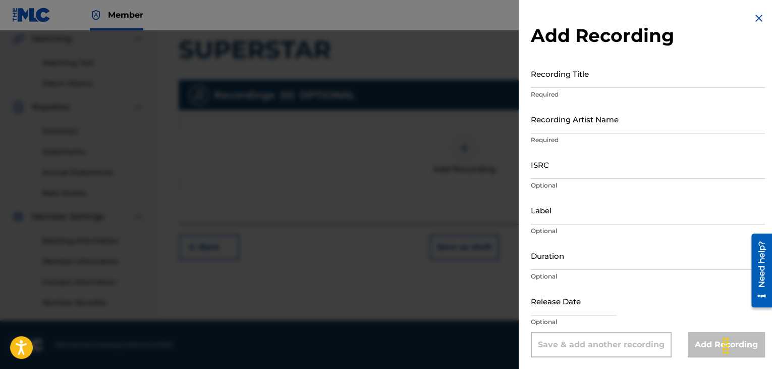
click at [534, 74] on input "Recording Title" at bounding box center [648, 73] width 234 height 29
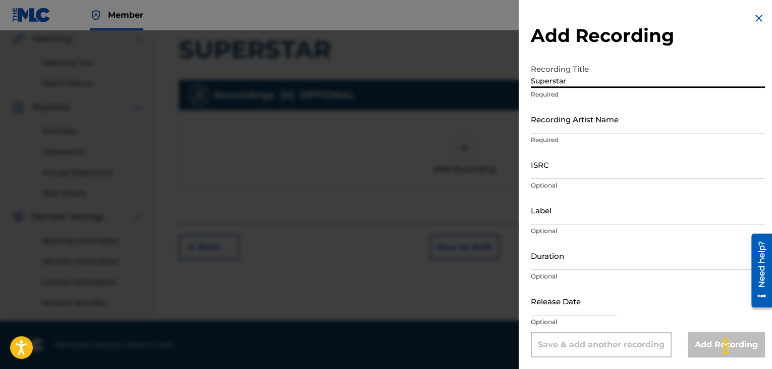
click at [543, 118] on input "Recording Artist Name" at bounding box center [648, 119] width 234 height 29
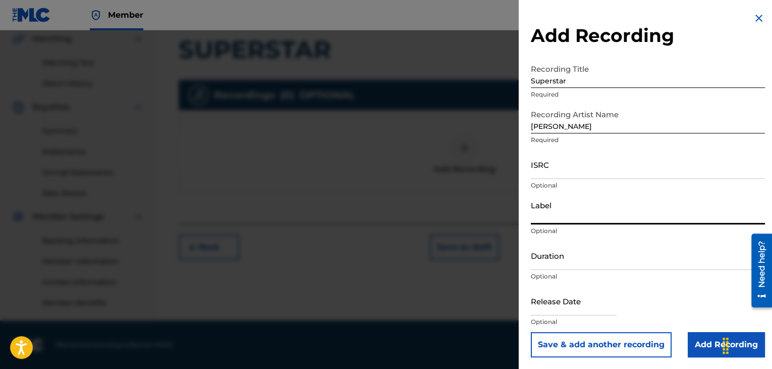
drag, startPoint x: 559, startPoint y: 217, endPoint x: 561, endPoint y: 226, distance: 9.2
click at [559, 217] on input "Label" at bounding box center [648, 209] width 234 height 29
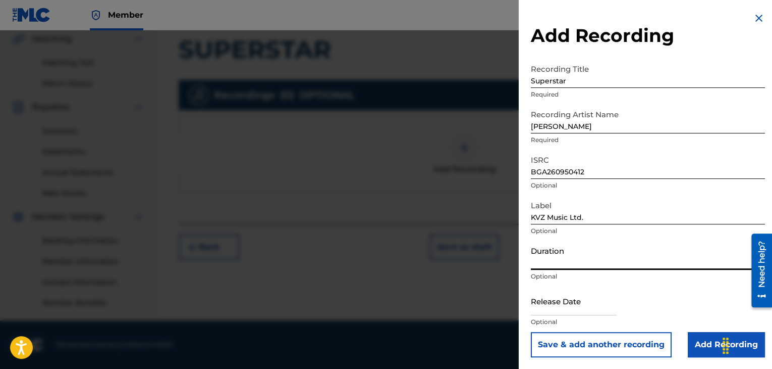
drag, startPoint x: 559, startPoint y: 255, endPoint x: 559, endPoint y: 247, distance: 8.6
click at [559, 255] on input "Duration" at bounding box center [648, 255] width 234 height 29
click at [703, 342] on input "Add Recording" at bounding box center [726, 344] width 77 height 25
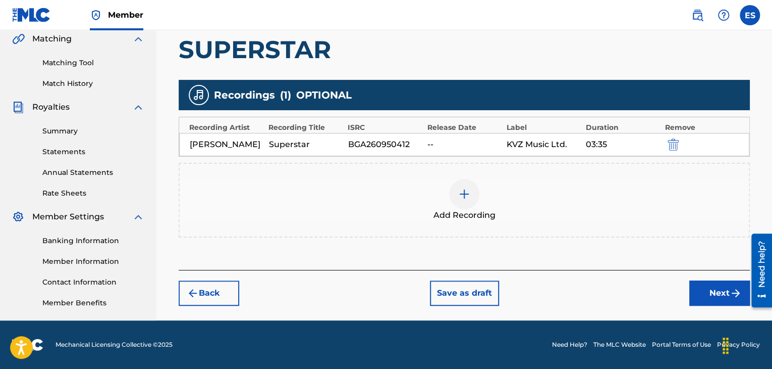
click at [705, 294] on button "Next" at bounding box center [720, 292] width 61 height 25
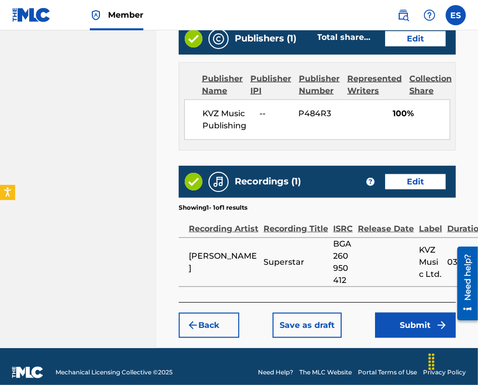
scroll to position [672, 0]
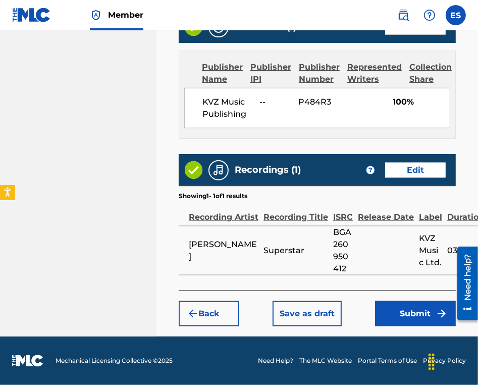
click at [412, 312] on button "Submit" at bounding box center [415, 313] width 81 height 25
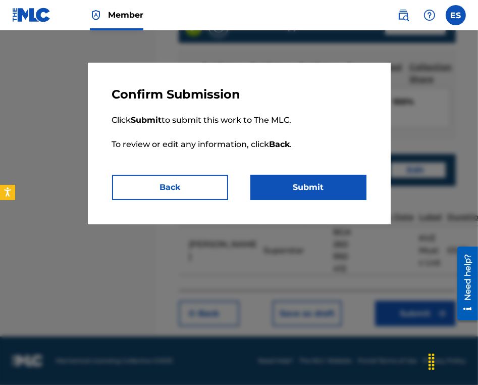
click at [342, 182] on button "Submit" at bounding box center [308, 187] width 116 height 25
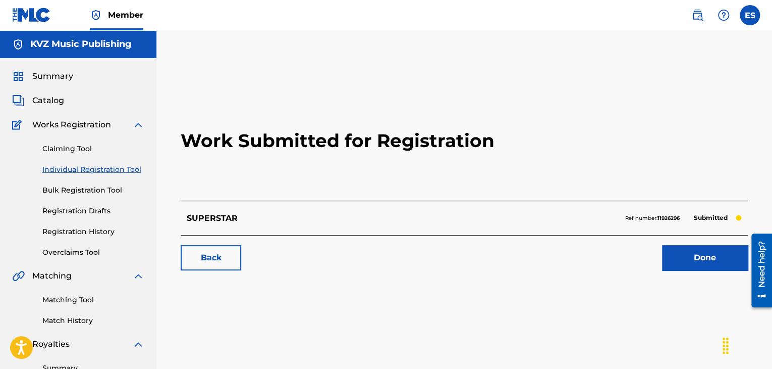
scroll to position [101, 0]
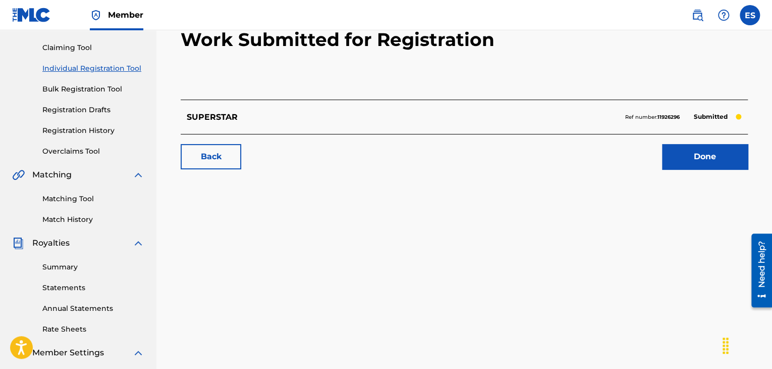
click at [114, 68] on link "Individual Registration Tool" at bounding box center [93, 68] width 102 height 11
click at [114, 68] on div "Summary Catalog Works Registration Claiming Tool Individual Registration Tool B…" at bounding box center [78, 206] width 156 height 499
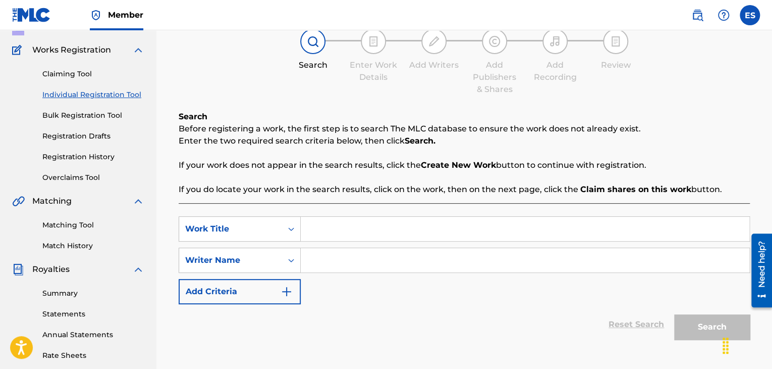
scroll to position [151, 0]
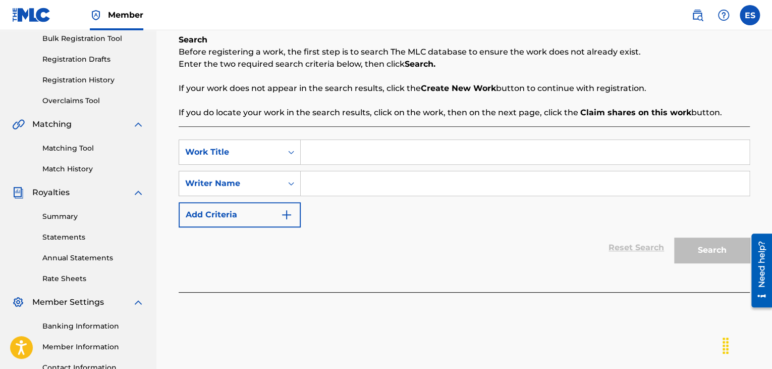
drag, startPoint x: 100, startPoint y: 76, endPoint x: 119, endPoint y: 99, distance: 29.8
click at [100, 76] on link "Registration History" at bounding box center [93, 80] width 102 height 11
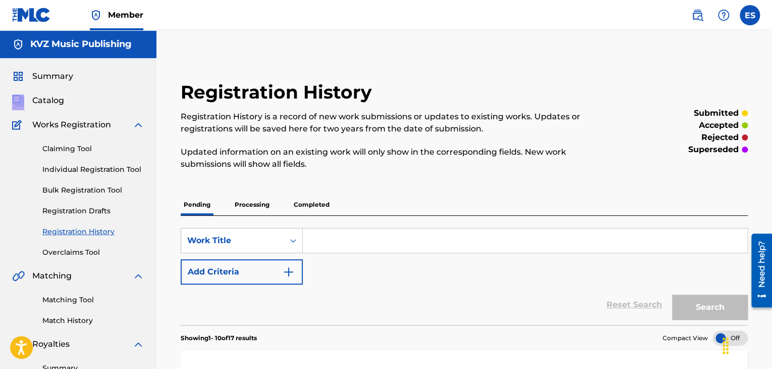
click at [100, 168] on link "Individual Registration Tool" at bounding box center [93, 169] width 102 height 11
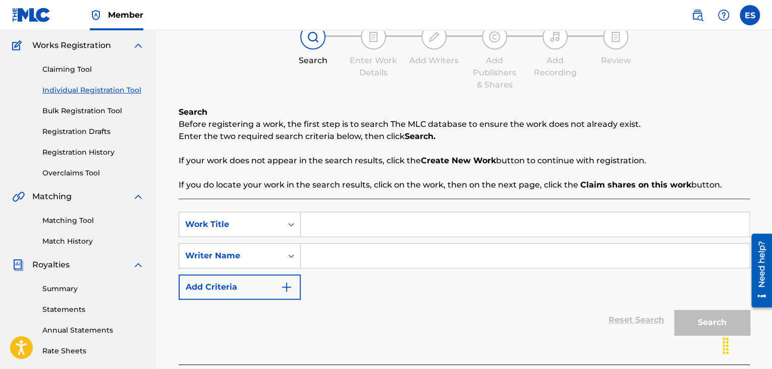
scroll to position [202, 0]
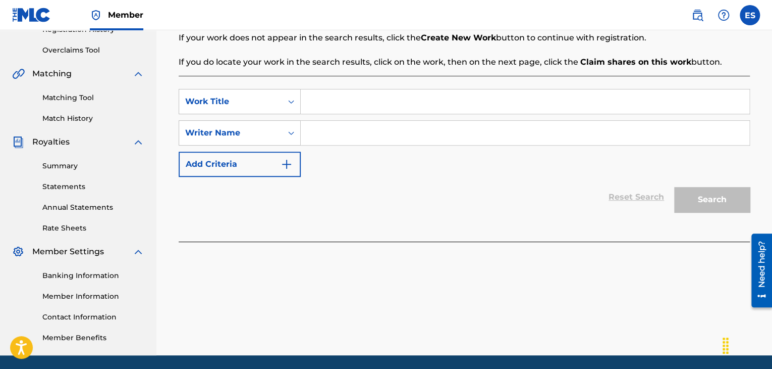
click at [342, 106] on input "Search Form" at bounding box center [525, 101] width 449 height 24
drag, startPoint x: 321, startPoint y: 135, endPoint x: 339, endPoint y: 180, distance: 48.9
click at [321, 136] on input "Search Form" at bounding box center [525, 133] width 449 height 24
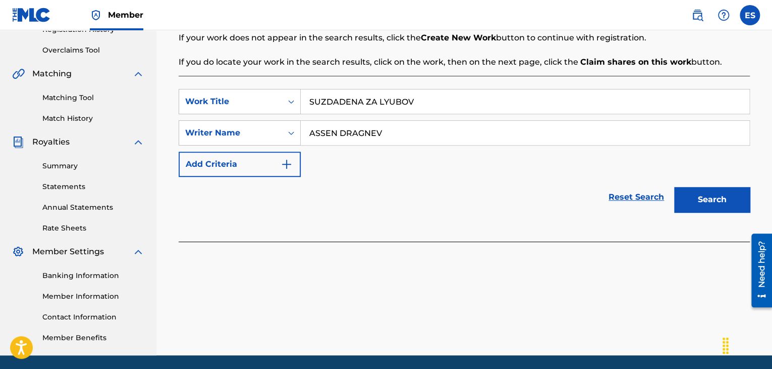
click at [312, 101] on input "SUZDADENA ZA LYUBOV" at bounding box center [525, 101] width 449 height 24
click at [717, 199] on button "Search" at bounding box center [712, 199] width 76 height 25
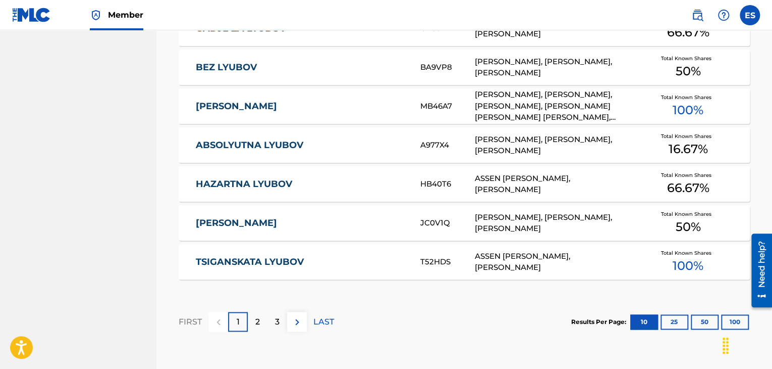
scroll to position [685, 0]
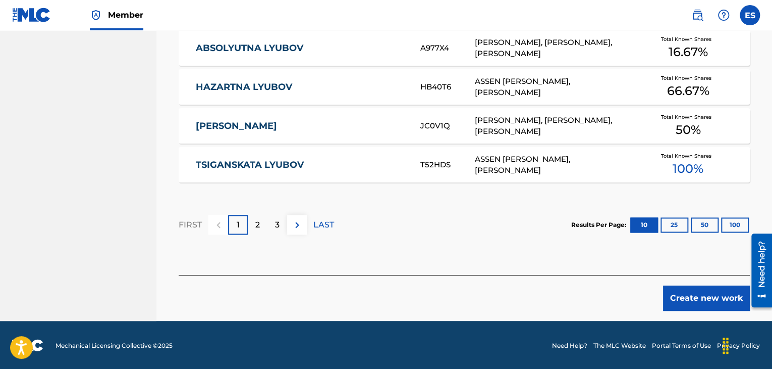
click at [686, 305] on button "Create new work" at bounding box center [706, 297] width 87 height 25
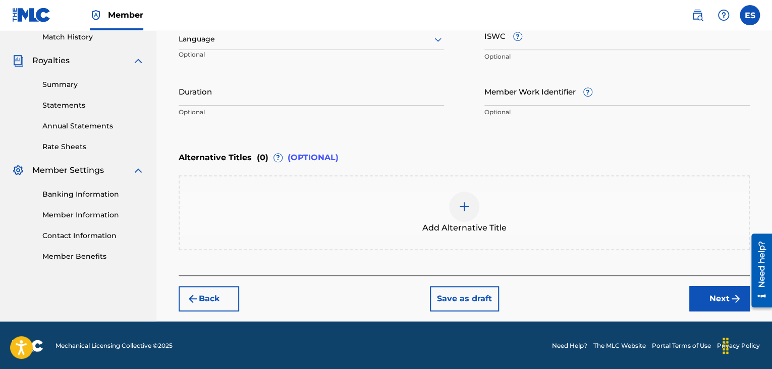
click at [267, 33] on div at bounding box center [312, 39] width 266 height 13
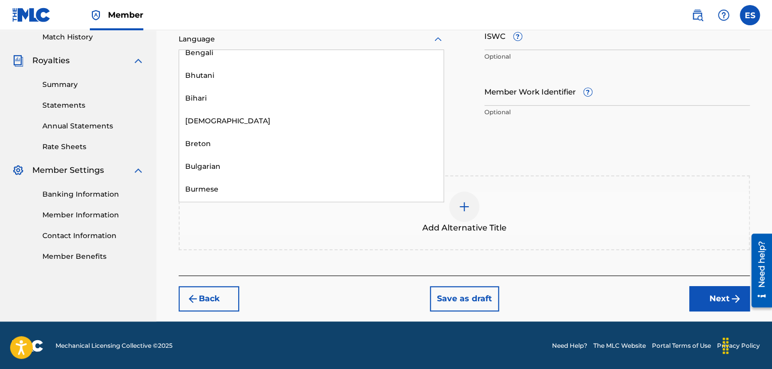
scroll to position [353, 0]
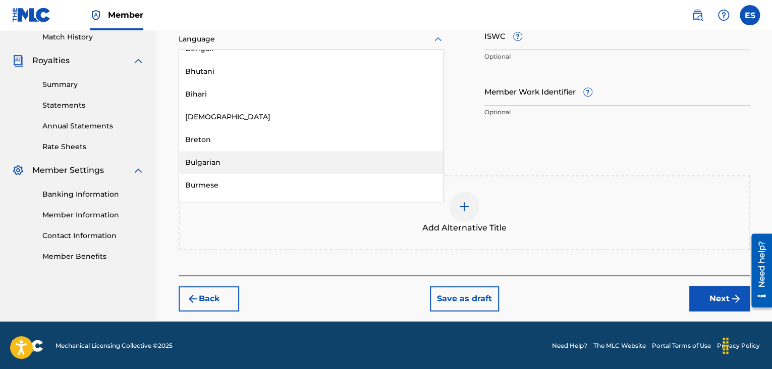
click at [265, 162] on div "Bulgarian" at bounding box center [311, 162] width 265 height 23
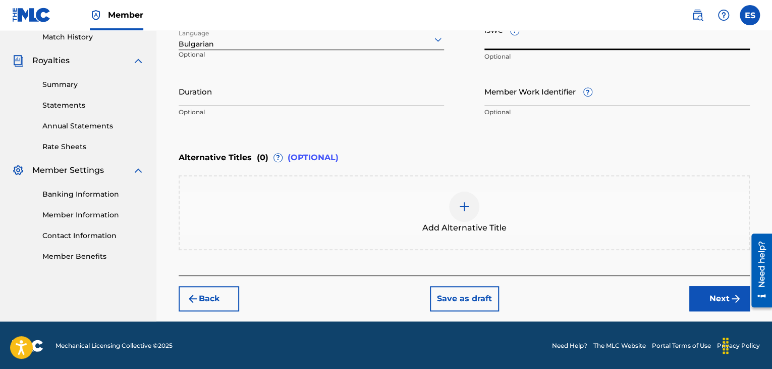
click at [513, 46] on input "ISWC ?" at bounding box center [618, 35] width 266 height 29
click at [271, 97] on input "Duration" at bounding box center [312, 91] width 266 height 29
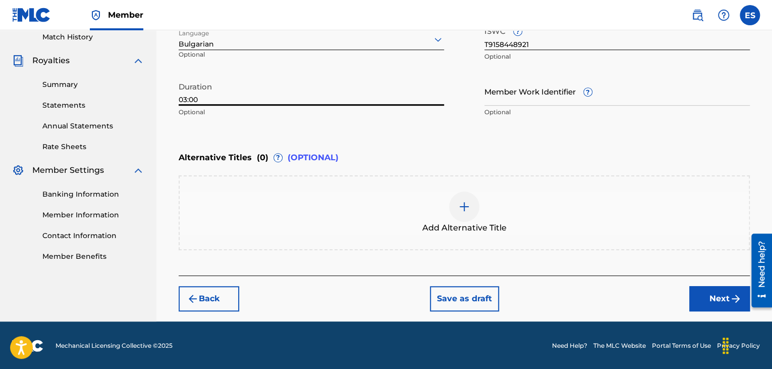
click at [461, 201] on img at bounding box center [464, 206] width 12 height 12
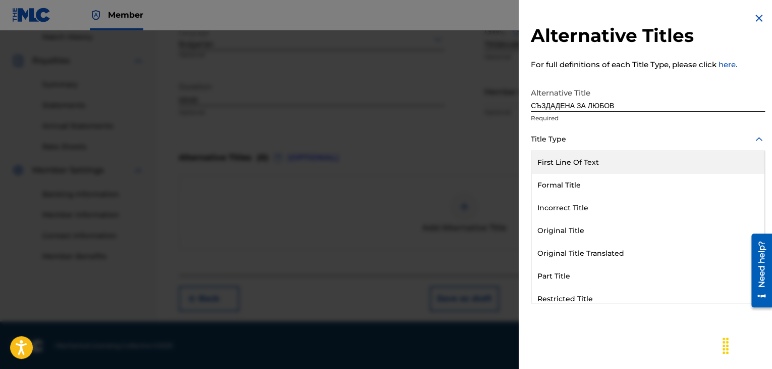
drag, startPoint x: 552, startPoint y: 138, endPoint x: 549, endPoint y: 223, distance: 84.9
click at [551, 140] on div at bounding box center [648, 139] width 234 height 13
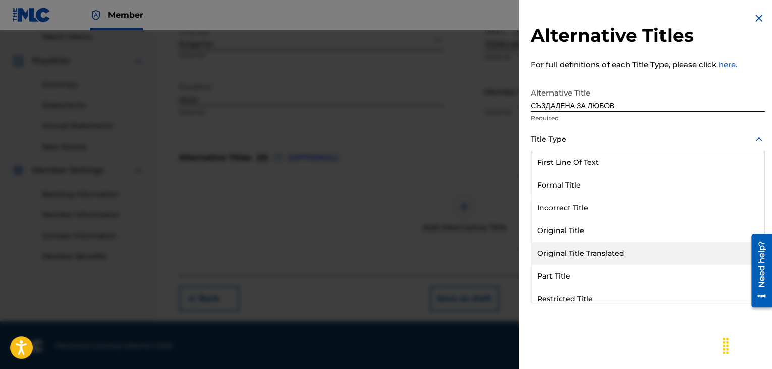
click at [565, 253] on div "Original Title Translated" at bounding box center [648, 253] width 233 height 23
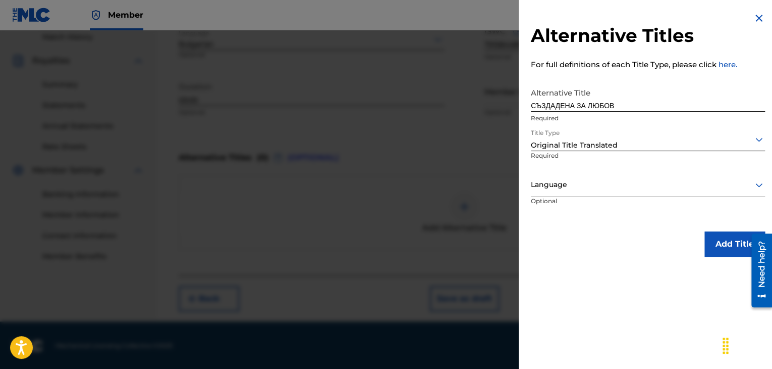
click at [562, 192] on div "Language" at bounding box center [648, 185] width 234 height 23
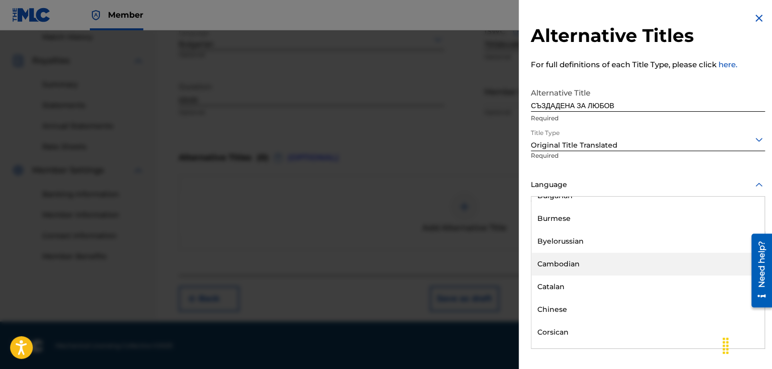
scroll to position [454, 0]
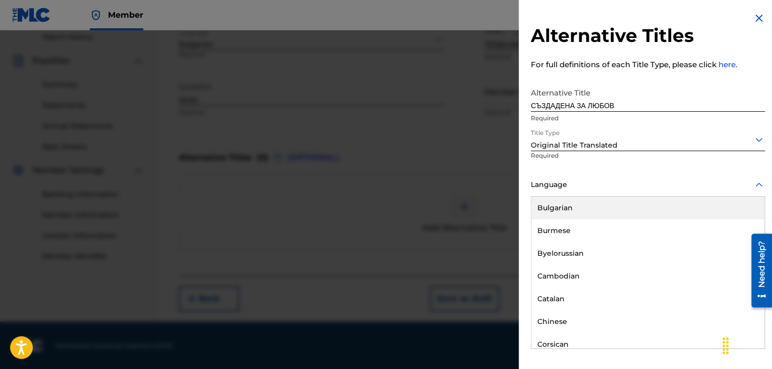
click at [562, 211] on div "Bulgarian" at bounding box center [648, 207] width 233 height 23
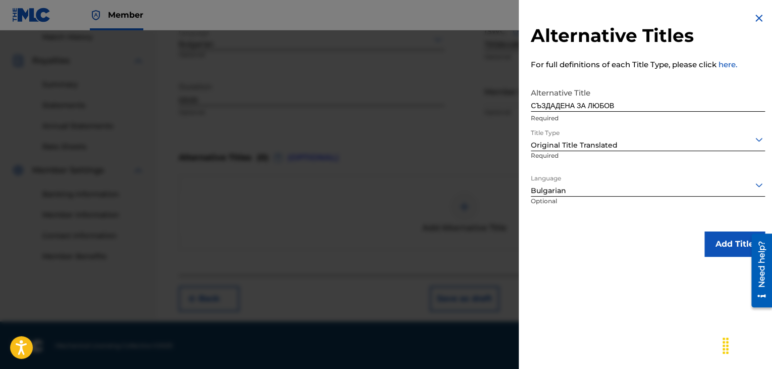
click at [714, 245] on button "Add Title" at bounding box center [735, 243] width 61 height 25
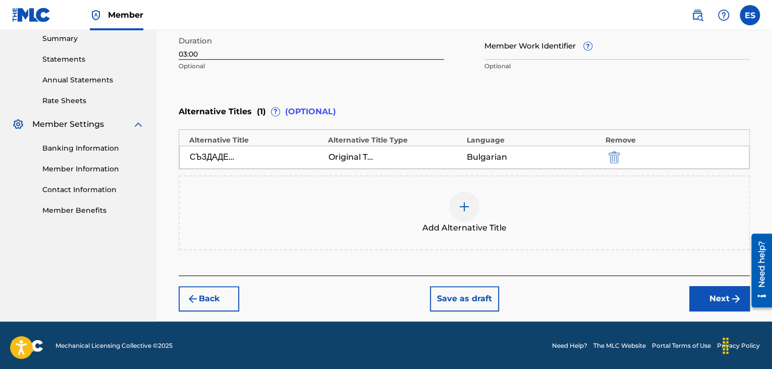
click at [714, 301] on button "Next" at bounding box center [720, 298] width 61 height 25
drag, startPoint x: 714, startPoint y: 301, endPoint x: 709, endPoint y: 298, distance: 5.5
click at [713, 300] on div "Register Work Search Enter Work Details Add Writers Add Publishers & Shares Add…" at bounding box center [464, 23] width 616 height 595
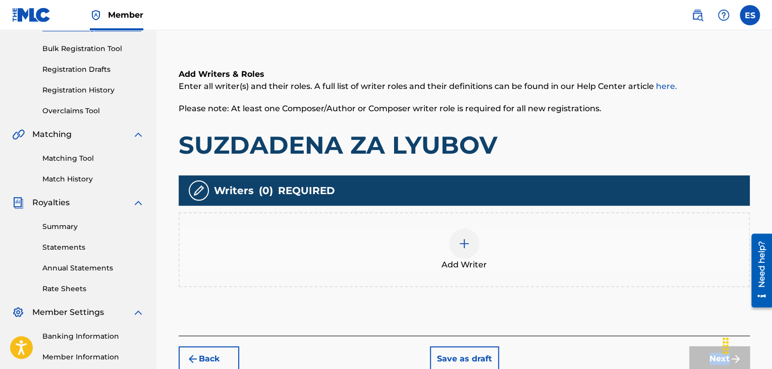
scroll to position [237, 0]
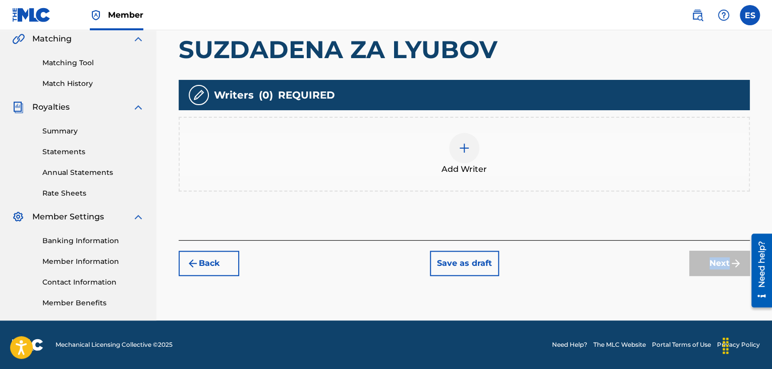
click at [470, 144] on img at bounding box center [464, 148] width 12 height 12
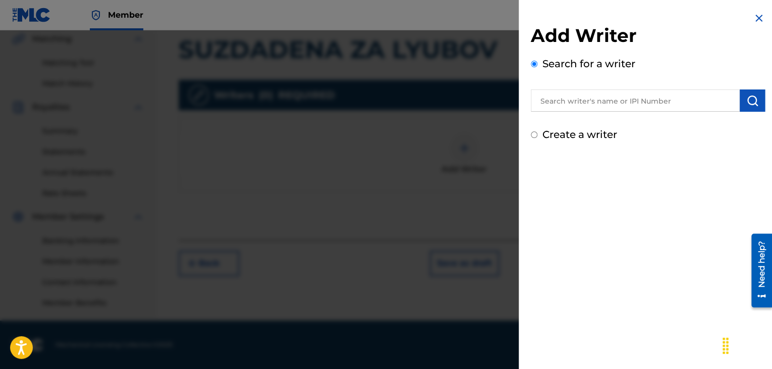
drag, startPoint x: 612, startPoint y: 89, endPoint x: 553, endPoint y: 100, distance: 59.7
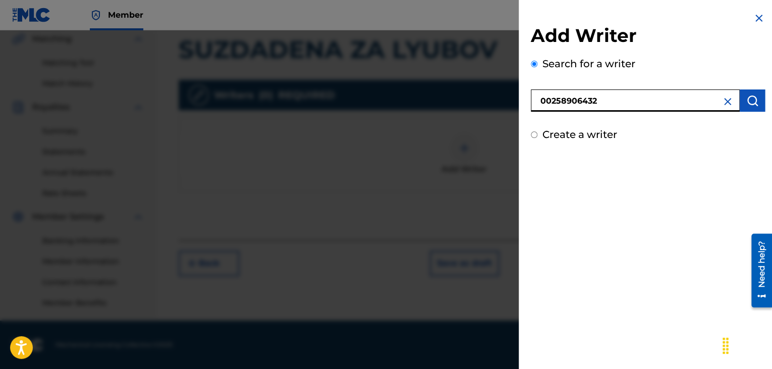
click at [743, 103] on button "submit" at bounding box center [752, 100] width 25 height 22
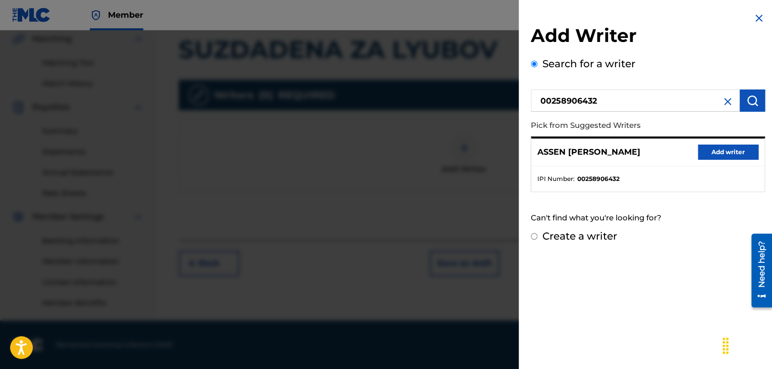
click at [717, 153] on button "Add writer" at bounding box center [728, 151] width 61 height 15
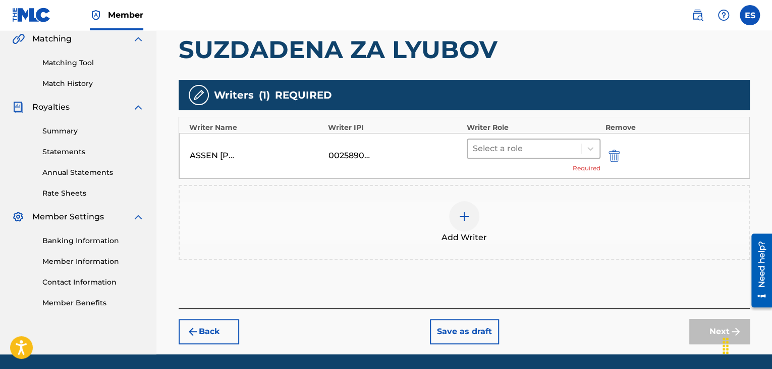
click at [525, 150] on div at bounding box center [524, 148] width 103 height 14
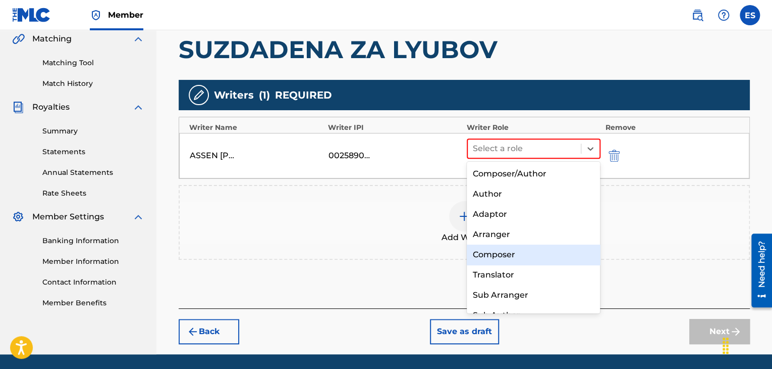
click at [501, 254] on div "Composer" at bounding box center [534, 254] width 134 height 20
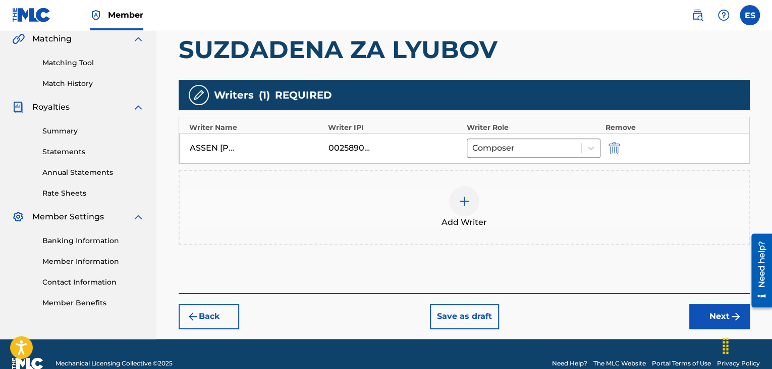
click at [470, 203] on img at bounding box center [464, 201] width 12 height 12
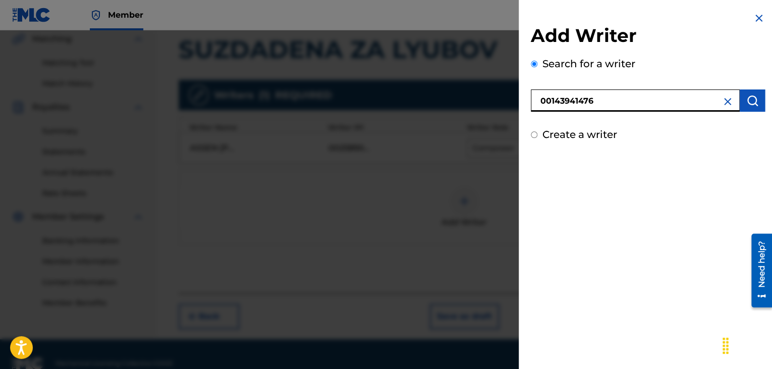
click at [750, 103] on img "submit" at bounding box center [753, 100] width 12 height 12
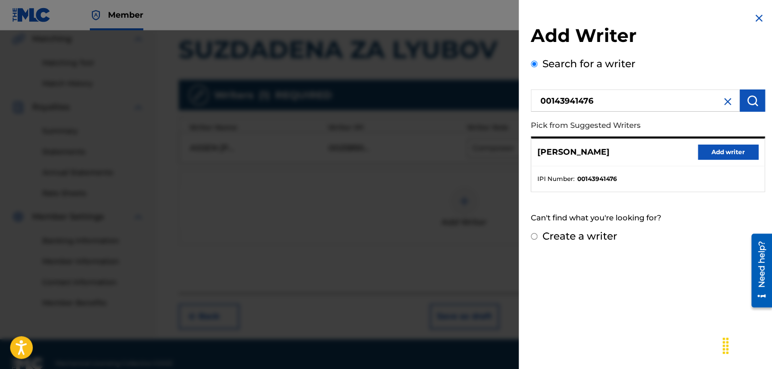
click at [710, 151] on button "Add writer" at bounding box center [728, 151] width 61 height 15
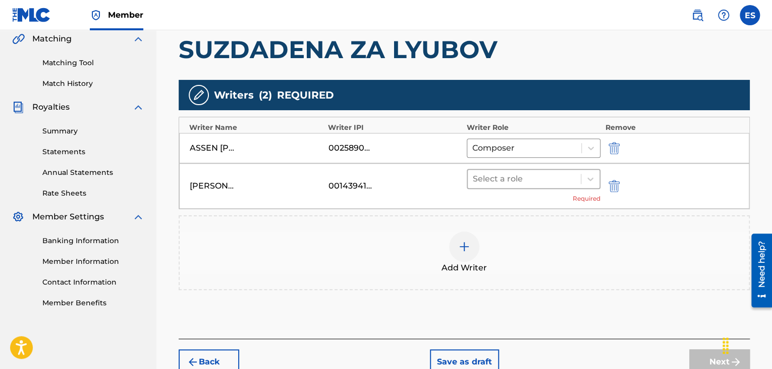
click at [497, 181] on div at bounding box center [524, 179] width 103 height 14
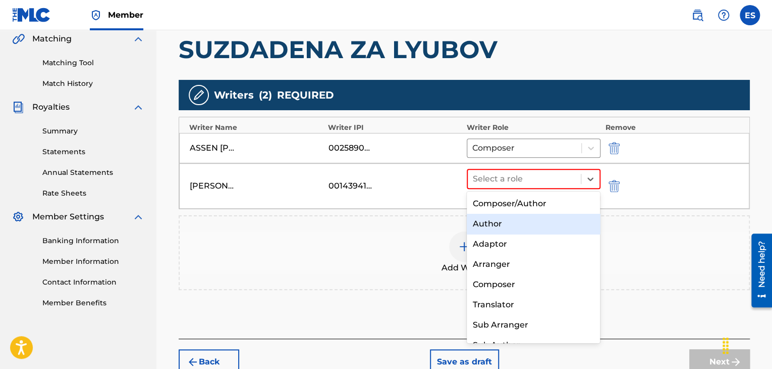
click at [481, 227] on div "Author" at bounding box center [534, 224] width 134 height 20
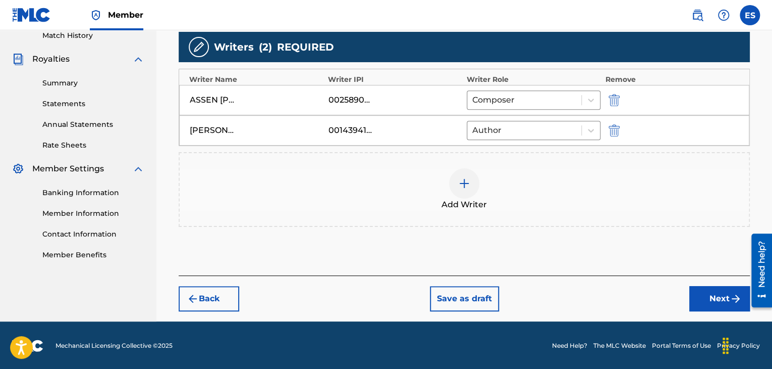
click at [714, 299] on button "Next" at bounding box center [720, 298] width 61 height 25
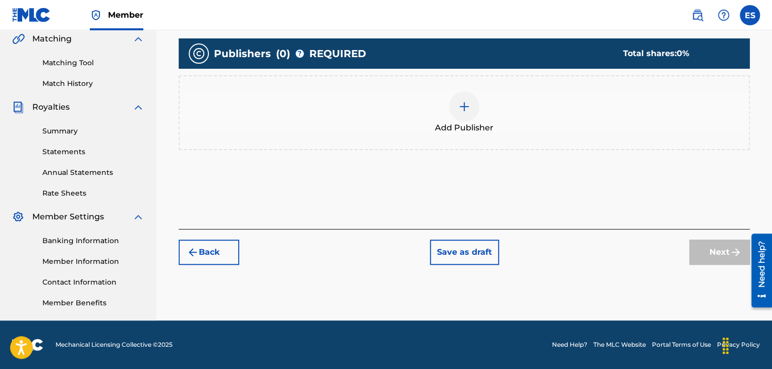
click at [475, 119] on div "Add Publisher" at bounding box center [464, 112] width 569 height 42
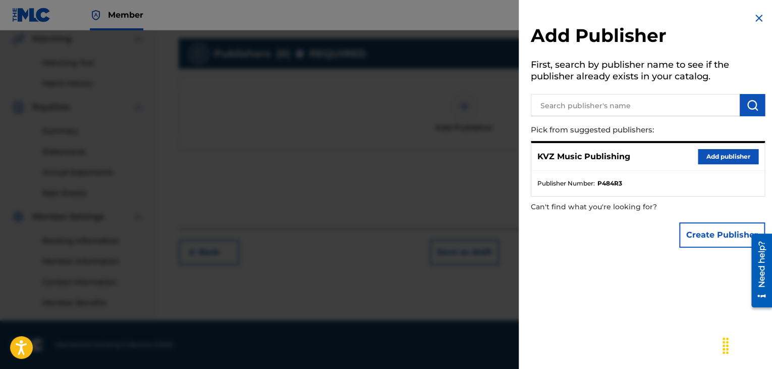
click at [719, 158] on button "Add publisher" at bounding box center [728, 156] width 61 height 15
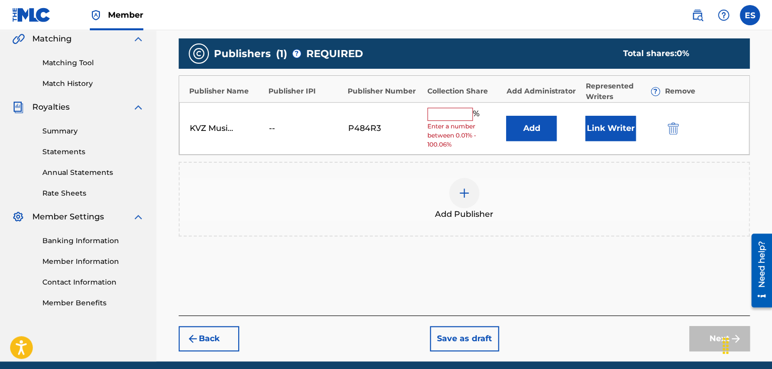
click at [449, 112] on input "text" at bounding box center [450, 114] width 45 height 13
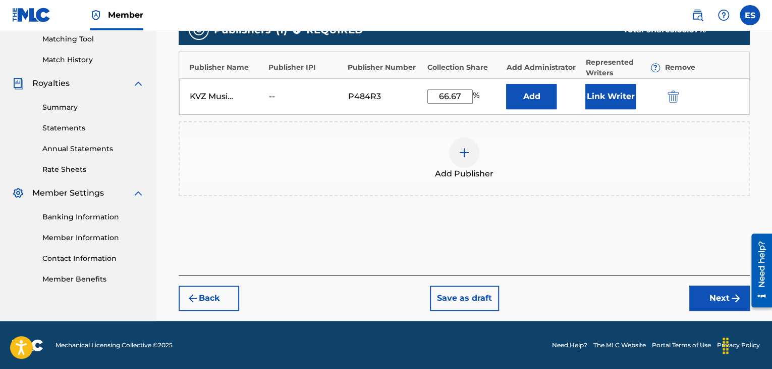
click at [697, 295] on button "Next" at bounding box center [720, 297] width 61 height 25
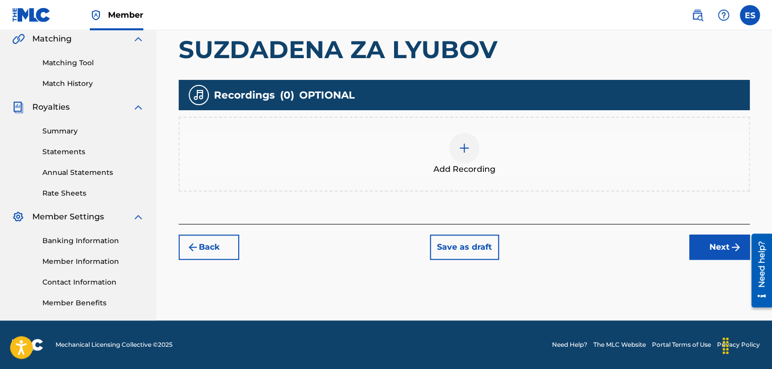
click at [447, 145] on div "Add Recording" at bounding box center [464, 154] width 569 height 42
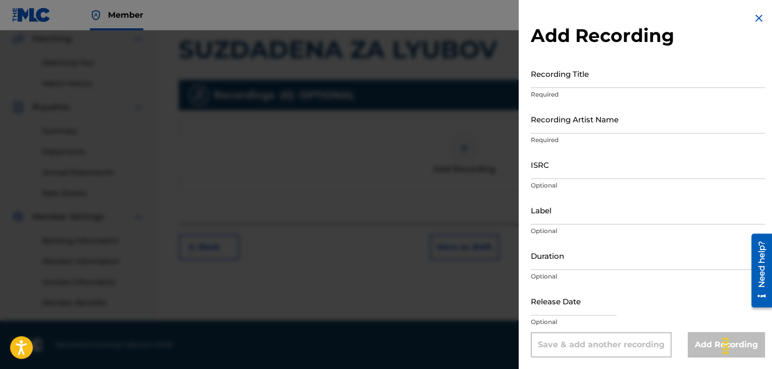
click at [584, 67] on input "Recording Title" at bounding box center [648, 73] width 234 height 29
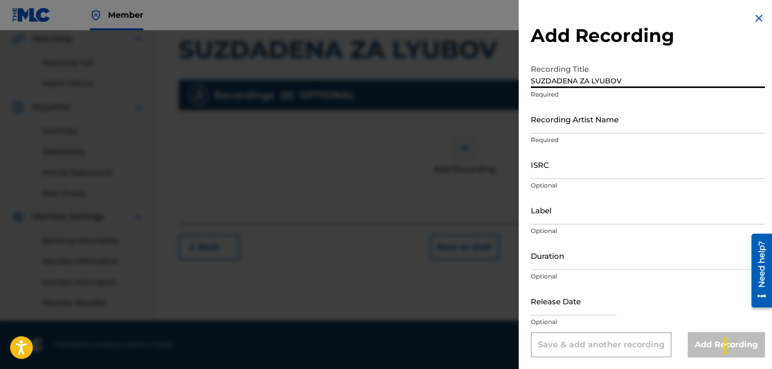
click at [533, 80] on input "SUZDADENA ZA LYUBOV" at bounding box center [648, 73] width 234 height 29
click at [549, 128] on input "Recording Artist Name" at bounding box center [648, 119] width 234 height 29
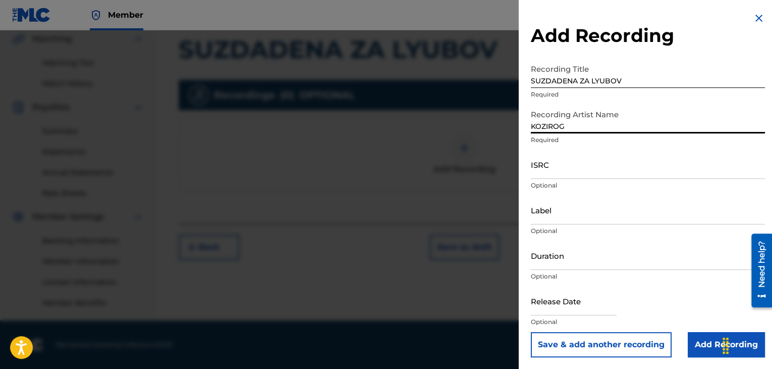
click at [557, 260] on input "Duration" at bounding box center [648, 255] width 234 height 29
click at [694, 346] on input "Add Recording" at bounding box center [726, 344] width 77 height 25
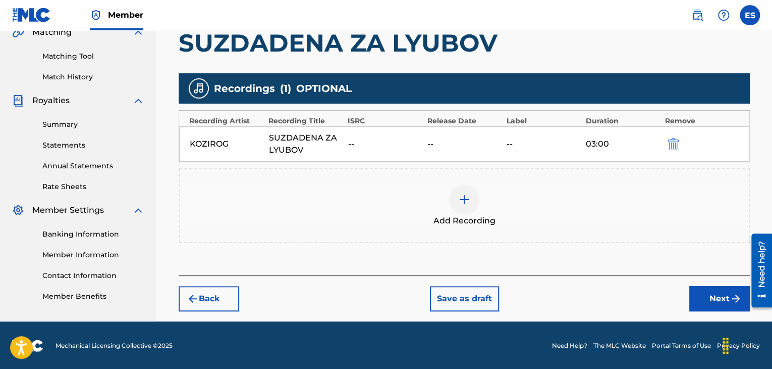
click at [701, 298] on button "Next" at bounding box center [720, 298] width 61 height 25
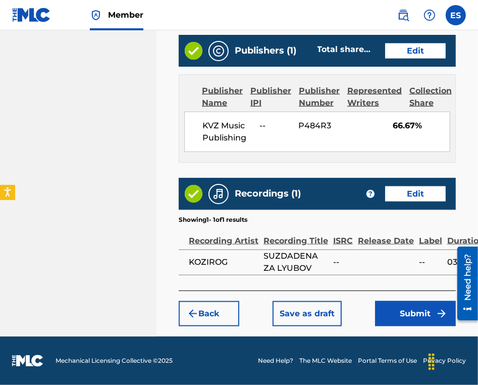
scroll to position [661, 0]
click at [402, 317] on button "Submit" at bounding box center [415, 313] width 81 height 25
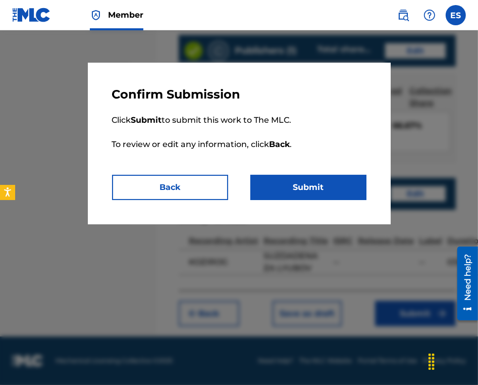
click at [291, 192] on button "Submit" at bounding box center [308, 187] width 116 height 25
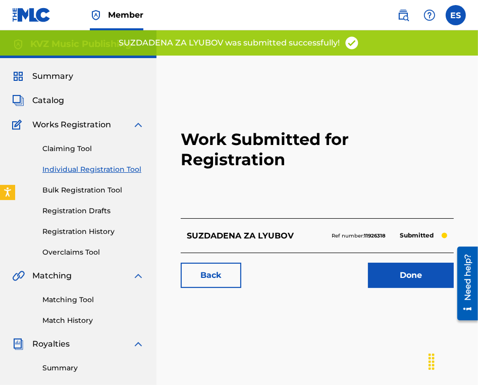
click at [127, 171] on link "Individual Registration Tool" at bounding box center [93, 169] width 102 height 11
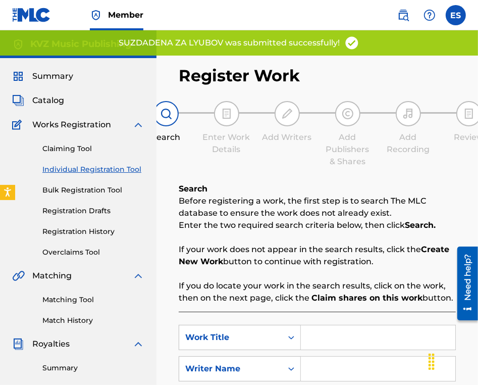
drag, startPoint x: 87, startPoint y: 226, endPoint x: 101, endPoint y: 228, distance: 14.8
click at [87, 227] on link "Registration History" at bounding box center [93, 231] width 102 height 11
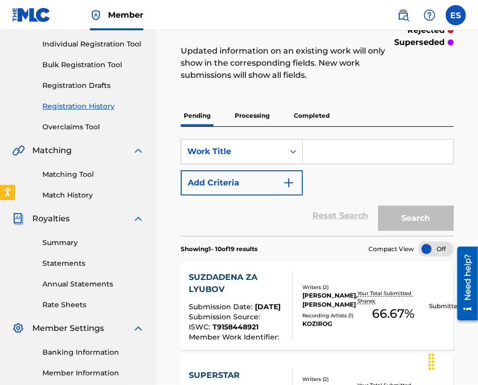
scroll to position [202, 0]
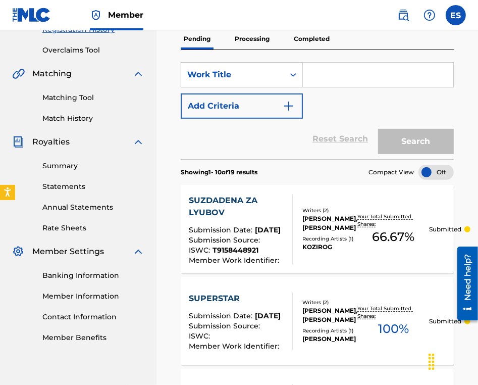
click at [285, 238] on div at bounding box center [288, 229] width 8 height 70
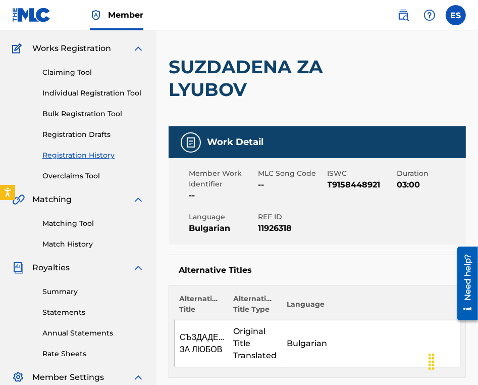
scroll to position [151, 0]
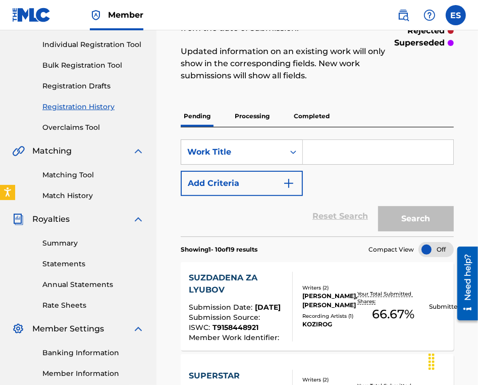
scroll to position [50, 0]
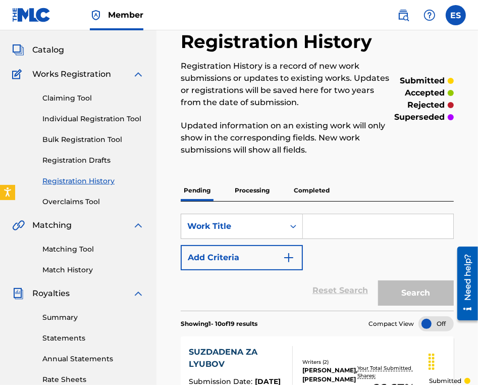
click at [93, 119] on link "Individual Registration Tool" at bounding box center [93, 119] width 102 height 11
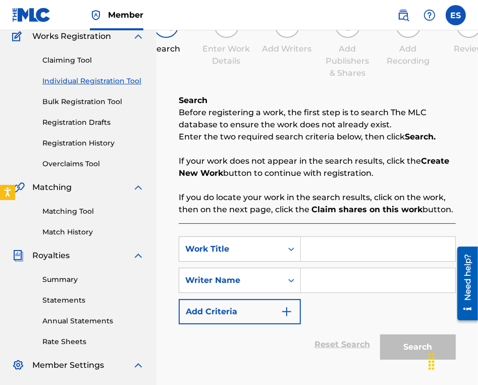
scroll to position [151, 0]
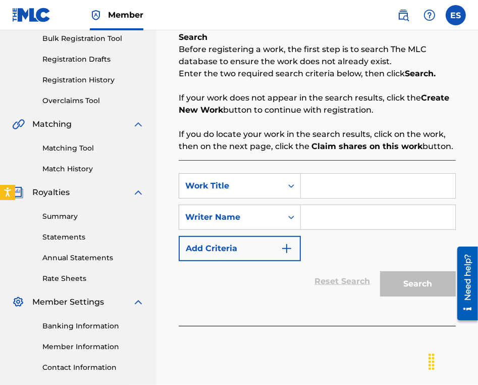
drag, startPoint x: 349, startPoint y: 163, endPoint x: 346, endPoint y: 168, distance: 6.6
click at [349, 163] on div "SearchWithCriteriac18689b7-48f5-464d-a69f-1202da3eebba Work Title SearchWithCri…" at bounding box center [317, 243] width 277 height 166
click at [337, 187] on input "Search Form" at bounding box center [378, 186] width 154 height 24
click at [341, 219] on input "Search Form" at bounding box center [378, 217] width 154 height 24
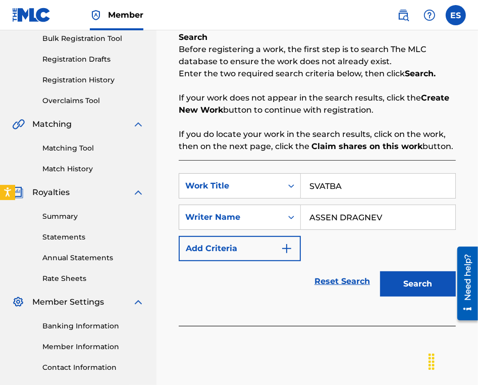
click at [400, 289] on button "Search" at bounding box center [418, 283] width 76 height 25
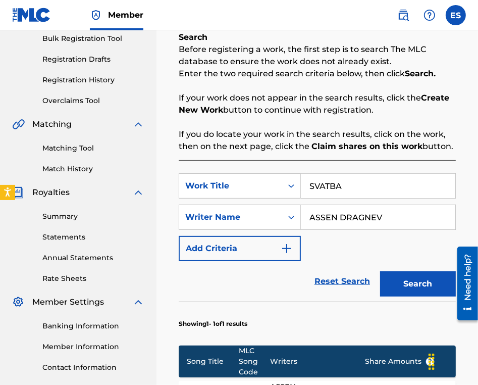
scroll to position [303, 0]
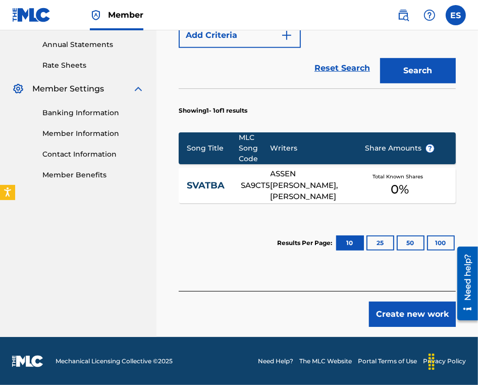
click at [410, 305] on button "Create new work" at bounding box center [412, 313] width 87 height 25
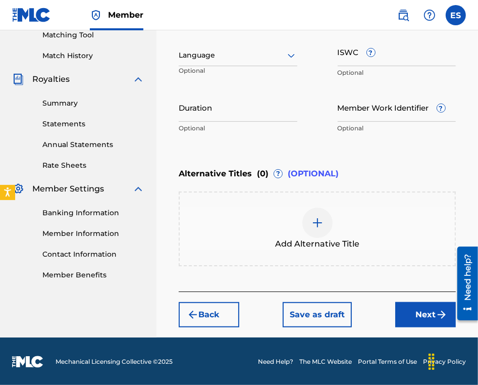
click at [236, 57] on div at bounding box center [238, 55] width 119 height 13
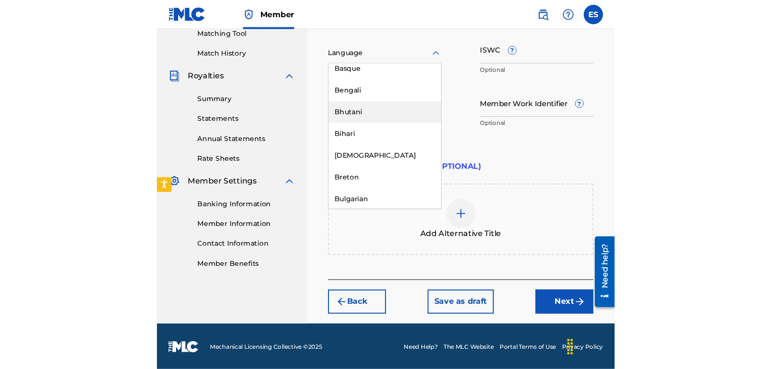
scroll to position [404, 0]
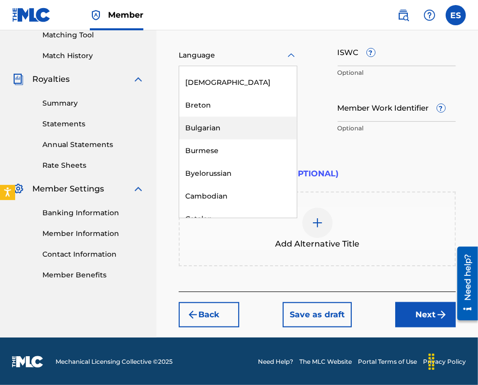
click at [232, 135] on div "Bulgarian" at bounding box center [238, 128] width 118 height 23
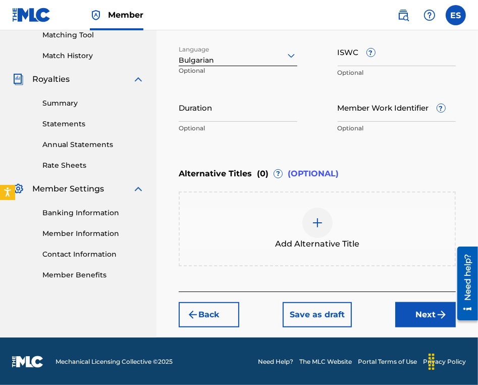
click at [420, 58] on input "ISWC ?" at bounding box center [397, 51] width 119 height 29
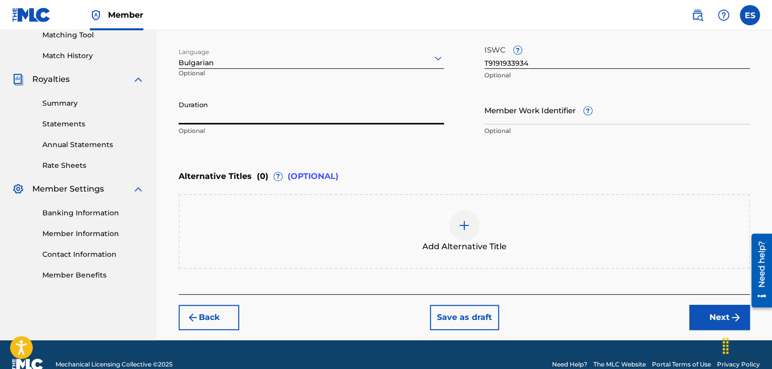
click at [252, 114] on input "Duration" at bounding box center [312, 109] width 266 height 29
click at [475, 222] on div at bounding box center [464, 225] width 30 height 30
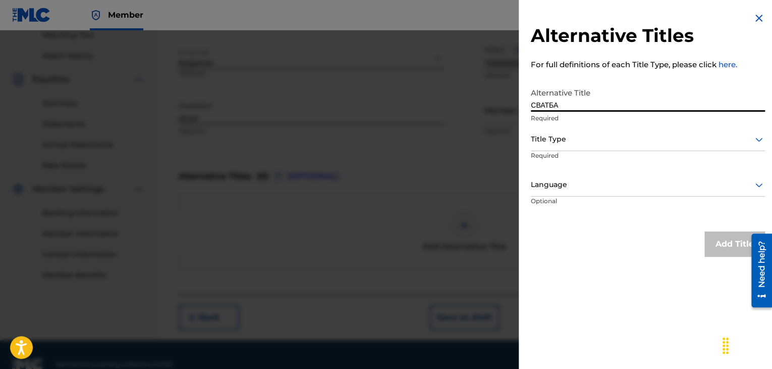
click at [549, 149] on div "Title Type" at bounding box center [648, 139] width 234 height 23
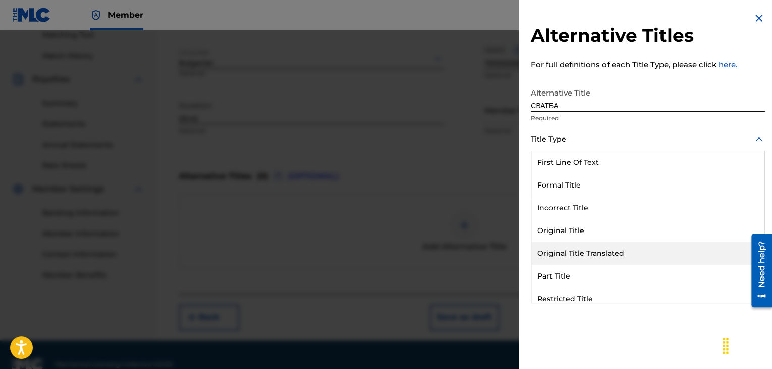
click at [567, 254] on div "Original Title Translated" at bounding box center [648, 253] width 233 height 23
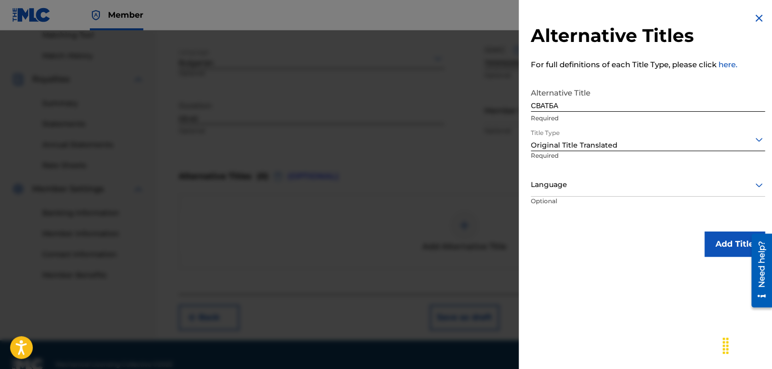
click at [570, 186] on div at bounding box center [648, 184] width 234 height 13
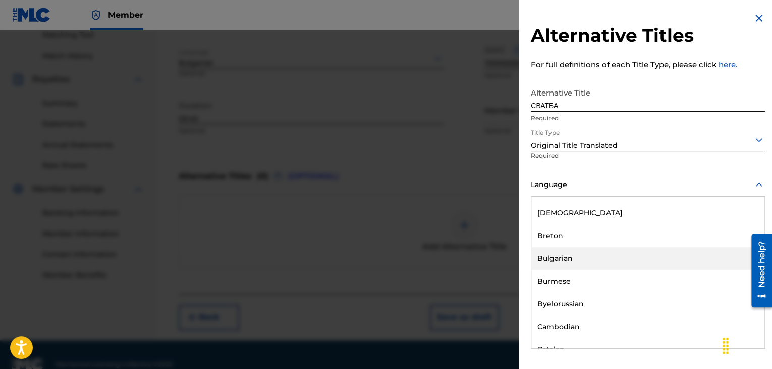
drag, startPoint x: 576, startPoint y: 258, endPoint x: 584, endPoint y: 251, distance: 10.4
click at [576, 258] on div "Bulgarian" at bounding box center [648, 258] width 233 height 23
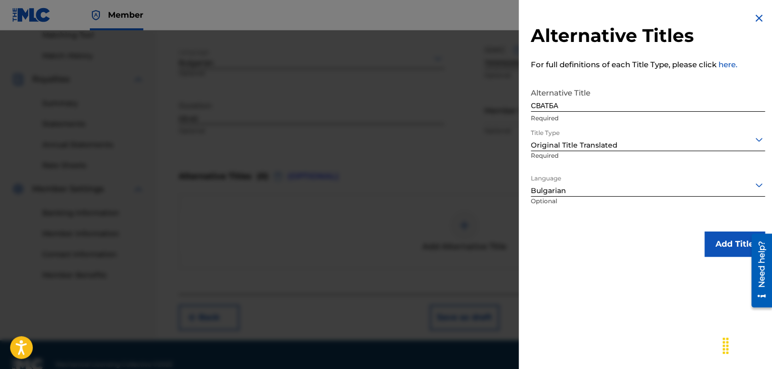
click at [728, 245] on button "Add Title" at bounding box center [735, 243] width 61 height 25
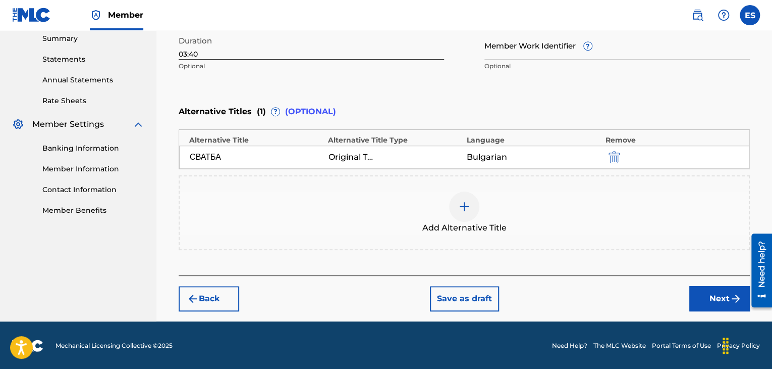
scroll to position [329, 0]
click at [701, 298] on button "Next" at bounding box center [720, 298] width 61 height 25
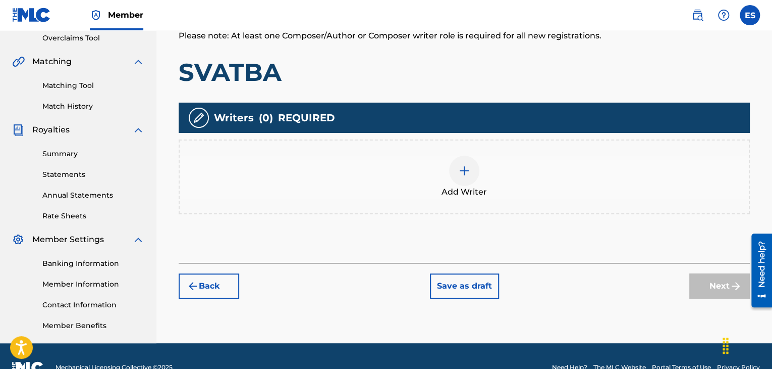
scroll to position [237, 0]
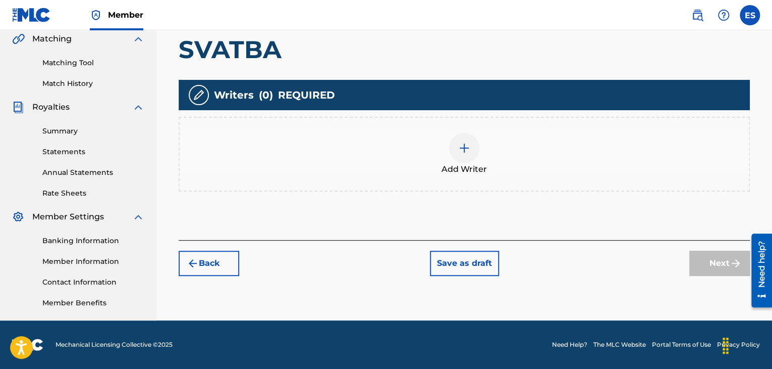
click at [471, 159] on div at bounding box center [464, 148] width 30 height 30
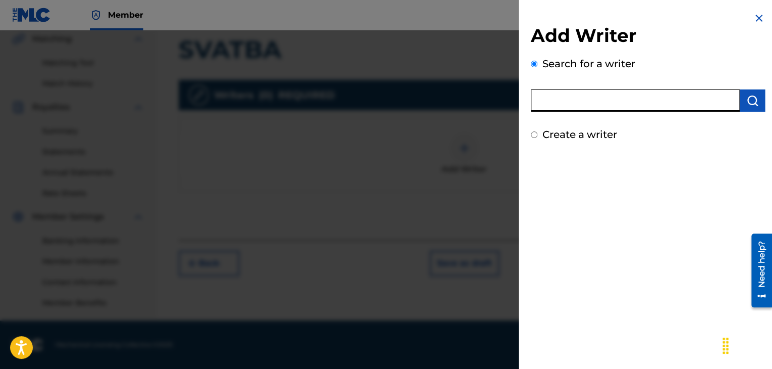
click at [555, 97] on input "text" at bounding box center [635, 100] width 209 height 22
click at [759, 104] on button "submit" at bounding box center [752, 100] width 25 height 22
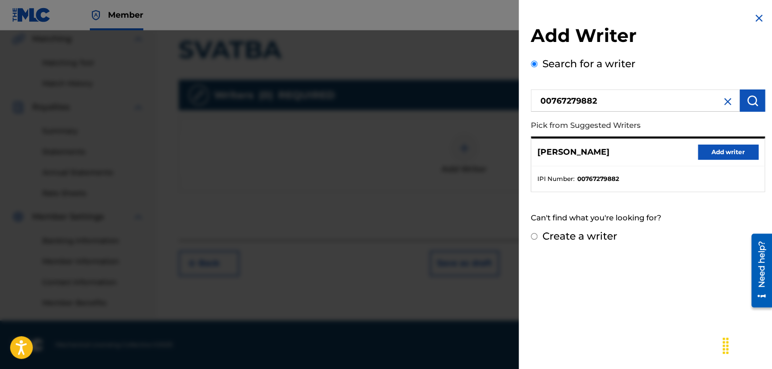
click at [715, 150] on button "Add writer" at bounding box center [728, 151] width 61 height 15
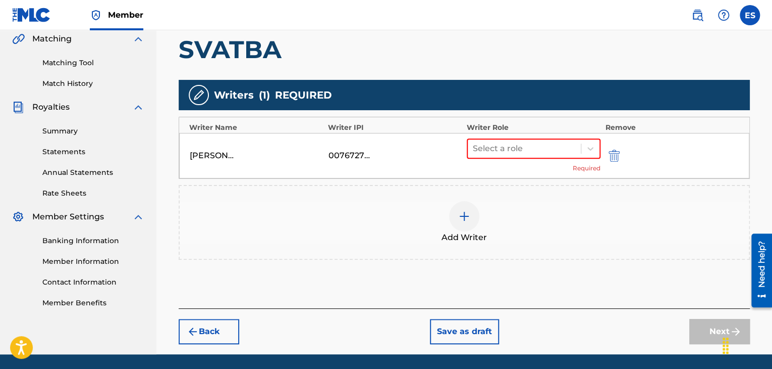
click at [501, 158] on div "Select a role Required" at bounding box center [534, 155] width 134 height 34
click at [499, 146] on div at bounding box center [524, 148] width 103 height 14
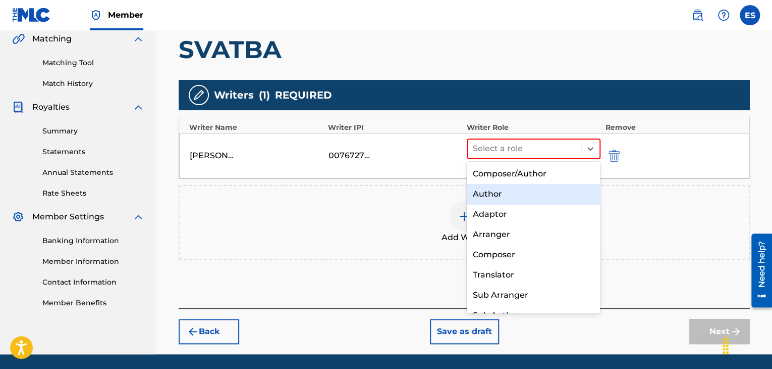
click at [493, 194] on div "Author" at bounding box center [534, 194] width 134 height 20
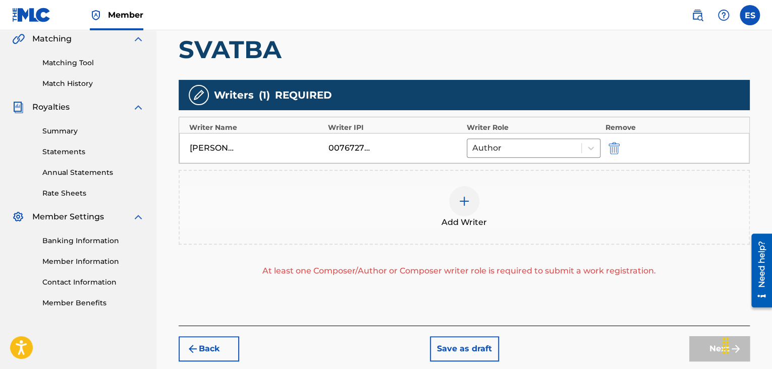
click at [461, 200] on img at bounding box center [464, 201] width 12 height 12
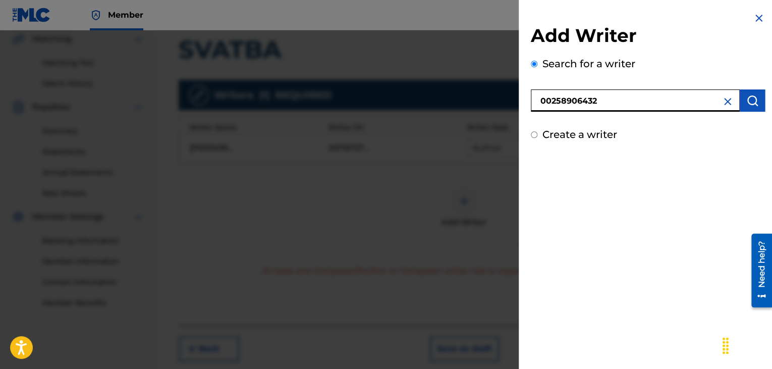
click at [752, 96] on img "submit" at bounding box center [753, 100] width 12 height 12
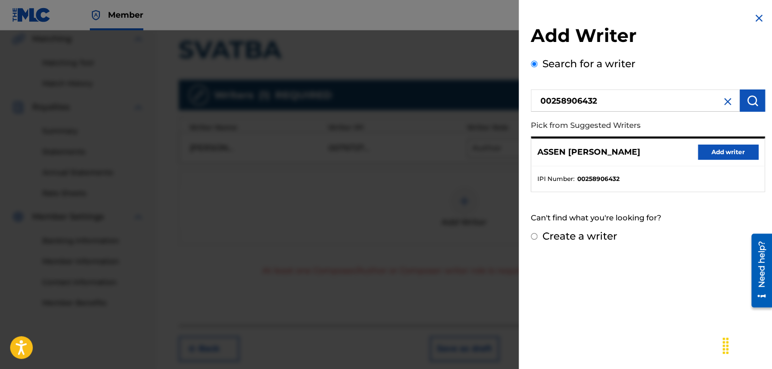
drag, startPoint x: 727, startPoint y: 148, endPoint x: 683, endPoint y: 161, distance: 46.7
click at [725, 149] on button "Add writer" at bounding box center [728, 151] width 61 height 15
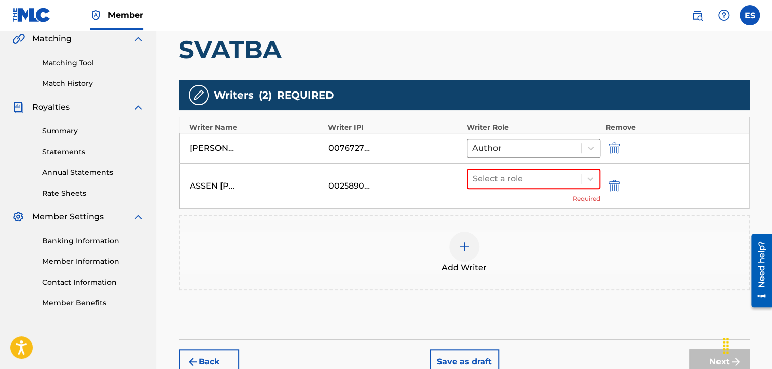
click at [525, 189] on div "Select a role Required" at bounding box center [534, 186] width 134 height 34
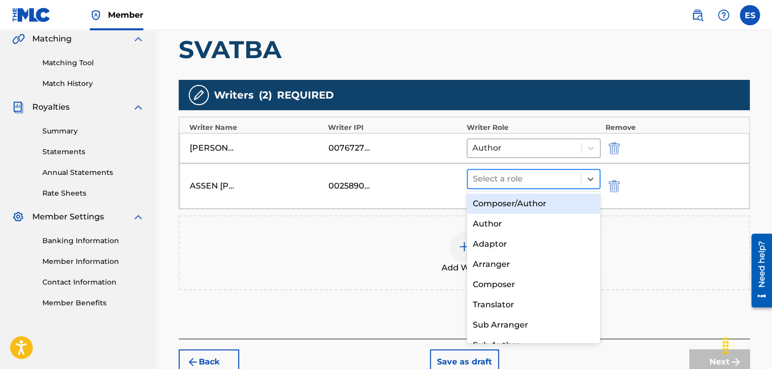
click at [517, 177] on div at bounding box center [524, 179] width 103 height 14
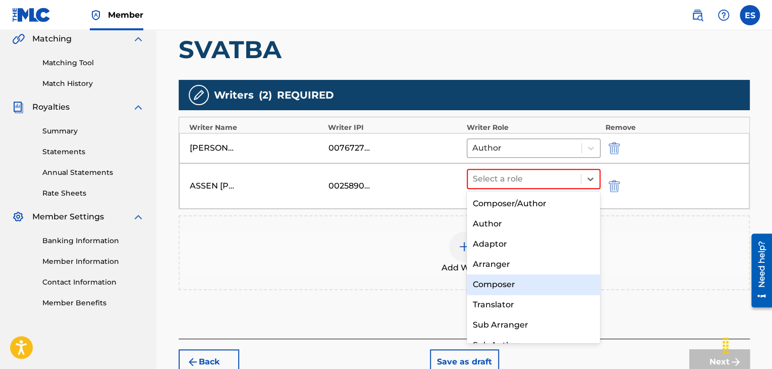
click at [504, 283] on div "Composer" at bounding box center [534, 284] width 134 height 20
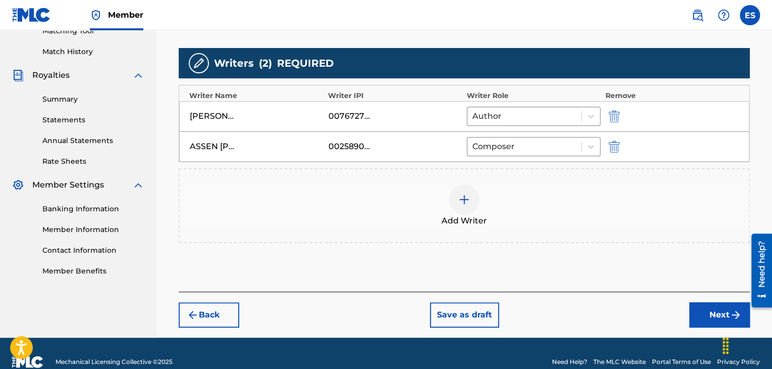
scroll to position [285, 0]
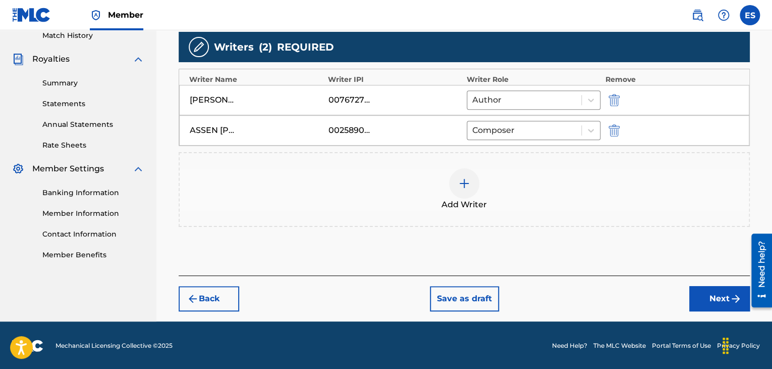
click at [695, 294] on button "Next" at bounding box center [720, 298] width 61 height 25
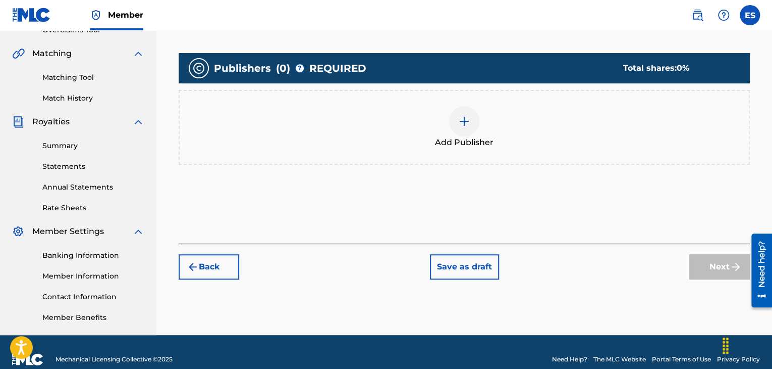
scroll to position [237, 0]
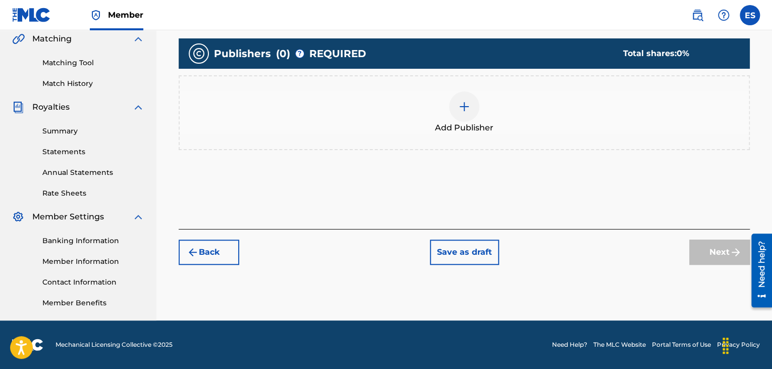
click at [437, 109] on div "Add Publisher" at bounding box center [464, 112] width 569 height 42
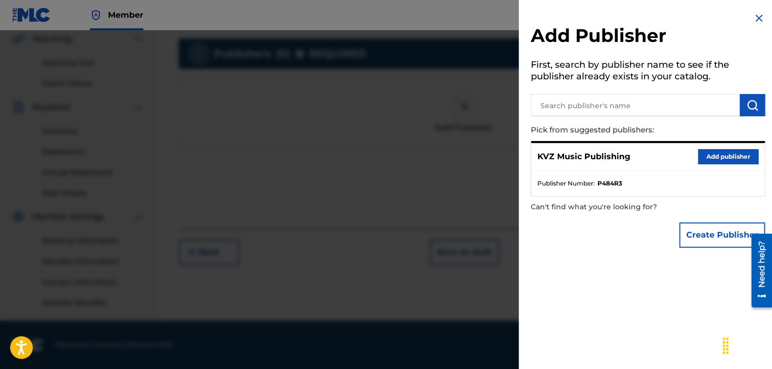
click at [704, 154] on button "Add publisher" at bounding box center [728, 156] width 61 height 15
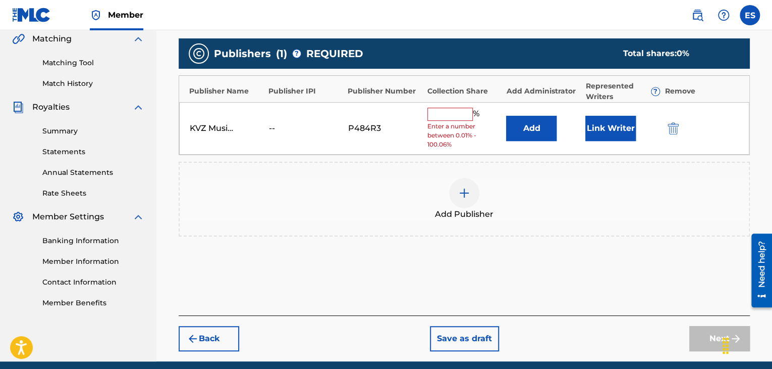
click at [442, 124] on span "Enter a number between 0.01% - 100.06%" at bounding box center [465, 135] width 74 height 27
click at [446, 117] on input "text" at bounding box center [450, 114] width 45 height 13
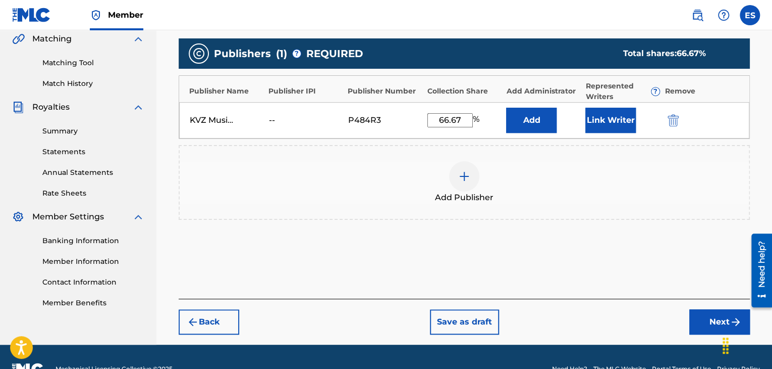
click at [698, 323] on button "Next" at bounding box center [720, 321] width 61 height 25
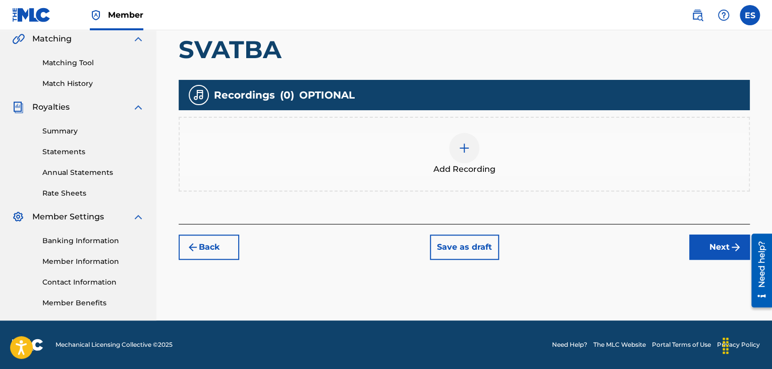
click at [425, 150] on div "Add Recording" at bounding box center [464, 154] width 569 height 42
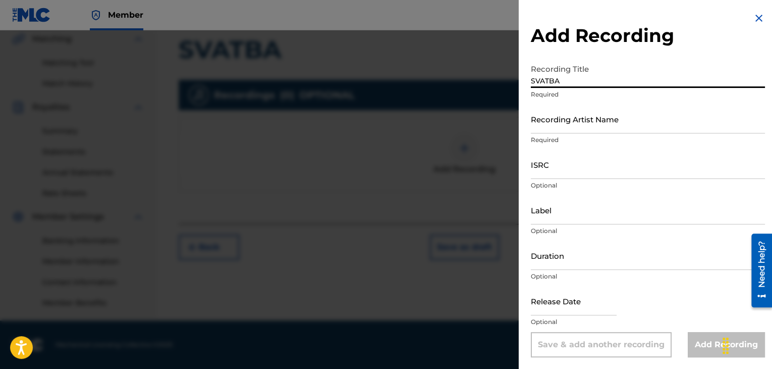
click at [541, 124] on input "Recording Artist Name" at bounding box center [648, 119] width 234 height 29
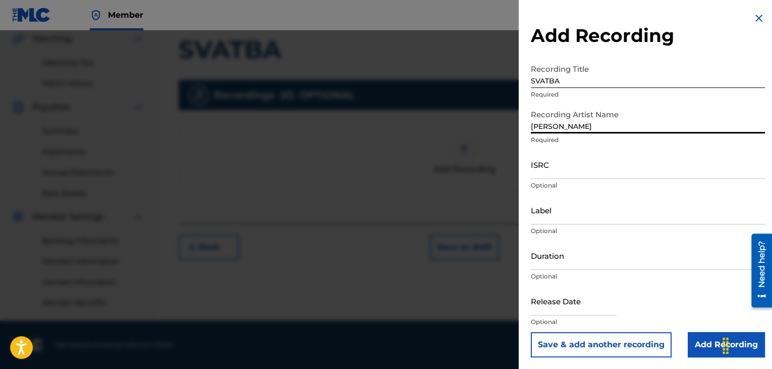
click at [533, 124] on input "[PERSON_NAME]" at bounding box center [648, 119] width 234 height 29
click at [545, 261] on input "Duration" at bounding box center [648, 255] width 234 height 29
click at [699, 354] on input "Add Recording" at bounding box center [726, 344] width 77 height 25
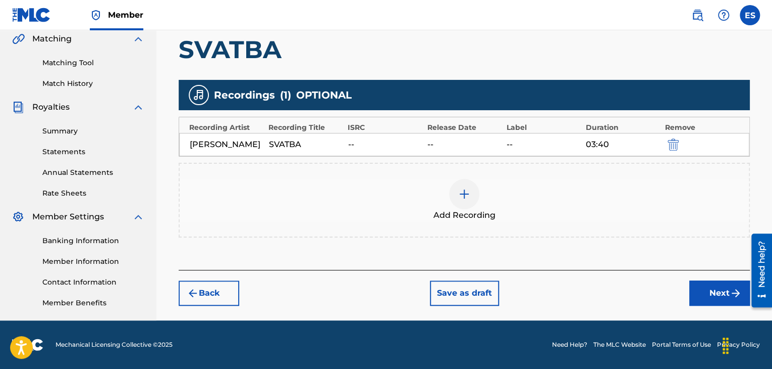
click at [708, 299] on button "Next" at bounding box center [720, 292] width 61 height 25
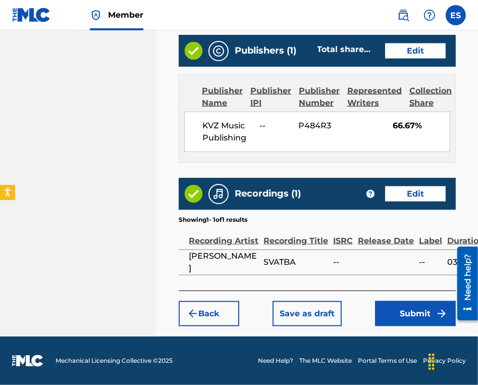
scroll to position [661, 0]
click at [383, 308] on button "Submit" at bounding box center [415, 313] width 81 height 25
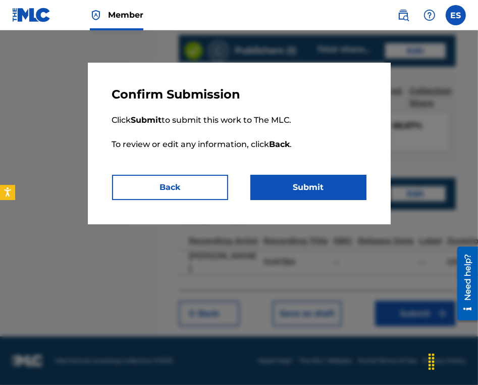
click at [356, 194] on button "Submit" at bounding box center [308, 187] width 116 height 25
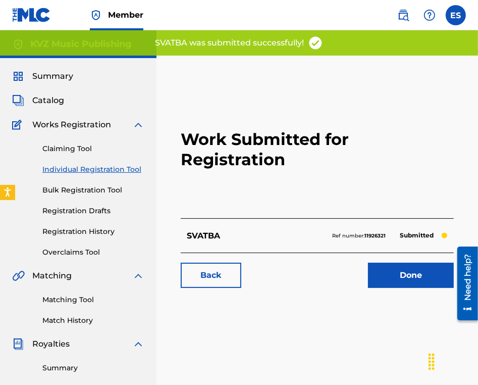
click at [110, 168] on link "Individual Registration Tool" at bounding box center [93, 169] width 102 height 11
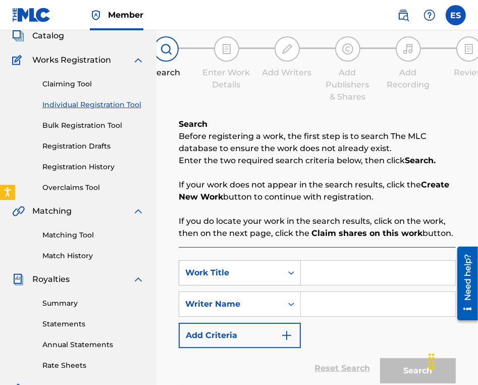
scroll to position [101, 0]
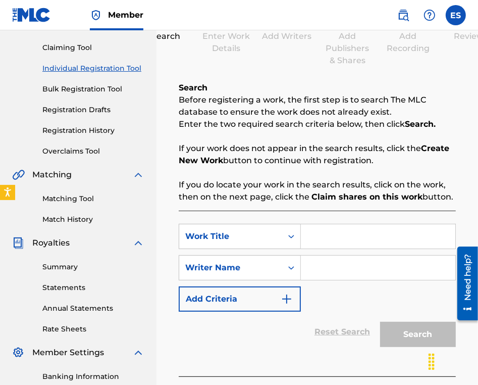
click at [340, 236] on input "Search Form" at bounding box center [378, 236] width 154 height 24
click at [352, 273] on input "Search Form" at bounding box center [378, 267] width 154 height 24
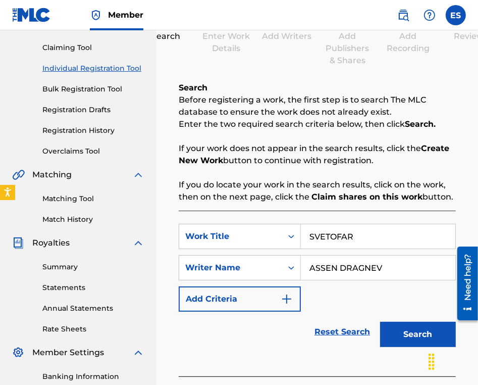
click at [399, 330] on button "Search" at bounding box center [418, 334] width 76 height 25
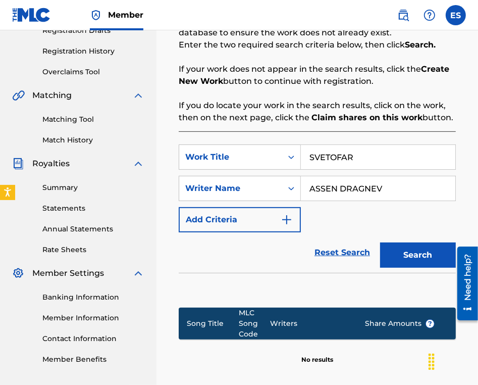
scroll to position [294, 0]
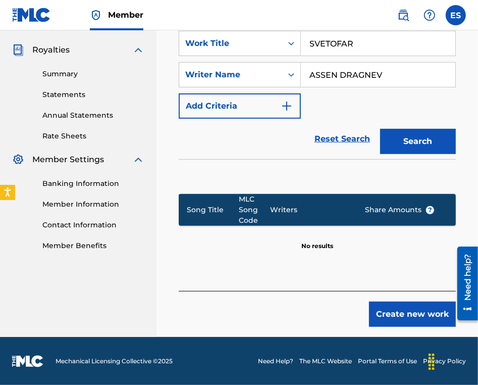
click at [401, 317] on button "Create new work" at bounding box center [412, 313] width 87 height 25
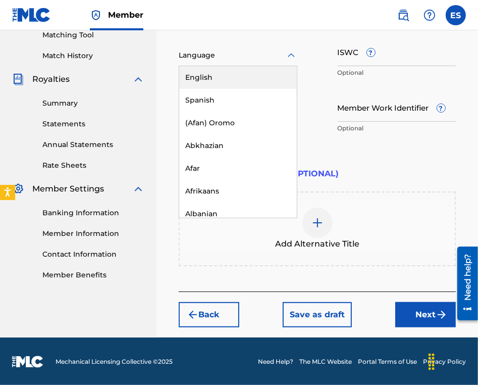
click at [224, 57] on div at bounding box center [238, 55] width 119 height 13
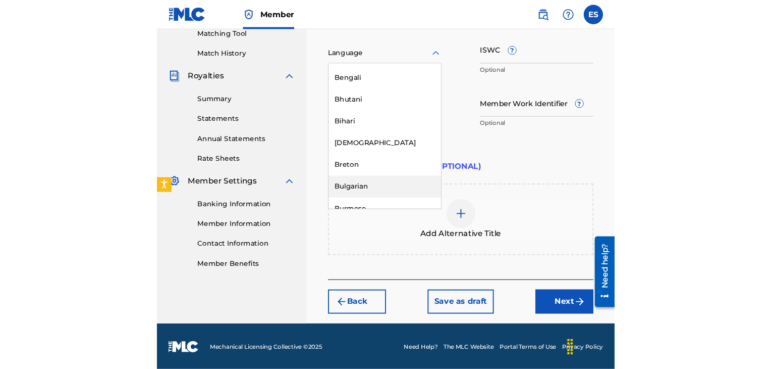
scroll to position [353, 0]
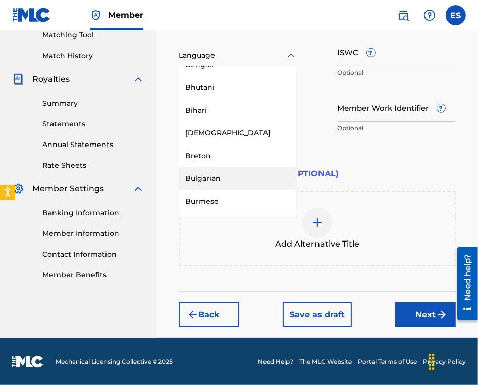
click at [226, 182] on div "Bulgarian" at bounding box center [238, 178] width 118 height 23
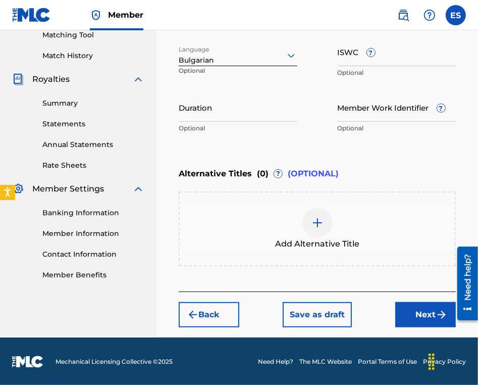
click at [400, 58] on input "ISWC ?" at bounding box center [397, 51] width 119 height 29
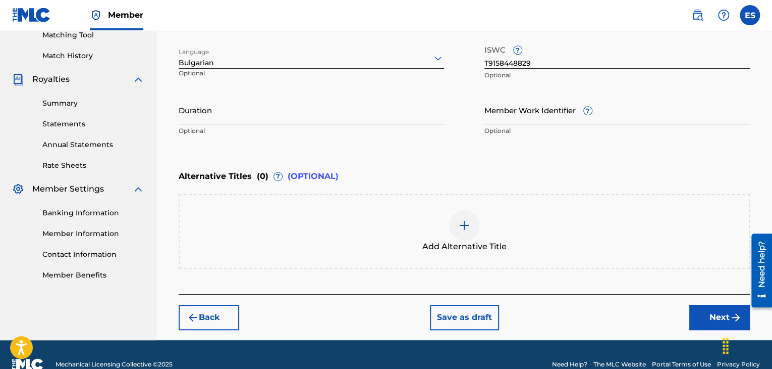
click at [279, 109] on input "Duration" at bounding box center [312, 109] width 266 height 29
click at [466, 233] on div at bounding box center [464, 225] width 30 height 30
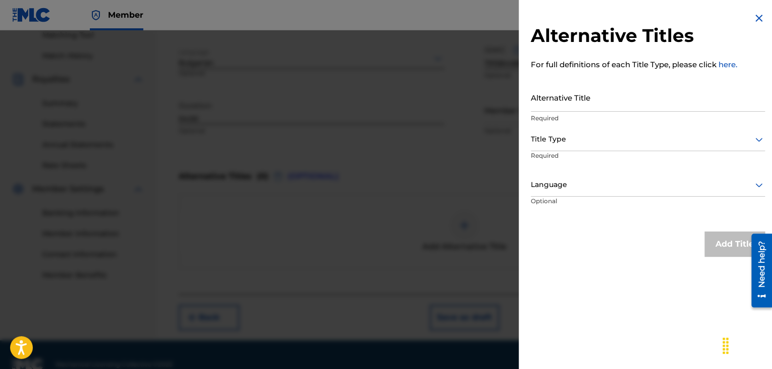
click at [634, 100] on input "Alternative Title" at bounding box center [648, 97] width 234 height 29
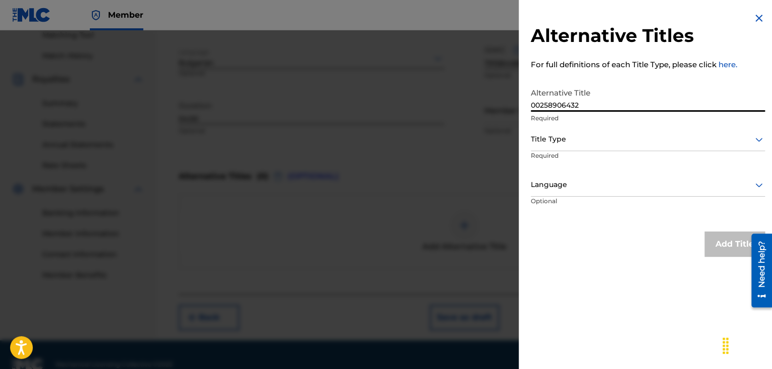
click at [600, 139] on div at bounding box center [648, 139] width 234 height 13
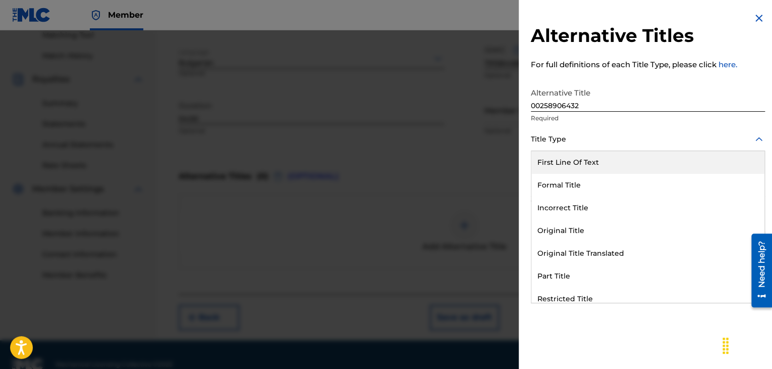
click at [600, 104] on input "00258906432" at bounding box center [648, 97] width 234 height 29
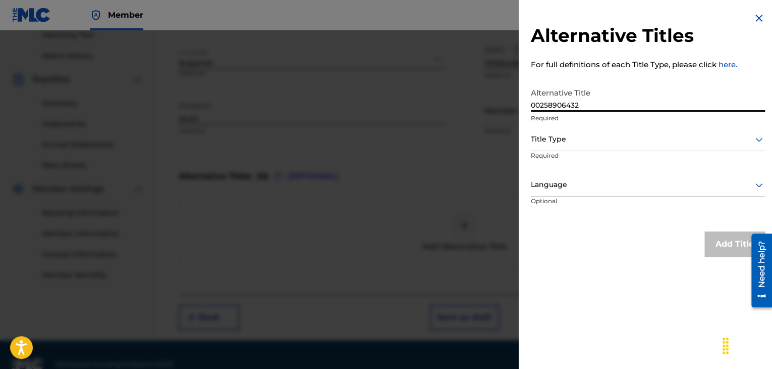
click at [560, 111] on input "00258906432" at bounding box center [648, 97] width 234 height 29
drag, startPoint x: 560, startPoint y: 140, endPoint x: 560, endPoint y: 148, distance: 8.1
click at [560, 142] on div at bounding box center [648, 139] width 234 height 13
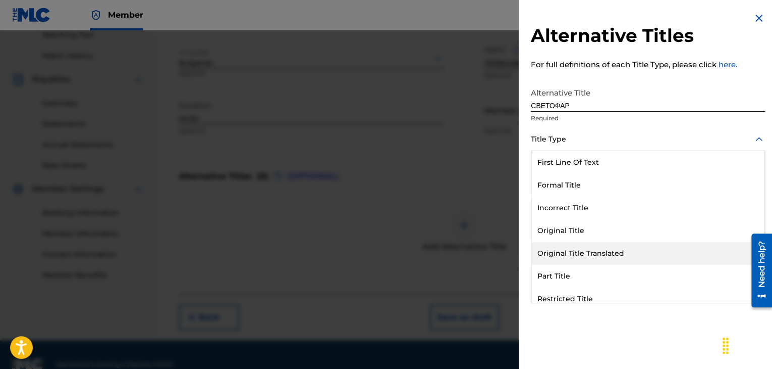
drag, startPoint x: 569, startPoint y: 254, endPoint x: 562, endPoint y: 188, distance: 66.0
click at [569, 252] on div "Original Title Translated" at bounding box center [648, 253] width 233 height 23
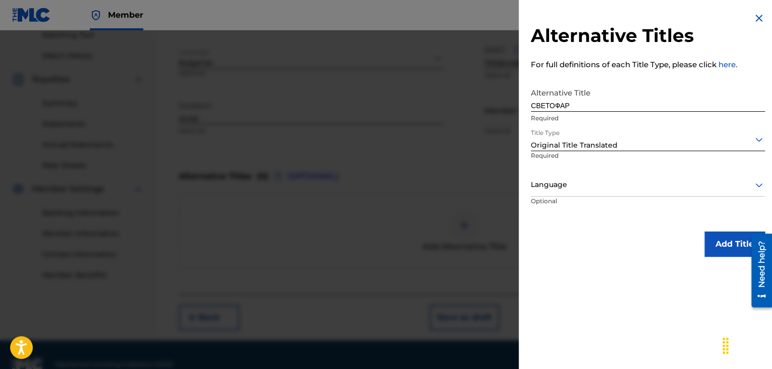
click at [562, 188] on div at bounding box center [648, 184] width 234 height 13
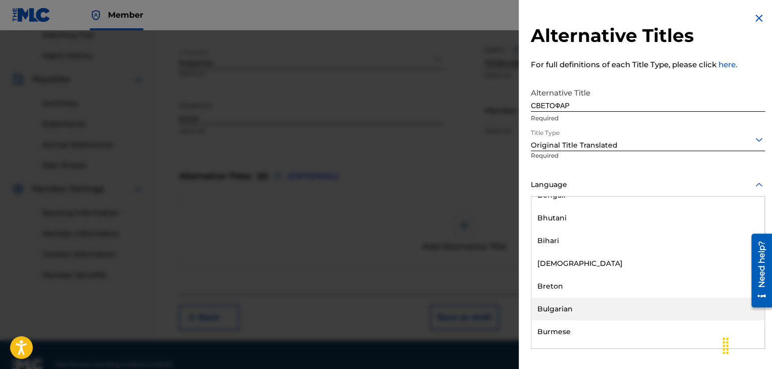
click at [561, 305] on div "Bulgarian" at bounding box center [648, 308] width 233 height 23
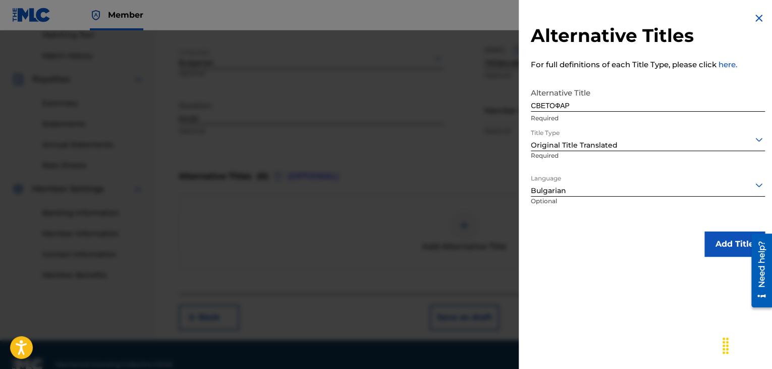
click at [714, 247] on button "Add Title" at bounding box center [735, 243] width 61 height 25
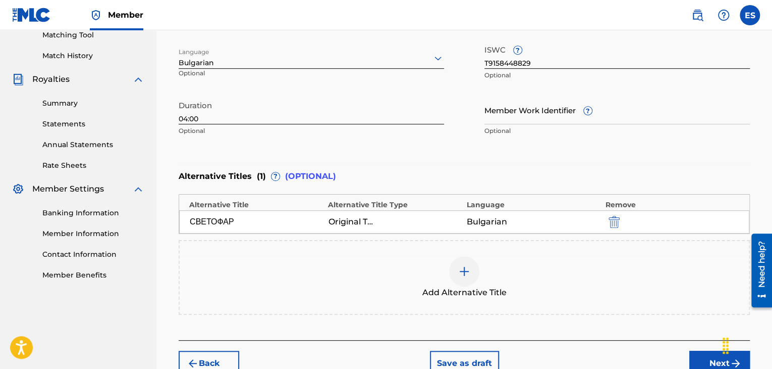
click at [688, 359] on div "Back Save as draft Next" at bounding box center [464, 358] width 571 height 36
drag, startPoint x: 712, startPoint y: 357, endPoint x: 677, endPoint y: 323, distance: 48.9
click at [711, 357] on button "Next" at bounding box center [720, 362] width 61 height 25
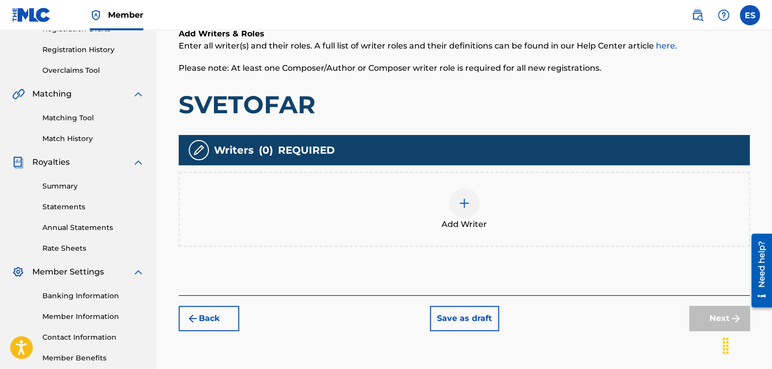
scroll to position [197, 0]
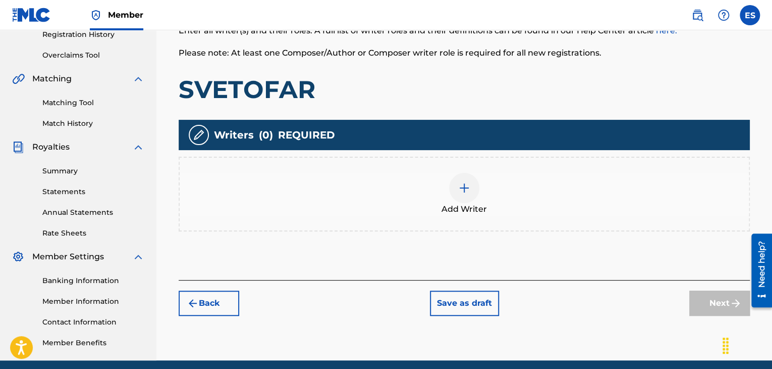
click at [468, 180] on div at bounding box center [464, 188] width 30 height 30
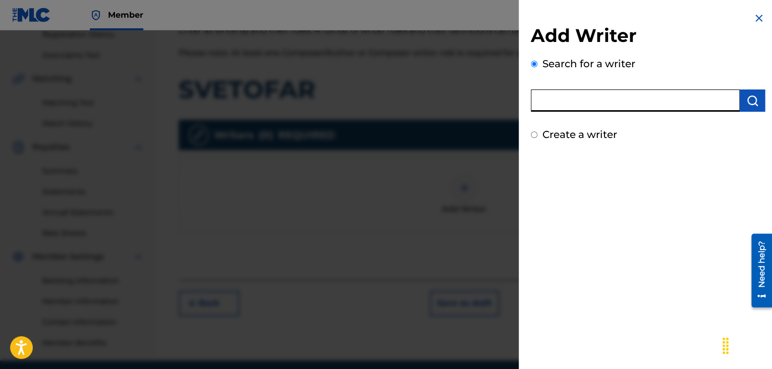
click at [649, 101] on input "text" at bounding box center [635, 100] width 209 height 22
click at [748, 103] on img "submit" at bounding box center [753, 100] width 12 height 12
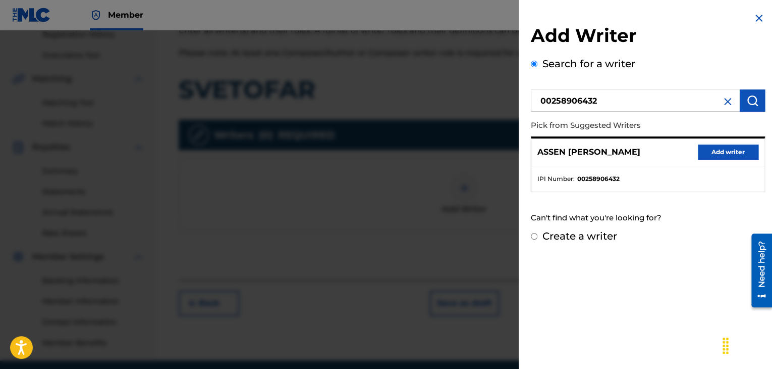
click at [734, 144] on button "Add writer" at bounding box center [728, 151] width 61 height 15
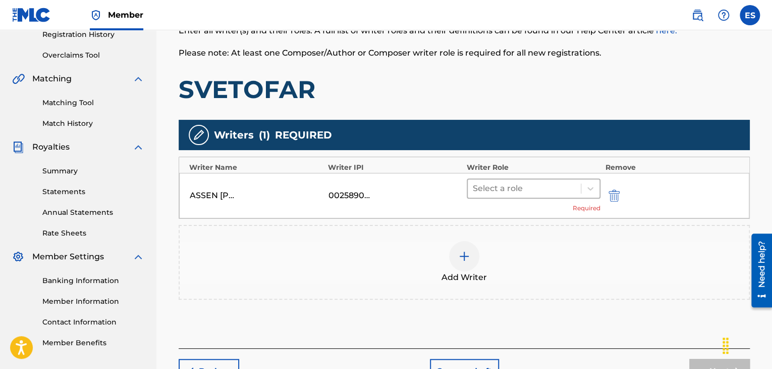
click at [539, 189] on div at bounding box center [524, 188] width 103 height 14
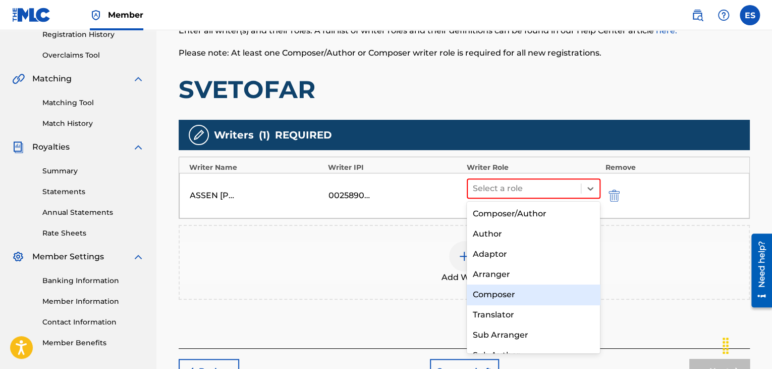
drag, startPoint x: 514, startPoint y: 300, endPoint x: 517, endPoint y: 265, distance: 36.0
click at [514, 297] on div "Composer" at bounding box center [534, 294] width 134 height 20
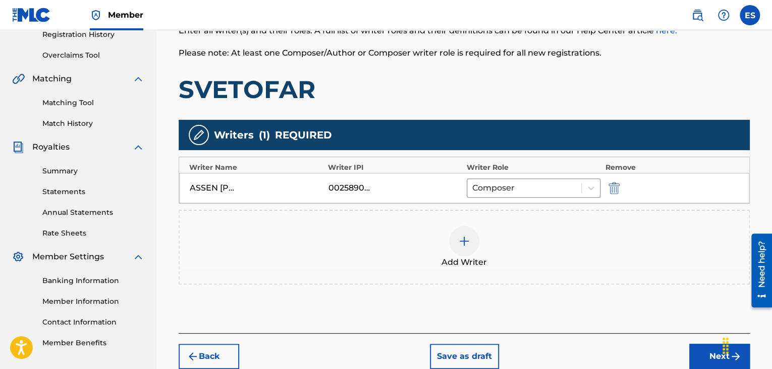
click at [468, 241] on img at bounding box center [464, 241] width 12 height 12
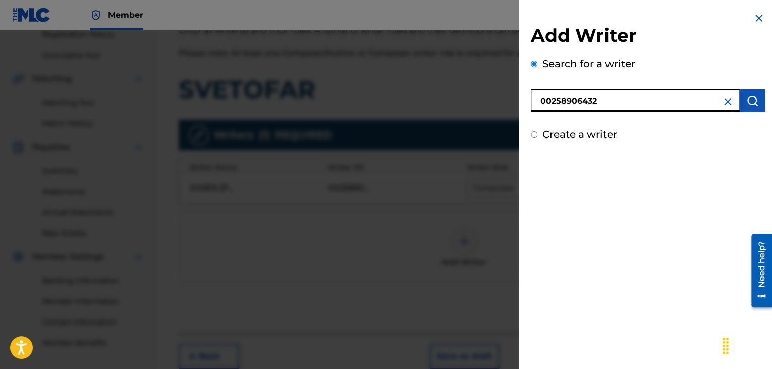
click at [747, 103] on img "submit" at bounding box center [753, 100] width 12 height 12
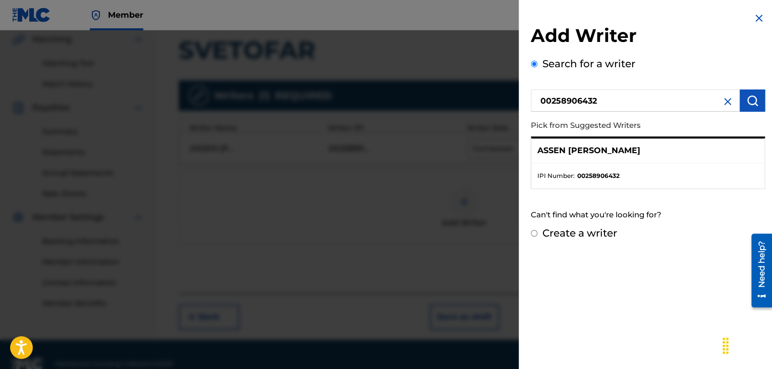
scroll to position [247, 0]
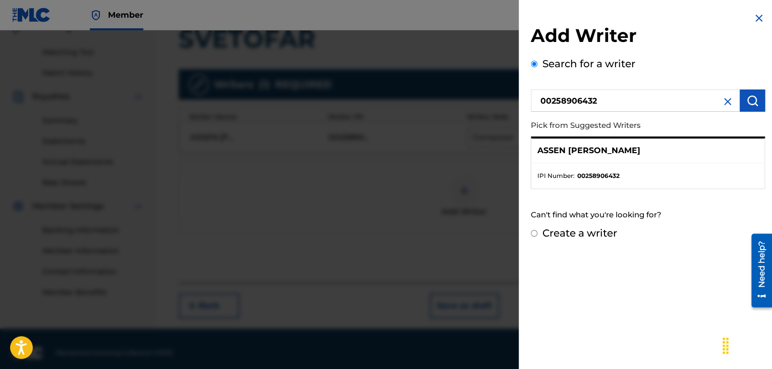
click at [593, 238] on label "Create a writer" at bounding box center [580, 233] width 75 height 12
click at [538, 236] on input "Create a writer" at bounding box center [534, 233] width 7 height 7
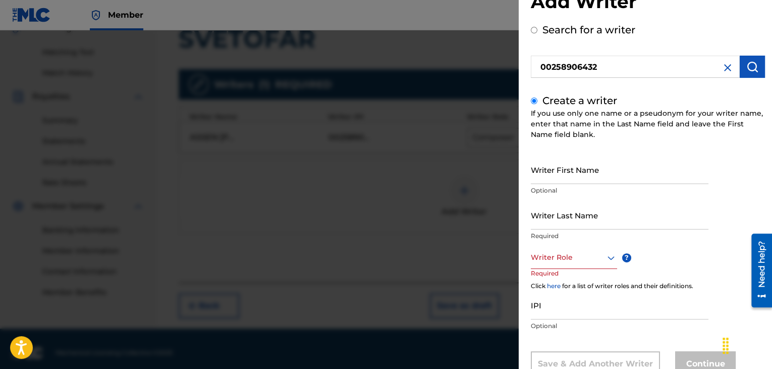
scroll to position [69, 0]
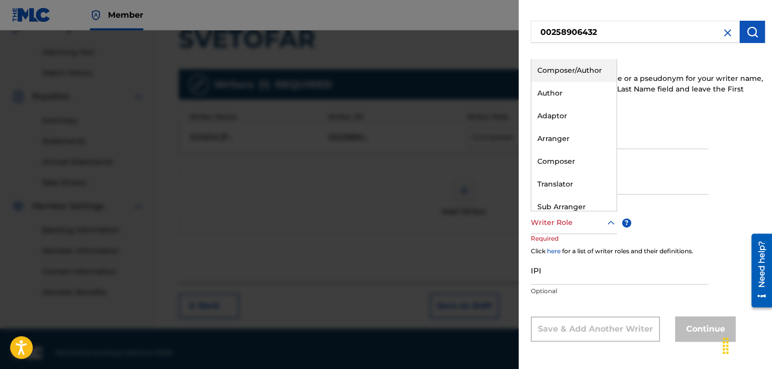
click at [559, 219] on div at bounding box center [574, 222] width 86 height 13
click at [565, 132] on div "Arranger" at bounding box center [574, 138] width 85 height 23
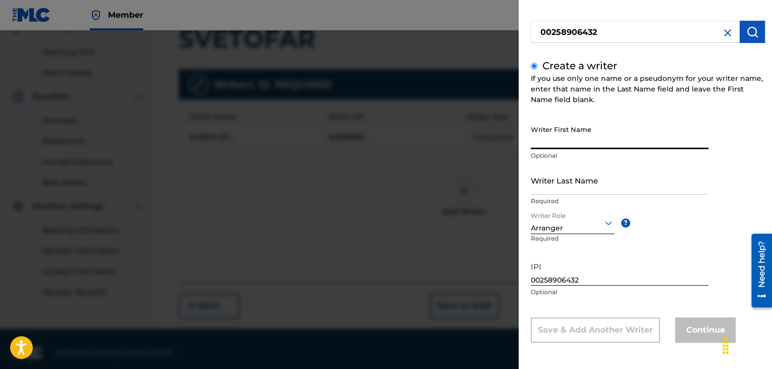
click at [568, 140] on input "Writer First Name" at bounding box center [620, 134] width 178 height 29
click at [561, 176] on input "Writer Last Name" at bounding box center [620, 180] width 178 height 29
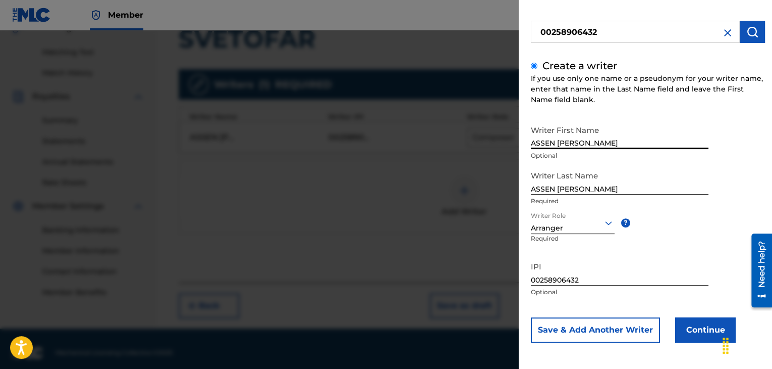
drag, startPoint x: 559, startPoint y: 140, endPoint x: 728, endPoint y: 140, distance: 169.6
click at [728, 140] on div "Writer First Name [PERSON_NAME] Optional Writer Last Name [PERSON_NAME] Require…" at bounding box center [648, 231] width 234 height 222
click at [558, 188] on input "ASSEN [PERSON_NAME]" at bounding box center [620, 180] width 178 height 29
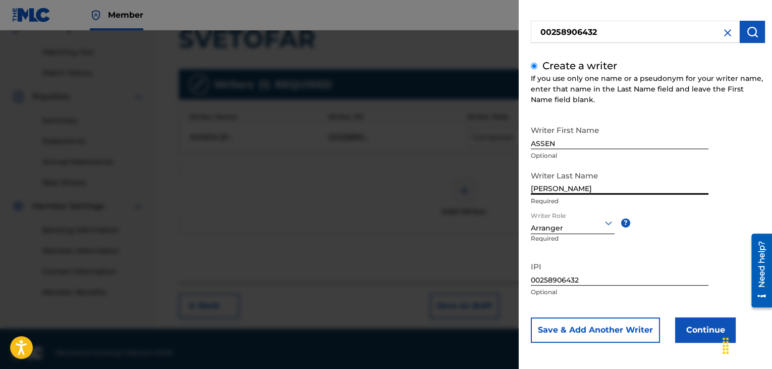
click at [676, 327] on button "Continue" at bounding box center [705, 329] width 61 height 25
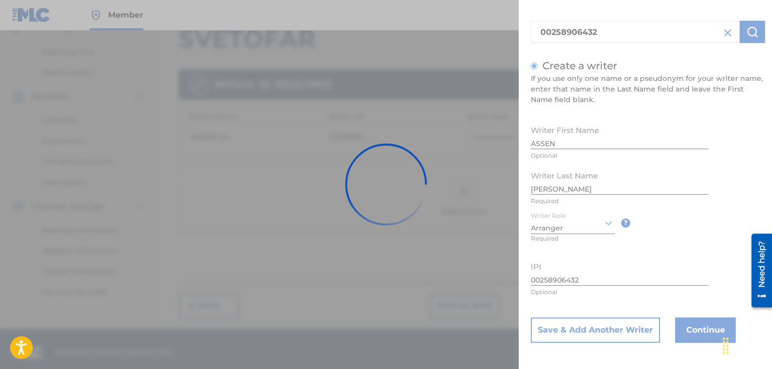
scroll to position [0, 0]
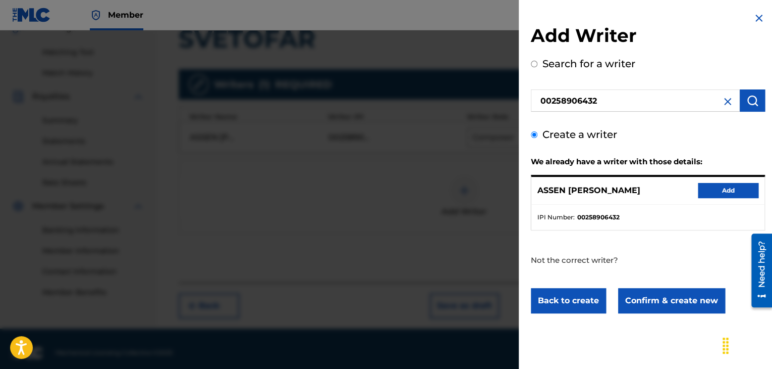
click at [717, 191] on button "Add" at bounding box center [728, 190] width 61 height 15
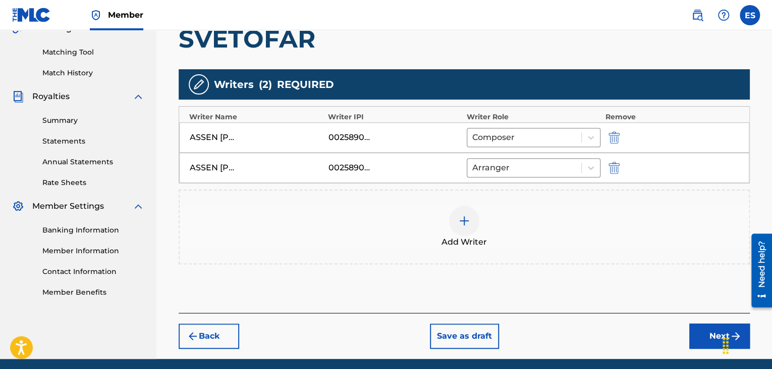
click at [464, 219] on img at bounding box center [464, 221] width 12 height 12
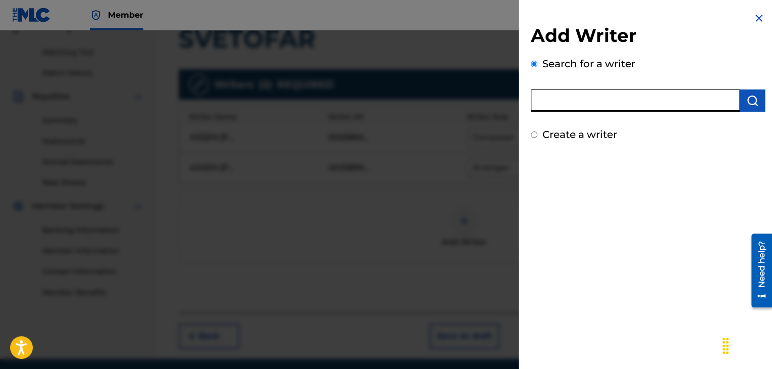
click at [588, 97] on input "text" at bounding box center [635, 100] width 209 height 22
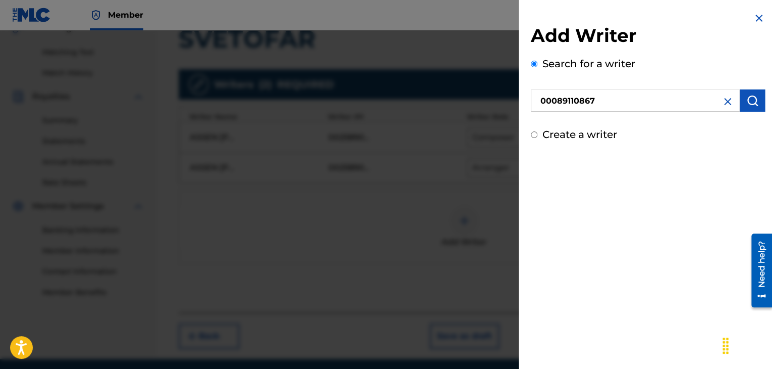
click at [747, 99] on img "submit" at bounding box center [753, 100] width 12 height 12
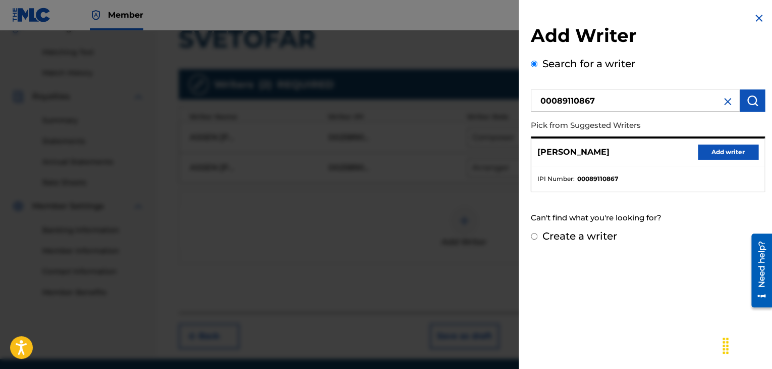
click at [725, 150] on button "Add writer" at bounding box center [728, 151] width 61 height 15
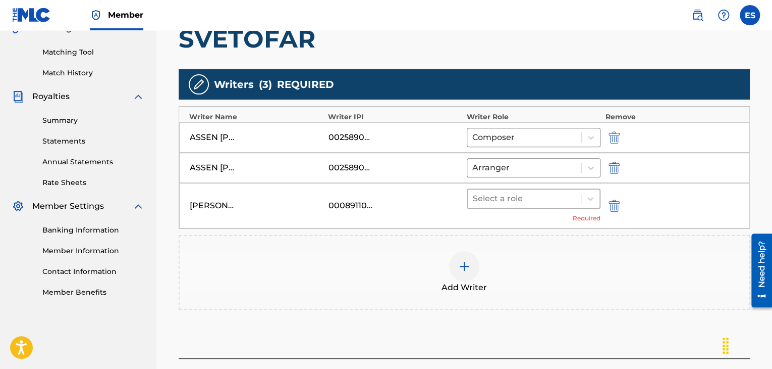
click at [529, 198] on div at bounding box center [524, 198] width 103 height 14
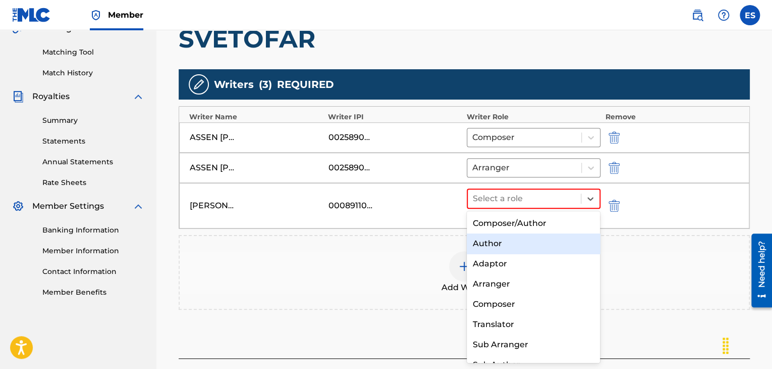
click at [503, 245] on div "Author" at bounding box center [534, 243] width 134 height 20
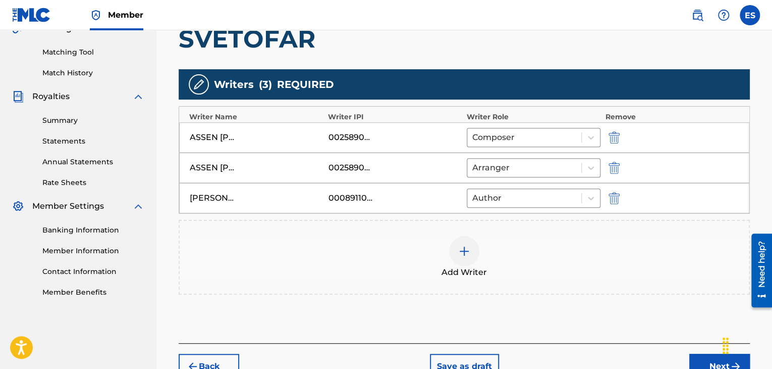
click at [459, 250] on img at bounding box center [464, 251] width 12 height 12
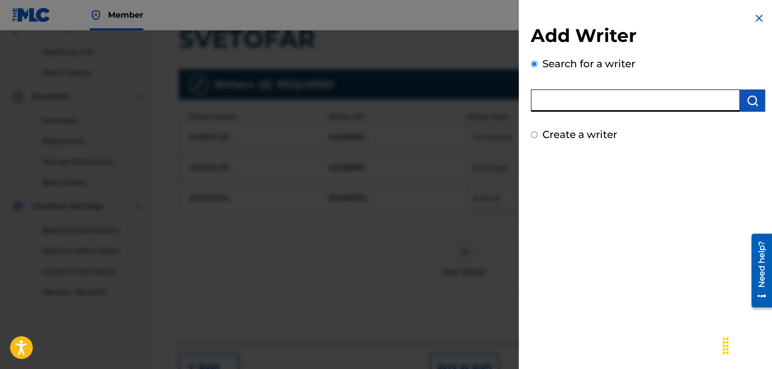
click at [540, 103] on input "text" at bounding box center [635, 100] width 209 height 22
click at [757, 96] on button "submit" at bounding box center [752, 100] width 25 height 22
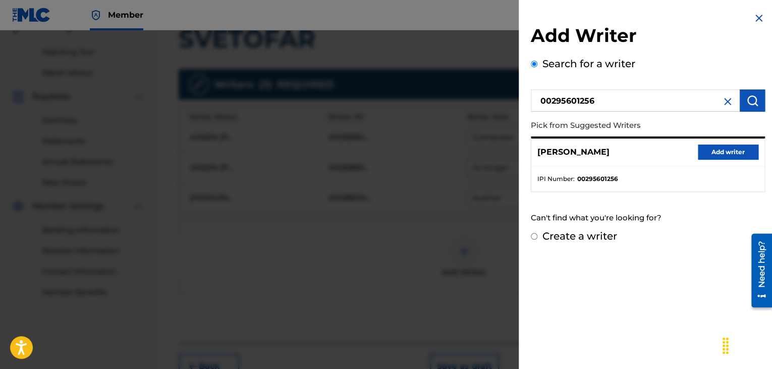
click at [746, 149] on button "Add writer" at bounding box center [728, 151] width 61 height 15
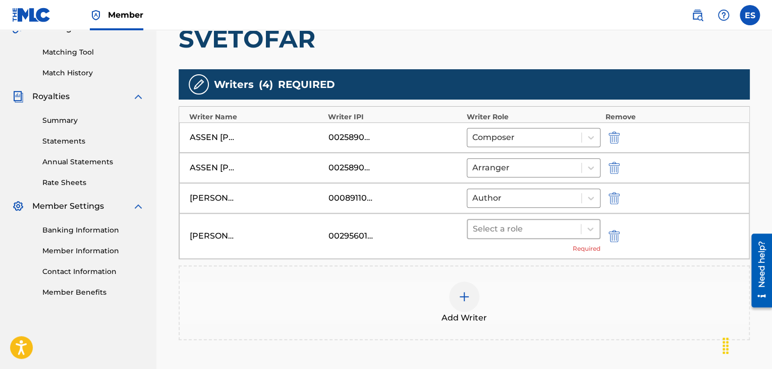
click at [499, 231] on div at bounding box center [524, 229] width 103 height 14
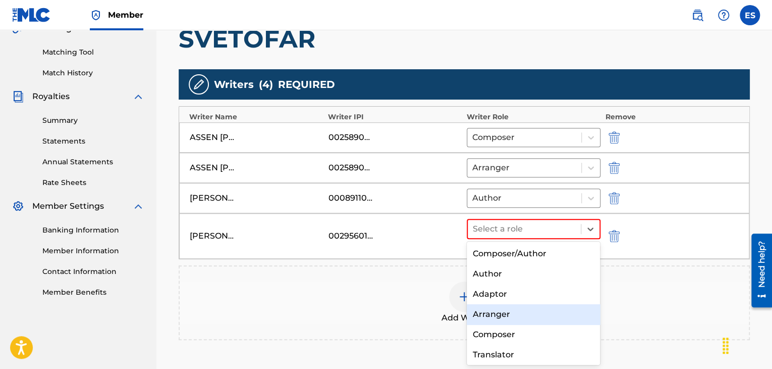
click at [493, 313] on div "Arranger" at bounding box center [534, 314] width 134 height 20
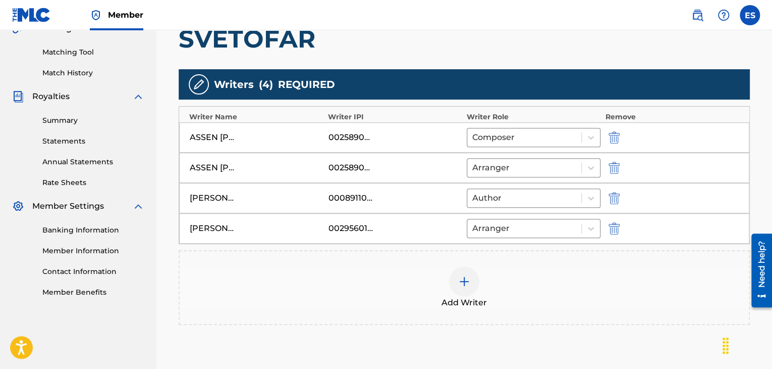
click at [459, 281] on img at bounding box center [464, 281] width 12 height 12
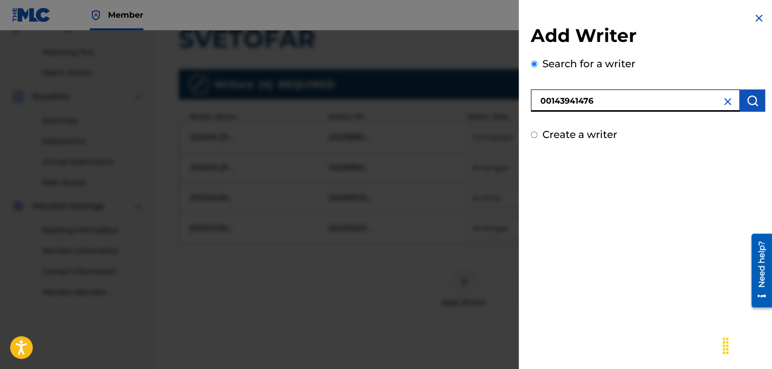
click at [747, 103] on img "submit" at bounding box center [753, 100] width 12 height 12
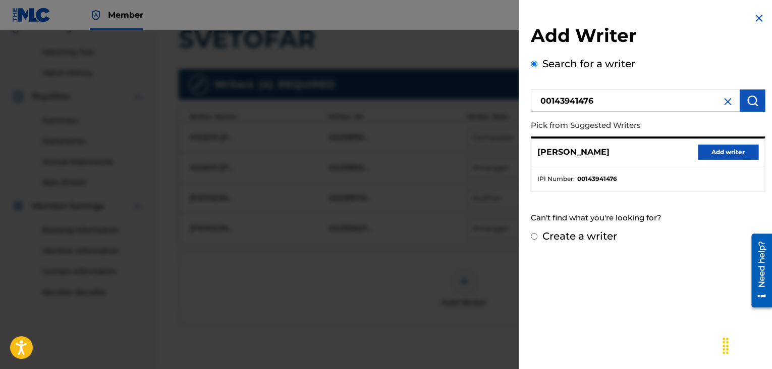
click at [705, 155] on button "Add writer" at bounding box center [728, 151] width 61 height 15
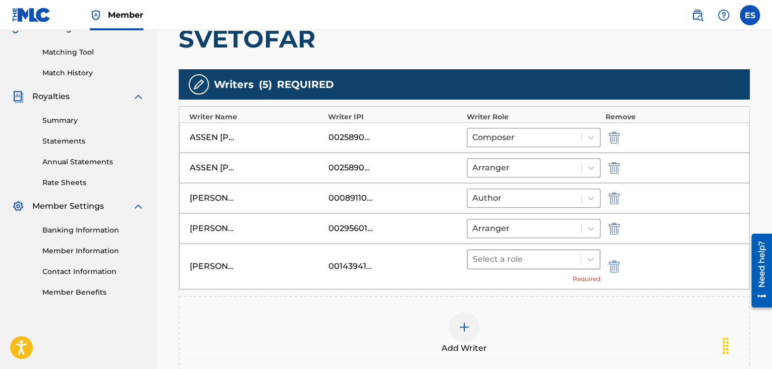
click at [514, 256] on div at bounding box center [524, 259] width 103 height 14
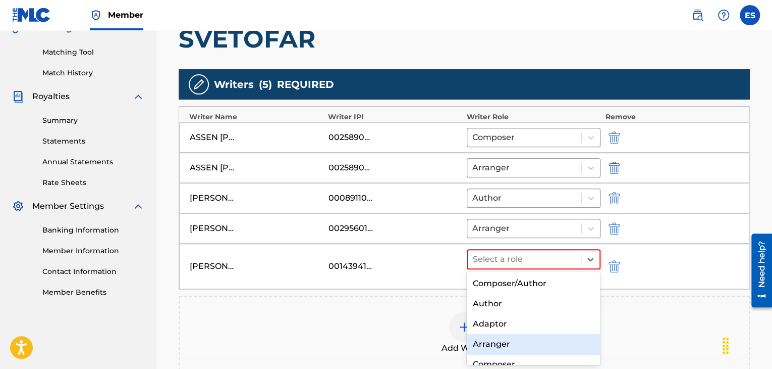
click at [509, 342] on div "Arranger" at bounding box center [534, 344] width 134 height 20
click at [509, 342] on div "Add Writer" at bounding box center [464, 332] width 571 height 75
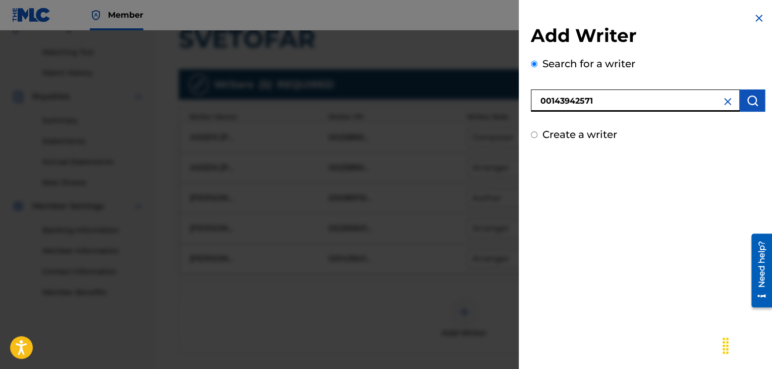
click at [747, 99] on img "submit" at bounding box center [753, 100] width 12 height 12
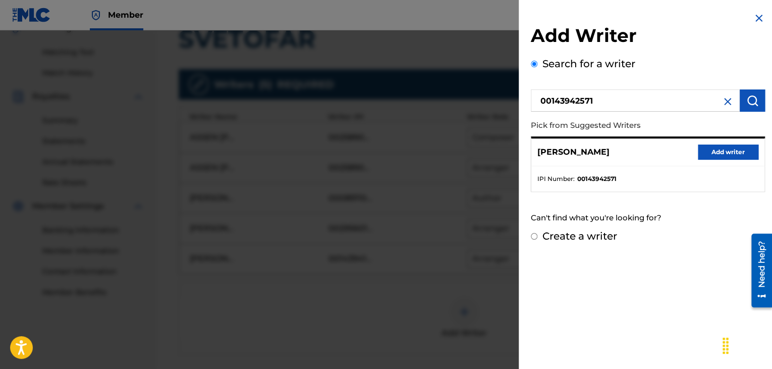
click at [717, 156] on button "Add writer" at bounding box center [728, 151] width 61 height 15
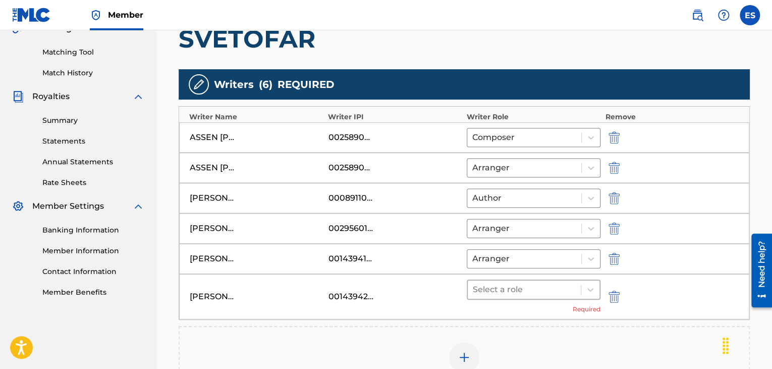
click at [518, 286] on div at bounding box center [524, 289] width 103 height 14
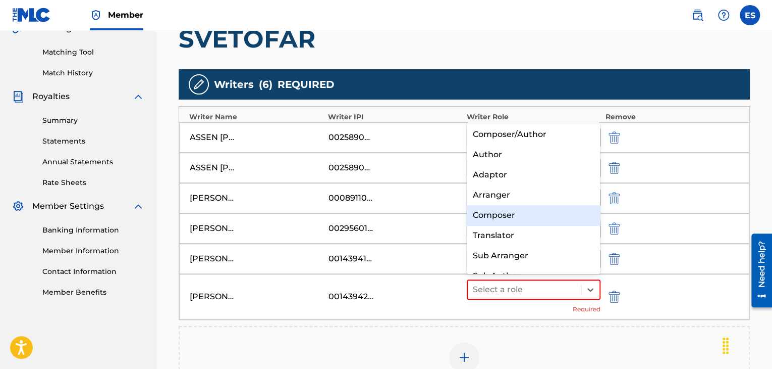
scroll to position [14, 0]
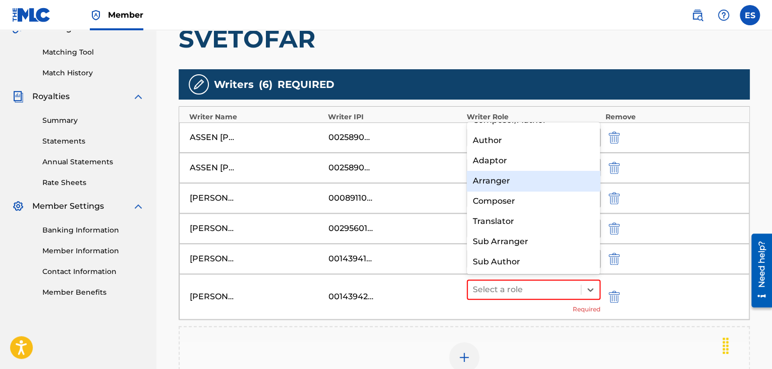
click at [519, 182] on div "Arranger" at bounding box center [534, 181] width 134 height 20
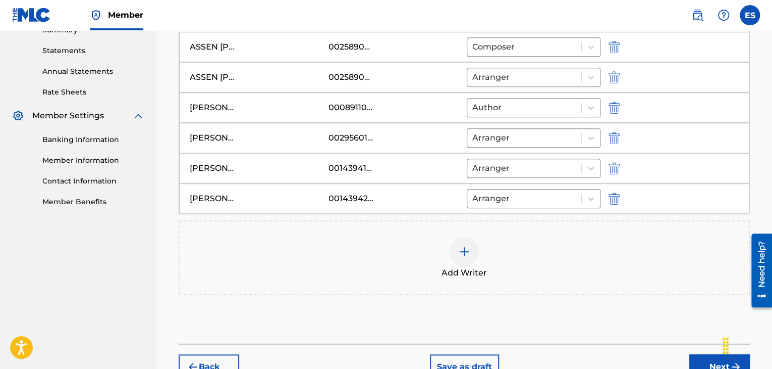
scroll to position [399, 0]
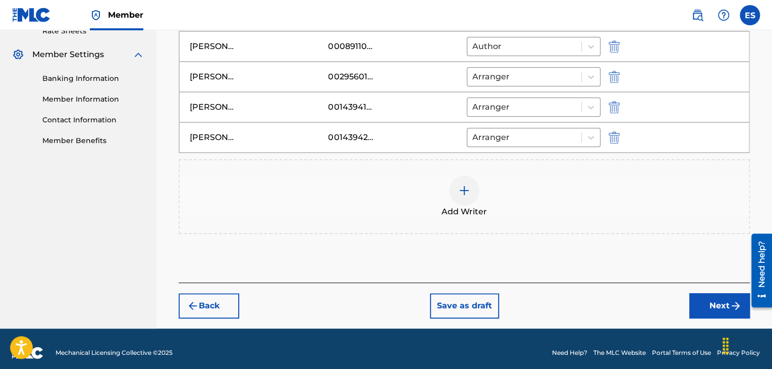
click at [464, 184] on img at bounding box center [464, 190] width 12 height 12
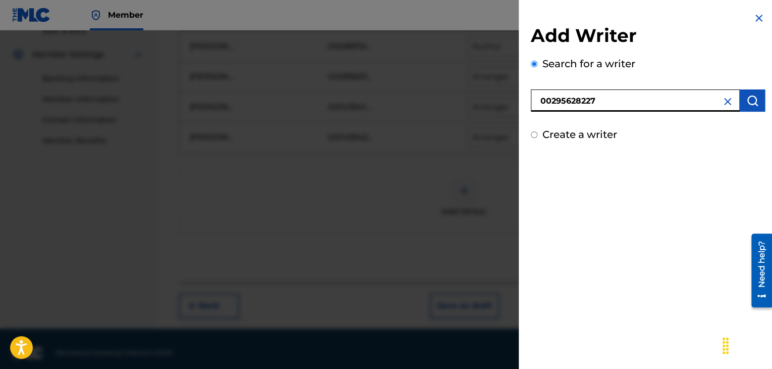
click at [749, 96] on img "submit" at bounding box center [753, 100] width 12 height 12
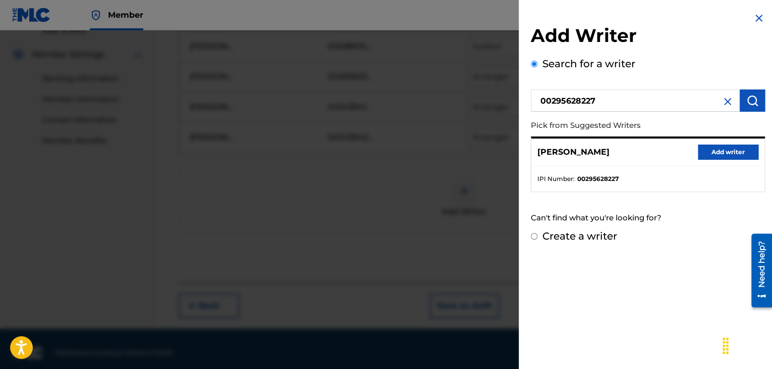
click at [721, 149] on button "Add writer" at bounding box center [728, 151] width 61 height 15
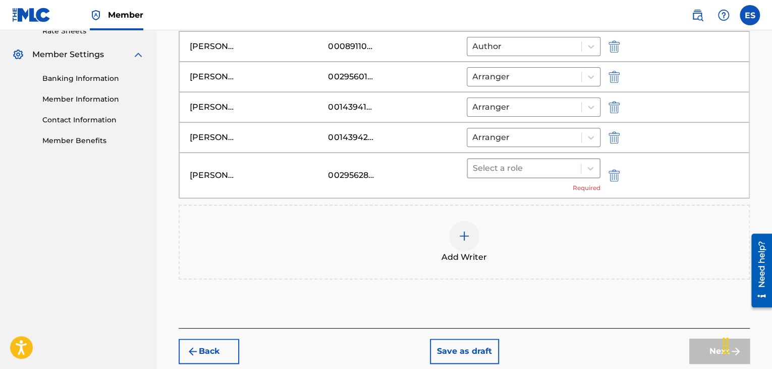
click at [507, 172] on div at bounding box center [524, 168] width 103 height 14
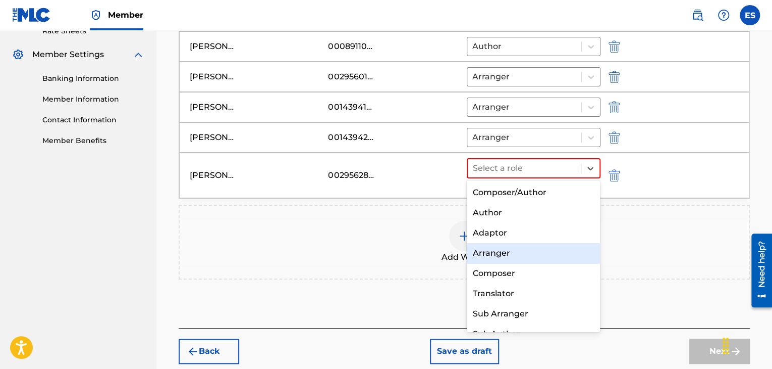
click at [490, 251] on div "Arranger" at bounding box center [534, 253] width 134 height 20
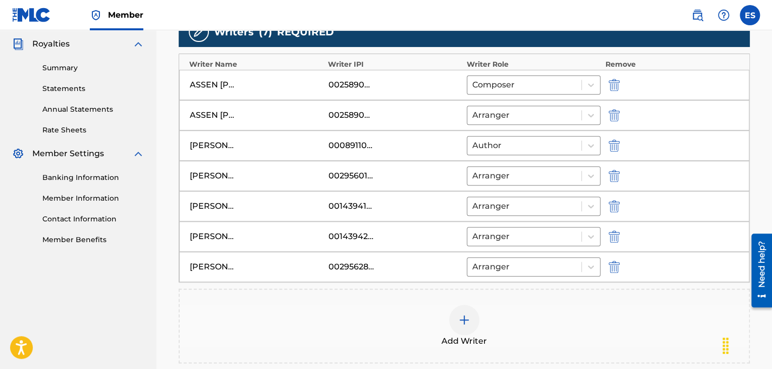
scroll to position [298, 0]
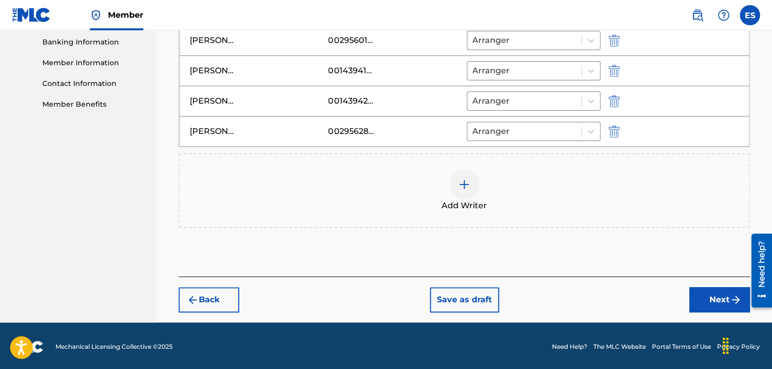
click at [710, 306] on button "Next" at bounding box center [720, 299] width 61 height 25
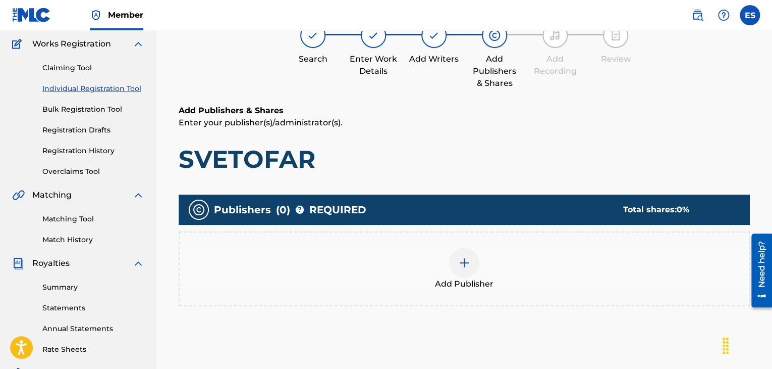
scroll to position [197, 0]
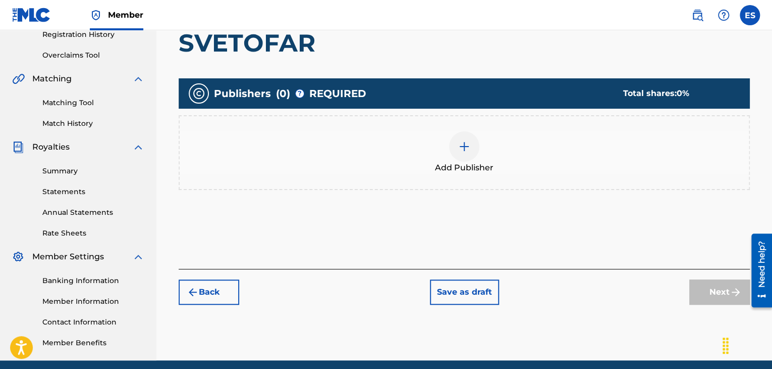
click at [465, 146] on img at bounding box center [464, 146] width 12 height 12
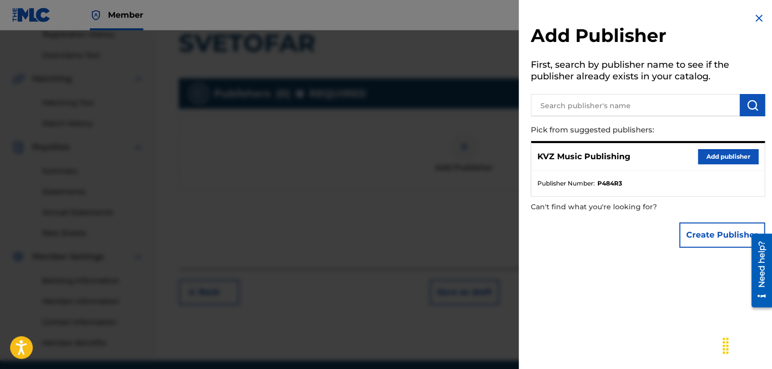
click at [716, 159] on button "Add publisher" at bounding box center [728, 156] width 61 height 15
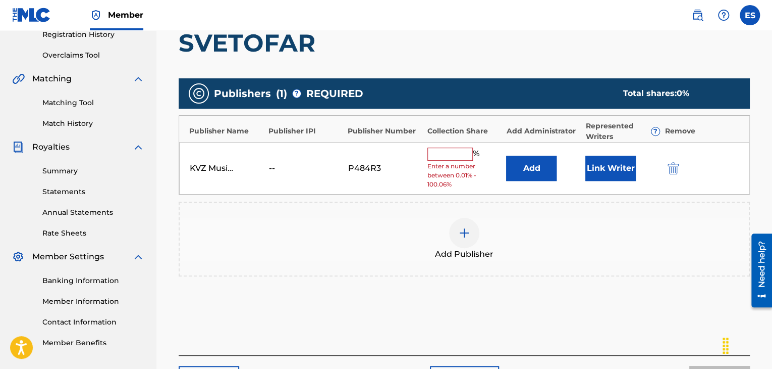
click at [456, 162] on span "Enter a number between 0.01% - 100.06%" at bounding box center [465, 175] width 74 height 27
click at [456, 155] on input "text" at bounding box center [450, 153] width 45 height 13
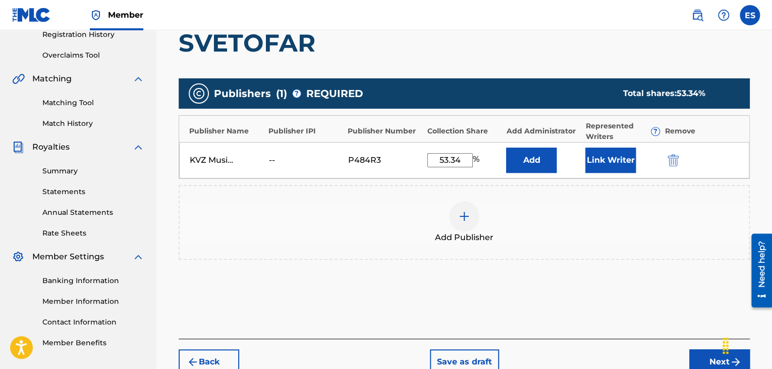
click at [692, 358] on button "Next" at bounding box center [720, 361] width 61 height 25
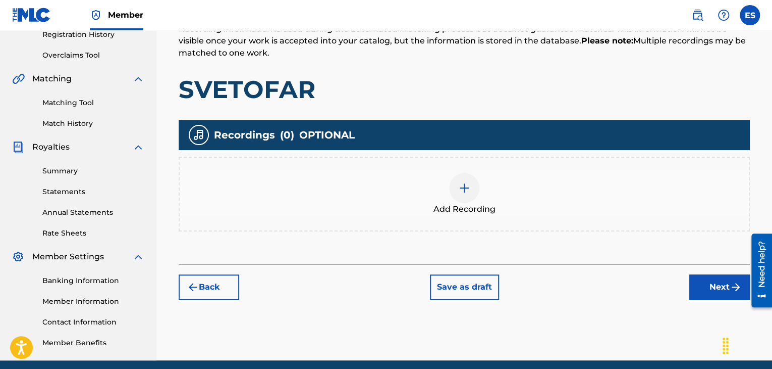
click at [468, 208] on span "Add Recording" at bounding box center [465, 209] width 62 height 12
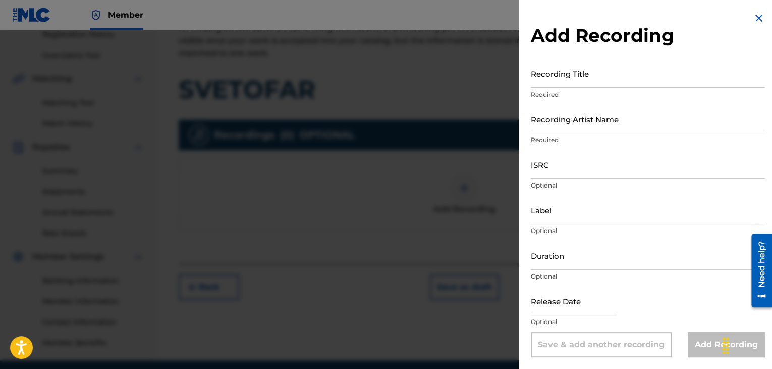
click at [595, 83] on input "Recording Title" at bounding box center [648, 73] width 234 height 29
click at [549, 103] on div "Recording Title SVETOFAR Required" at bounding box center [648, 81] width 234 height 45
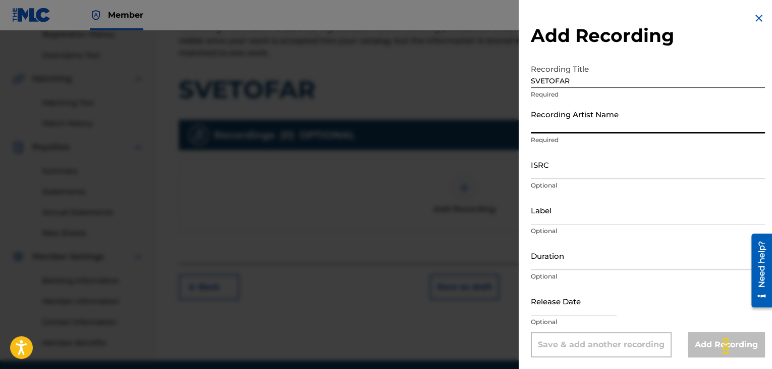
click at [544, 126] on input "Recording Artist Name" at bounding box center [648, 119] width 234 height 29
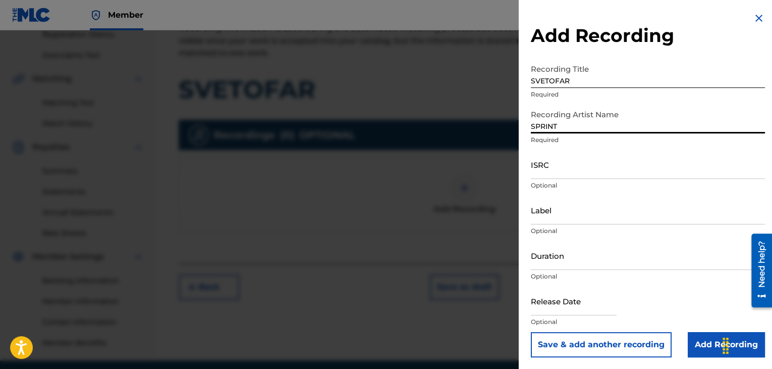
click at [569, 243] on input "Duration" at bounding box center [648, 255] width 234 height 29
click at [693, 346] on input "Add Recording" at bounding box center [726, 344] width 77 height 25
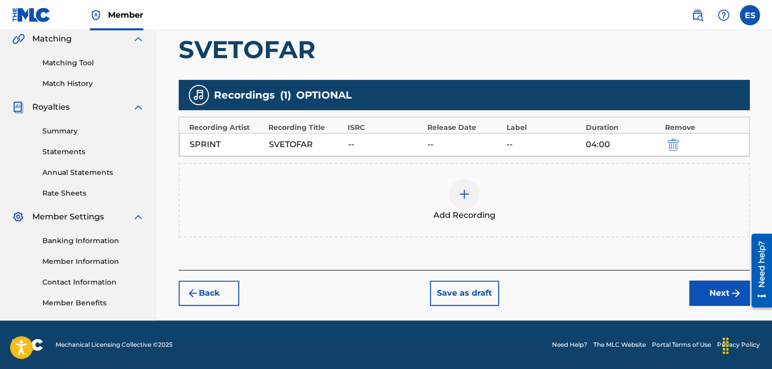
click at [701, 292] on button "Next" at bounding box center [720, 292] width 61 height 25
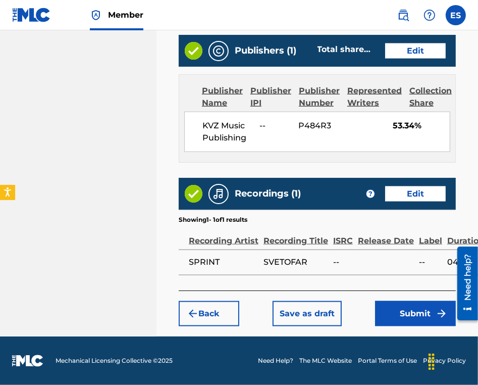
scroll to position [831, 0]
click at [400, 321] on button "Submit" at bounding box center [415, 313] width 81 height 25
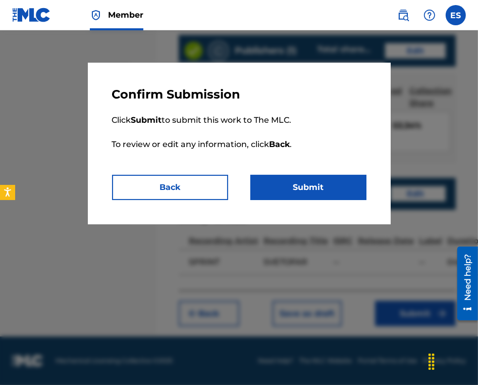
click at [183, 194] on button "Back" at bounding box center [170, 187] width 116 height 25
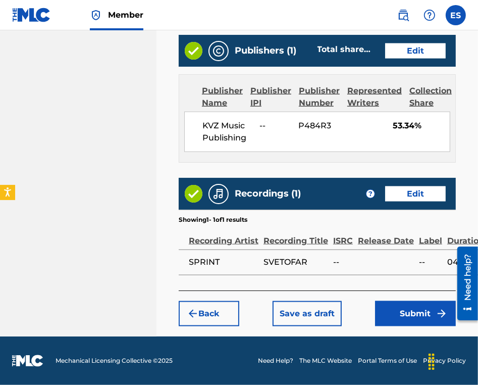
click at [399, 325] on button "Submit" at bounding box center [415, 313] width 81 height 25
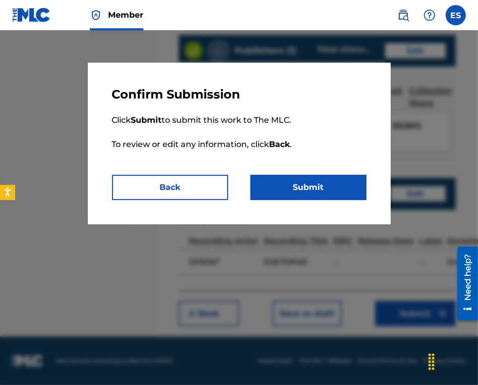
click at [341, 185] on button "Submit" at bounding box center [308, 187] width 116 height 25
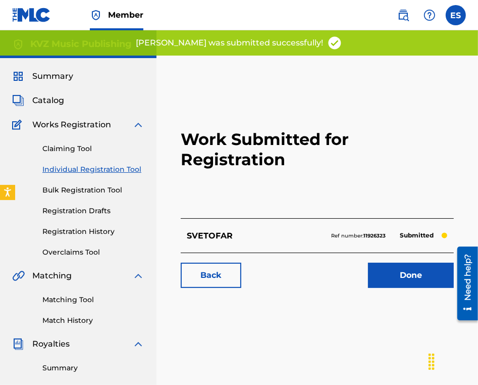
click at [77, 169] on link "Individual Registration Tool" at bounding box center [93, 169] width 102 height 11
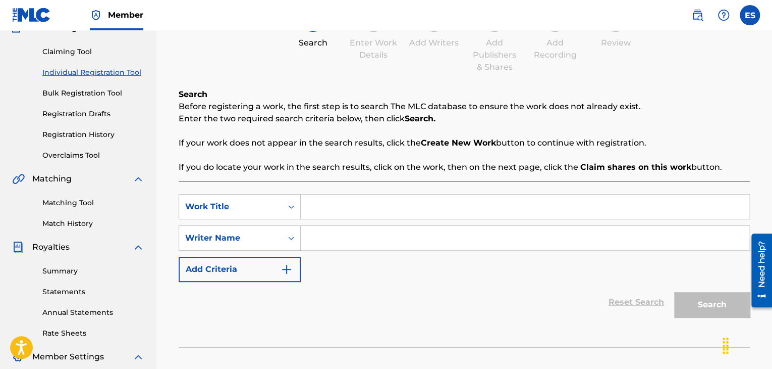
scroll to position [101, 0]
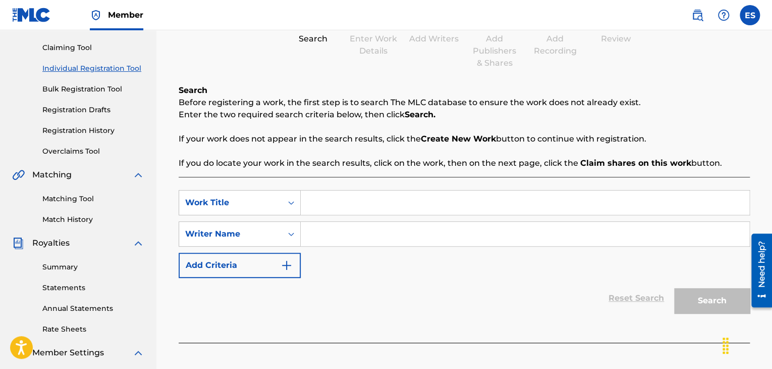
click at [392, 199] on input "Search Form" at bounding box center [525, 202] width 449 height 24
drag, startPoint x: 373, startPoint y: 227, endPoint x: 375, endPoint y: 241, distance: 13.8
click at [373, 227] on input "Search Form" at bounding box center [525, 234] width 449 height 24
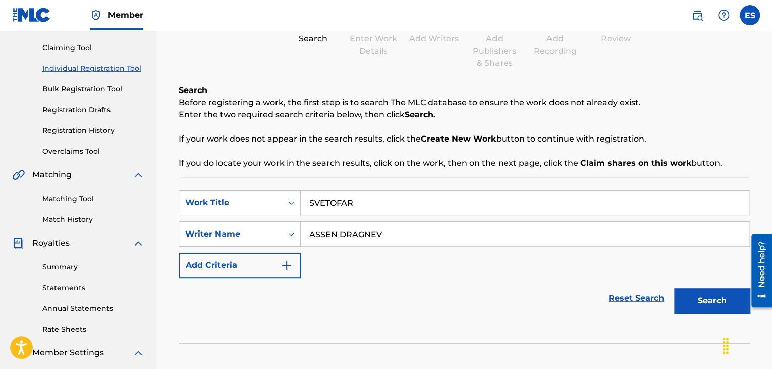
click at [696, 296] on button "Search" at bounding box center [712, 300] width 76 height 25
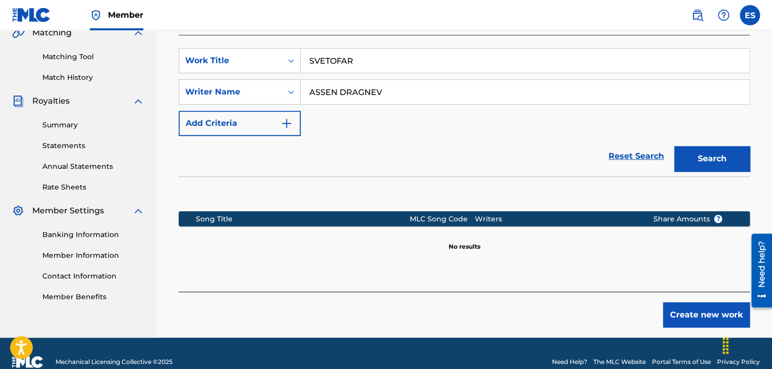
scroll to position [252, 0]
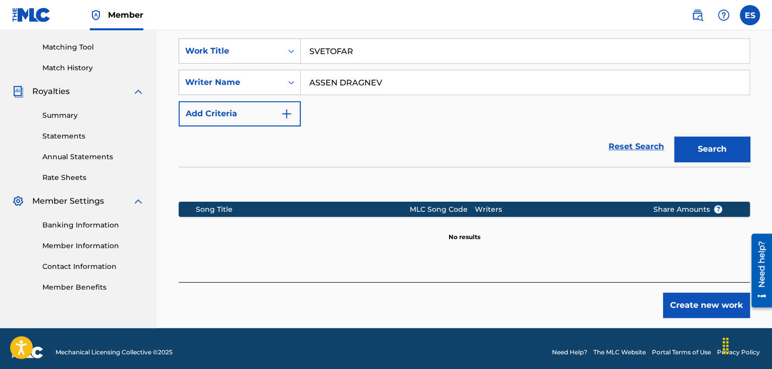
click at [681, 303] on button "Create new work" at bounding box center [706, 304] width 87 height 25
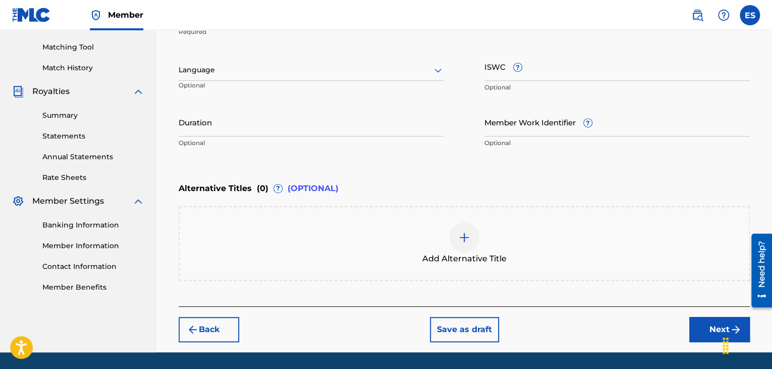
click at [283, 69] on div at bounding box center [312, 70] width 266 height 13
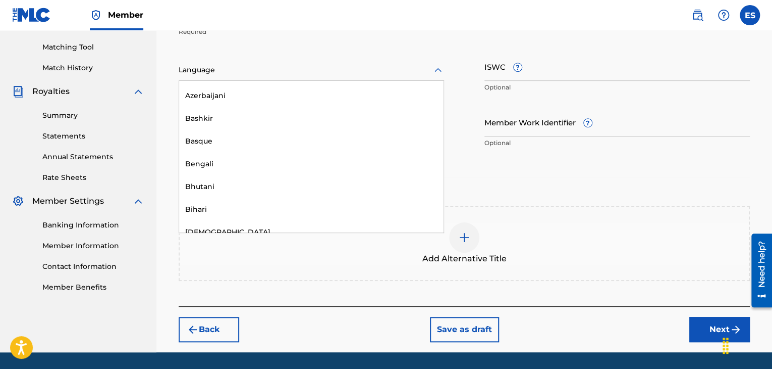
scroll to position [353, 0]
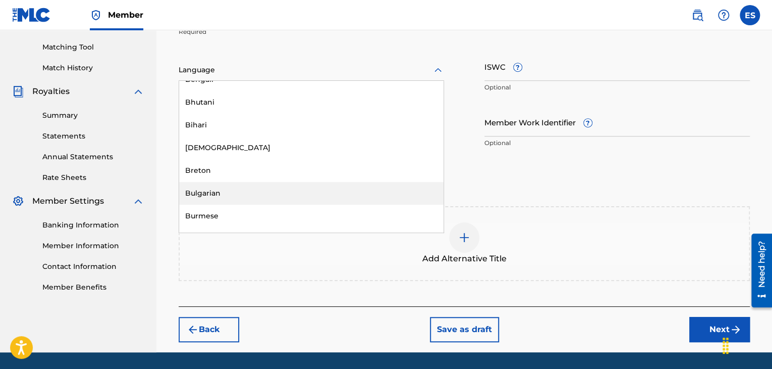
click at [260, 197] on div "Bulgarian" at bounding box center [311, 193] width 265 height 23
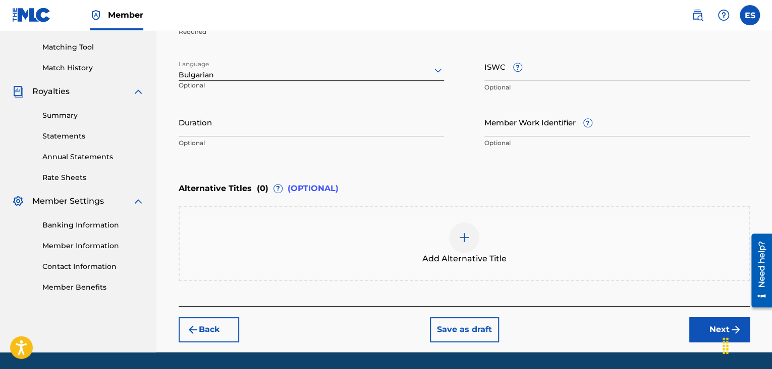
click at [573, 67] on input "ISWC ?" at bounding box center [618, 66] width 266 height 29
drag, startPoint x: 258, startPoint y: 129, endPoint x: 266, endPoint y: 126, distance: 7.9
click at [259, 129] on input "Duration" at bounding box center [312, 122] width 266 height 29
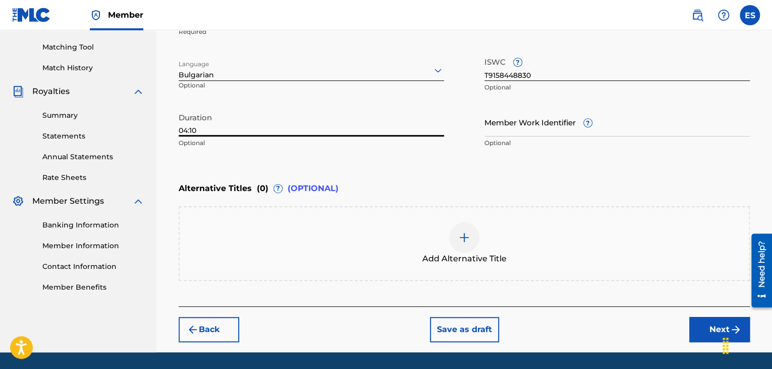
click at [442, 224] on div "Add Alternative Title" at bounding box center [464, 243] width 569 height 42
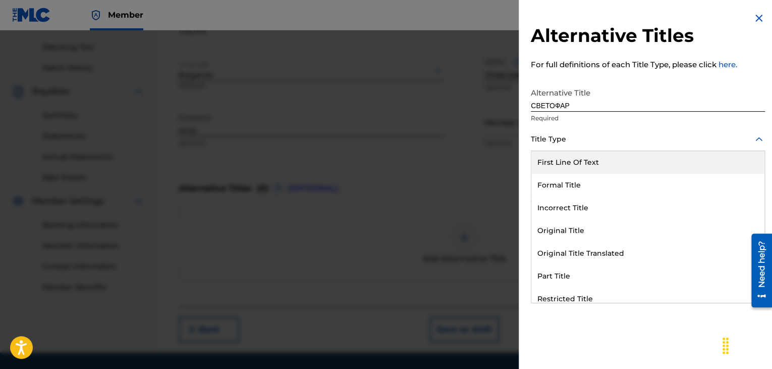
drag, startPoint x: 557, startPoint y: 143, endPoint x: 555, endPoint y: 228, distance: 84.8
click at [557, 144] on div at bounding box center [648, 139] width 234 height 13
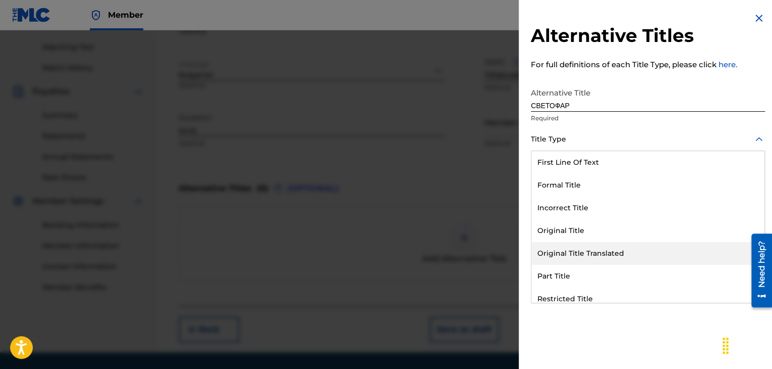
click at [569, 253] on div "Original Title Translated" at bounding box center [648, 253] width 233 height 23
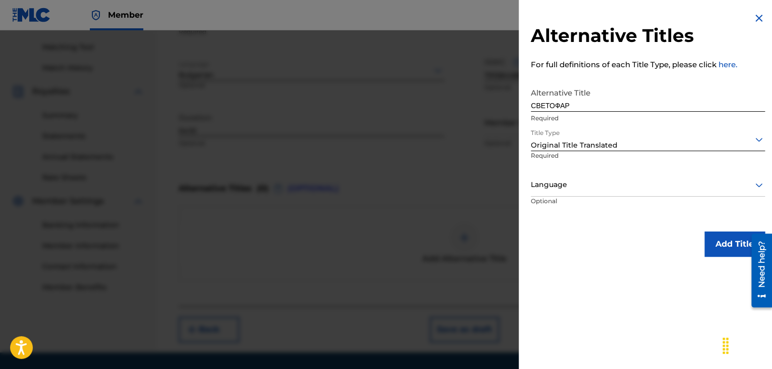
click at [553, 188] on div at bounding box center [648, 184] width 234 height 13
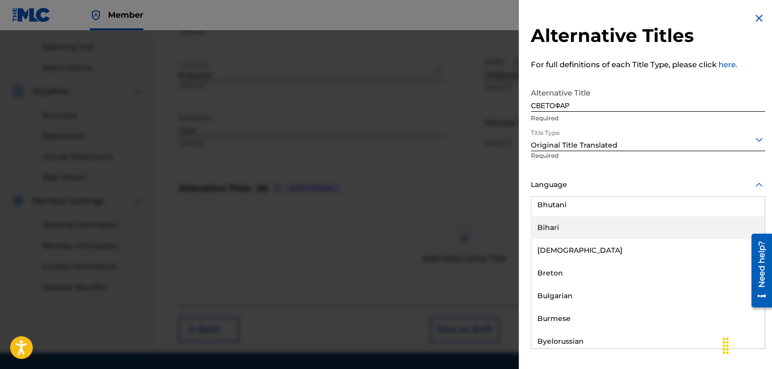
scroll to position [404, 0]
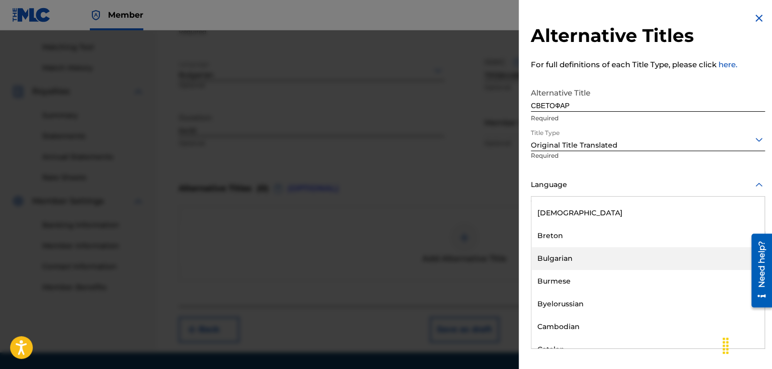
click at [564, 251] on div "Bulgarian" at bounding box center [648, 258] width 233 height 23
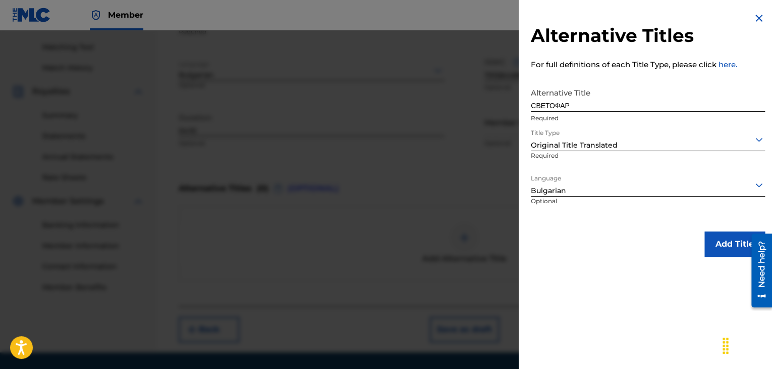
click at [729, 240] on button "Add Title" at bounding box center [735, 243] width 61 height 25
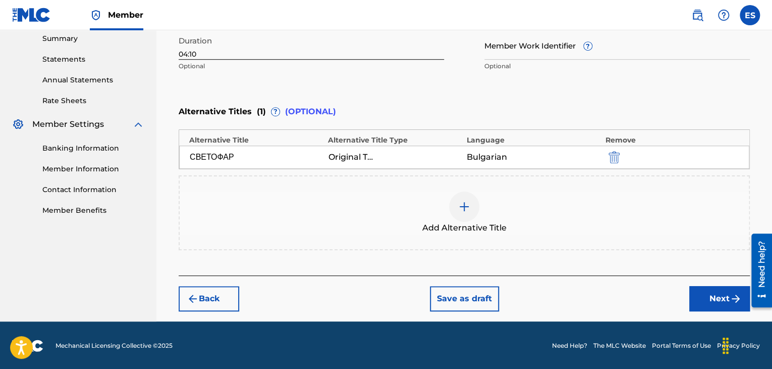
click at [697, 293] on button "Next" at bounding box center [720, 298] width 61 height 25
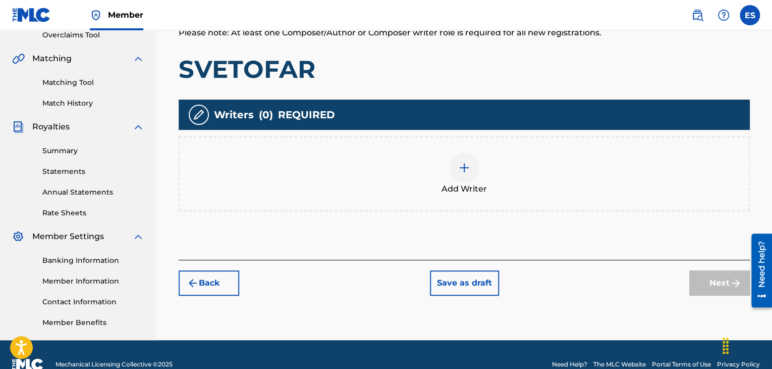
scroll to position [237, 0]
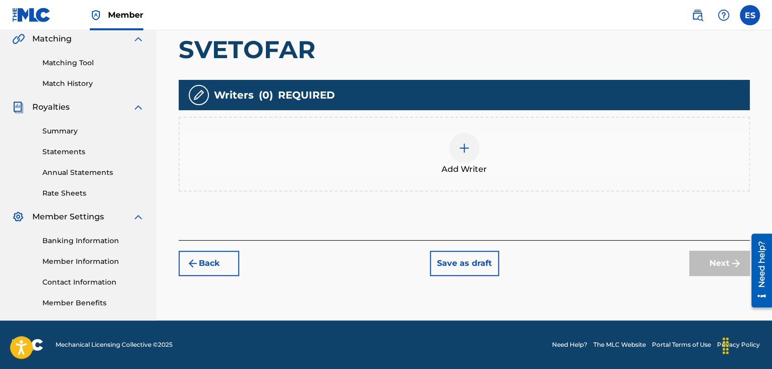
click at [468, 154] on div at bounding box center [464, 148] width 30 height 30
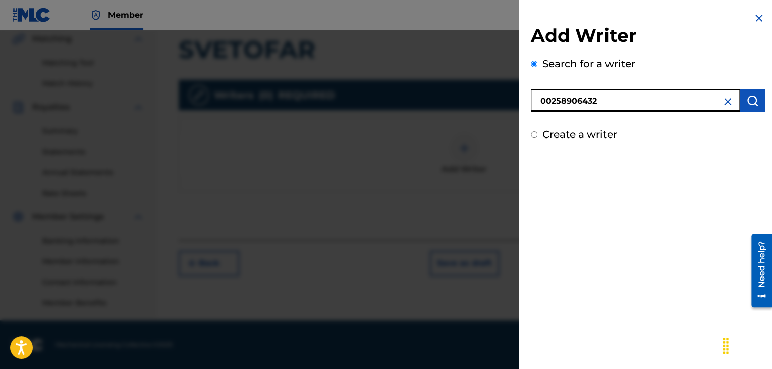
click at [747, 94] on img "submit" at bounding box center [753, 100] width 12 height 12
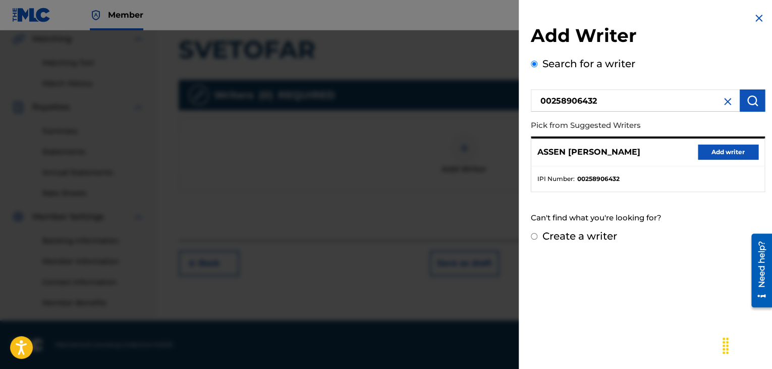
click at [708, 156] on button "Add writer" at bounding box center [728, 151] width 61 height 15
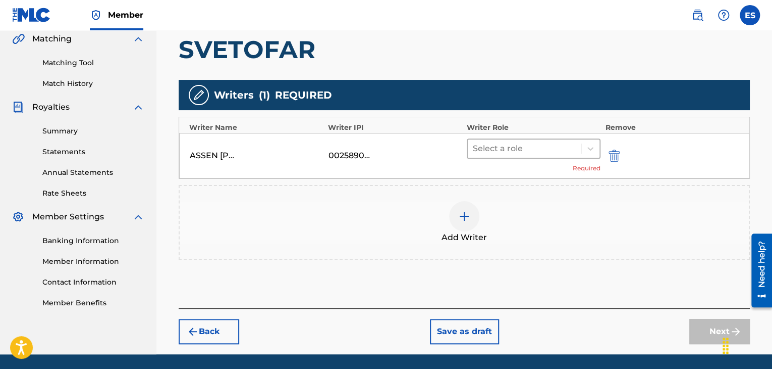
drag, startPoint x: 511, startPoint y: 148, endPoint x: 509, endPoint y: 154, distance: 6.7
click at [511, 148] on div at bounding box center [524, 148] width 103 height 14
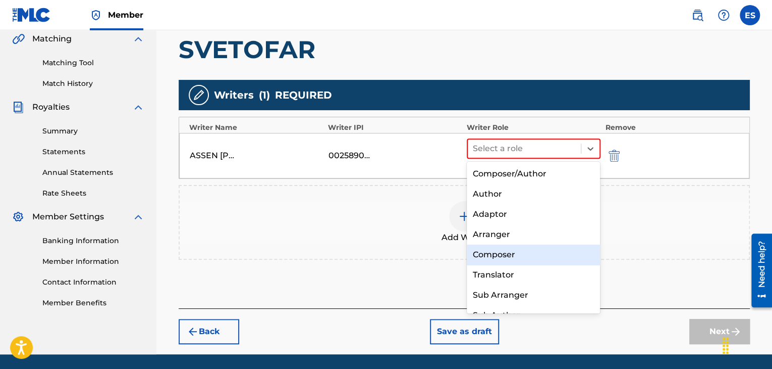
click at [504, 256] on div "Composer" at bounding box center [534, 254] width 134 height 20
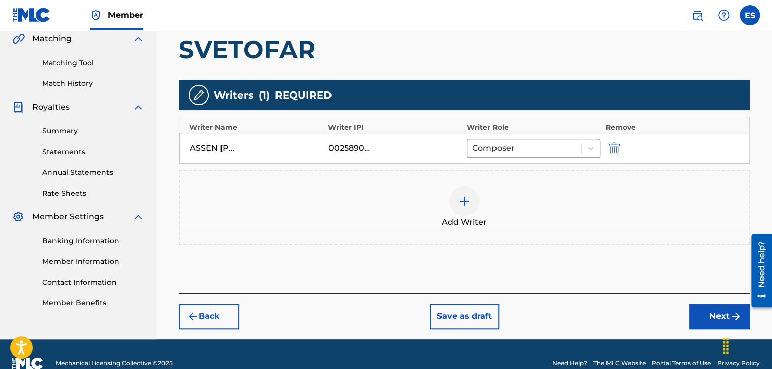
click at [458, 210] on div at bounding box center [464, 201] width 30 height 30
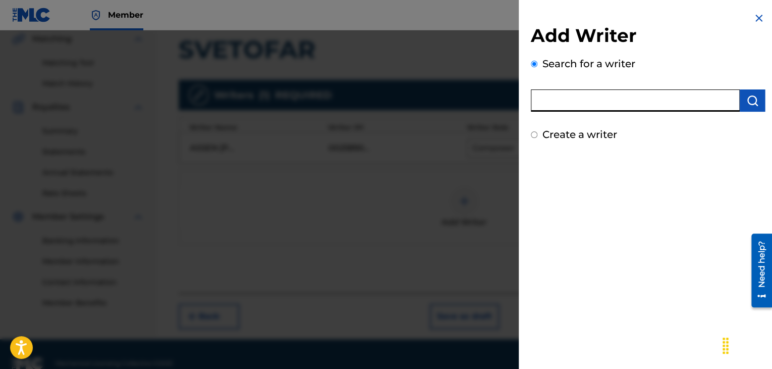
click at [612, 106] on input "text" at bounding box center [635, 100] width 209 height 22
click at [757, 96] on button "submit" at bounding box center [752, 100] width 25 height 22
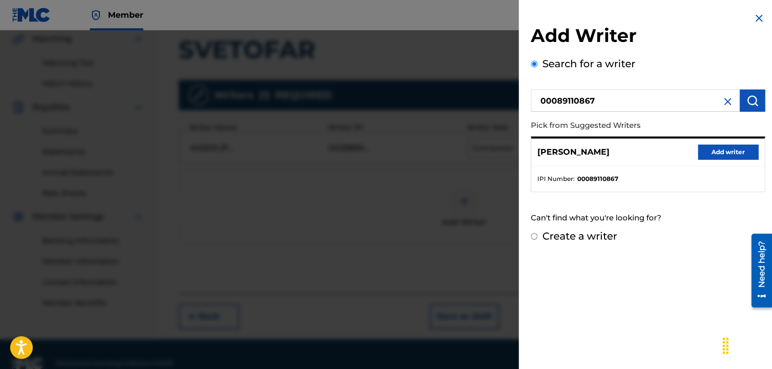
click at [711, 161] on div "[PERSON_NAME] Add writer" at bounding box center [648, 152] width 233 height 28
drag, startPoint x: 717, startPoint y: 152, endPoint x: 691, endPoint y: 152, distance: 25.7
click at [717, 152] on button "Add writer" at bounding box center [728, 151] width 61 height 15
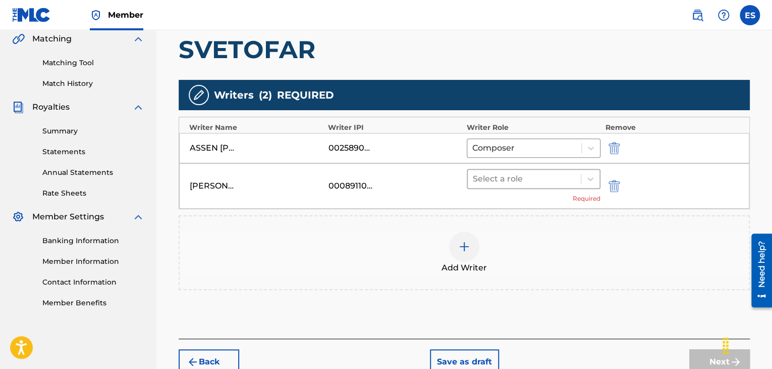
click at [504, 174] on div at bounding box center [524, 179] width 103 height 14
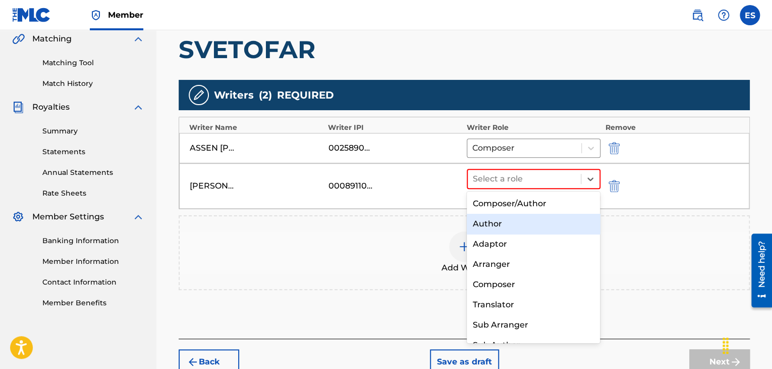
drag, startPoint x: 498, startPoint y: 222, endPoint x: 575, endPoint y: 233, distance: 77.5
click at [498, 222] on div "Author" at bounding box center [534, 224] width 134 height 20
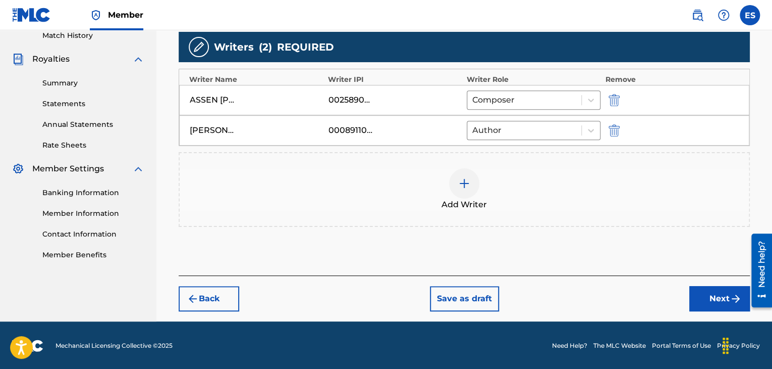
click at [714, 293] on button "Next" at bounding box center [720, 298] width 61 height 25
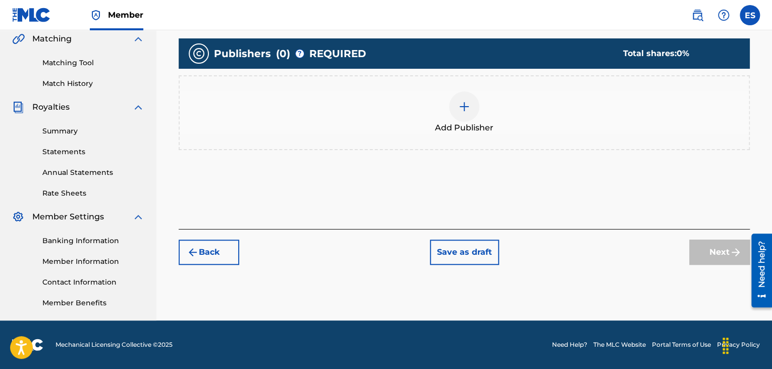
click at [471, 124] on span "Add Publisher" at bounding box center [464, 128] width 59 height 12
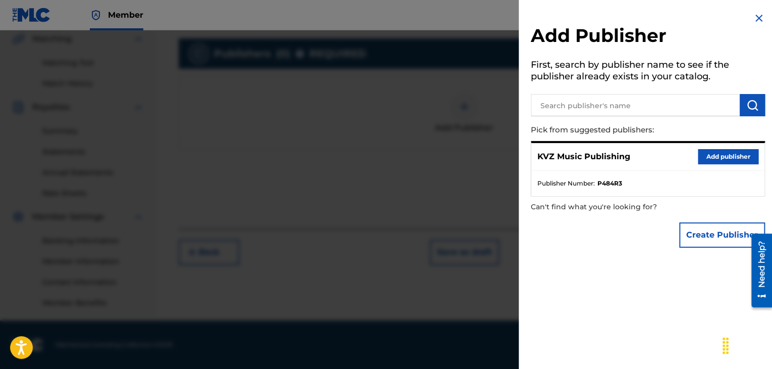
drag, startPoint x: 722, startPoint y: 158, endPoint x: 717, endPoint y: 157, distance: 5.6
click at [722, 158] on button "Add publisher" at bounding box center [728, 156] width 61 height 15
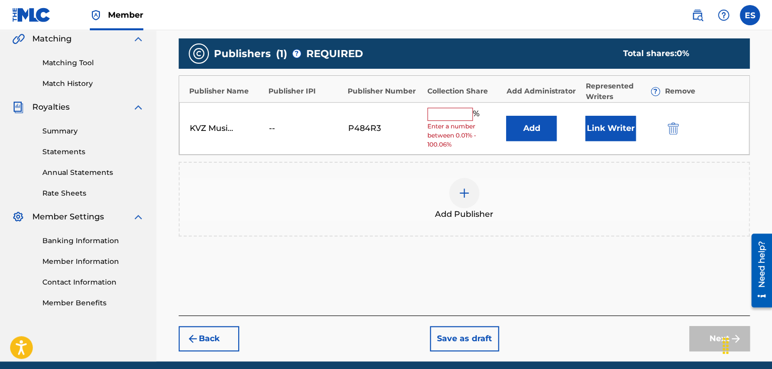
click at [433, 103] on div "KVZ Music Publishing -- P484R3 % Enter a number between 0.01% - 100.06% Add Lin…" at bounding box center [464, 128] width 570 height 53
drag, startPoint x: 445, startPoint y: 112, endPoint x: 447, endPoint y: 119, distance: 8.0
click at [445, 112] on input "text" at bounding box center [450, 114] width 45 height 13
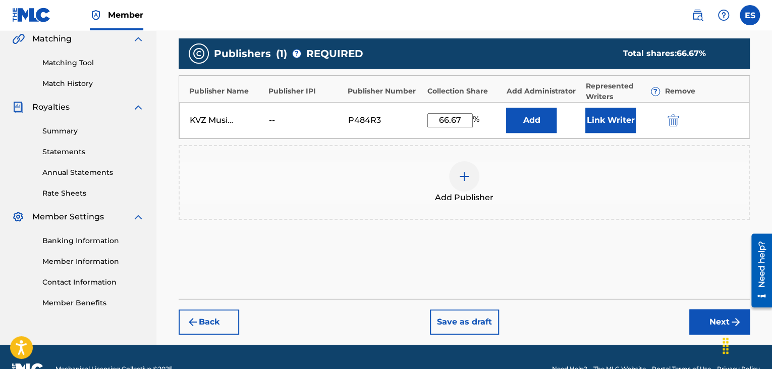
drag, startPoint x: 695, startPoint y: 318, endPoint x: 683, endPoint y: 308, distance: 15.5
click at [694, 318] on button "Next" at bounding box center [720, 321] width 61 height 25
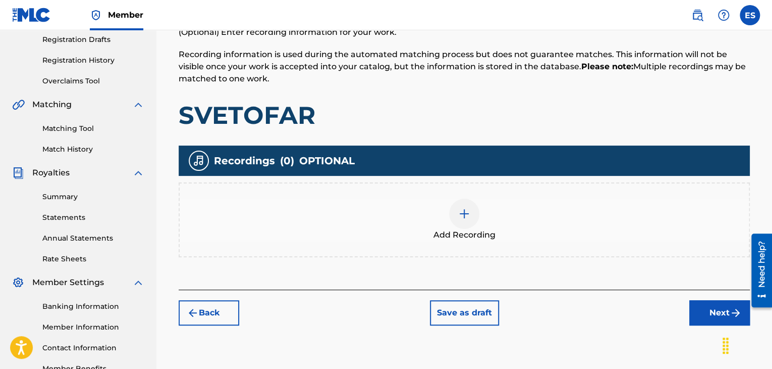
scroll to position [202, 0]
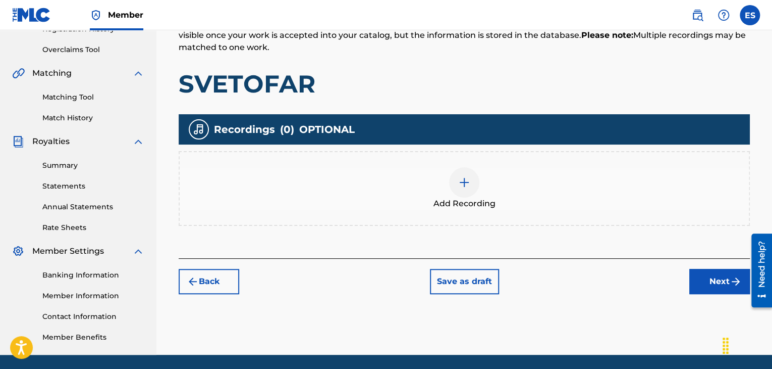
click at [438, 185] on div "Add Recording" at bounding box center [464, 188] width 569 height 42
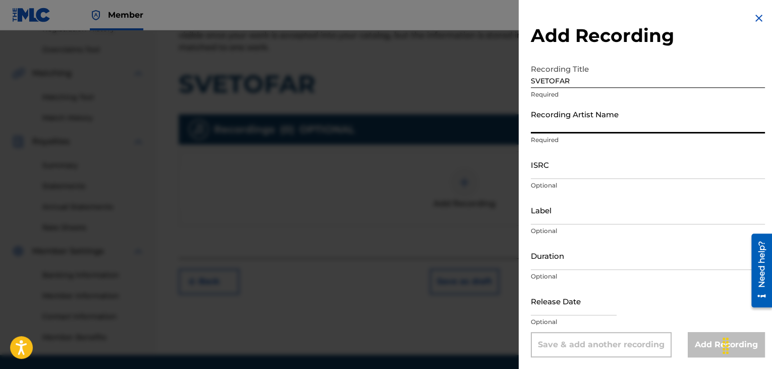
click at [546, 116] on input "Recording Artist Name" at bounding box center [648, 119] width 234 height 29
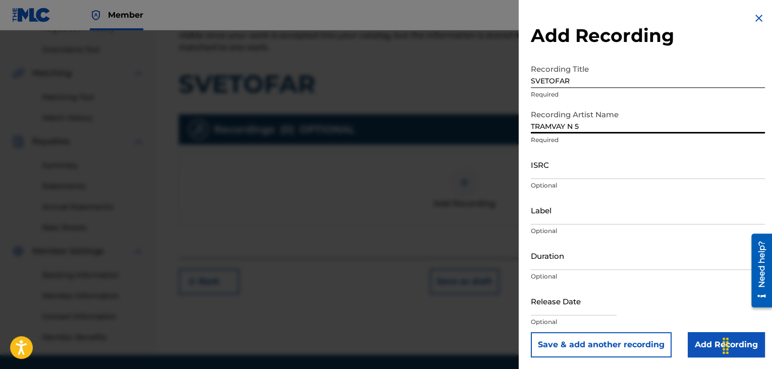
click at [535, 124] on input "TRAMVAY N 5" at bounding box center [648, 119] width 234 height 29
click at [550, 258] on input "Duration" at bounding box center [648, 255] width 234 height 29
click at [699, 349] on input "Add Recording" at bounding box center [726, 344] width 77 height 25
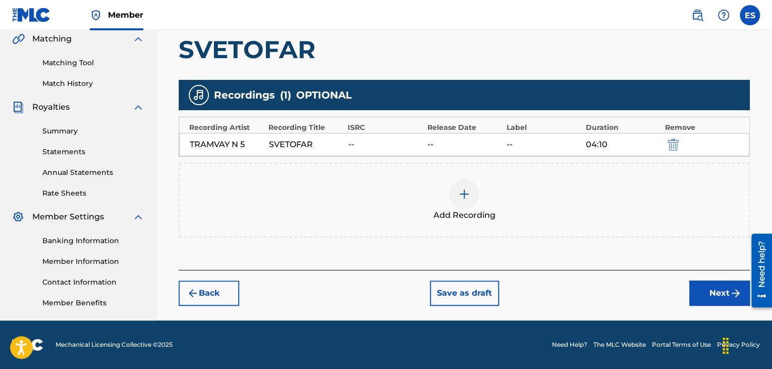
click at [703, 301] on button "Next" at bounding box center [720, 292] width 61 height 25
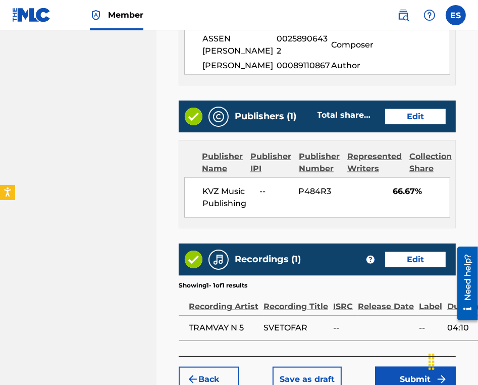
scroll to position [673, 0]
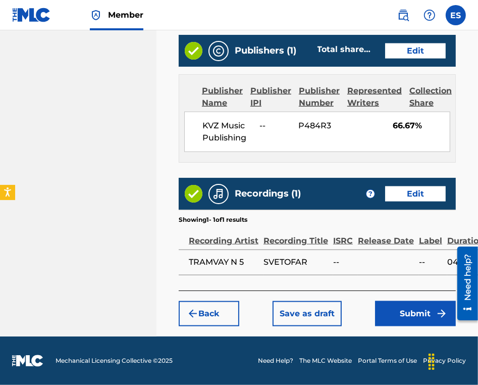
click at [392, 318] on button "Submit" at bounding box center [415, 313] width 81 height 25
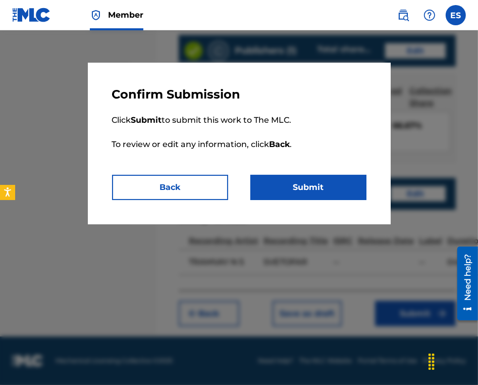
click at [307, 182] on button "Submit" at bounding box center [308, 187] width 116 height 25
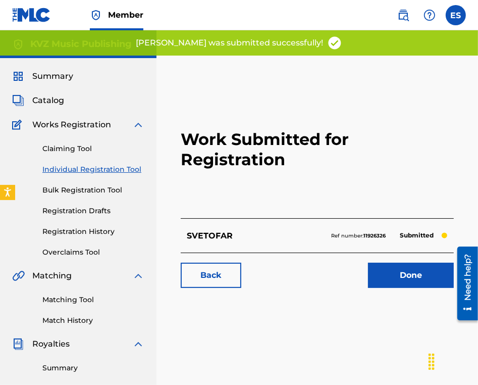
click at [72, 162] on div "Claiming Tool Individual Registration Tool Bulk Registration Tool Registration …" at bounding box center [78, 194] width 132 height 127
click at [75, 170] on link "Individual Registration Tool" at bounding box center [93, 169] width 102 height 11
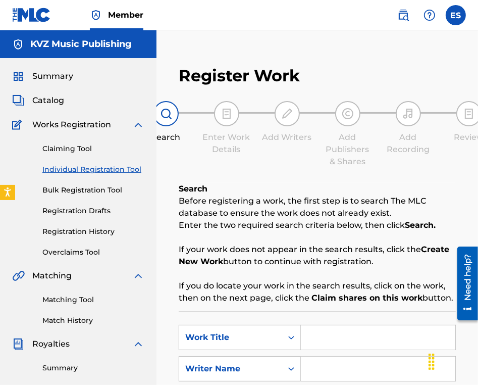
scroll to position [101, 0]
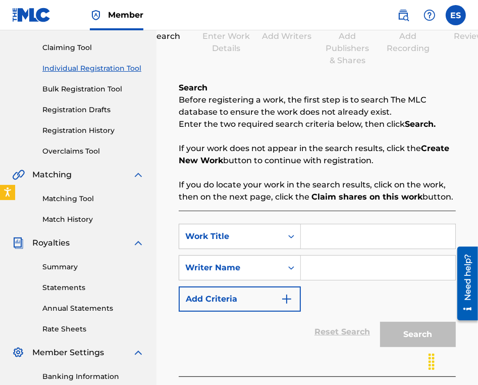
click at [346, 238] on input "Search Form" at bounding box center [378, 236] width 154 height 24
click at [346, 268] on input "Search Form" at bounding box center [378, 267] width 154 height 24
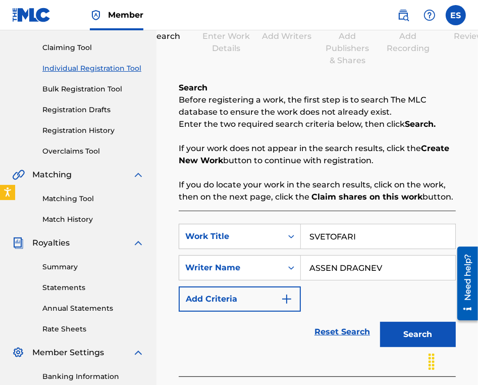
click at [411, 339] on button "Search" at bounding box center [418, 334] width 76 height 25
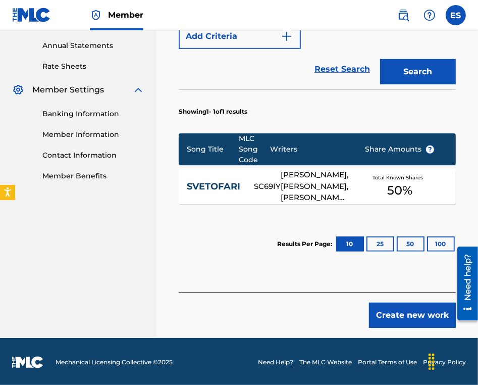
scroll to position [364, 0]
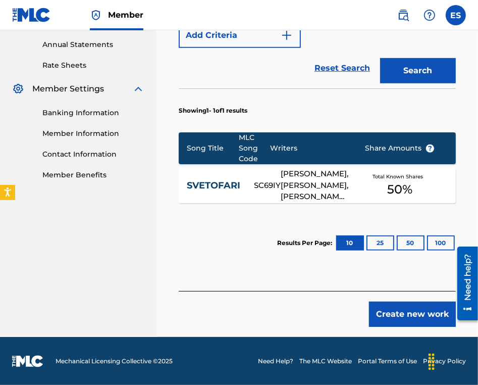
click at [390, 311] on button "Create new work" at bounding box center [412, 313] width 87 height 25
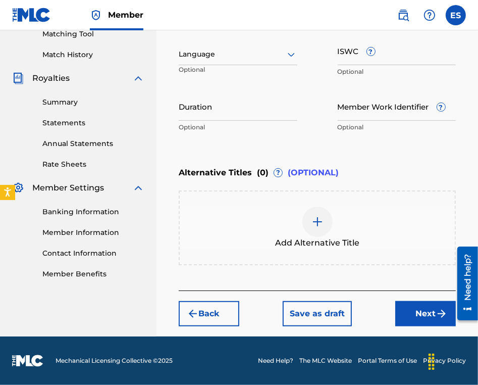
scroll to position [265, 0]
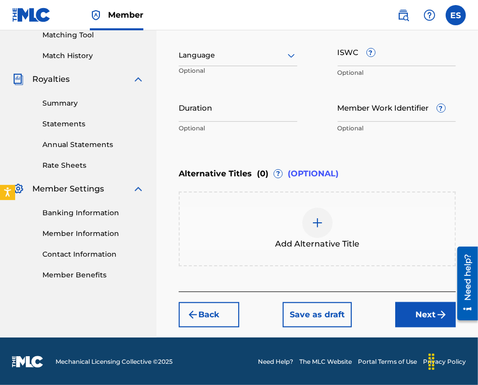
click at [230, 53] on div at bounding box center [238, 55] width 119 height 13
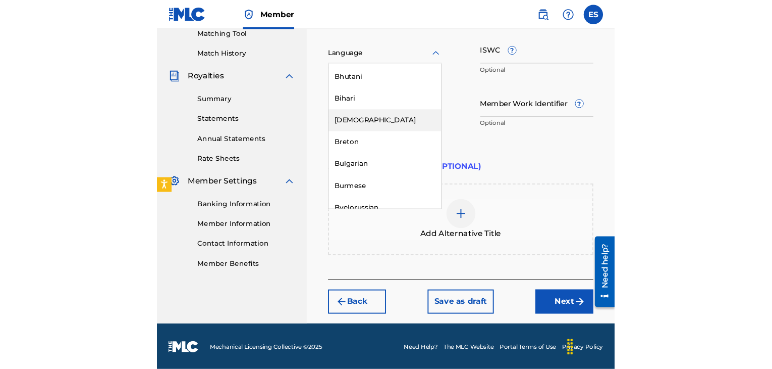
scroll to position [404, 0]
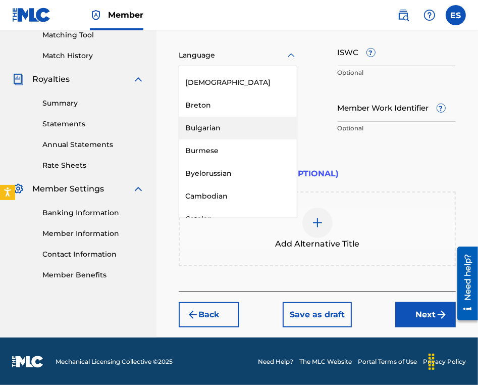
click at [233, 134] on div "Bulgarian" at bounding box center [238, 128] width 118 height 23
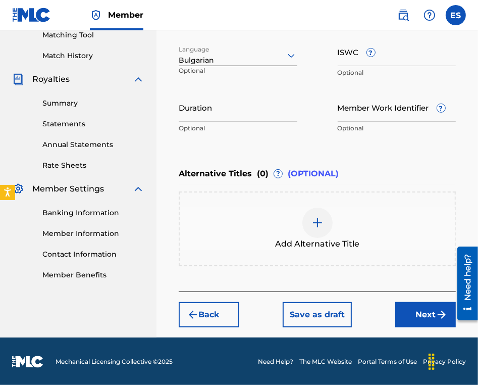
click at [394, 57] on input "ISWC ?" at bounding box center [397, 51] width 119 height 29
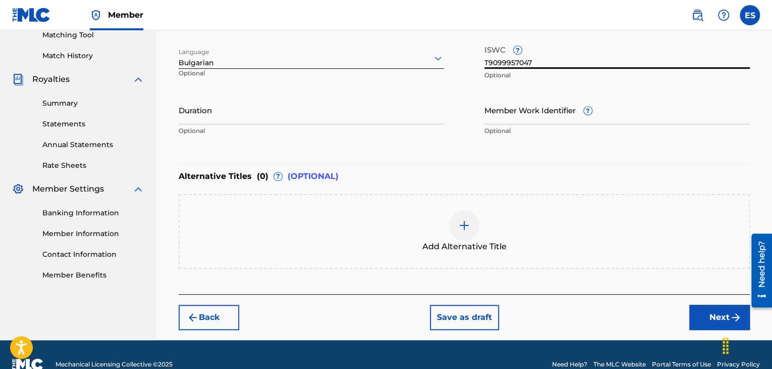
click at [262, 106] on input "Duration" at bounding box center [312, 109] width 266 height 29
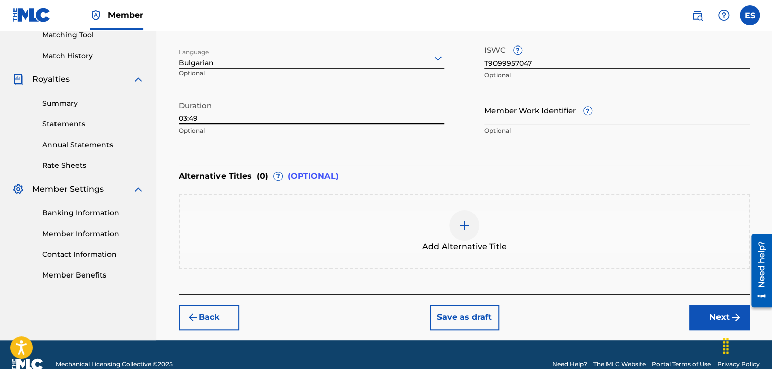
click at [476, 225] on div at bounding box center [464, 225] width 30 height 30
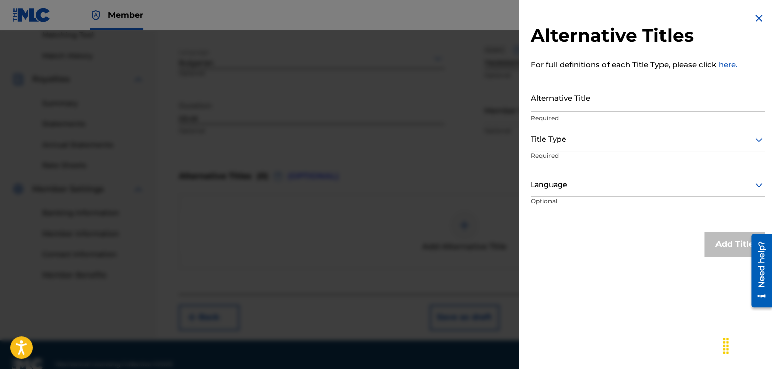
click at [605, 99] on input "Alternative Title" at bounding box center [648, 97] width 234 height 29
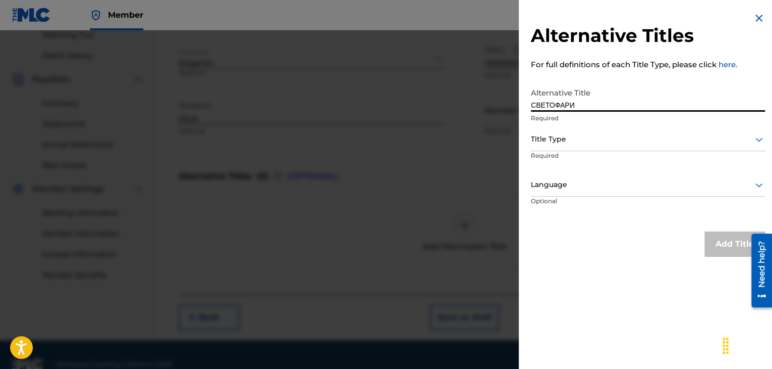
click at [570, 138] on div at bounding box center [648, 139] width 234 height 13
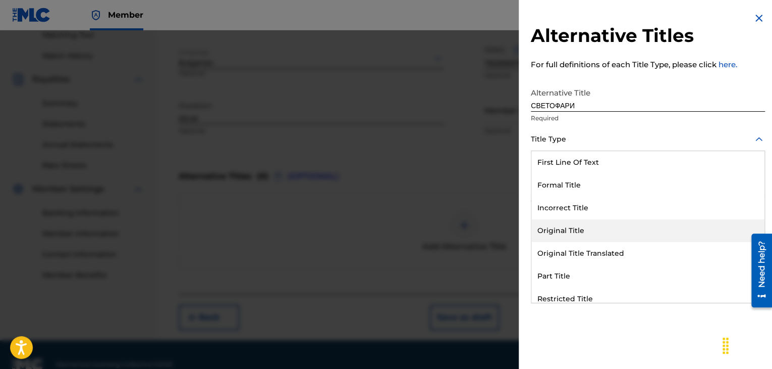
click at [573, 240] on div "Original Title" at bounding box center [648, 230] width 233 height 23
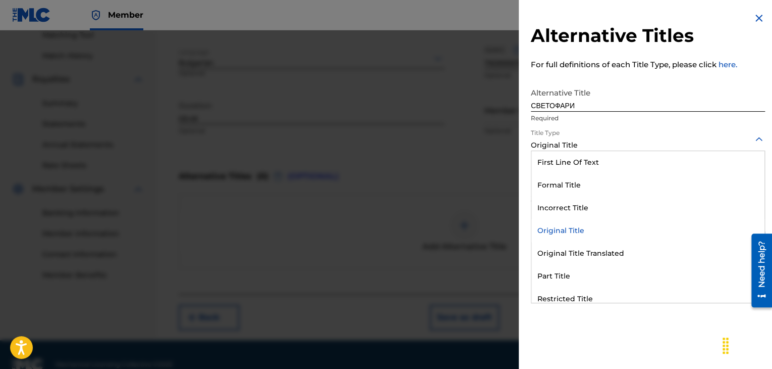
drag, startPoint x: 566, startPoint y: 143, endPoint x: 577, endPoint y: 257, distance: 114.6
click at [565, 151] on div "option Original Title, selected. 11 results available. Use Up and Down to choos…" at bounding box center [648, 139] width 234 height 23
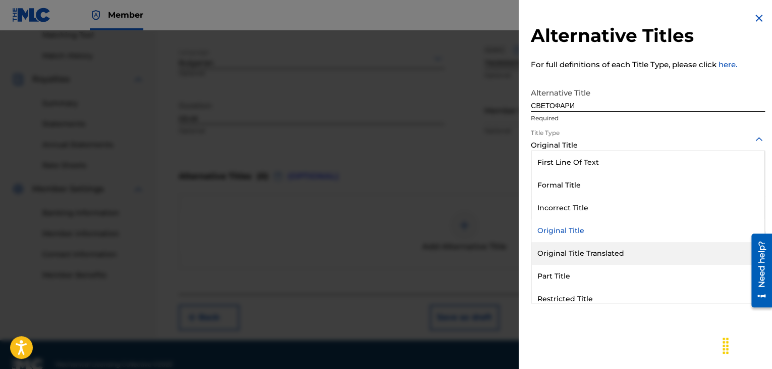
click at [577, 258] on div "Original Title Translated" at bounding box center [648, 253] width 233 height 23
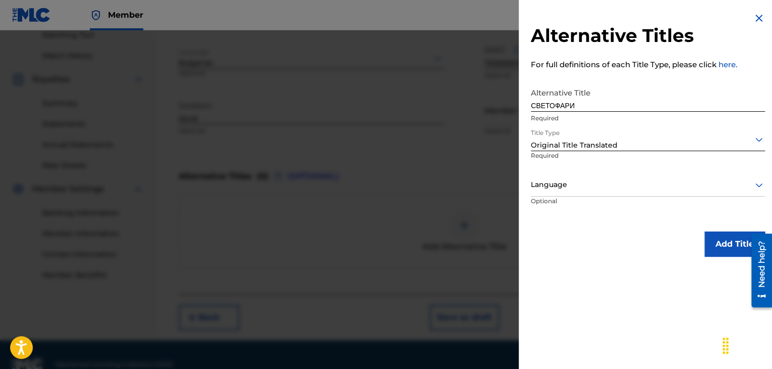
click at [567, 191] on div "Language" at bounding box center [648, 185] width 234 height 23
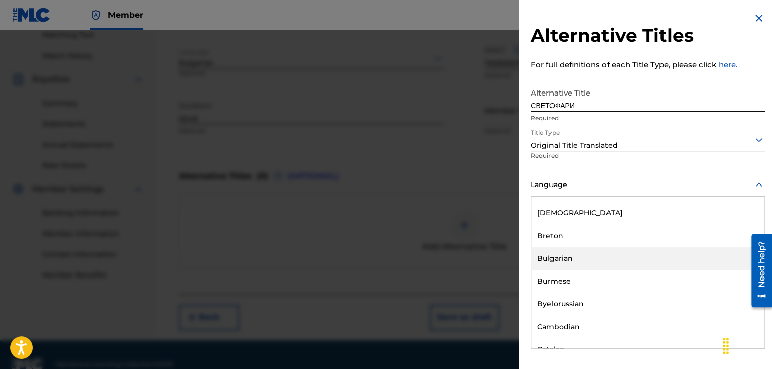
click at [571, 265] on div "Bulgarian" at bounding box center [648, 258] width 233 height 23
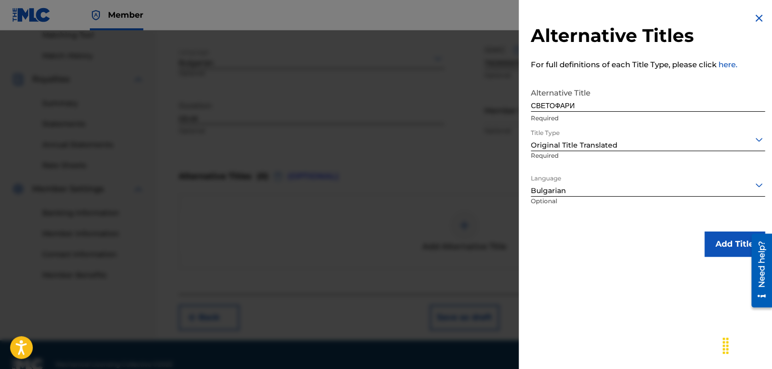
click at [723, 247] on button "Add Title" at bounding box center [735, 243] width 61 height 25
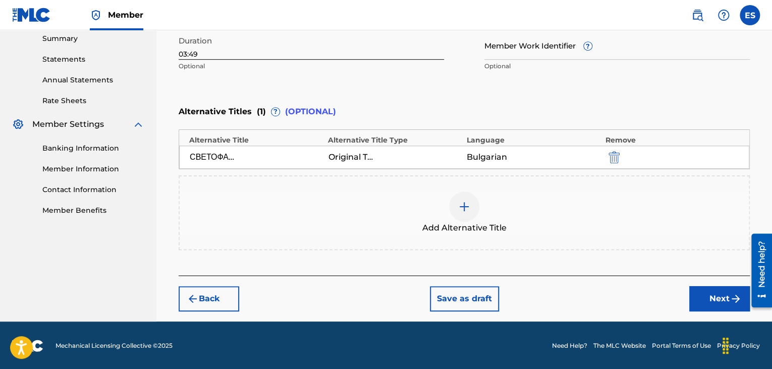
click at [702, 297] on button "Next" at bounding box center [720, 298] width 61 height 25
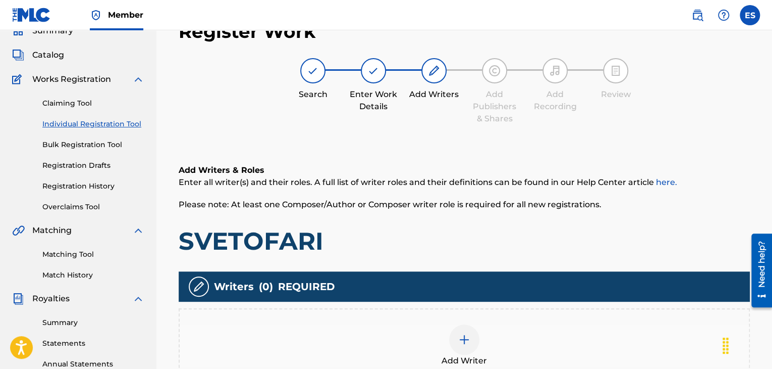
scroll to position [237, 0]
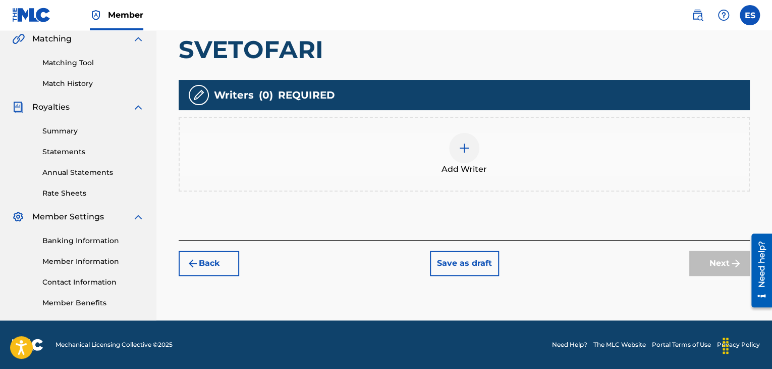
click at [474, 165] on span "Add Writer" at bounding box center [464, 169] width 45 height 12
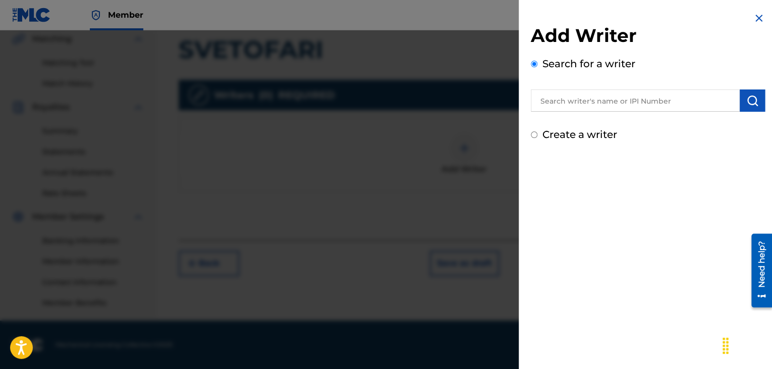
click at [648, 95] on input "text" at bounding box center [635, 100] width 209 height 22
click at [747, 97] on img "submit" at bounding box center [753, 100] width 12 height 12
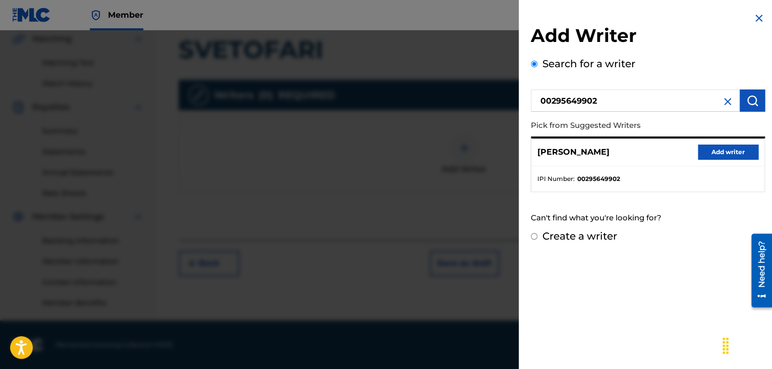
click at [709, 152] on button "Add writer" at bounding box center [728, 151] width 61 height 15
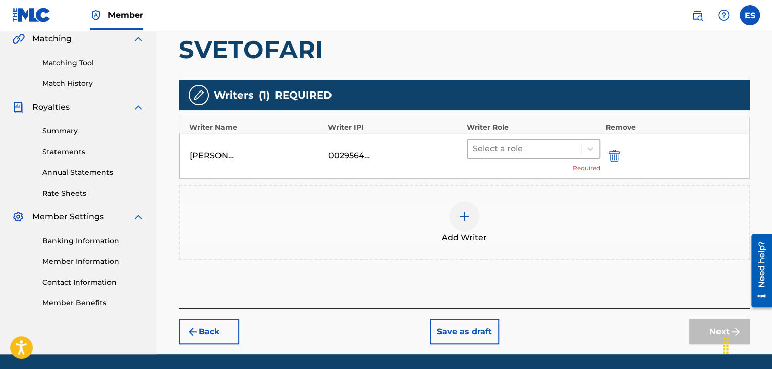
click at [505, 138] on div "Select a role" at bounding box center [534, 148] width 134 height 20
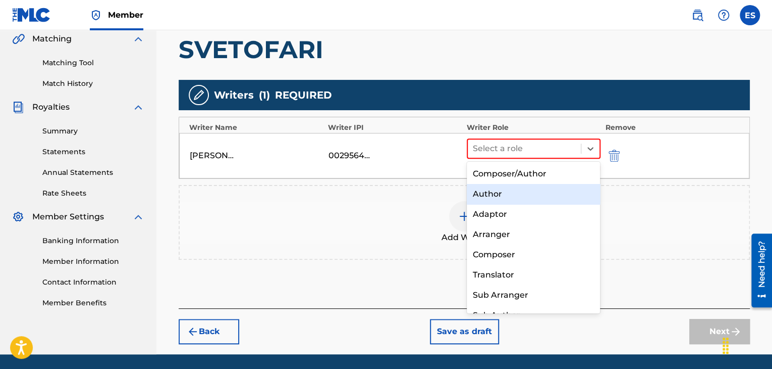
click at [489, 199] on div "Author" at bounding box center [534, 194] width 134 height 20
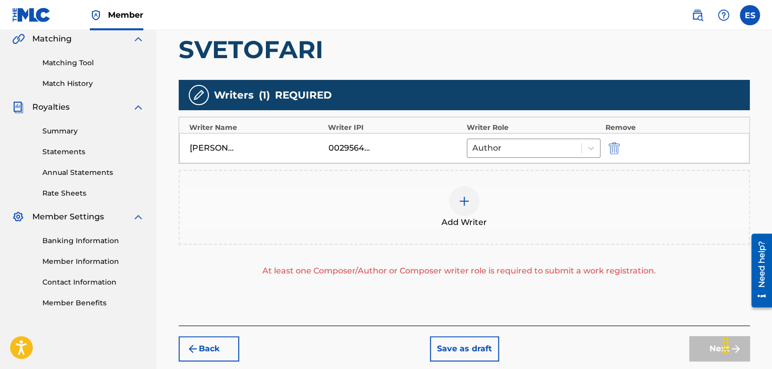
click at [475, 211] on div "Add Writer" at bounding box center [464, 207] width 569 height 42
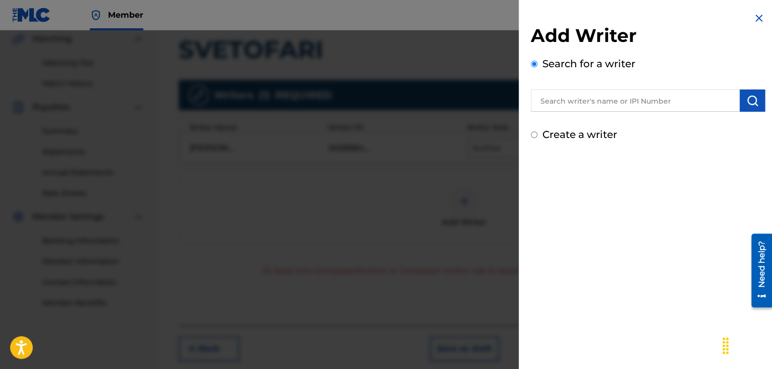
click at [639, 95] on input "text" at bounding box center [635, 100] width 209 height 22
click at [753, 106] on img "submit" at bounding box center [753, 100] width 12 height 12
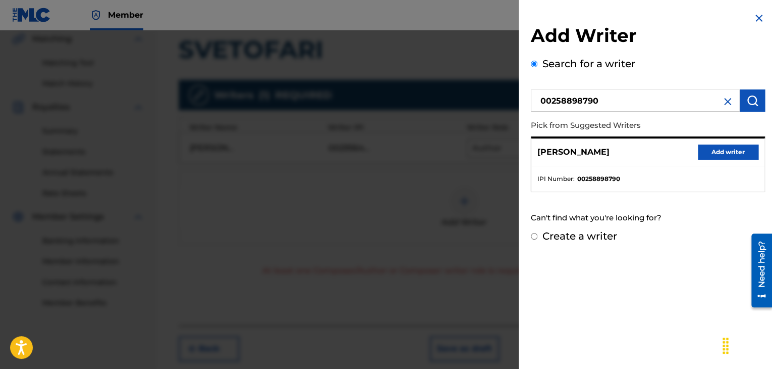
click at [725, 154] on button "Add writer" at bounding box center [728, 151] width 61 height 15
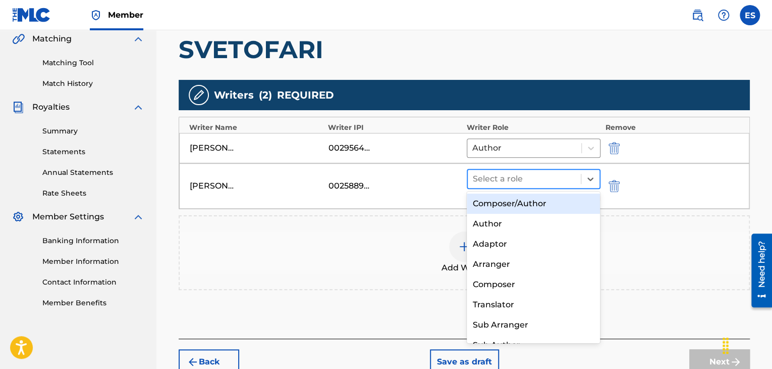
click at [539, 181] on div at bounding box center [524, 179] width 103 height 14
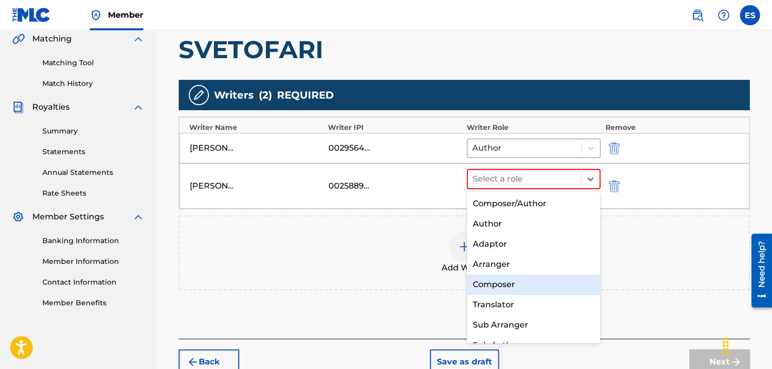
click at [502, 280] on div "Composer" at bounding box center [534, 284] width 134 height 20
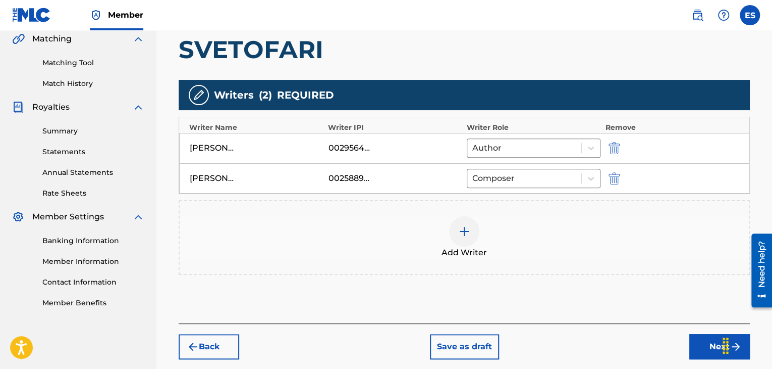
click at [465, 234] on img at bounding box center [464, 231] width 12 height 12
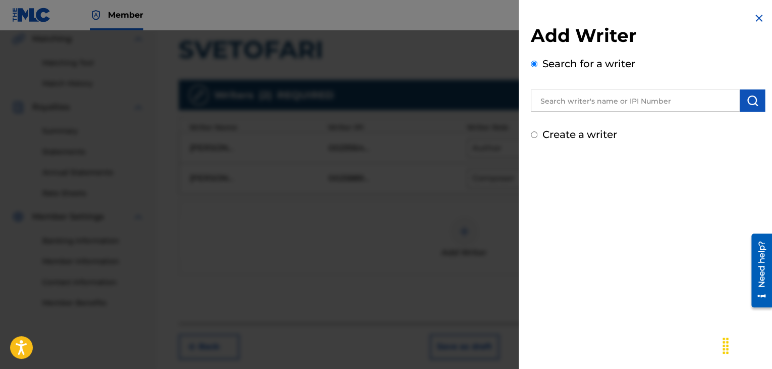
click at [639, 105] on input "text" at bounding box center [635, 100] width 209 height 22
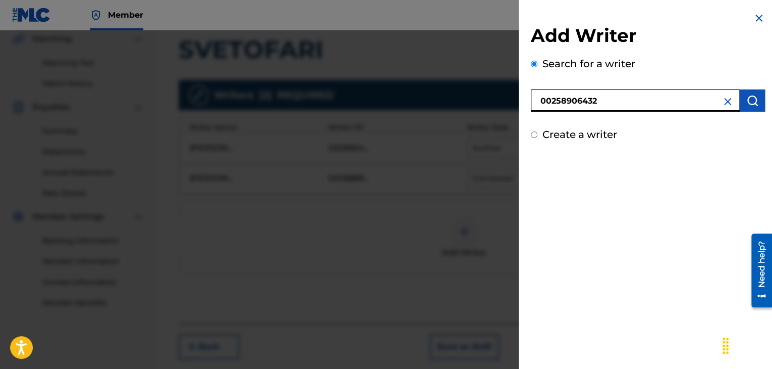
click at [748, 101] on img "submit" at bounding box center [753, 100] width 12 height 12
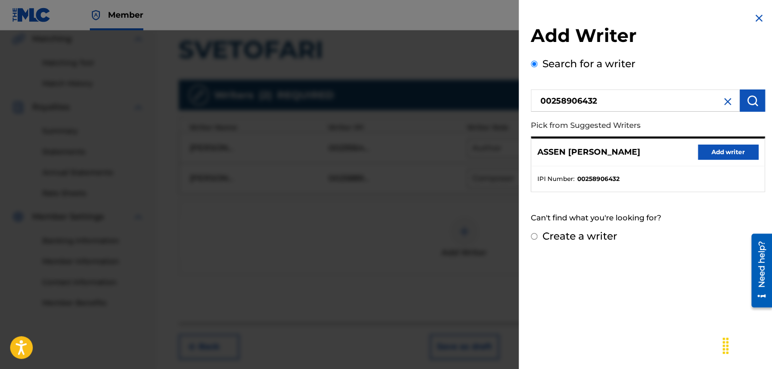
click at [732, 151] on button "Add writer" at bounding box center [728, 151] width 61 height 15
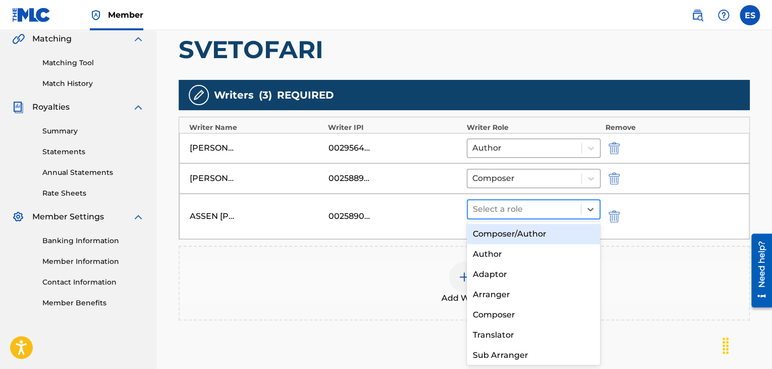
click at [501, 206] on div at bounding box center [524, 209] width 103 height 14
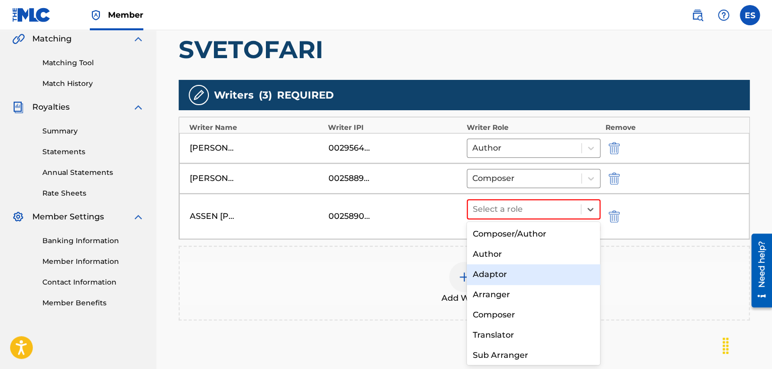
click at [501, 283] on div "Adaptor" at bounding box center [534, 274] width 134 height 20
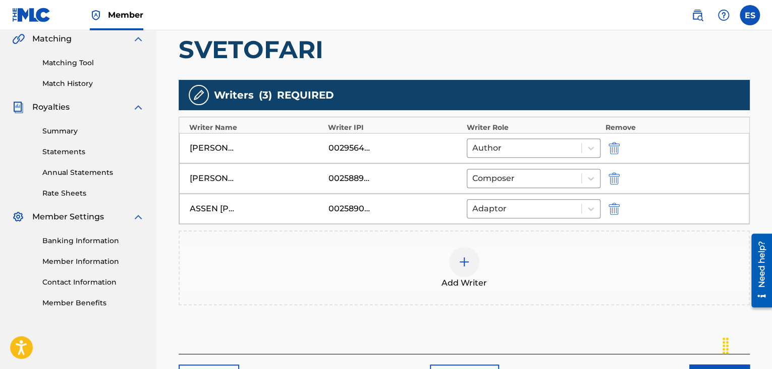
click at [466, 259] on img at bounding box center [464, 261] width 12 height 12
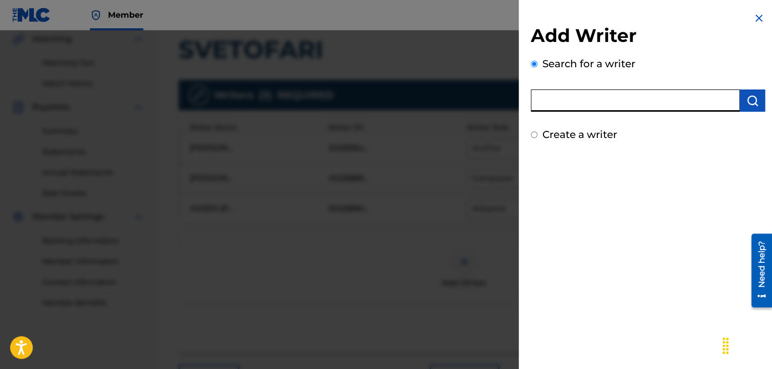
click at [586, 101] on input "text" at bounding box center [635, 100] width 209 height 22
drag, startPoint x: 586, startPoint y: 101, endPoint x: 575, endPoint y: 102, distance: 11.7
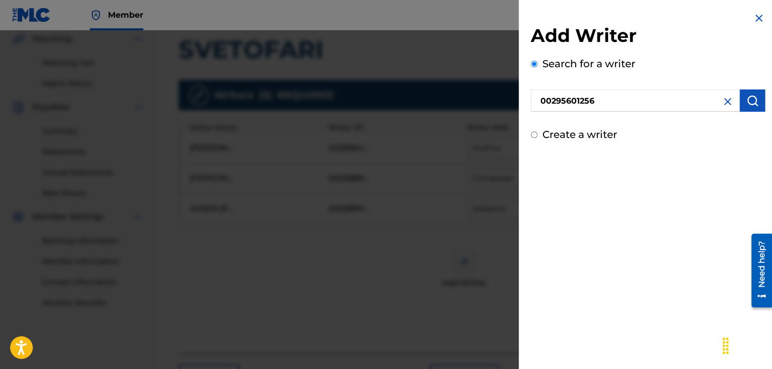
click at [747, 101] on img "submit" at bounding box center [753, 100] width 12 height 12
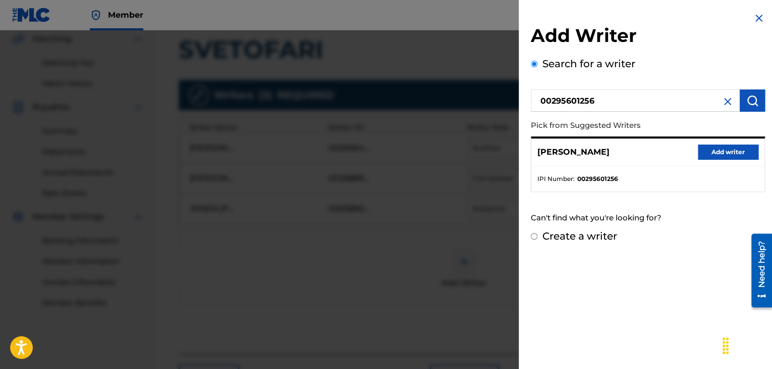
click at [719, 154] on button "Add writer" at bounding box center [728, 151] width 61 height 15
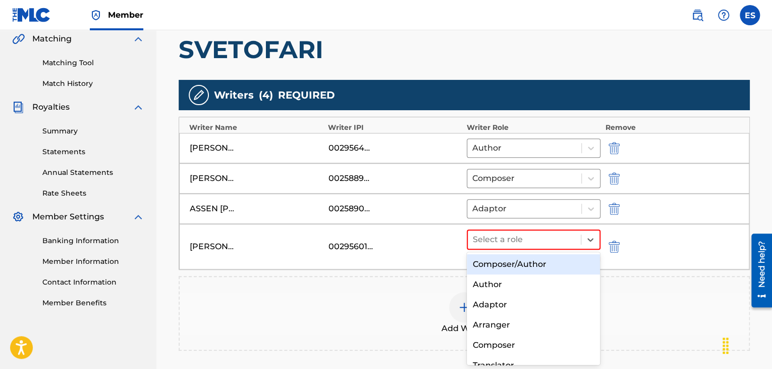
drag, startPoint x: 505, startPoint y: 243, endPoint x: 483, endPoint y: 309, distance: 69.1
click at [489, 324] on div "Arranger" at bounding box center [534, 325] width 134 height 20
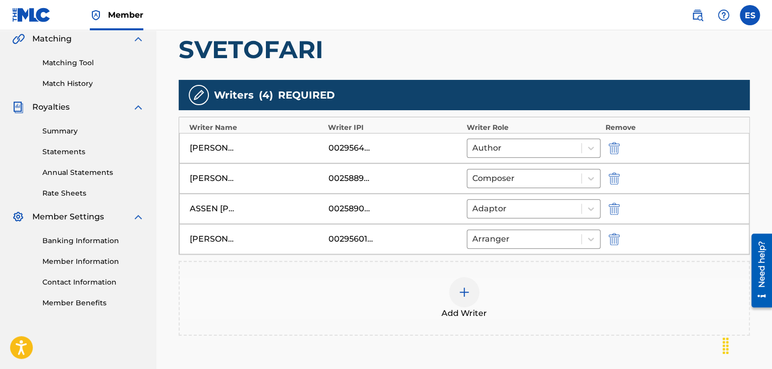
click at [473, 292] on div at bounding box center [464, 292] width 30 height 30
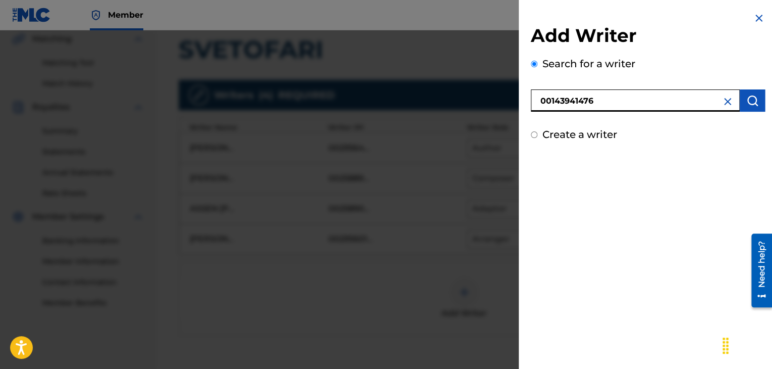
click at [755, 109] on button "submit" at bounding box center [752, 100] width 25 height 22
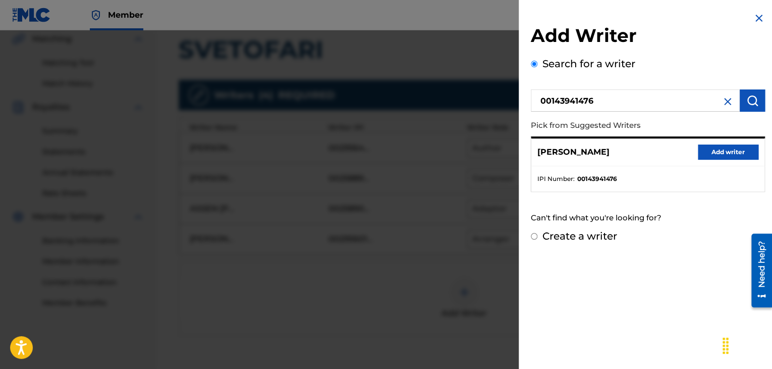
click at [725, 142] on div "[PERSON_NAME] Add writer" at bounding box center [648, 152] width 233 height 28
click at [724, 154] on button "Add writer" at bounding box center [728, 151] width 61 height 15
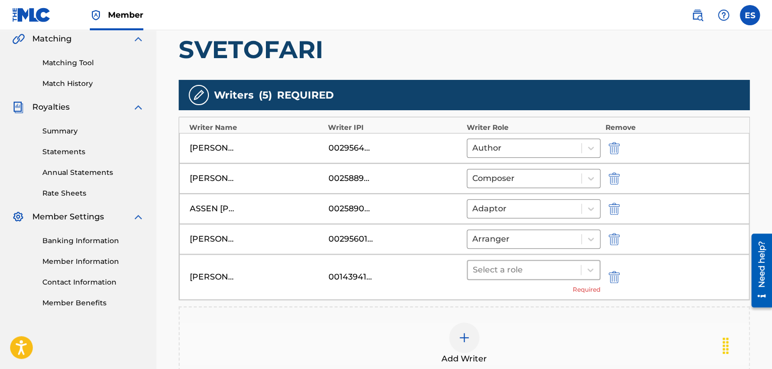
click at [534, 271] on div at bounding box center [524, 270] width 103 height 14
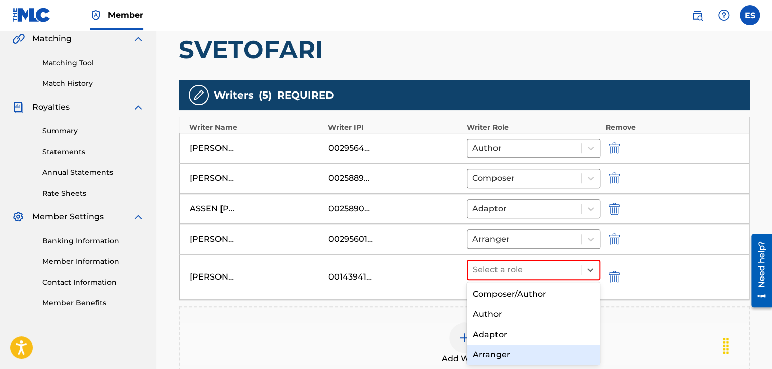
click at [508, 357] on div "Arranger" at bounding box center [534, 354] width 134 height 20
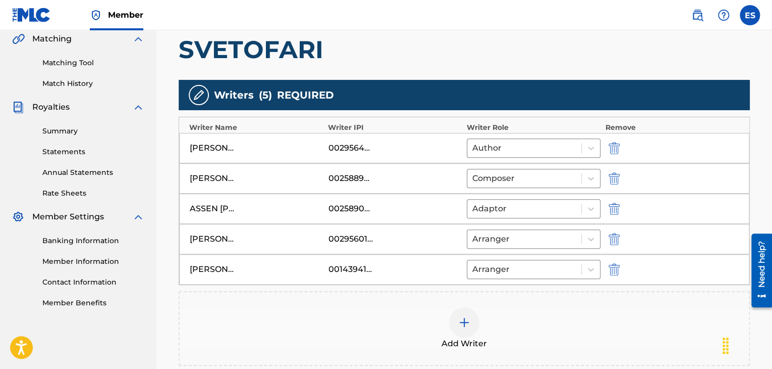
click at [471, 320] on div at bounding box center [464, 322] width 30 height 30
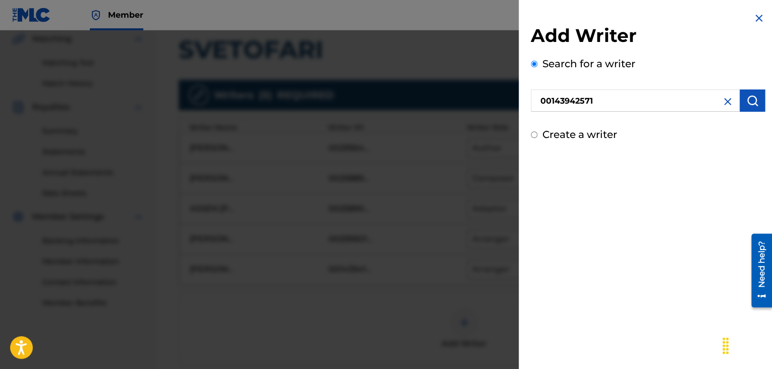
click at [747, 102] on img "submit" at bounding box center [753, 100] width 12 height 12
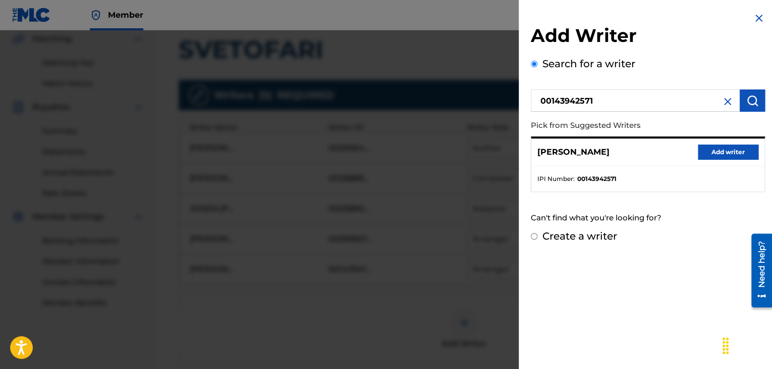
click at [689, 153] on div "[PERSON_NAME] Add writer" at bounding box center [648, 152] width 233 height 28
click at [724, 151] on button "Add writer" at bounding box center [728, 151] width 61 height 15
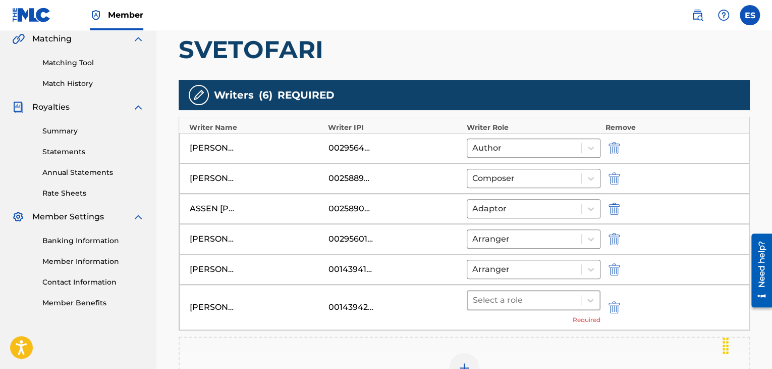
click at [535, 297] on div at bounding box center [524, 300] width 103 height 14
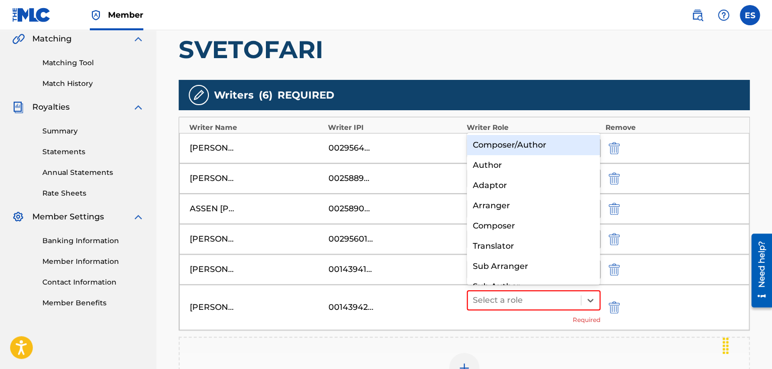
scroll to position [14, 0]
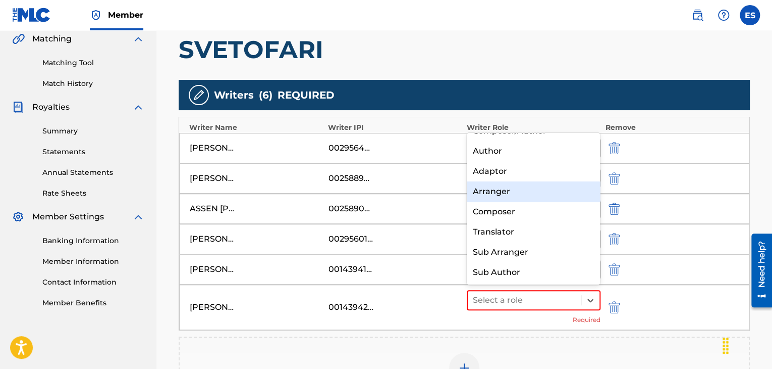
click at [529, 191] on div "Arranger" at bounding box center [534, 191] width 134 height 20
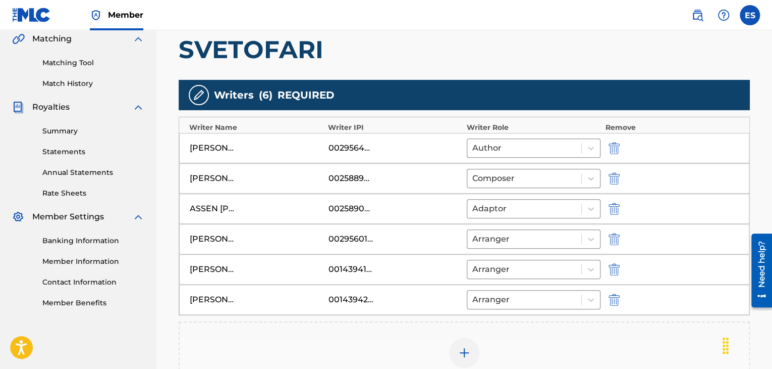
click at [456, 349] on div at bounding box center [464, 352] width 30 height 30
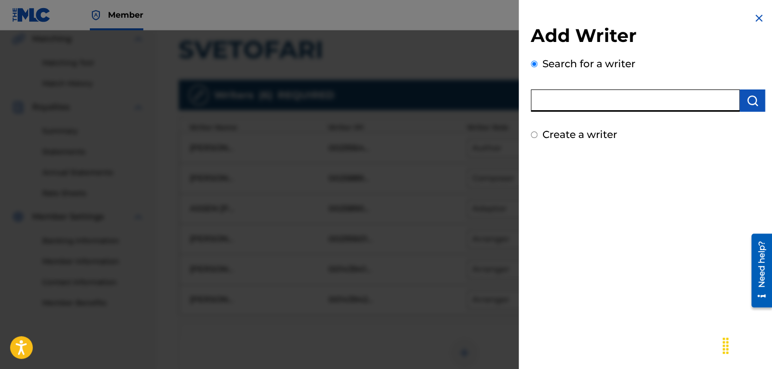
drag, startPoint x: 616, startPoint y: 137, endPoint x: 620, endPoint y: 97, distance: 40.1
click at [750, 99] on img "submit" at bounding box center [753, 100] width 12 height 12
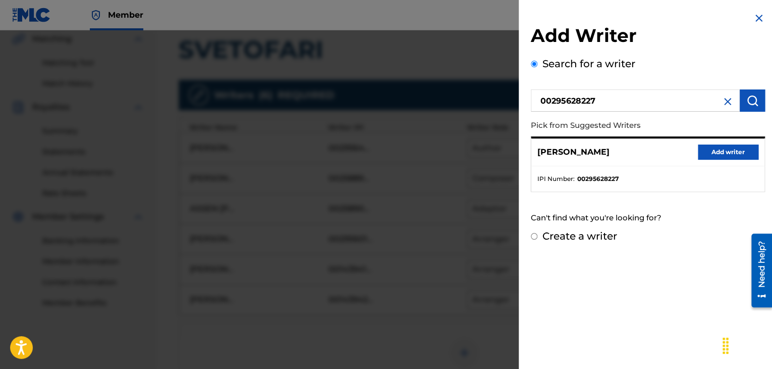
click at [722, 155] on button "Add writer" at bounding box center [728, 151] width 61 height 15
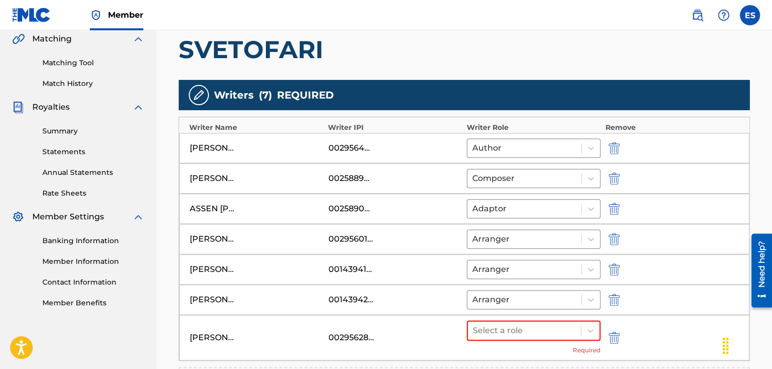
drag, startPoint x: 722, startPoint y: 155, endPoint x: 407, endPoint y: 327, distance: 358.1
click at [721, 156] on div "[PERSON_NAME] 00295649902 Author" at bounding box center [464, 148] width 570 height 30
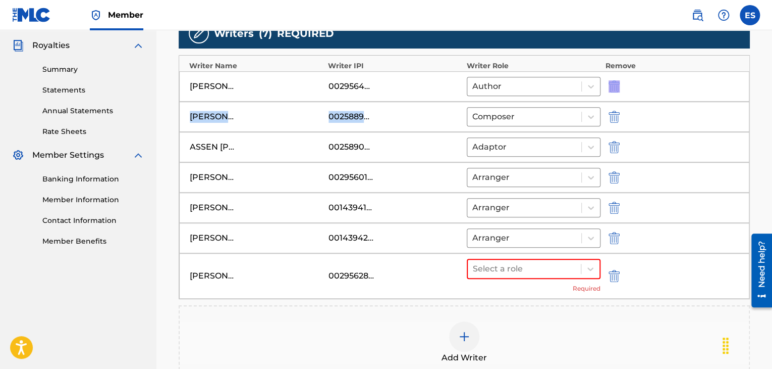
scroll to position [388, 0]
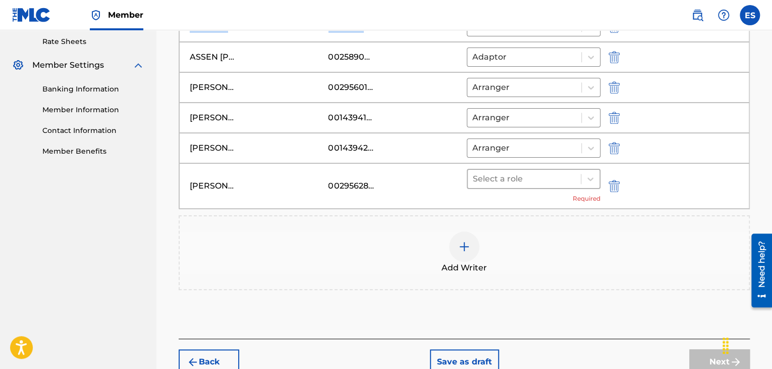
click at [515, 180] on div at bounding box center [524, 179] width 103 height 14
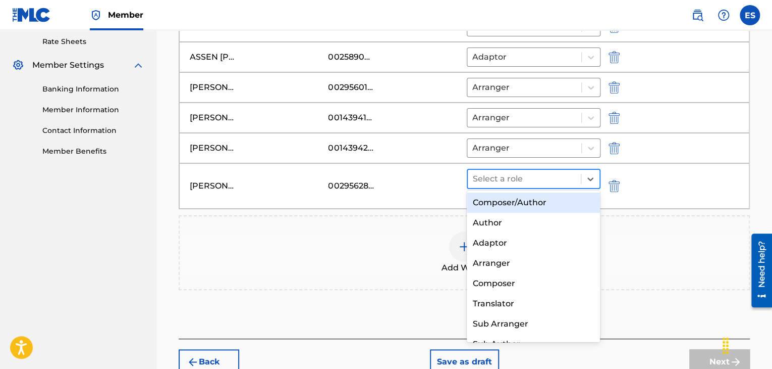
click at [518, 172] on div at bounding box center [524, 179] width 103 height 14
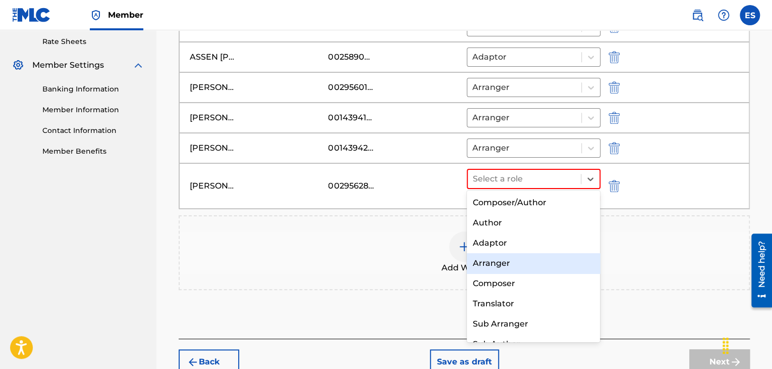
click at [498, 264] on div "Arranger" at bounding box center [534, 263] width 134 height 20
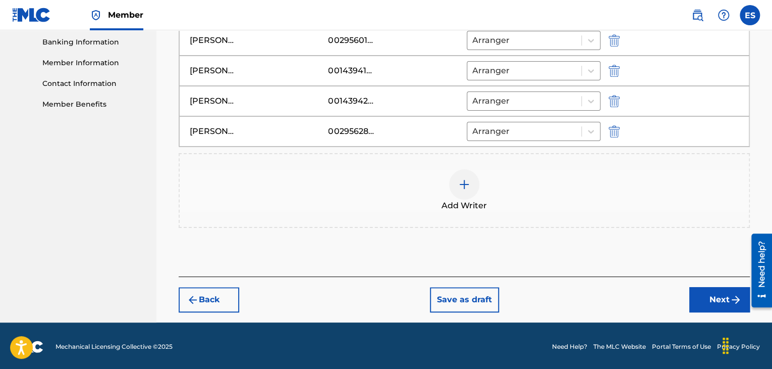
scroll to position [284, 0]
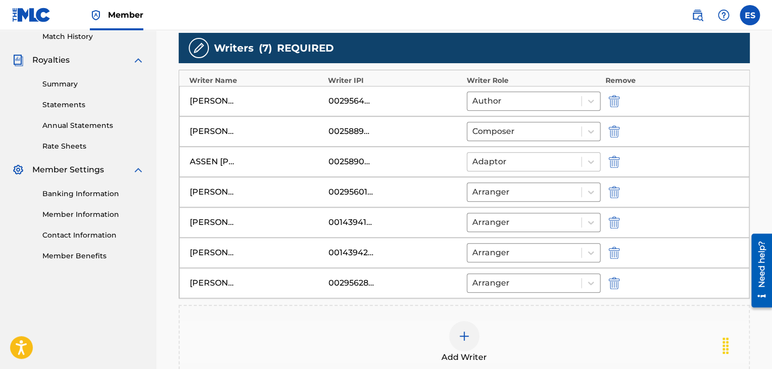
click at [501, 160] on div at bounding box center [525, 161] width 104 height 14
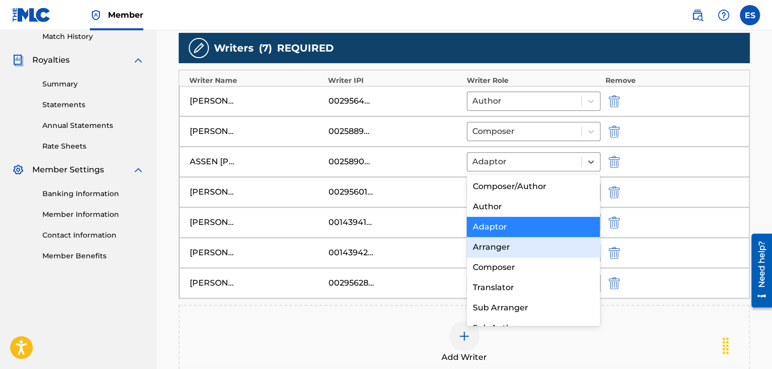
click at [498, 251] on div "Arranger" at bounding box center [534, 247] width 134 height 20
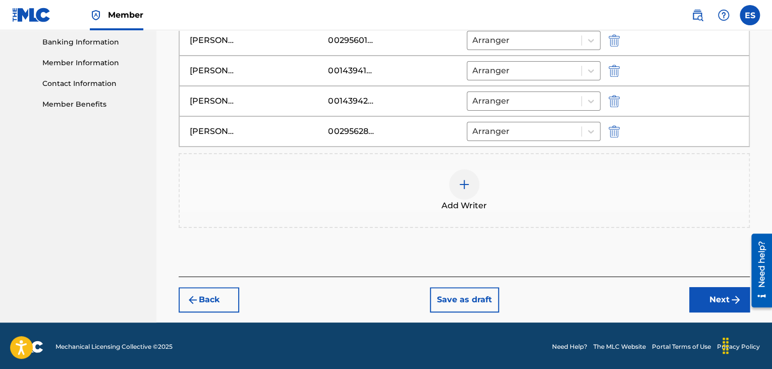
click at [702, 294] on button "Next" at bounding box center [720, 299] width 61 height 25
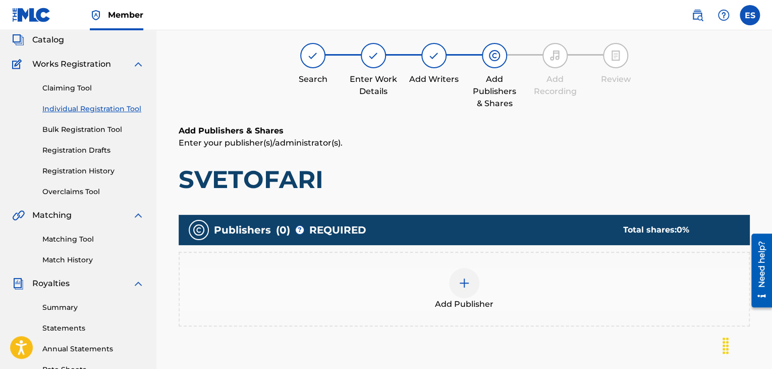
scroll to position [45, 0]
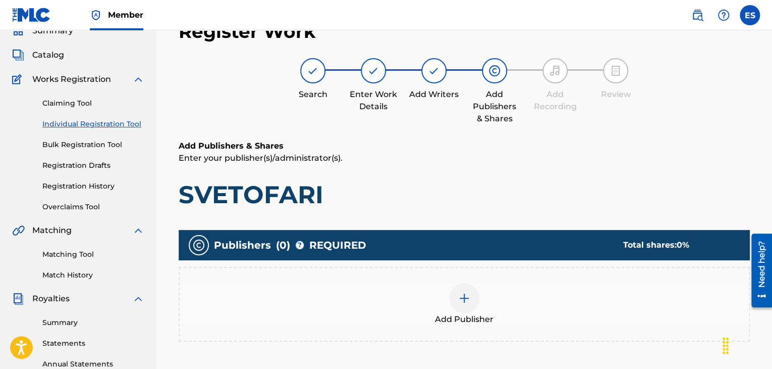
click at [462, 306] on div at bounding box center [464, 298] width 30 height 30
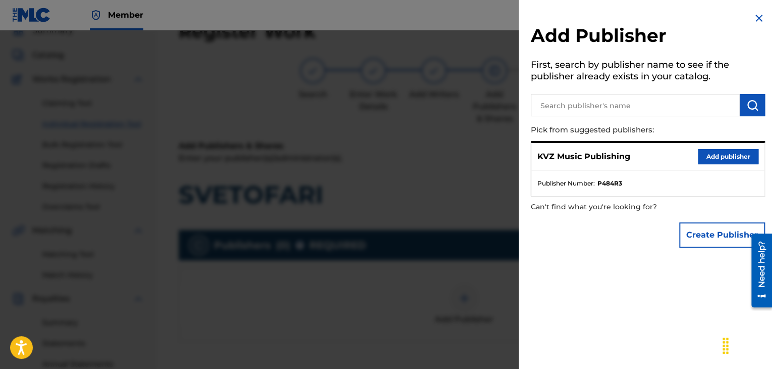
click at [727, 159] on button "Add publisher" at bounding box center [728, 156] width 61 height 15
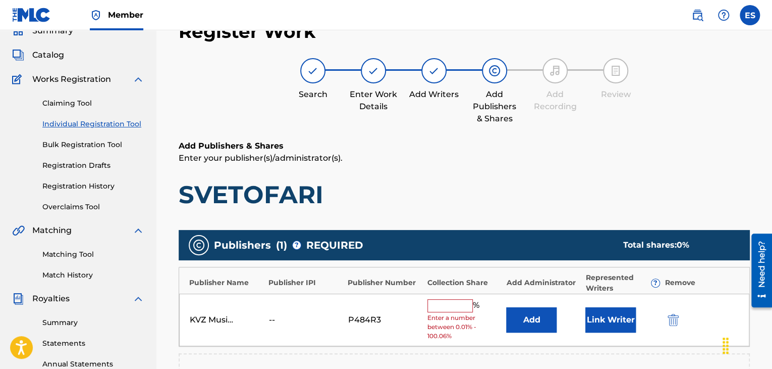
click at [452, 301] on input "text" at bounding box center [450, 305] width 45 height 13
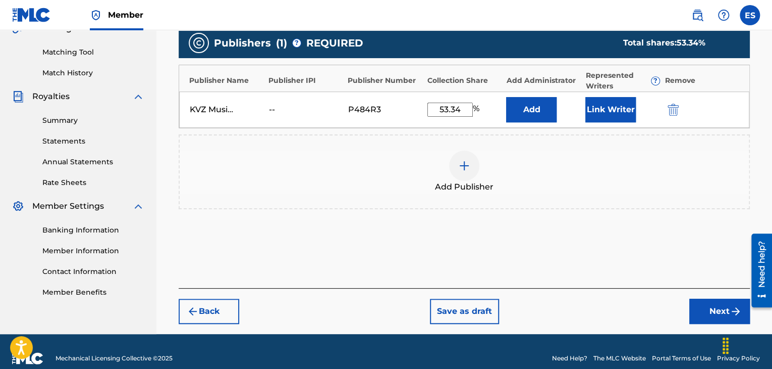
click at [693, 305] on button "Next" at bounding box center [720, 310] width 61 height 25
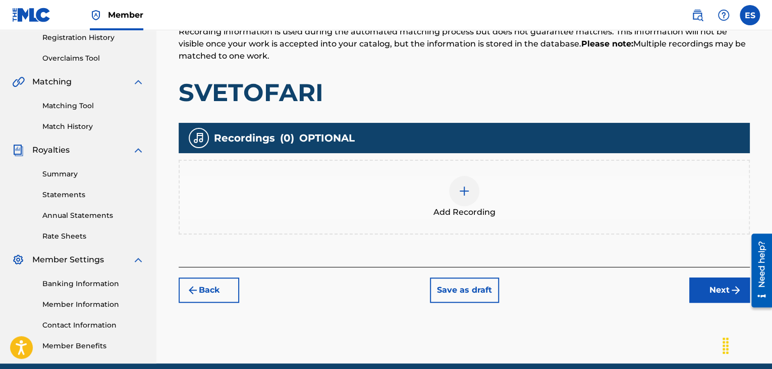
scroll to position [198, 0]
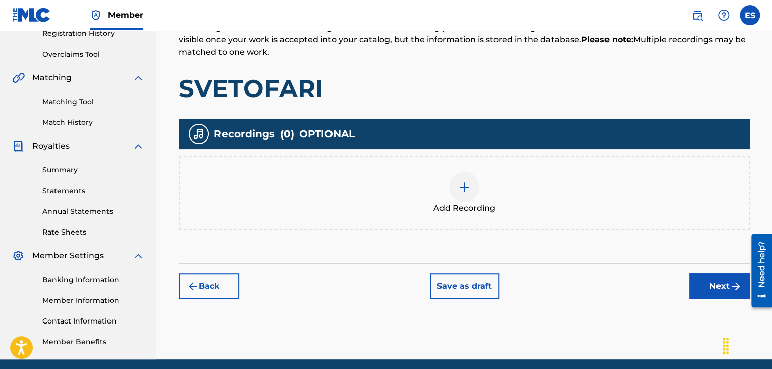
click at [447, 177] on div "Add Recording" at bounding box center [464, 193] width 569 height 42
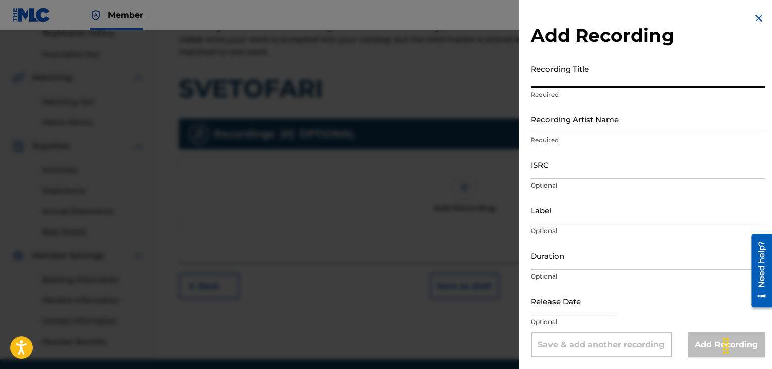
click at [622, 70] on input "Recording Title" at bounding box center [648, 73] width 234 height 29
drag, startPoint x: 579, startPoint y: 124, endPoint x: 581, endPoint y: 117, distance: 7.4
click at [580, 120] on input "Recording Artist Name" at bounding box center [648, 119] width 234 height 29
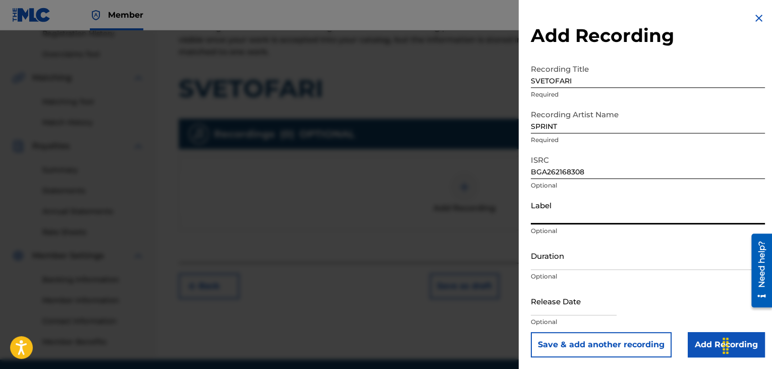
drag, startPoint x: 631, startPoint y: 206, endPoint x: 631, endPoint y: 216, distance: 9.6
click at [631, 206] on input "Label" at bounding box center [648, 209] width 234 height 29
click at [553, 267] on input "Duration" at bounding box center [648, 255] width 234 height 29
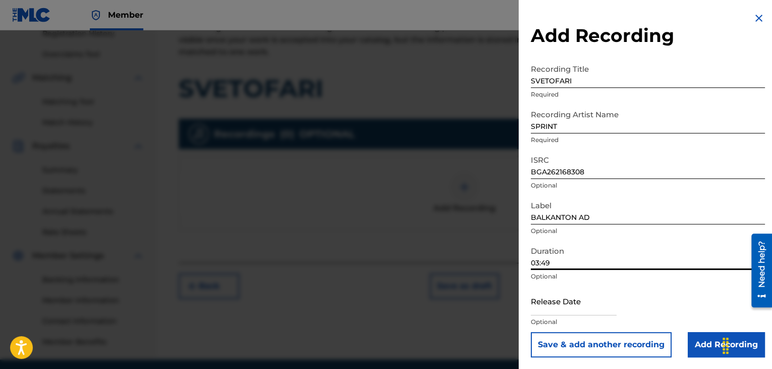
click at [705, 344] on input "Add Recording" at bounding box center [726, 344] width 77 height 25
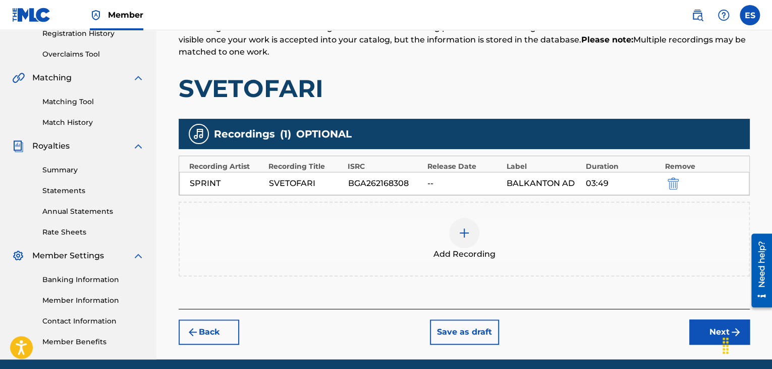
click at [467, 243] on div at bounding box center [464, 233] width 30 height 30
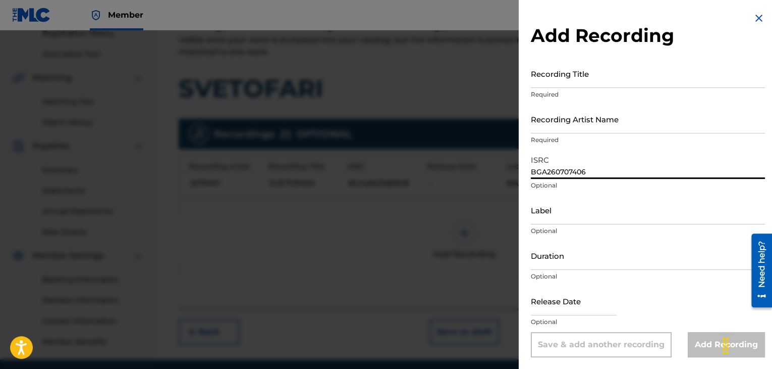
click at [567, 71] on input "Recording Title" at bounding box center [648, 73] width 234 height 29
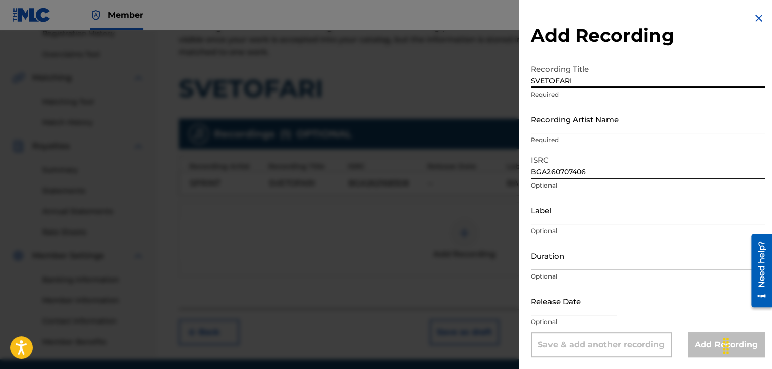
click at [552, 120] on input "Recording Artist Name" at bounding box center [648, 119] width 234 height 29
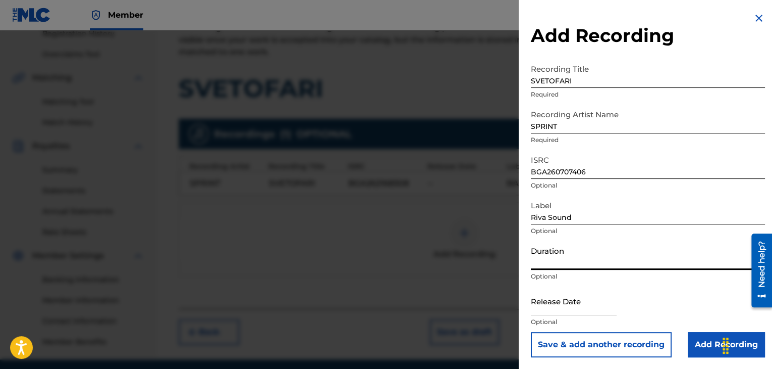
click at [567, 260] on input "Duration" at bounding box center [648, 255] width 234 height 29
click at [688, 342] on input "Add Recording" at bounding box center [726, 344] width 77 height 25
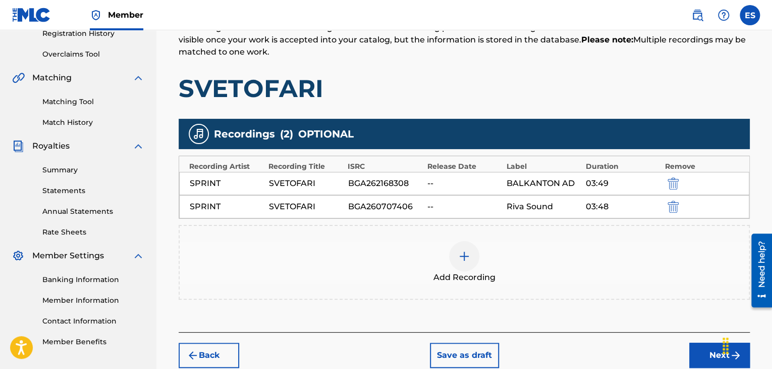
click at [691, 350] on button "Next" at bounding box center [720, 354] width 61 height 25
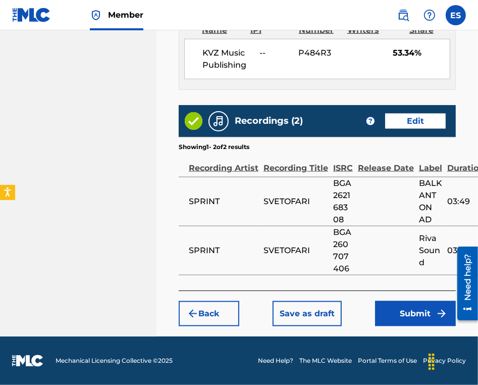
scroll to position [892, 0]
click at [406, 314] on button "Submit" at bounding box center [415, 313] width 81 height 25
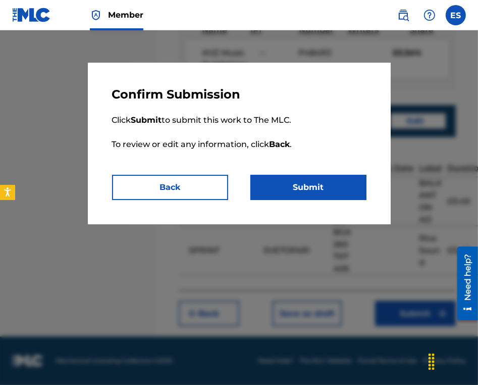
click at [326, 197] on button "Submit" at bounding box center [308, 187] width 116 height 25
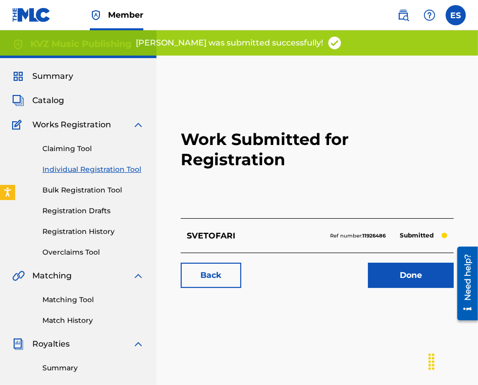
drag, startPoint x: 77, startPoint y: 171, endPoint x: 123, endPoint y: 173, distance: 46.5
click at [77, 170] on link "Individual Registration Tool" at bounding box center [93, 169] width 102 height 11
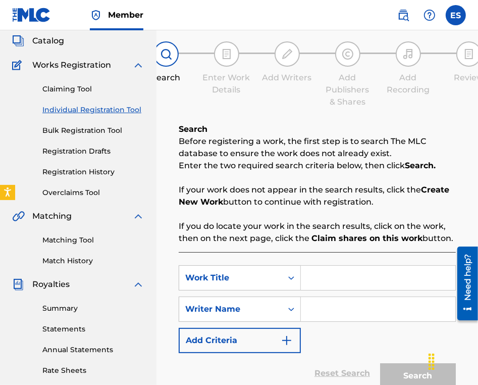
scroll to position [101, 0]
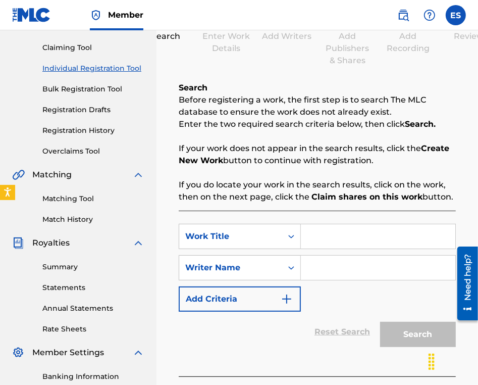
click at [335, 229] on input "Search Form" at bounding box center [378, 236] width 154 height 24
click at [333, 279] on input "Search Form" at bounding box center [378, 267] width 154 height 24
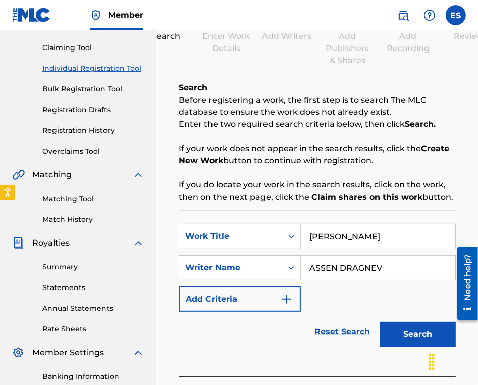
click at [389, 331] on button "Search" at bounding box center [418, 334] width 76 height 25
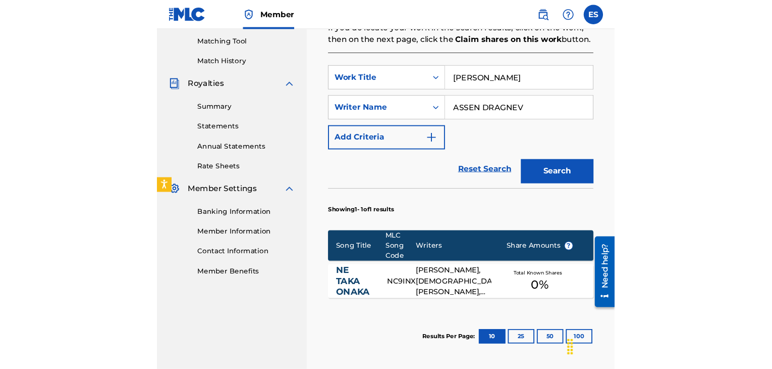
scroll to position [151, 0]
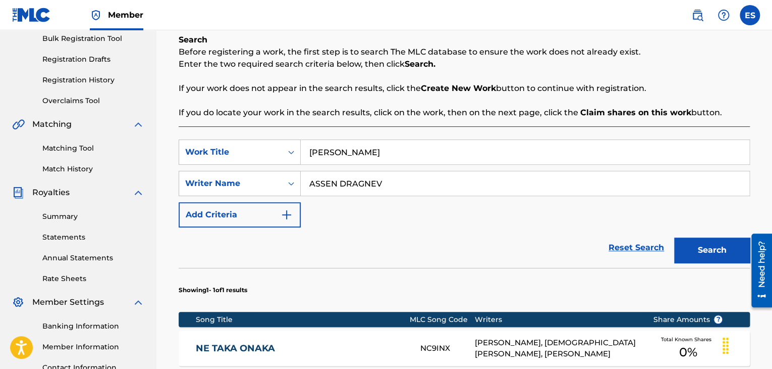
click at [97, 86] on div "Claiming Tool Individual Registration Tool Bulk Registration Tool Registration …" at bounding box center [78, 42] width 132 height 127
click at [92, 84] on link "Registration History" at bounding box center [93, 80] width 102 height 11
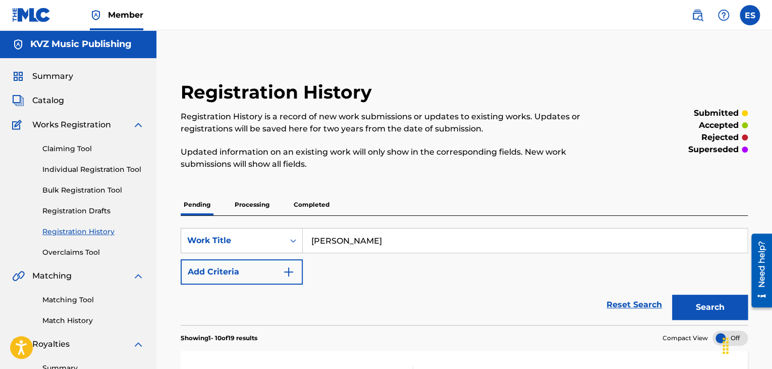
click at [704, 317] on button "Search" at bounding box center [710, 306] width 76 height 25
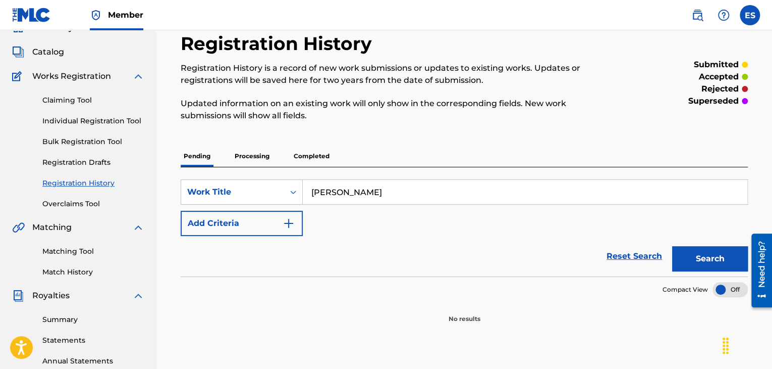
scroll to position [101, 0]
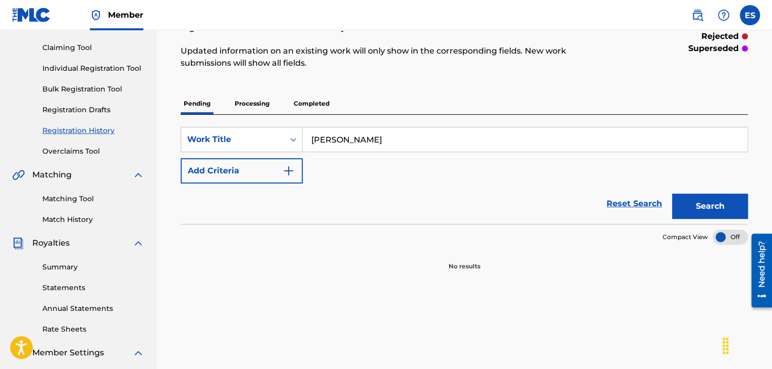
click at [254, 103] on p "Processing" at bounding box center [252, 103] width 41 height 21
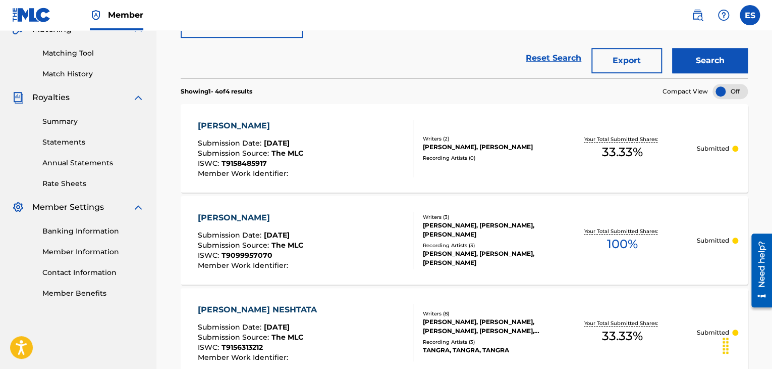
scroll to position [252, 0]
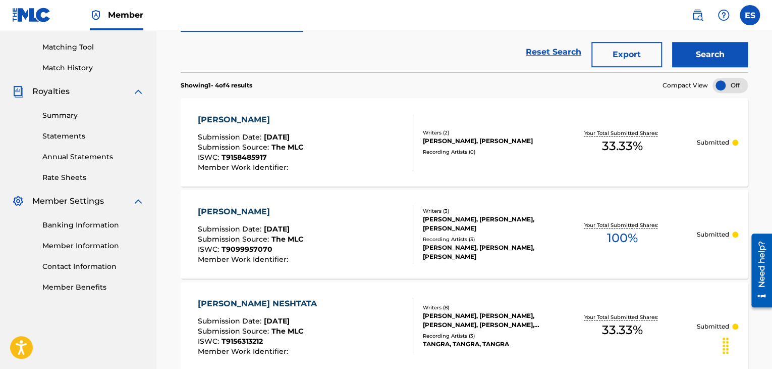
click at [464, 244] on div "[PERSON_NAME], [PERSON_NAME], [PERSON_NAME]" at bounding box center [485, 252] width 125 height 18
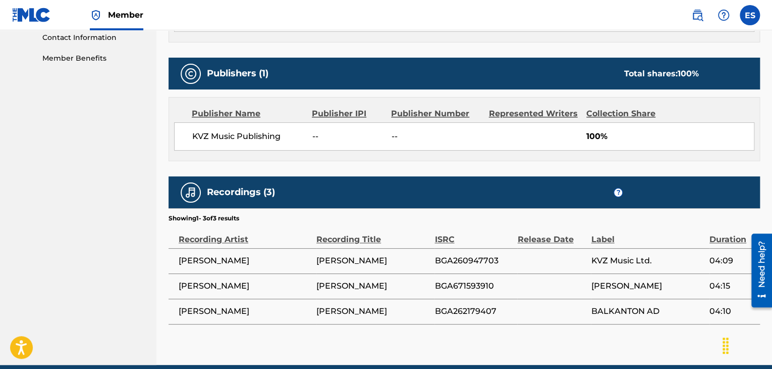
scroll to position [524, 0]
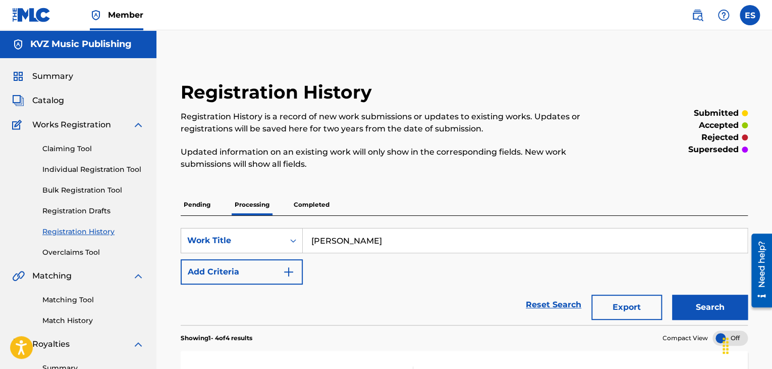
click at [70, 167] on link "Individual Registration Tool" at bounding box center [93, 169] width 102 height 11
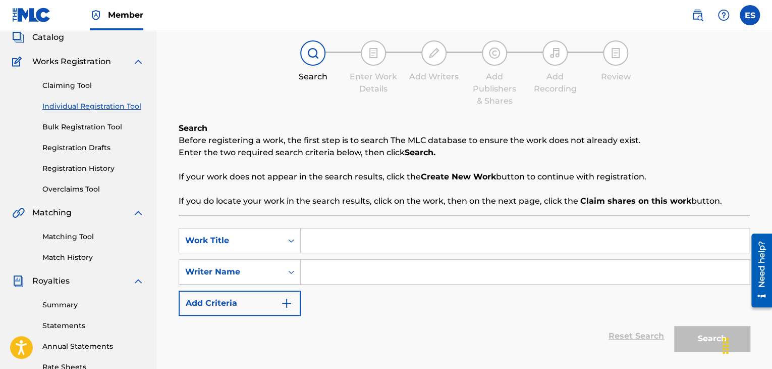
scroll to position [151, 0]
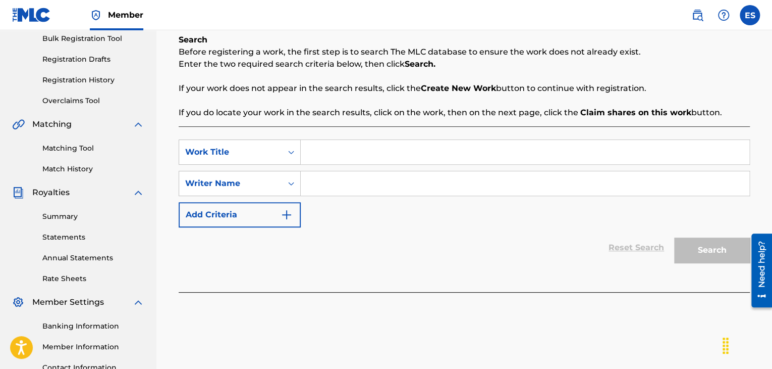
drag, startPoint x: 371, startPoint y: 135, endPoint x: 367, endPoint y: 149, distance: 15.1
click at [370, 135] on div "SearchWithCriteriac18689b7-48f5-464d-a69f-1202da3eebba Work Title SearchWithCri…" at bounding box center [464, 209] width 571 height 166
click at [367, 149] on input "Search Form" at bounding box center [525, 152] width 449 height 24
click at [345, 179] on input "Search Form" at bounding box center [525, 183] width 449 height 24
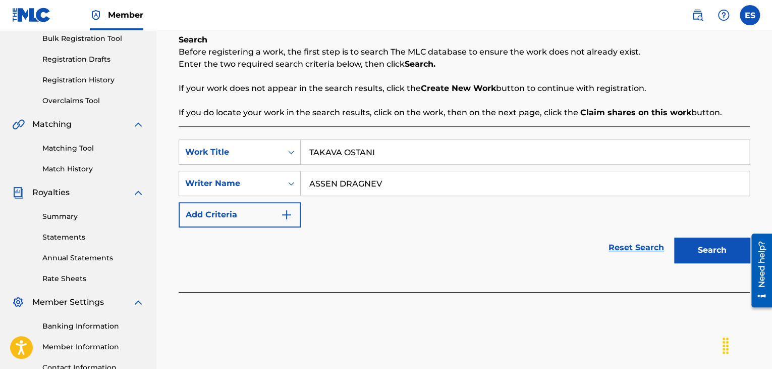
click at [710, 245] on button "Search" at bounding box center [712, 249] width 76 height 25
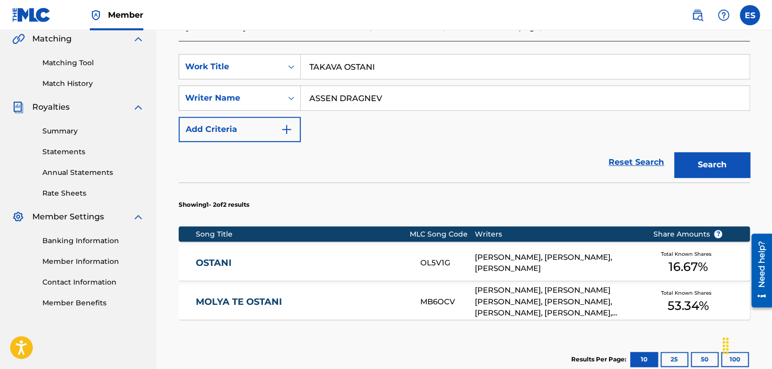
scroll to position [338, 0]
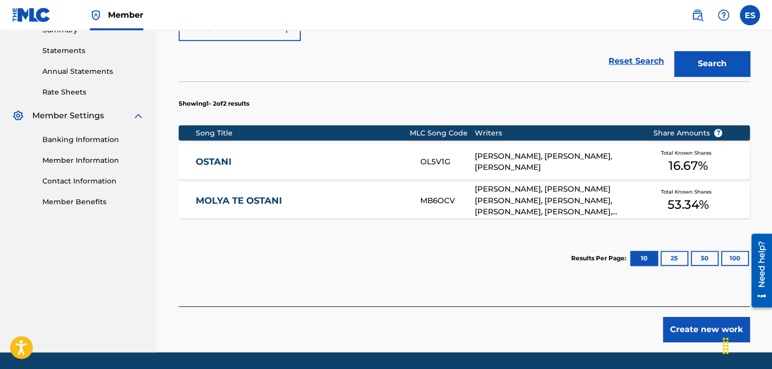
click at [712, 326] on button "Create new work" at bounding box center [706, 329] width 87 height 25
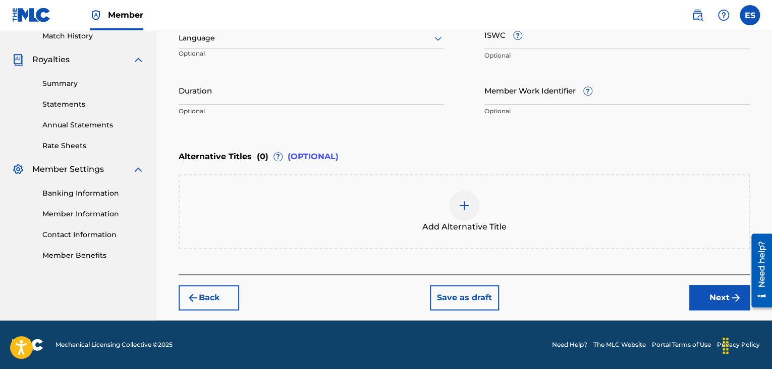
scroll to position [283, 0]
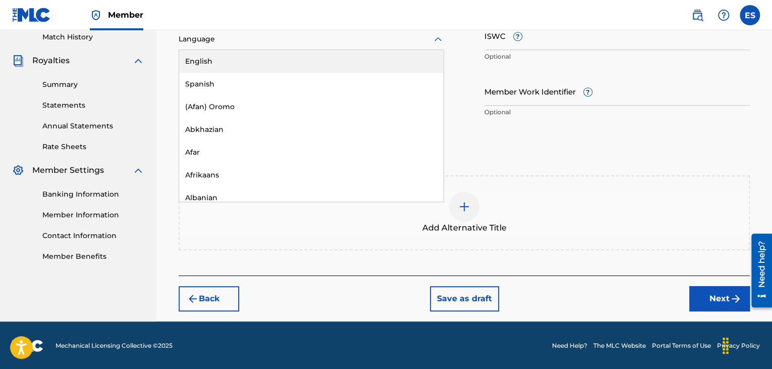
drag, startPoint x: 289, startPoint y: 41, endPoint x: 289, endPoint y: 48, distance: 7.1
click at [289, 41] on div at bounding box center [312, 39] width 266 height 13
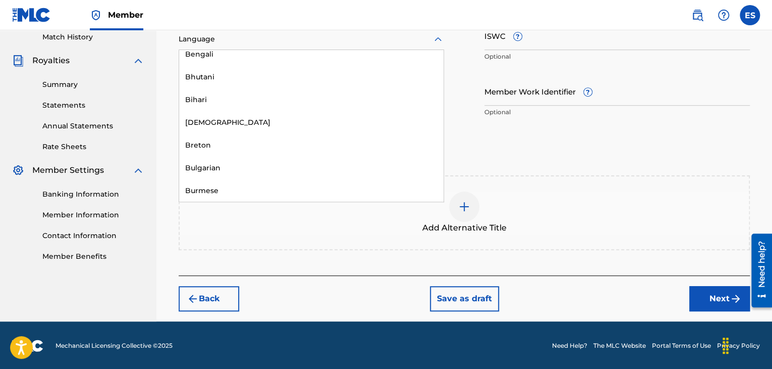
scroll to position [404, 0]
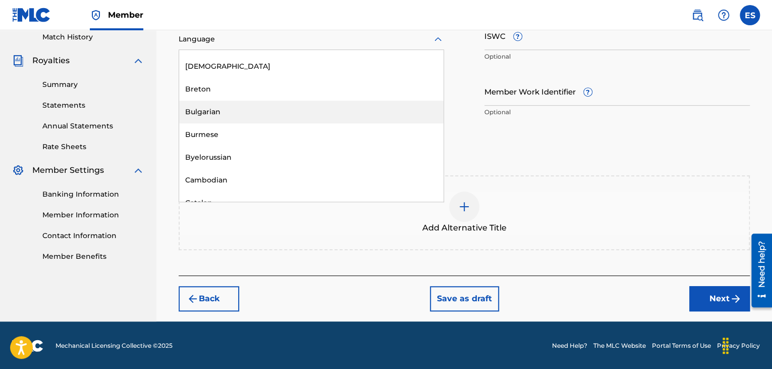
click at [279, 113] on div "Bulgarian" at bounding box center [311, 111] width 265 height 23
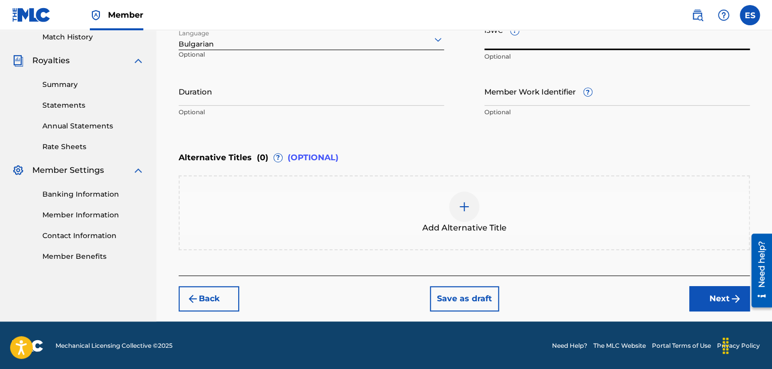
click at [555, 44] on input "ISWC ?" at bounding box center [618, 35] width 266 height 29
click at [241, 95] on input "Duration" at bounding box center [312, 91] width 266 height 29
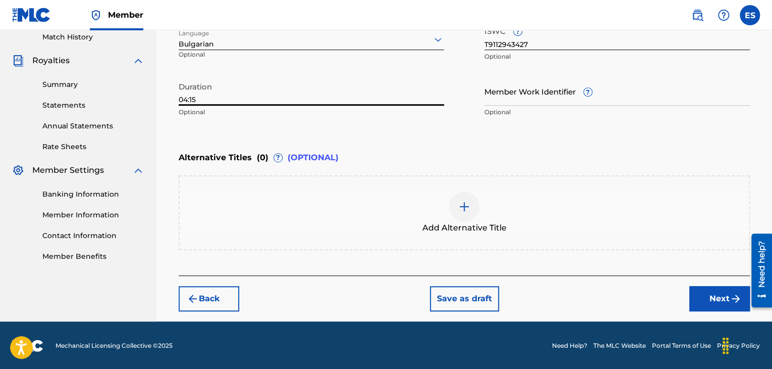
click at [463, 203] on img at bounding box center [464, 206] width 12 height 12
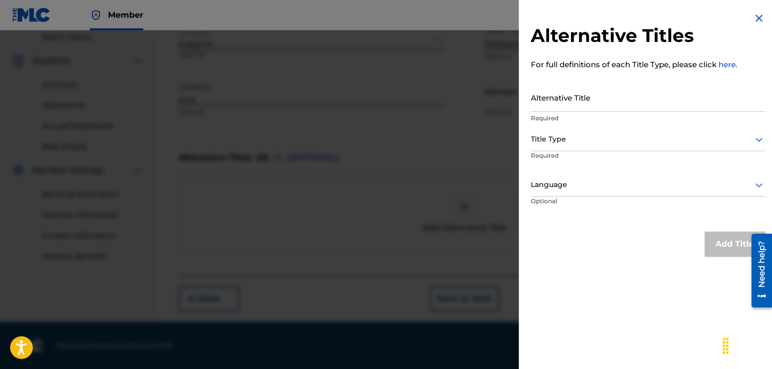
click at [563, 96] on input "Alternative Title" at bounding box center [648, 97] width 234 height 29
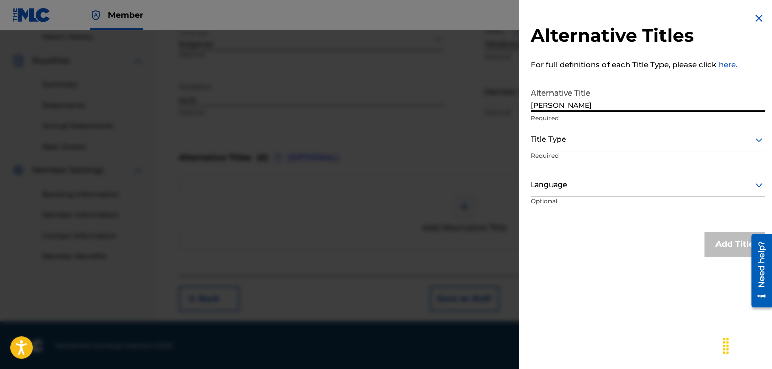
click at [568, 142] on div at bounding box center [648, 139] width 234 height 13
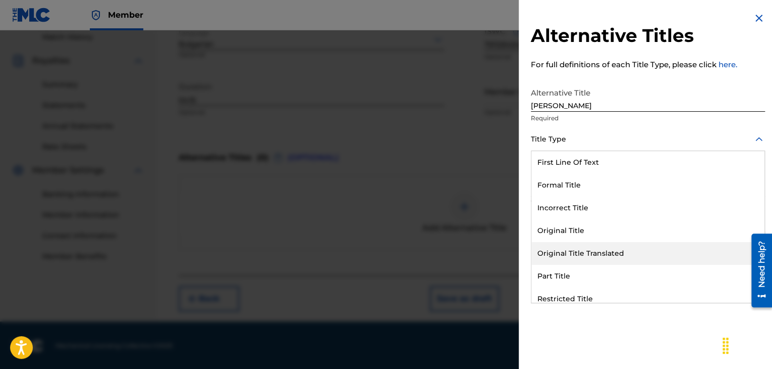
click at [595, 252] on div "Original Title Translated" at bounding box center [648, 253] width 233 height 23
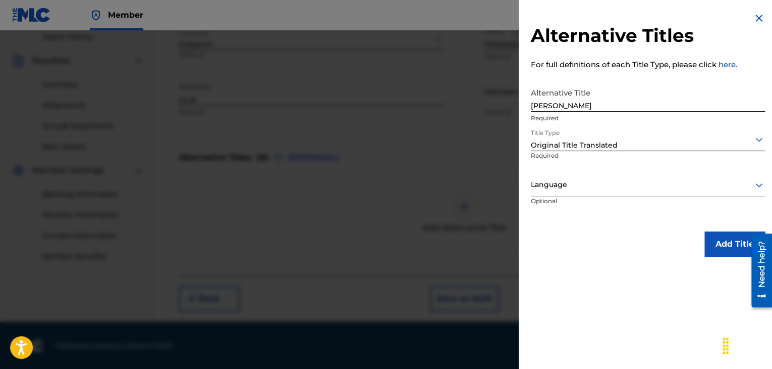
click at [583, 180] on div at bounding box center [648, 184] width 234 height 13
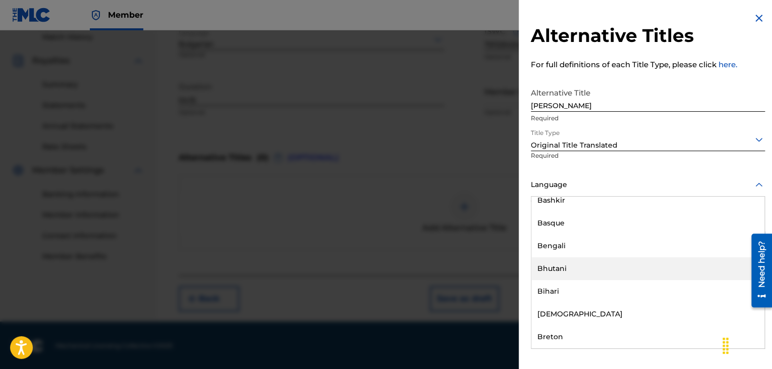
scroll to position [353, 0]
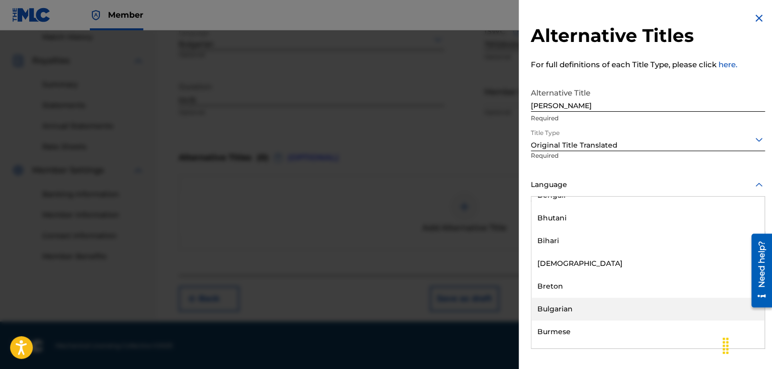
click at [578, 303] on div "Bulgarian" at bounding box center [648, 308] width 233 height 23
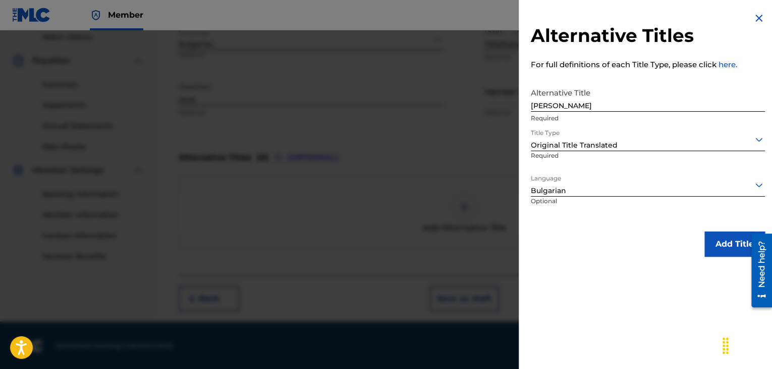
click at [720, 242] on button "Add Title" at bounding box center [735, 243] width 61 height 25
click at [720, 234] on div "Add Alternative Title" at bounding box center [464, 212] width 569 height 42
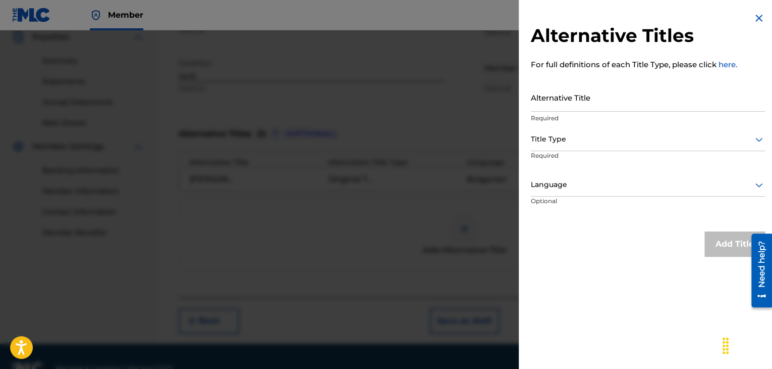
scroll to position [329, 0]
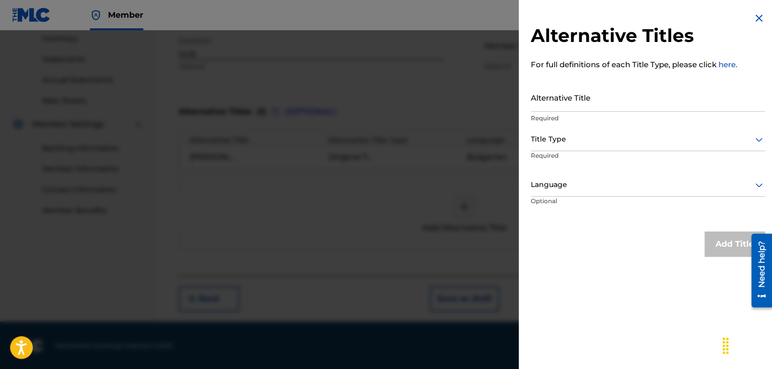
click at [757, 17] on img at bounding box center [759, 18] width 12 height 12
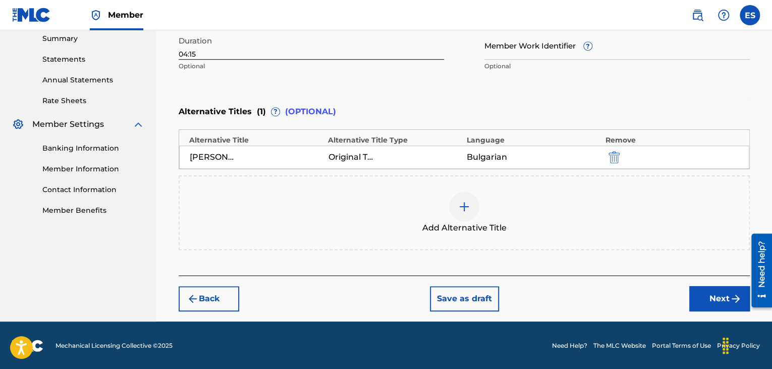
click at [702, 282] on div "Back Save as draft Next" at bounding box center [464, 293] width 571 height 36
click at [705, 300] on button "Next" at bounding box center [720, 298] width 61 height 25
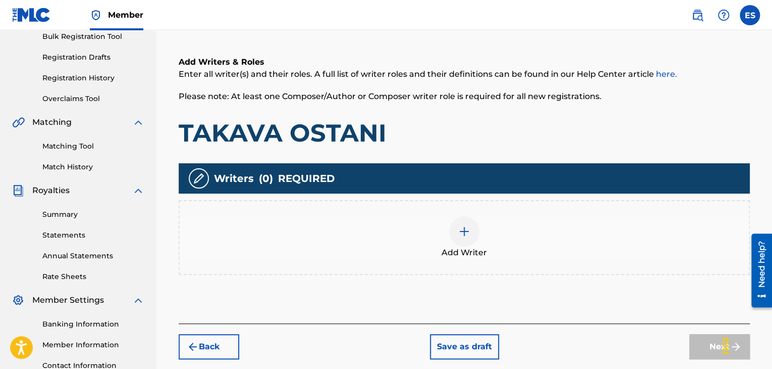
scroll to position [237, 0]
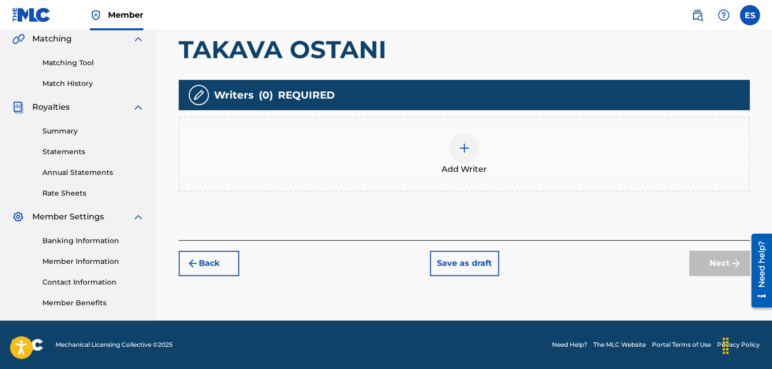
click at [461, 162] on div at bounding box center [464, 148] width 30 height 30
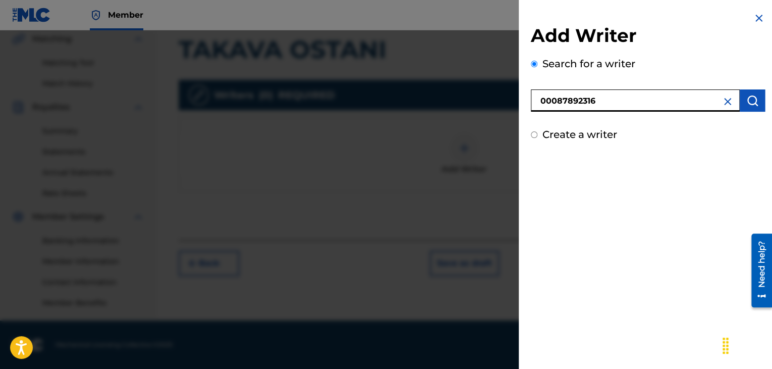
click at [750, 106] on img "submit" at bounding box center [753, 100] width 12 height 12
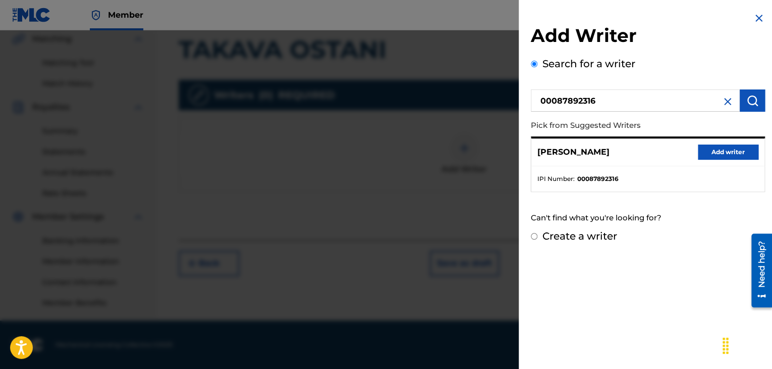
click at [715, 156] on button "Add writer" at bounding box center [728, 151] width 61 height 15
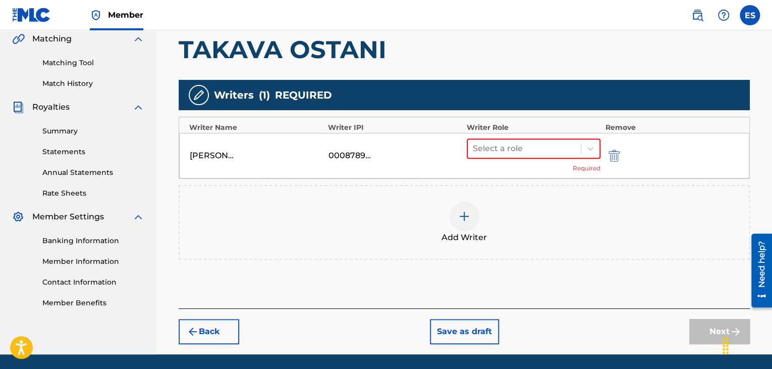
click at [502, 129] on div "Writer Role" at bounding box center [534, 127] width 134 height 11
click at [501, 141] on div at bounding box center [524, 148] width 103 height 14
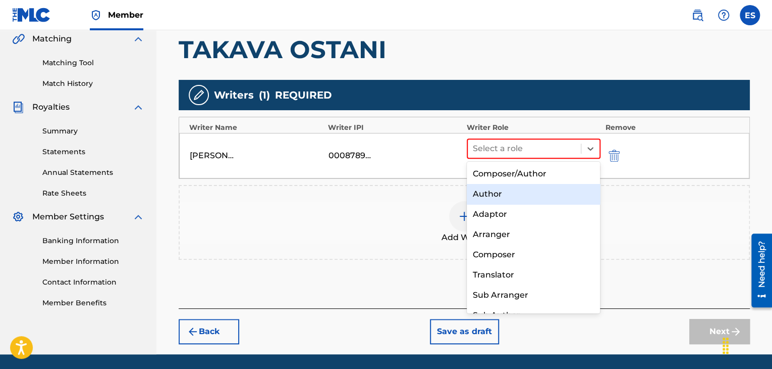
click at [493, 194] on div "Author" at bounding box center [534, 194] width 134 height 20
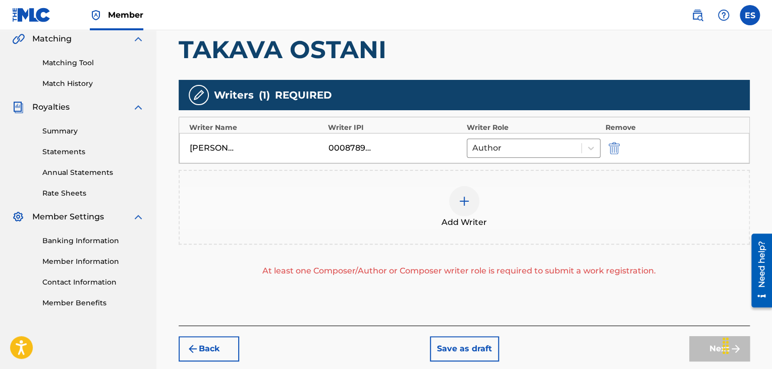
click at [462, 202] on img at bounding box center [464, 201] width 12 height 12
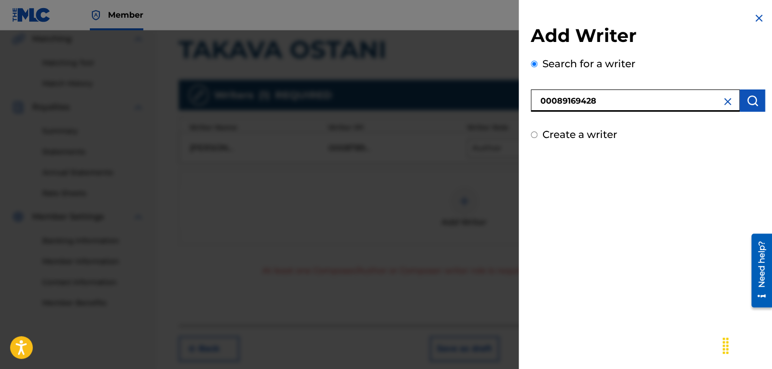
click at [747, 102] on img "submit" at bounding box center [753, 100] width 12 height 12
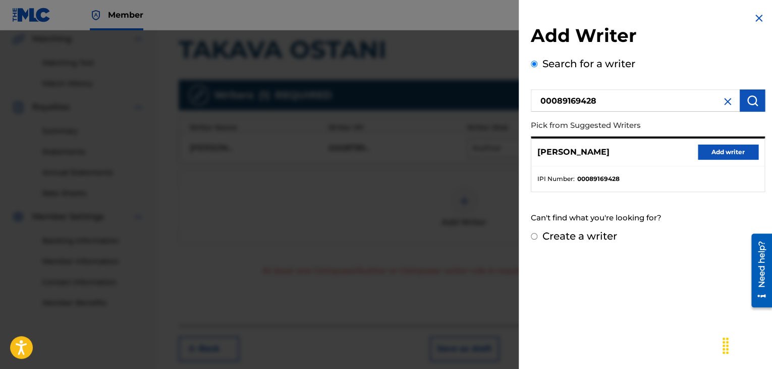
drag, startPoint x: 719, startPoint y: 159, endPoint x: 678, endPoint y: 154, distance: 41.1
click at [719, 158] on button "Add writer" at bounding box center [728, 151] width 61 height 15
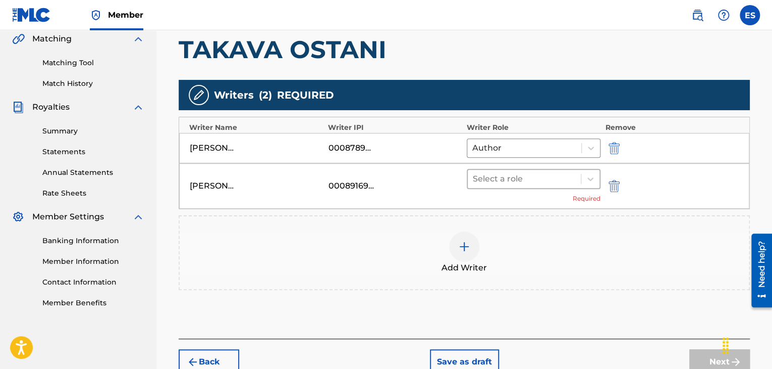
click at [498, 175] on div at bounding box center [524, 179] width 103 height 14
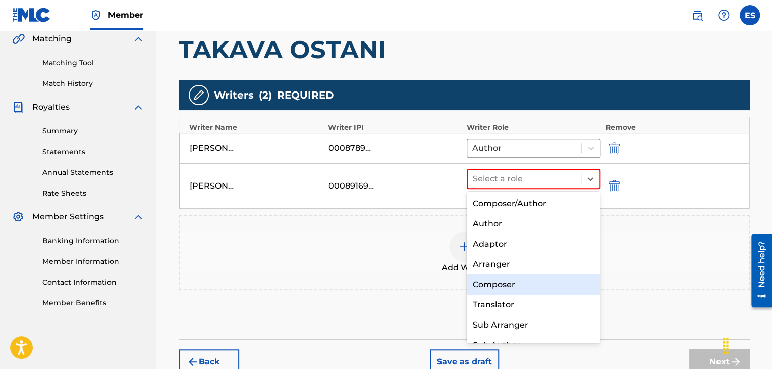
click at [504, 284] on div "Composer" at bounding box center [534, 284] width 134 height 20
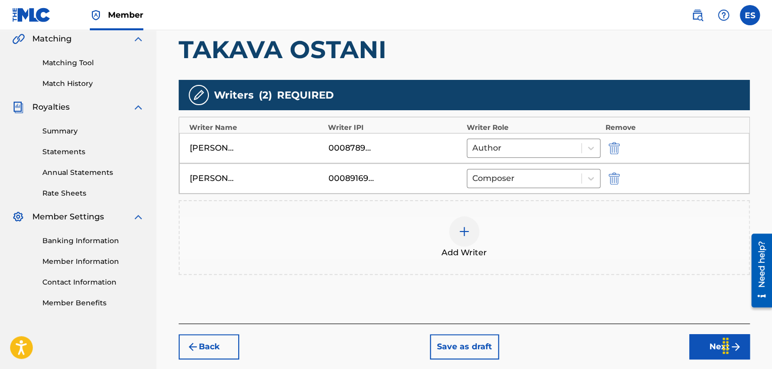
click at [465, 225] on img at bounding box center [464, 231] width 12 height 12
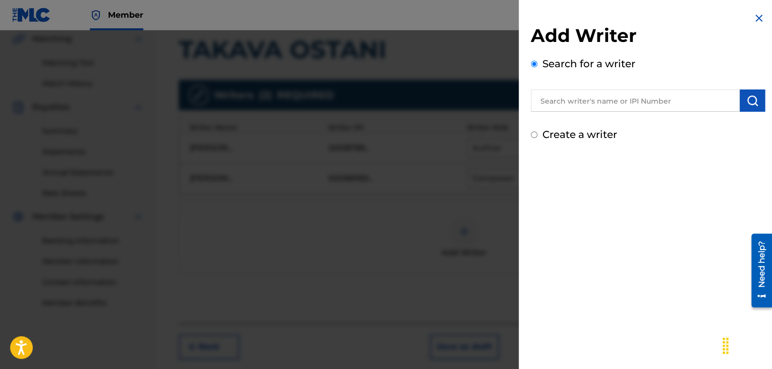
click at [581, 99] on input "text" at bounding box center [635, 100] width 209 height 22
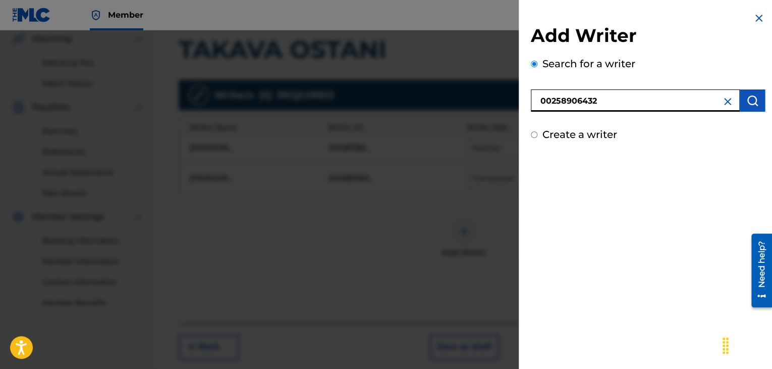
click at [747, 98] on img "submit" at bounding box center [753, 100] width 12 height 12
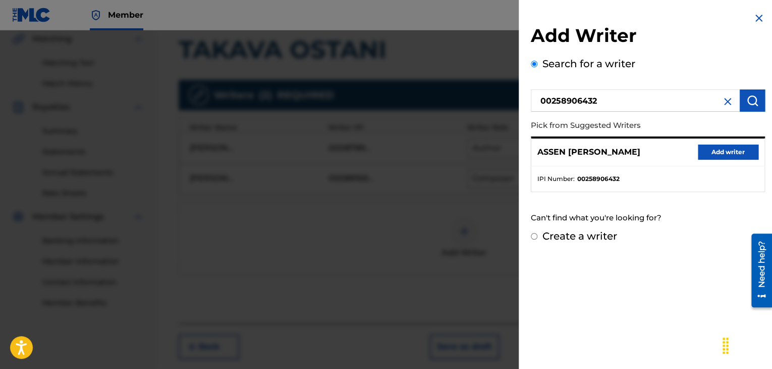
click at [717, 148] on button "Add writer" at bounding box center [728, 151] width 61 height 15
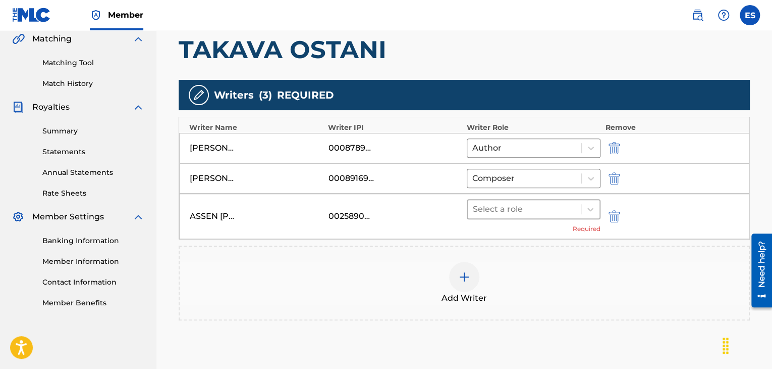
click at [506, 206] on div at bounding box center [524, 209] width 103 height 14
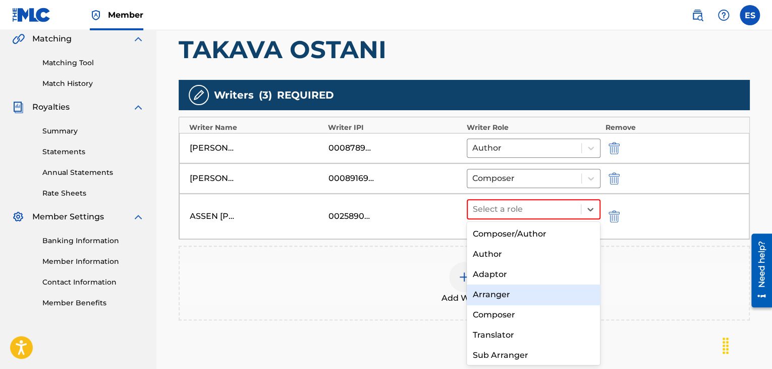
drag, startPoint x: 504, startPoint y: 295, endPoint x: 508, endPoint y: 248, distance: 47.1
click at [503, 294] on div "Arranger" at bounding box center [534, 294] width 134 height 20
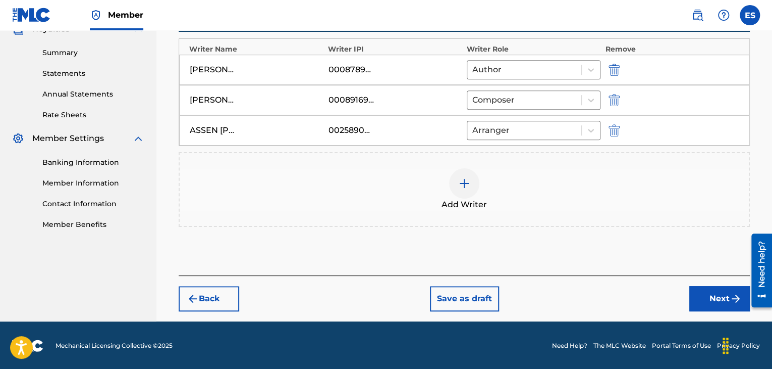
click at [716, 297] on button "Next" at bounding box center [720, 298] width 61 height 25
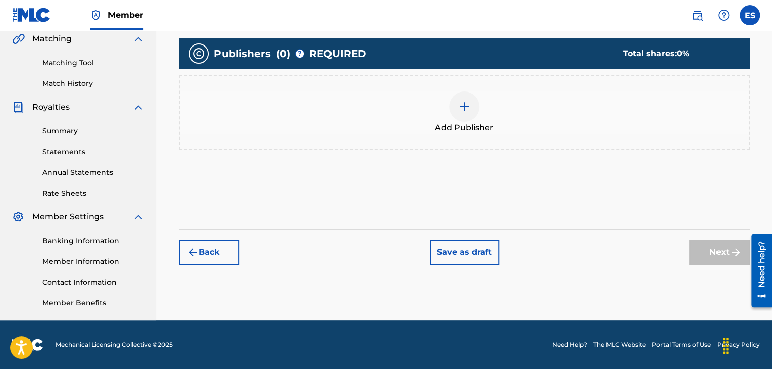
click at [462, 108] on img at bounding box center [464, 106] width 12 height 12
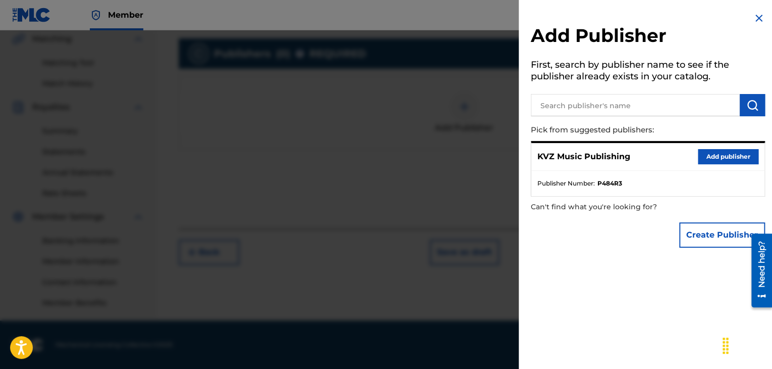
click at [715, 155] on button "Add publisher" at bounding box center [728, 156] width 61 height 15
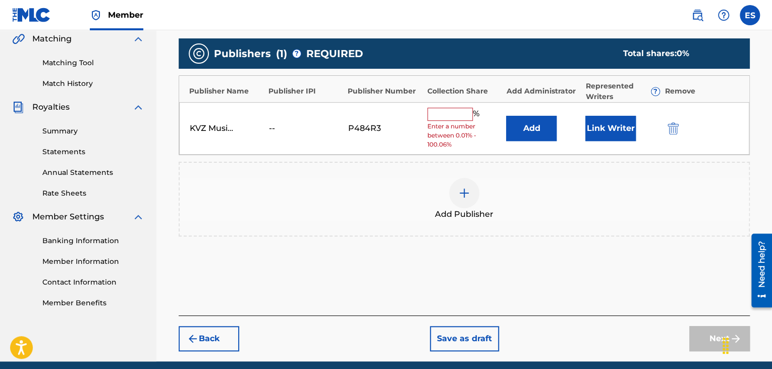
click at [448, 112] on input "text" at bounding box center [450, 114] width 45 height 13
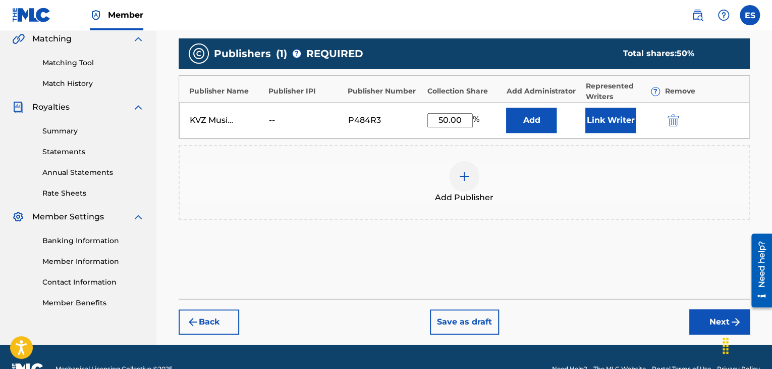
click at [703, 322] on button "Next" at bounding box center [720, 321] width 61 height 25
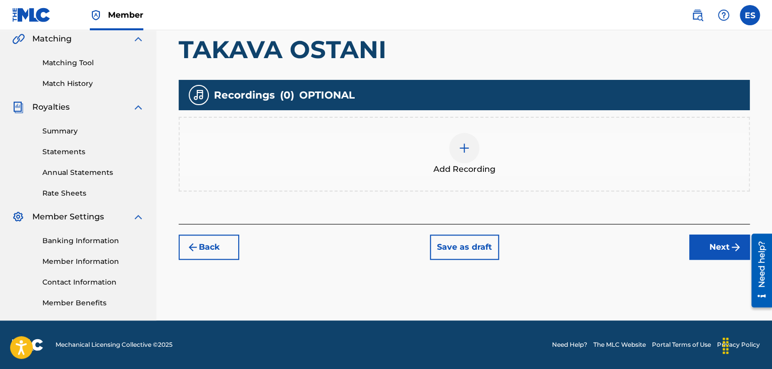
click at [458, 166] on span "Add Recording" at bounding box center [465, 169] width 62 height 12
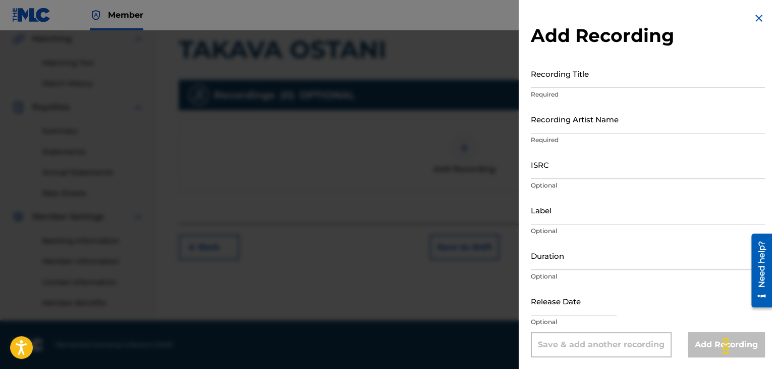
click at [547, 74] on input "Recording Title" at bounding box center [648, 73] width 234 height 29
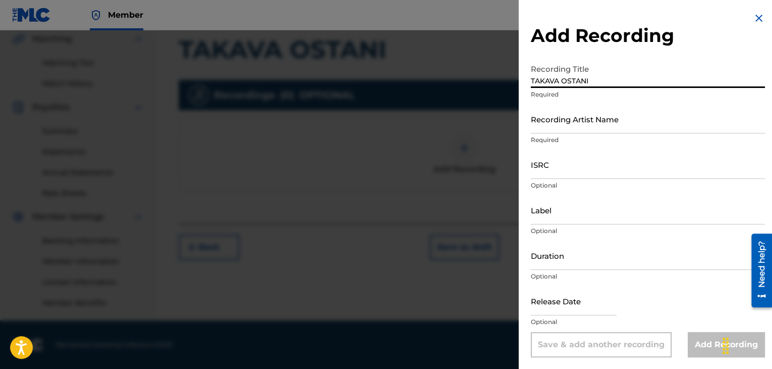
click at [541, 119] on input "Recording Artist Name" at bounding box center [648, 119] width 234 height 29
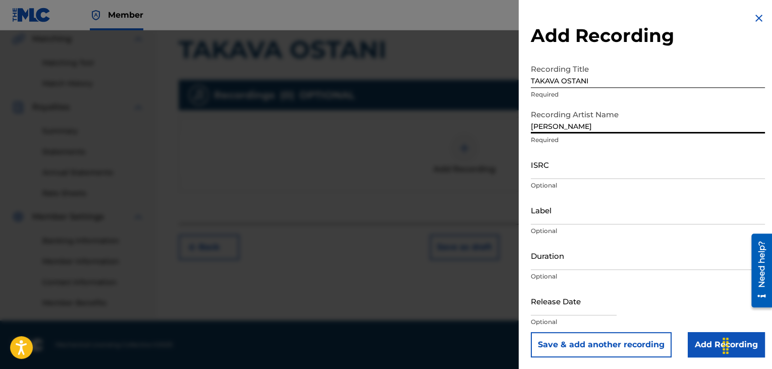
click at [535, 75] on input "TAKAVA OSTANI" at bounding box center [648, 73] width 234 height 29
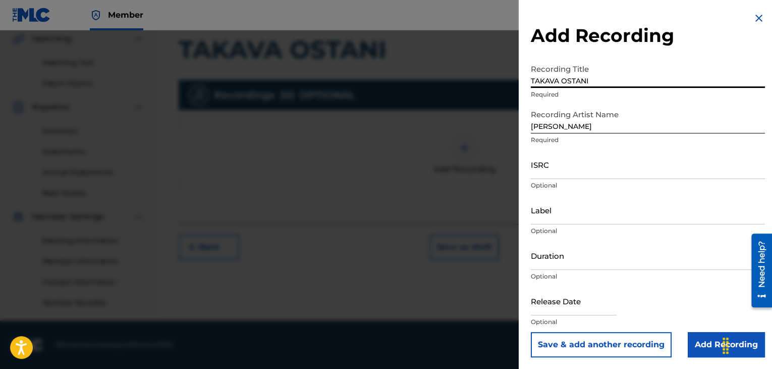
click at [549, 243] on input "Duration" at bounding box center [648, 255] width 234 height 29
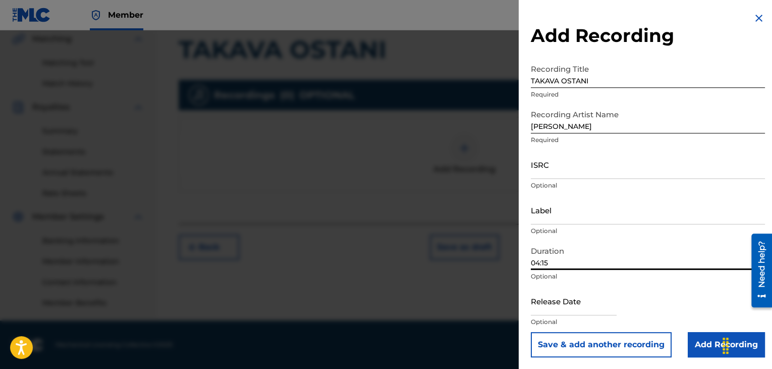
click at [555, 162] on input "ISRC" at bounding box center [648, 164] width 234 height 29
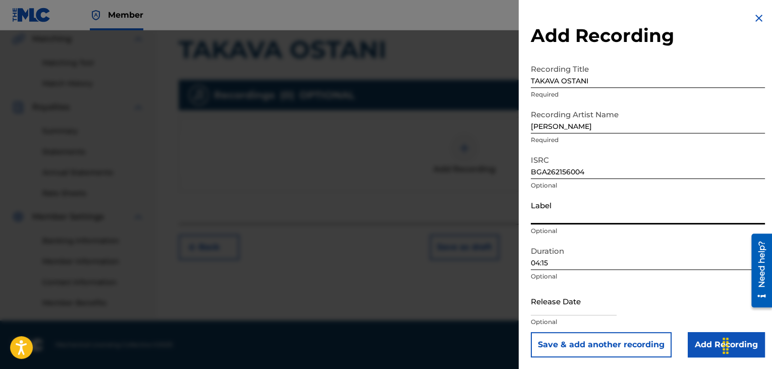
click at [568, 212] on input "Label" at bounding box center [648, 209] width 234 height 29
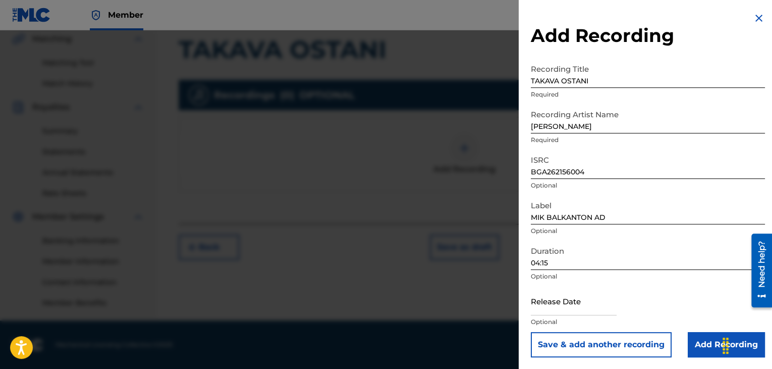
click at [697, 344] on input "Add Recording" at bounding box center [726, 344] width 77 height 25
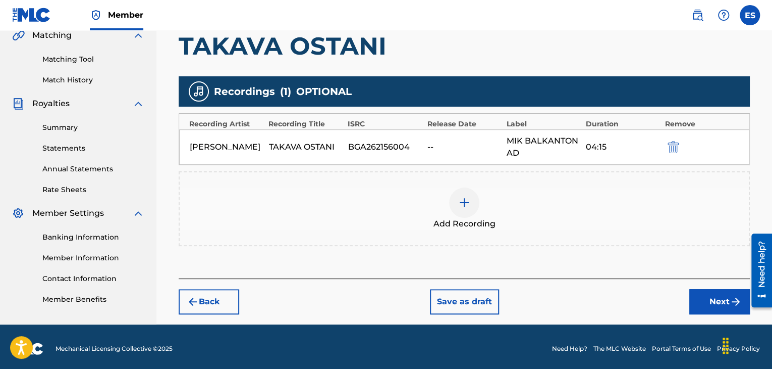
scroll to position [243, 0]
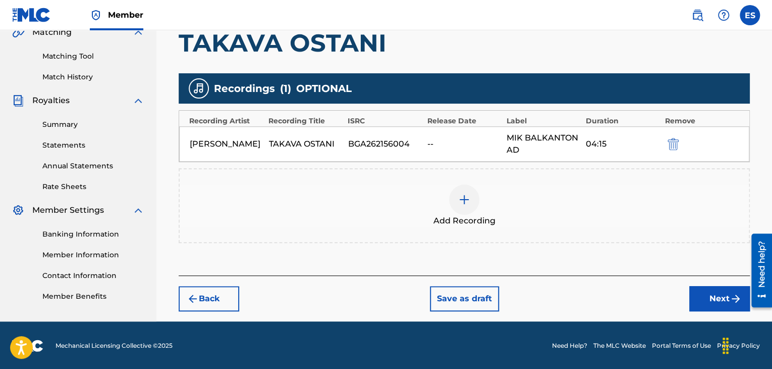
click at [697, 297] on button "Next" at bounding box center [720, 298] width 61 height 25
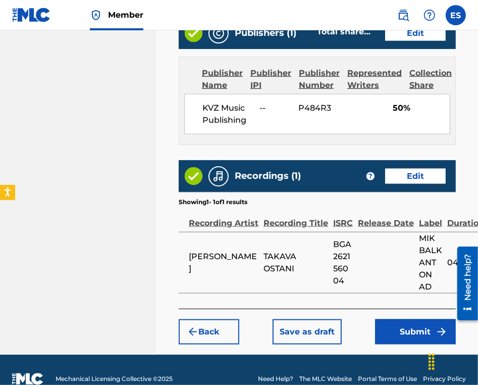
scroll to position [723, 0]
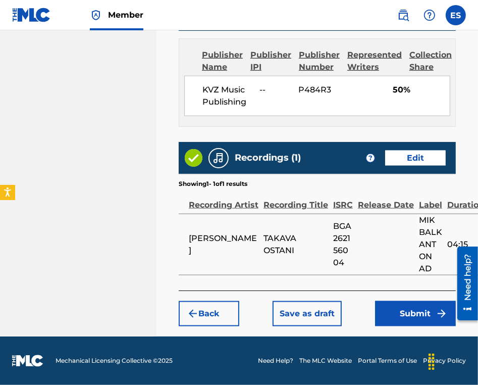
click at [407, 315] on button "Submit" at bounding box center [415, 313] width 81 height 25
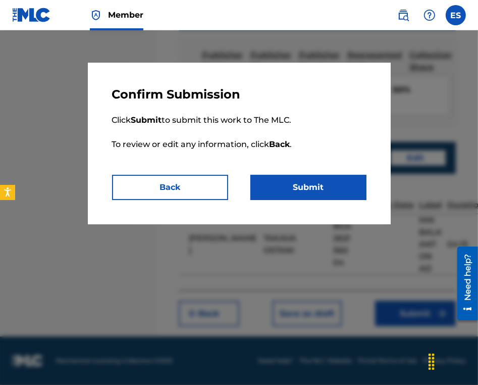
click at [287, 184] on button "Submit" at bounding box center [308, 187] width 116 height 25
